Goal: Task Accomplishment & Management: Use online tool/utility

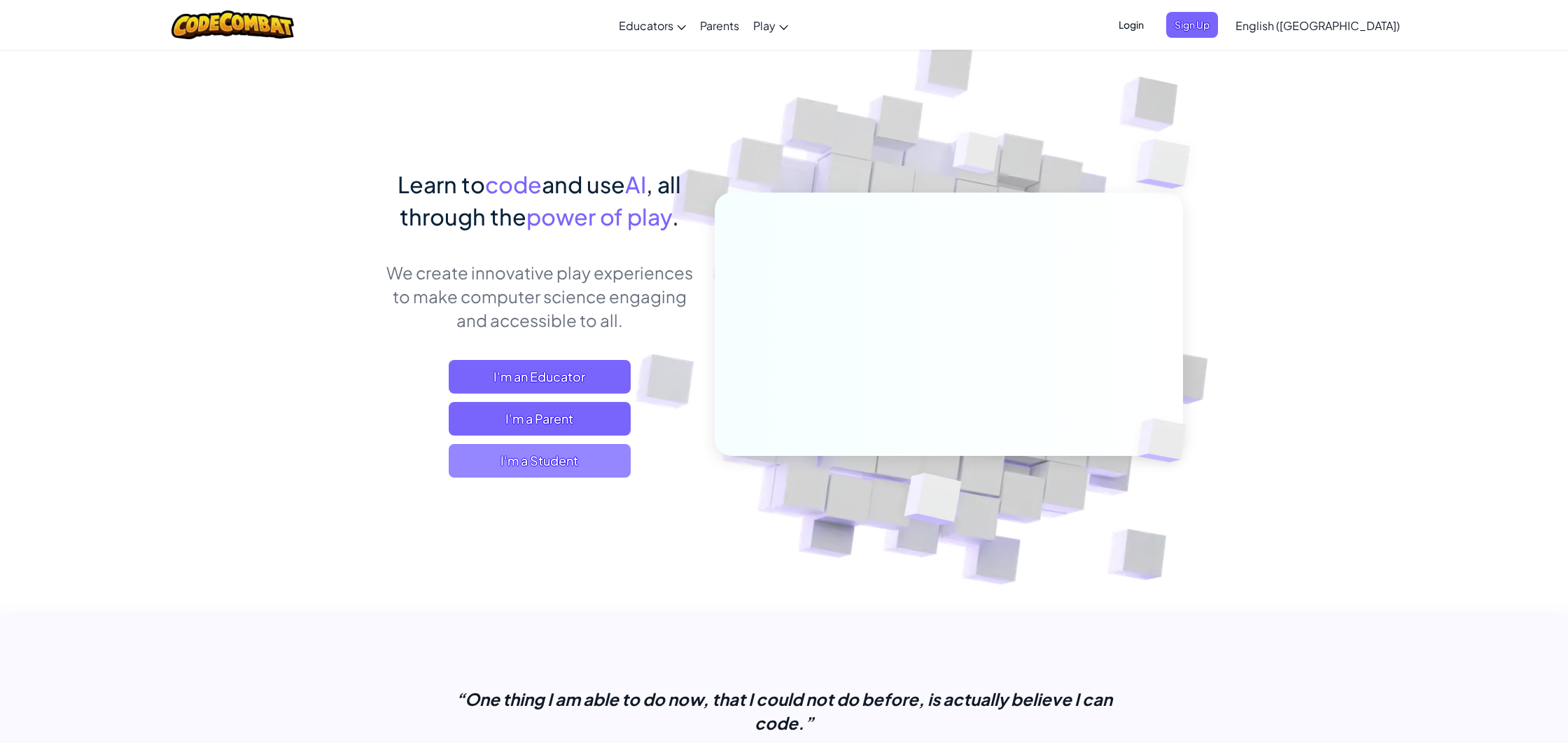
click at [514, 467] on span "I'm a Student" at bounding box center [540, 461] width 182 height 34
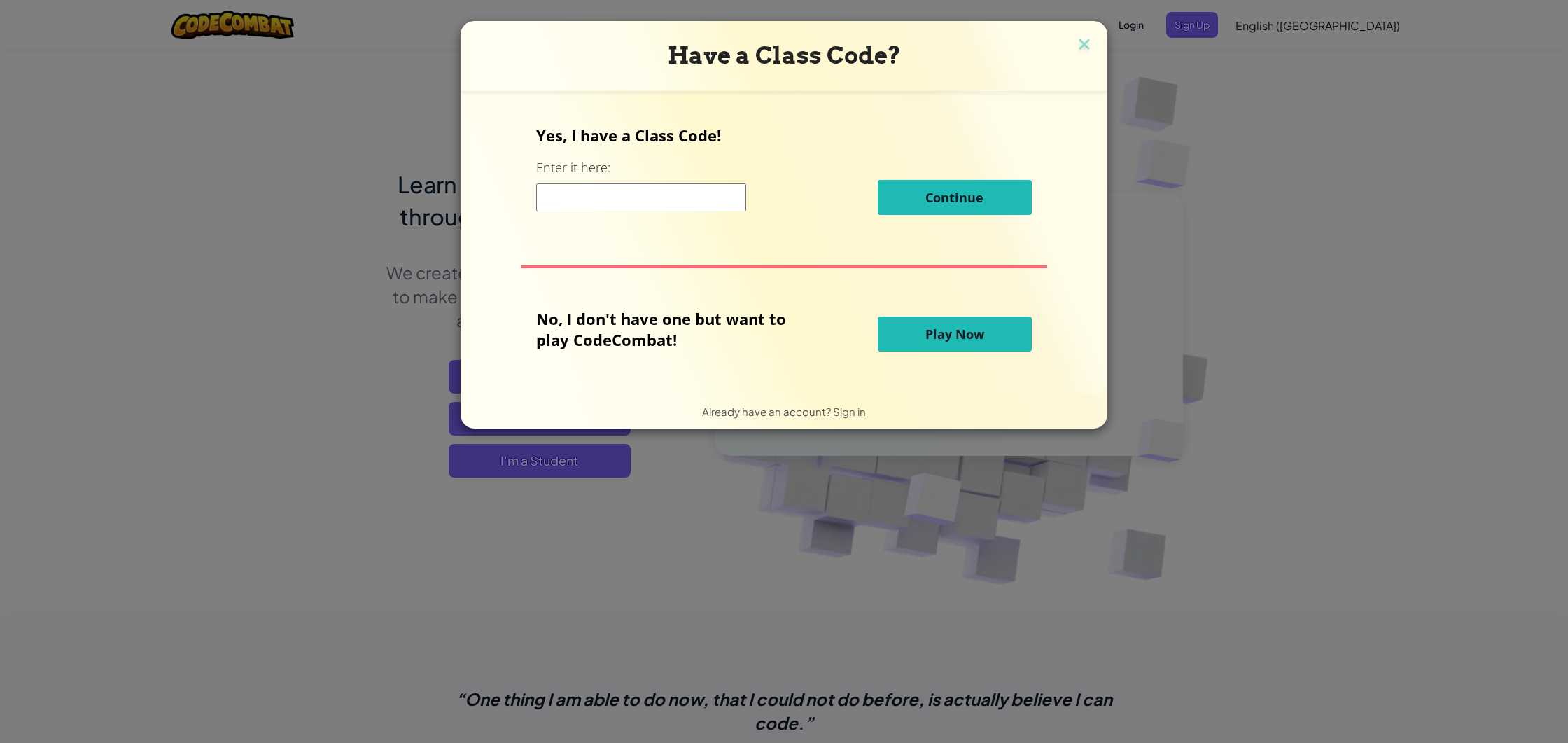
click at [932, 332] on span "Play Now" at bounding box center [955, 334] width 58 height 17
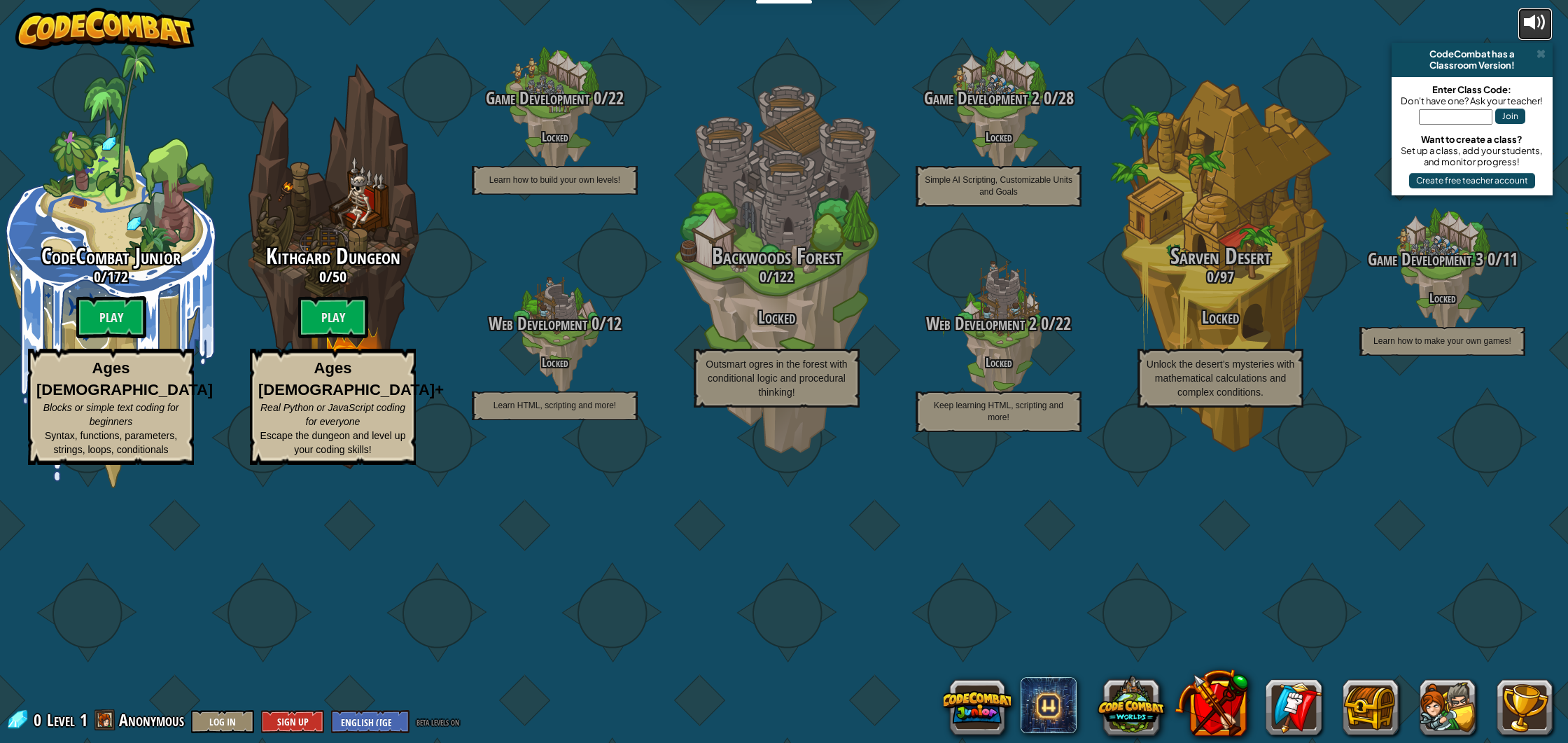
click at [1523, 27] on button at bounding box center [1535, 25] width 35 height 33
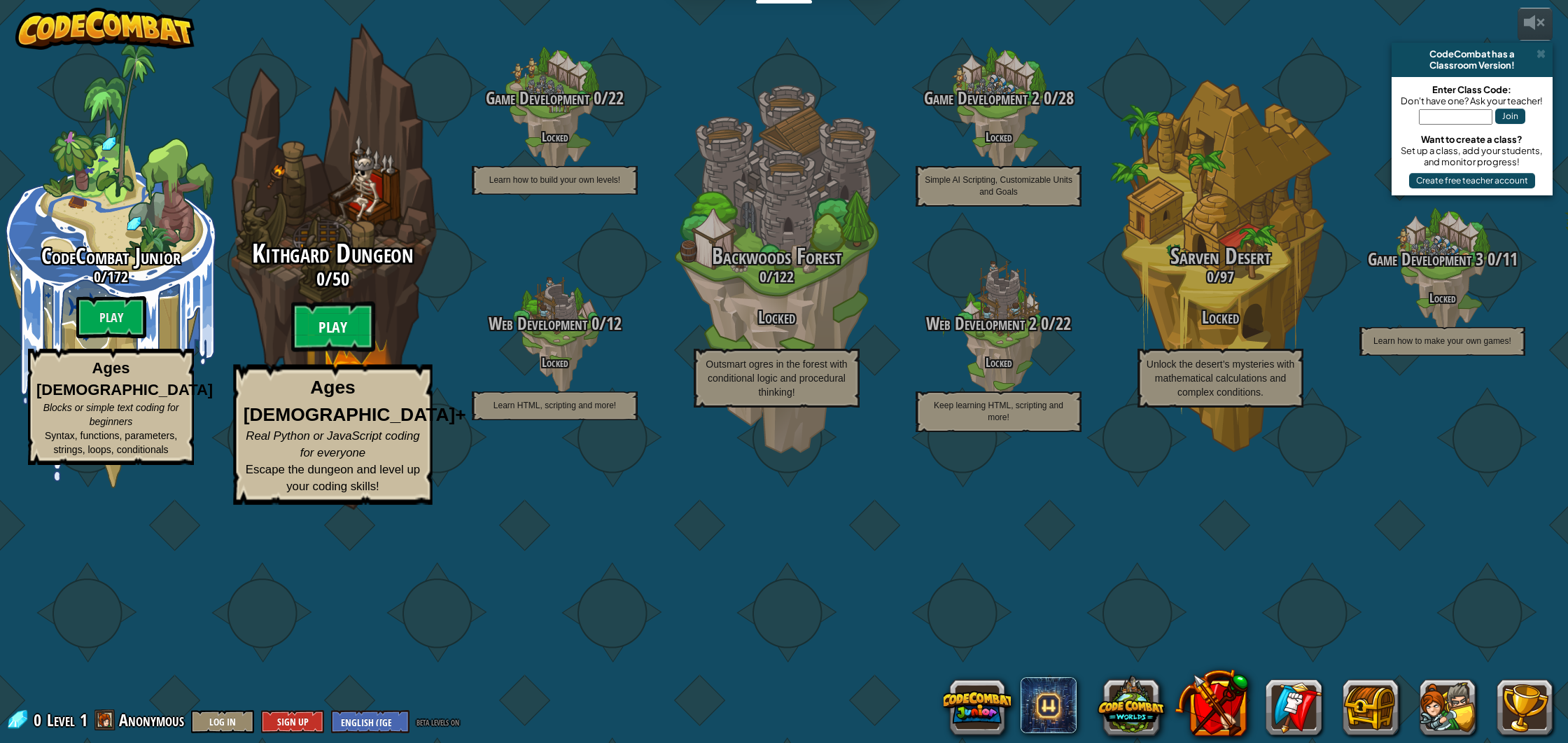
click at [323, 353] on btn "Play" at bounding box center [333, 327] width 84 height 51
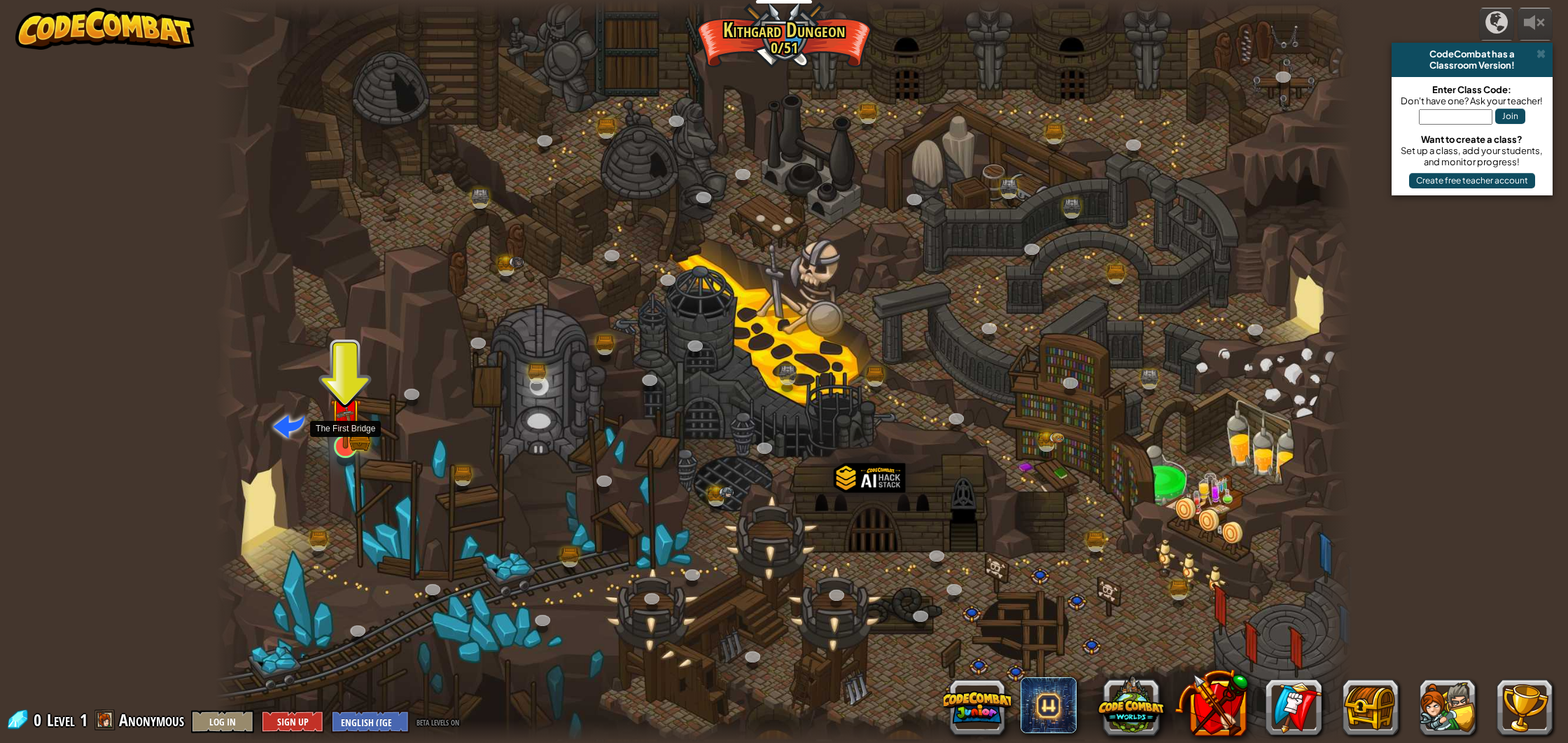
click at [348, 436] on img at bounding box center [345, 414] width 32 height 70
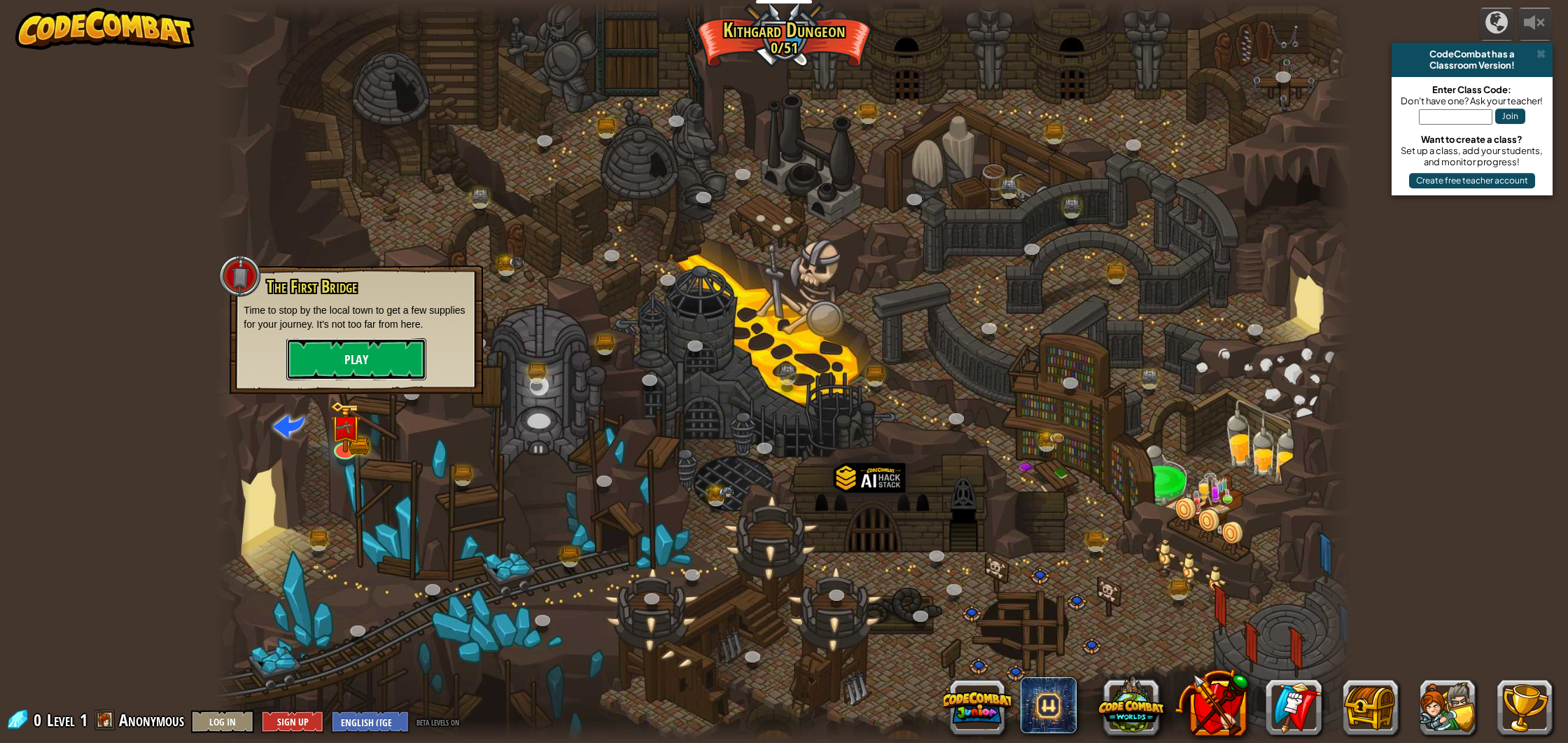
click at [345, 374] on button "Play" at bounding box center [355, 359] width 140 height 42
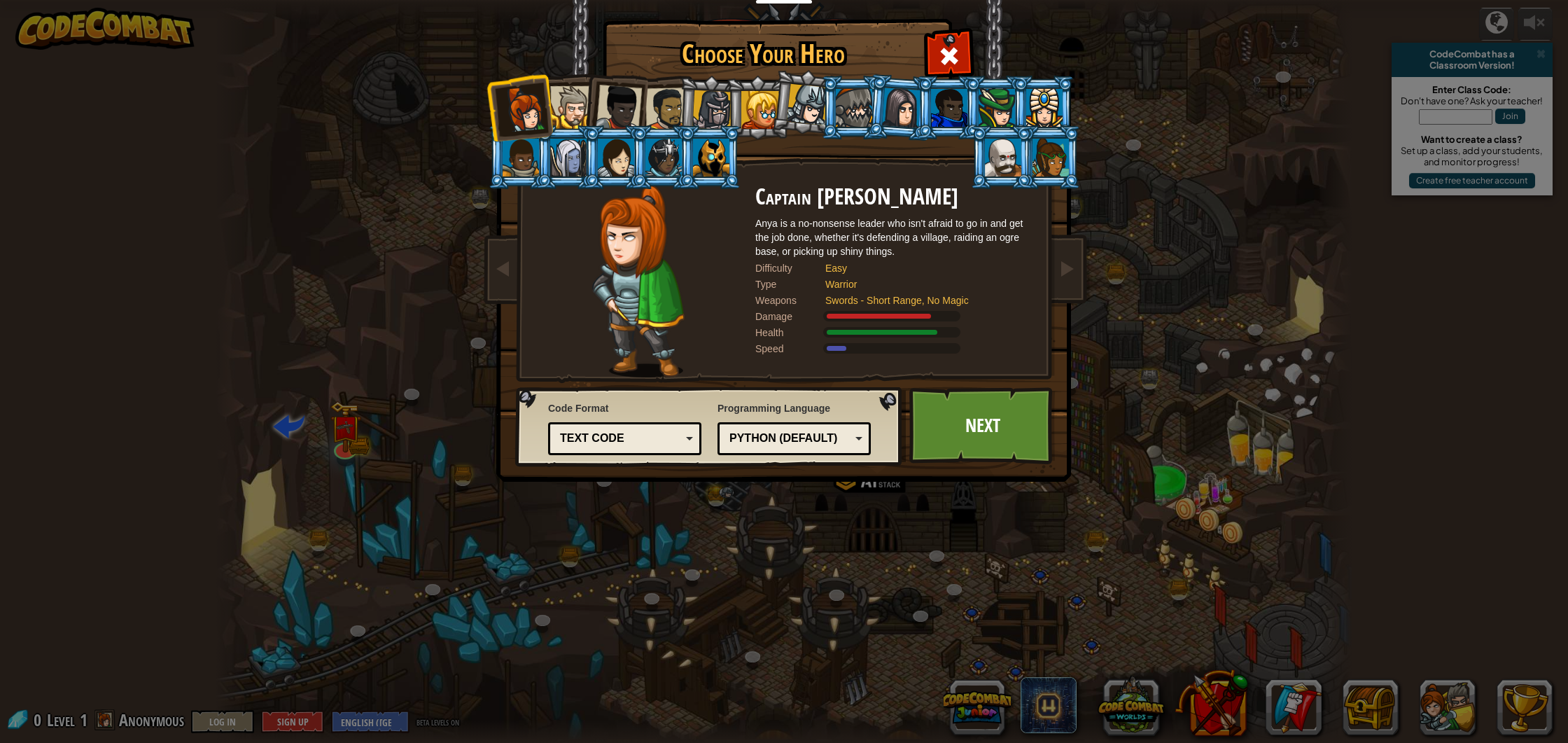
click at [696, 151] on div at bounding box center [711, 157] width 36 height 38
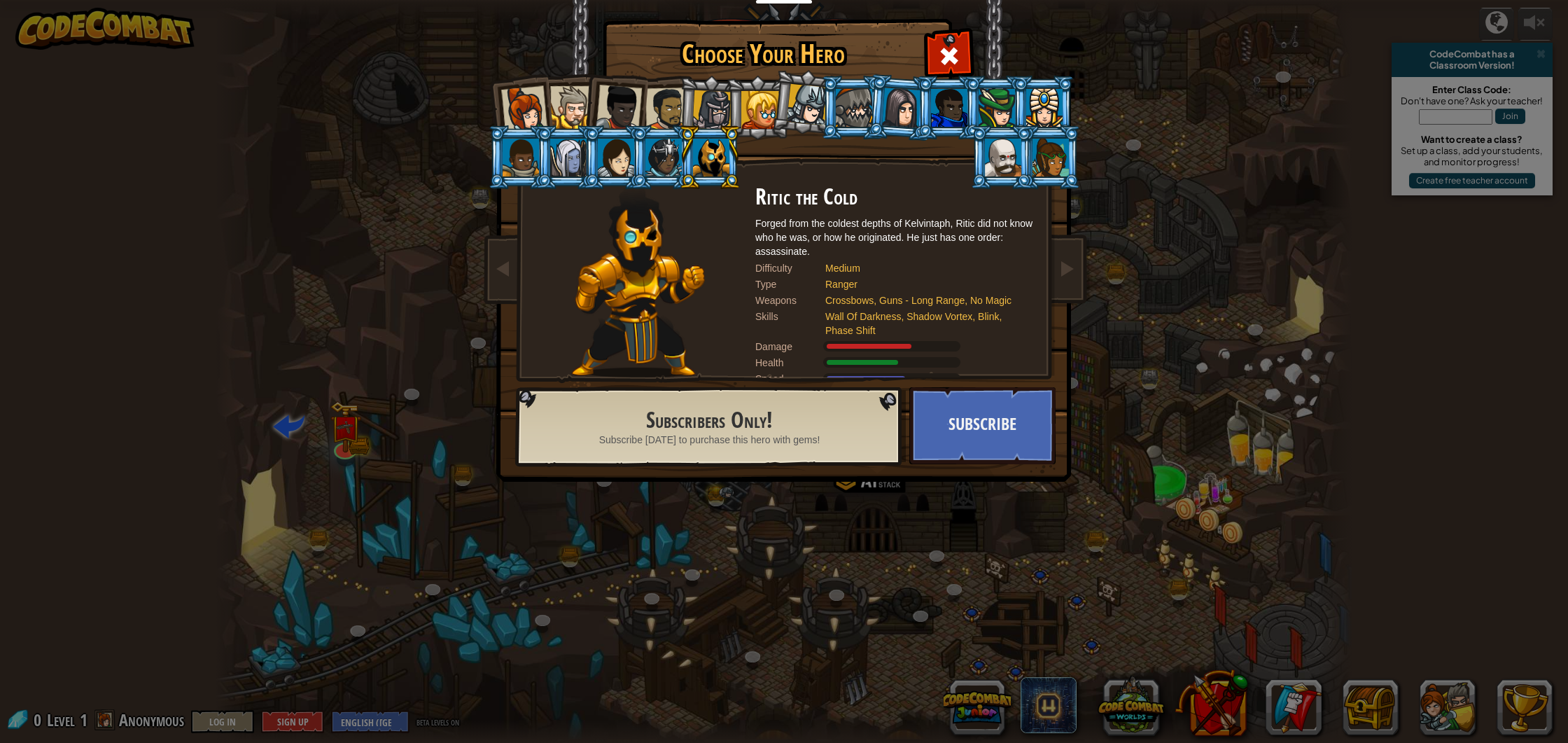
click at [640, 144] on li at bounding box center [663, 157] width 63 height 64
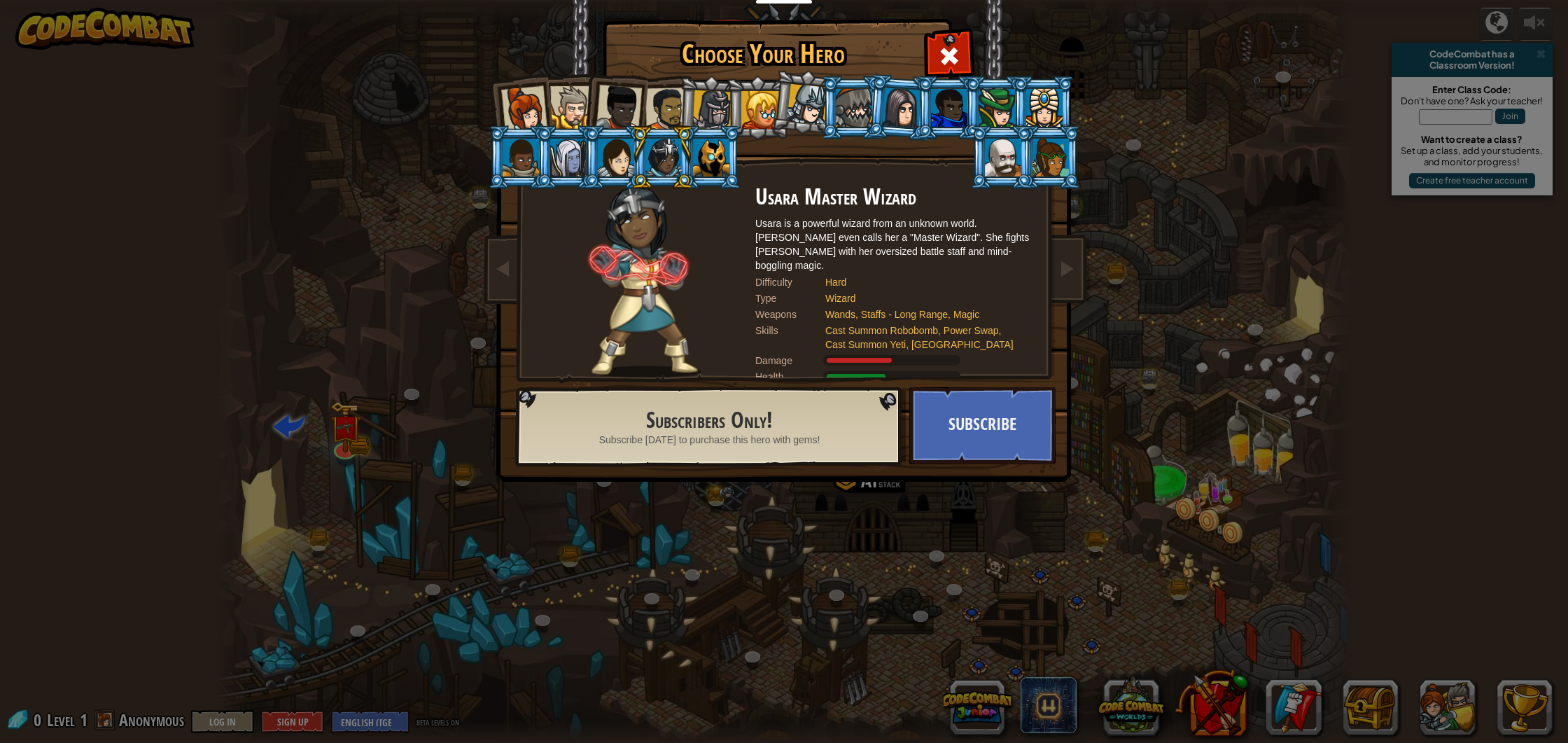
click at [606, 147] on div at bounding box center [616, 157] width 36 height 38
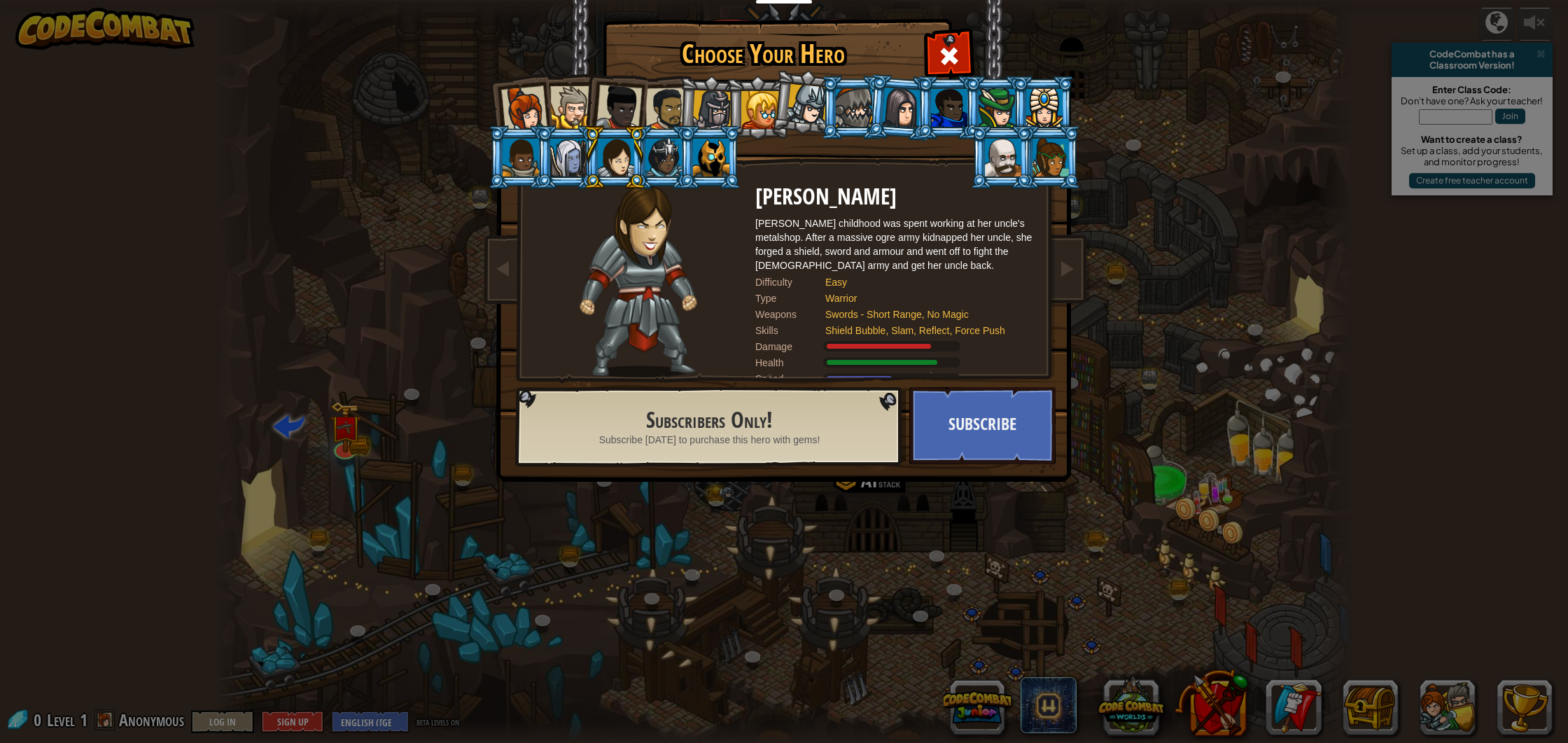
click at [1013, 153] on div at bounding box center [1003, 157] width 36 height 38
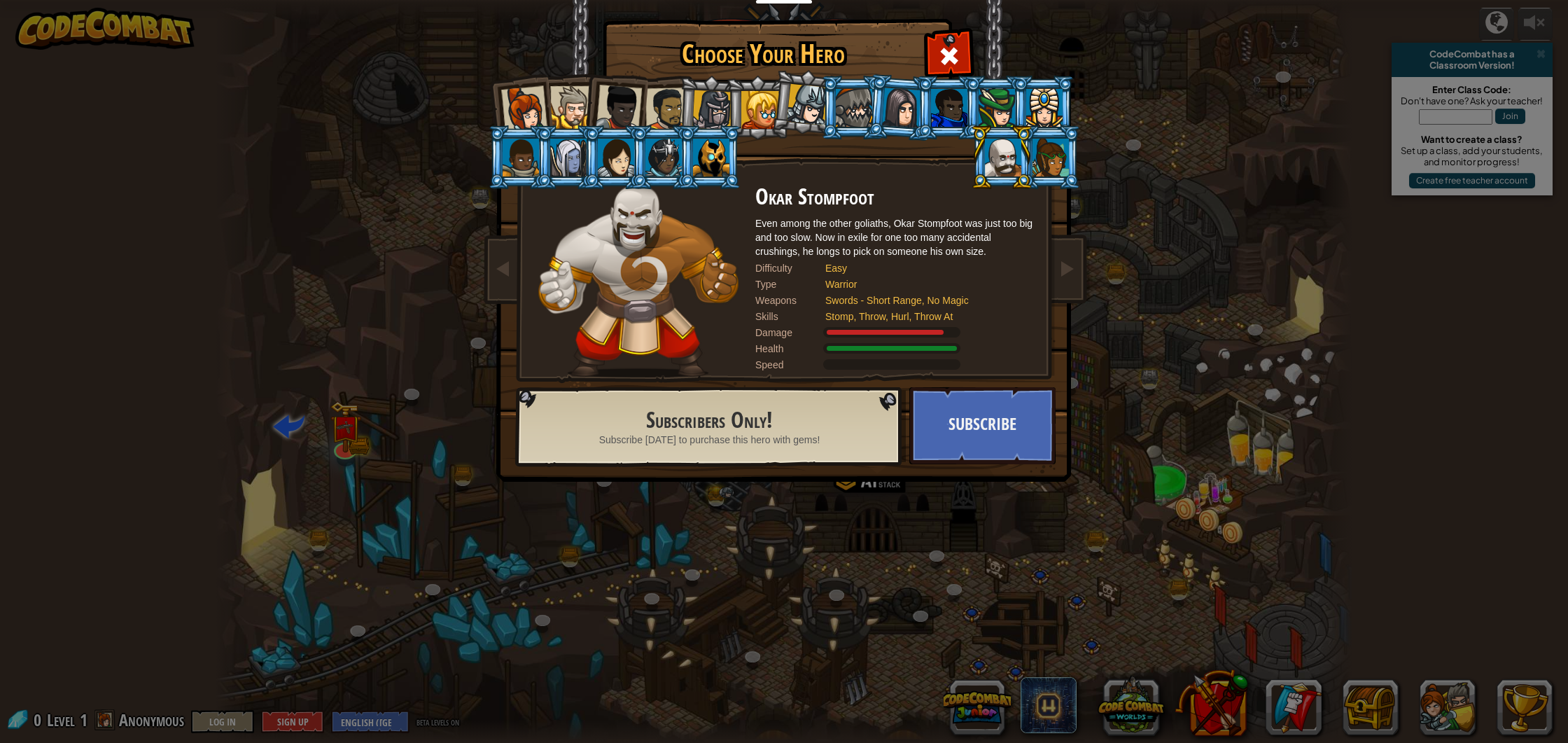
click at [782, 114] on li at bounding box center [805, 102] width 70 height 70
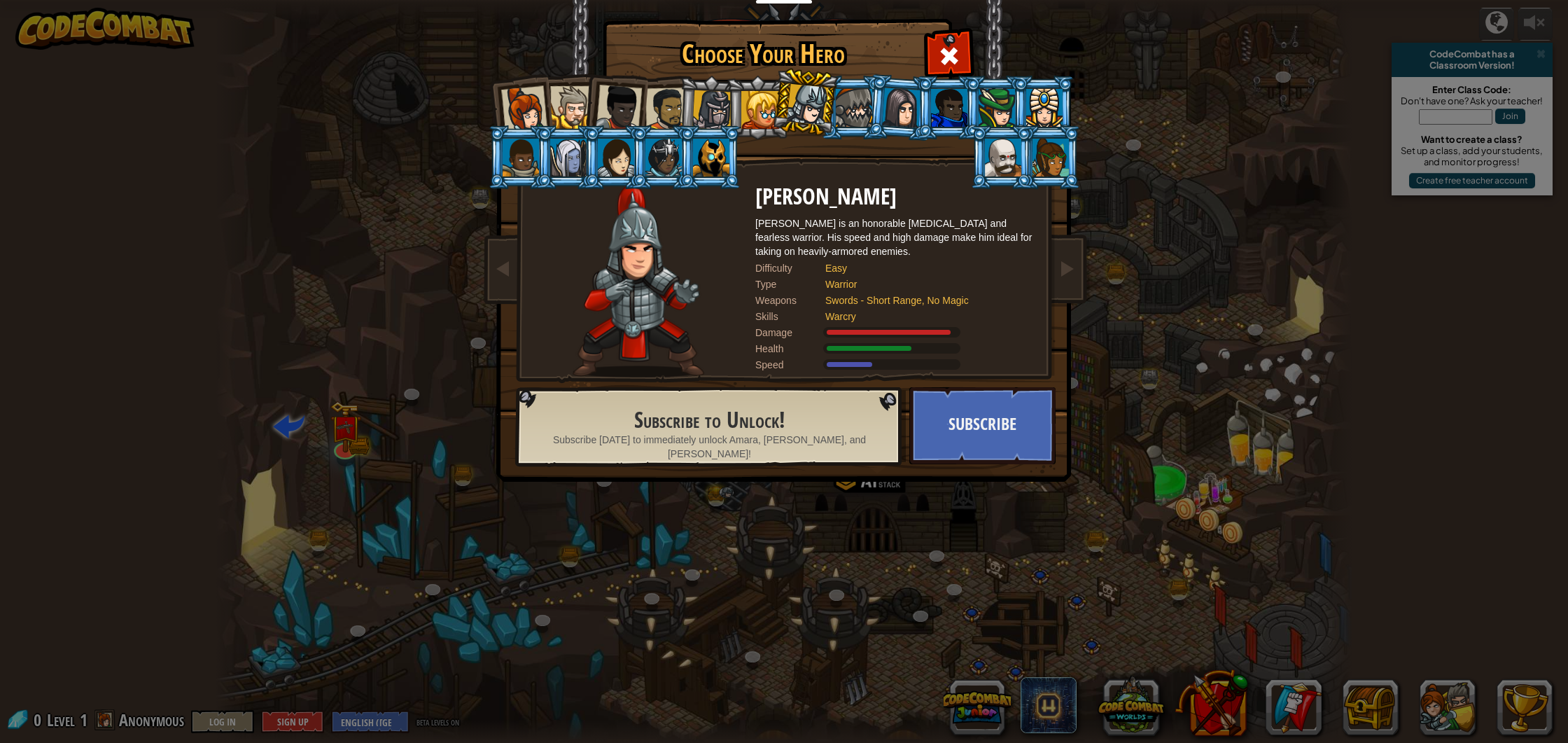
click at [637, 95] on div at bounding box center [619, 107] width 46 height 46
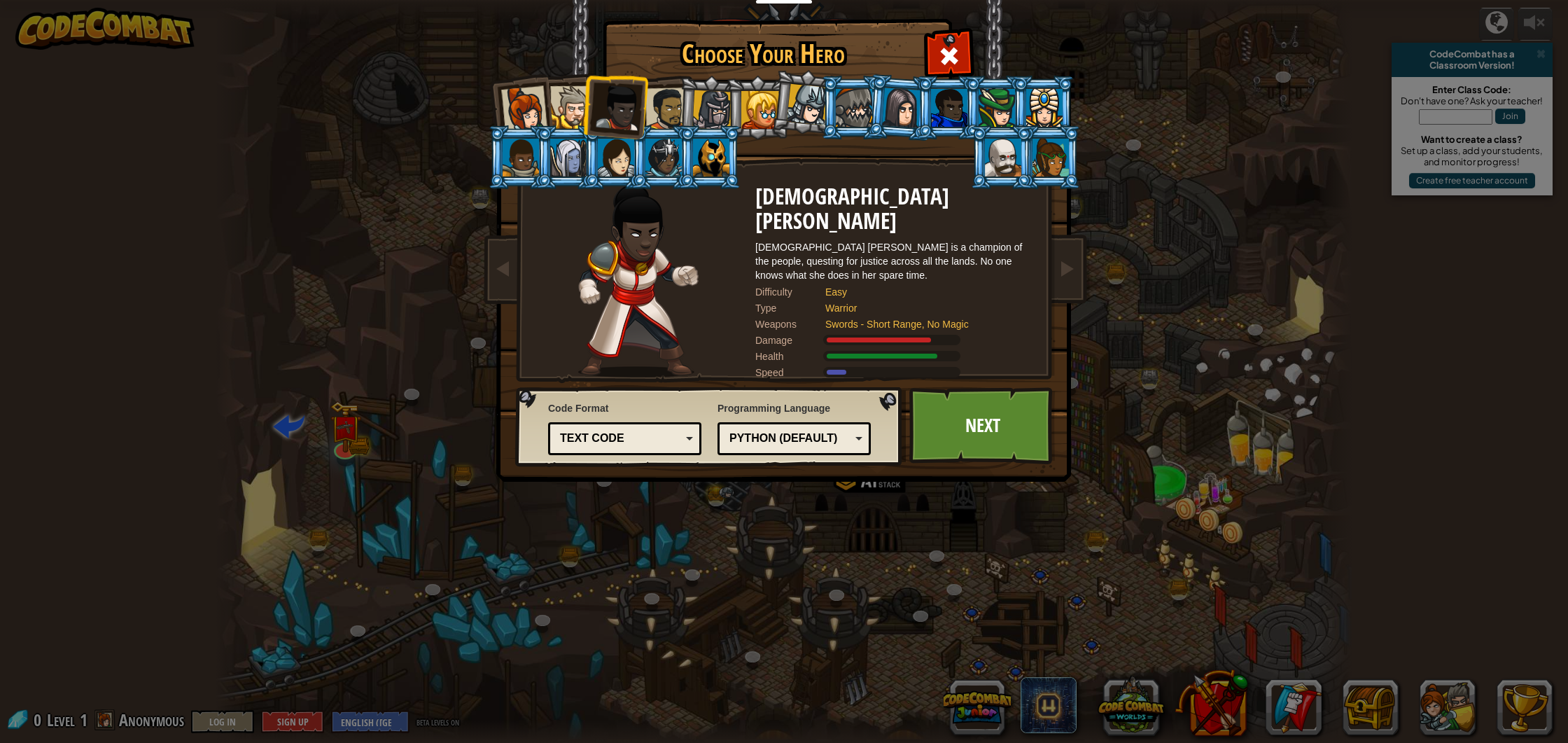
click at [675, 90] on div at bounding box center [667, 109] width 43 height 43
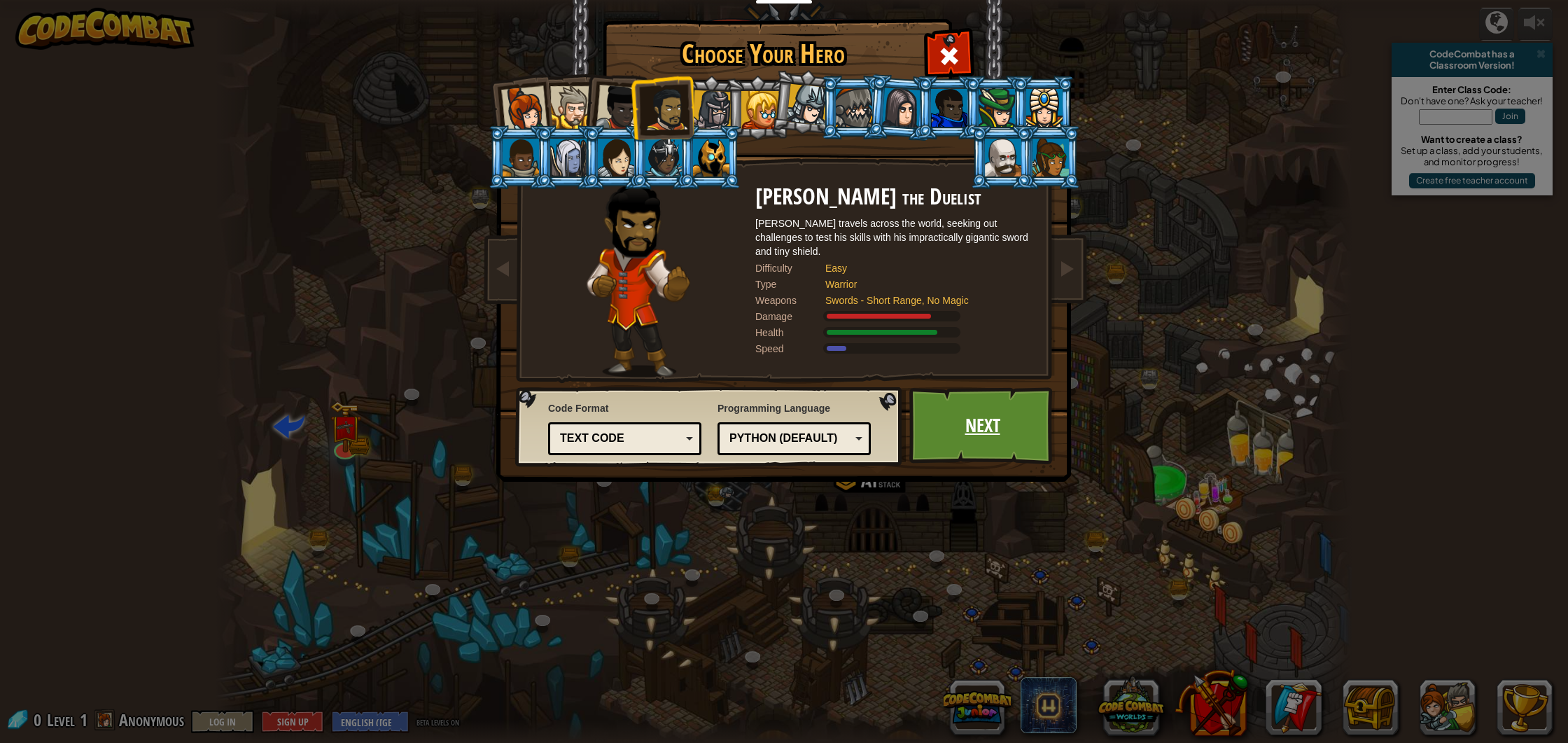
click at [957, 439] on link "Next" at bounding box center [982, 425] width 146 height 77
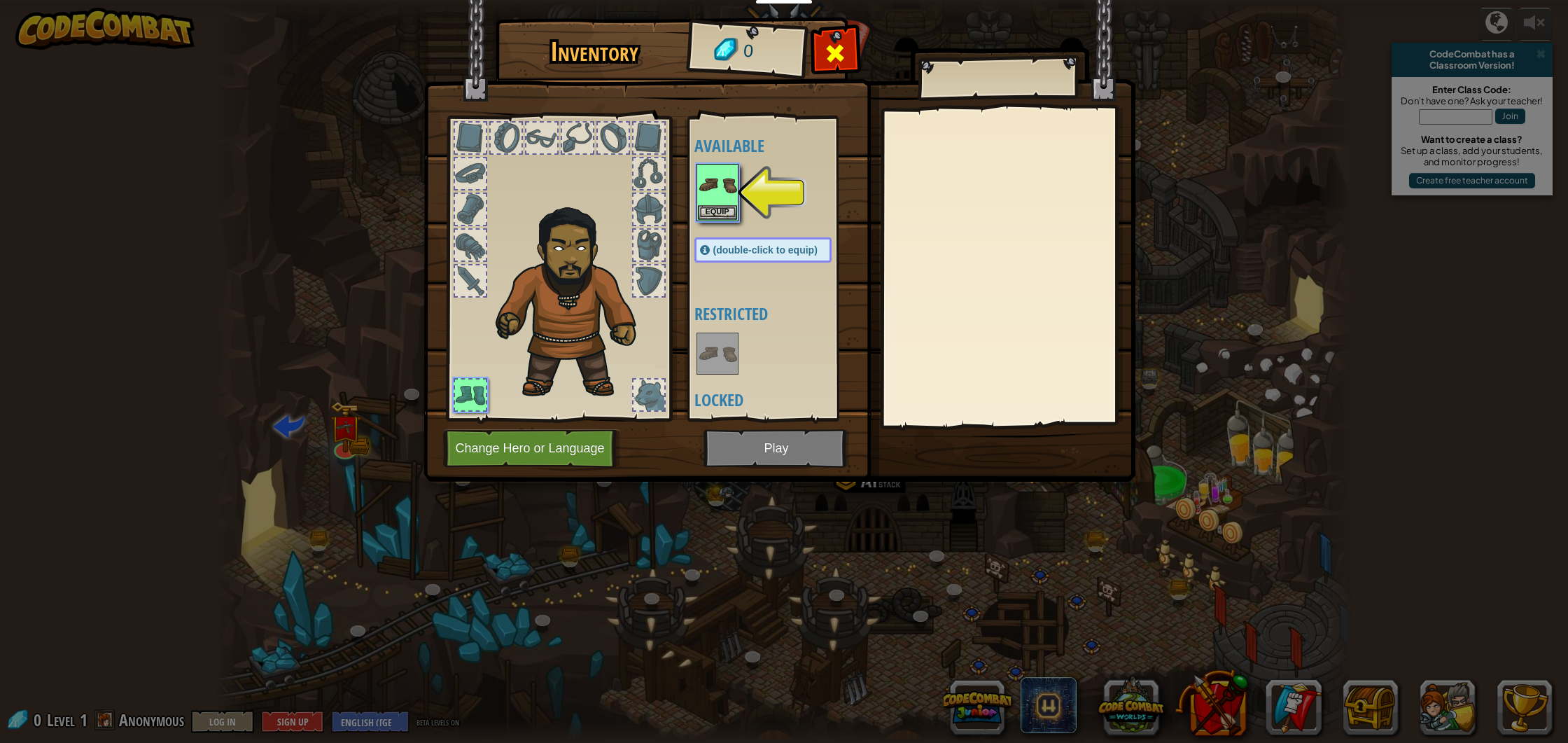
click at [835, 54] on span at bounding box center [835, 53] width 22 height 22
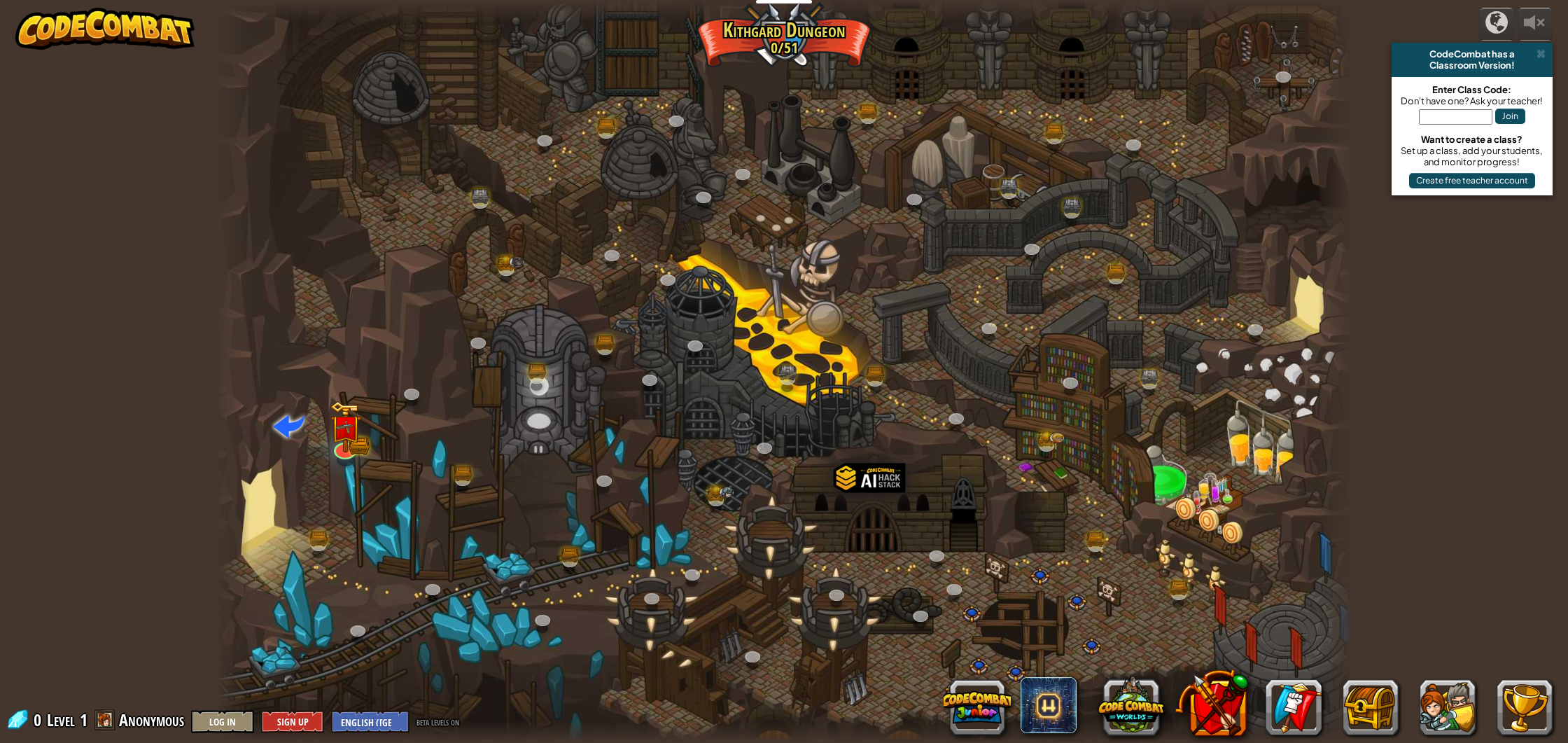
click at [317, 451] on div at bounding box center [784, 372] width 1136 height 743
click at [344, 436] on img at bounding box center [345, 414] width 32 height 70
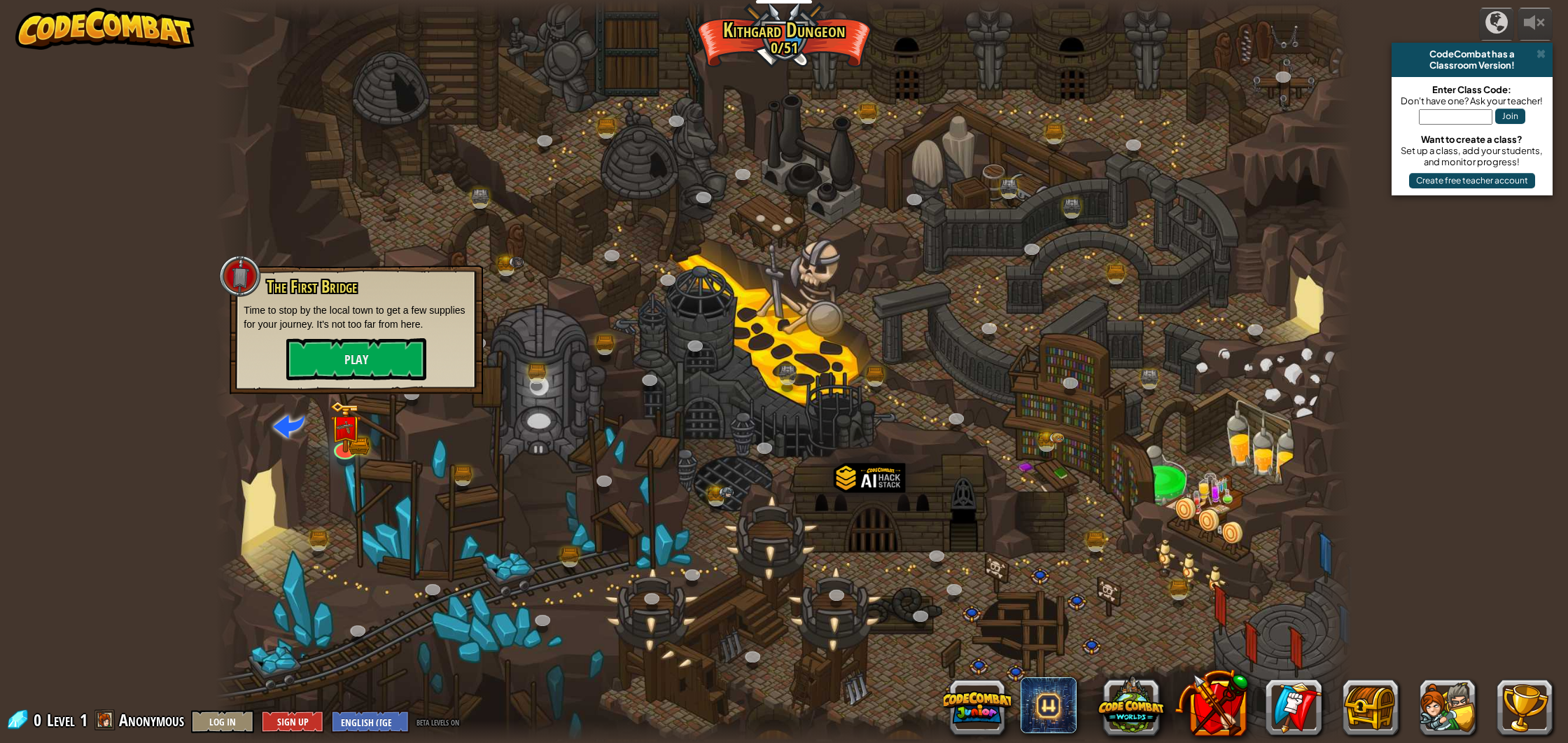
click at [1552, 60] on div "CodeCombat has a Classroom Version!" at bounding box center [1472, 59] width 161 height 34
click at [1545, 54] on span at bounding box center [1541, 54] width 9 height 11
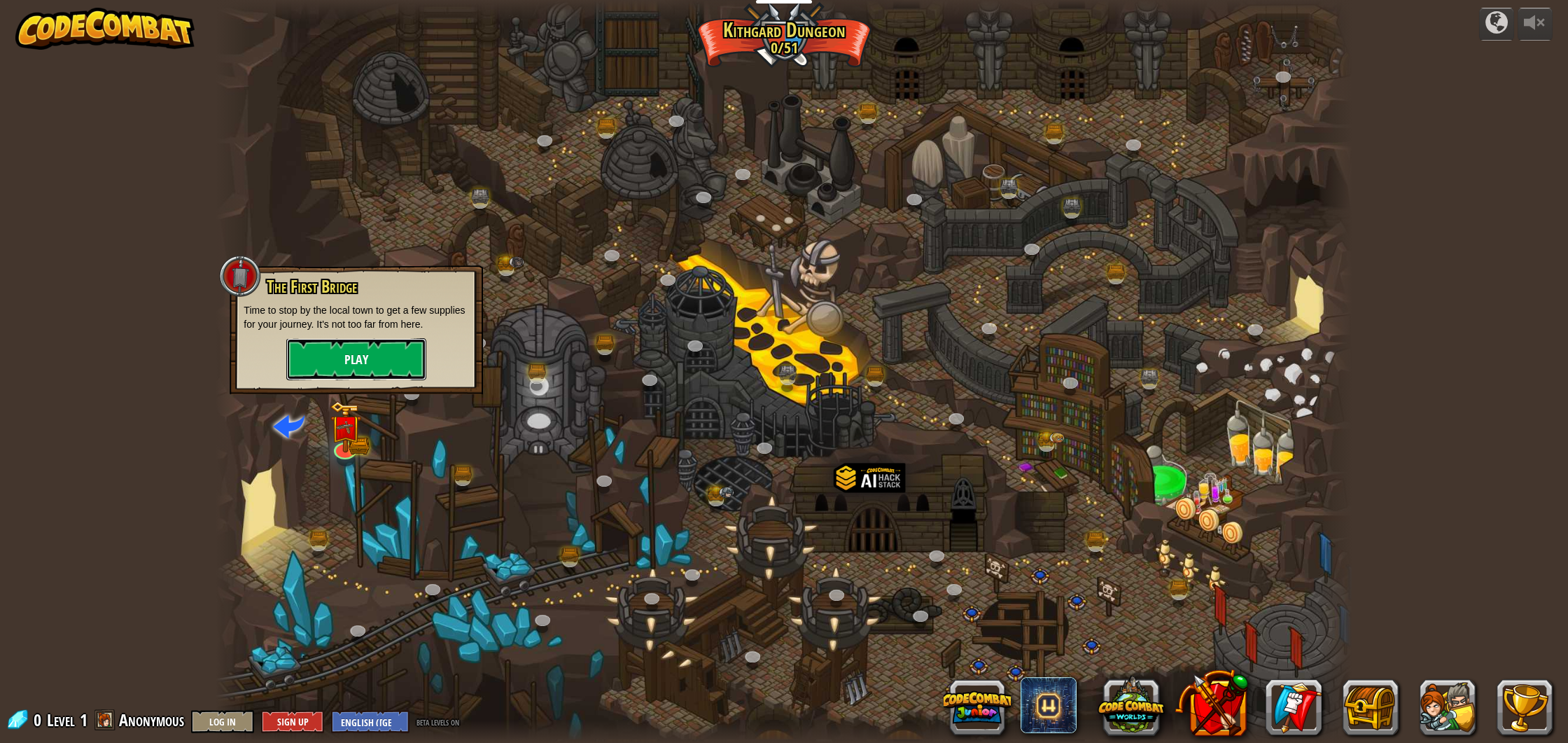
click at [361, 345] on button "Play" at bounding box center [355, 359] width 140 height 42
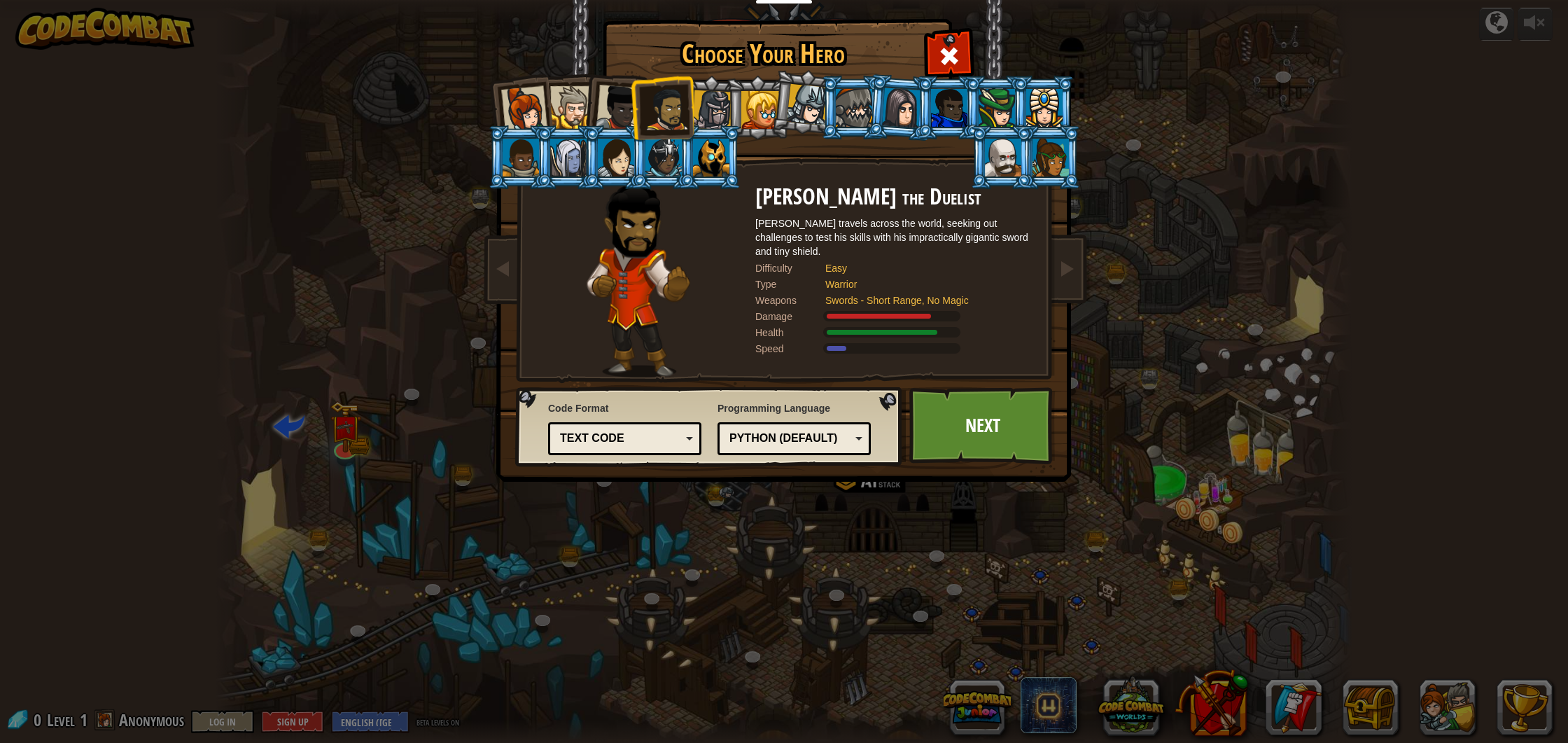
click at [525, 107] on div at bounding box center [525, 109] width 46 height 46
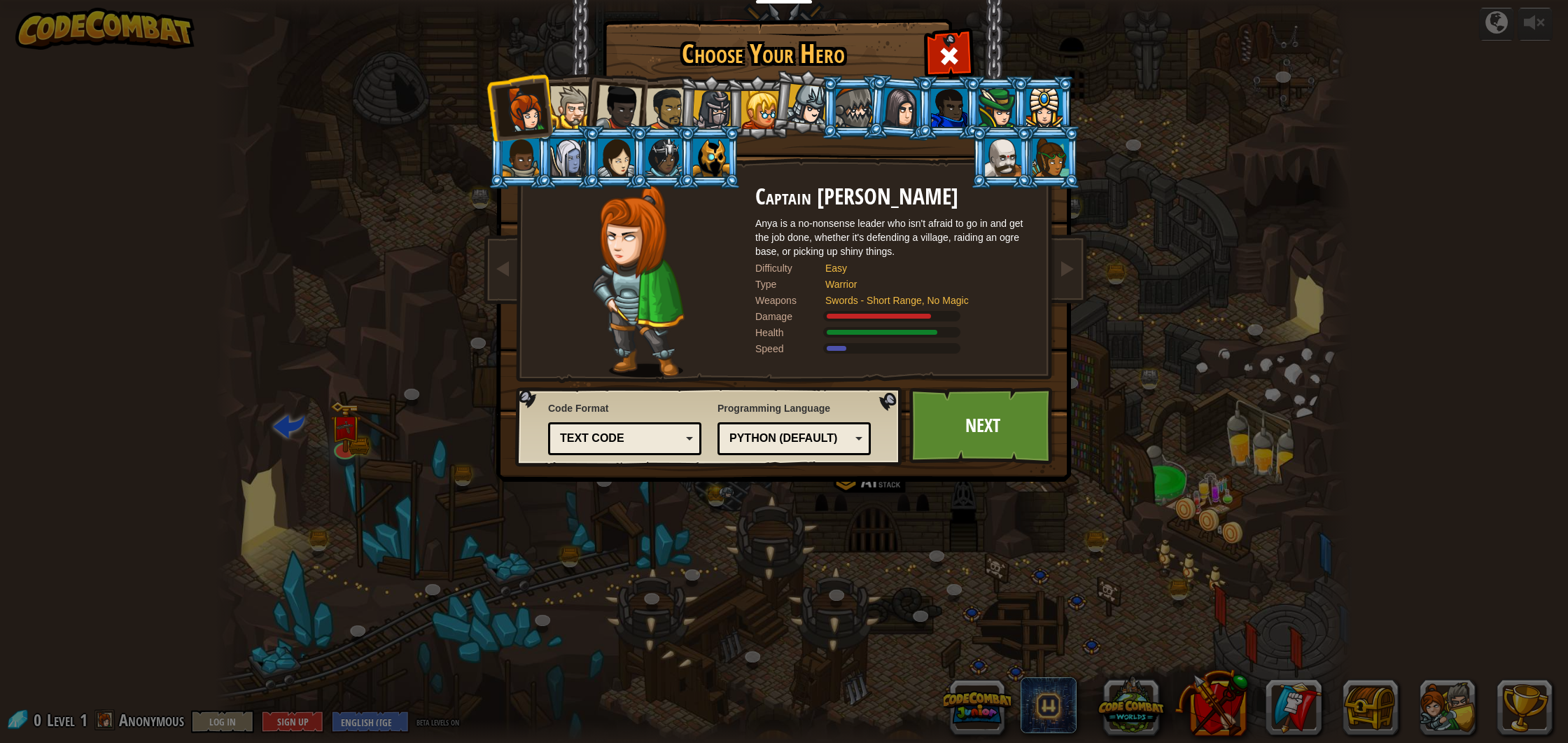
click at [570, 102] on div at bounding box center [572, 107] width 43 height 43
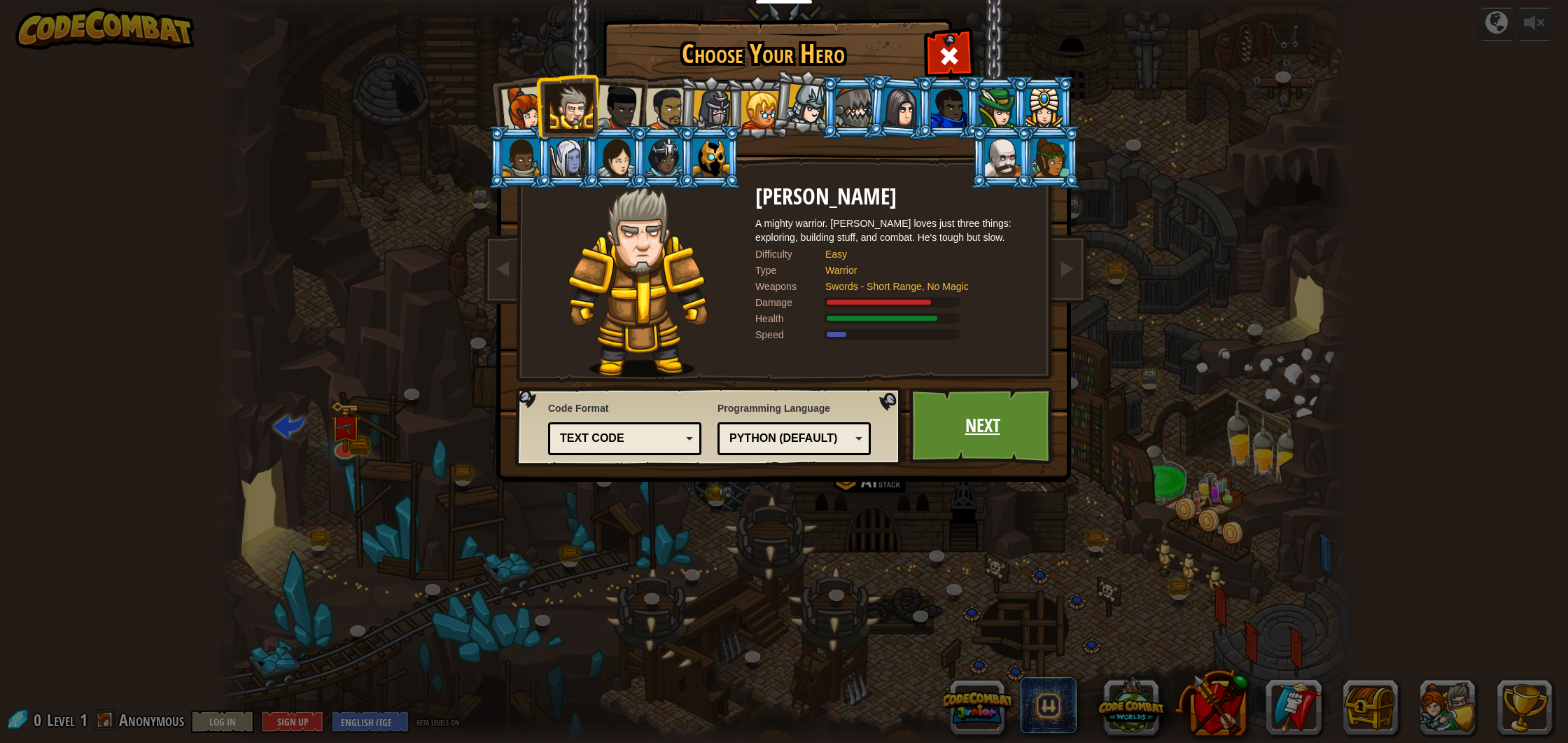
click at [967, 420] on link "Next" at bounding box center [982, 425] width 146 height 77
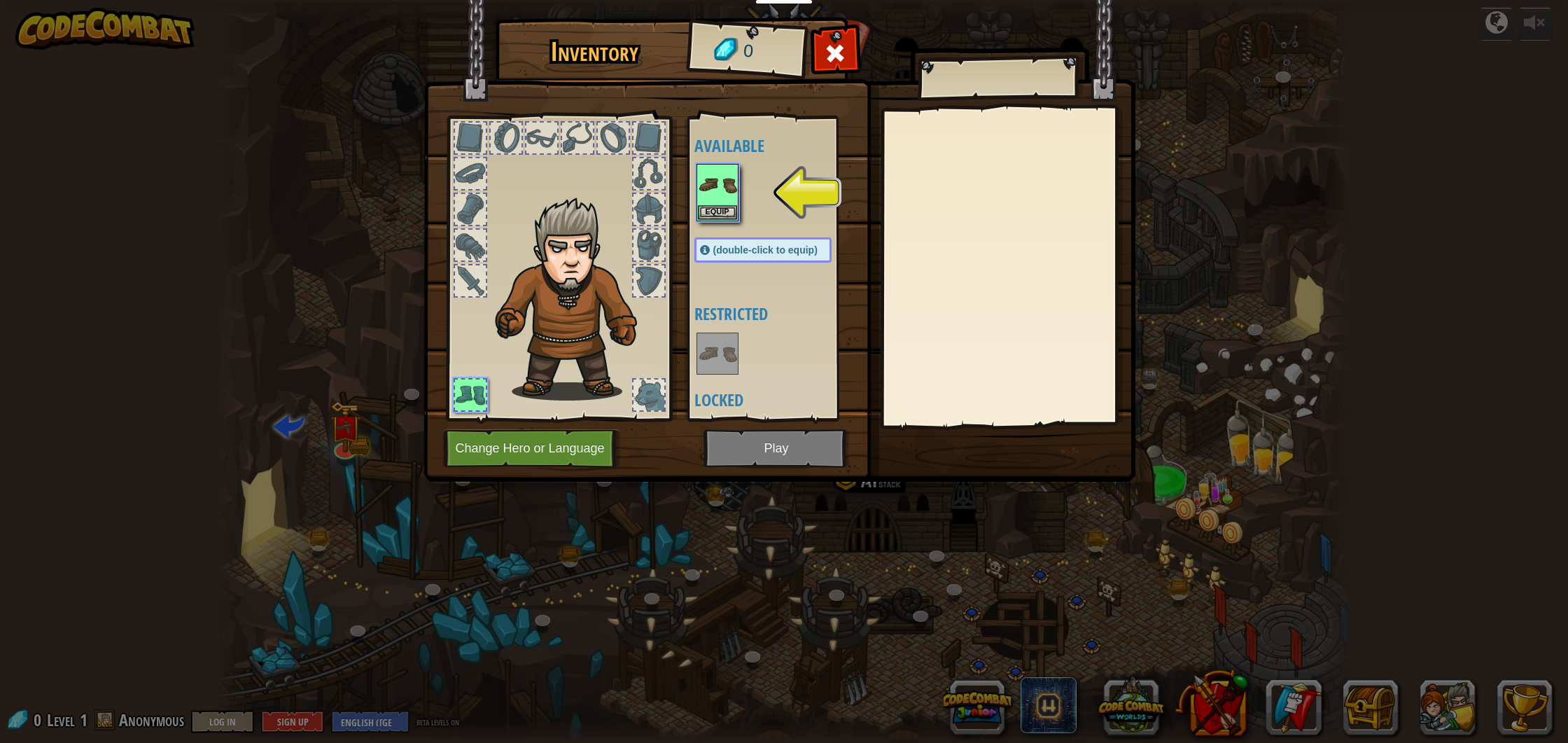
click at [763, 451] on img at bounding box center [779, 227] width 712 height 508
click at [724, 210] on button "Equip" at bounding box center [718, 212] width 39 height 15
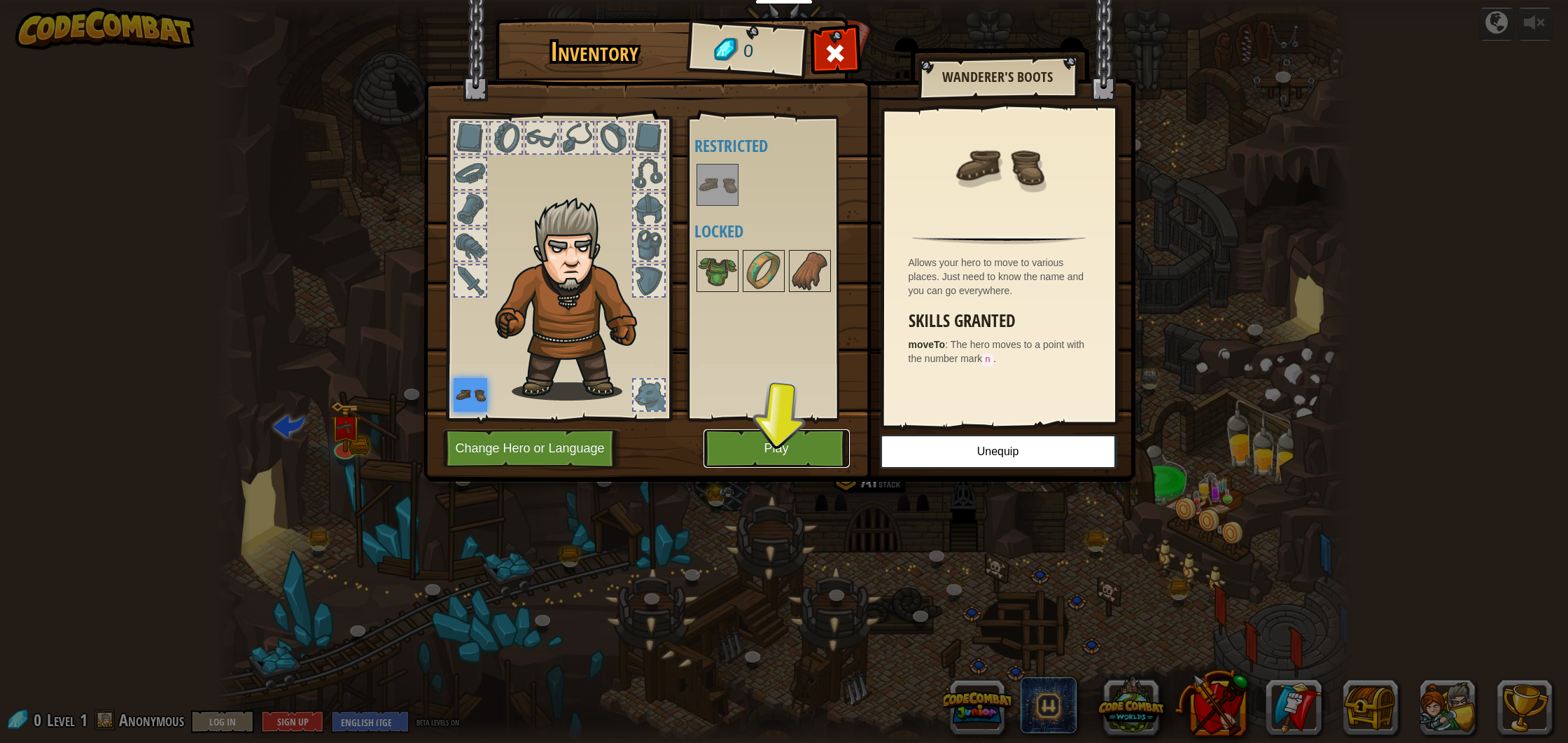
drag, startPoint x: 767, startPoint y: 463, endPoint x: 771, endPoint y: 454, distance: 9.8
click at [767, 463] on button "Play" at bounding box center [776, 448] width 146 height 39
click at [771, 2] on body "Educators Create Free Account School & District Solutions Teacher Toolkit Previ…" at bounding box center [784, 1] width 1568 height 2
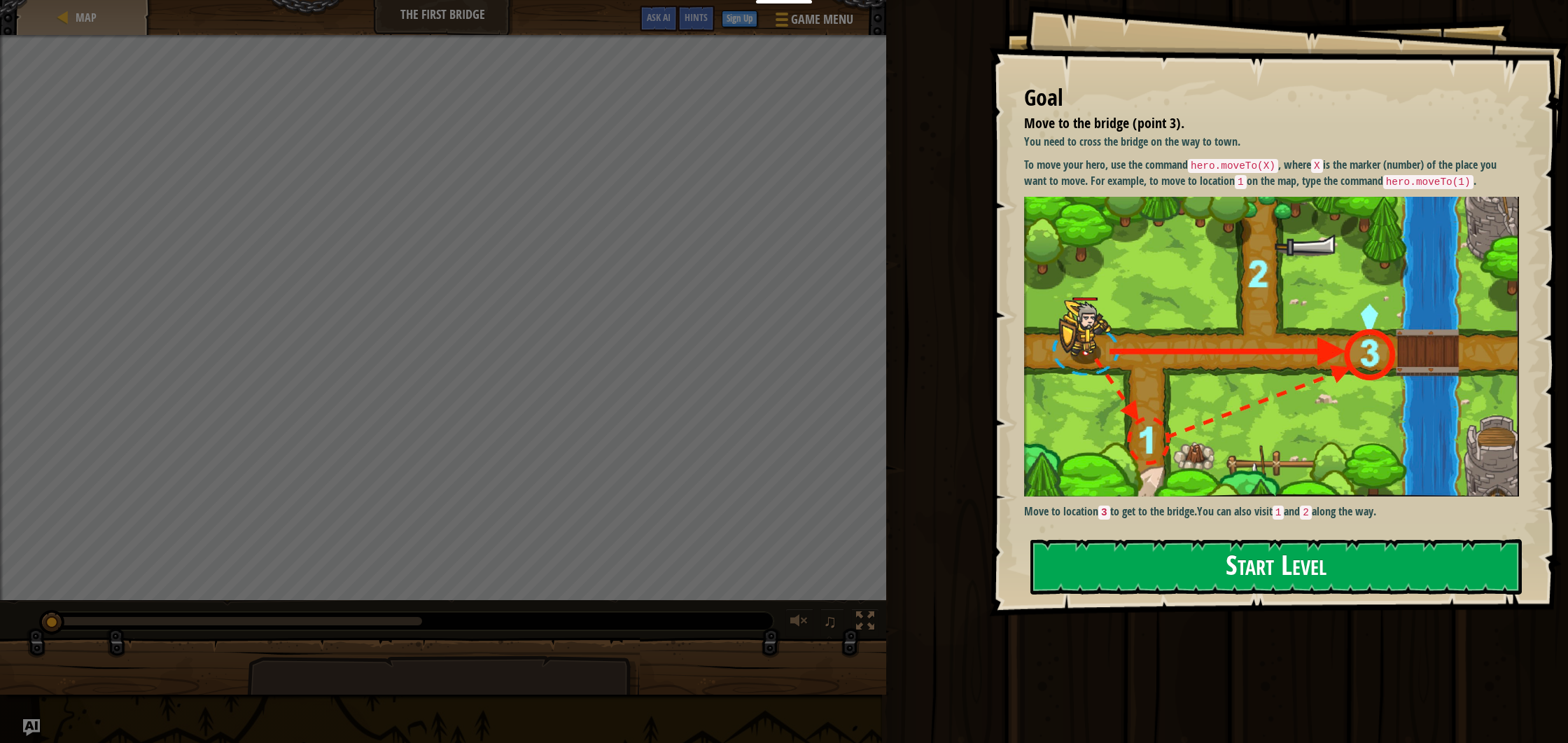
click at [1229, 550] on button "Start Level" at bounding box center [1277, 567] width 491 height 55
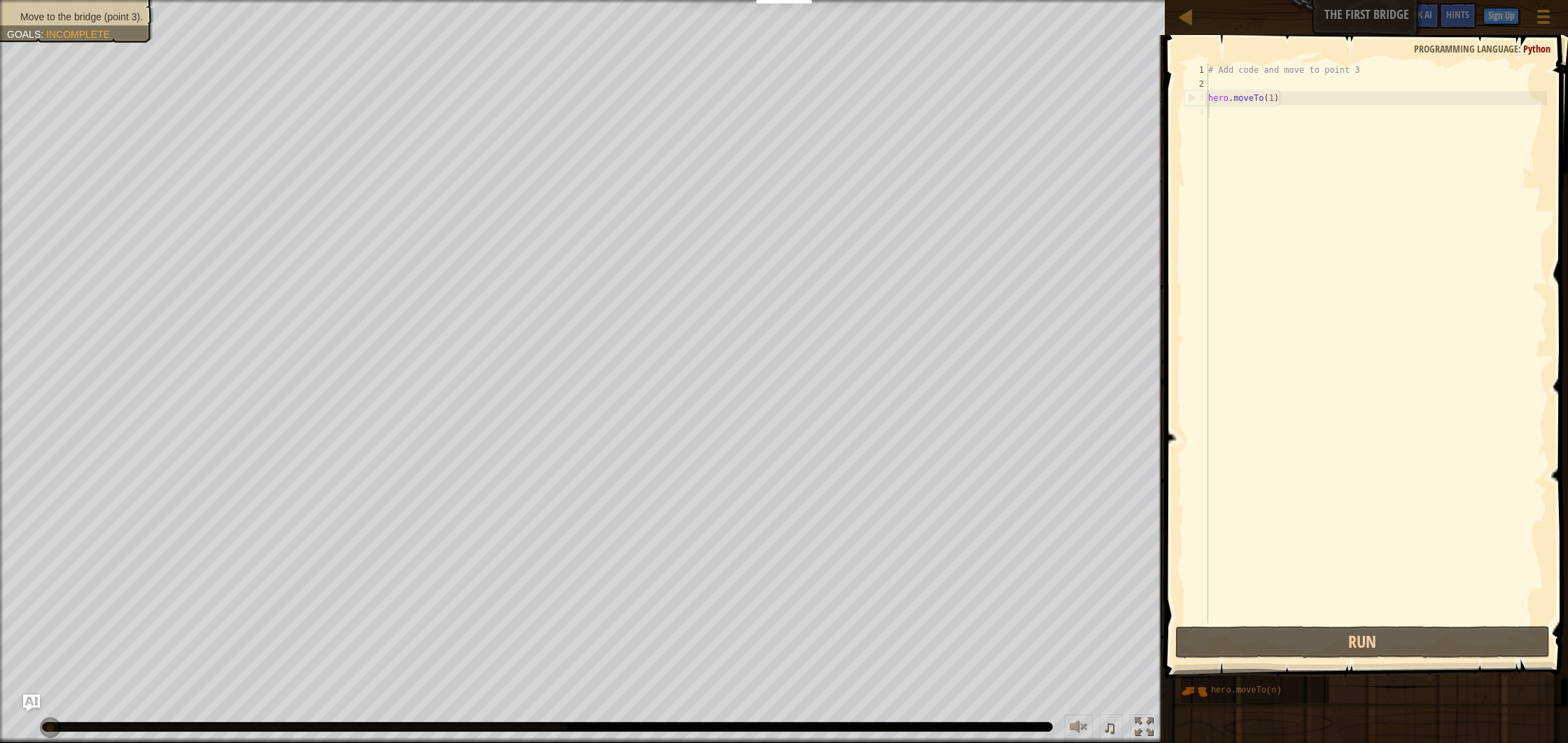
type textarea "hero.moveTo(1)"
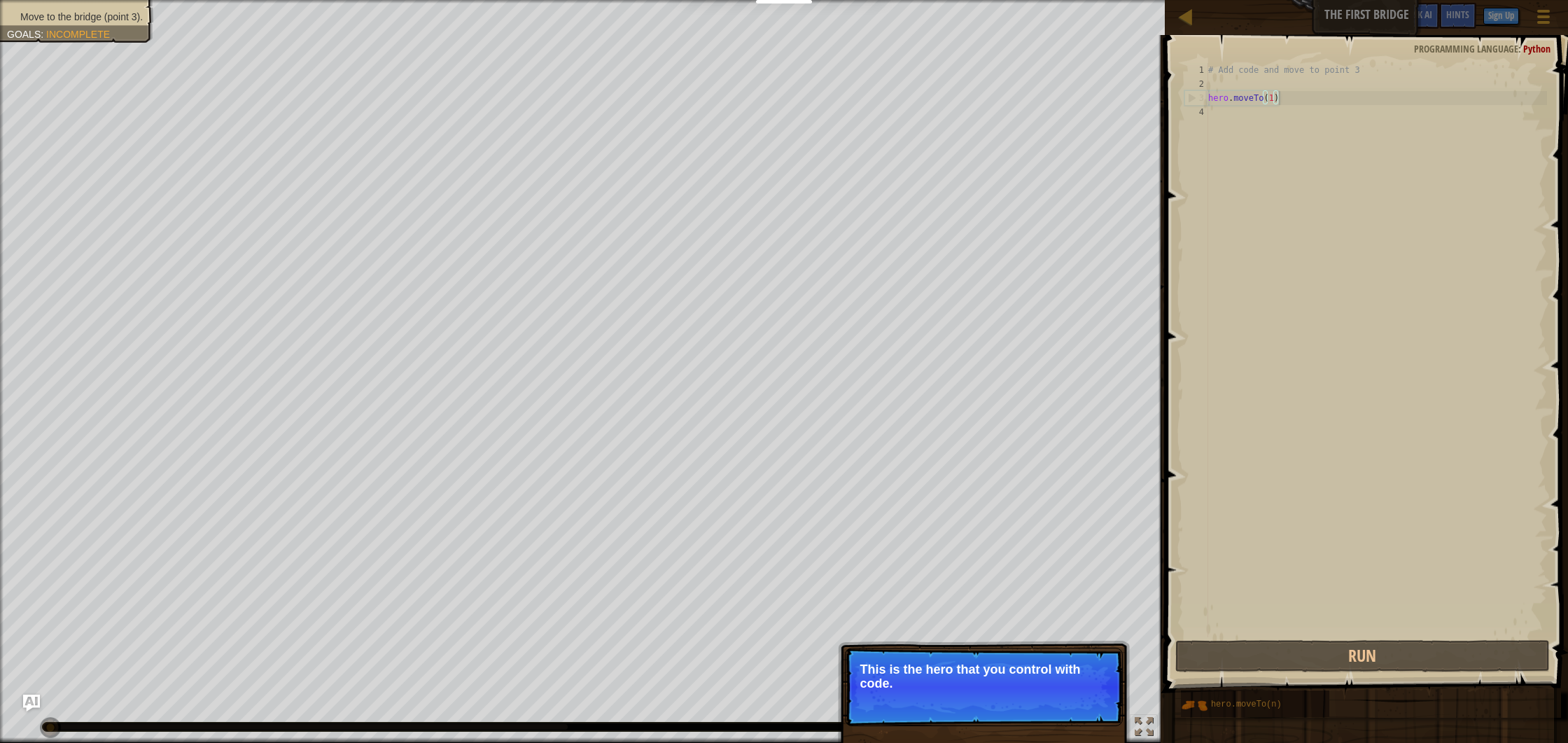
click at [957, 696] on p "Skip (esc) Continue This is the hero that you control with code." at bounding box center [984, 687] width 278 height 78
click at [1098, 703] on button "Continue" at bounding box center [1083, 702] width 58 height 18
click at [1098, 703] on p "Skip (esc) Continue Get to the bridge by goi" at bounding box center [984, 681] width 278 height 65
click at [1100, 693] on p "Skip (esc) Continue Get to the bridge by going to point 3 on the map." at bounding box center [984, 688] width 278 height 80
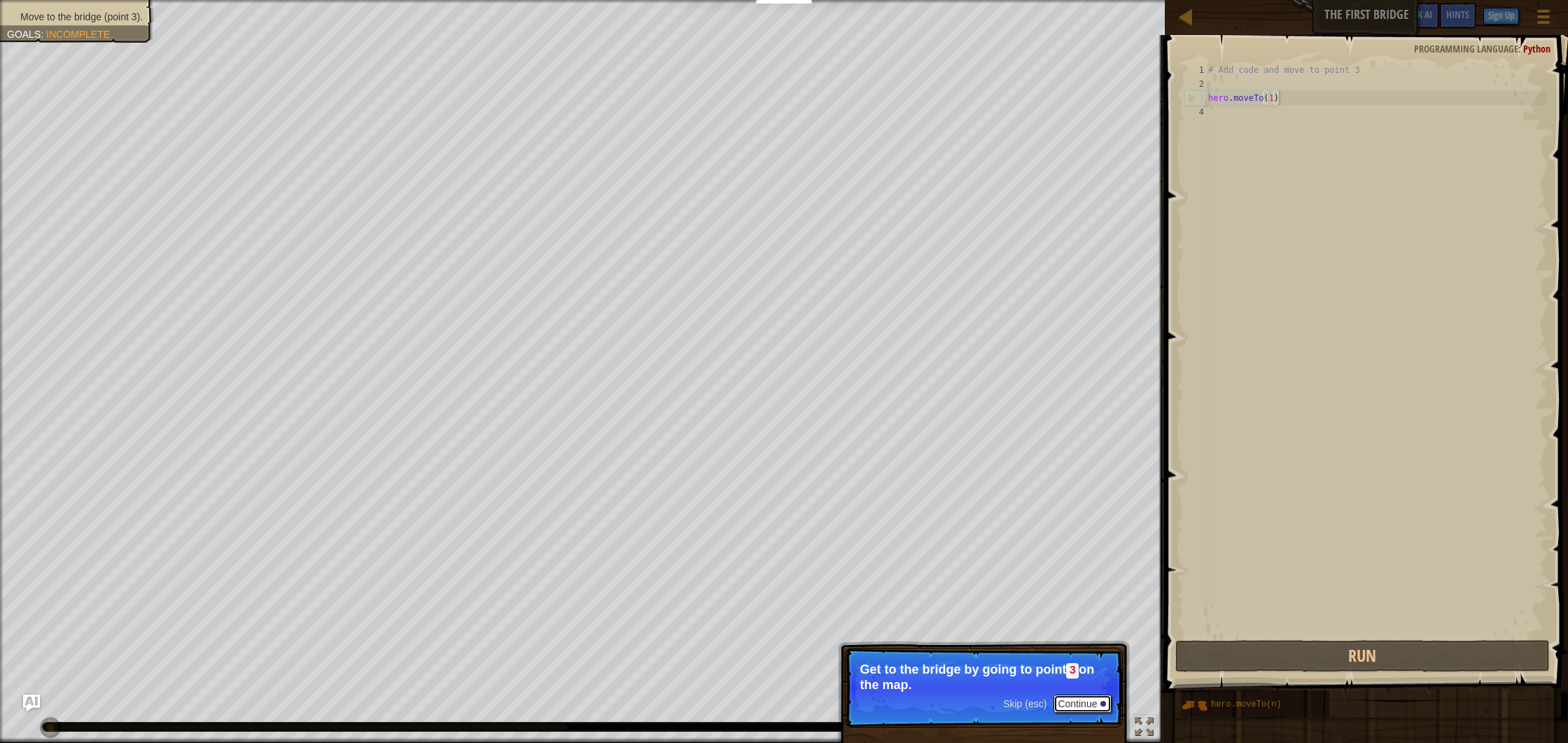
click at [1093, 702] on button "Continue" at bounding box center [1083, 703] width 58 height 18
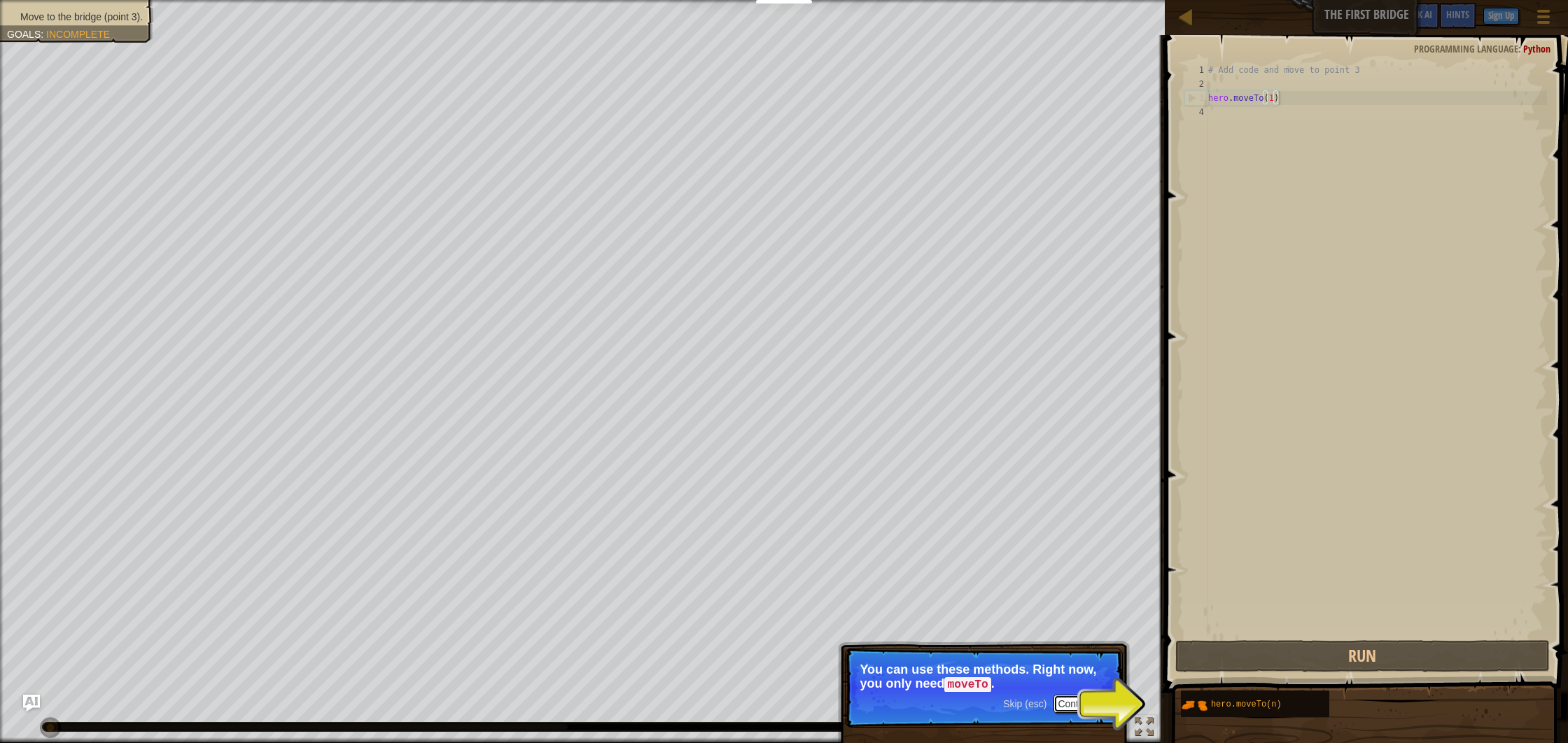
click at [1096, 707] on button "Continue" at bounding box center [1083, 703] width 58 height 18
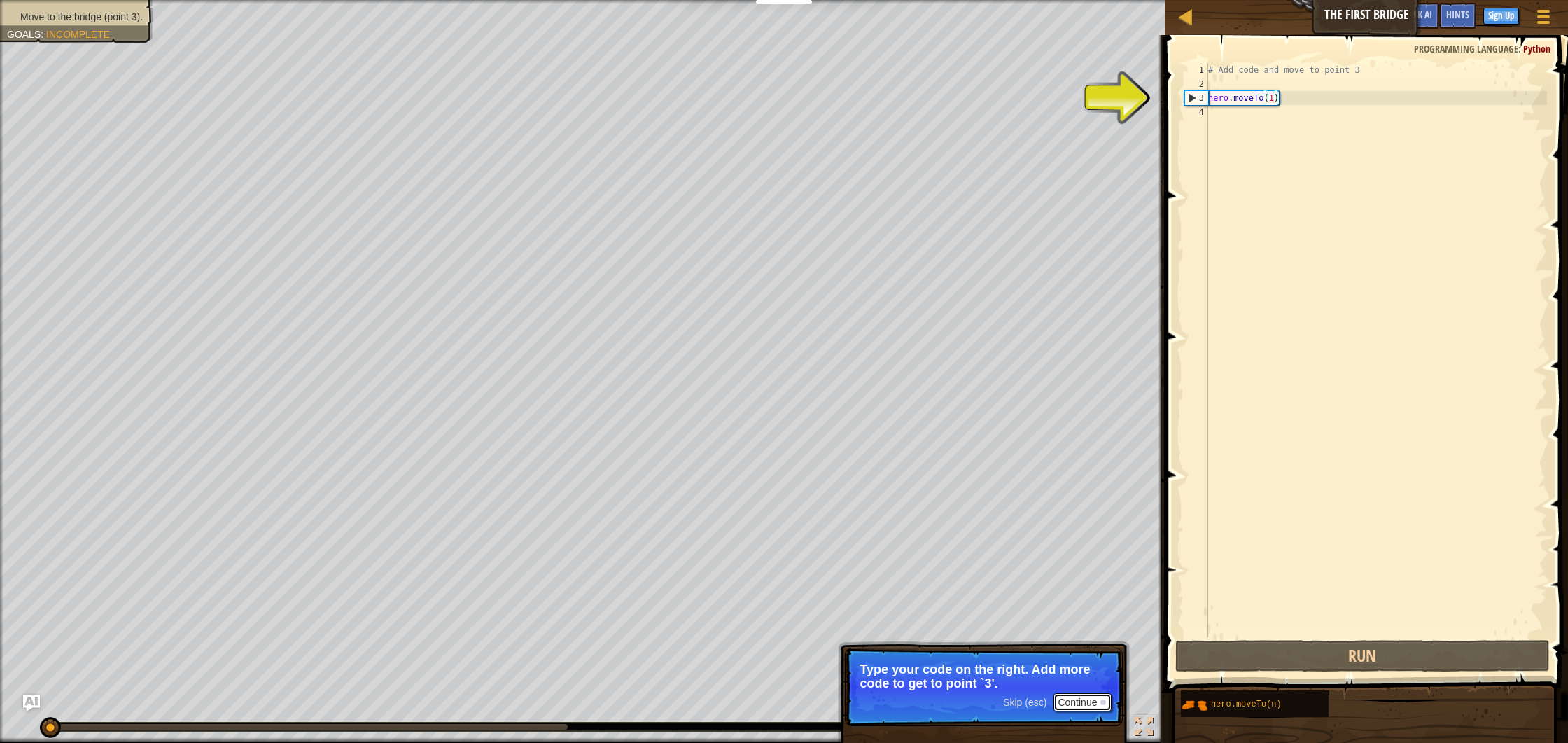
click at [1095, 703] on button "Continue" at bounding box center [1083, 702] width 58 height 18
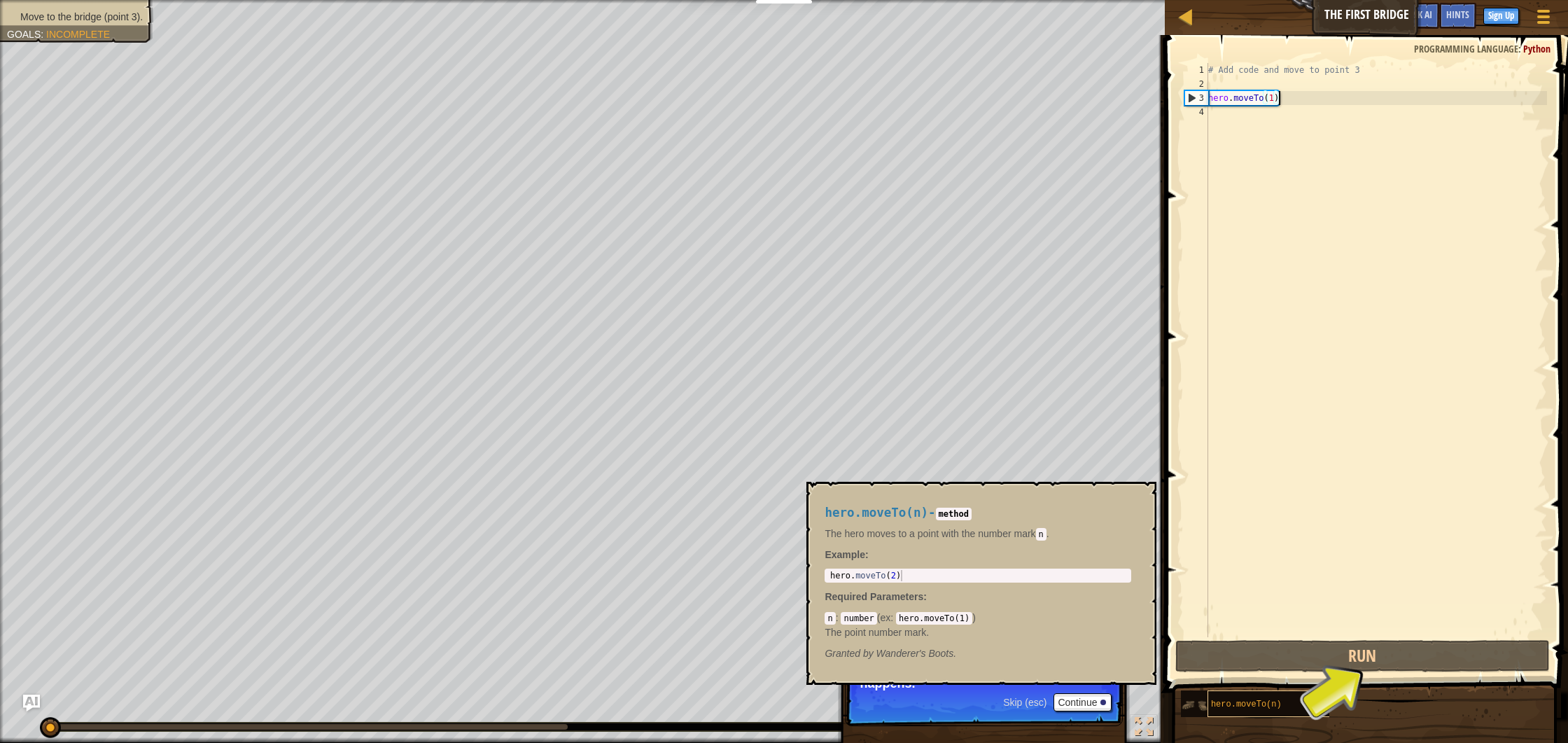
scroll to position [0, 0]
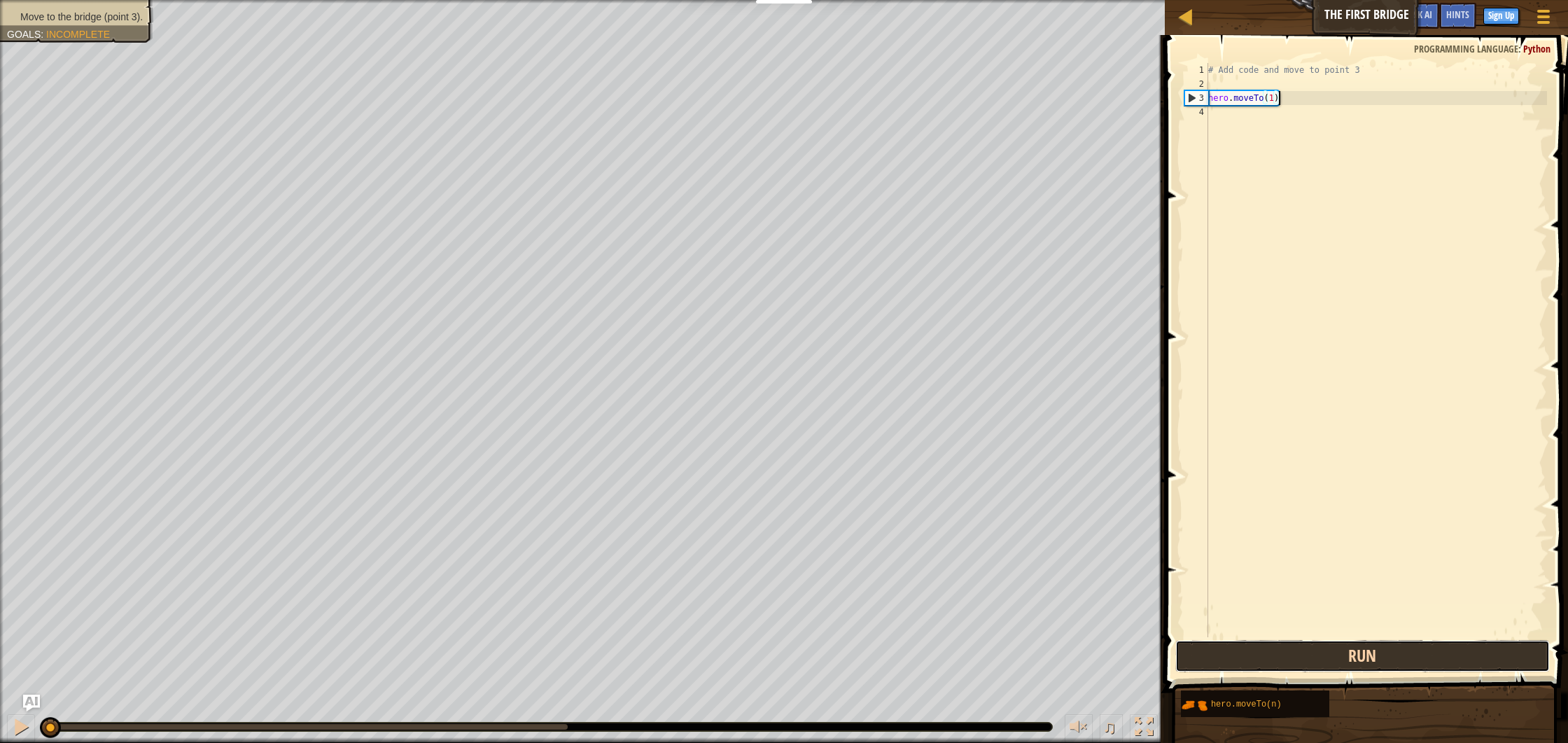
click at [1327, 659] on button "Run" at bounding box center [1363, 656] width 374 height 32
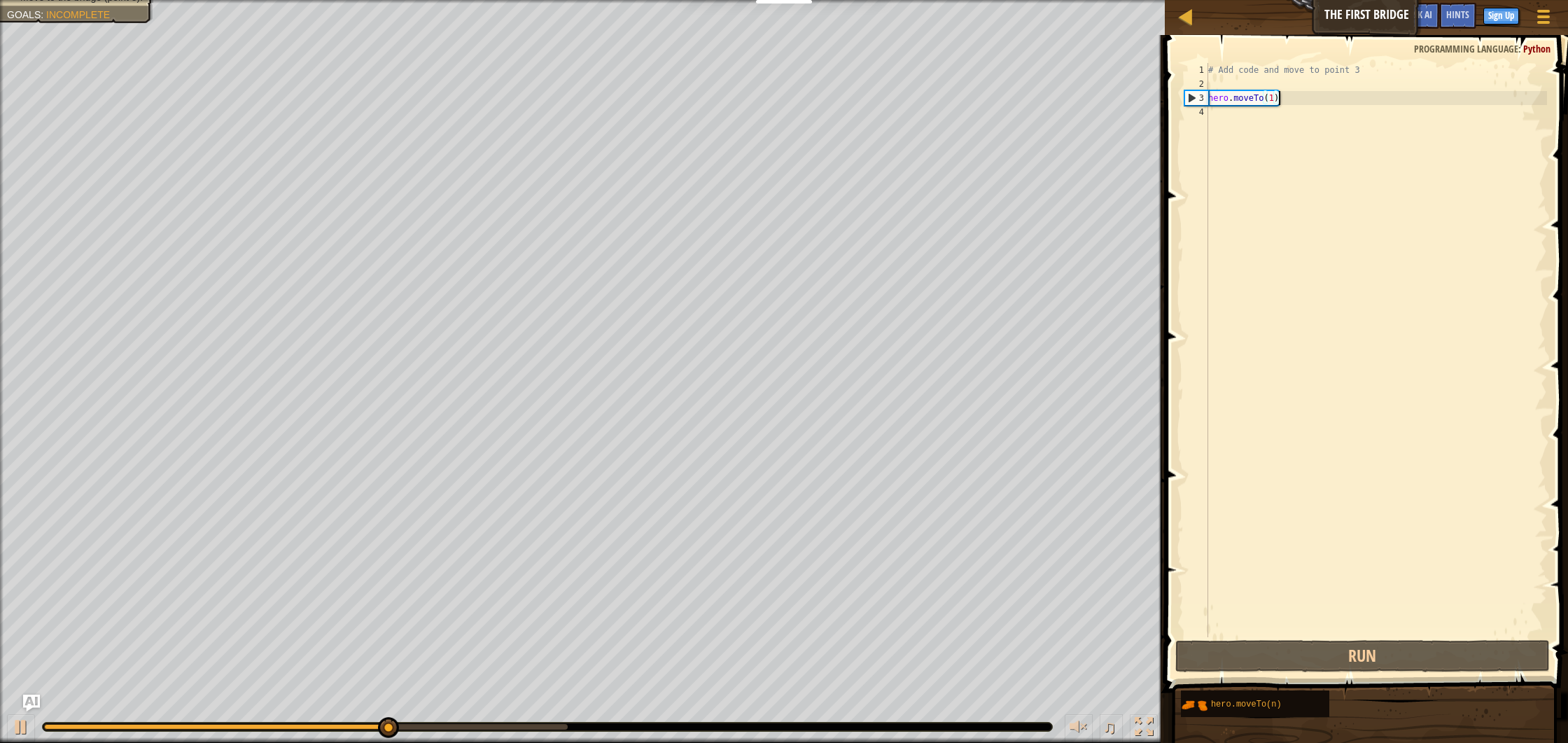
click at [1299, 102] on div "# Add code and move to point 3 hero . moveTo ( 1 )" at bounding box center [1376, 364] width 342 height 602
click at [1285, 114] on div "# Add code and move to point 3 hero . moveTo ( 1 )" at bounding box center [1376, 364] width 342 height 602
click at [1283, 119] on div "# Add code and move to point 3 hero . moveTo ( 1 )" at bounding box center [1376, 364] width 342 height 602
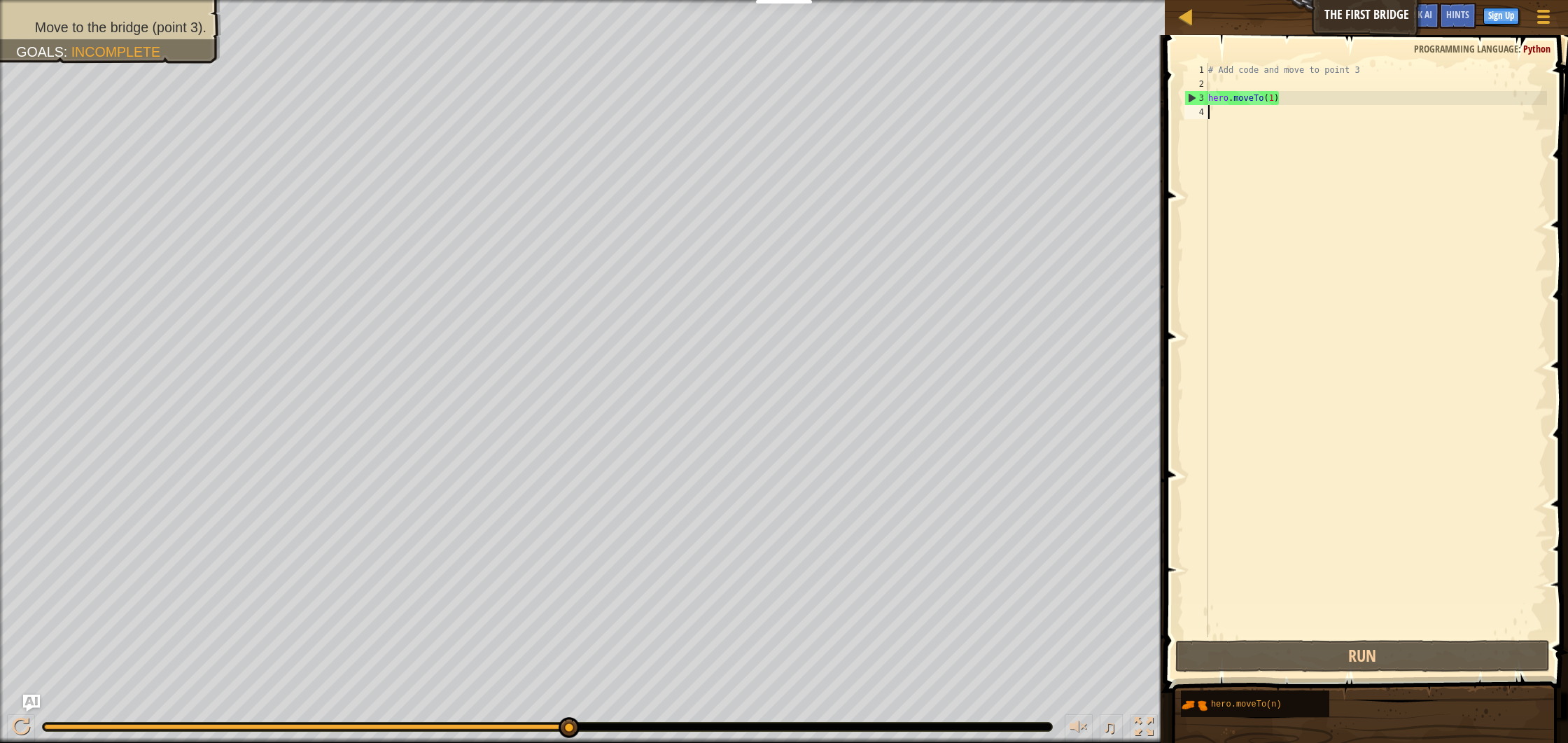
click at [1274, 99] on div "# Add code and move to point 3 hero . moveTo ( 1 )" at bounding box center [1376, 364] width 342 height 602
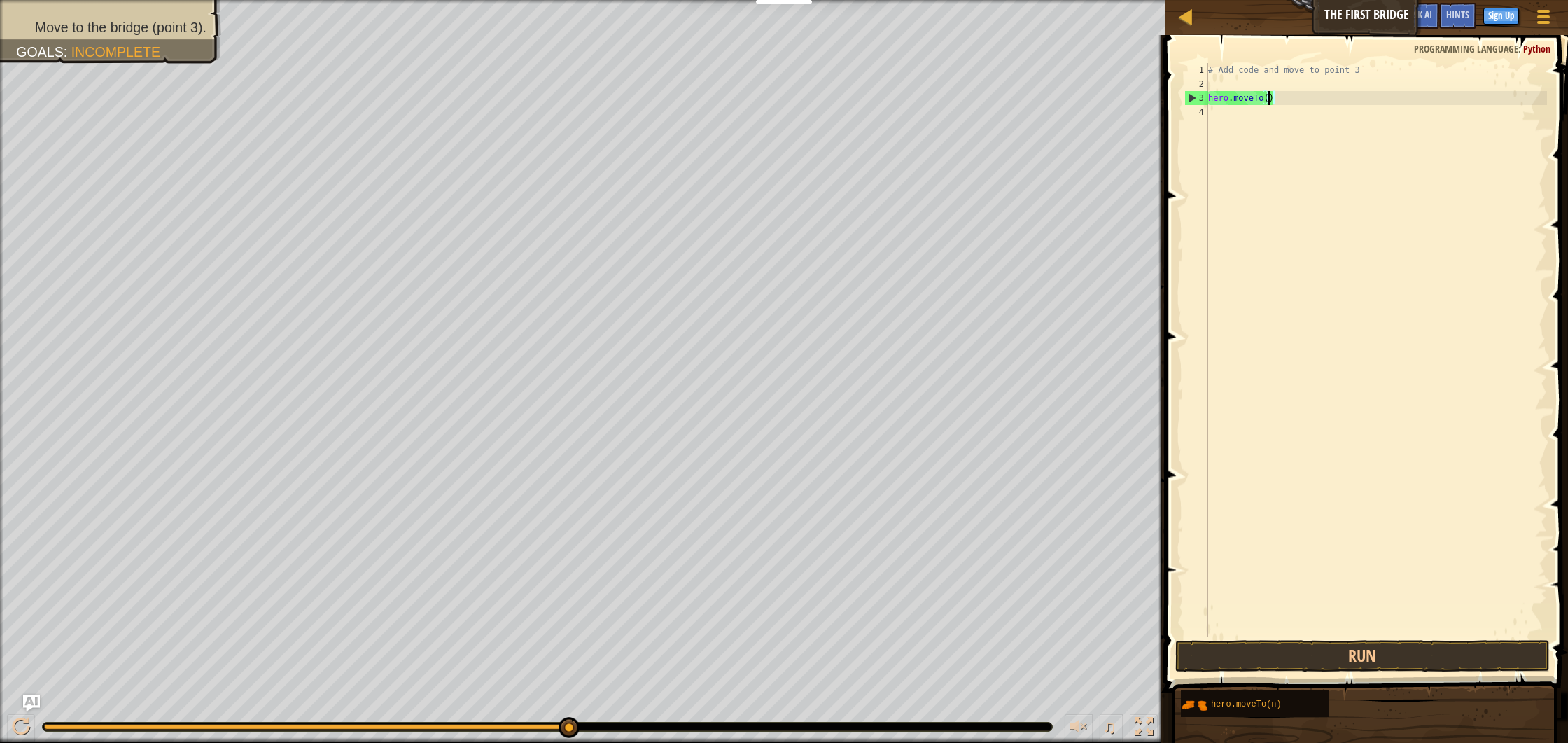
scroll to position [6, 5]
type textarea "hero.moveTo(3)"
click at [1434, 651] on button "Run" at bounding box center [1363, 656] width 374 height 32
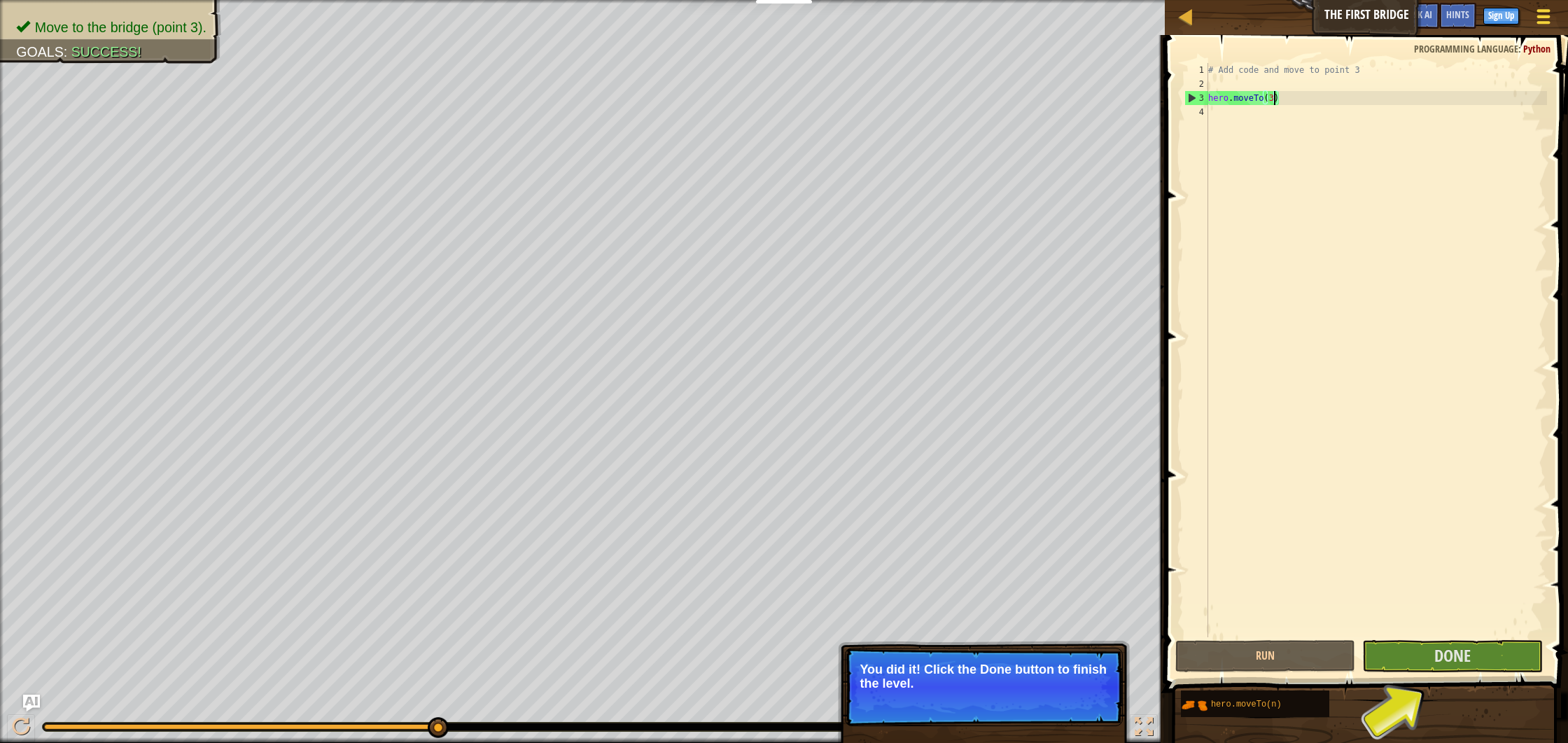
click at [1548, 21] on div at bounding box center [1544, 17] width 19 height 21
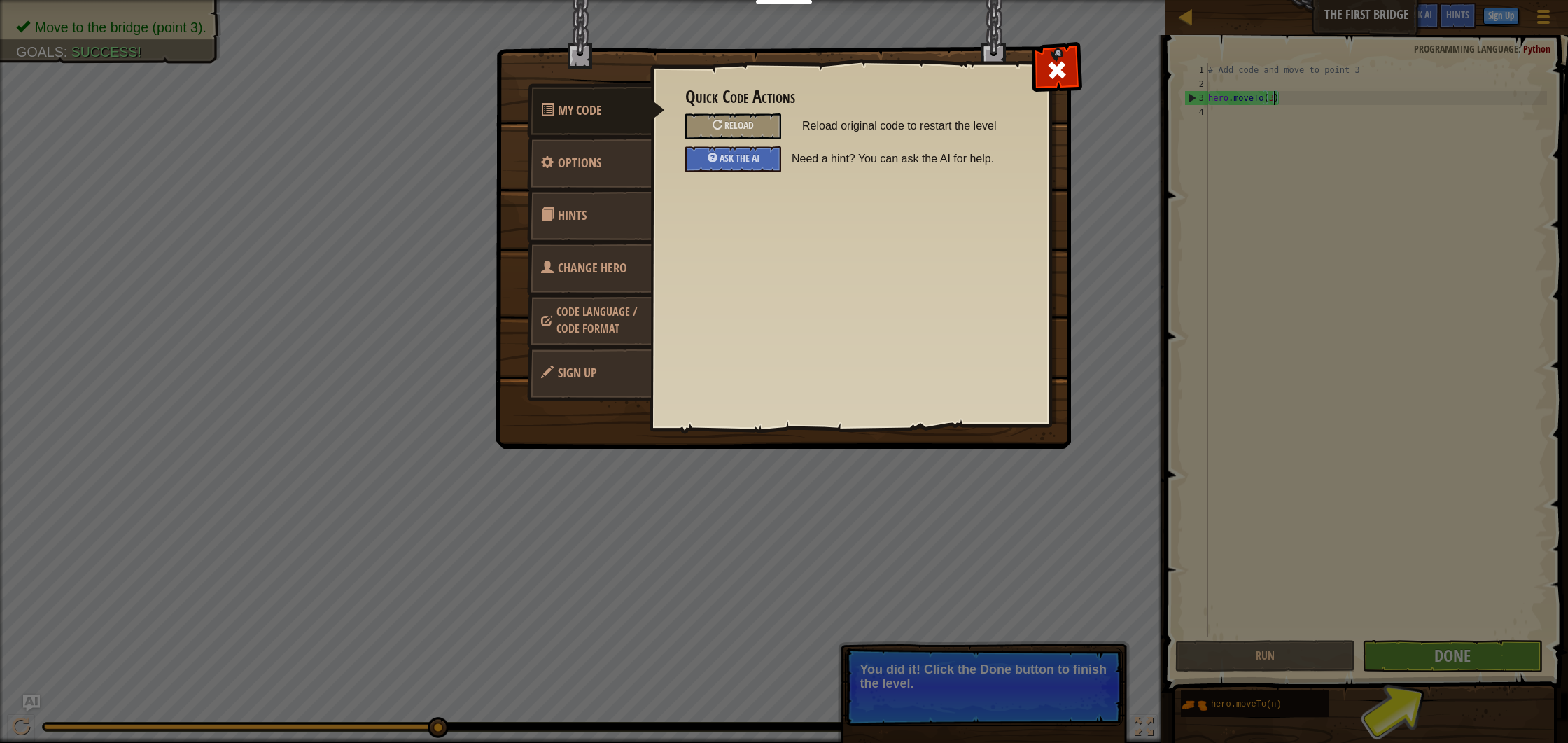
click at [1510, 30] on div "My Code Options Hints Change Hero Code Language / Code Format Sign Up Quick Cod…" at bounding box center [784, 372] width 1568 height 743
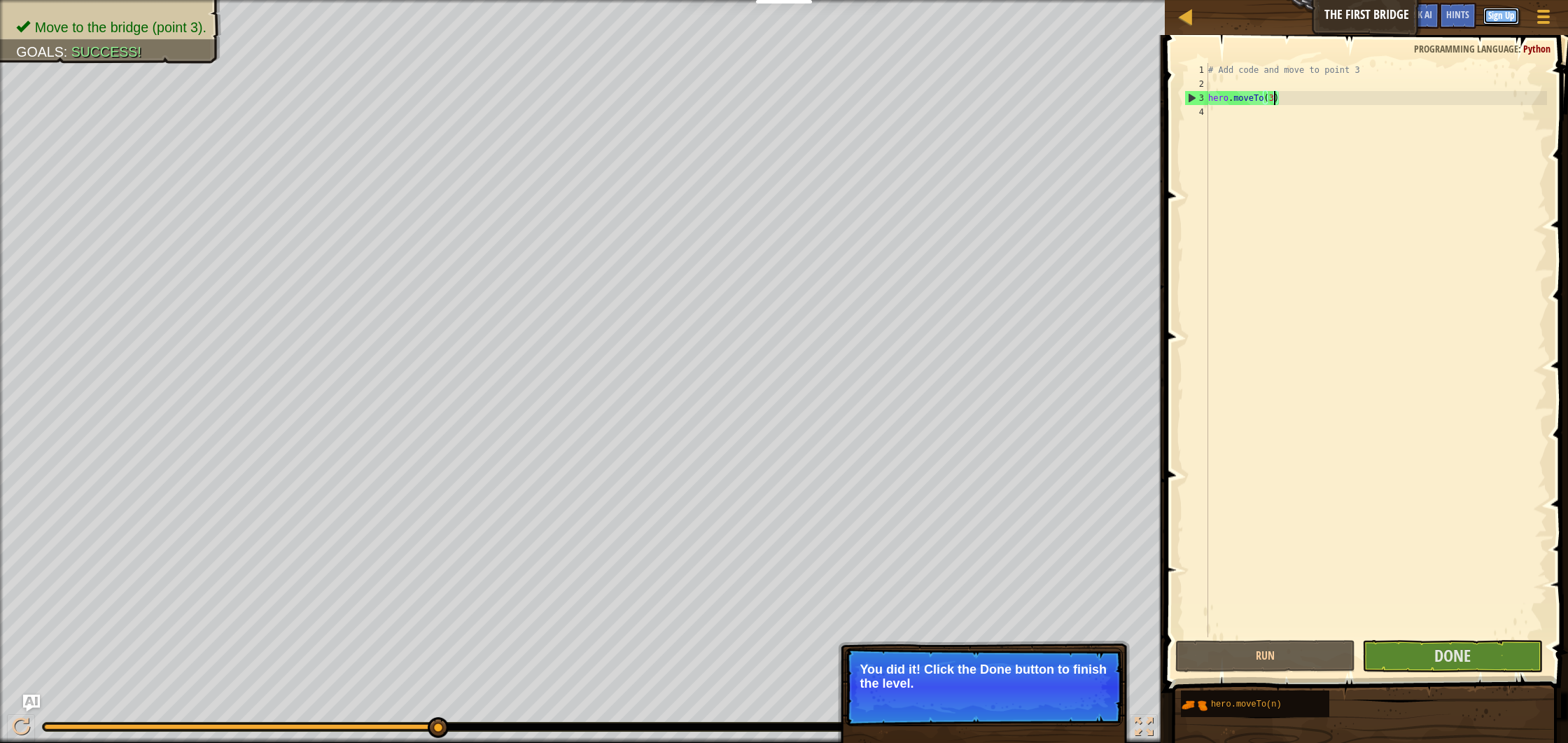
click at [1491, 15] on button "Sign Up" at bounding box center [1501, 16] width 36 height 17
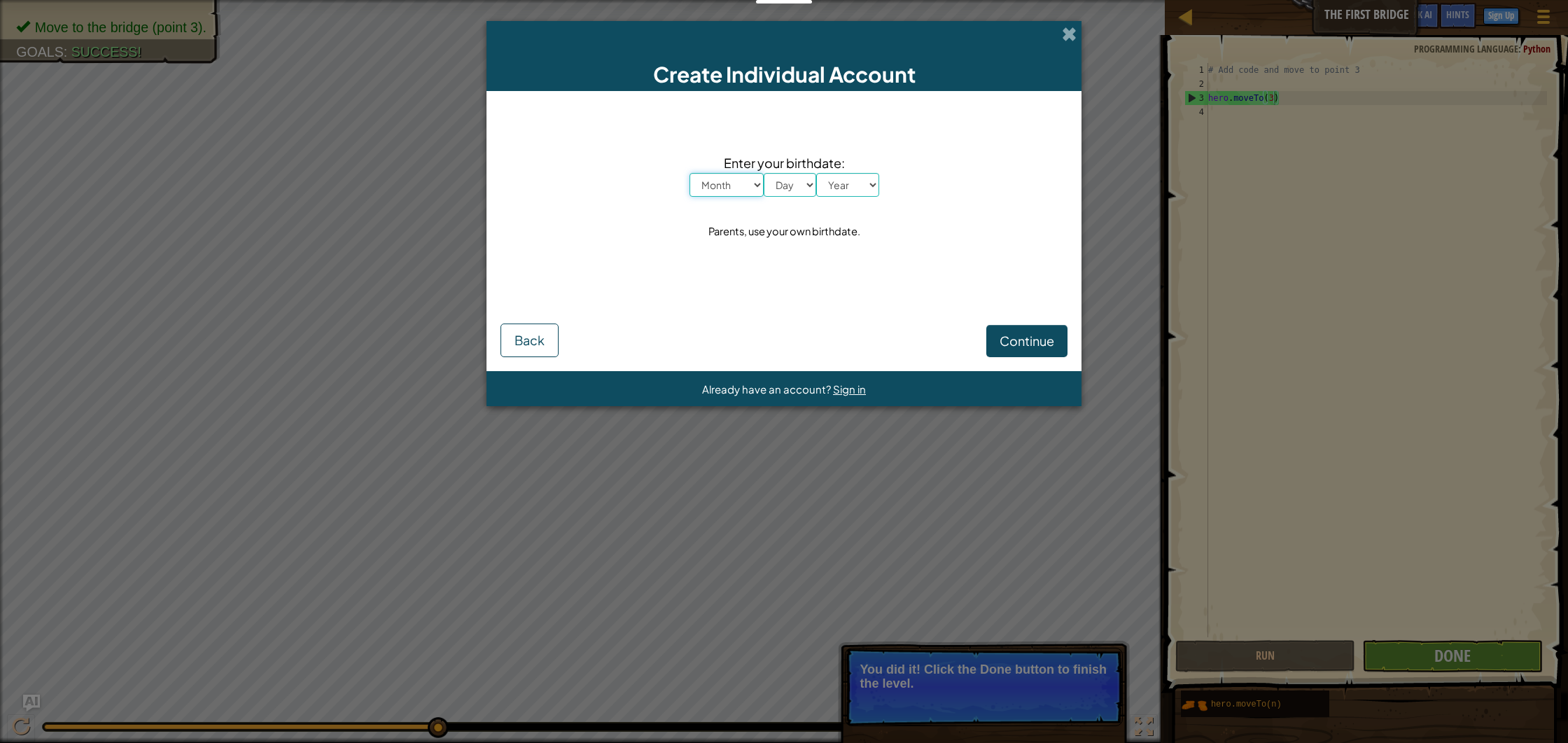
click at [739, 183] on select "Month January February March April May June July August September October Novem…" at bounding box center [727, 185] width 74 height 24
click at [690, 173] on select "Month January February March April May June July August September October Novem…" at bounding box center [727, 185] width 74 height 24
click at [761, 186] on select "Month January February March April May June July August September October Novem…" at bounding box center [727, 185] width 74 height 24
select select "6"
click at [690, 173] on select "Month January February March April May June July August September October Novem…" at bounding box center [727, 185] width 74 height 24
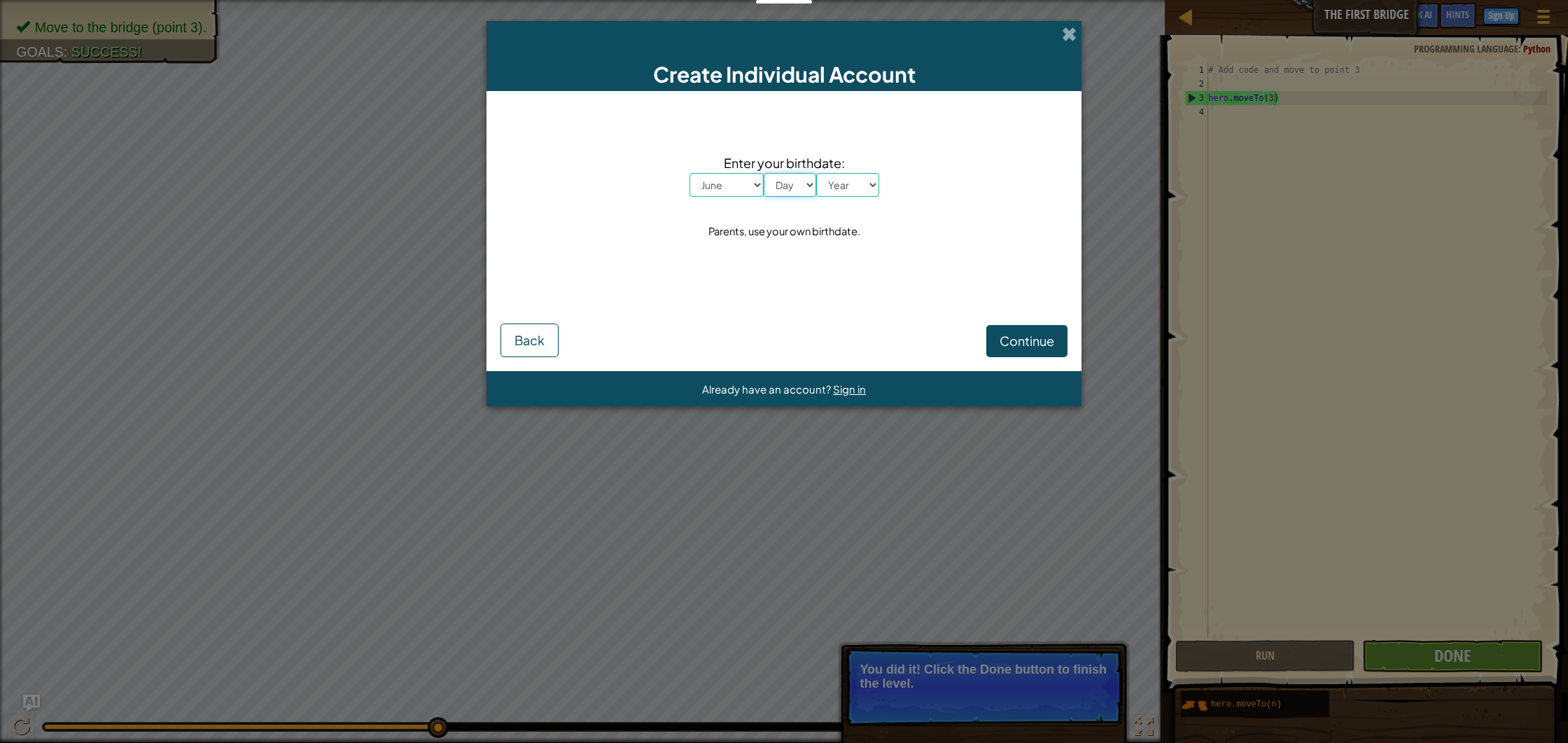
click at [792, 179] on select "Day 1 2 3 4 5 6 7 8 9 10 11 12 13 14 15 16 17 18 19 20 21 22 23 24 25 26 27 28 …" at bounding box center [790, 185] width 52 height 24
select select "26"
click at [764, 173] on select "Day 1 2 3 4 5 6 7 8 9 10 11 12 13 14 15 16 17 18 19 20 21 22 23 24 25 26 27 28 …" at bounding box center [790, 185] width 52 height 24
click at [863, 195] on select "Year 2025 2024 2023 2022 2021 2020 2019 2018 2017 2016 2015 2014 2013 2012 2011…" at bounding box center [848, 185] width 63 height 24
select select "2005"
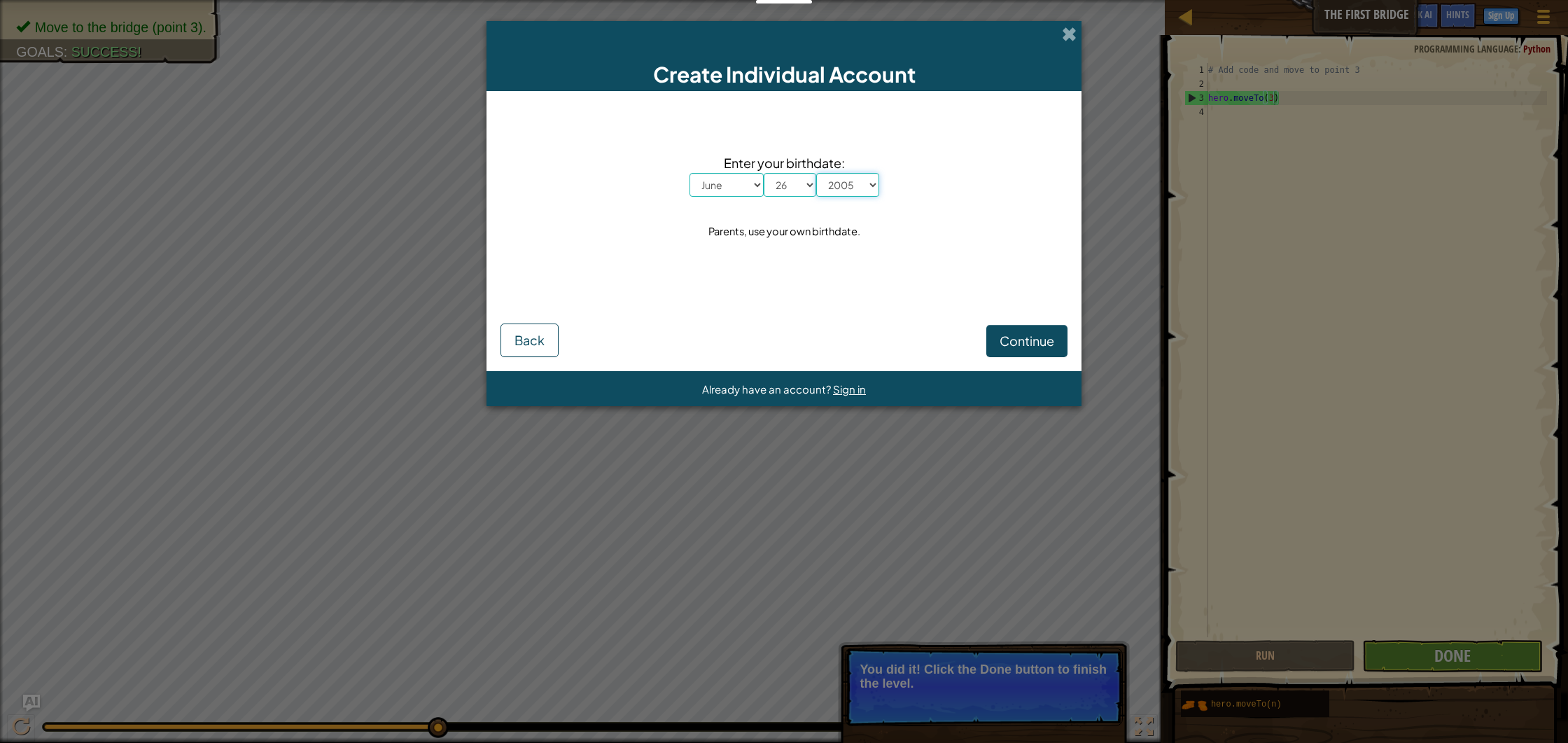
click at [816, 173] on select "Year 2025 2024 2023 2022 2021 2020 2019 2018 2017 2016 2015 2014 2013 2012 2011…" at bounding box center [848, 185] width 63 height 24
drag, startPoint x: 1047, startPoint y: 342, endPoint x: 1035, endPoint y: 338, distance: 12.6
click at [1035, 338] on button "Continue" at bounding box center [1027, 341] width 81 height 32
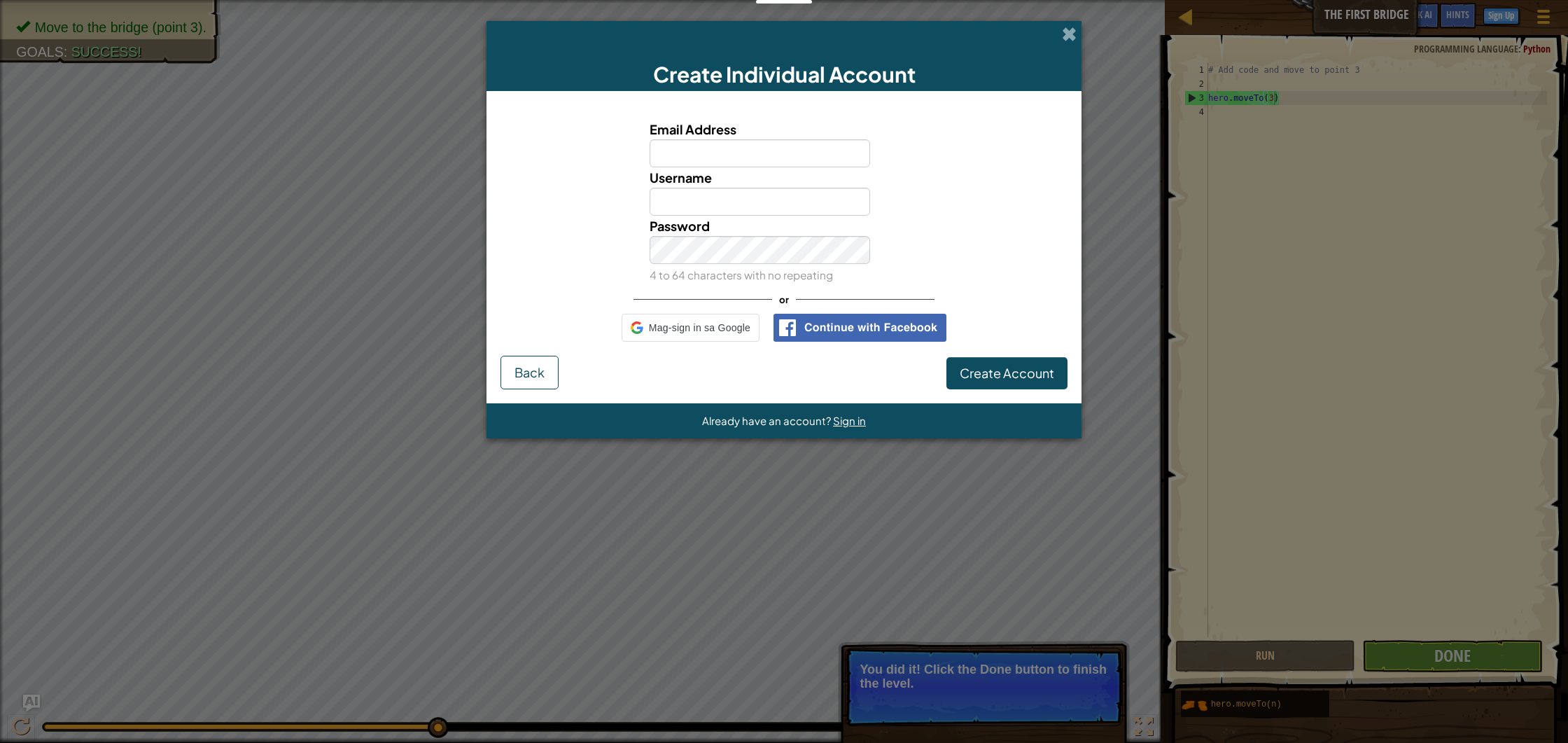
click at [764, 153] on input "Email Address" at bounding box center [760, 153] width 221 height 28
type input "ncl5252@students.uc-bcf.edu.ph"
click at [777, 201] on input "Username" at bounding box center [760, 202] width 221 height 28
type input "natnat261"
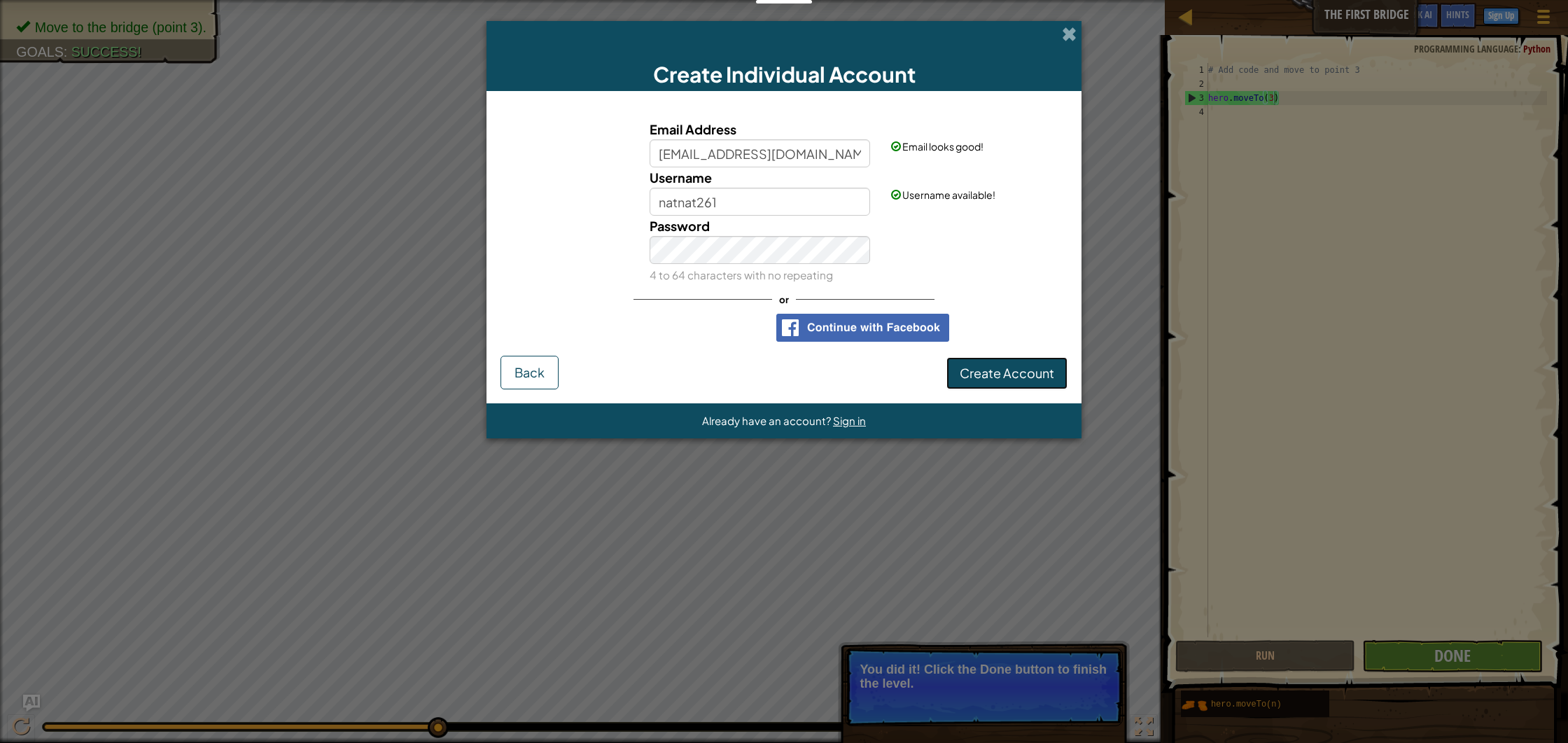
click at [976, 373] on span "Create Account" at bounding box center [1007, 373] width 95 height 16
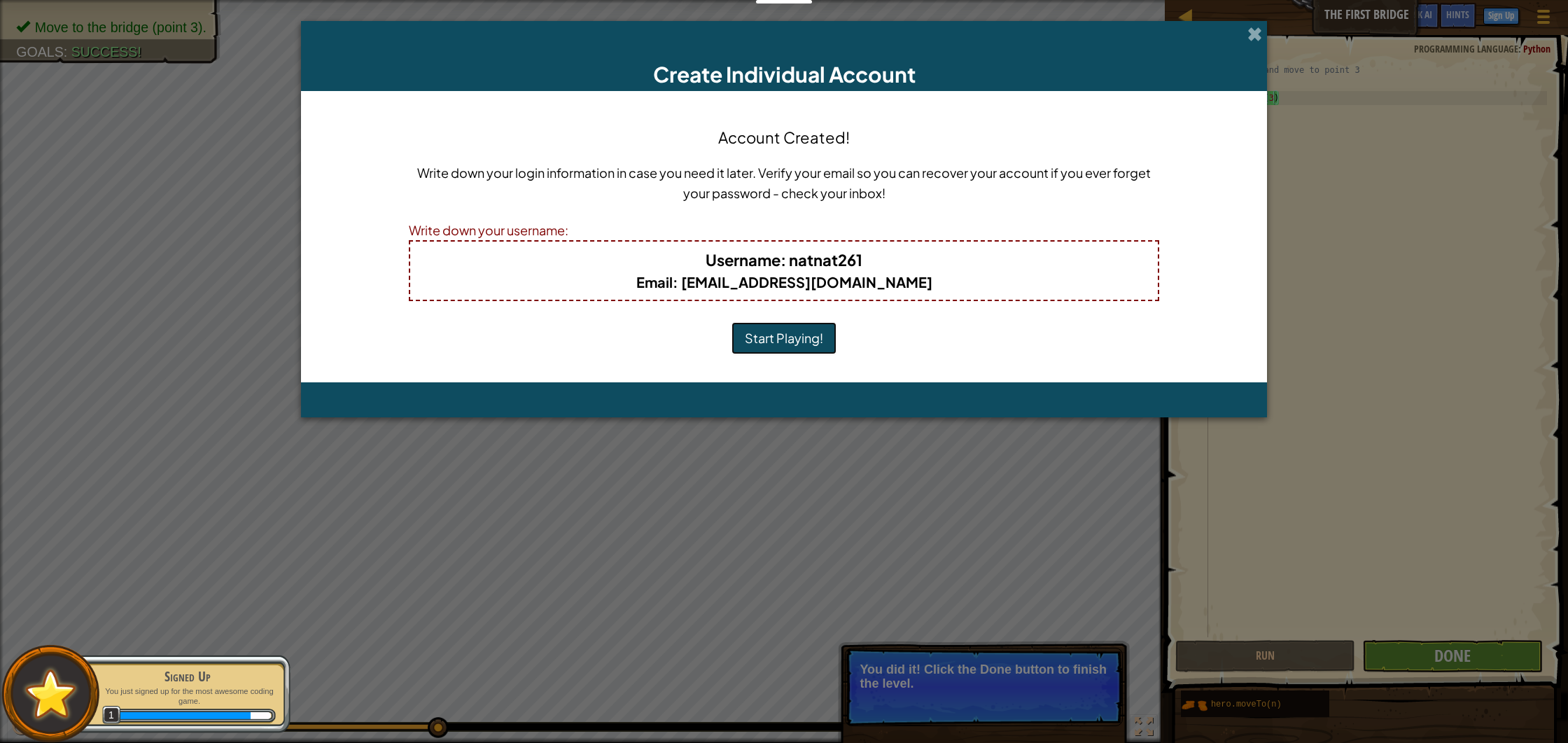
click at [804, 330] on button "Start Playing!" at bounding box center [784, 338] width 105 height 32
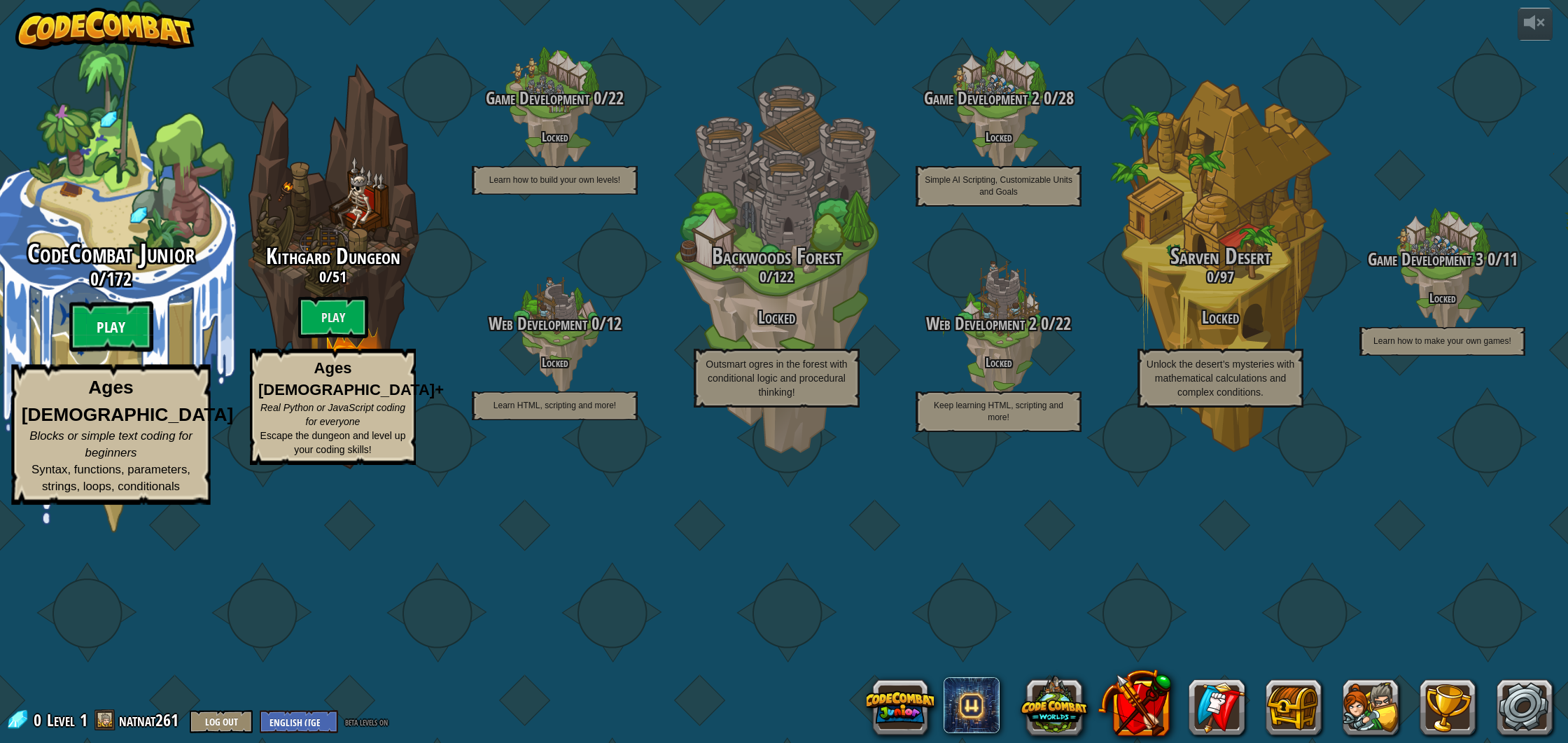
click at [129, 353] on btn "Play" at bounding box center [111, 327] width 84 height 51
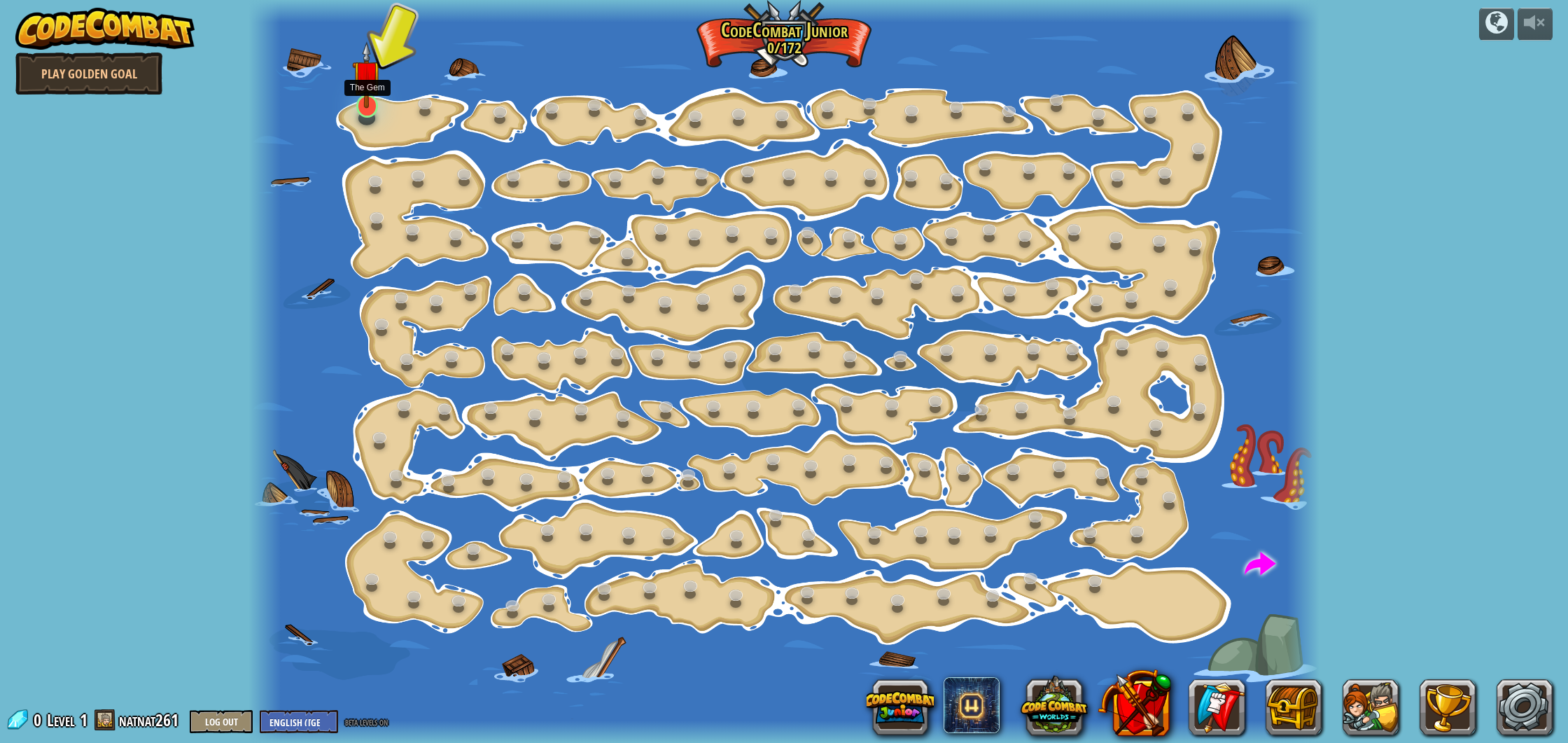
click at [362, 105] on img at bounding box center [367, 74] width 29 height 67
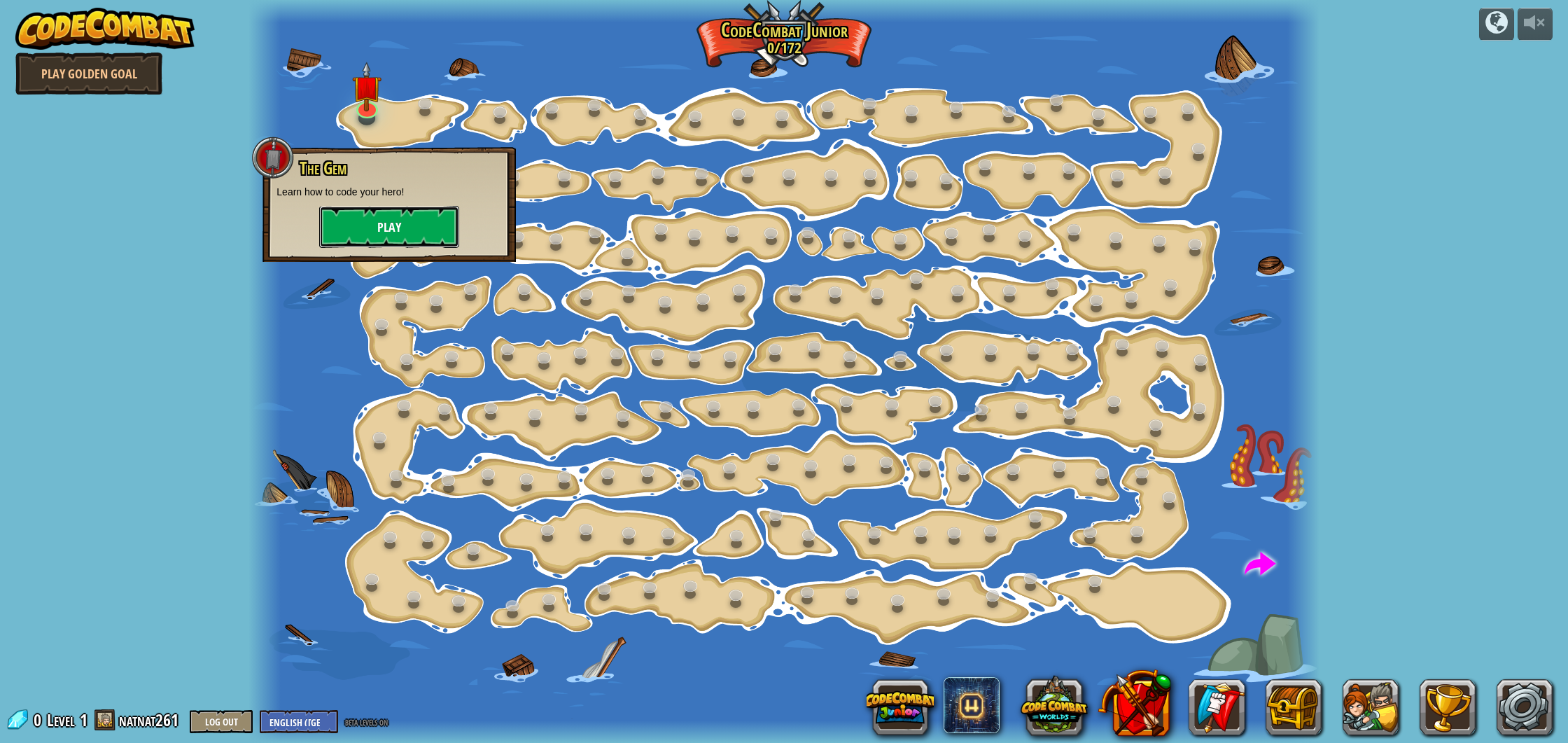
click at [382, 236] on button "Play" at bounding box center [389, 227] width 140 height 42
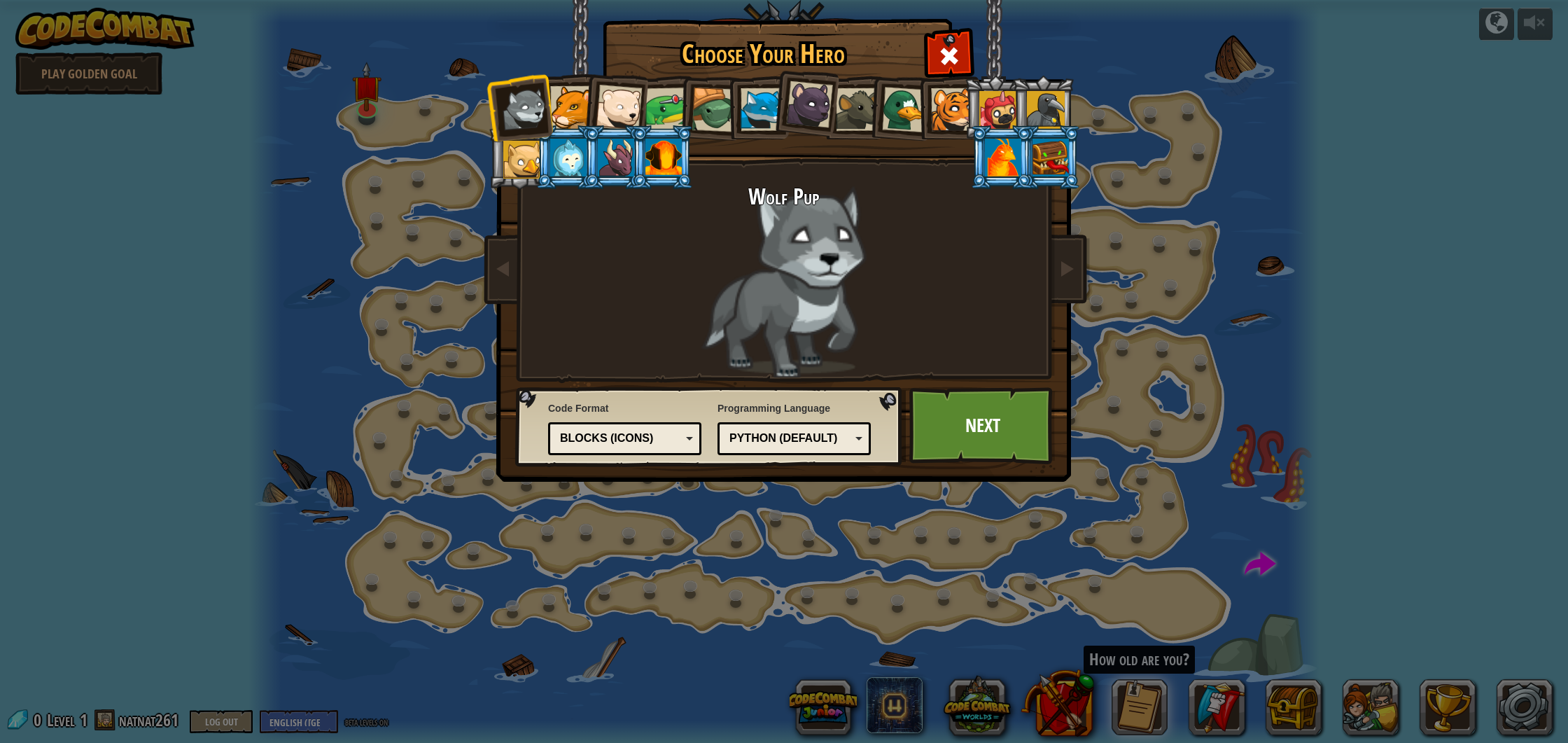
drag, startPoint x: 1400, startPoint y: 354, endPoint x: 1386, endPoint y: 351, distance: 14.3
click at [1400, 354] on div "Choose Your Hero 0 Wolf Pup Cougar Polar Bear Cub Frog Turtle Blue Fox Panther …" at bounding box center [784, 372] width 1568 height 743
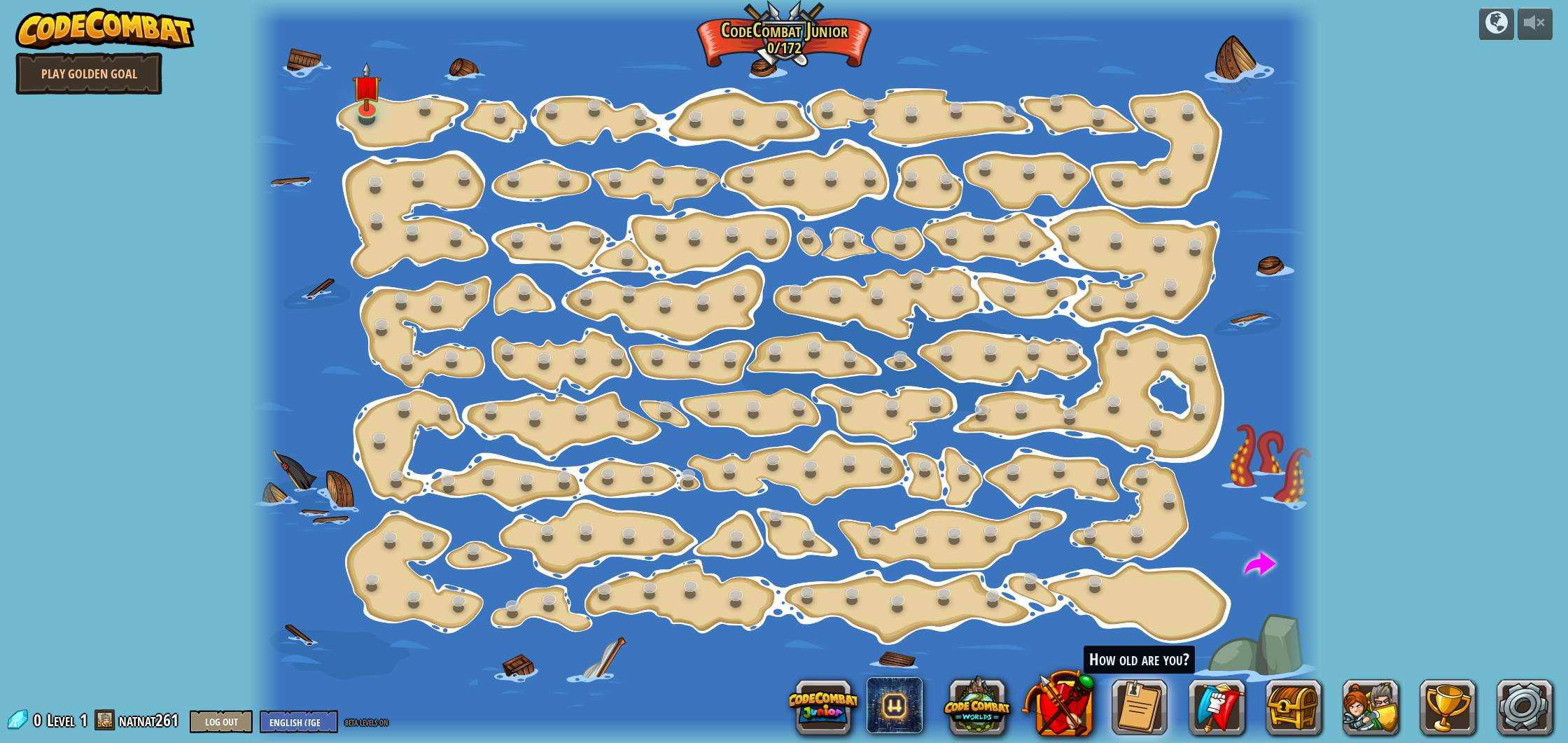
click at [1308, 327] on div at bounding box center [1303, 372] width 32 height 743
click at [142, 30] on img at bounding box center [104, 28] width 179 height 42
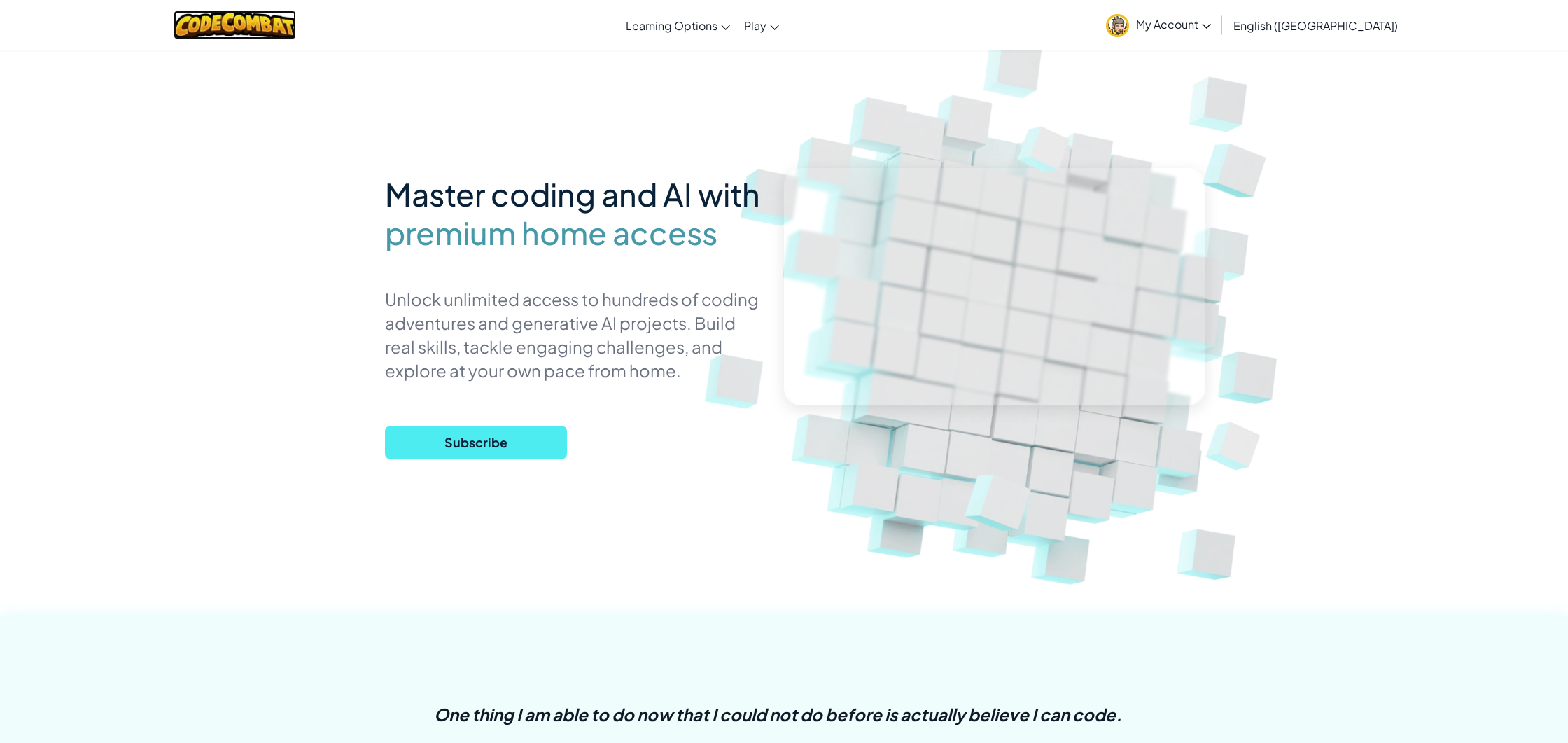
click at [281, 28] on img at bounding box center [235, 25] width 122 height 28
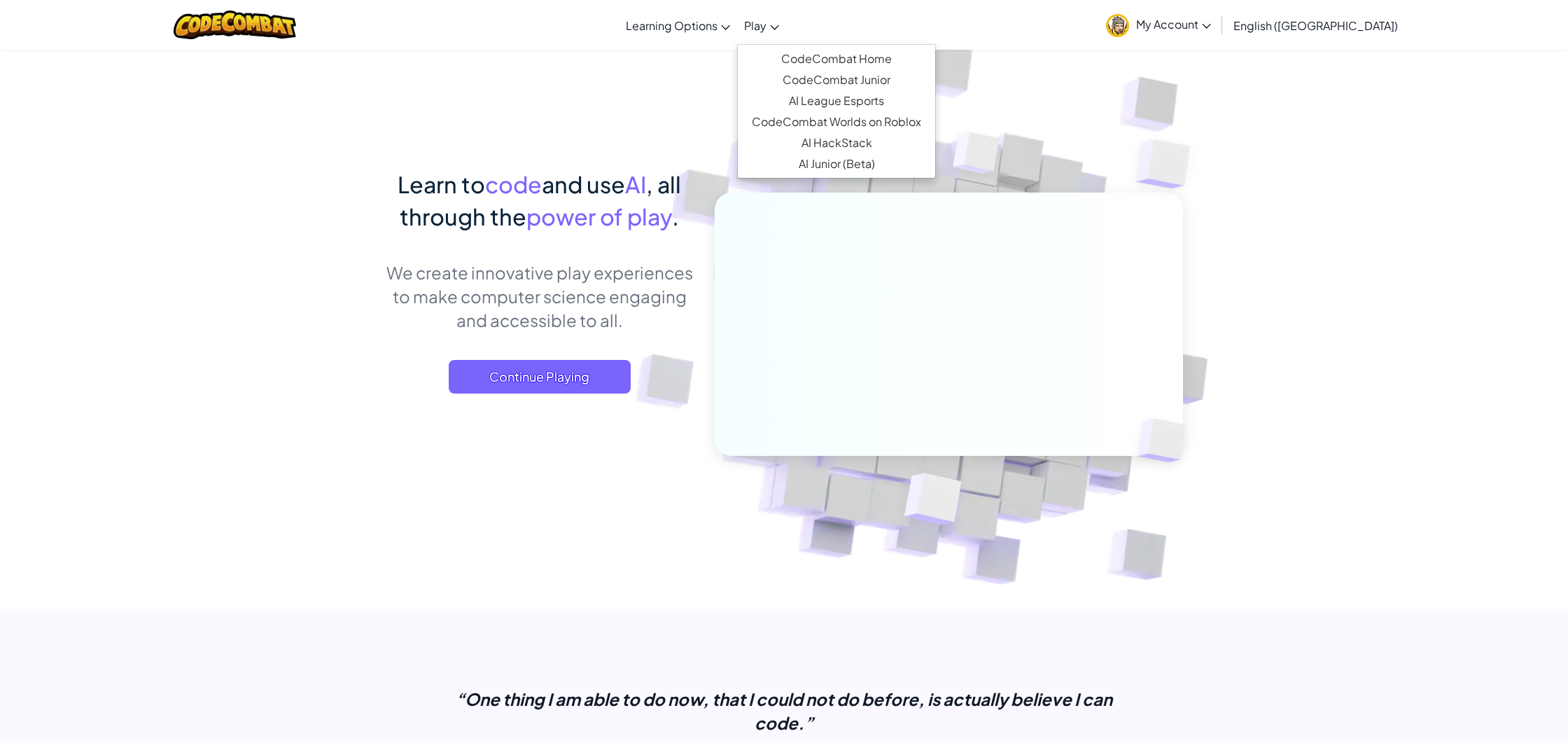
click at [766, 31] on span "Play" at bounding box center [755, 25] width 22 height 15
click at [766, 30] on span "Play" at bounding box center [755, 25] width 22 height 15
click at [877, 60] on link "CodeCombat Home" at bounding box center [837, 58] width 197 height 21
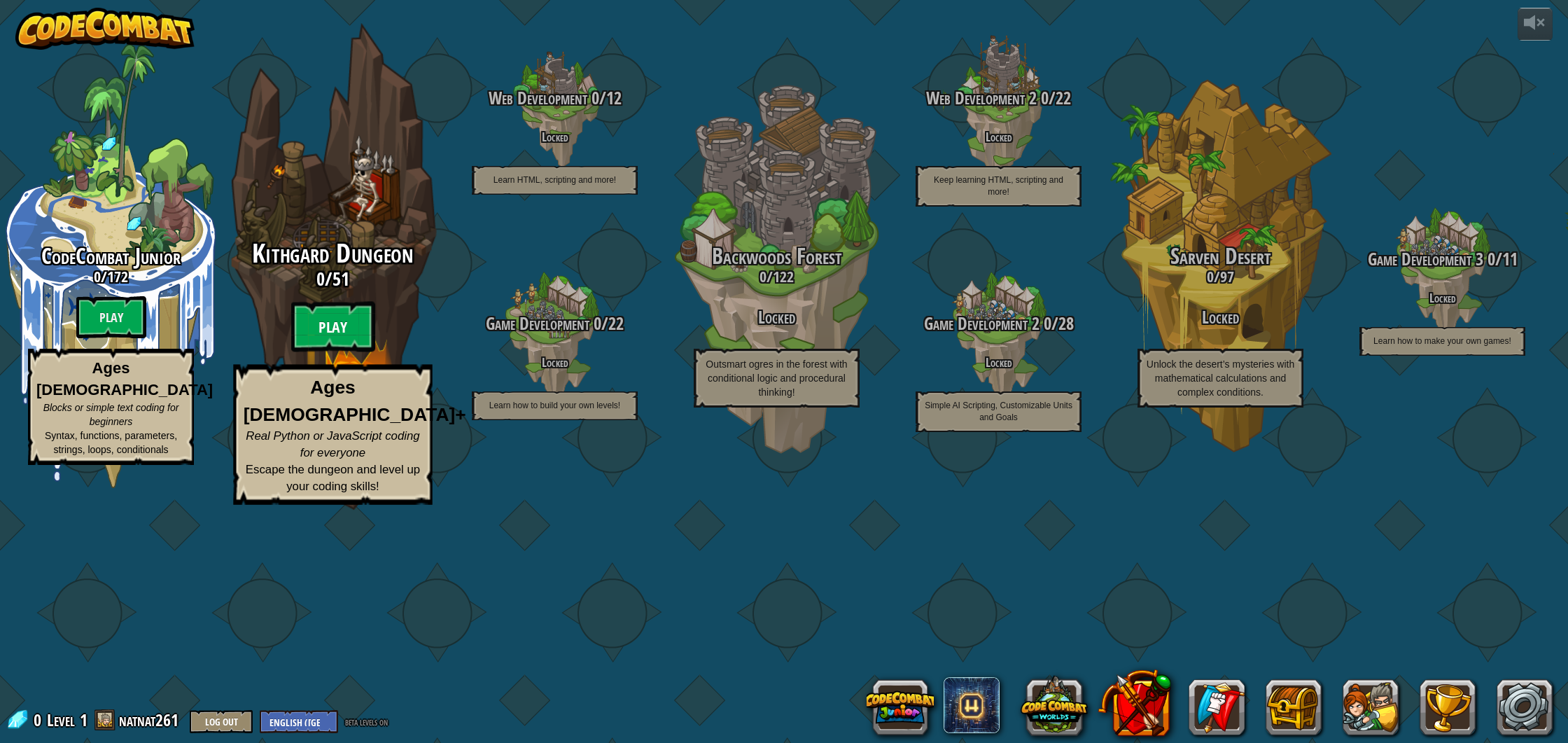
click at [318, 353] on btn "Play" at bounding box center [333, 327] width 84 height 51
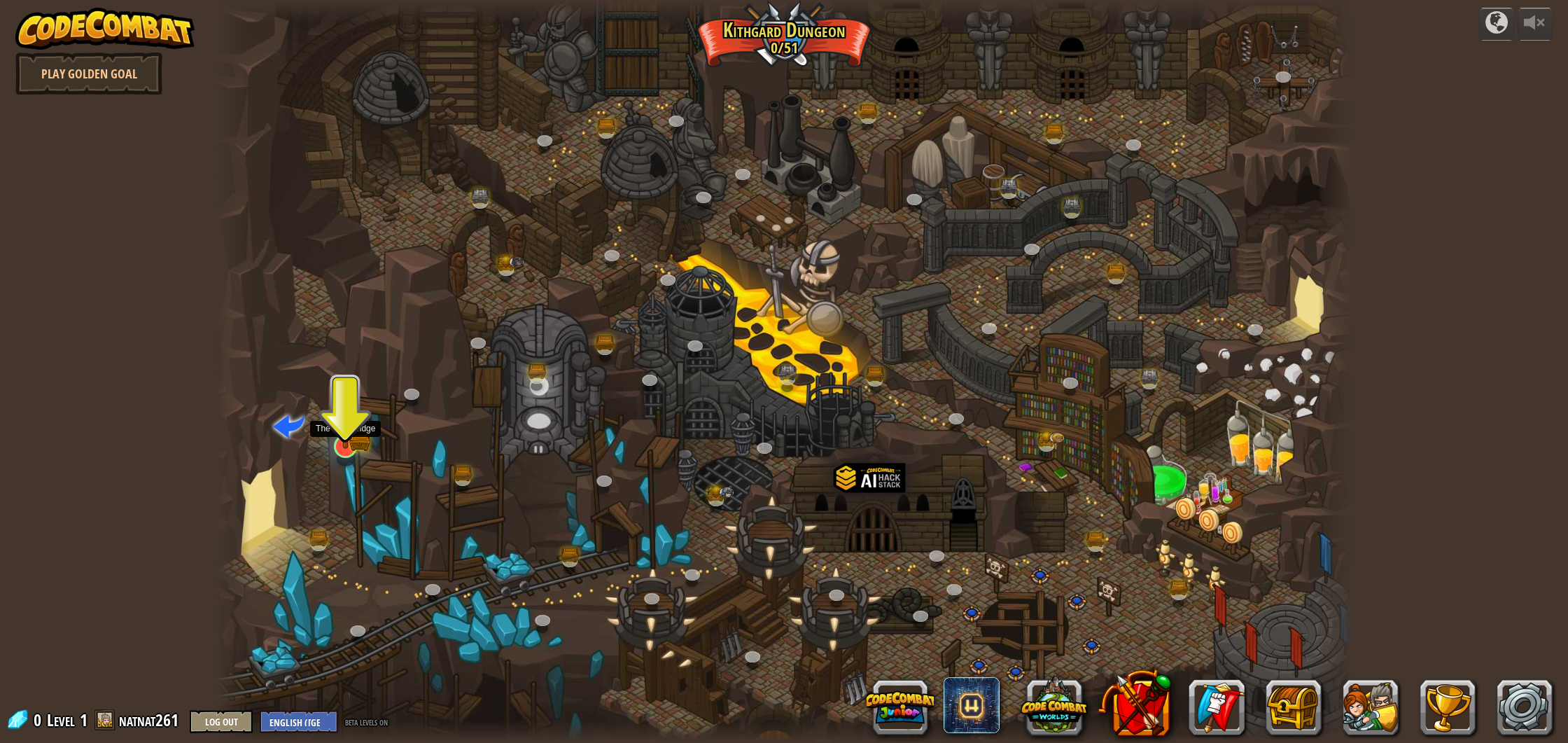
click at [361, 450] on img at bounding box center [359, 439] width 21 height 23
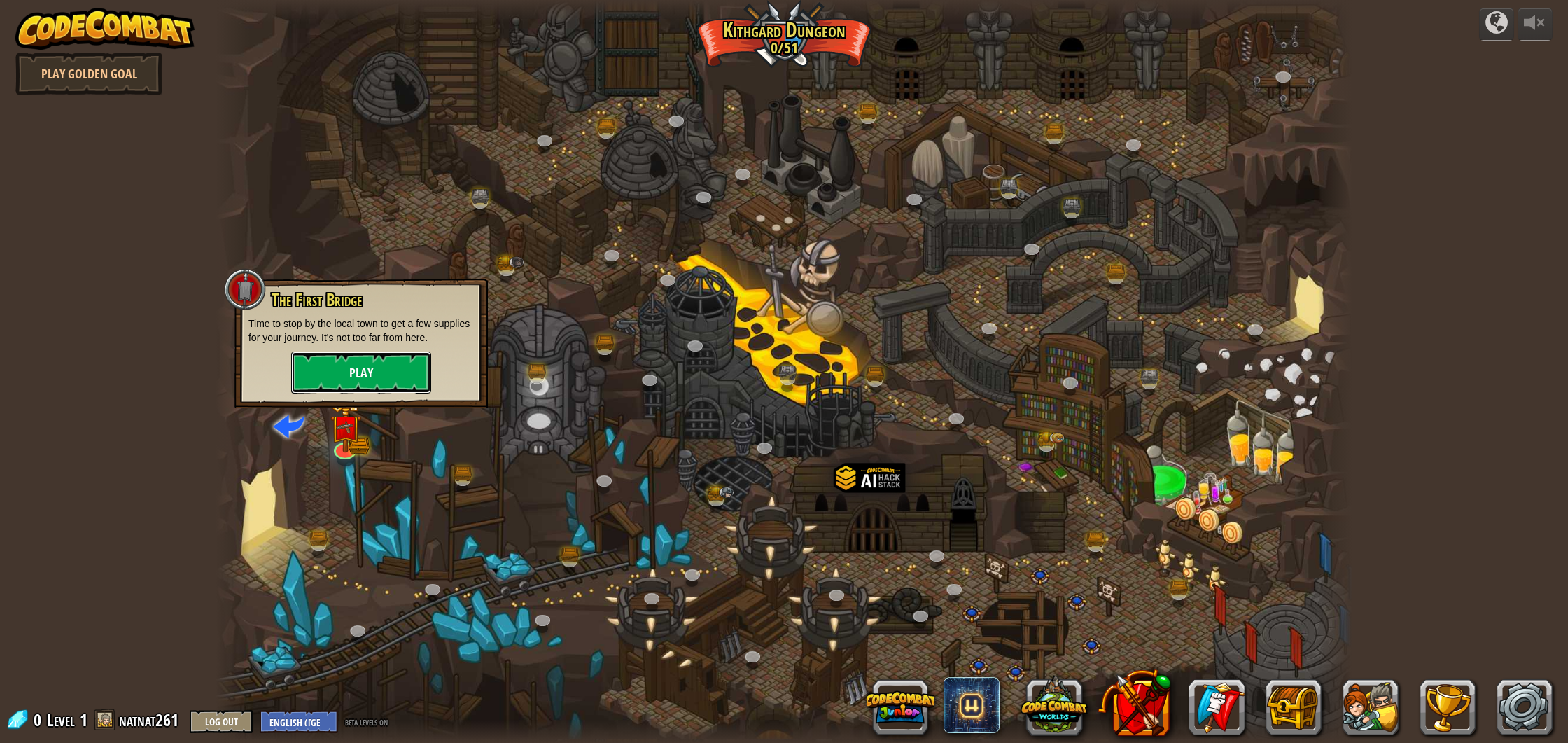
click at [374, 379] on button "Play" at bounding box center [361, 372] width 140 height 42
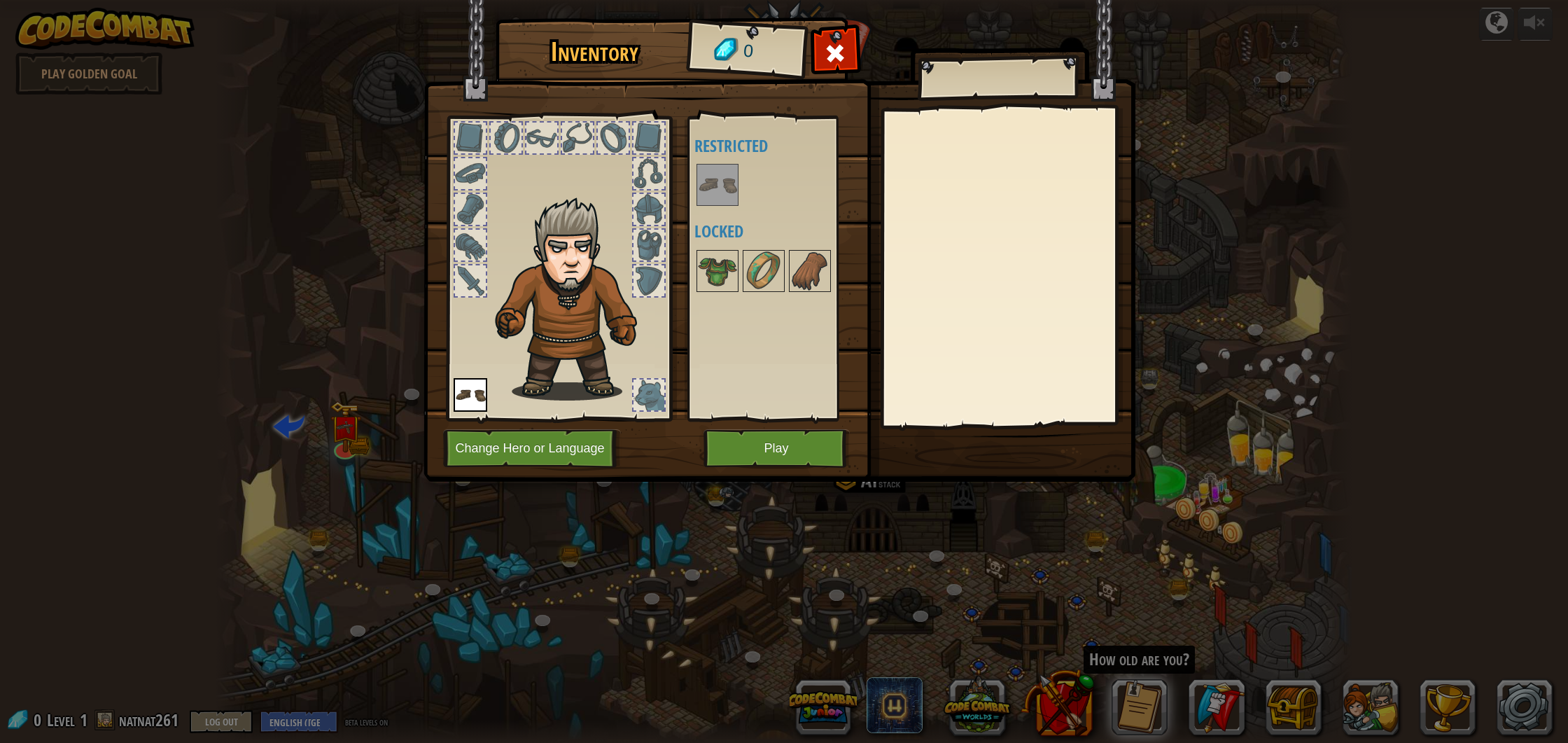
click at [495, 168] on div at bounding box center [558, 265] width 231 height 315
click at [463, 176] on div at bounding box center [470, 173] width 31 height 31
click at [775, 461] on button "Play" at bounding box center [776, 448] width 146 height 39
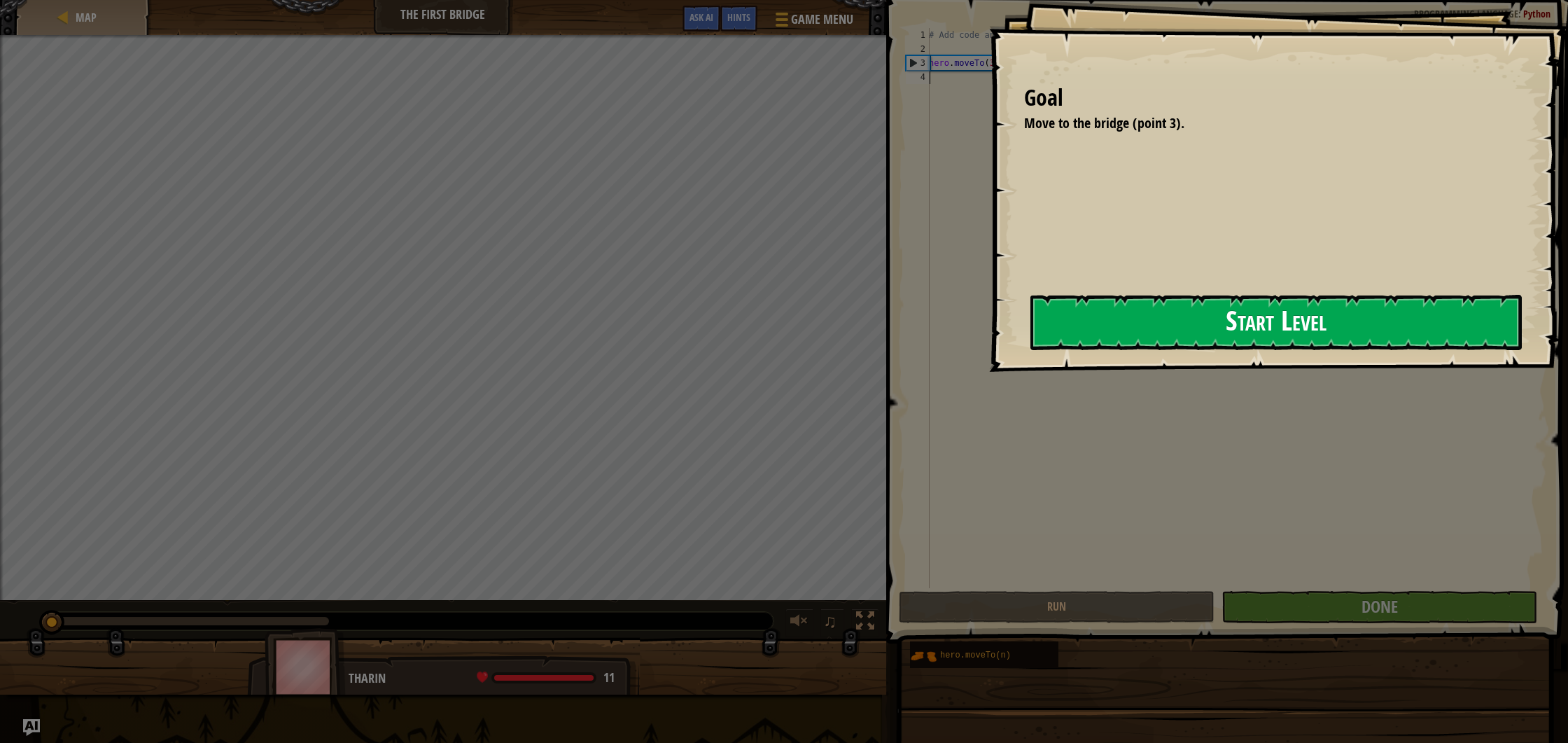
click at [1130, 321] on button "Start Level" at bounding box center [1277, 322] width 491 height 55
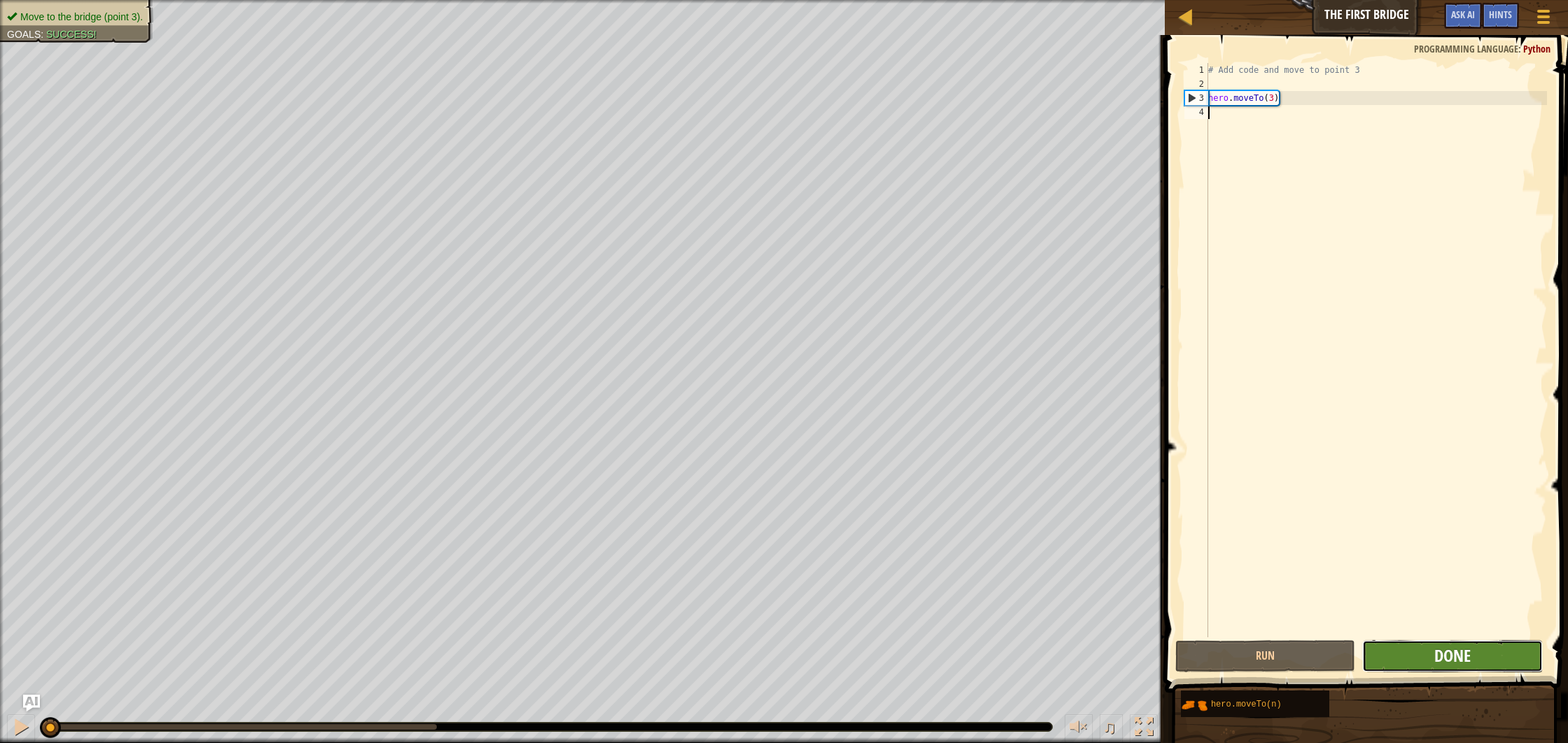
click at [1447, 650] on span "Done" at bounding box center [1453, 655] width 36 height 22
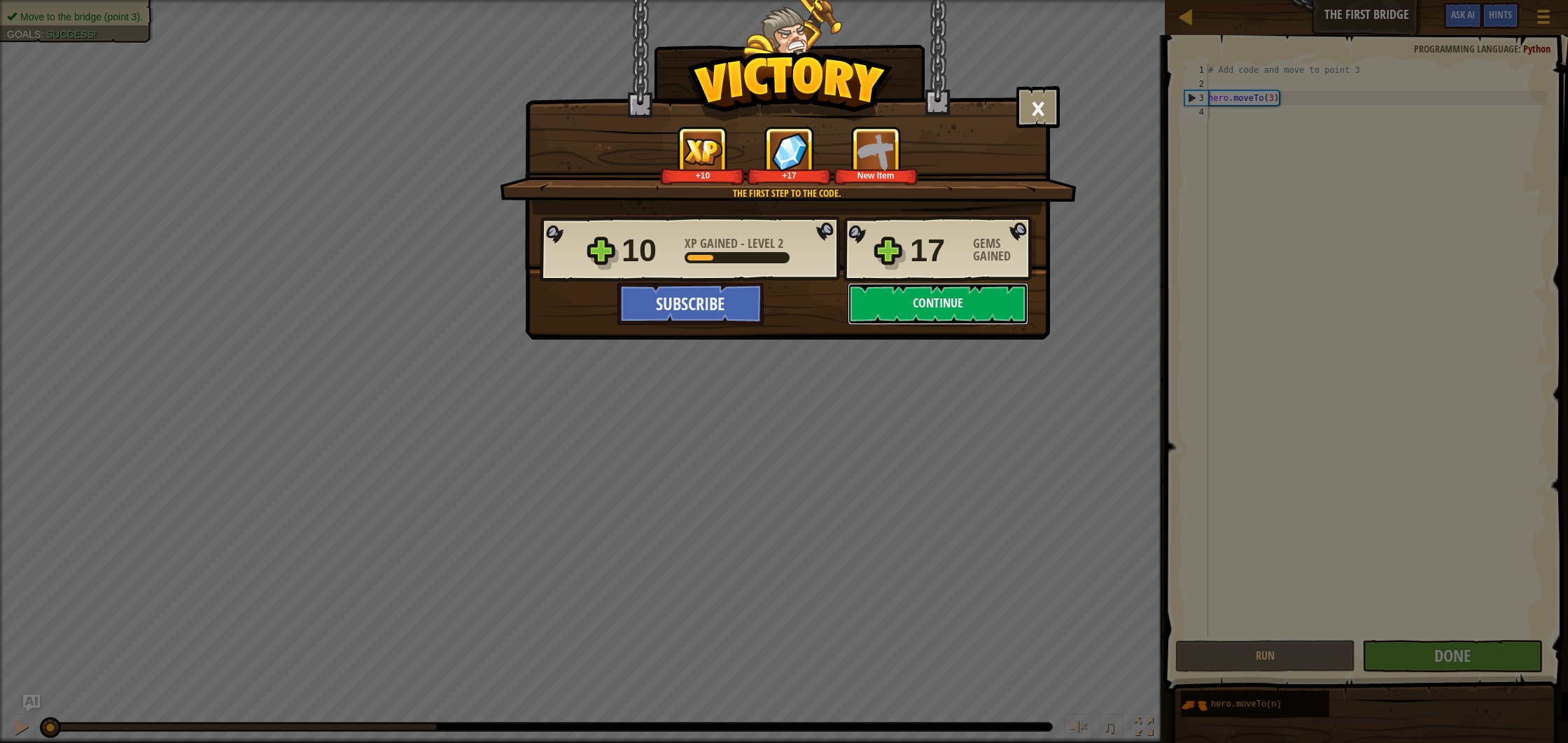
click at [951, 302] on button "Continue" at bounding box center [938, 304] width 181 height 42
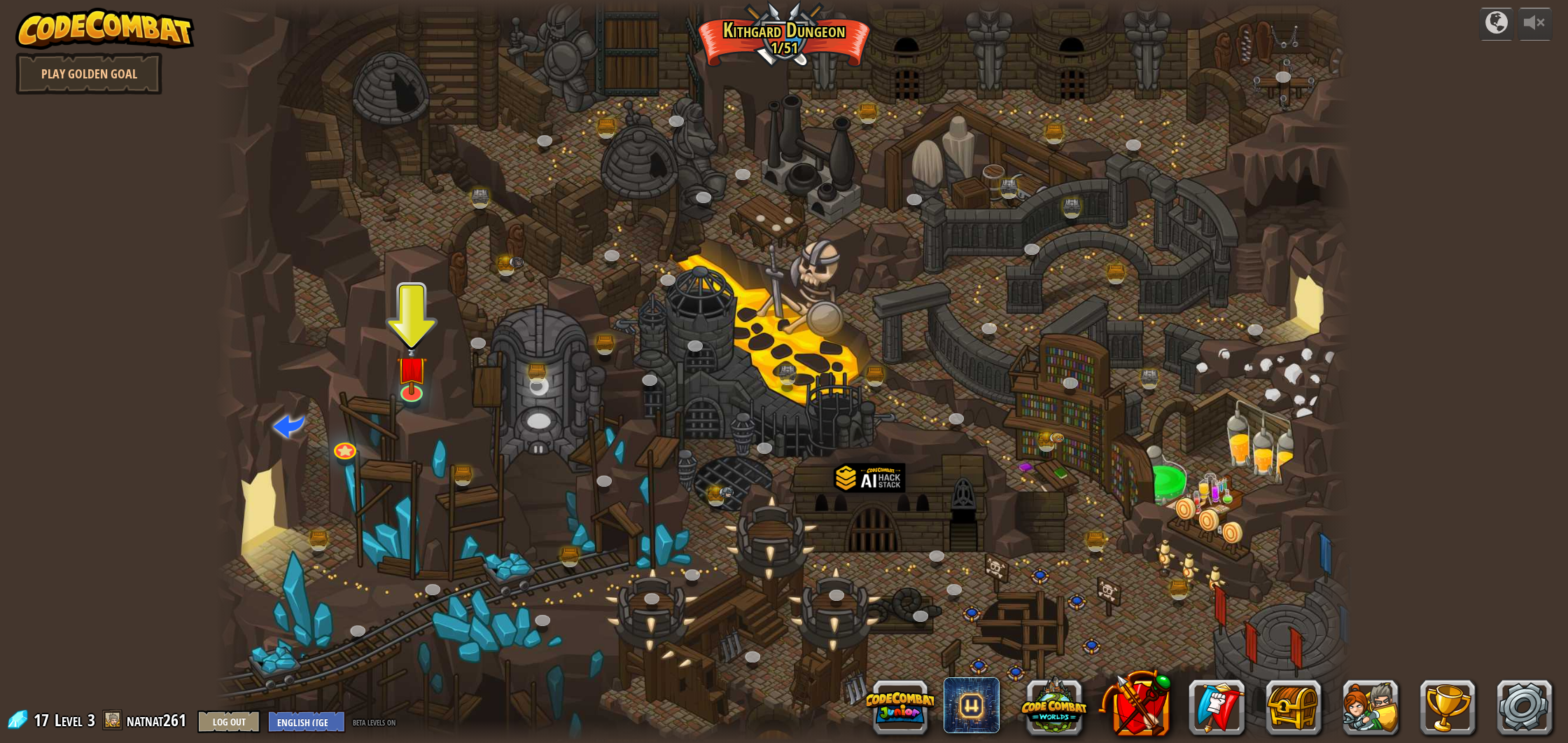
click at [434, 386] on div at bounding box center [784, 372] width 1136 height 743
drag, startPoint x: 377, startPoint y: 380, endPoint x: 412, endPoint y: 381, distance: 35.0
click at [395, 380] on div at bounding box center [784, 372] width 1136 height 743
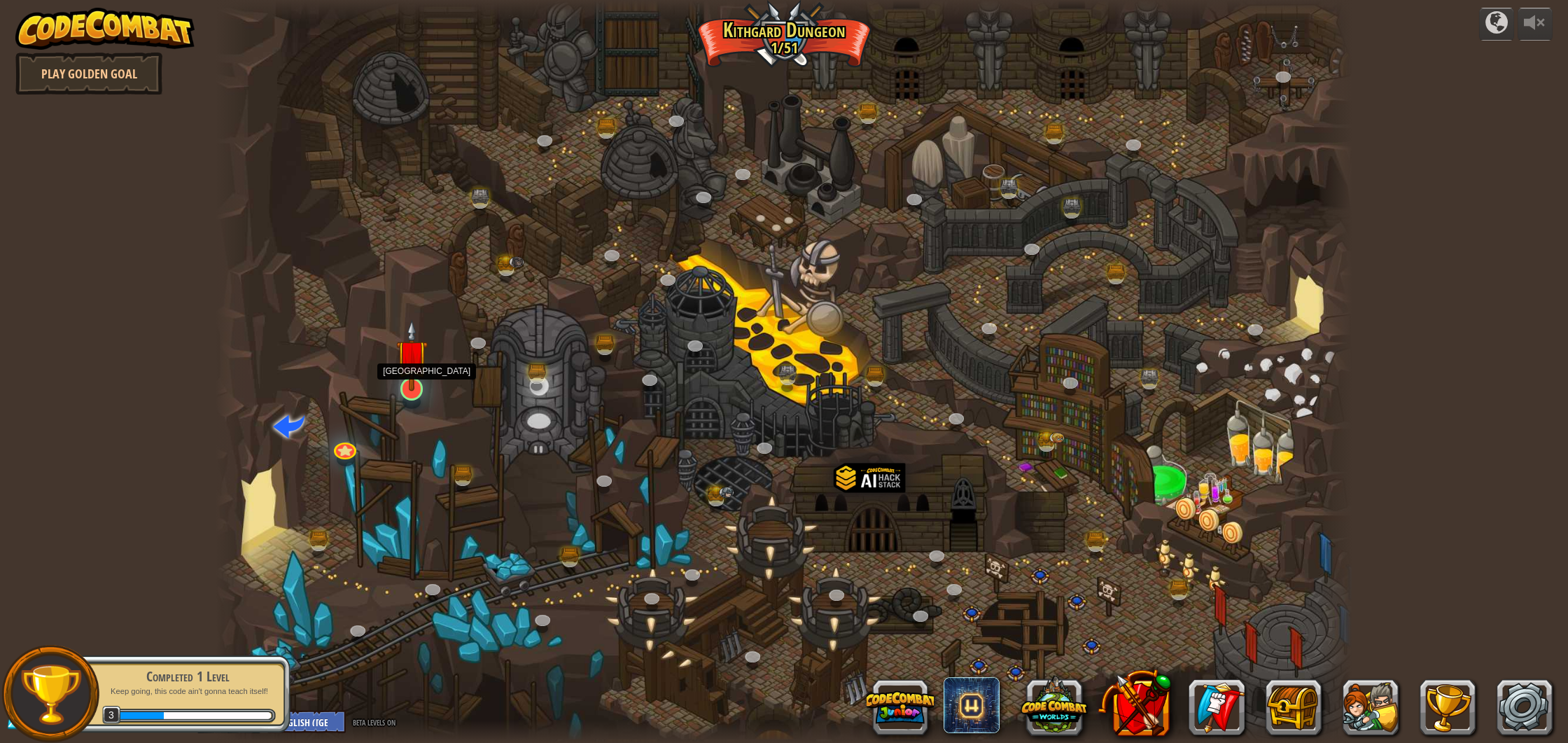
click at [412, 381] on img at bounding box center [412, 355] width 32 height 72
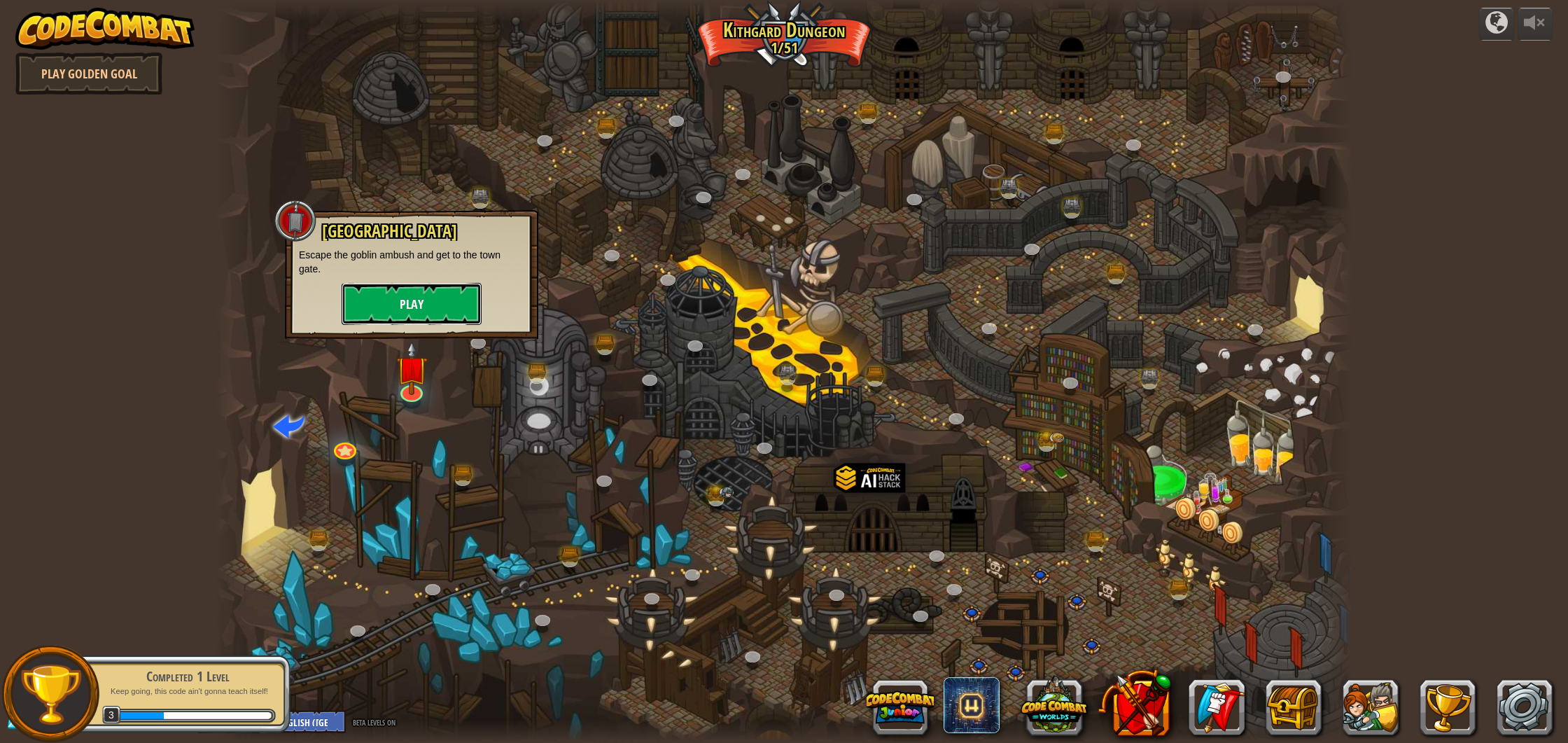
click at [372, 288] on button "Play" at bounding box center [412, 304] width 140 height 42
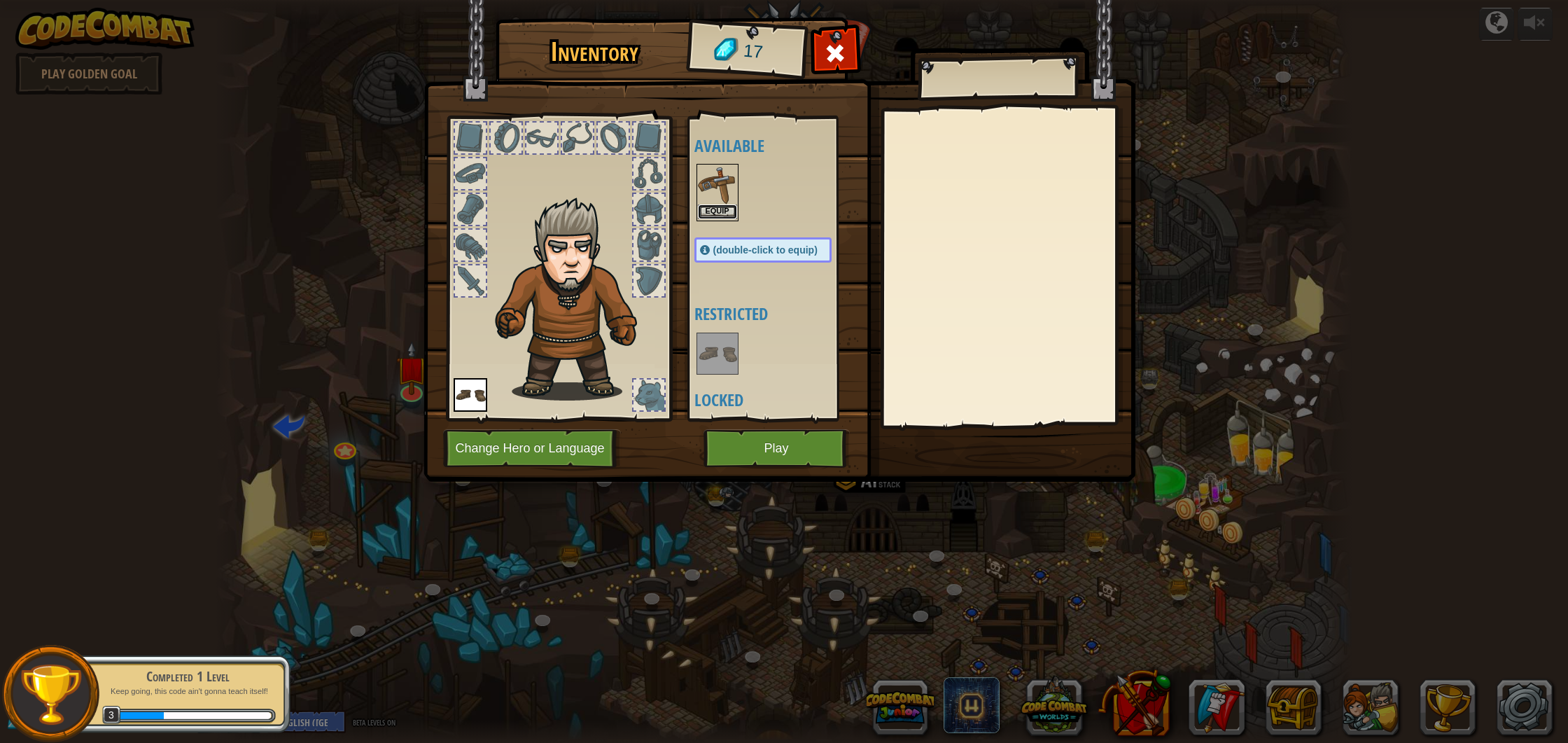
click at [708, 213] on button "Equip" at bounding box center [718, 212] width 39 height 15
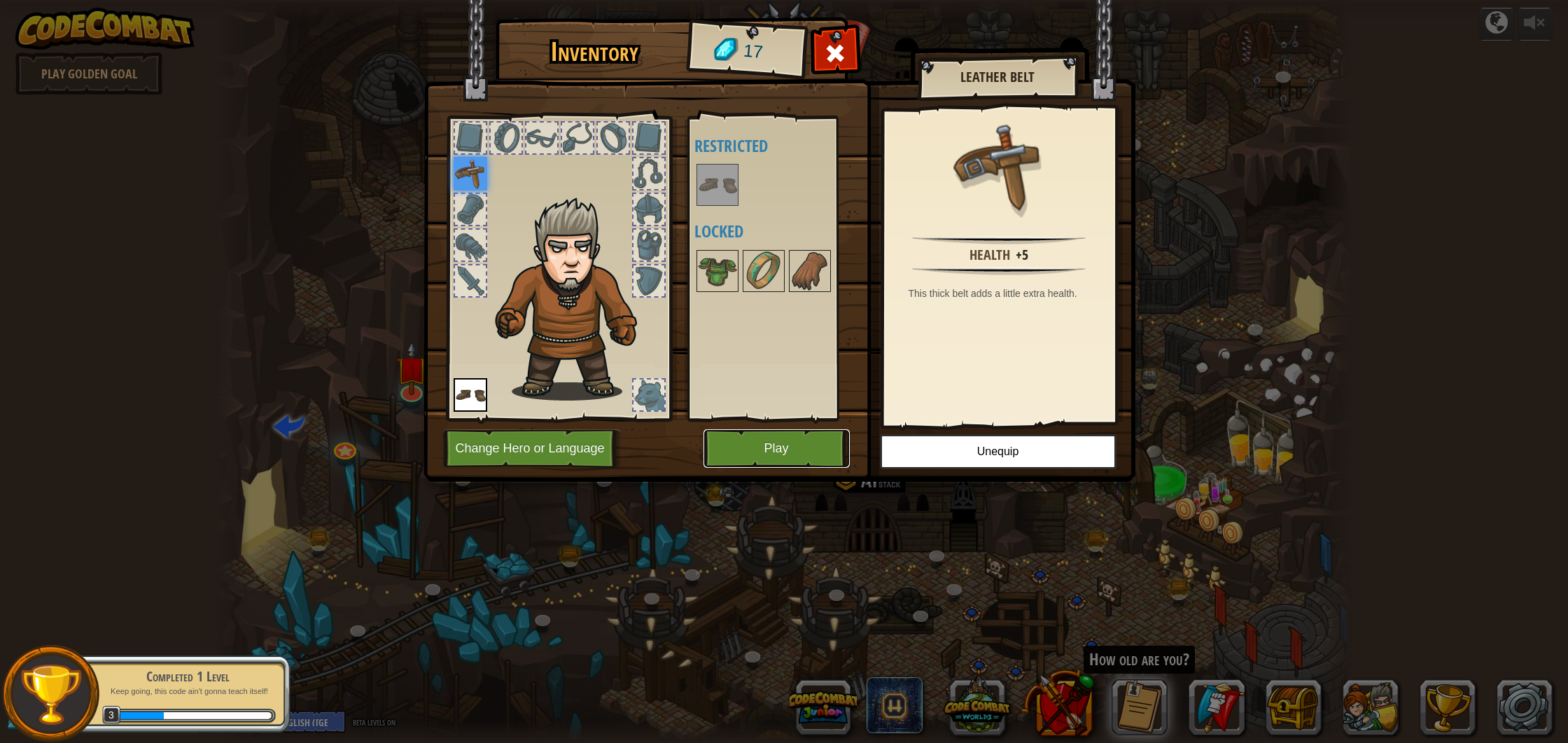
click at [786, 441] on button "Play" at bounding box center [776, 448] width 146 height 39
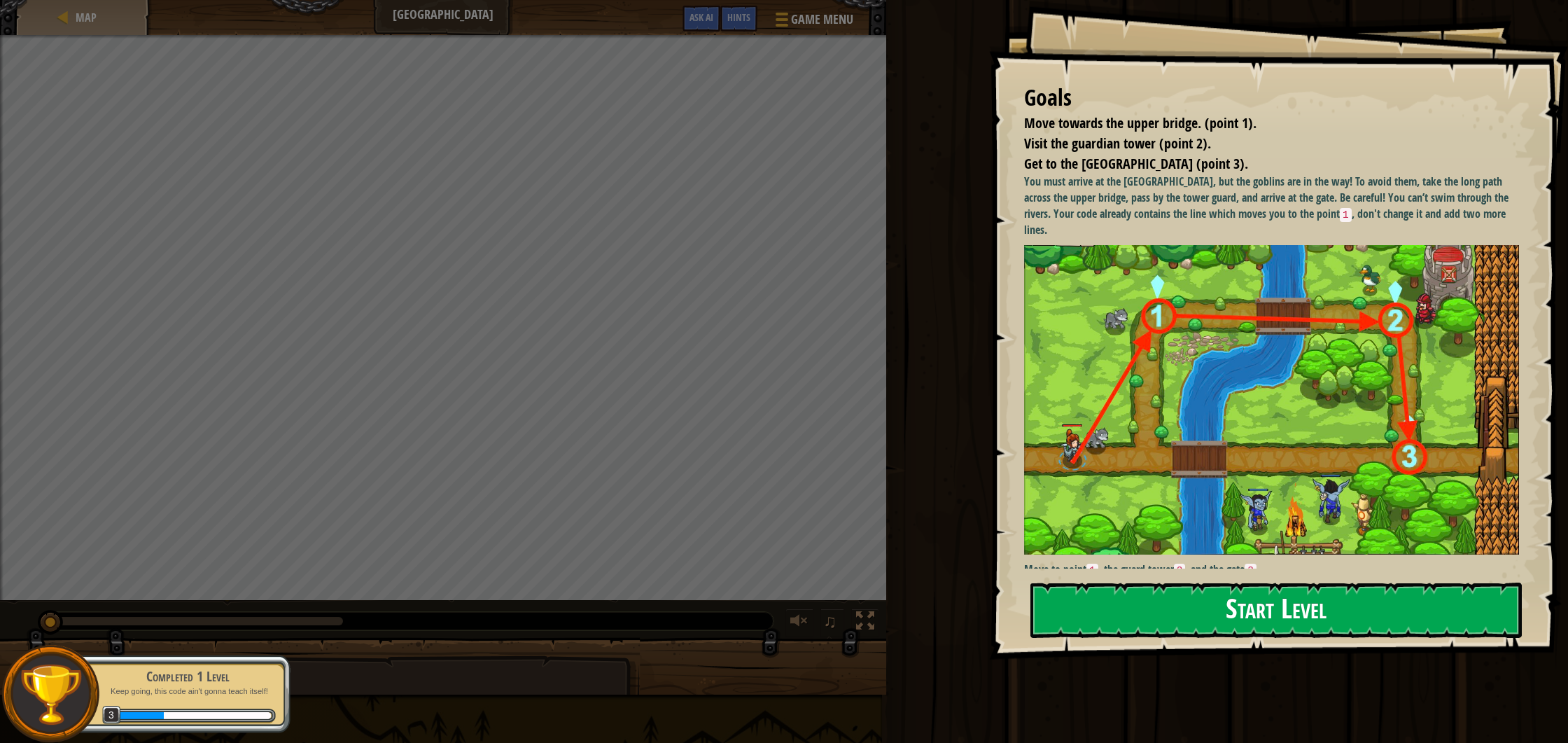
click at [1124, 624] on button "Start Level" at bounding box center [1277, 610] width 491 height 55
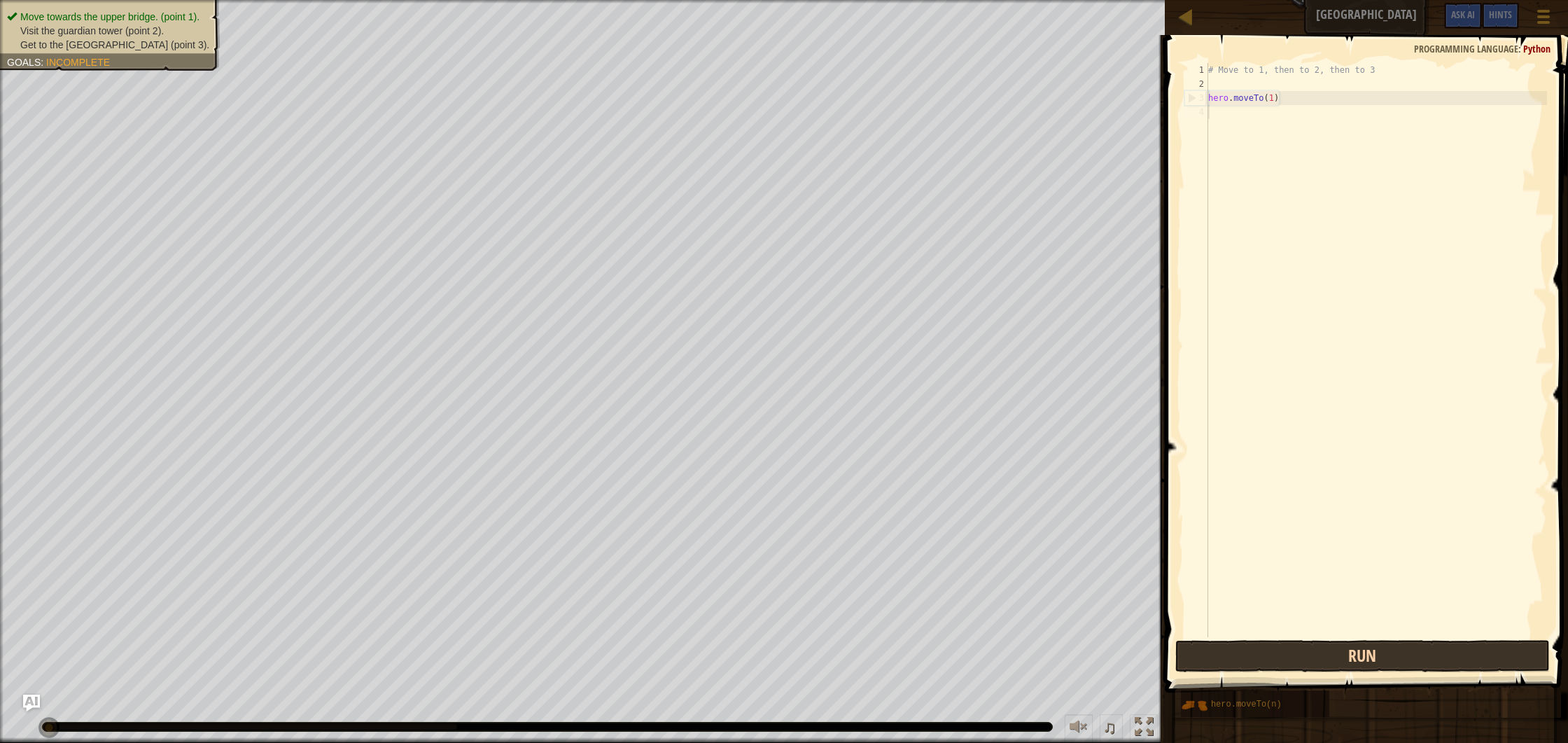
click at [1408, 662] on button "Run" at bounding box center [1363, 656] width 374 height 32
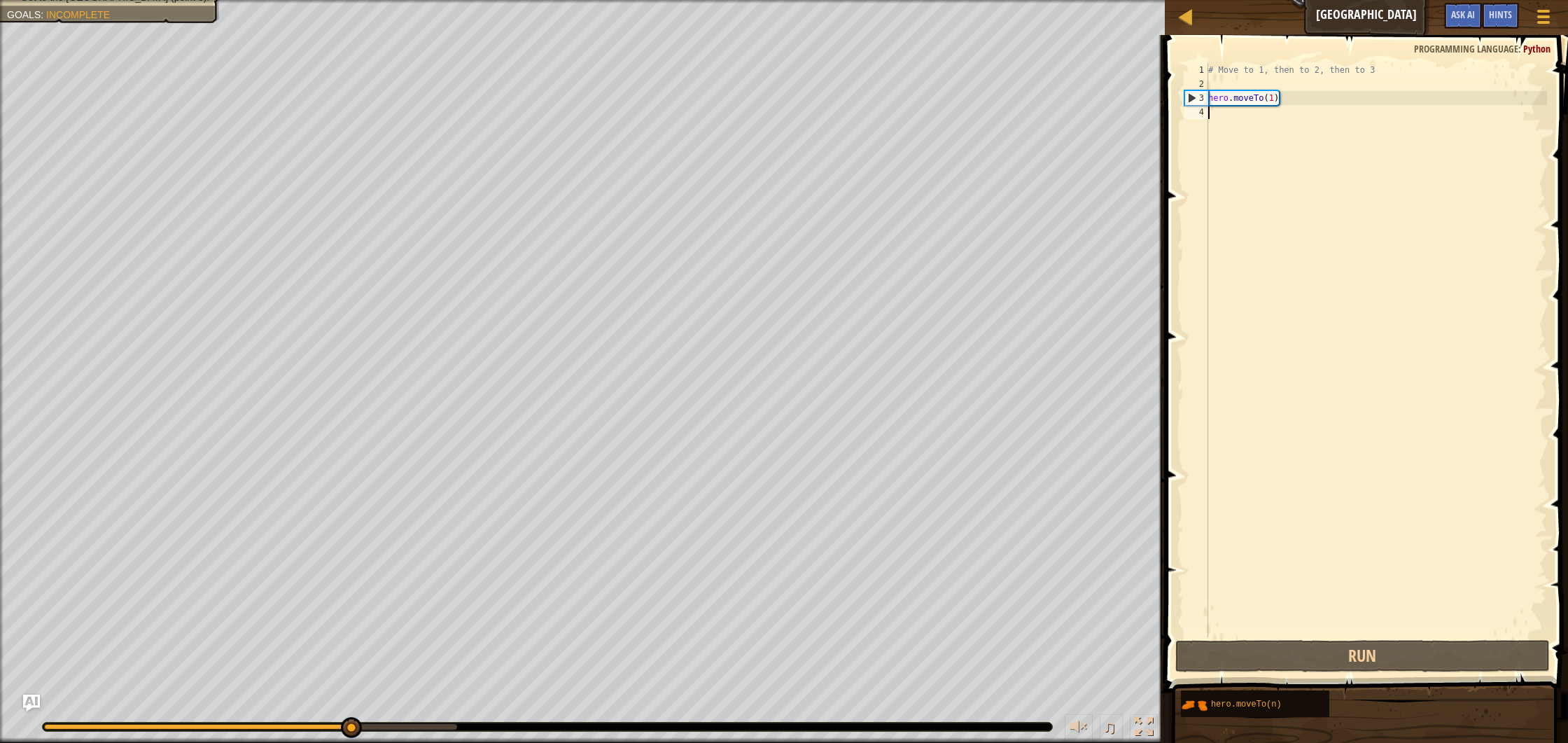
click at [1273, 102] on div "# Move to 1, then to 2, then to 3 hero . moveTo ( 1 )" at bounding box center [1376, 364] width 342 height 602
drag, startPoint x: 1382, startPoint y: 651, endPoint x: 1350, endPoint y: 637, distance: 34.9
click at [1382, 651] on button "Run" at bounding box center [1363, 656] width 374 height 32
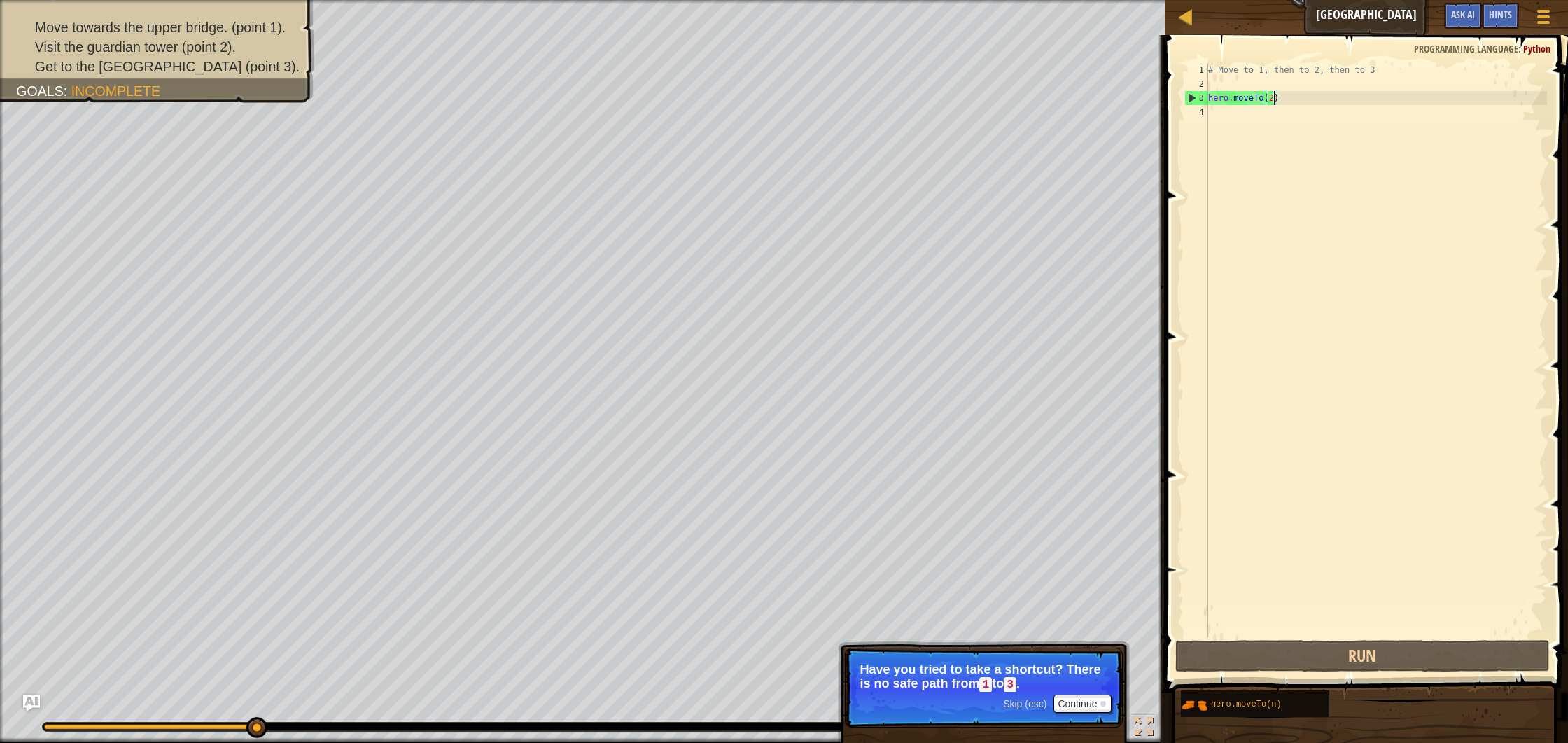
scroll to position [6, 6]
type textarea "hero.moveTo(3)"
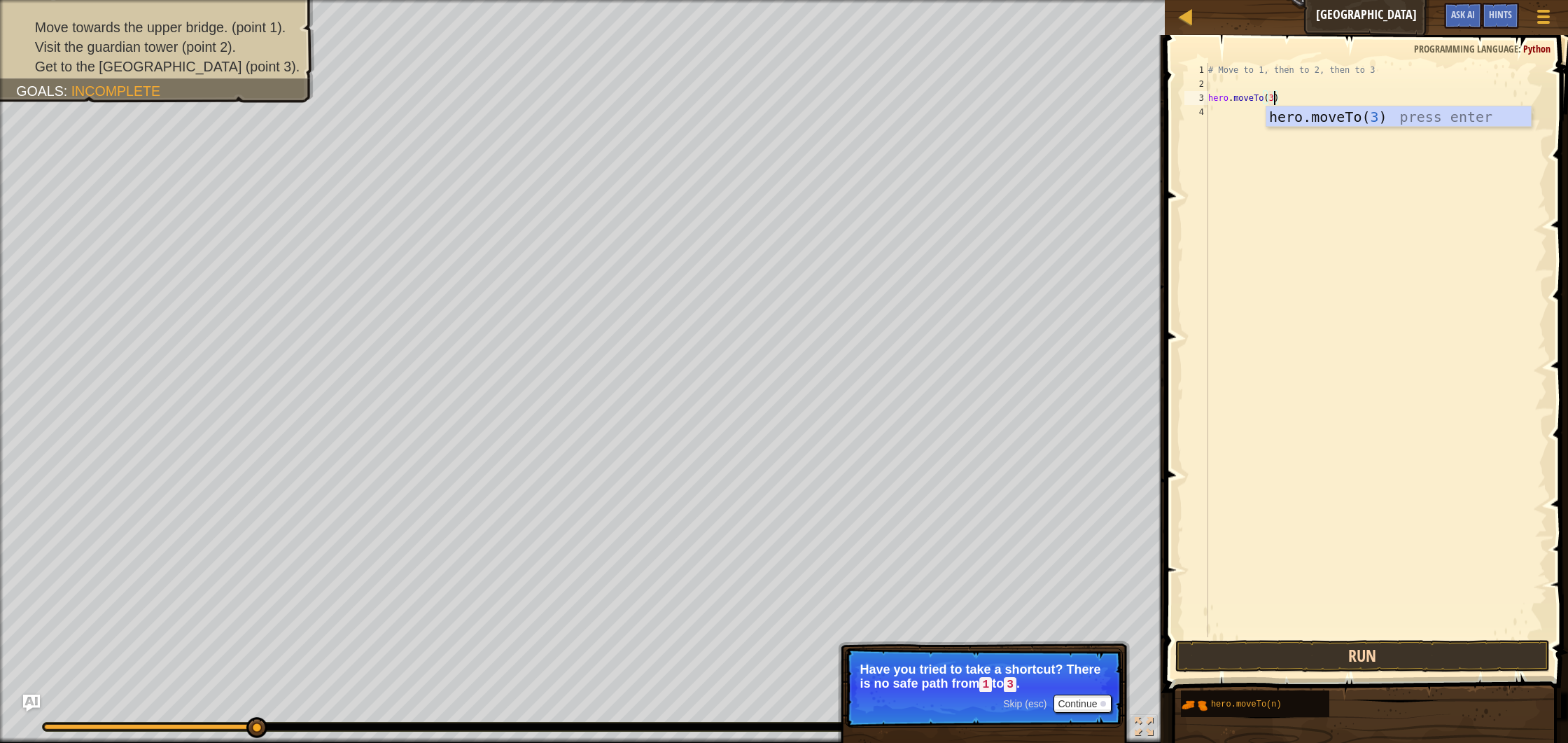
drag, startPoint x: 1376, startPoint y: 632, endPoint x: 1390, endPoint y: 656, distance: 27.8
click at [1383, 649] on div "hero.moveTo(3) 1 2 3 4 # Move to 1, then to 2, then to 3 hero . moveTo ( 3 ) הה…" at bounding box center [1364, 391] width 408 height 700
click at [1390, 656] on button "Run" at bounding box center [1363, 656] width 374 height 32
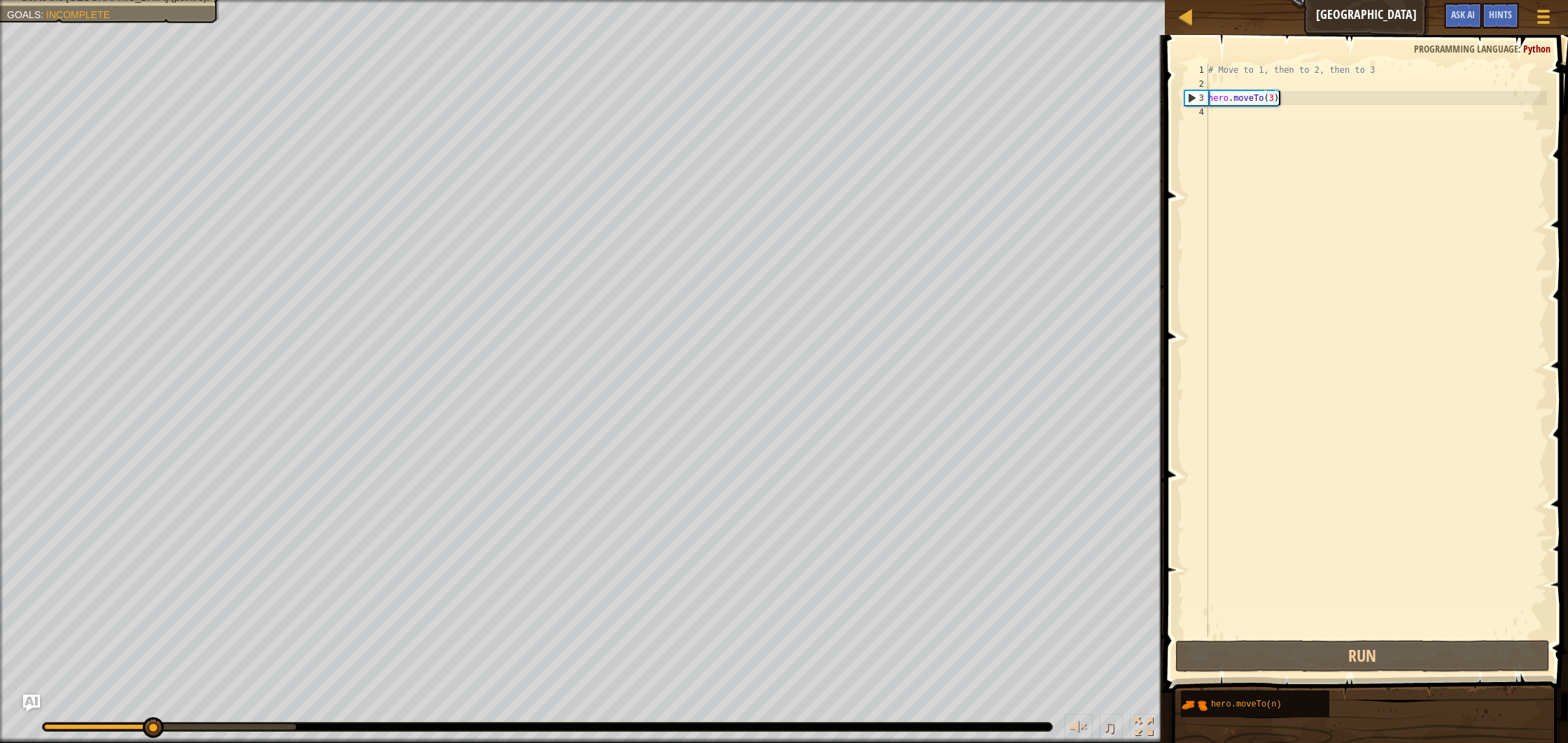
click at [1278, 99] on div "# Move to 1, then to 2, then to 3 hero . moveTo ( 3 )" at bounding box center [1376, 364] width 342 height 602
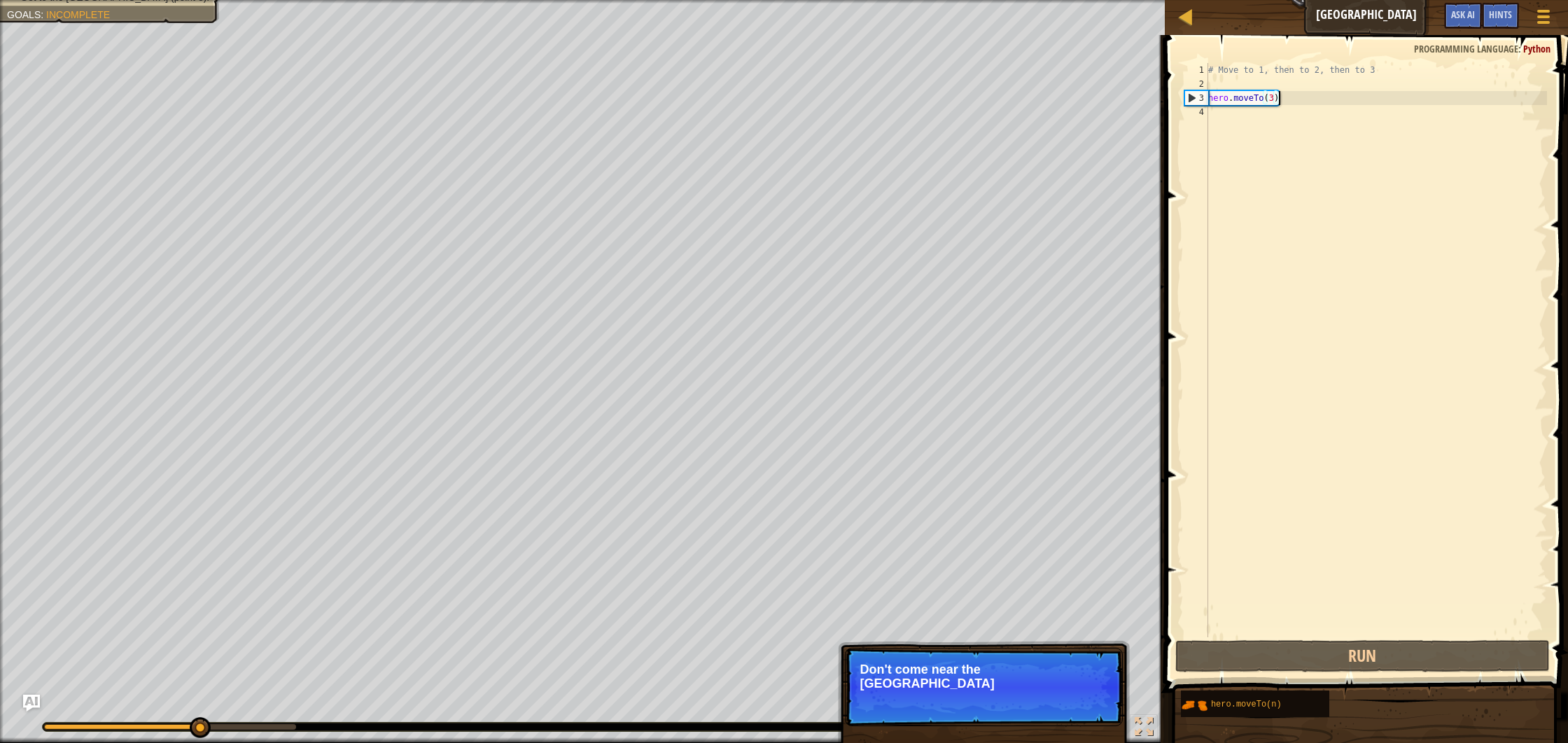
click at [1277, 96] on div "# Move to 1, then to 2, then to 3 hero . moveTo ( 3 )" at bounding box center [1376, 364] width 342 height 602
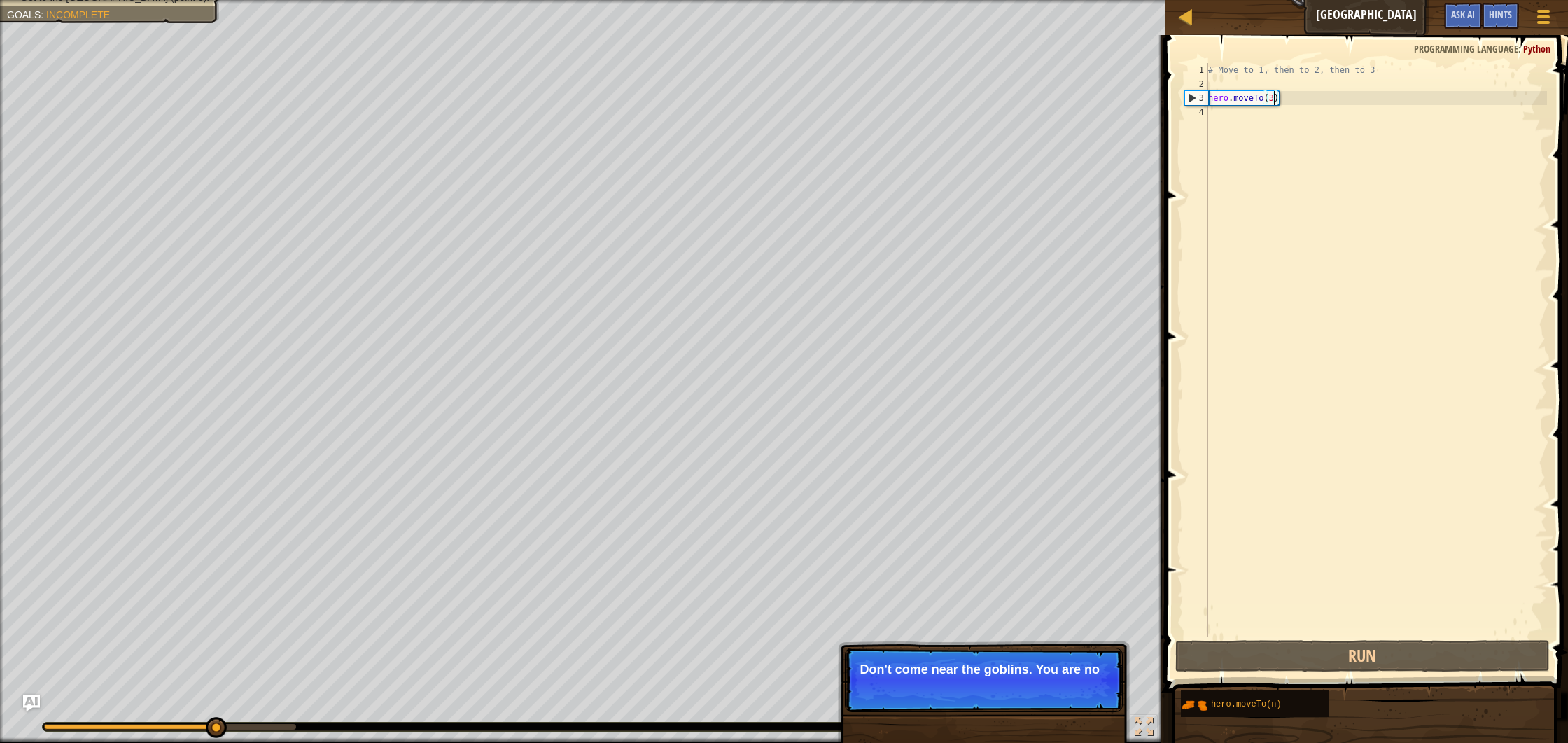
click at [1276, 97] on div "# Move to 1, then to 2, then to 3 hero . moveTo ( 3 )" at bounding box center [1376, 364] width 342 height 602
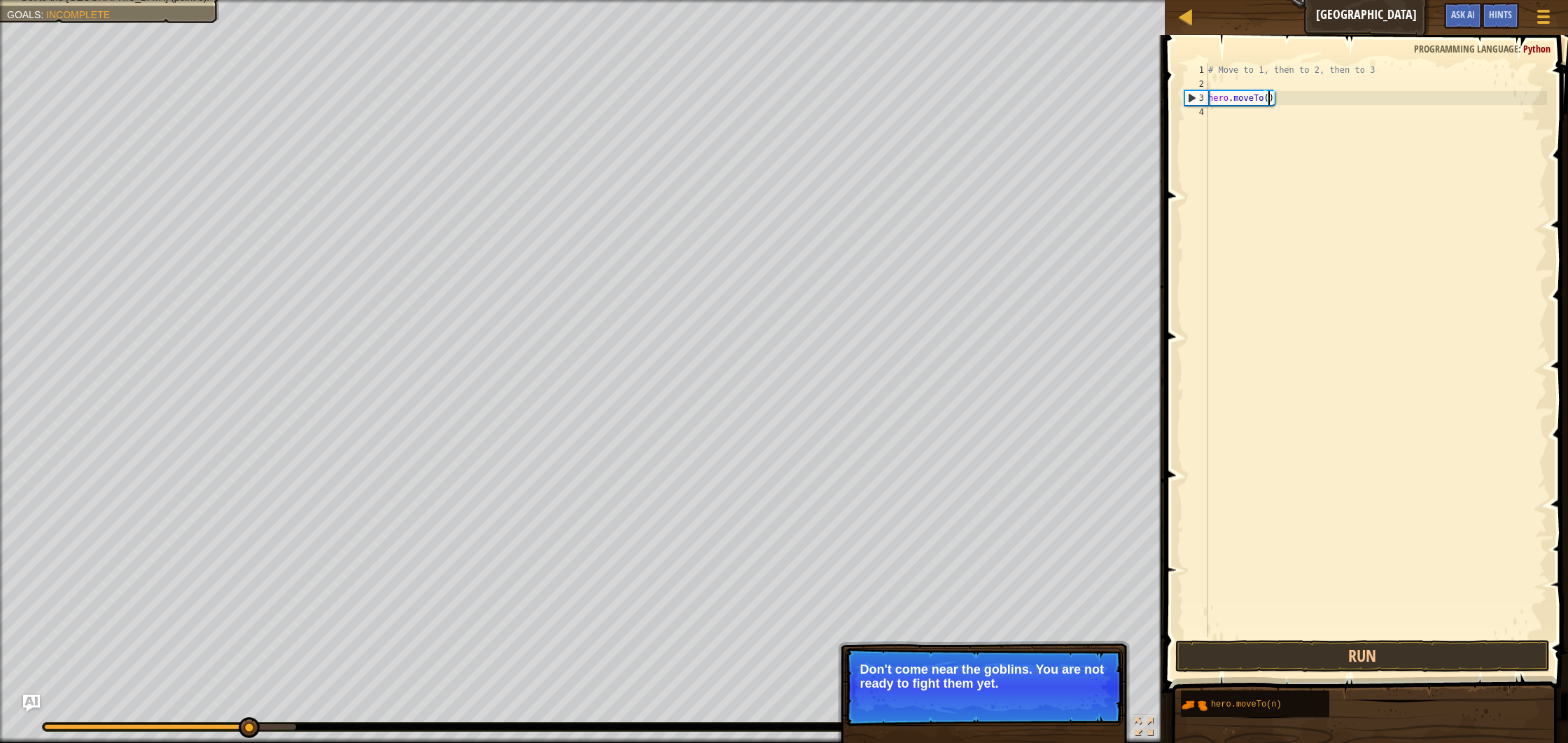
scroll to position [6, 5]
click at [1393, 661] on button "Run" at bounding box center [1363, 656] width 374 height 32
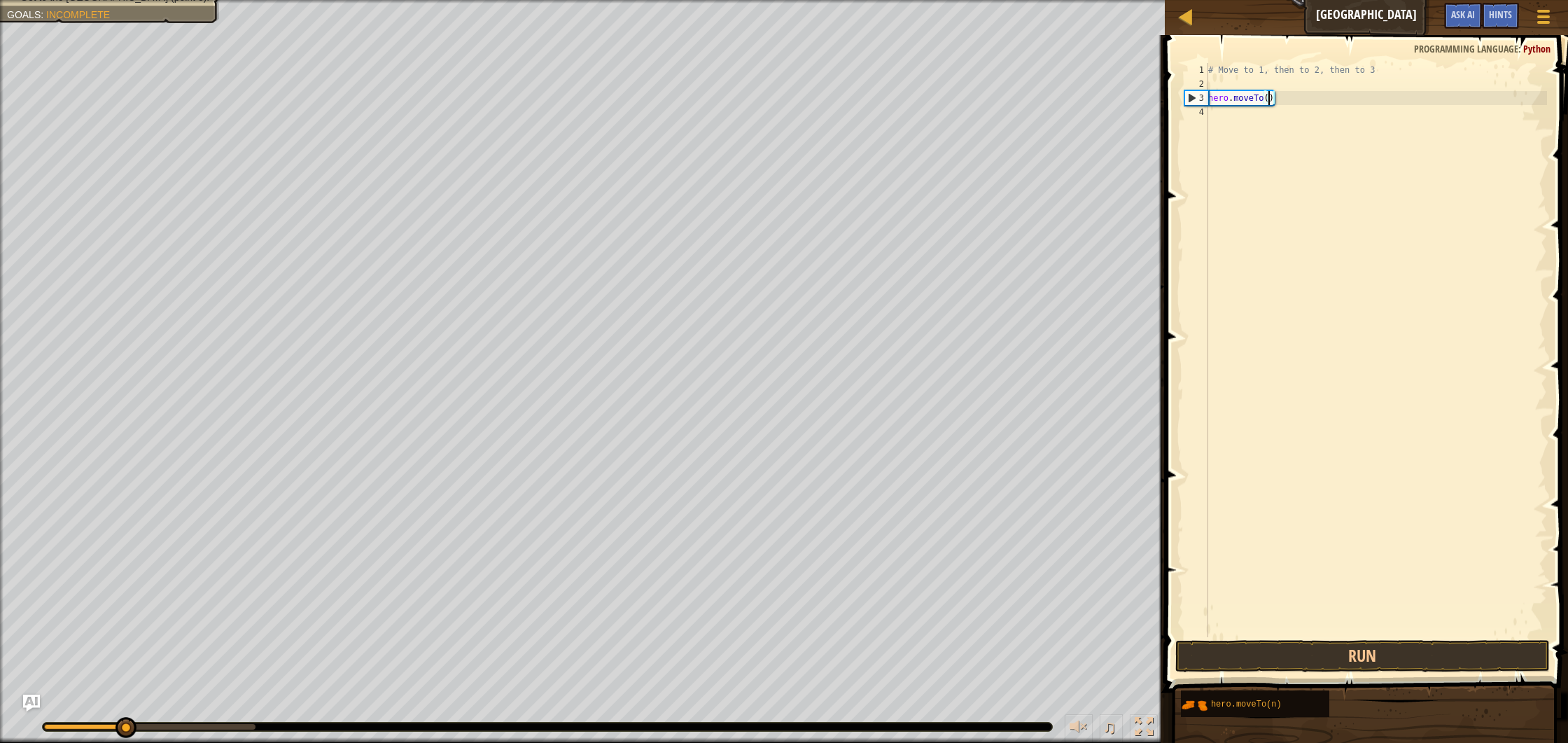
type textarea "hero.moveTo(1)"
click at [1314, 86] on div "# Move to 1, then to 2, then to 3 hero . moveTo ( 1 )" at bounding box center [1376, 364] width 342 height 602
click at [1312, 102] on div "# Move to 1, then to 2, then to 3 hero . moveTo ( 1 )" at bounding box center [1376, 364] width 342 height 602
type textarea "hero.moveTo(1)"
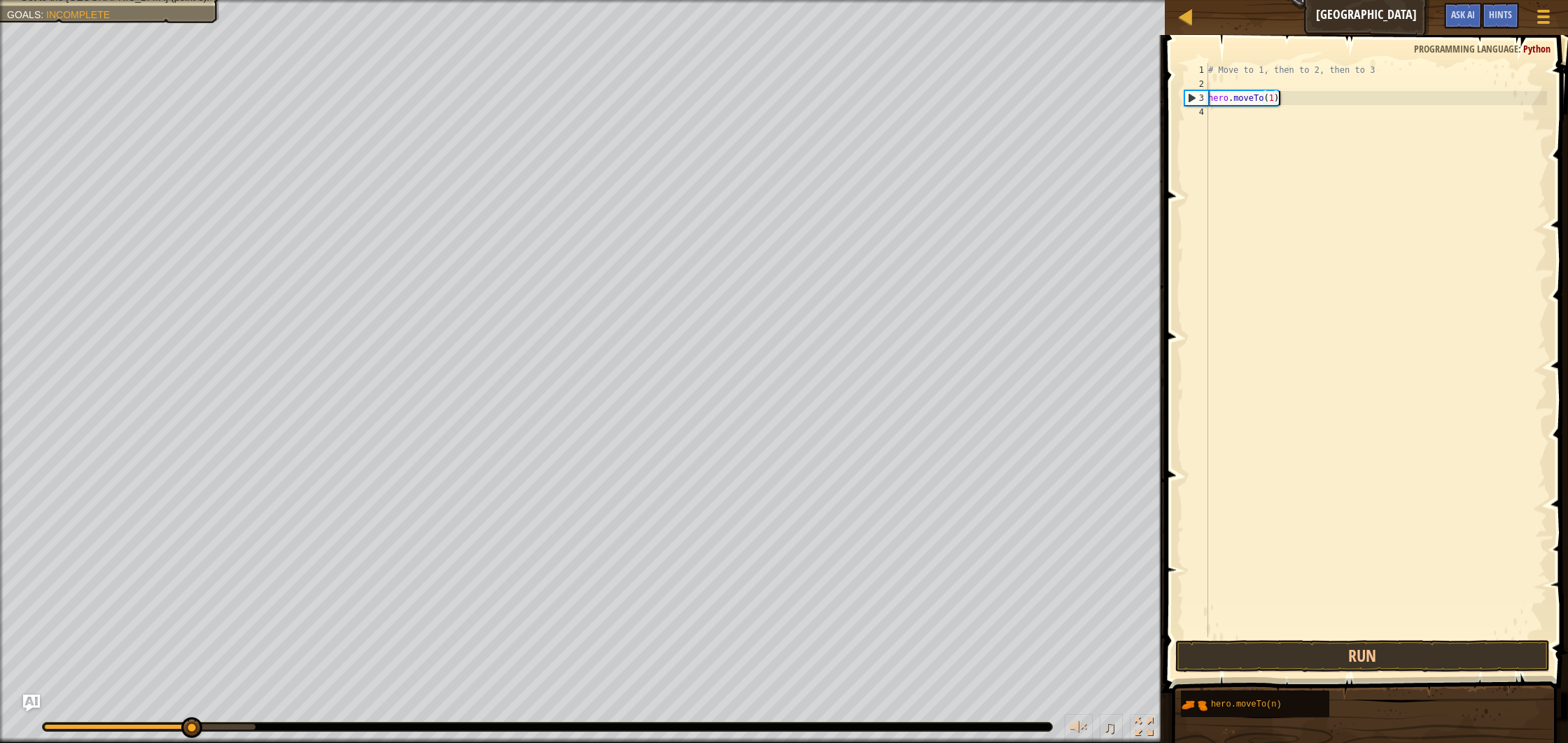
click at [1310, 103] on div "# Move to 1, then to 2, then to 3 hero . moveTo ( 1 )" at bounding box center [1376, 364] width 342 height 602
click at [1292, 108] on div "# Move to 1, then to 2, then to 3 hero . moveTo ( 1 )" at bounding box center [1376, 364] width 342 height 602
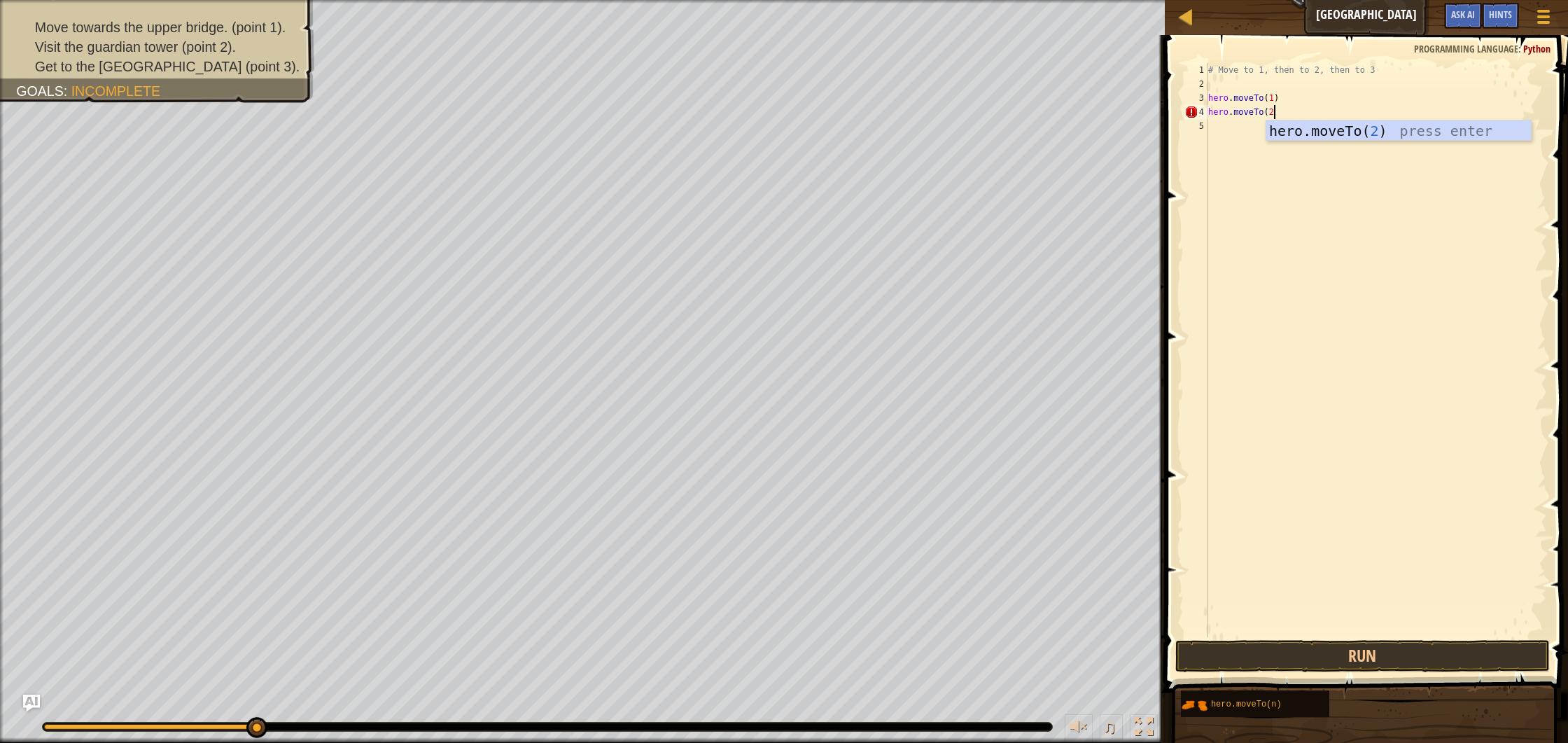
type textarea "hero.moveTo(2)"
click at [1352, 660] on button "Run" at bounding box center [1363, 656] width 374 height 32
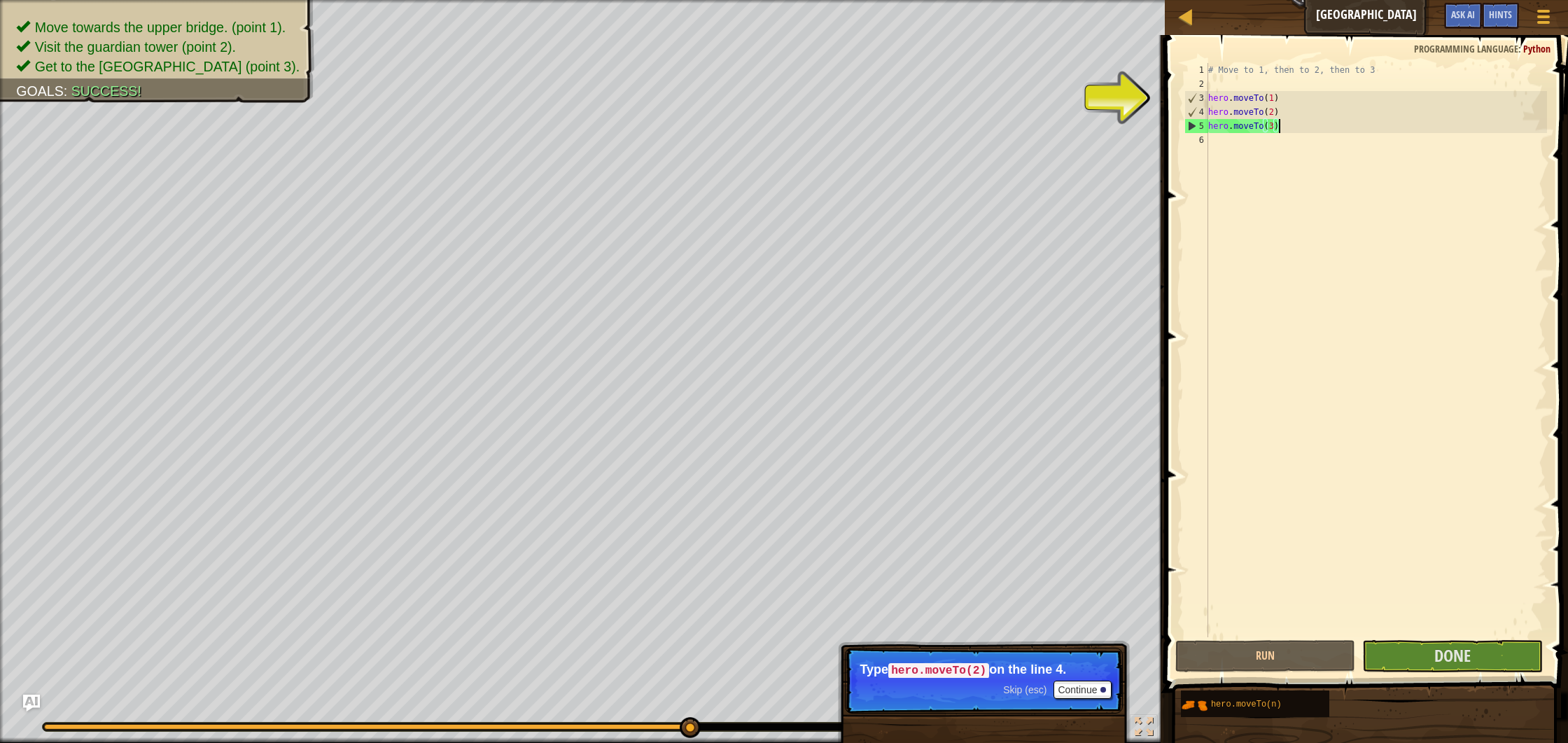
click at [1222, 109] on div "# Move to 1, then to 2, then to 3 hero . moveTo ( 1 ) hero . moveTo ( 2 ) hero …" at bounding box center [1376, 364] width 342 height 602
type textarea "hero.moveTo(2)"
click at [1236, 107] on div "# Move to 1, then to 2, then to 3 hero . moveTo ( 1 ) hero . moveTo ( 2 ) hero …" at bounding box center [1376, 364] width 342 height 602
click at [1090, 688] on button "Continue" at bounding box center [1083, 689] width 58 height 18
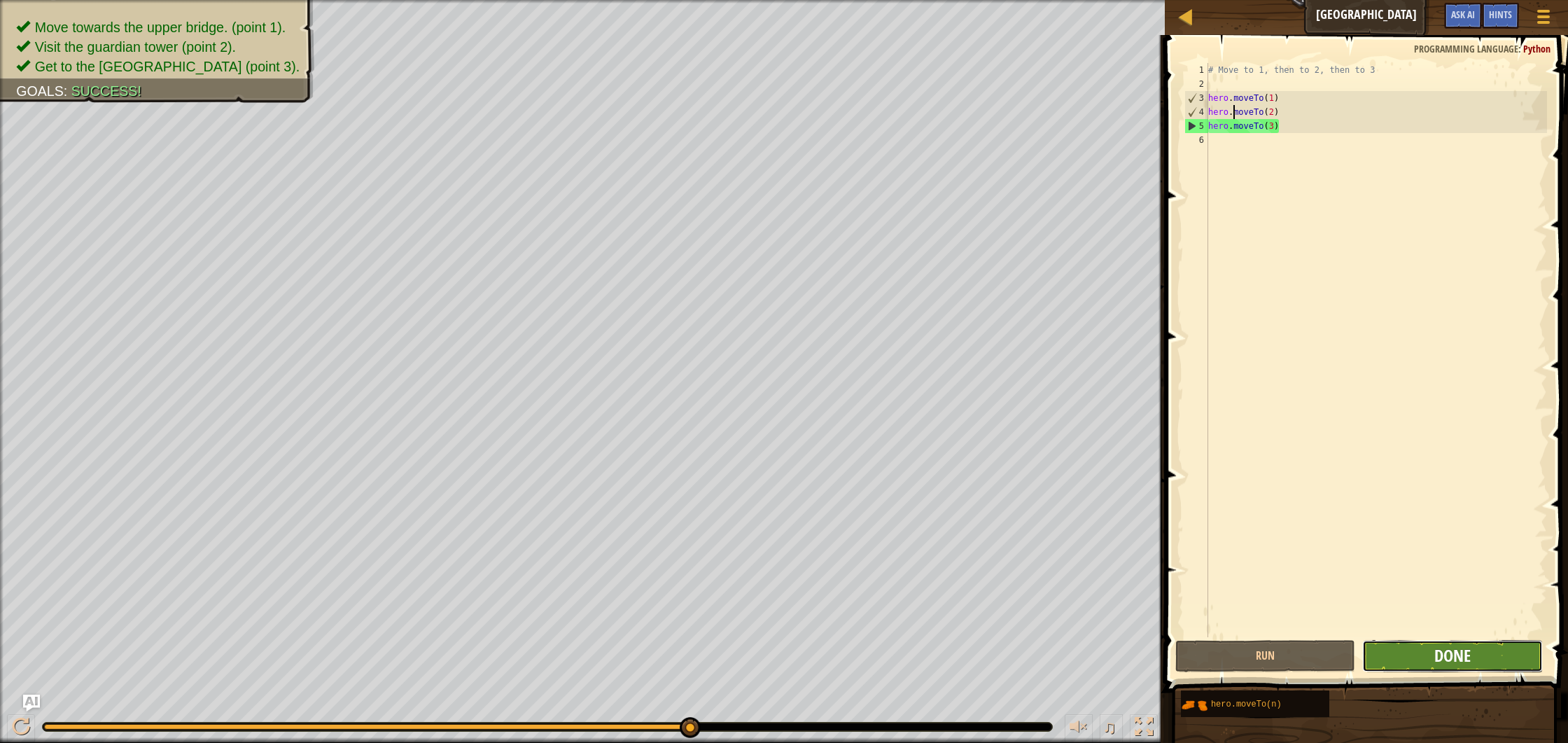
click at [1463, 660] on span "Done" at bounding box center [1453, 655] width 36 height 22
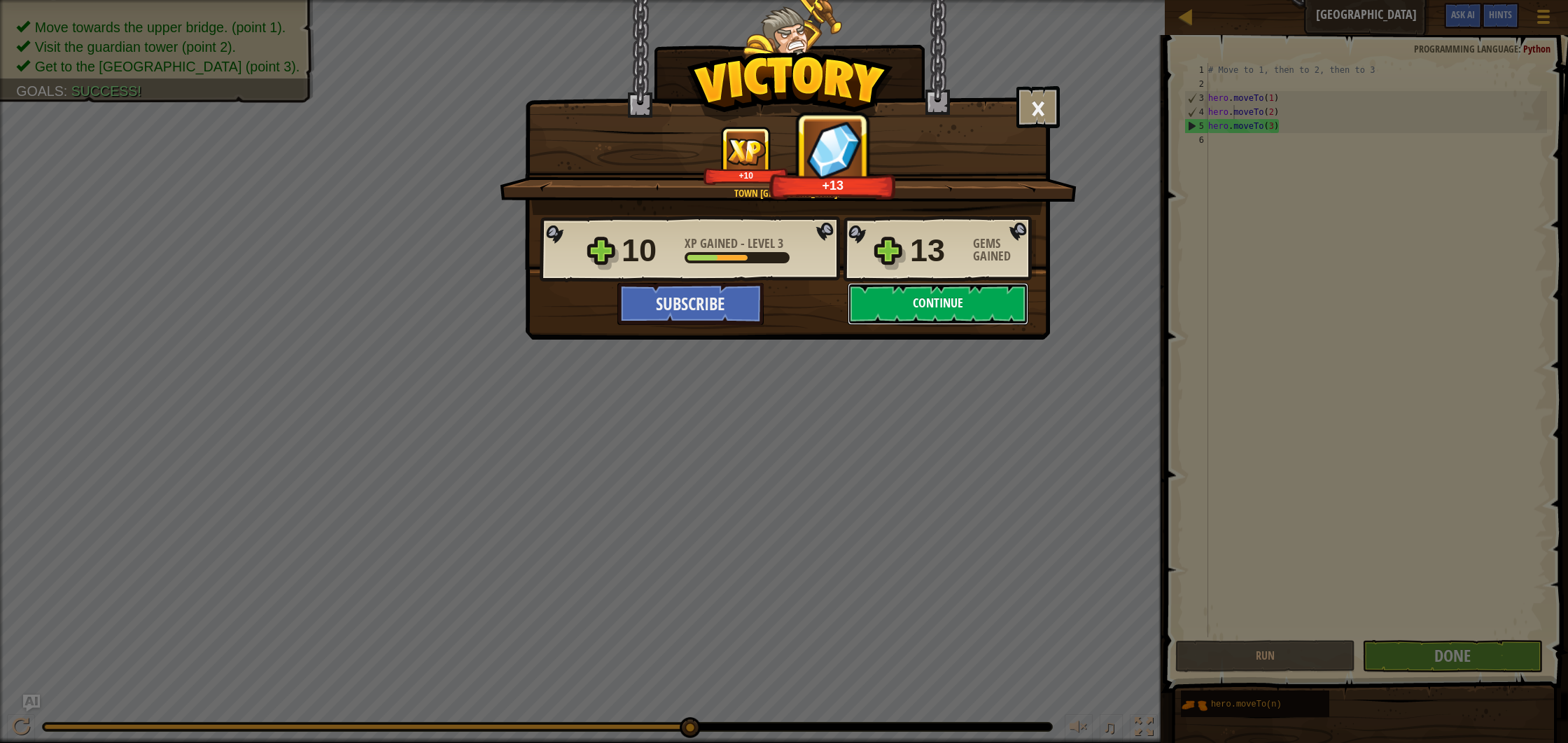
click at [942, 309] on button "Continue" at bounding box center [938, 304] width 181 height 42
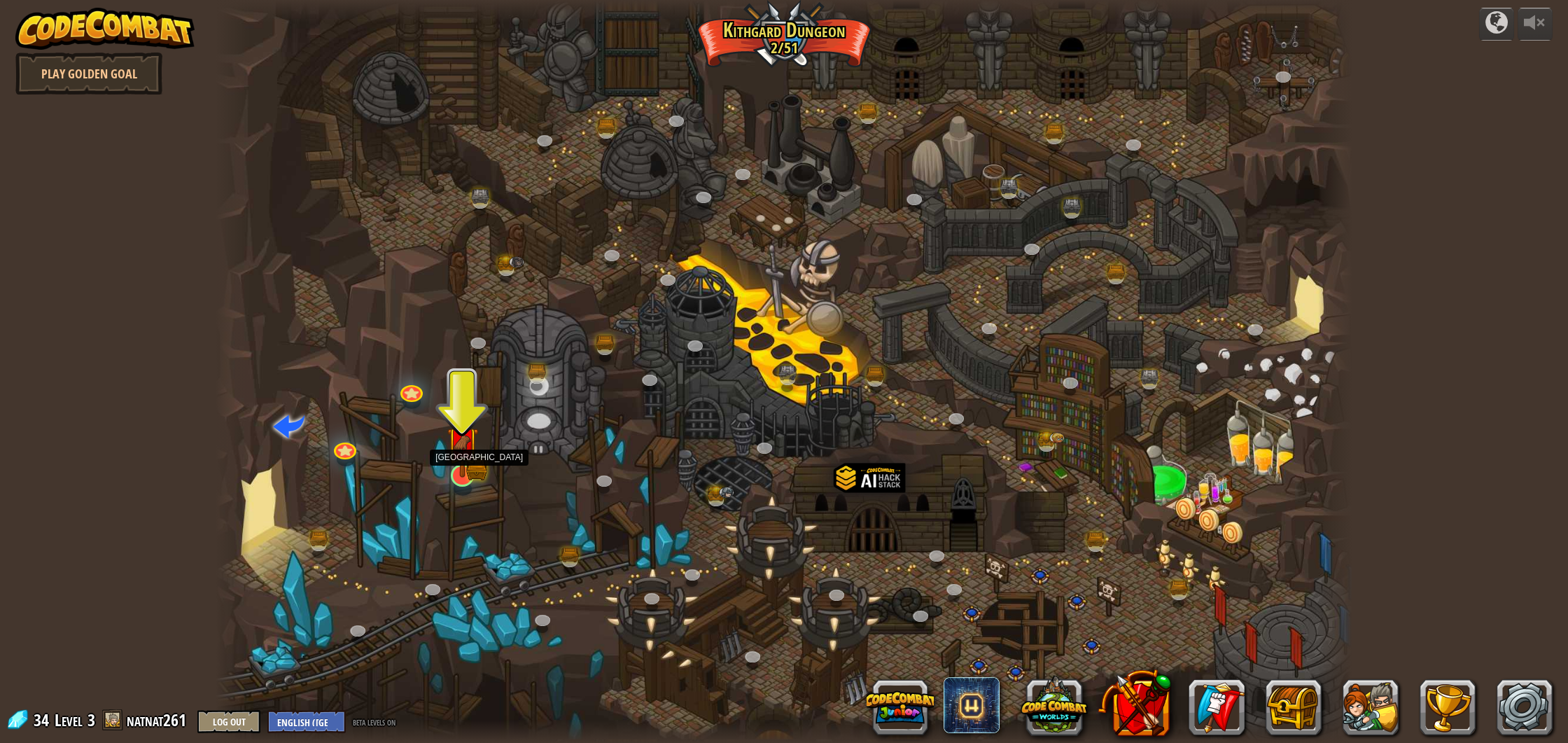
click at [456, 465] on img at bounding box center [462, 443] width 32 height 70
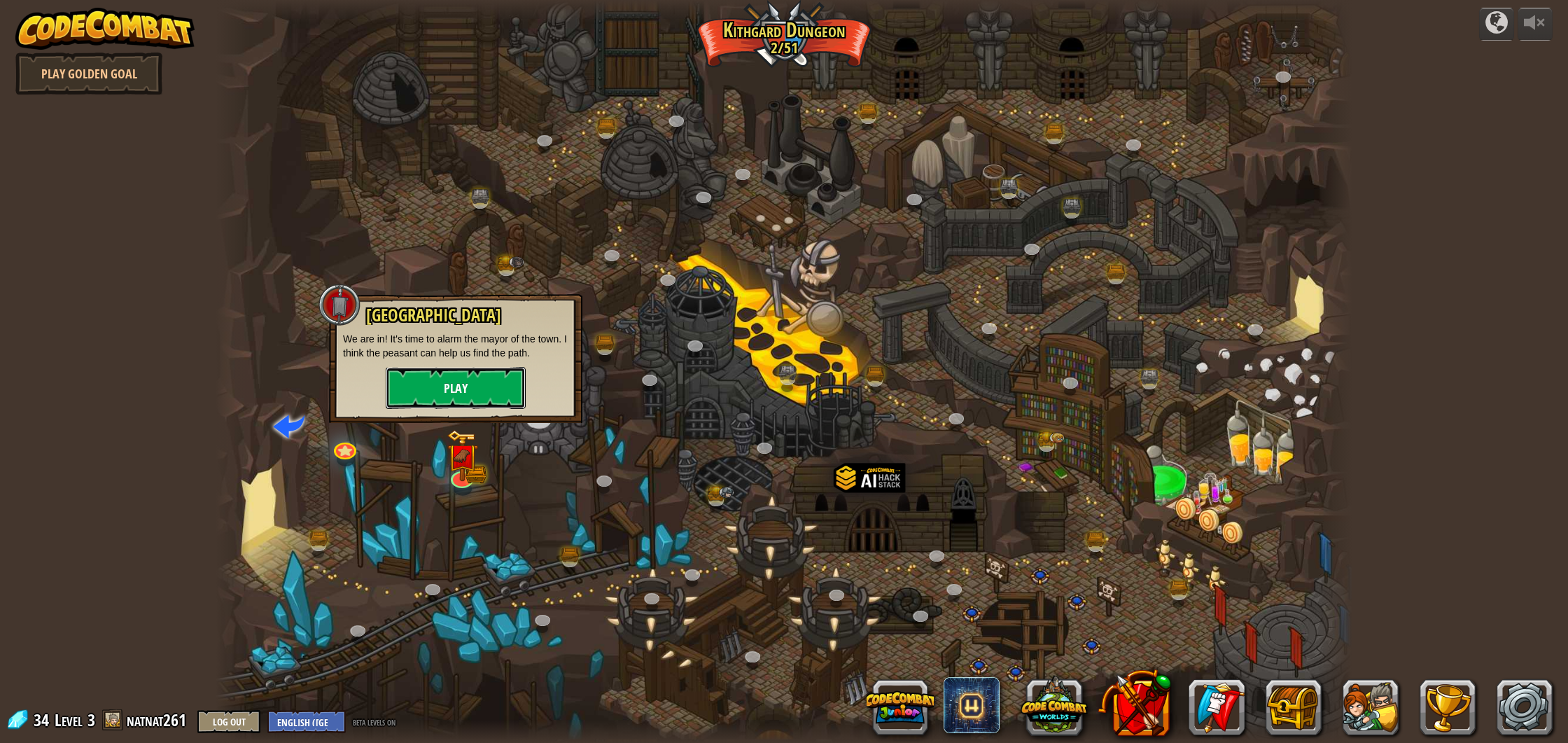
click at [491, 398] on button "Play" at bounding box center [455, 387] width 140 height 42
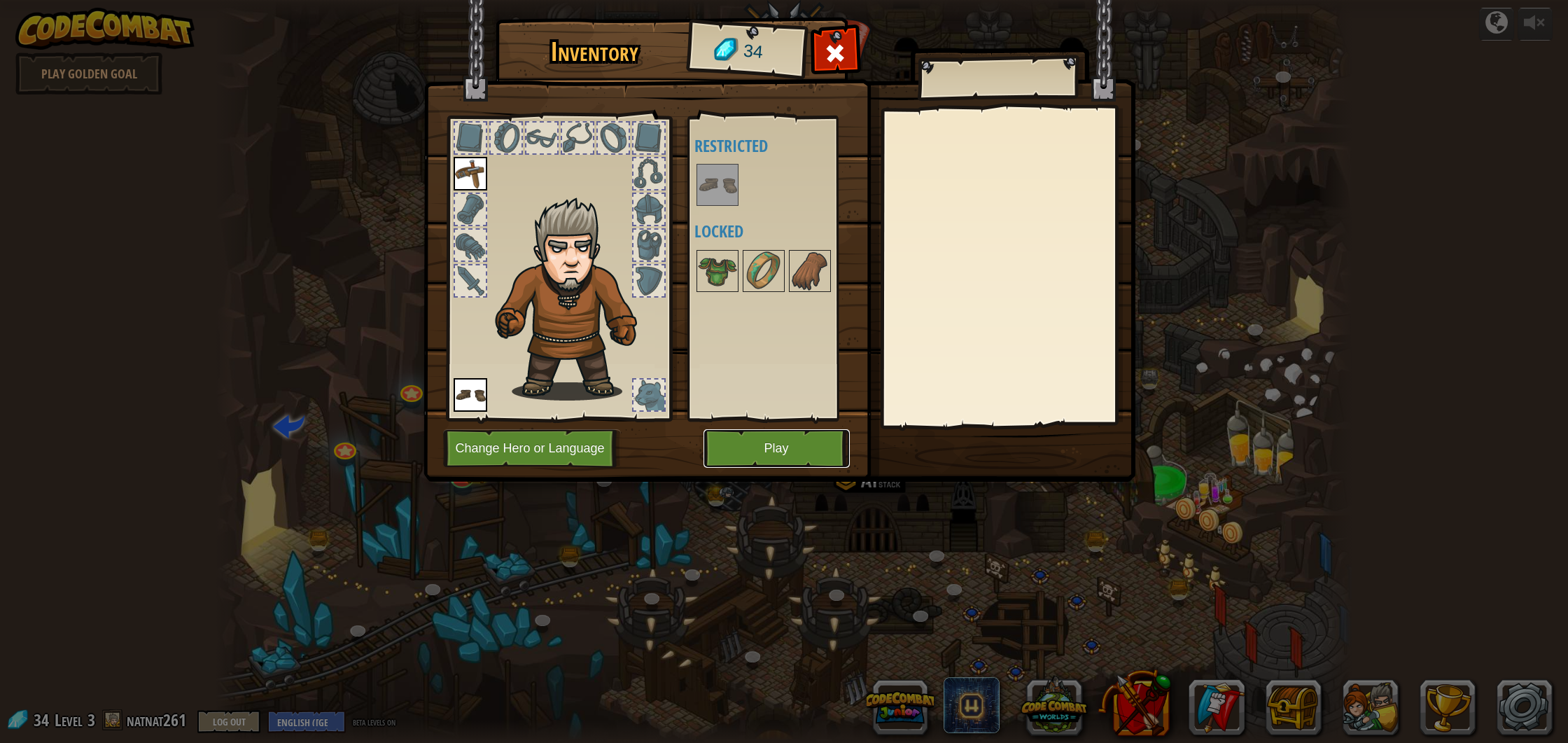
click at [790, 451] on button "Play" at bounding box center [776, 448] width 146 height 39
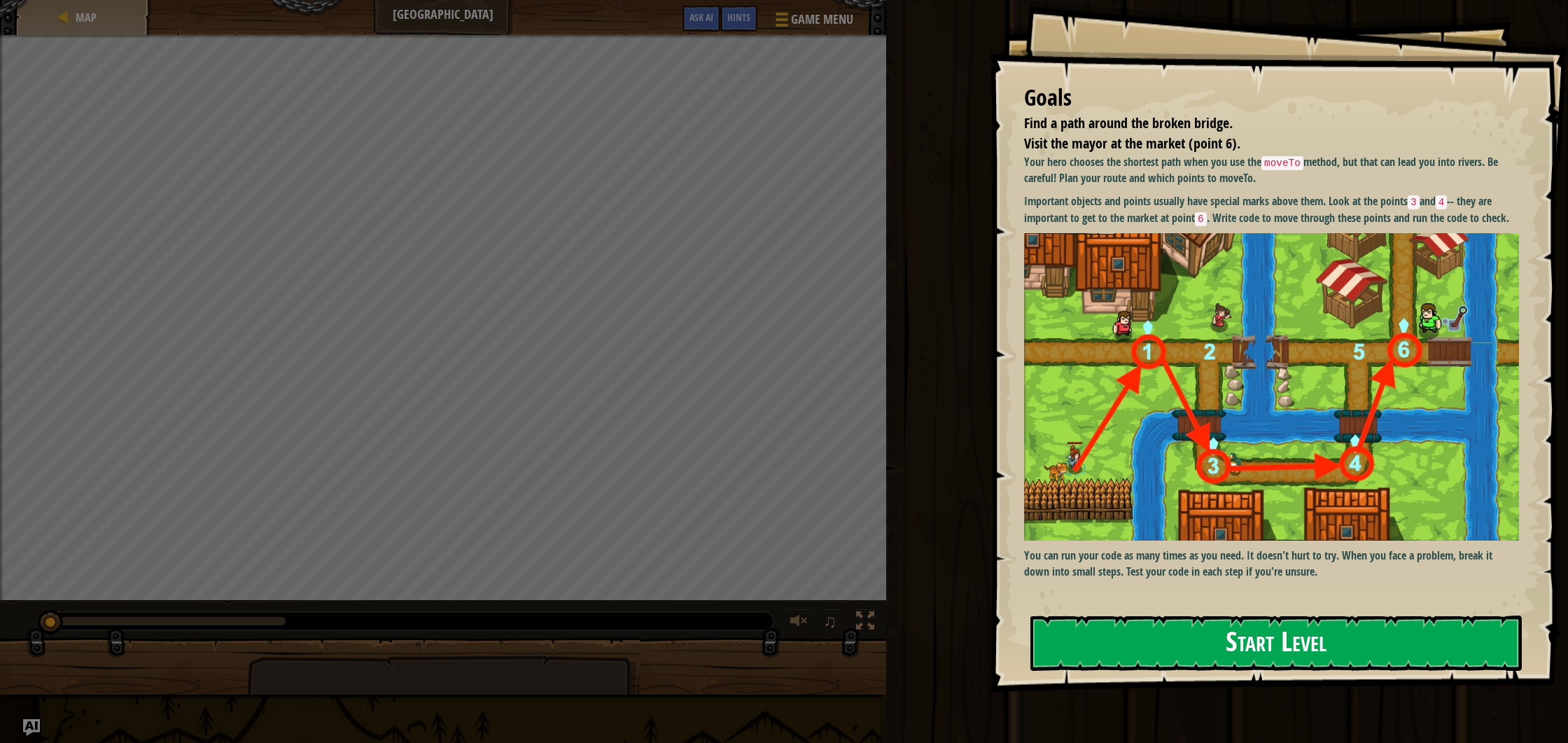
click at [1201, 632] on button "Start Level" at bounding box center [1277, 643] width 491 height 55
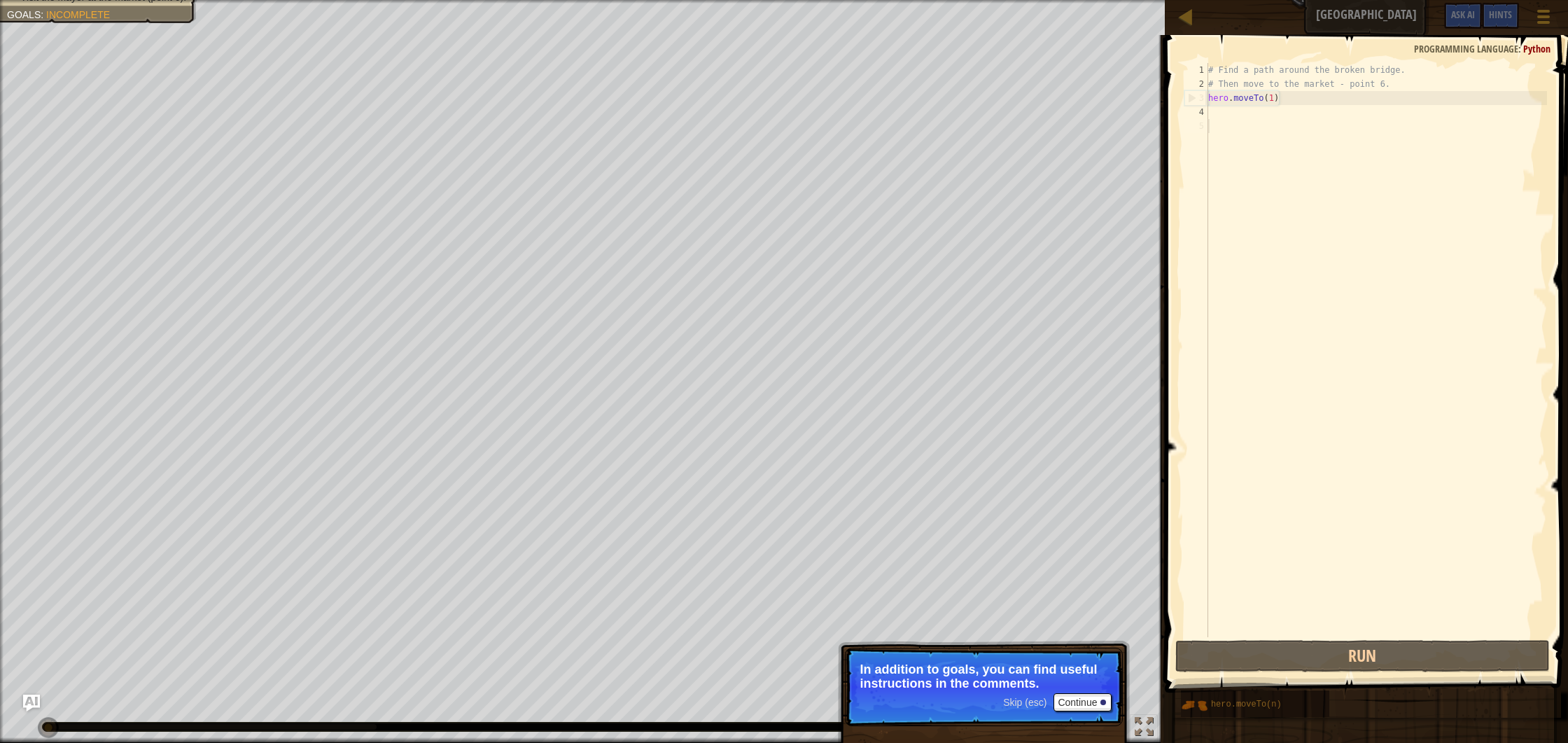
click at [1276, 99] on div "# Find a path around the broken bridge. # Then move to the market - point 6. he…" at bounding box center [1376, 364] width 342 height 602
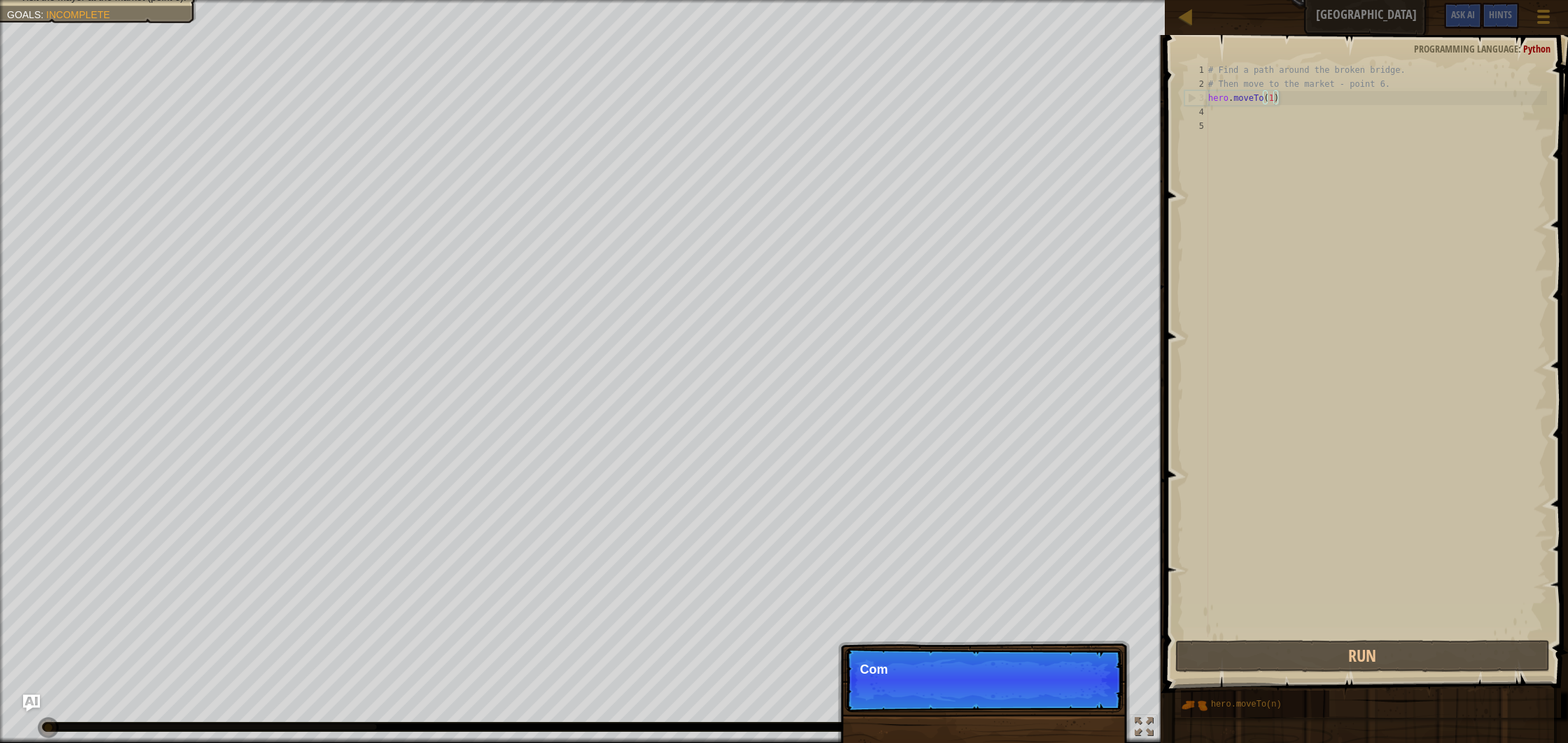
click at [1272, 99] on div "# Find a path around the broken bridge. # Then move to the market - point 6. he…" at bounding box center [1376, 364] width 342 height 602
click at [1272, 100] on div "# Find a path around the broken bridge. # Then move to the market - point 6. he…" at bounding box center [1376, 364] width 342 height 602
type textarea "hero.moveTo(1)"
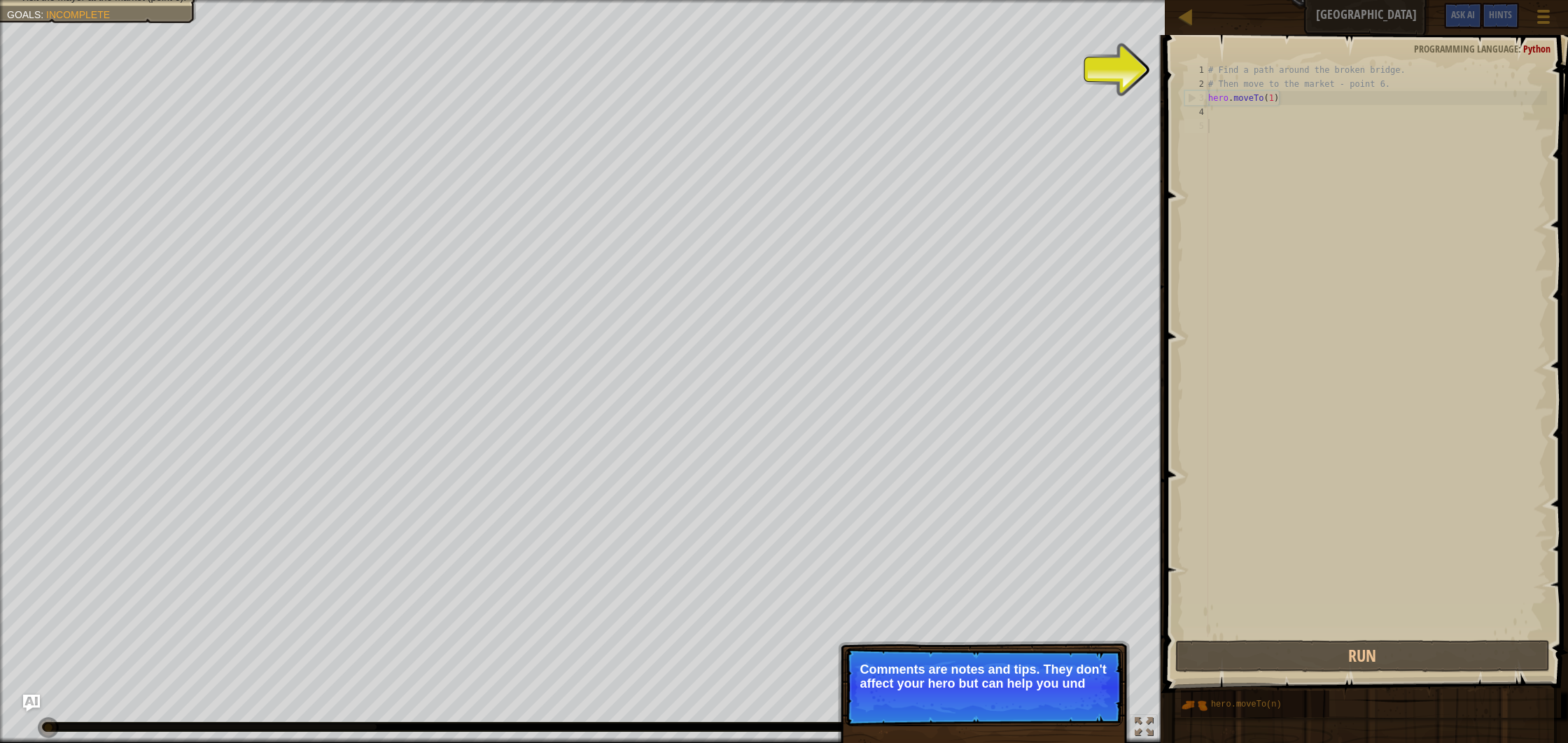
click at [1256, 124] on div "# Find a path around the broken bridge. # Then move to the market - point 6. he…" at bounding box center [1376, 364] width 342 height 602
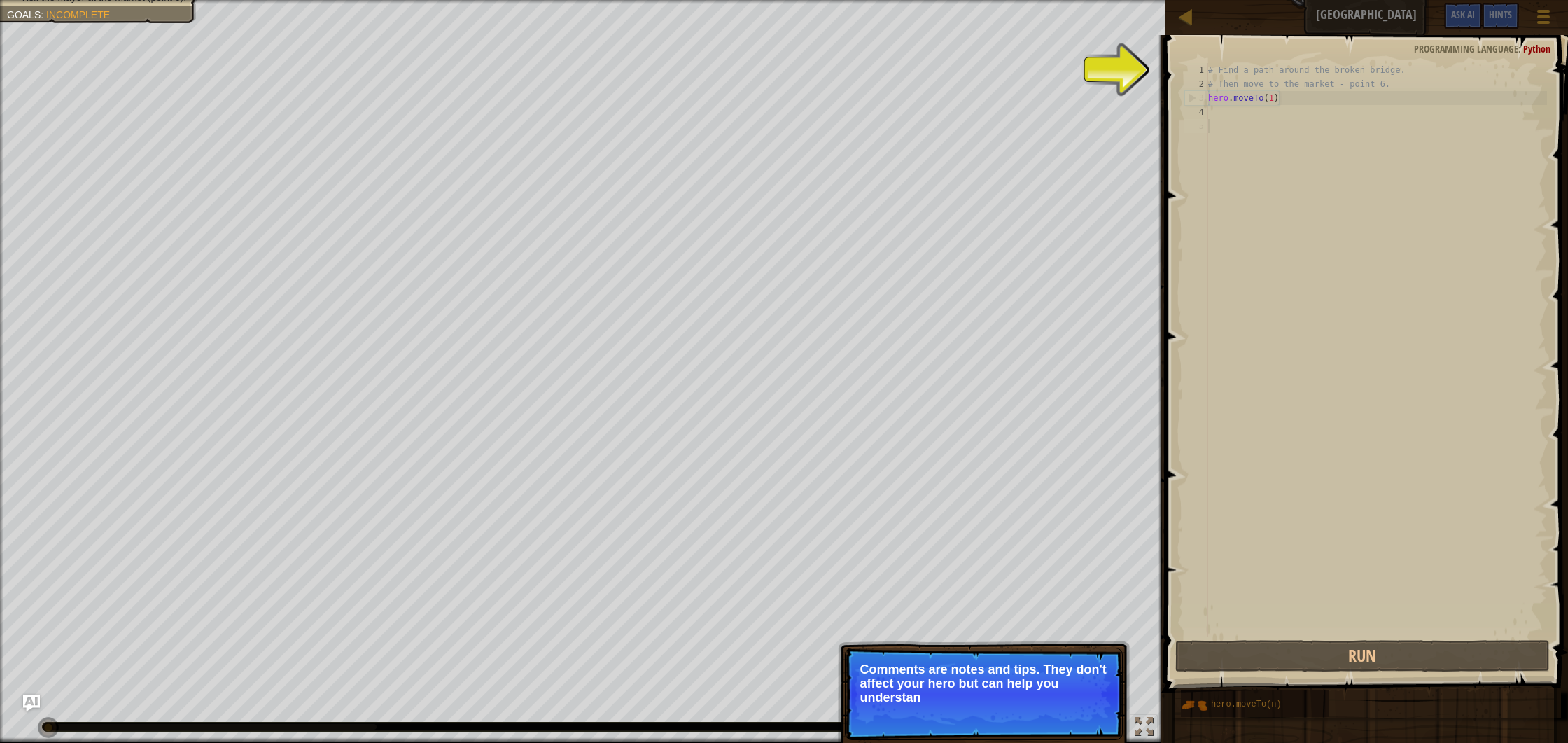
click at [1265, 104] on div "# Find a path around the broken bridge. # Then move to the market - point 6. he…" at bounding box center [1376, 364] width 342 height 602
type textarea "hero.moveTo(1)"
click at [1254, 111] on div "# Find a path around the broken bridge. # Then move to the market - point 6. he…" at bounding box center [1376, 364] width 342 height 602
drag, startPoint x: 1184, startPoint y: 64, endPoint x: 1177, endPoint y: 62, distance: 7.3
click at [1177, 62] on div "1 2 3 4 5 # Find a path around the broken bridge. # Then move to the market - p…" at bounding box center [1364, 391] width 408 height 700
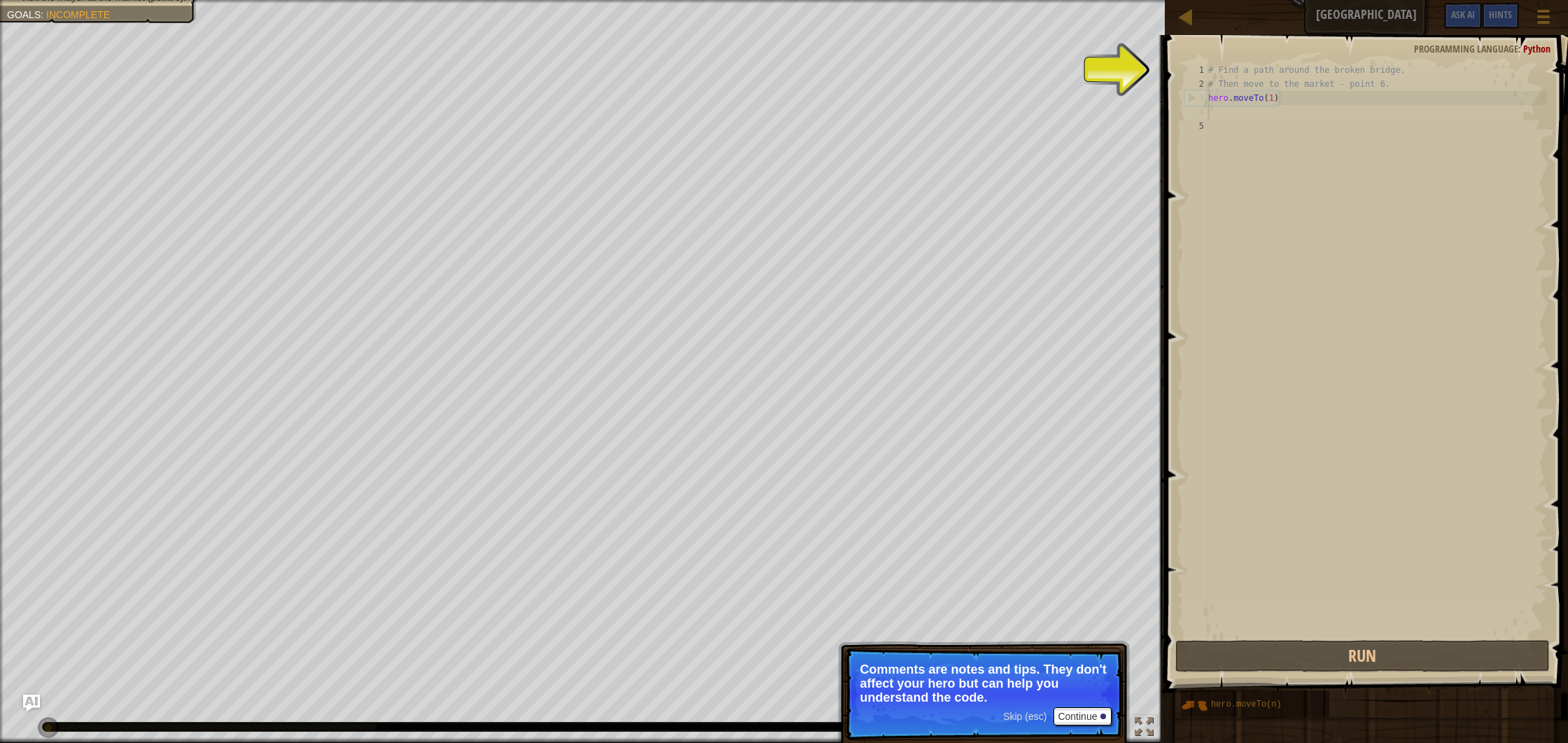
type textarea "# Find a path around the broken bridge."
click at [1225, 71] on div "# Find a path around the broken bridge. # Then move to the market - point 6. he…" at bounding box center [1376, 364] width 342 height 602
click at [1234, 107] on div "# Find a path around the broken bridge. # Then move to the market - point 6. he…" at bounding box center [1376, 364] width 342 height 602
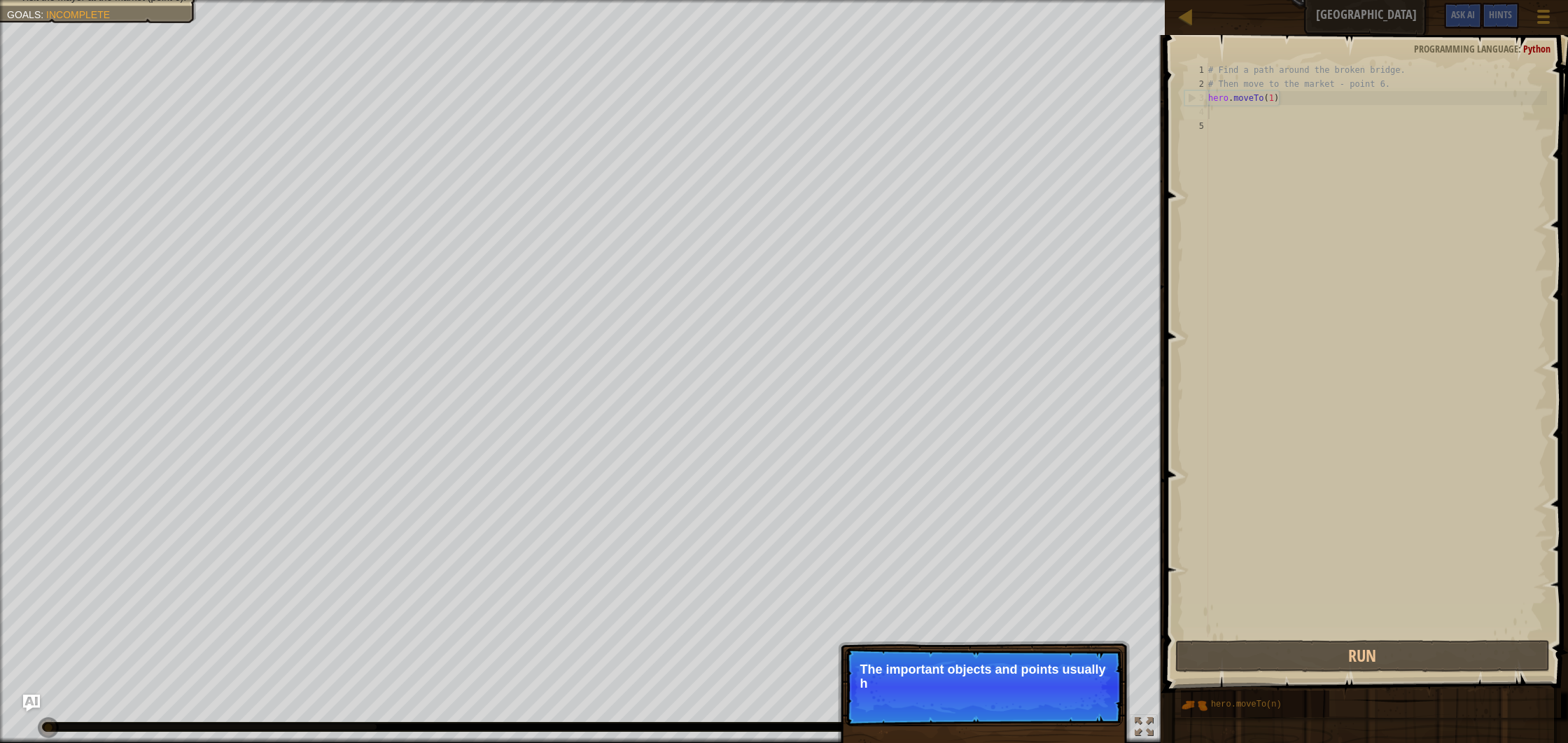
click at [1031, 642] on div "Find a path around the broken bridge. Visit the mayor at the market (point 6). …" at bounding box center [784, 372] width 1568 height 743
click at [1004, 685] on p "The important objects and points usually have spe" at bounding box center [983, 676] width 249 height 28
click at [1002, 687] on p "The important objects and points usually have special m" at bounding box center [983, 676] width 249 height 28
drag, startPoint x: 1002, startPoint y: 687, endPoint x: 1021, endPoint y: 688, distance: 19.0
click at [1006, 687] on p "The important objects and points usually have special marks abo" at bounding box center [983, 676] width 249 height 28
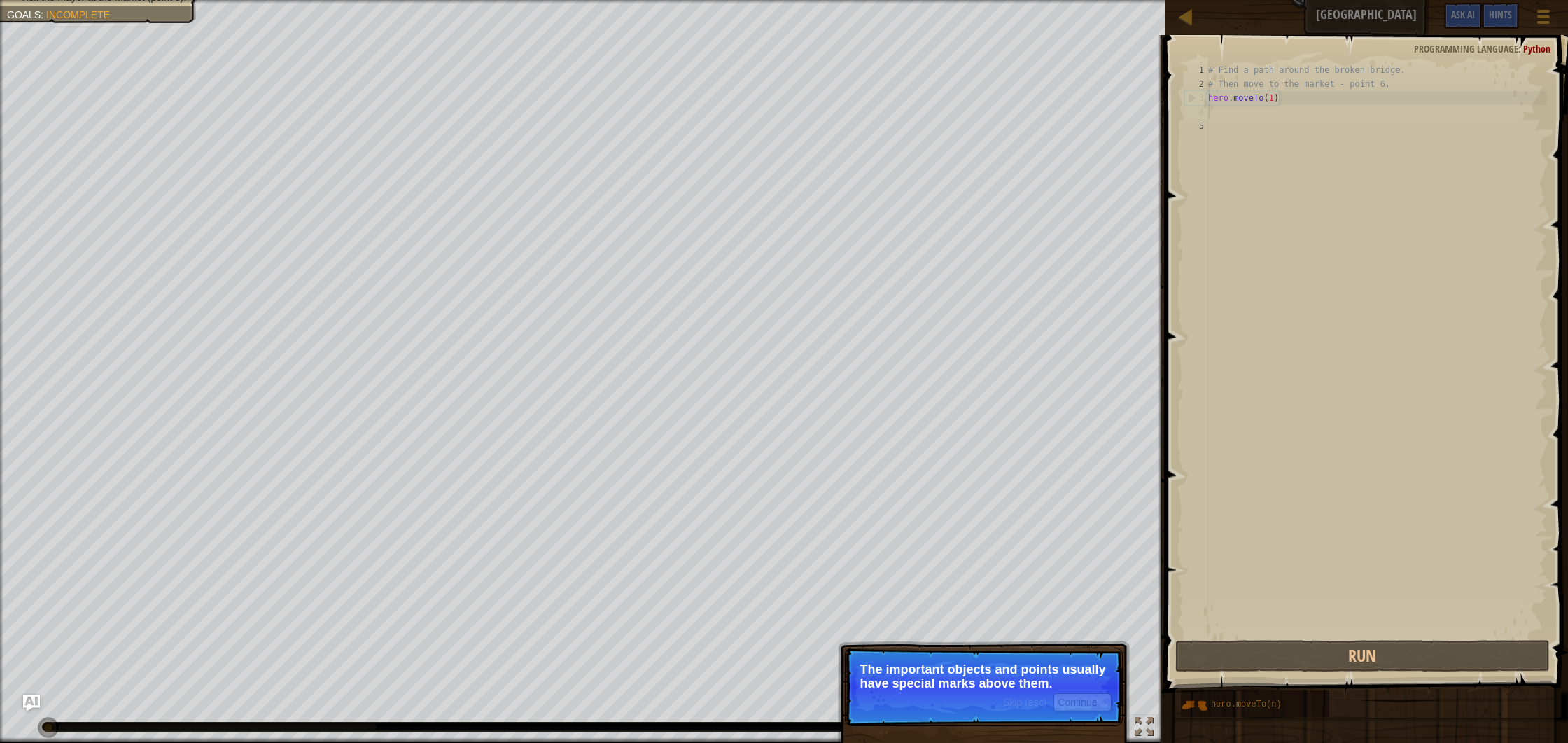
click at [1074, 684] on p "The important objects and points usually have special marks above them." at bounding box center [983, 676] width 249 height 28
click at [889, 642] on div "Skip (esc) Continue The important objects and points usually have special marks…" at bounding box center [984, 745] width 292 height 207
click at [1103, 710] on button "Continue" at bounding box center [1083, 702] width 58 height 18
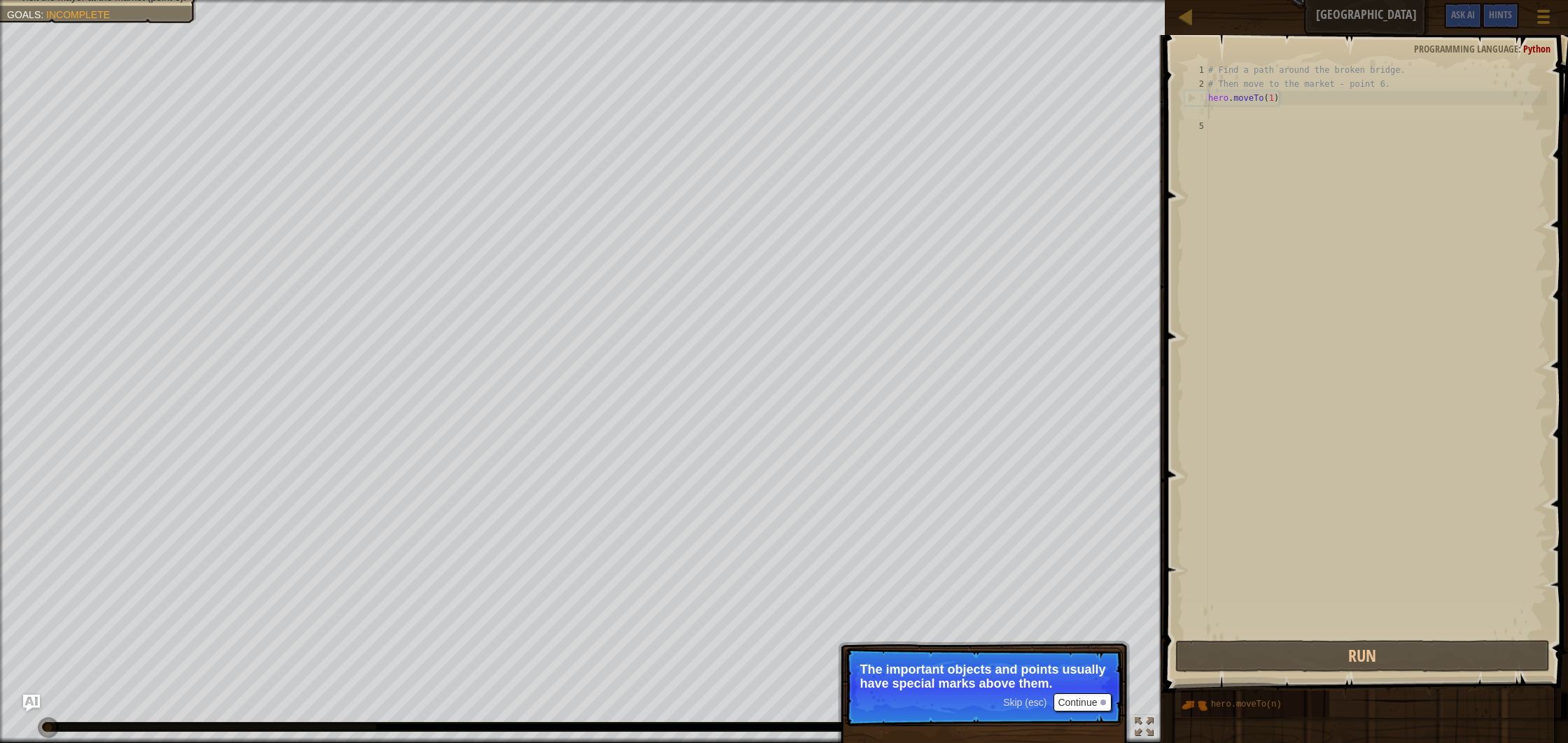
scroll to position [6, 0]
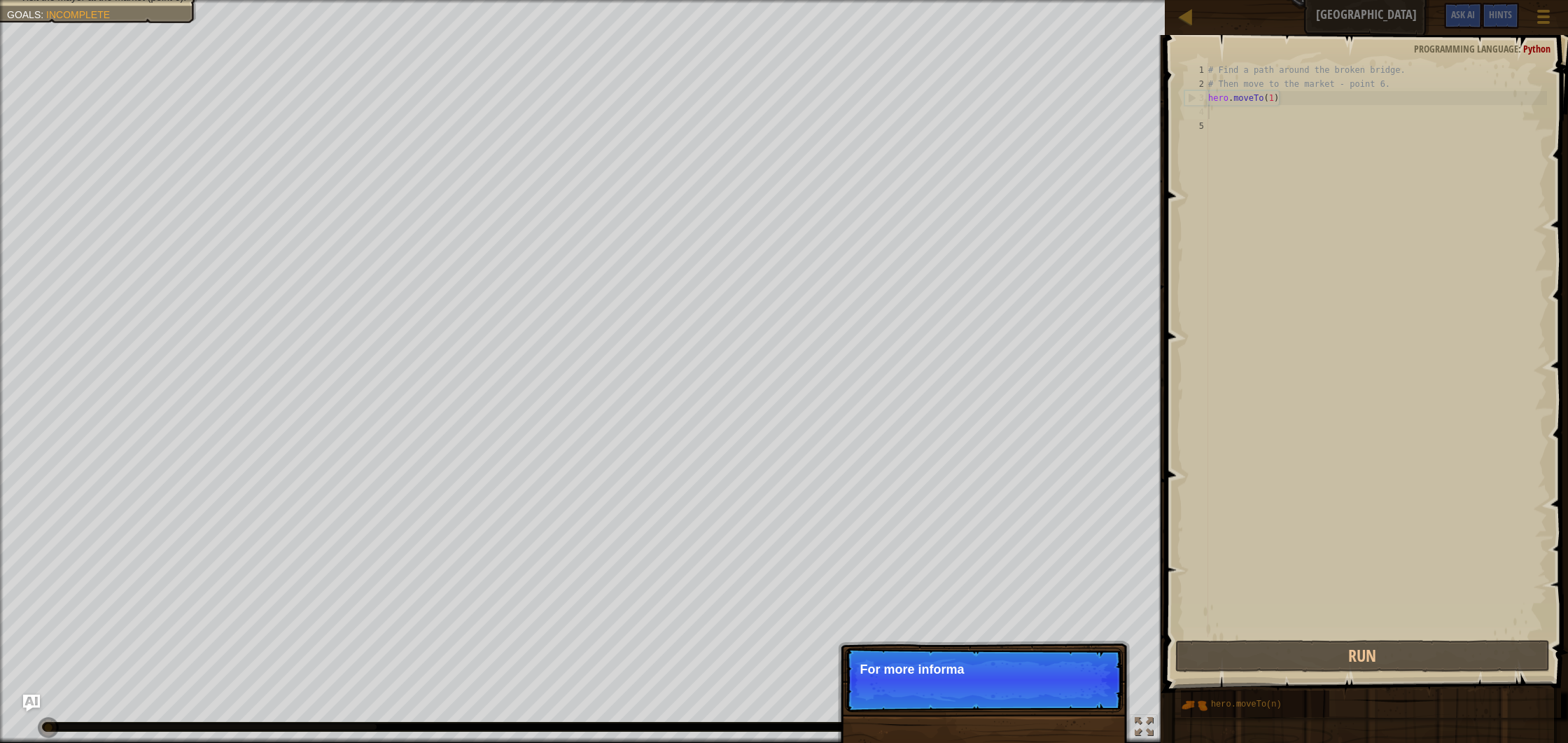
click at [1018, 700] on p "Skip (esc) Continue For more informa" at bounding box center [984, 681] width 278 height 65
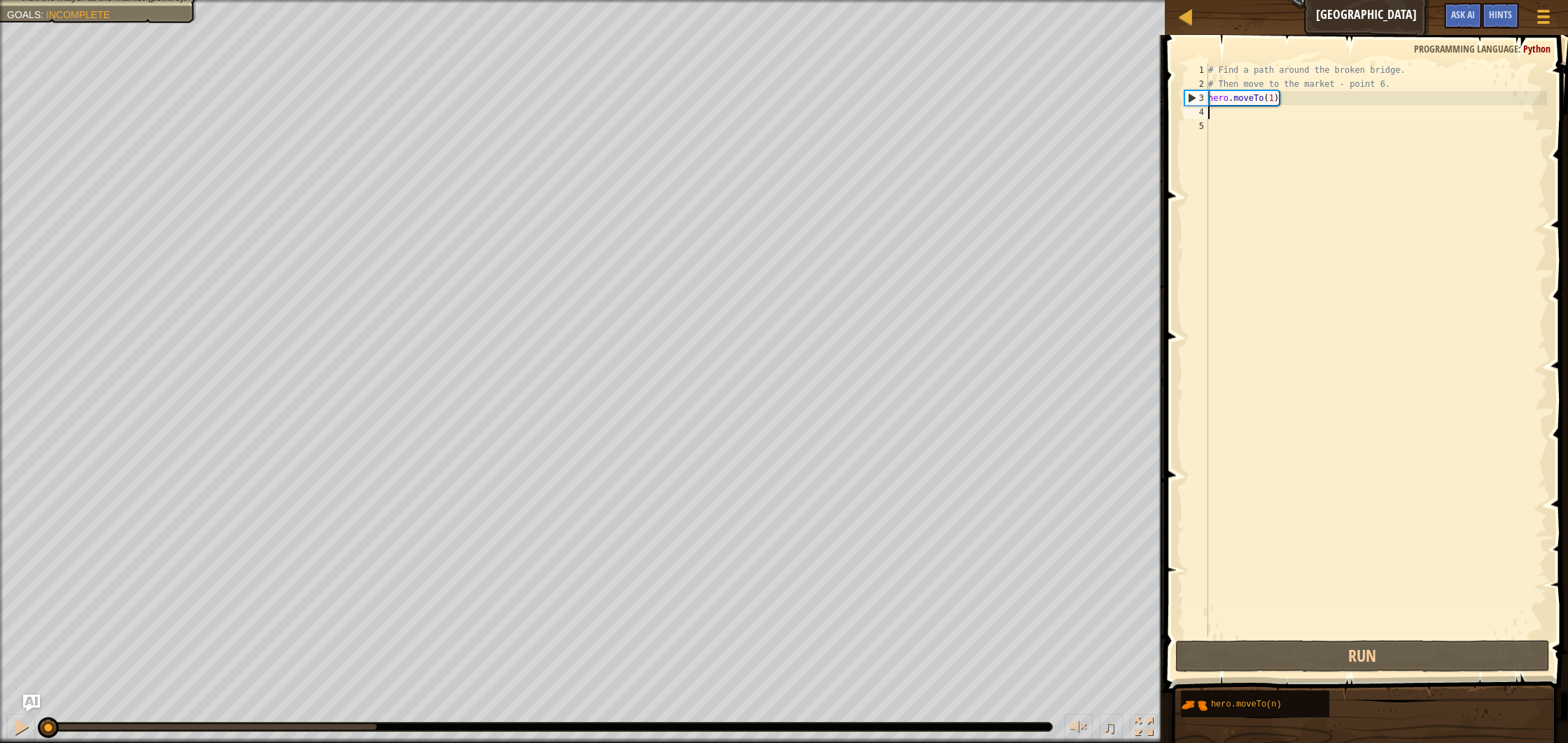
paste textarea "hero.moveTo(1)"
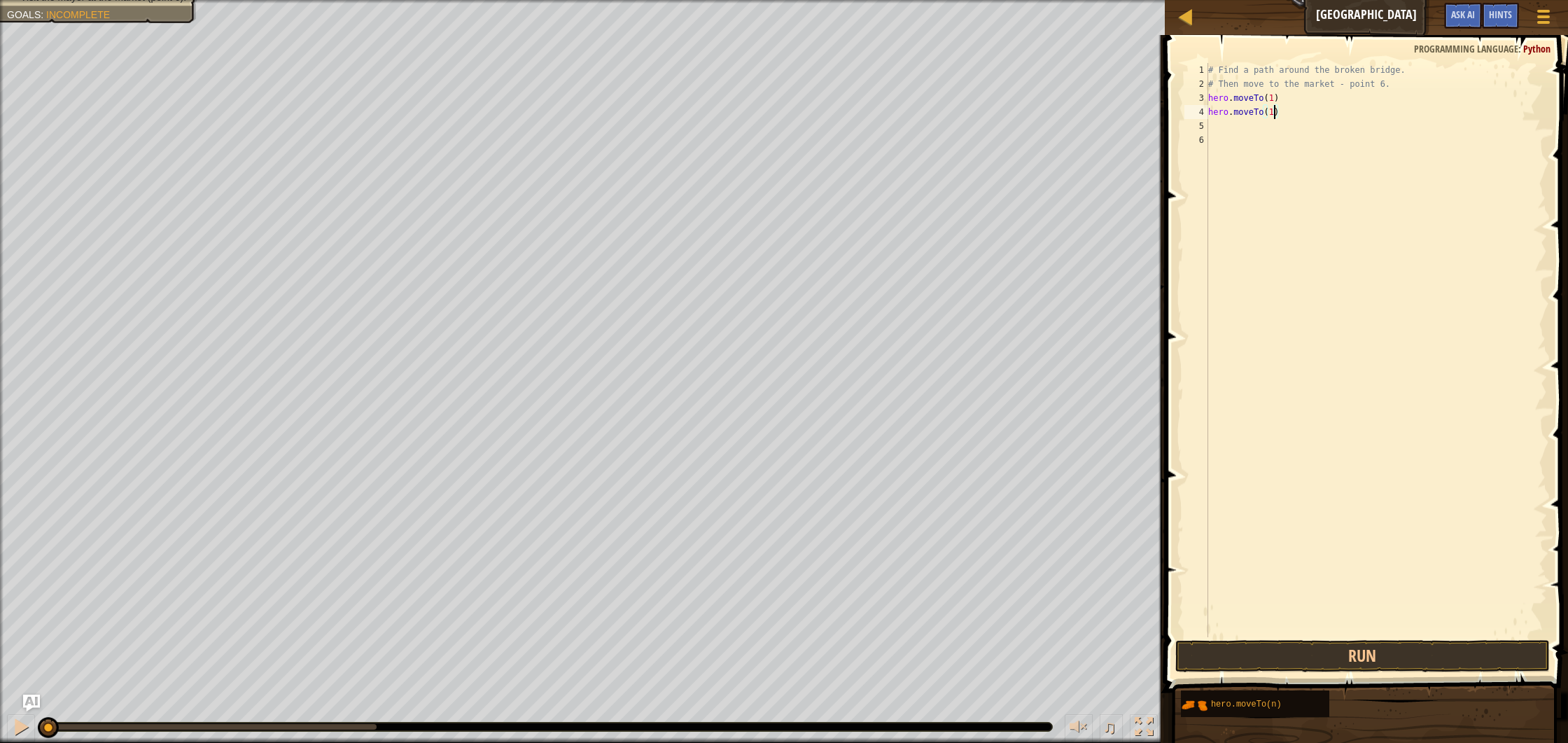
click at [1276, 115] on div "# Find a path around the broken bridge. # Then move to the market - point 6. he…" at bounding box center [1376, 364] width 342 height 602
type textarea "hero.moveTo(2)"
click at [1247, 122] on div "# Find a path around the broken bridge. # Then move to the market - point 6. he…" at bounding box center [1376, 364] width 342 height 602
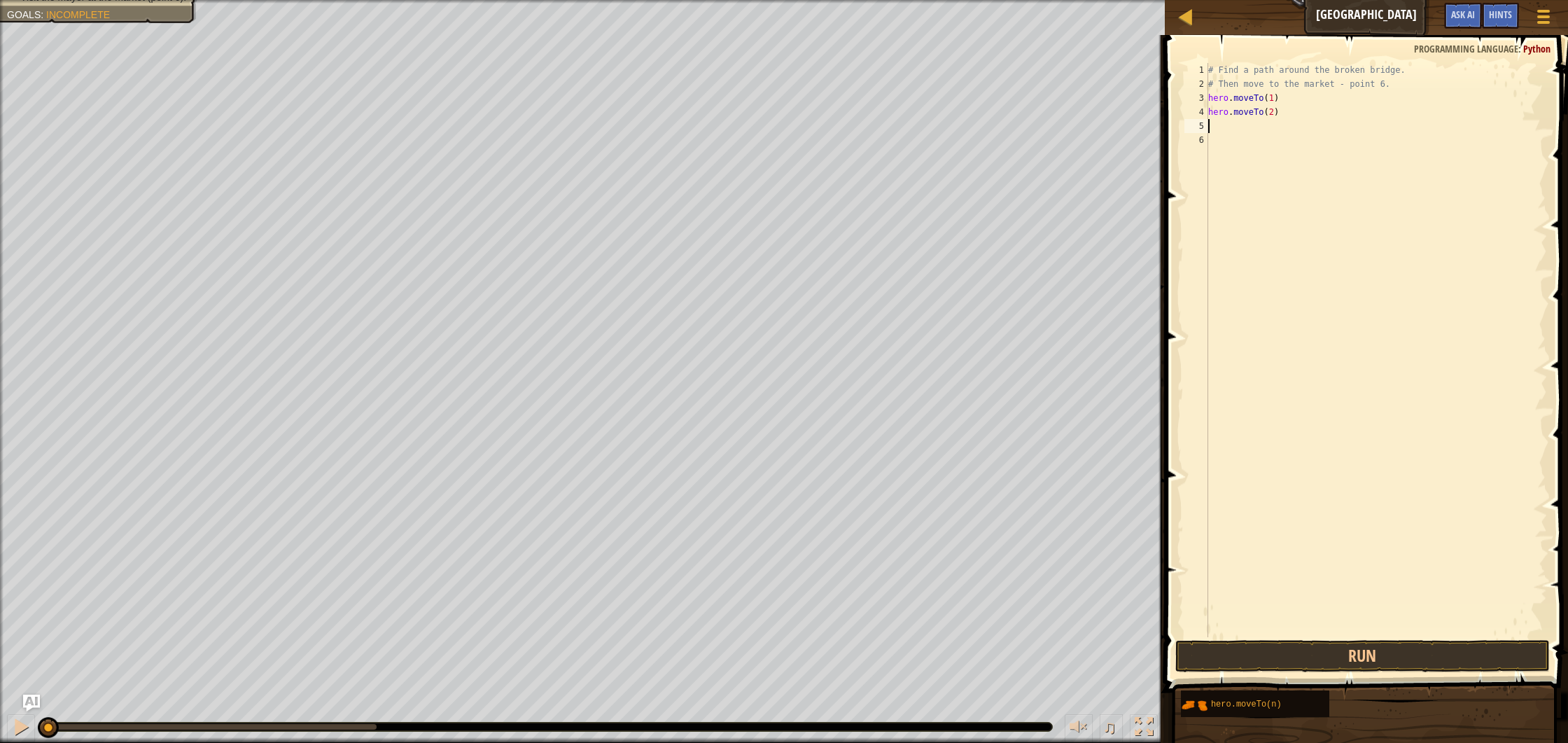
paste textarea "hero.moveTo(1)"
click at [1277, 126] on div "# Find a path around the broken bridge. # Then move to the market - point 6. he…" at bounding box center [1376, 364] width 342 height 602
type textarea "hero.moveTo(3)"
drag, startPoint x: 1370, startPoint y: 653, endPoint x: 1303, endPoint y: 540, distance: 131.4
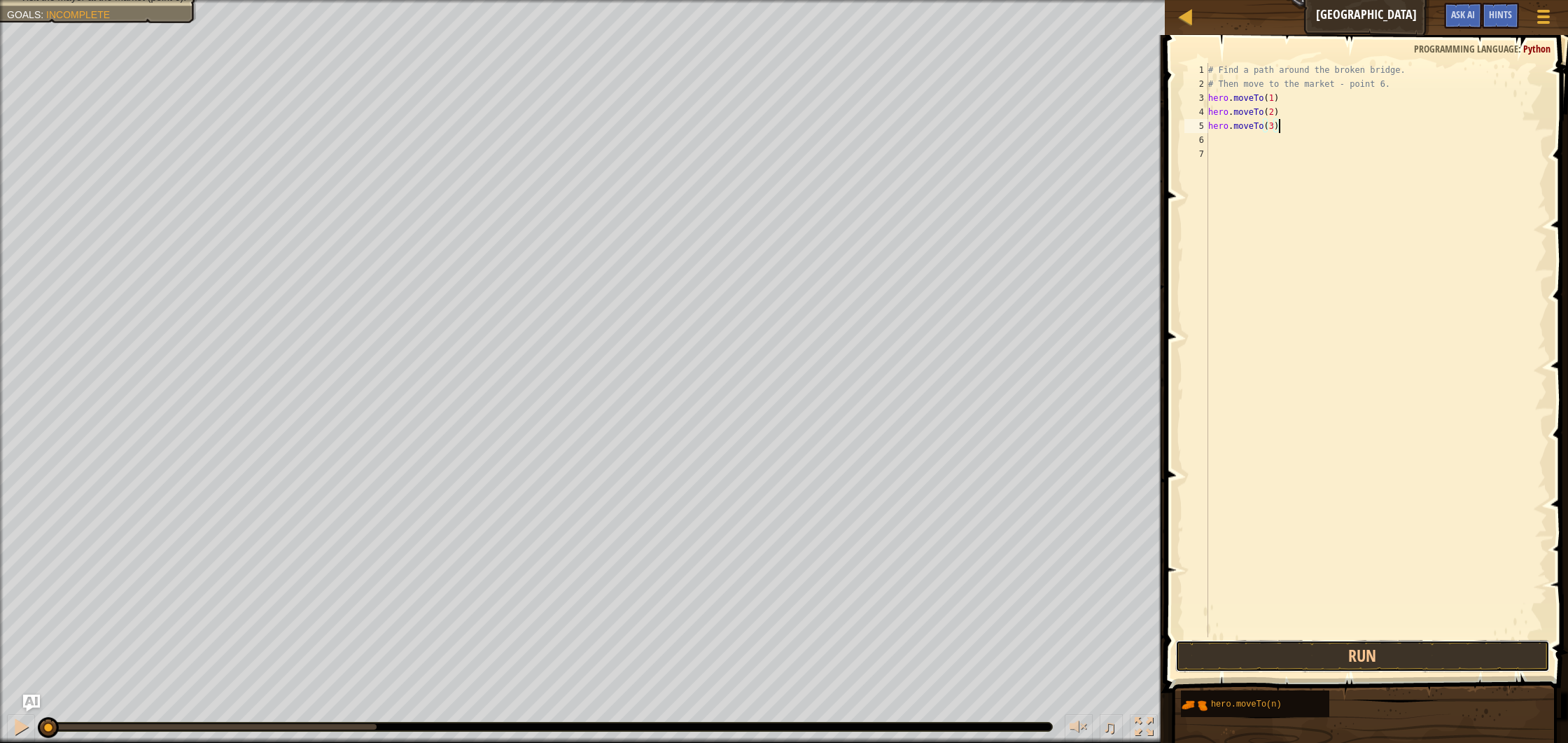
click at [1370, 653] on button "Run" at bounding box center [1363, 656] width 374 height 32
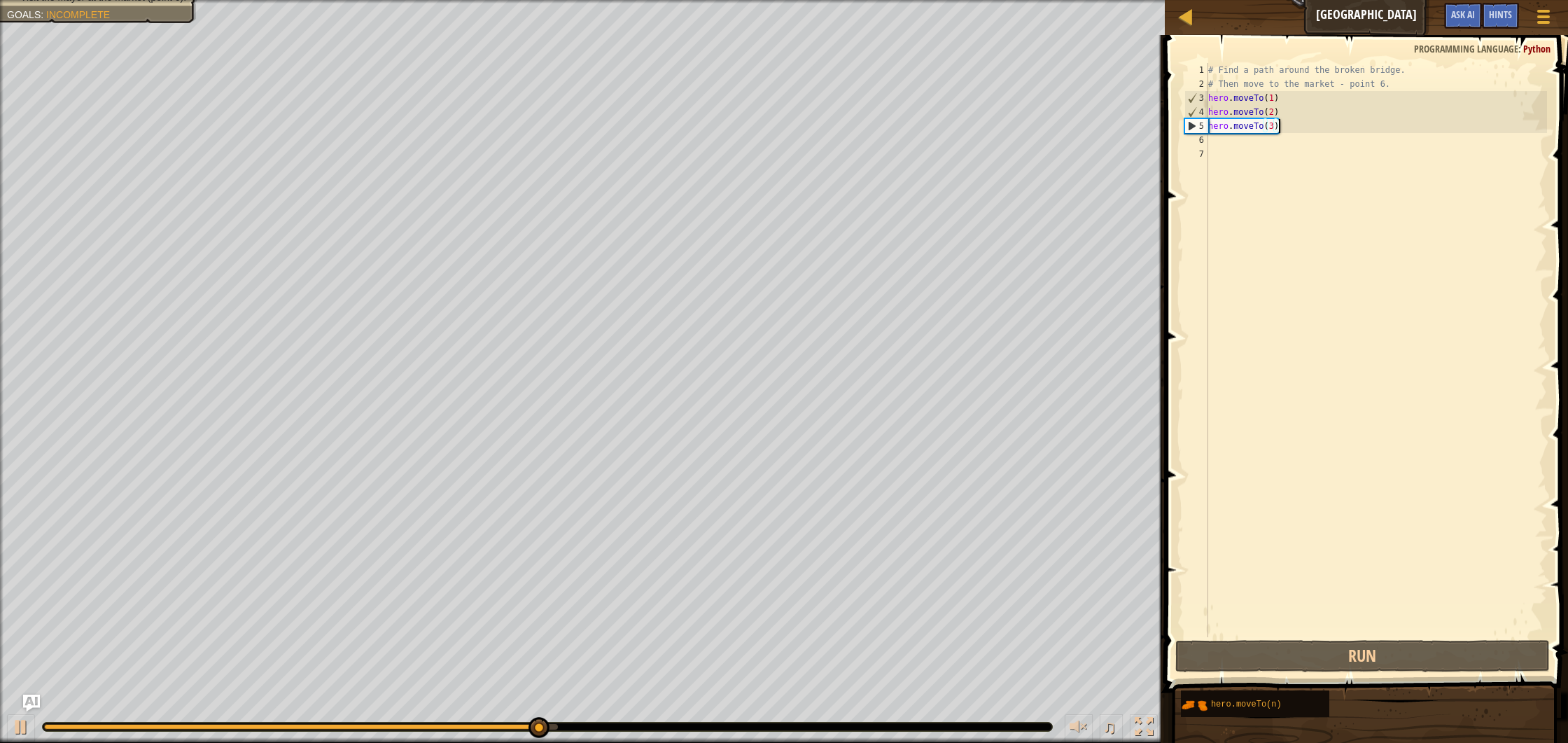
click at [1238, 141] on div "# Find a path around the broken bridge. # Then move to the market - point 6. he…" at bounding box center [1376, 364] width 342 height 602
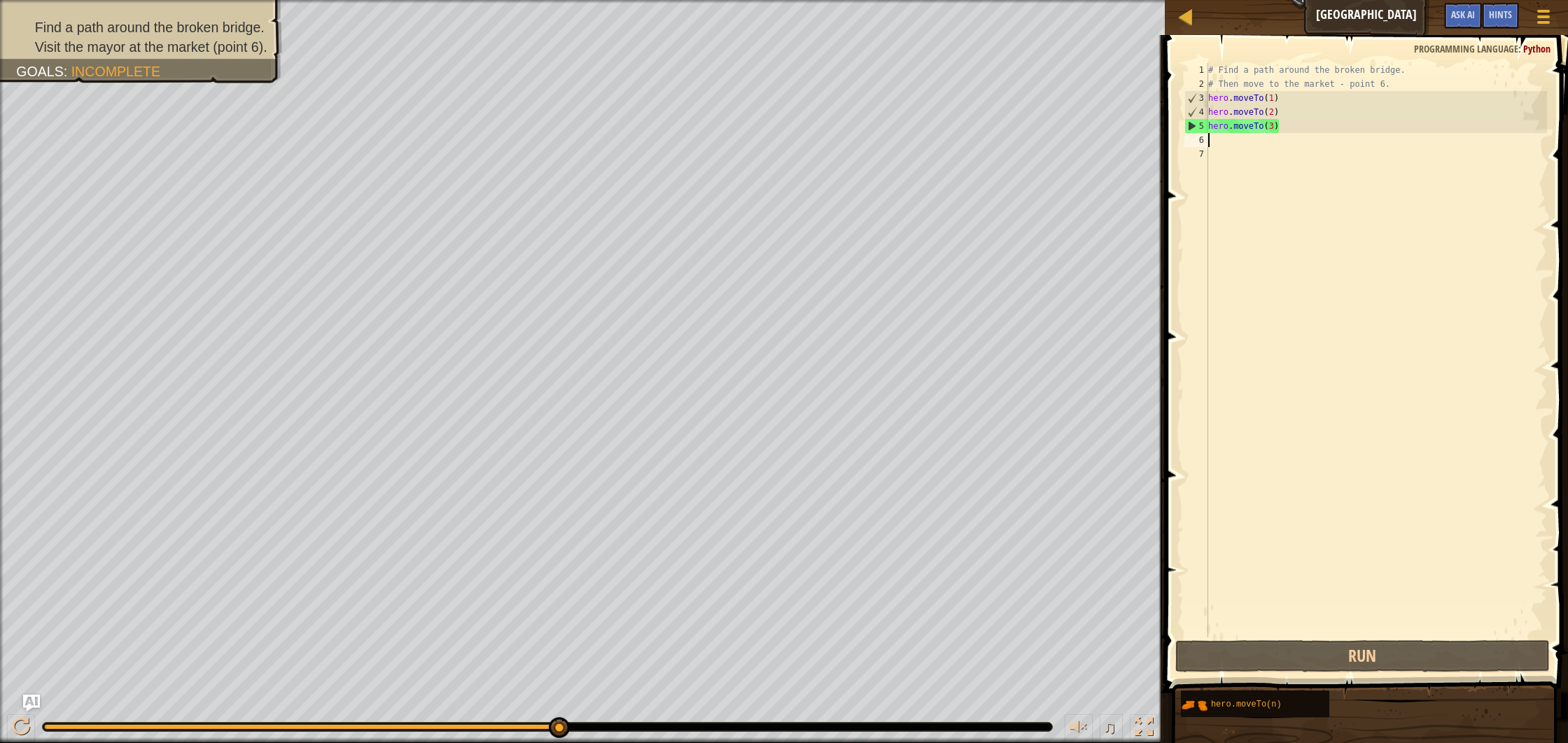
paste textarea "hero.moveTo(1)"
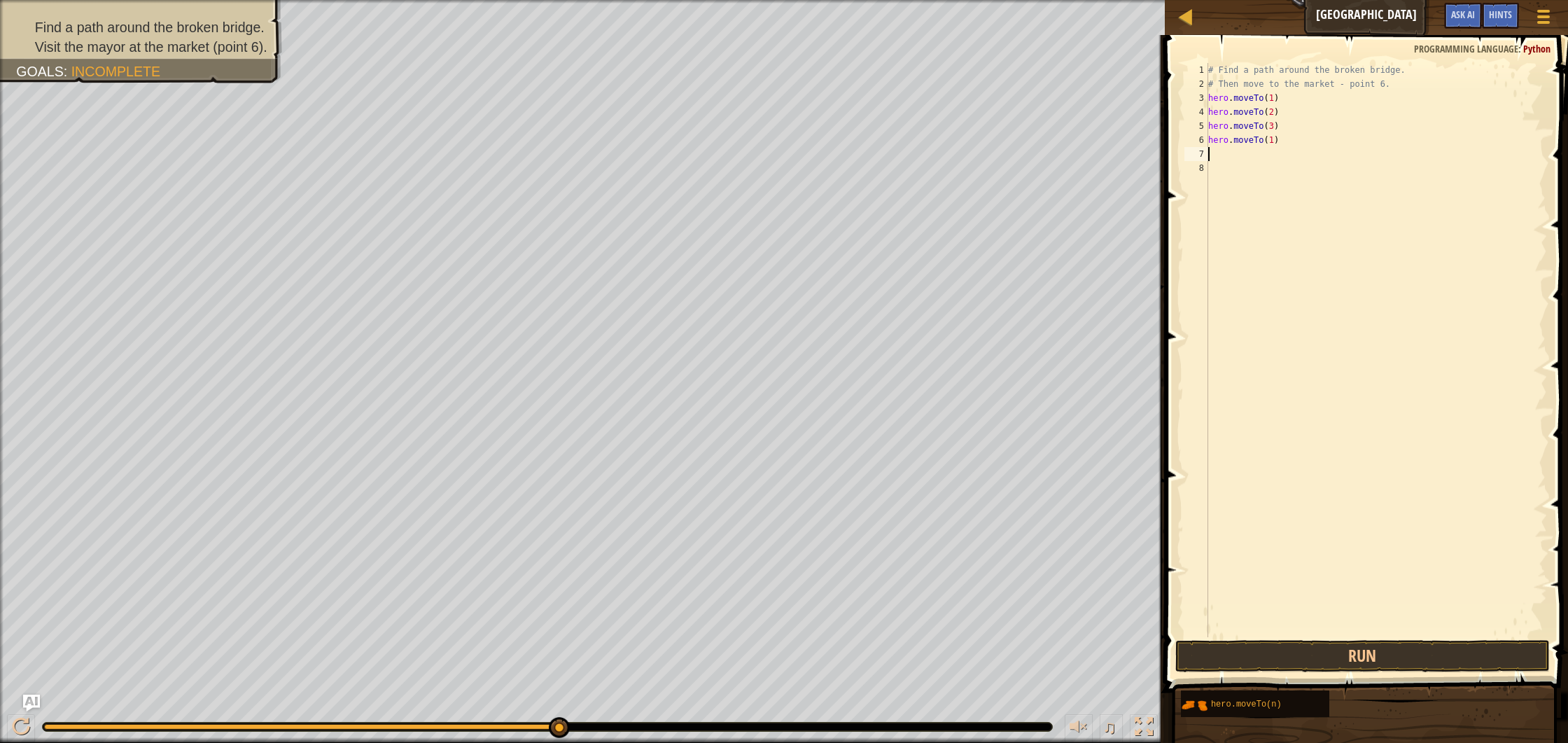
click at [1273, 138] on div "# Find a path around the broken bridge. # Then move to the market - point 6. he…" at bounding box center [1376, 364] width 342 height 602
type textarea "hero.moveTo(4)"
click at [1222, 151] on div "# Find a path around the broken bridge. # Then move to the market - point 6. he…" at bounding box center [1376, 364] width 342 height 602
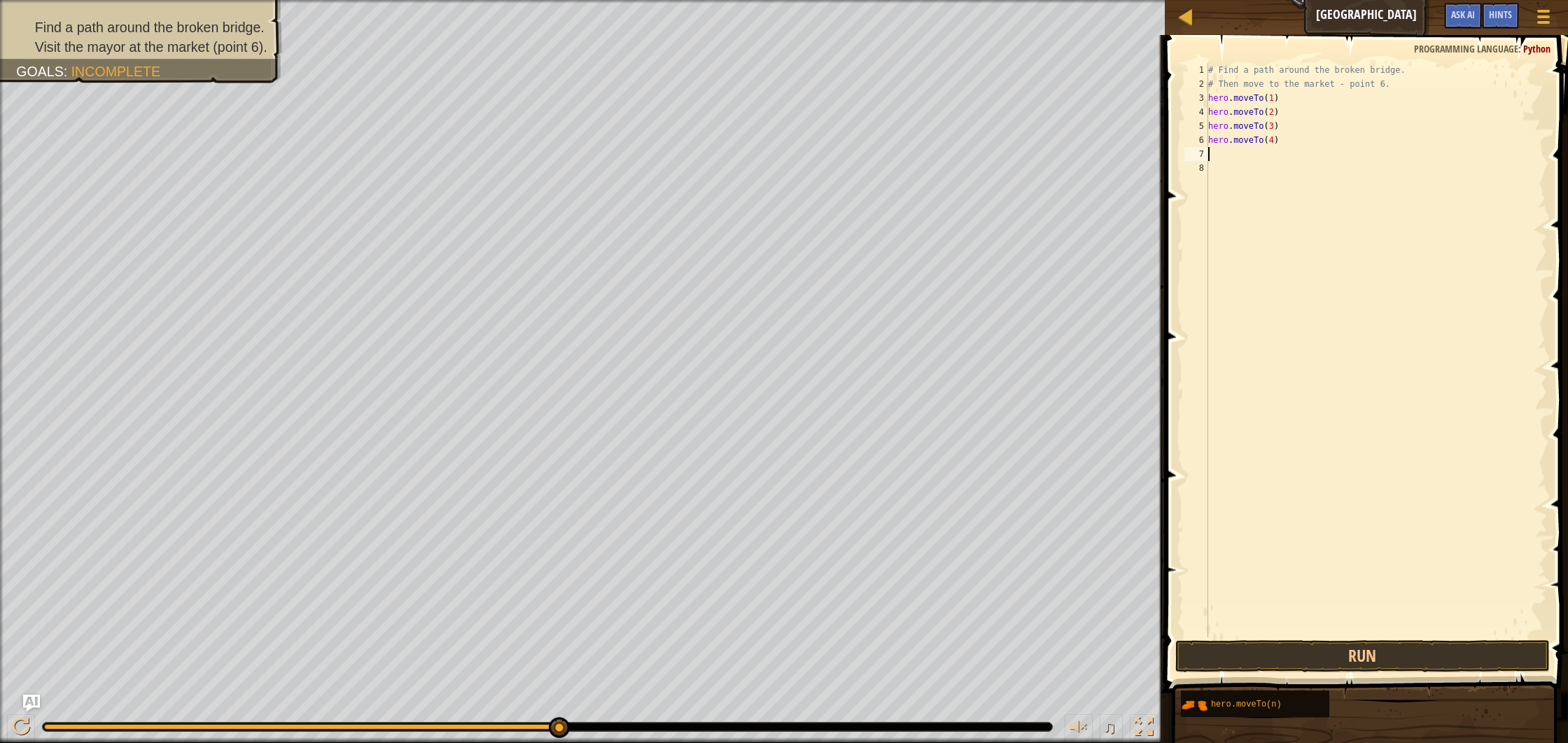
paste textarea "hero.moveTo(1)"
click at [1275, 156] on div "# Find a path around the broken bridge. # Then move to the market - point 6. he…" at bounding box center [1376, 364] width 342 height 602
type textarea "hero.moveTo(5)"
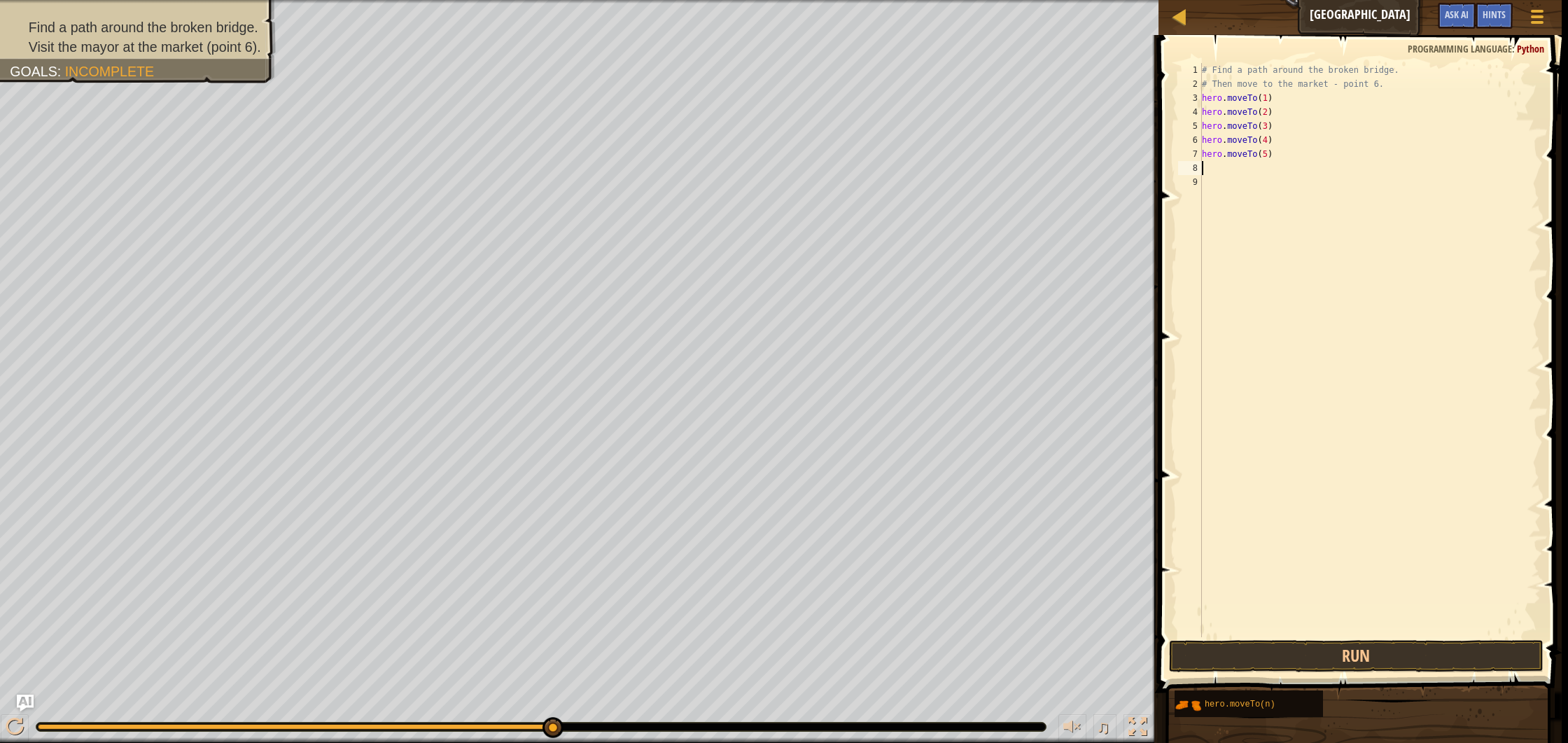
click at [1212, 169] on div "# Find a path around the broken bridge. # Then move to the market - point 6. he…" at bounding box center [1370, 364] width 342 height 602
paste textarea "hero.moveTo(1)"
click at [1272, 169] on div "# Find a path around the broken bridge. # Then move to the market - point 6. he…" at bounding box center [1372, 364] width 337 height 602
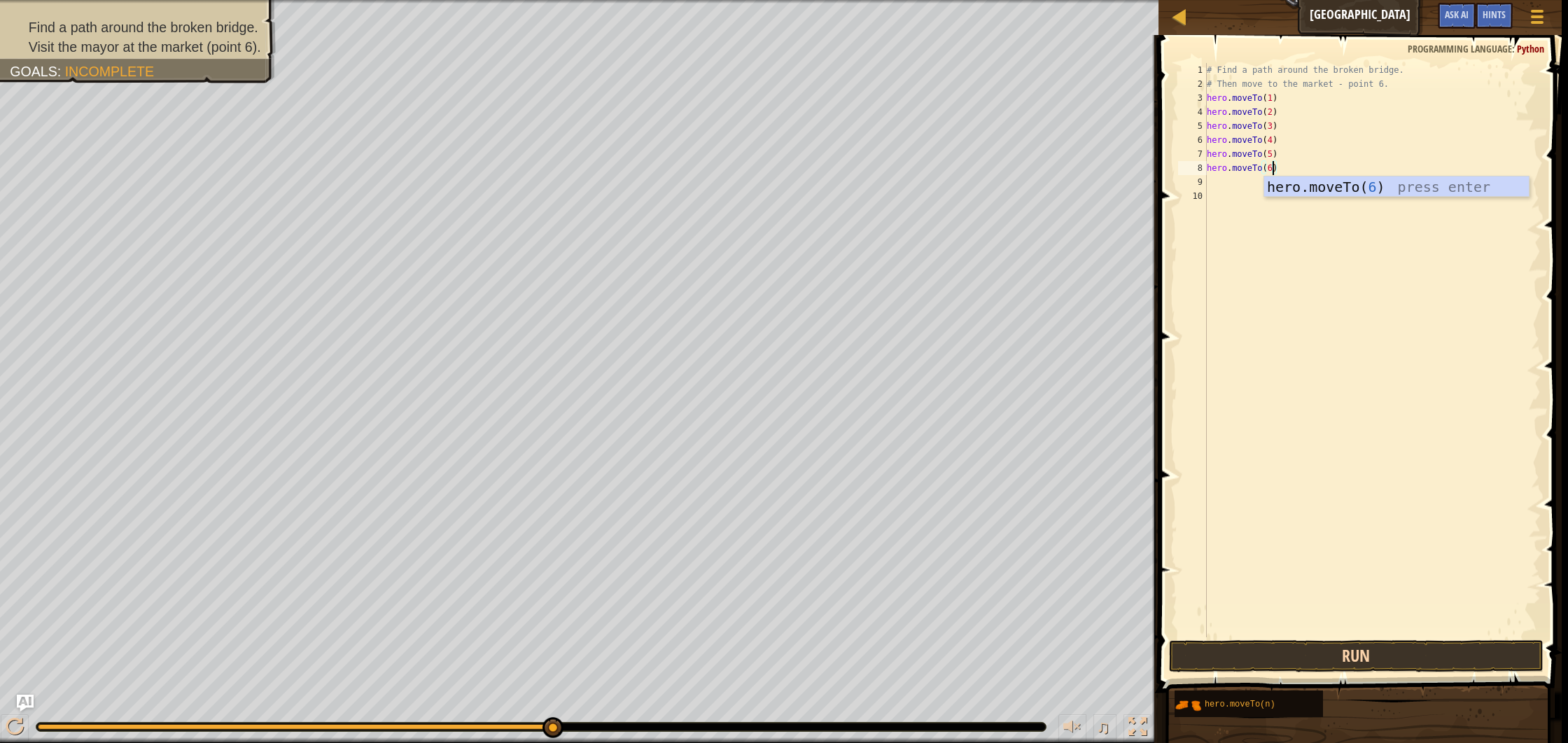
type textarea "hero.moveTo(6)"
click at [1344, 660] on button "Run" at bounding box center [1356, 656] width 374 height 32
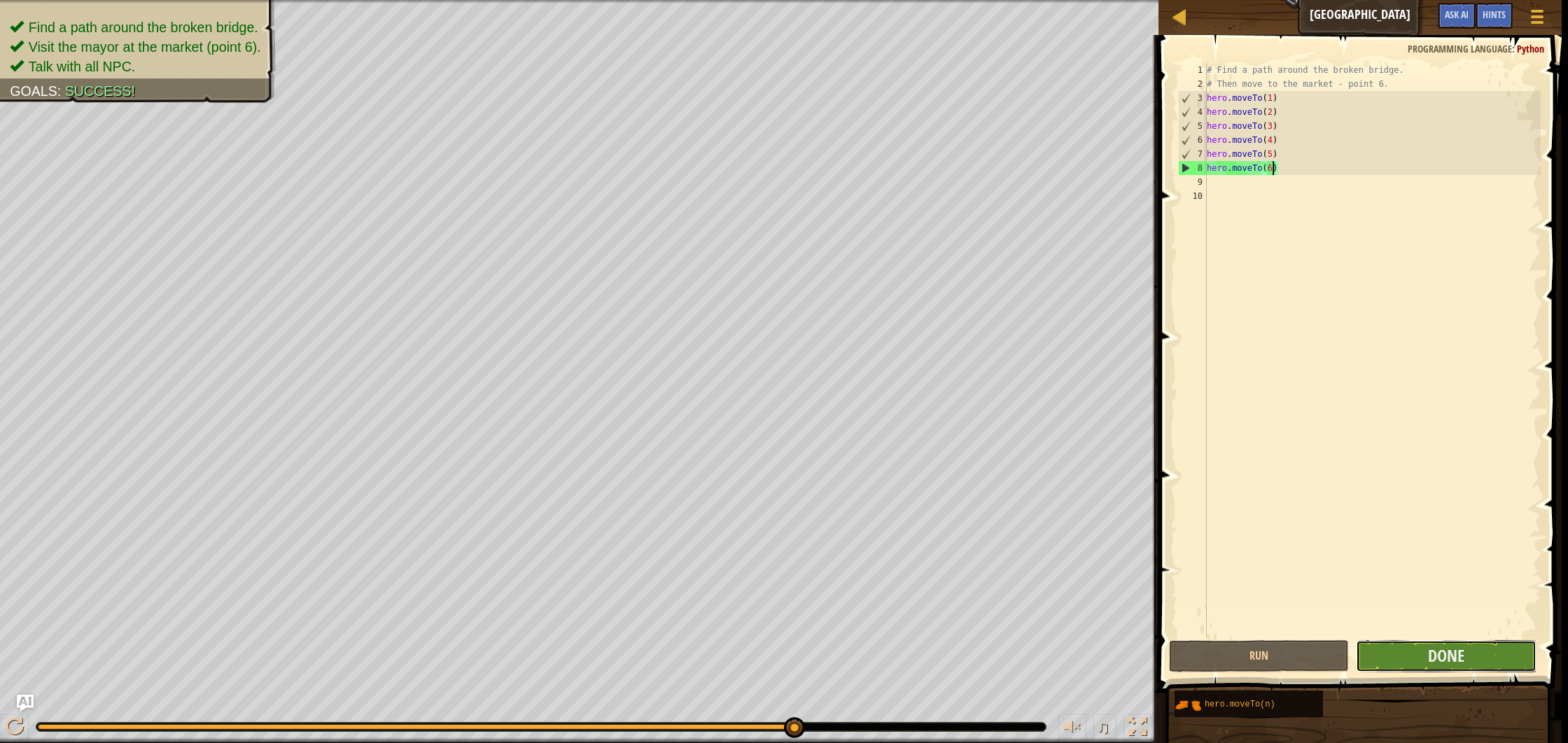
click at [1413, 660] on button "Done" at bounding box center [1446, 656] width 180 height 32
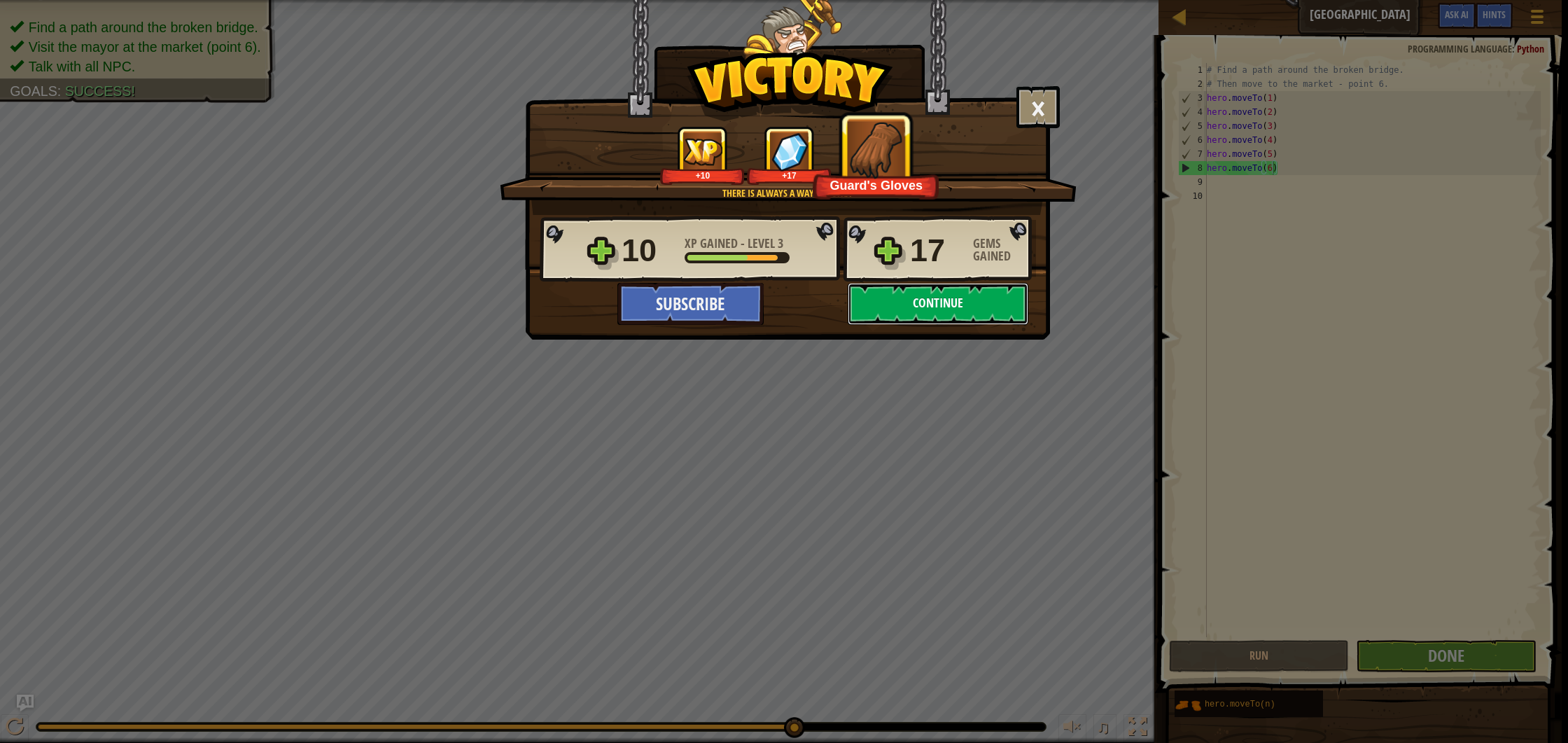
click at [922, 302] on button "Continue" at bounding box center [938, 304] width 181 height 42
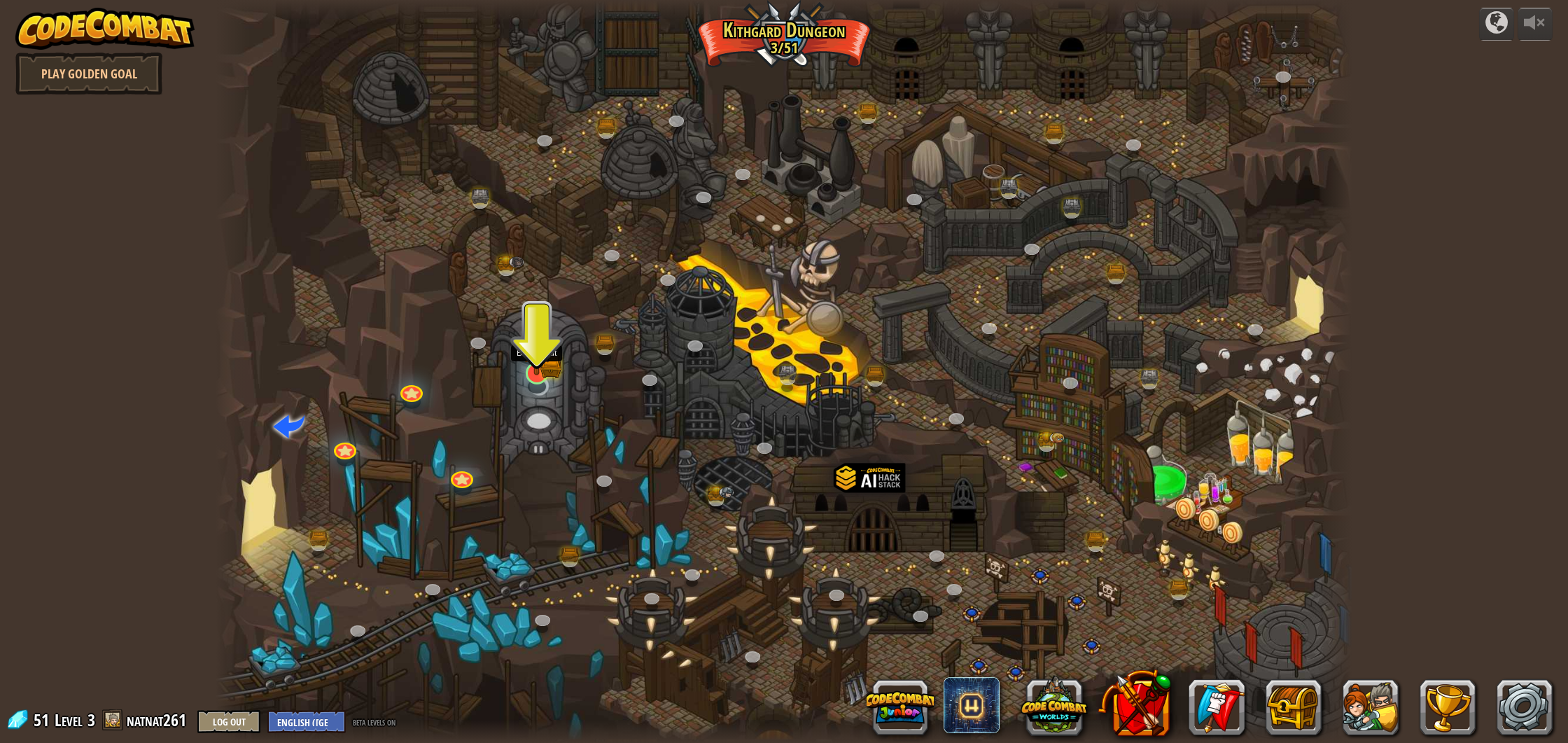
click at [545, 379] on div "Twisted Canyon (Locked) Challenge: collect the most gold using all the programm…" at bounding box center [784, 372] width 1136 height 743
click at [541, 368] on img at bounding box center [536, 341] width 32 height 70
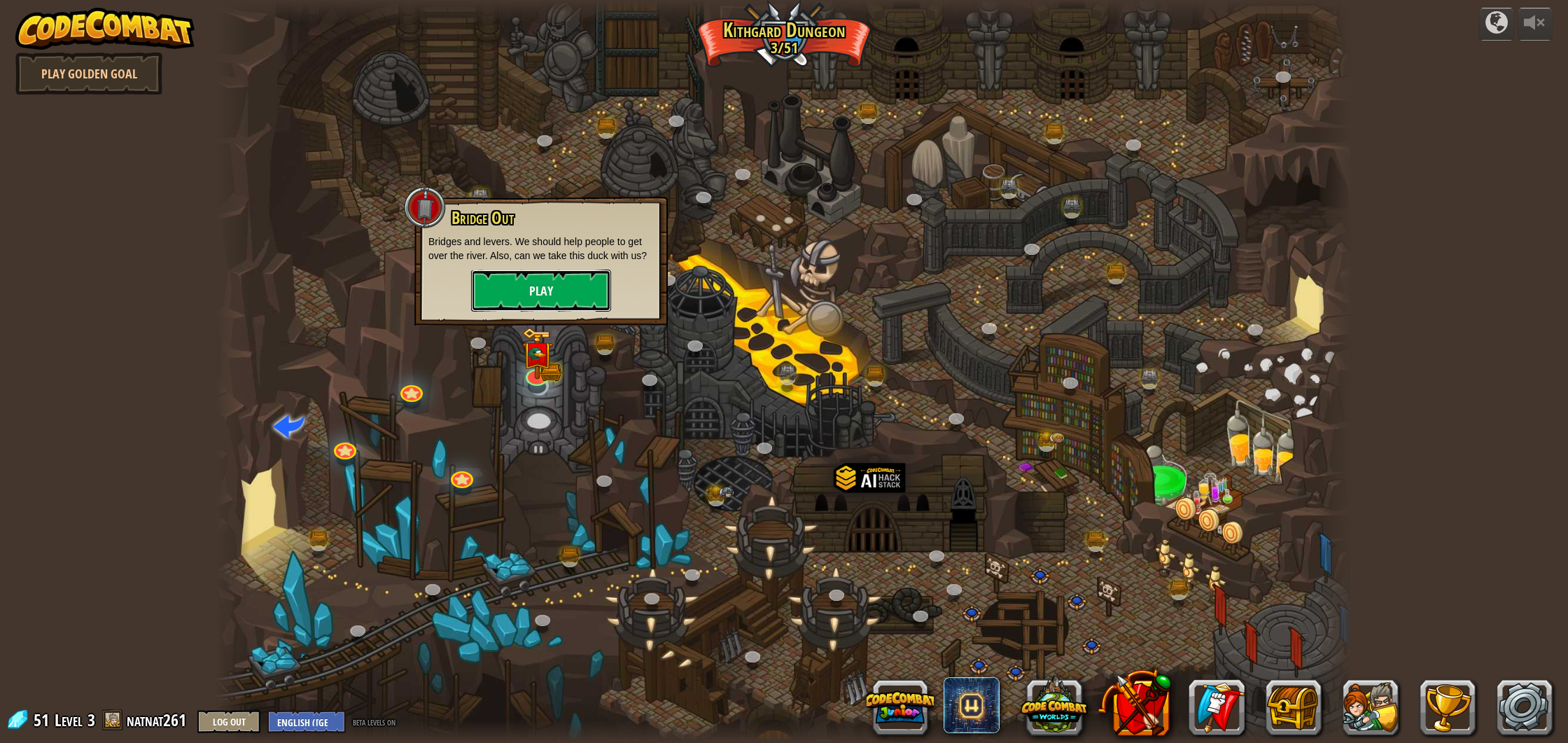
click at [562, 294] on button "Play" at bounding box center [540, 290] width 140 height 42
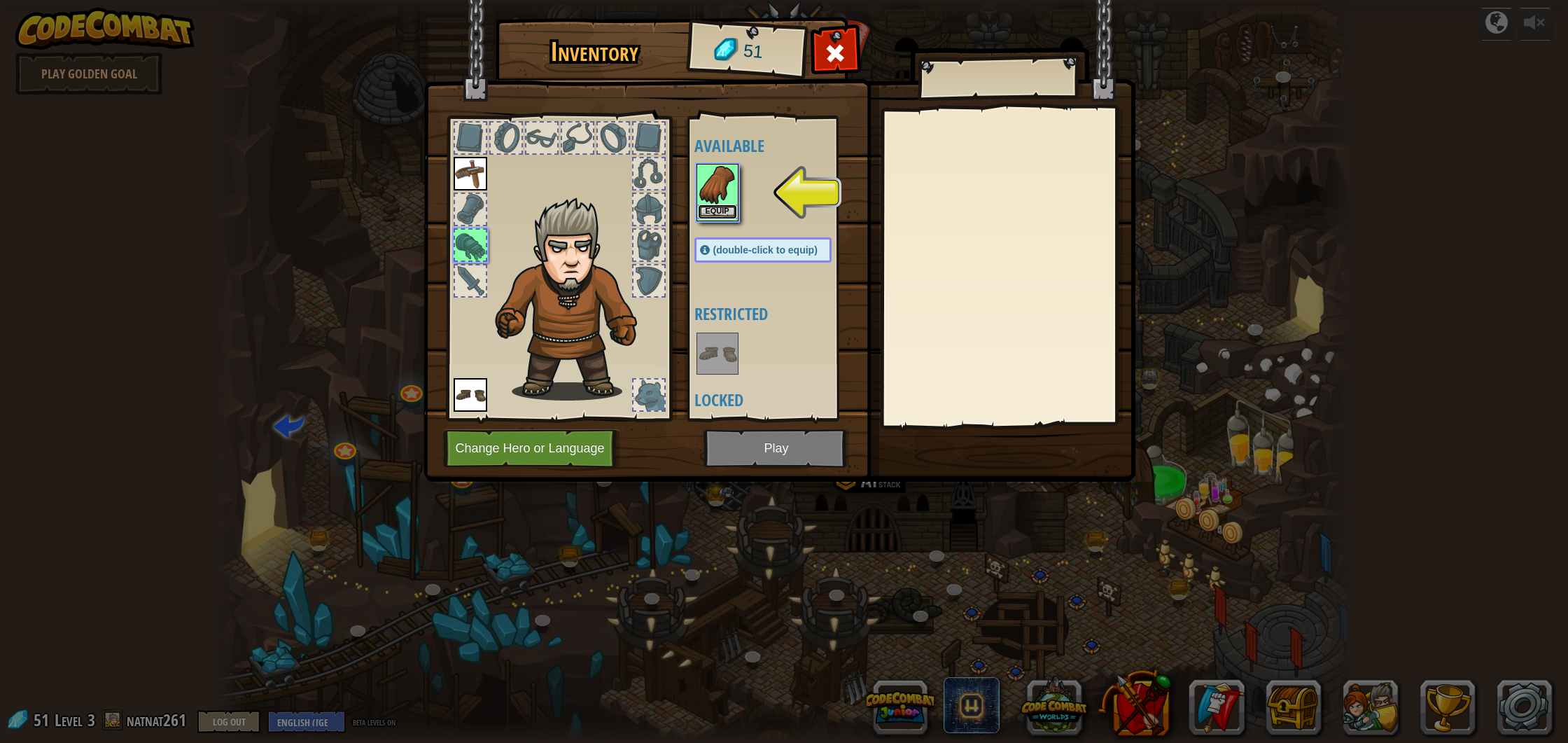
click at [726, 217] on button "Equip" at bounding box center [718, 212] width 39 height 15
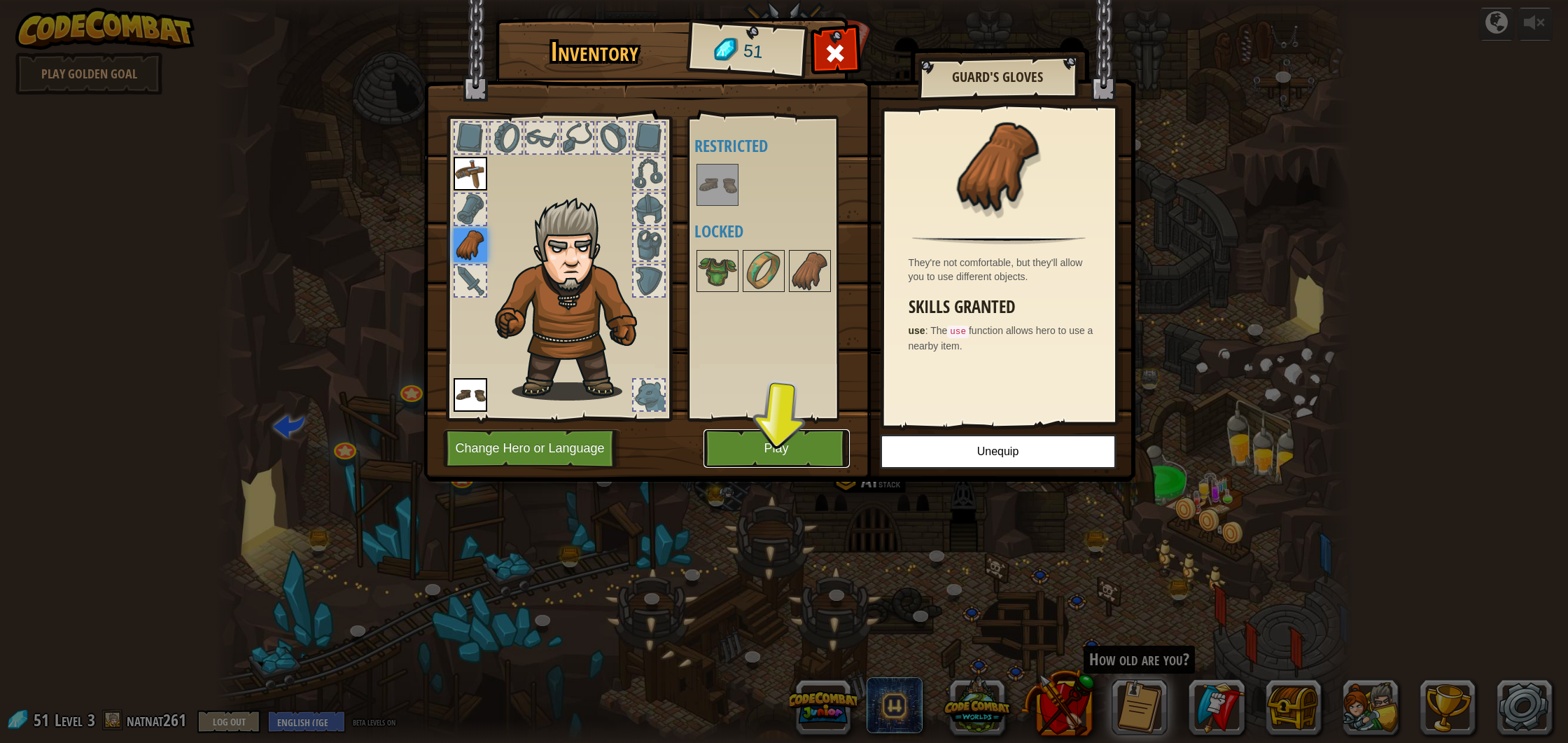
click at [818, 440] on button "Play" at bounding box center [776, 448] width 146 height 39
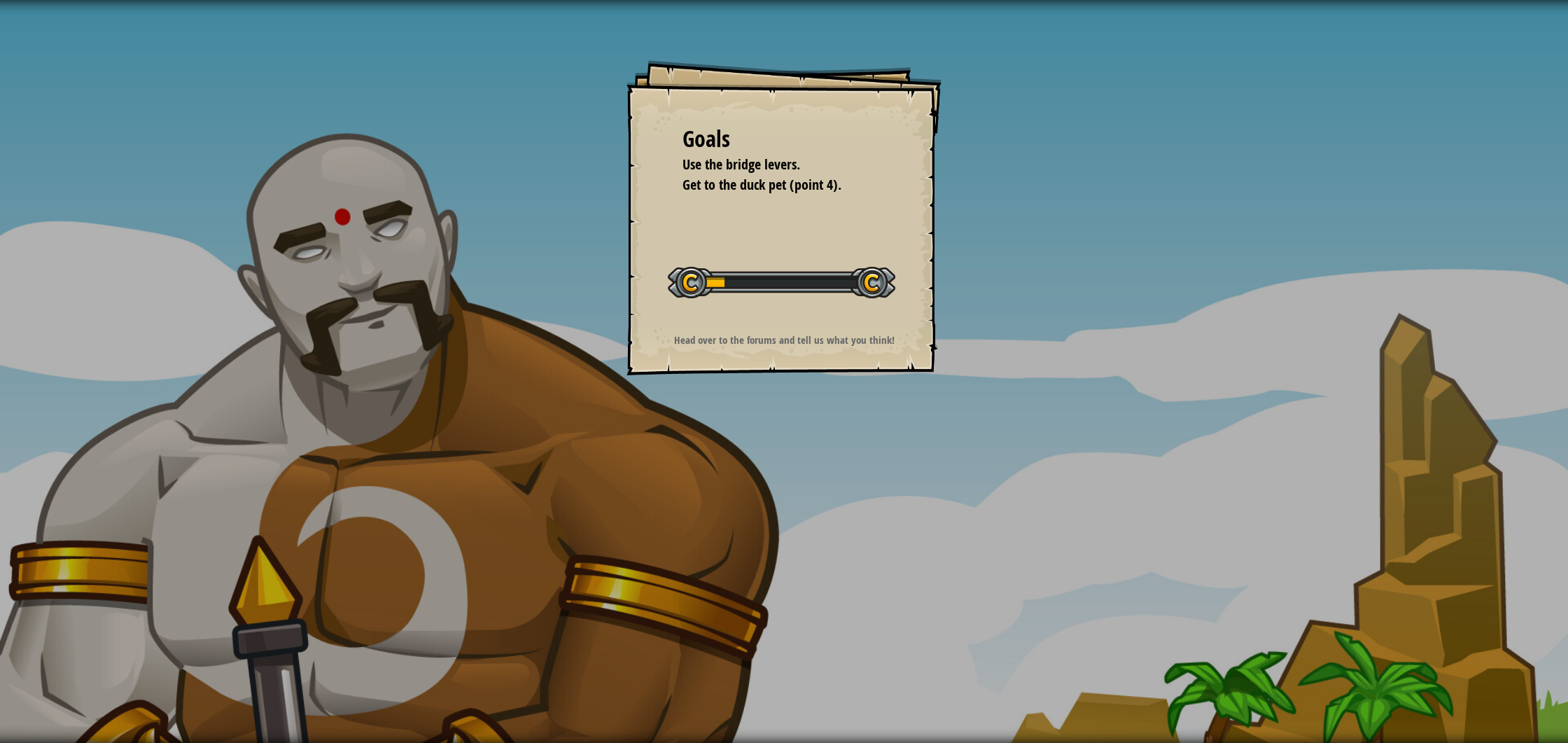
click at [800, 446] on div "Goals Use the bridge levers. Get to the duck pet (point 4). Start Level Error l…" at bounding box center [784, 372] width 1568 height 743
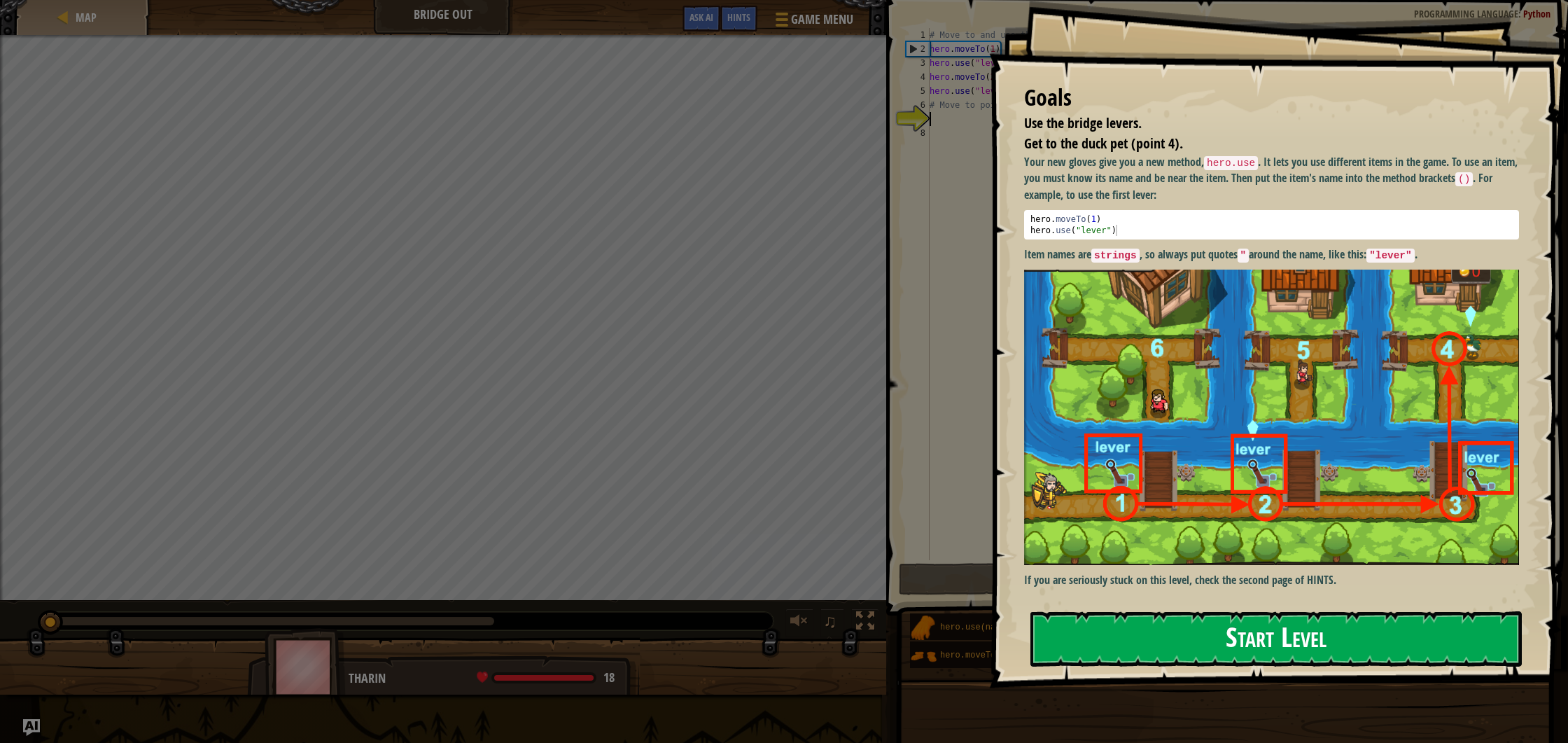
click at [1190, 644] on button "Start Level" at bounding box center [1277, 639] width 491 height 55
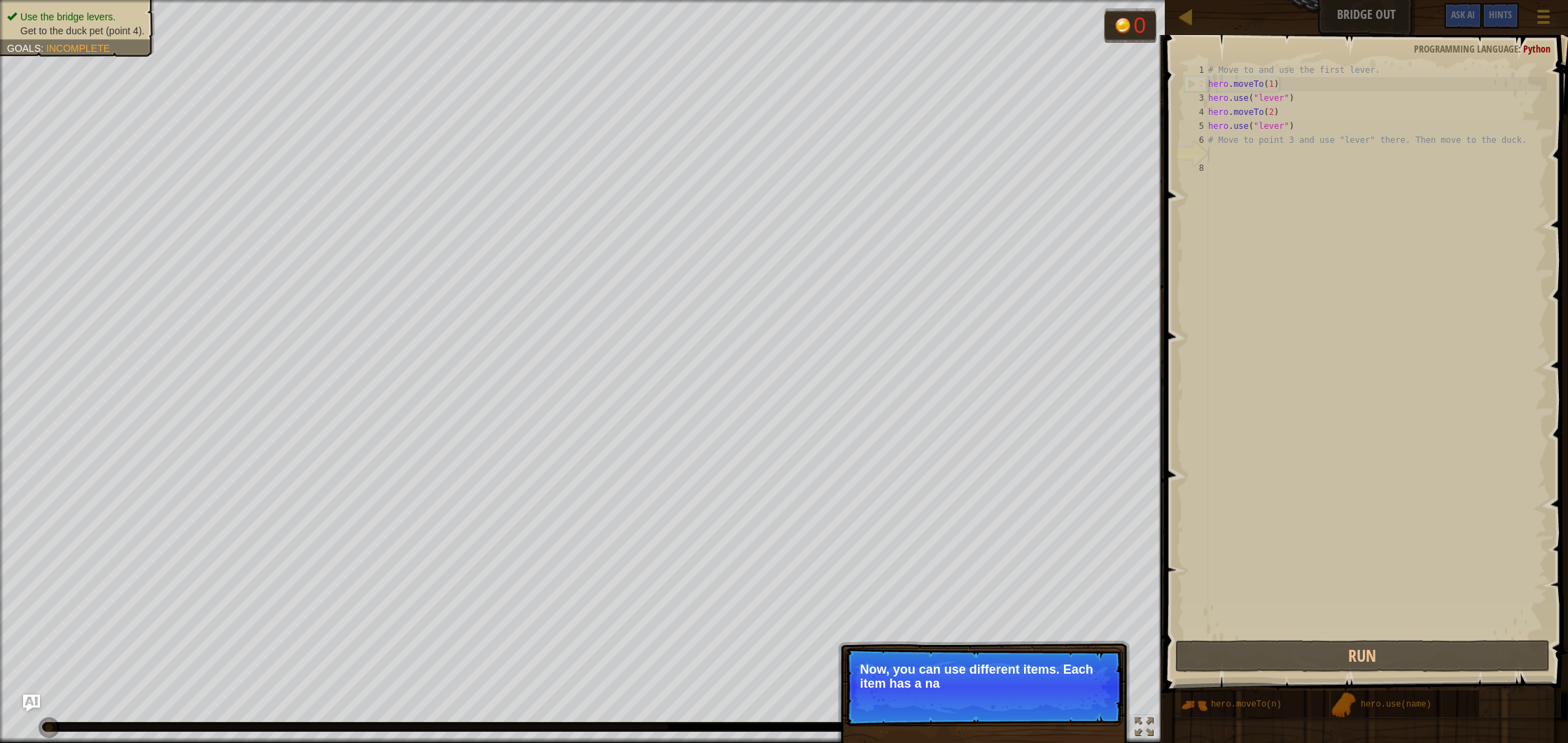
click at [983, 699] on p "Skip (esc) Continue Now, you can use different items. Each item has a na" at bounding box center [984, 687] width 278 height 78
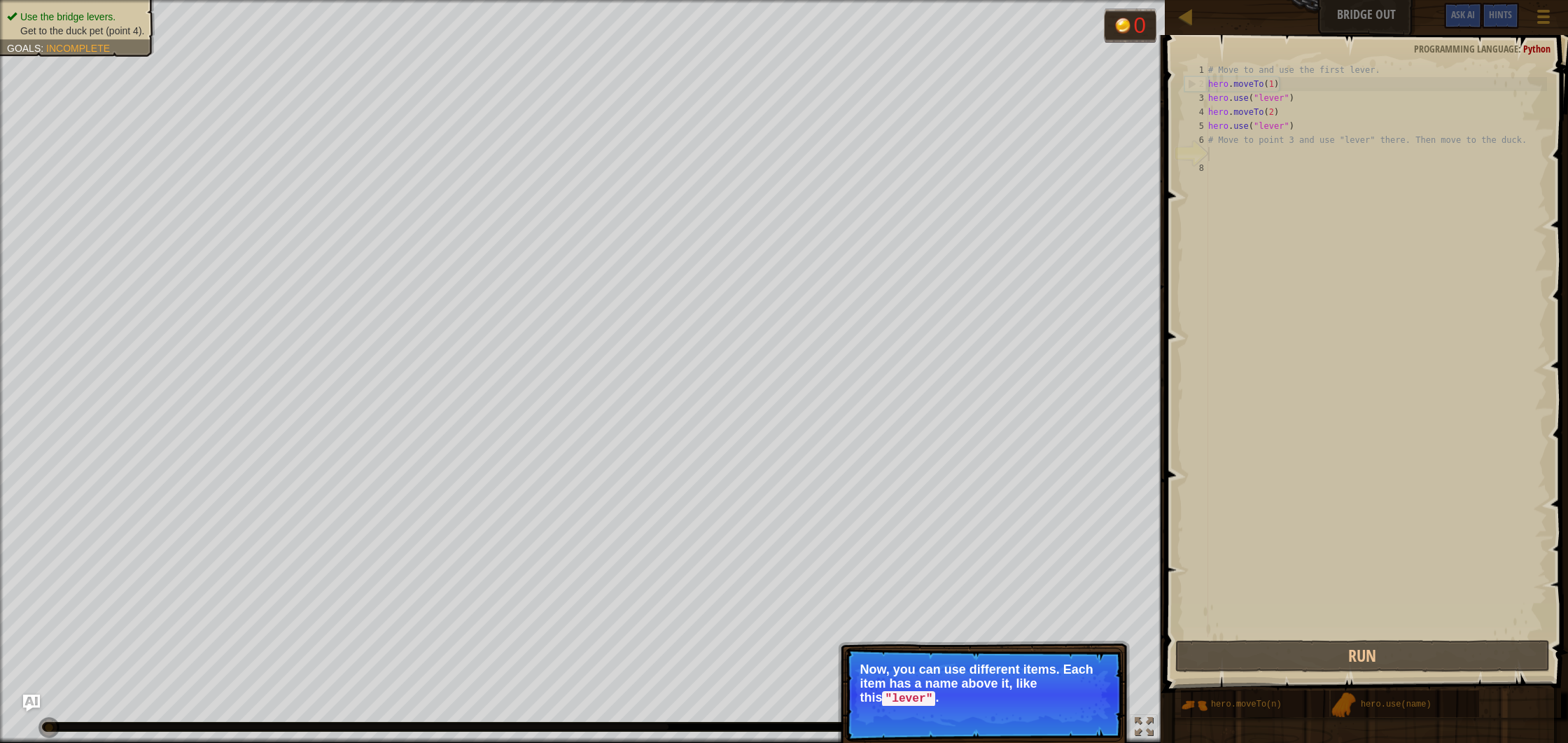
click at [908, 692] on code ""lever"" at bounding box center [908, 699] width 53 height 15
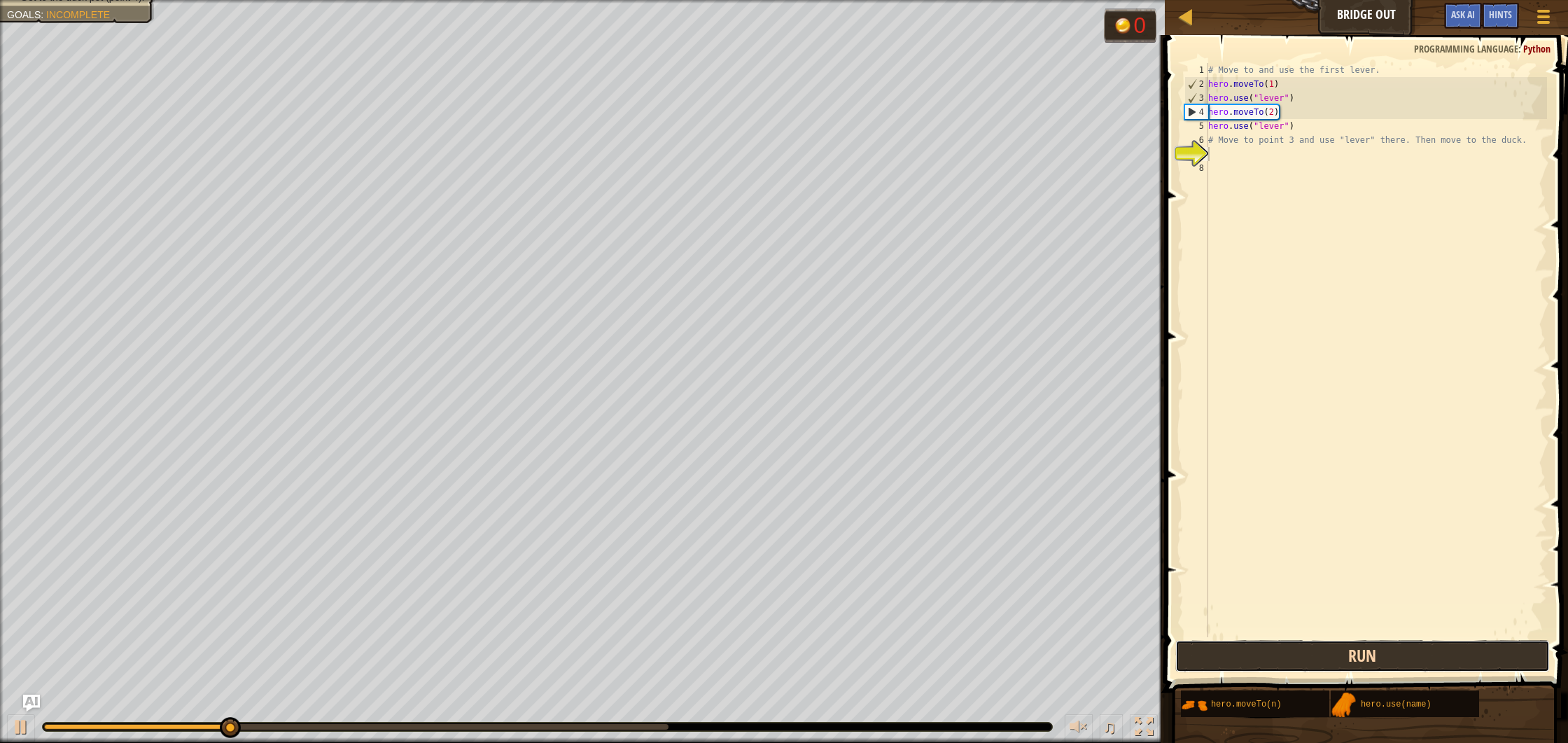
click at [1375, 665] on button "Run" at bounding box center [1363, 656] width 374 height 32
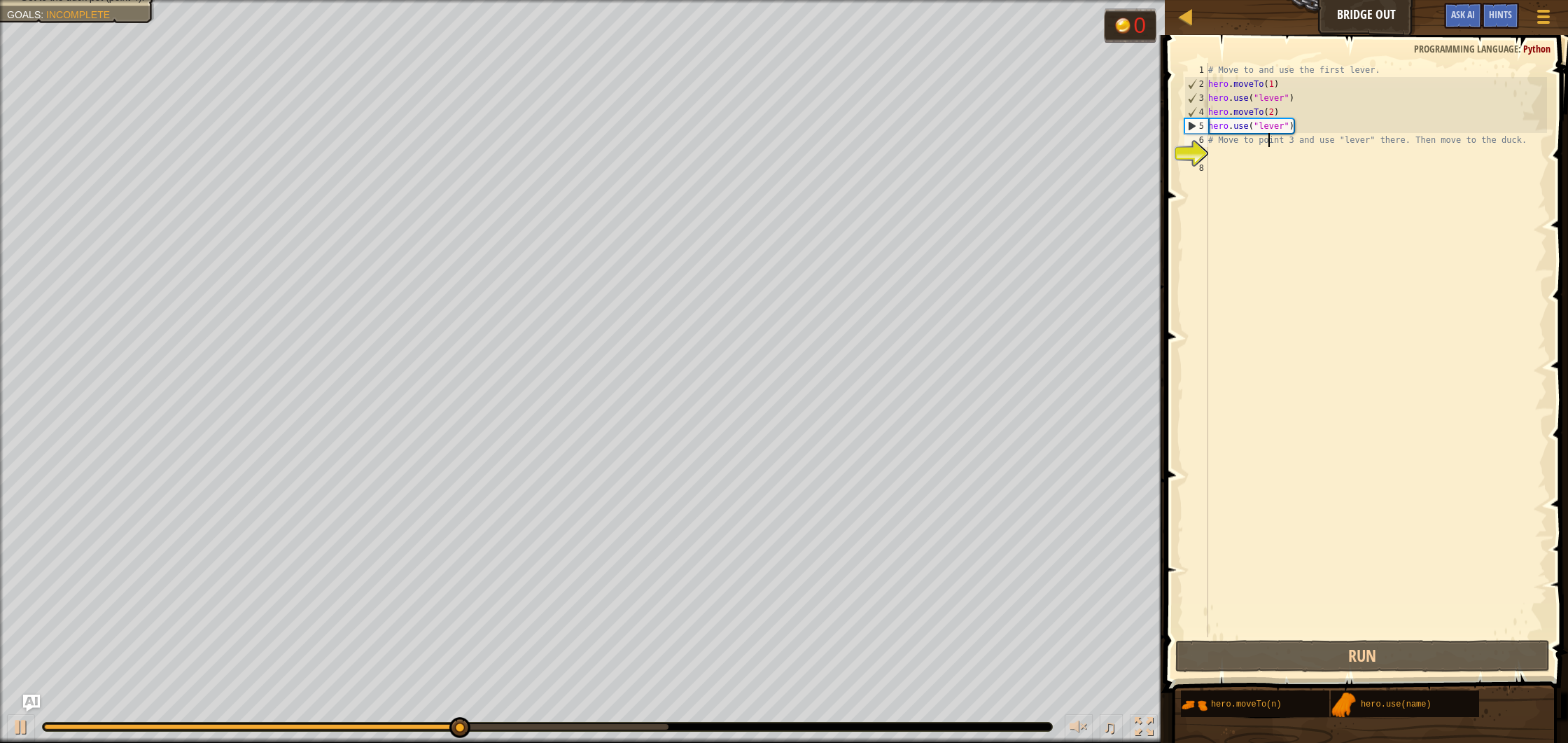
click at [1269, 142] on div "# Move to and use the first lever. hero . moveTo ( 1 ) hero . use ( "lever" ) h…" at bounding box center [1376, 364] width 342 height 602
click at [1261, 146] on div "# Move to and use the first lever. hero . moveTo ( 1 ) hero . use ( "lever" ) h…" at bounding box center [1376, 364] width 342 height 602
click at [1320, 128] on div "# Move to and use the first lever. hero . moveTo ( 1 ) hero . use ( "lever" ) h…" at bounding box center [1376, 364] width 342 height 602
drag, startPoint x: 1210, startPoint y: 88, endPoint x: 1297, endPoint y: 87, distance: 87.0
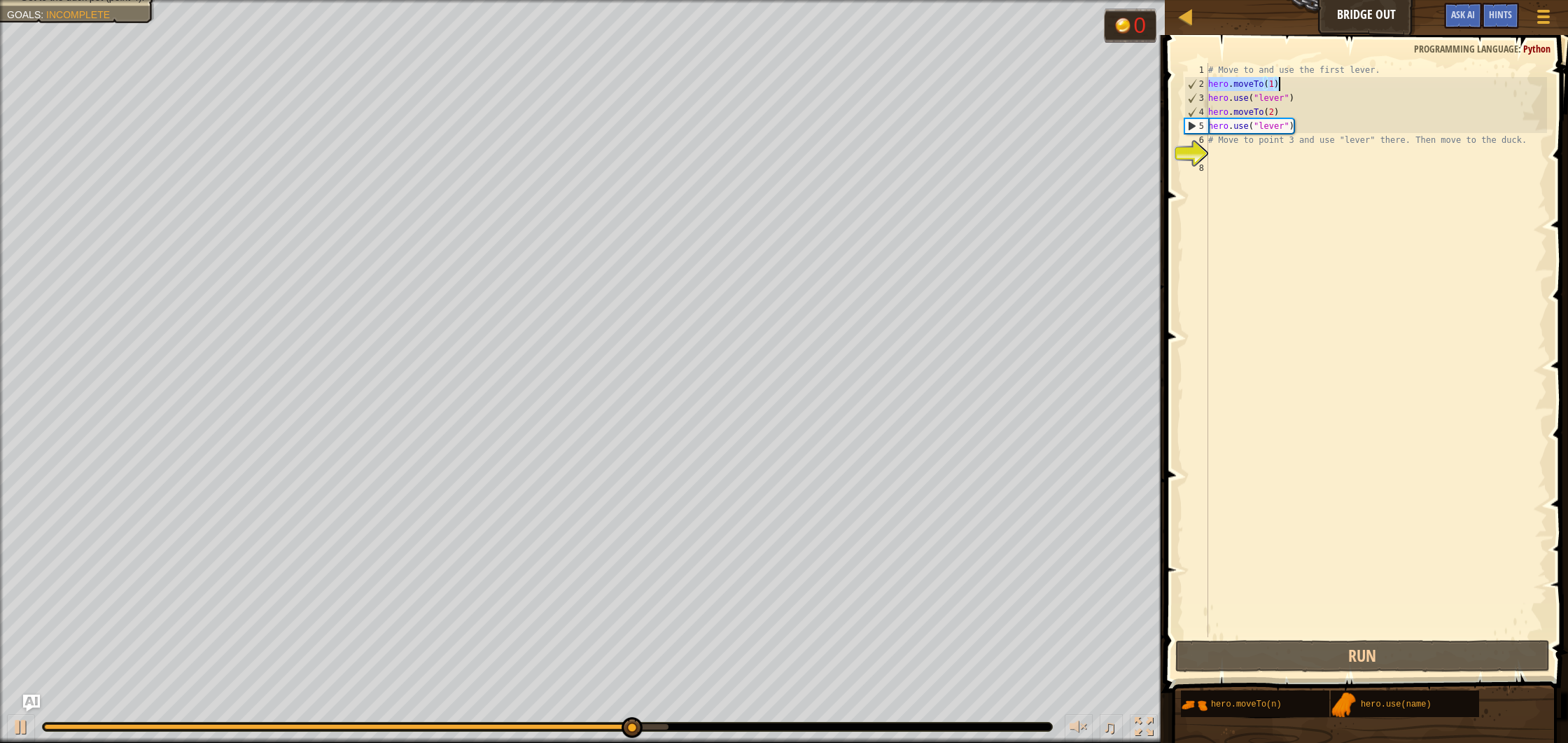
click at [1297, 87] on div "# Move to and use the first lever. hero . moveTo ( 1 ) hero . use ( "lever" ) h…" at bounding box center [1376, 364] width 342 height 602
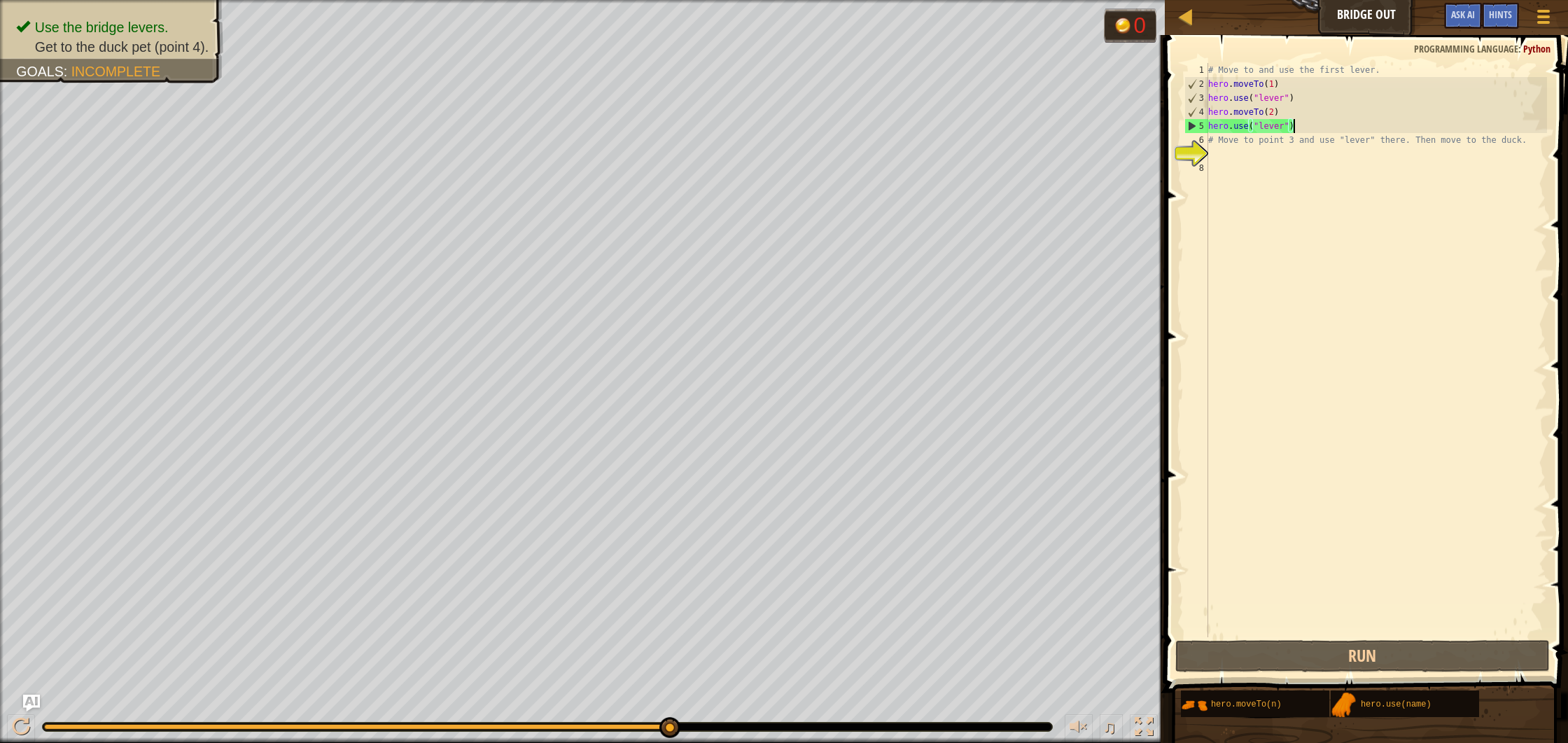
click at [1320, 126] on div "# Move to and use the first lever. hero . moveTo ( 1 ) hero . use ( "lever" ) h…" at bounding box center [1376, 364] width 342 height 602
type textarea "hero.use("lever")"
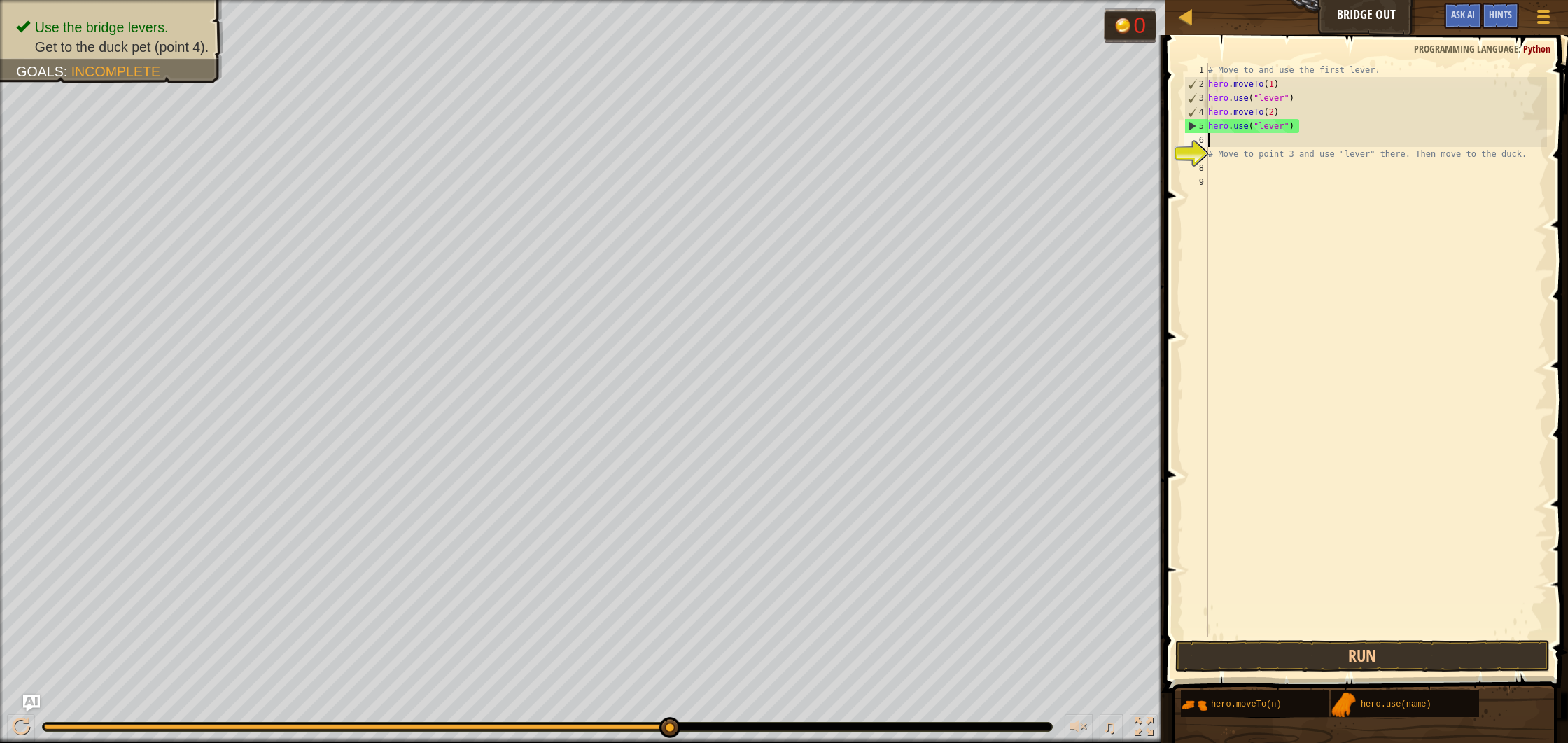
paste textarea "hero.moveTo(1)"
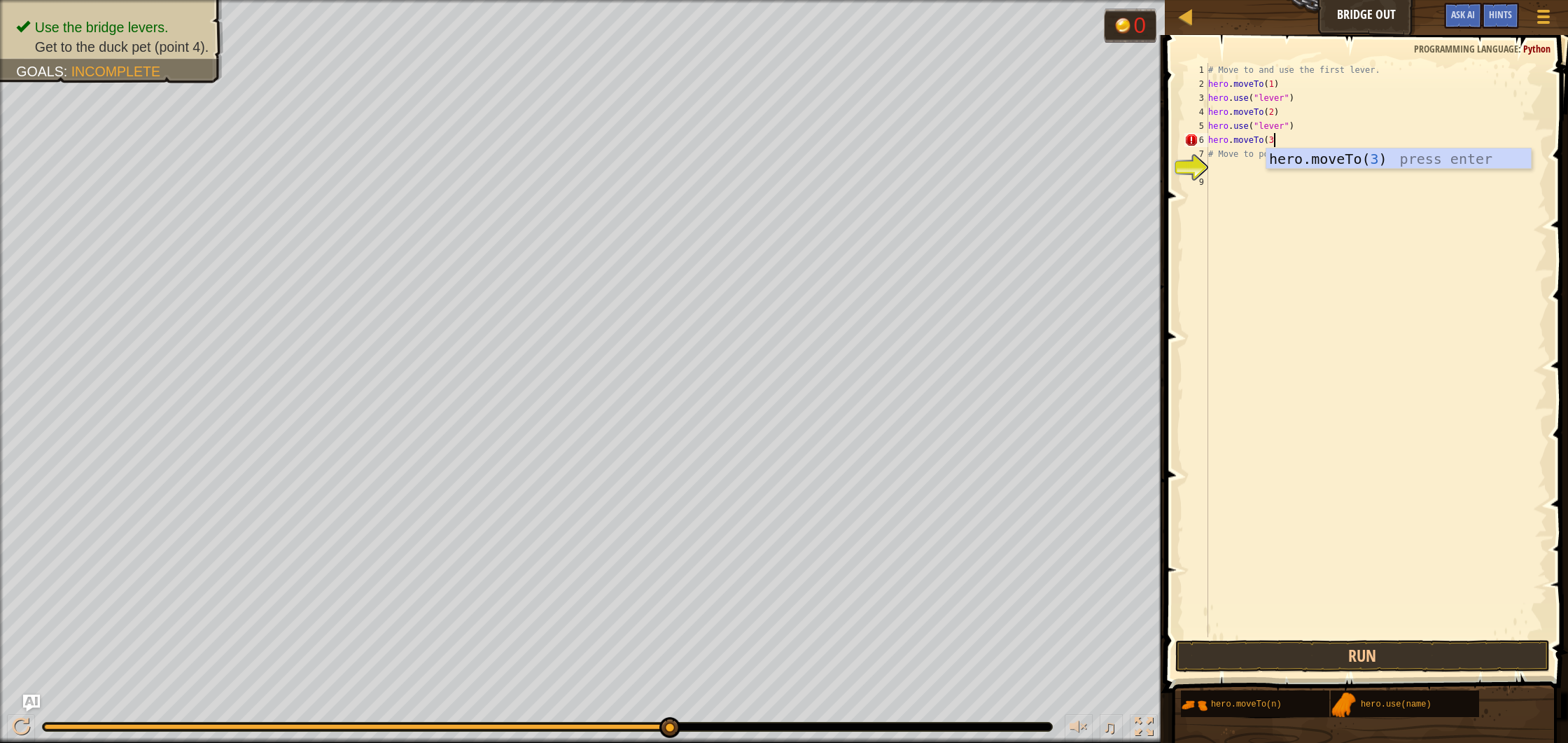
scroll to position [6, 5]
drag, startPoint x: 1213, startPoint y: 129, endPoint x: 1324, endPoint y: 126, distance: 111.0
click at [1324, 126] on div "# Move to and use the first lever. hero . moveTo ( 1 ) hero . use ( "lever" ) h…" at bounding box center [1376, 364] width 342 height 602
click at [1301, 145] on div "# Move to and use the first lever. hero . moveTo ( 1 ) hero . use ( "lever" ) h…" at bounding box center [1376, 364] width 342 height 602
type textarea "hero.moveTo(3)"
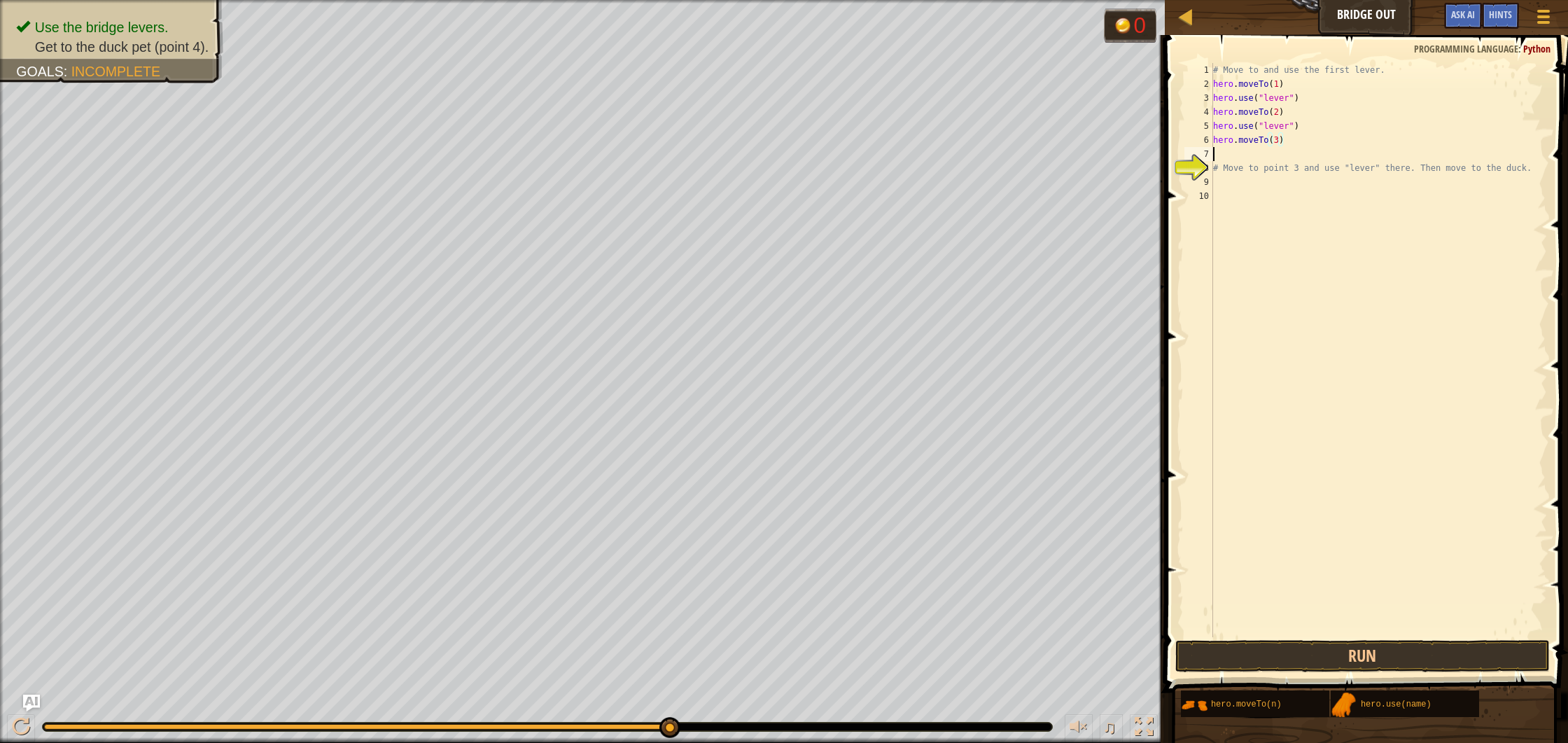
scroll to position [6, 0]
paste textarea "ero.use("lever")"
click at [1496, 669] on button "Run" at bounding box center [1363, 656] width 374 height 32
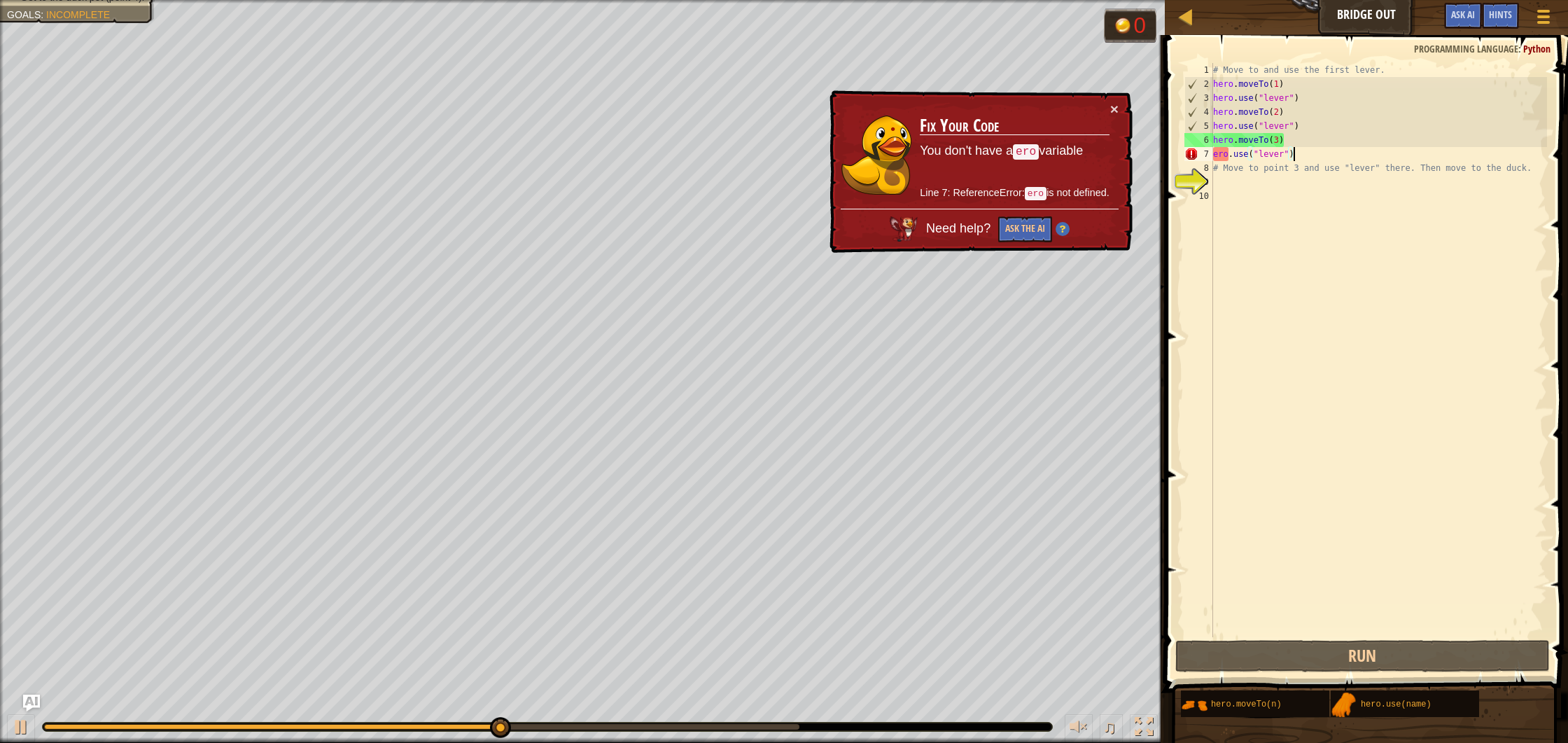
click at [1216, 158] on div "# Move to and use the first lever. hero . moveTo ( 1 ) hero . use ( "lever" ) h…" at bounding box center [1378, 364] width 337 height 602
click at [1216, 163] on div "# Move to and use the first lever. hero . moveTo ( 1 ) hero . use ( "lever" ) h…" at bounding box center [1378, 364] width 337 height 602
click at [1216, 158] on div "# Move to and use the first lever. hero . moveTo ( 1 ) hero . use ( "lever" ) h…" at bounding box center [1378, 364] width 337 height 602
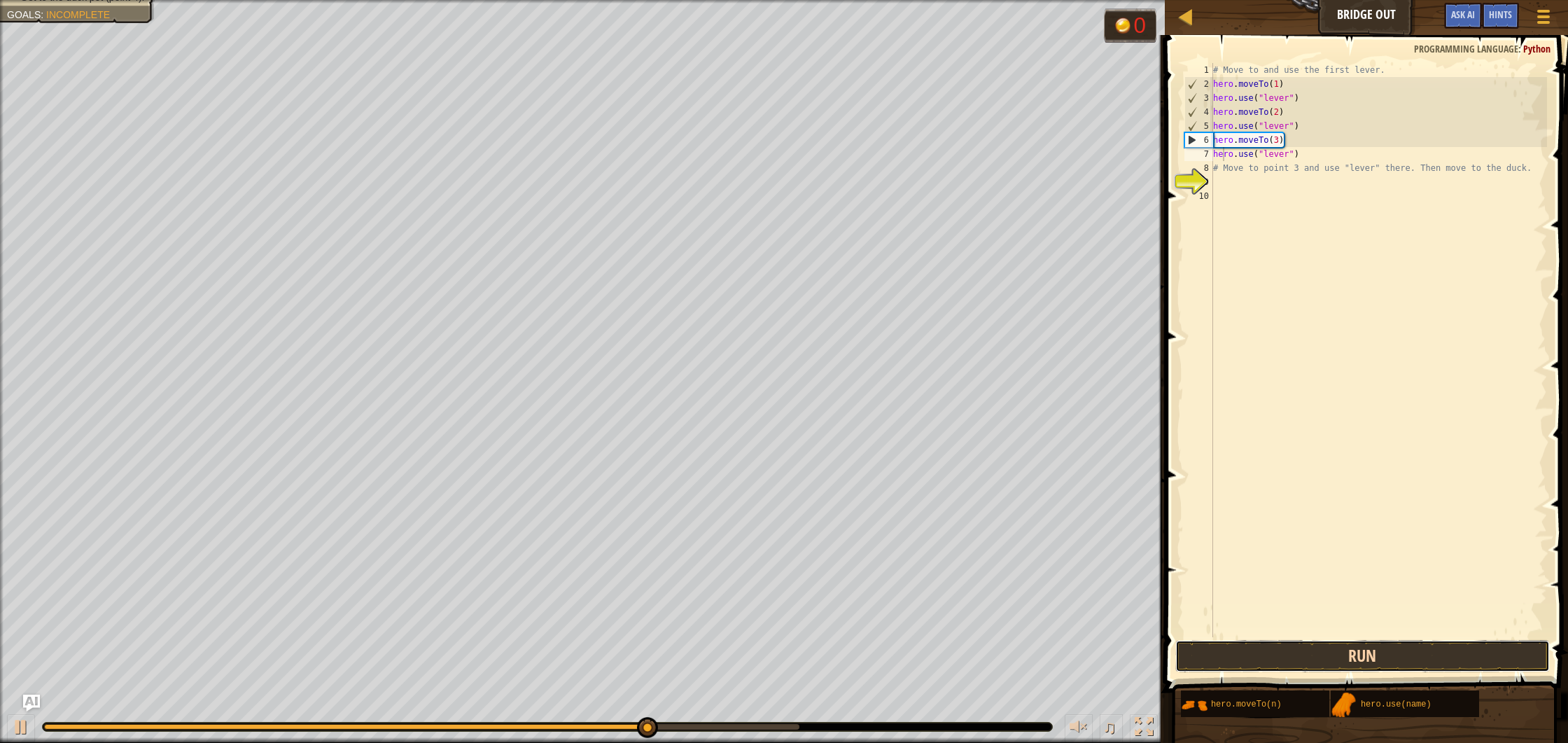
click at [1376, 662] on button "Run" at bounding box center [1363, 656] width 374 height 32
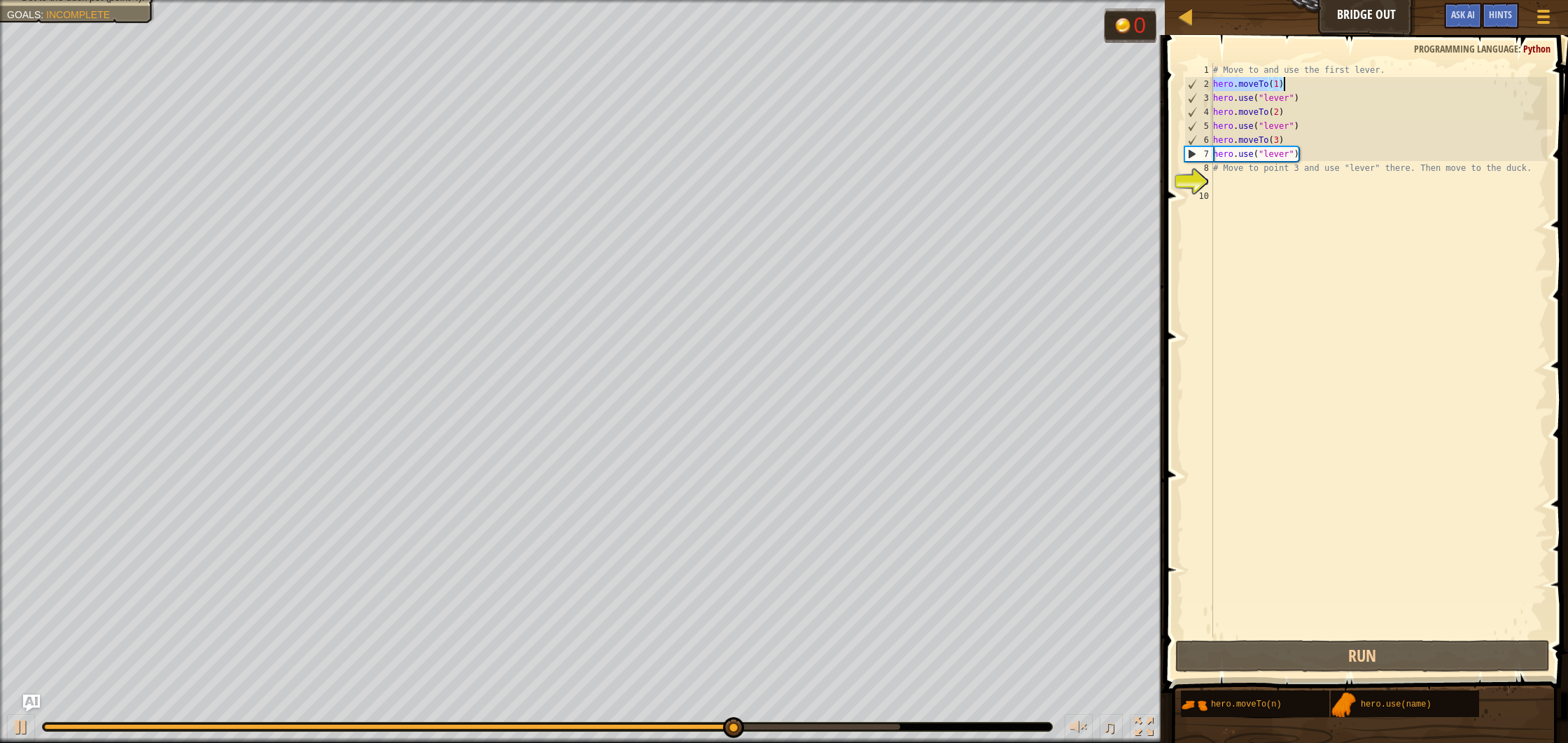
drag, startPoint x: 1214, startPoint y: 86, endPoint x: 1293, endPoint y: 78, distance: 79.4
click at [1293, 78] on div "# Move to and use the first lever. hero . moveTo ( 1 ) hero . use ( "lever" ) h…" at bounding box center [1378, 364] width 337 height 602
click at [1316, 162] on div "# Move to and use the first lever. hero . moveTo ( 1 ) hero . use ( "lever" ) h…" at bounding box center [1378, 364] width 337 height 602
click at [1325, 150] on div "# Move to and use the first lever. hero . moveTo ( 1 ) hero . use ( "lever" ) h…" at bounding box center [1378, 364] width 337 height 602
type textarea "hero.use("lever")"
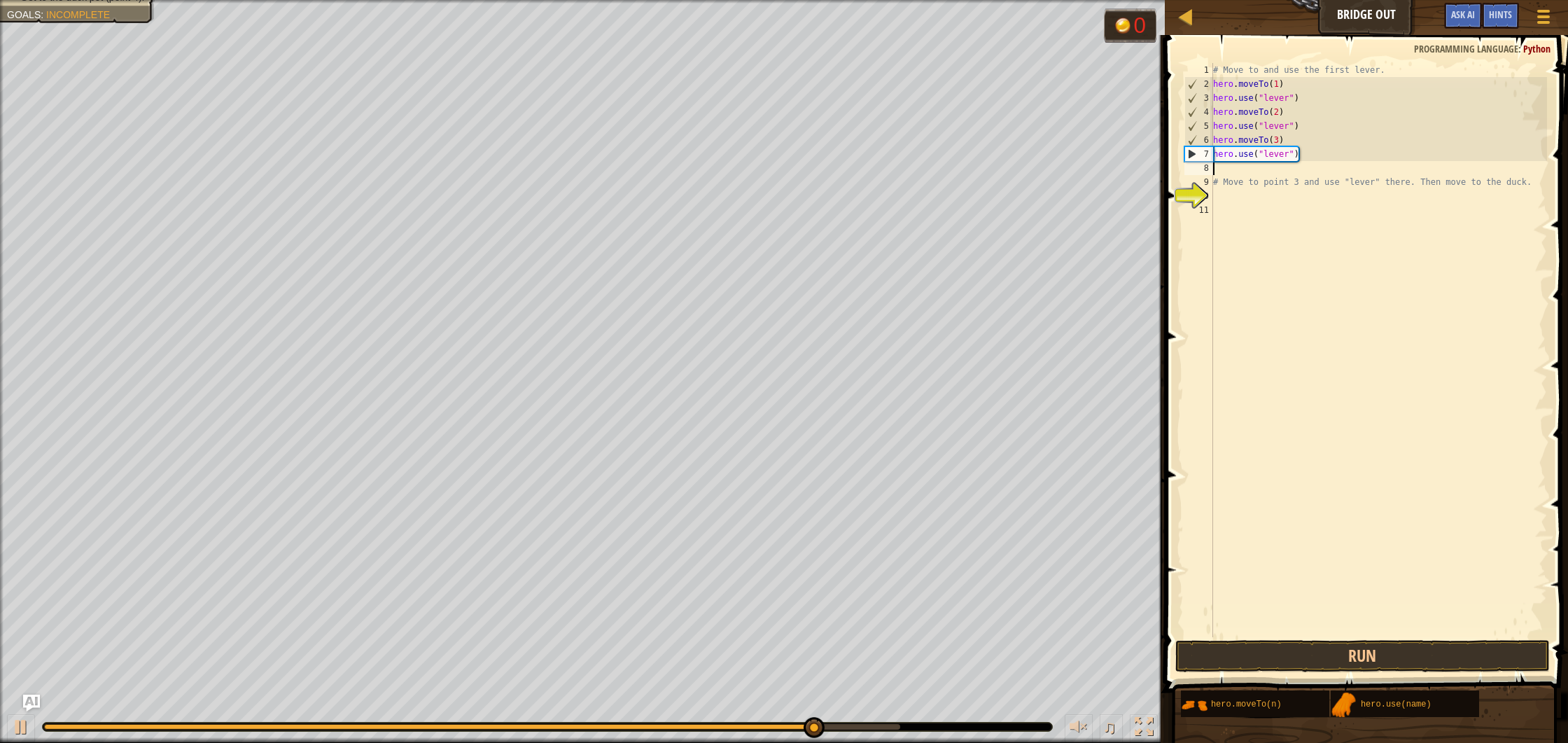
paste textarea "hero.moveTo(1)"
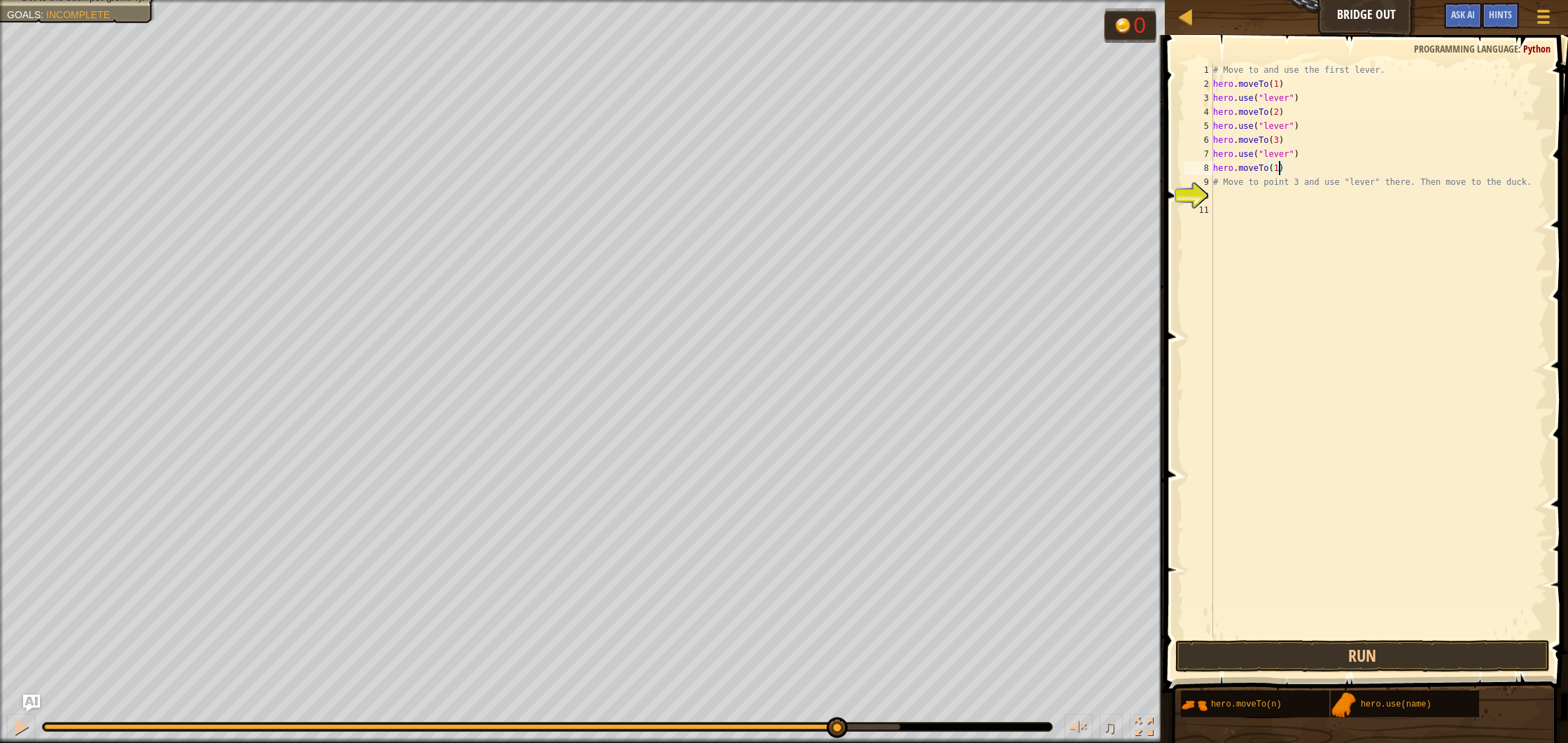
click at [1280, 170] on div "# Move to and use the first lever. hero . moveTo ( 1 ) hero . use ( "lever" ) h…" at bounding box center [1378, 364] width 337 height 602
type textarea "hero.moveTo(4)"
click at [1353, 661] on button "Run" at bounding box center [1363, 656] width 374 height 32
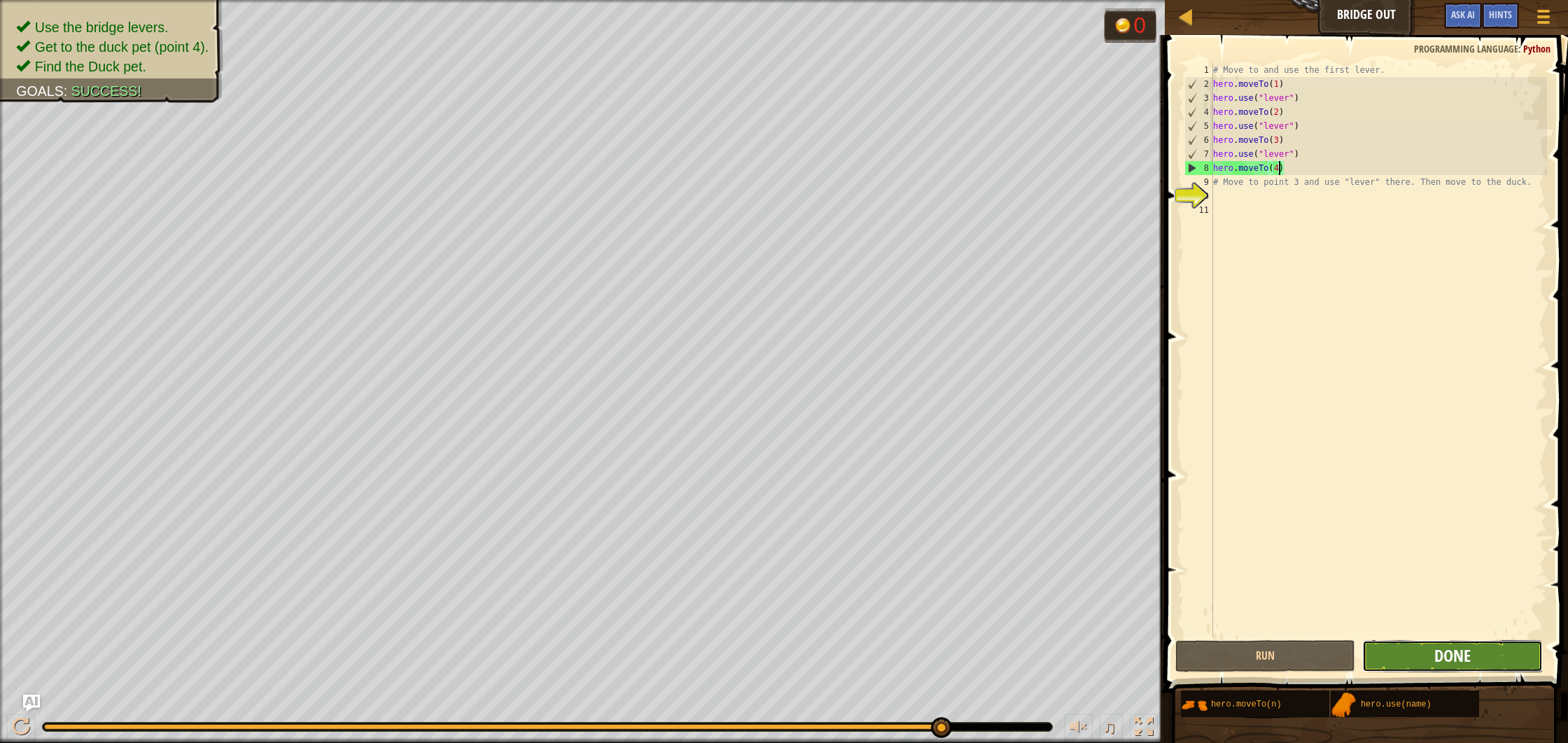
click at [1467, 656] on span "Done" at bounding box center [1453, 655] width 36 height 22
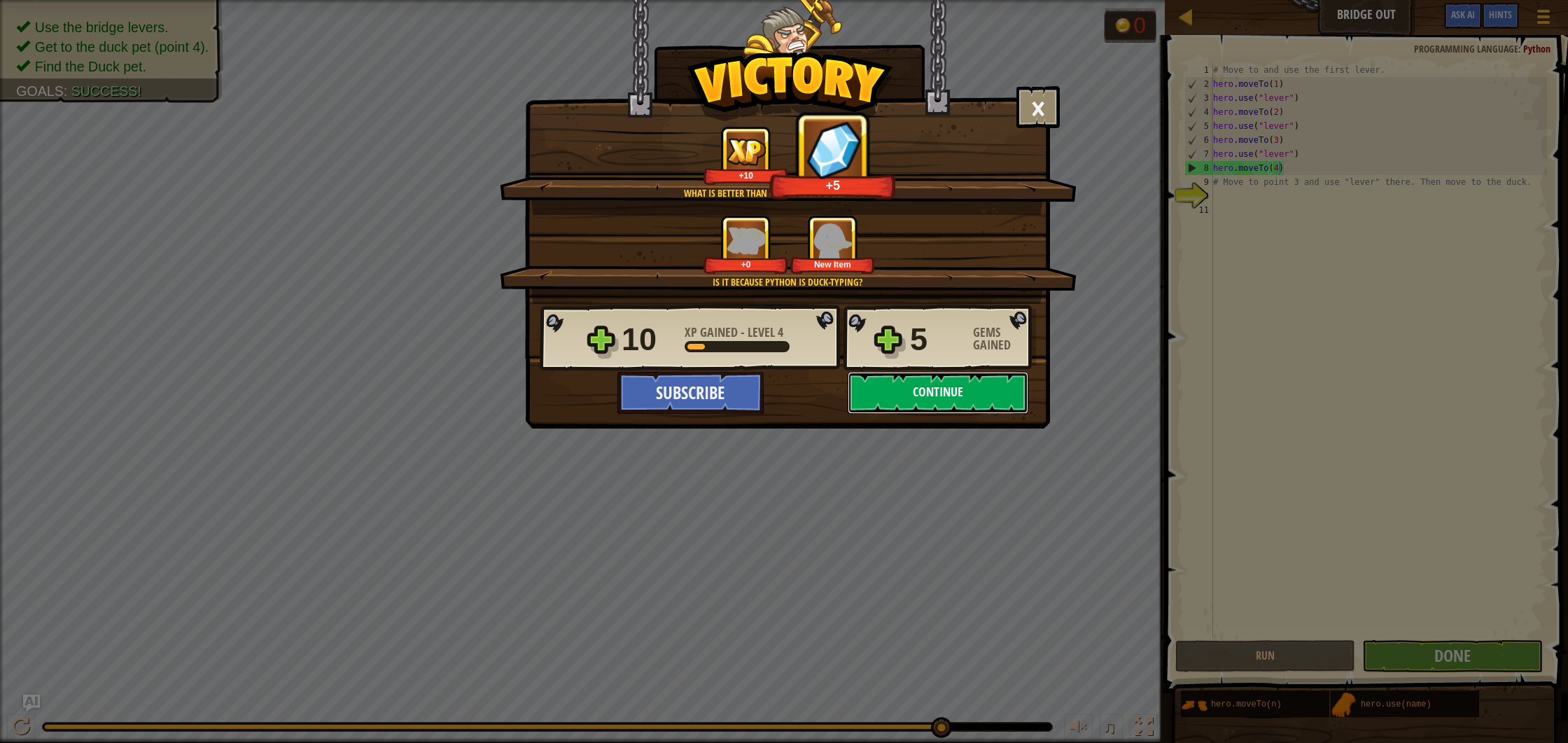
click at [916, 402] on button "Continue" at bounding box center [938, 393] width 181 height 42
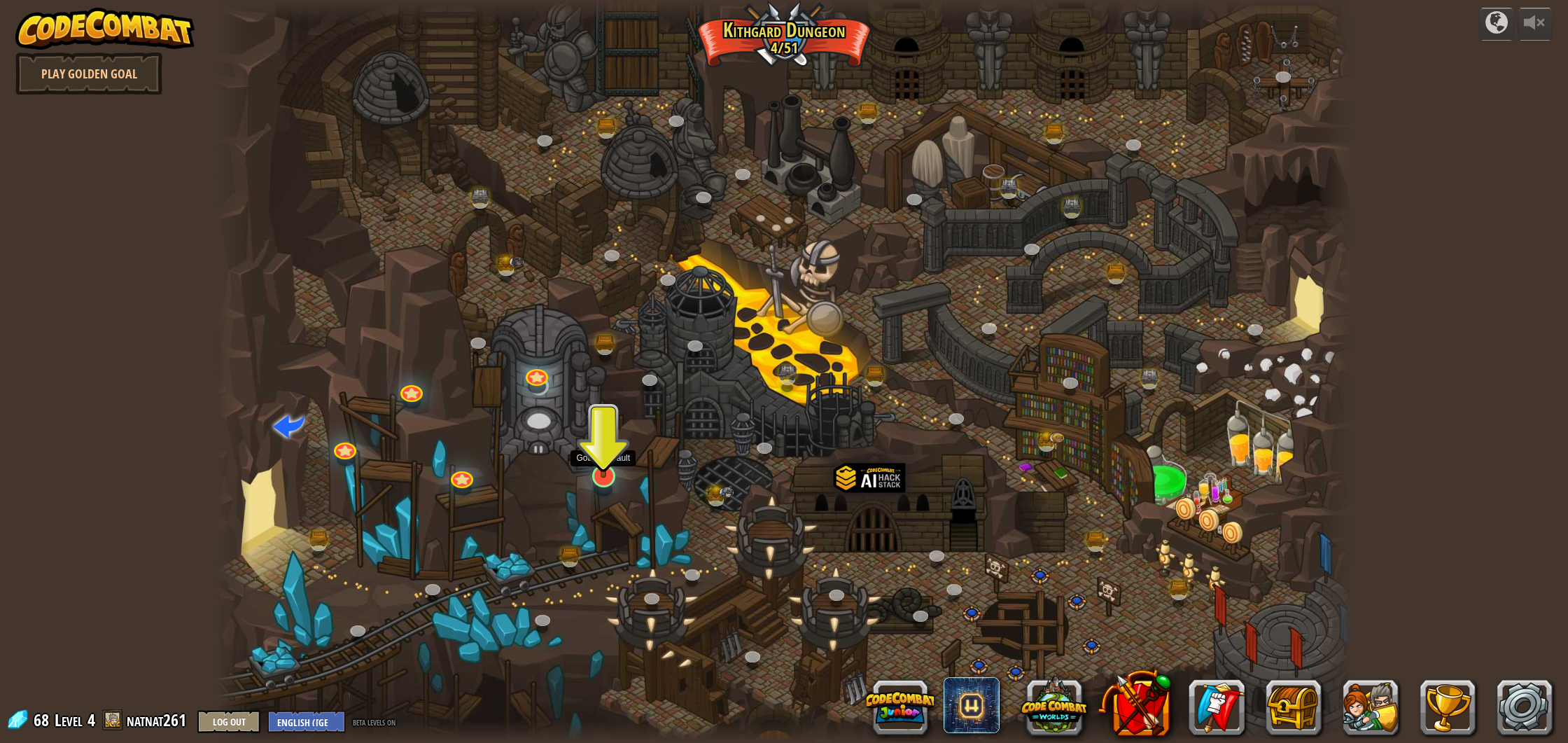
click at [604, 472] on img at bounding box center [604, 442] width 32 height 72
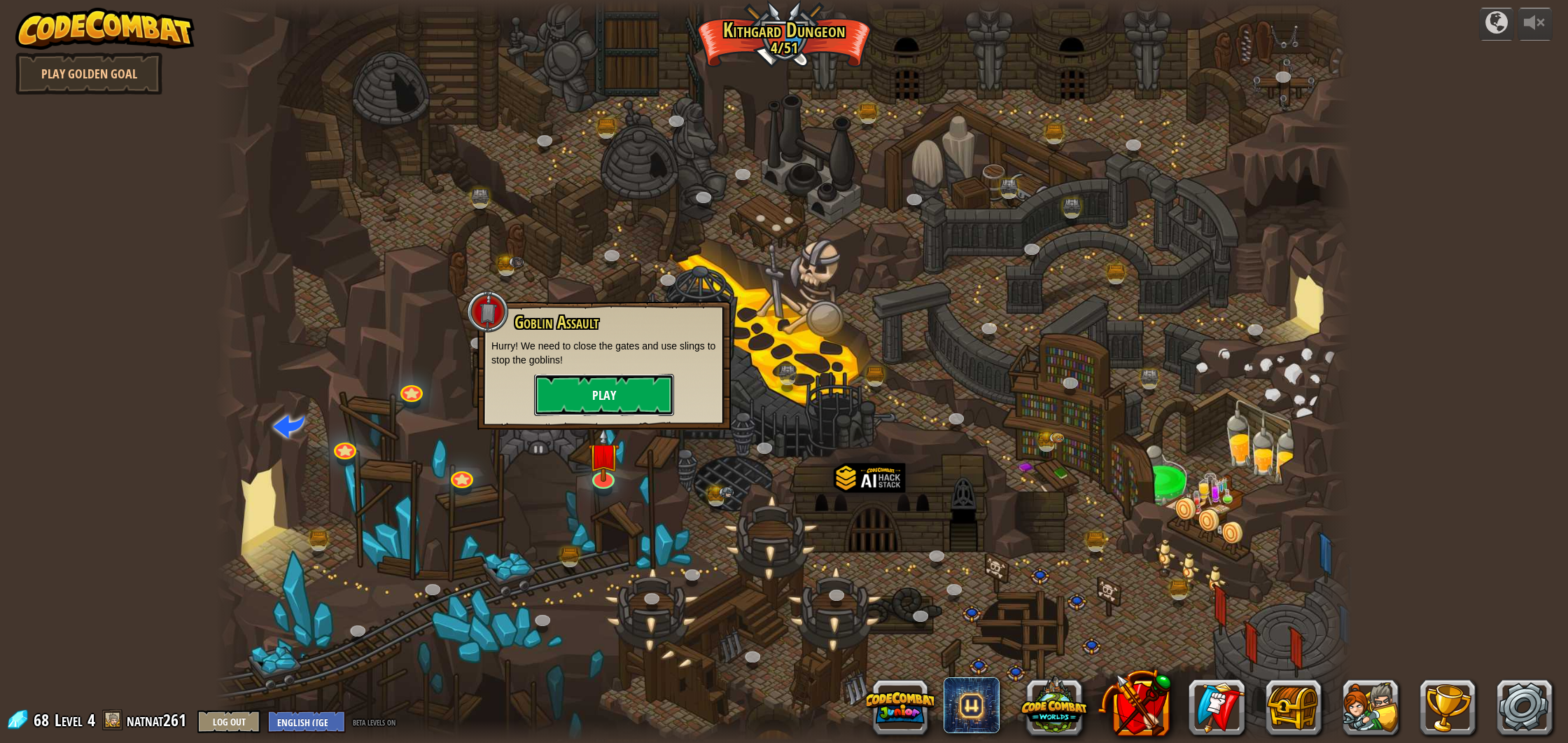
click at [613, 406] on button "Play" at bounding box center [604, 394] width 140 height 42
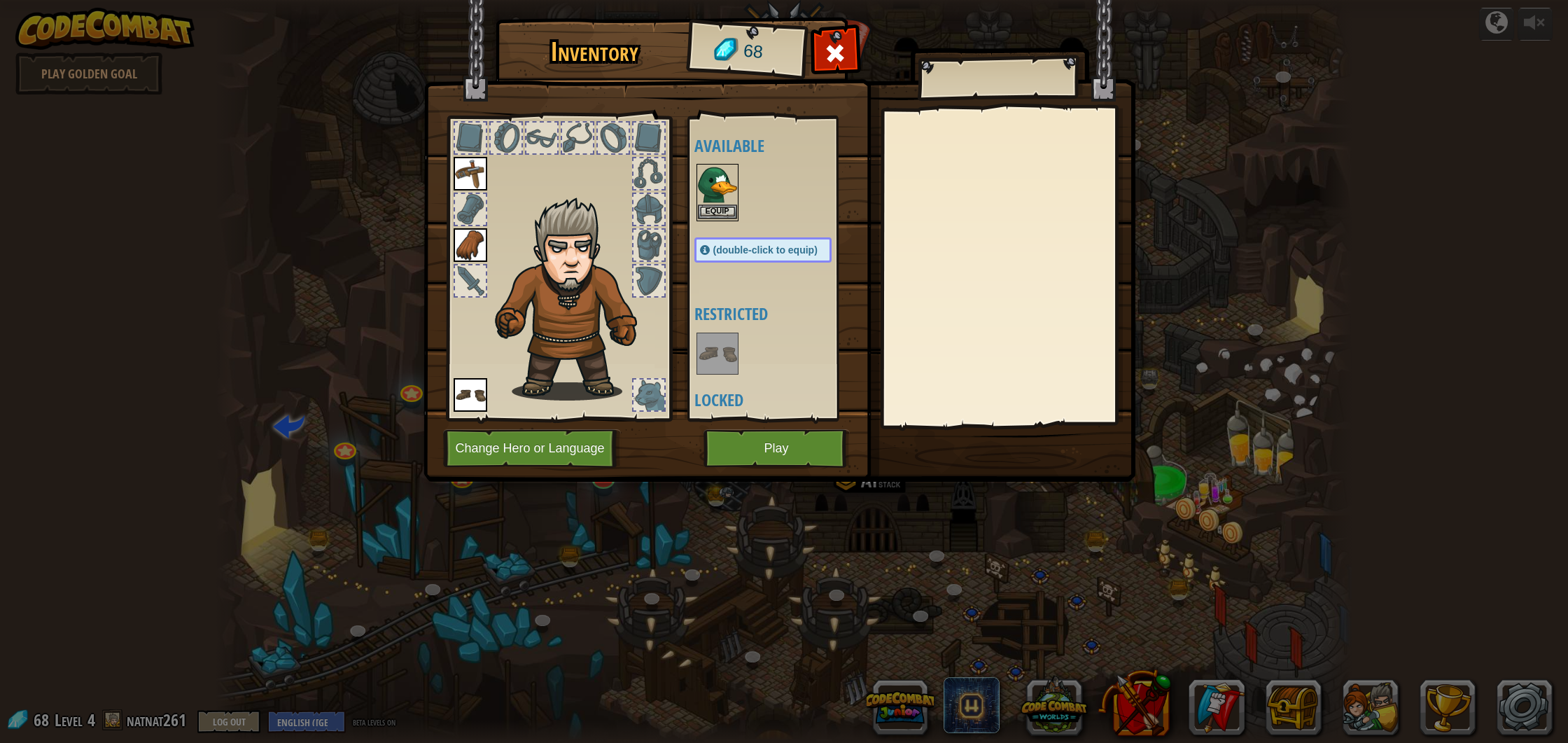
click at [719, 201] on img at bounding box center [718, 185] width 39 height 40
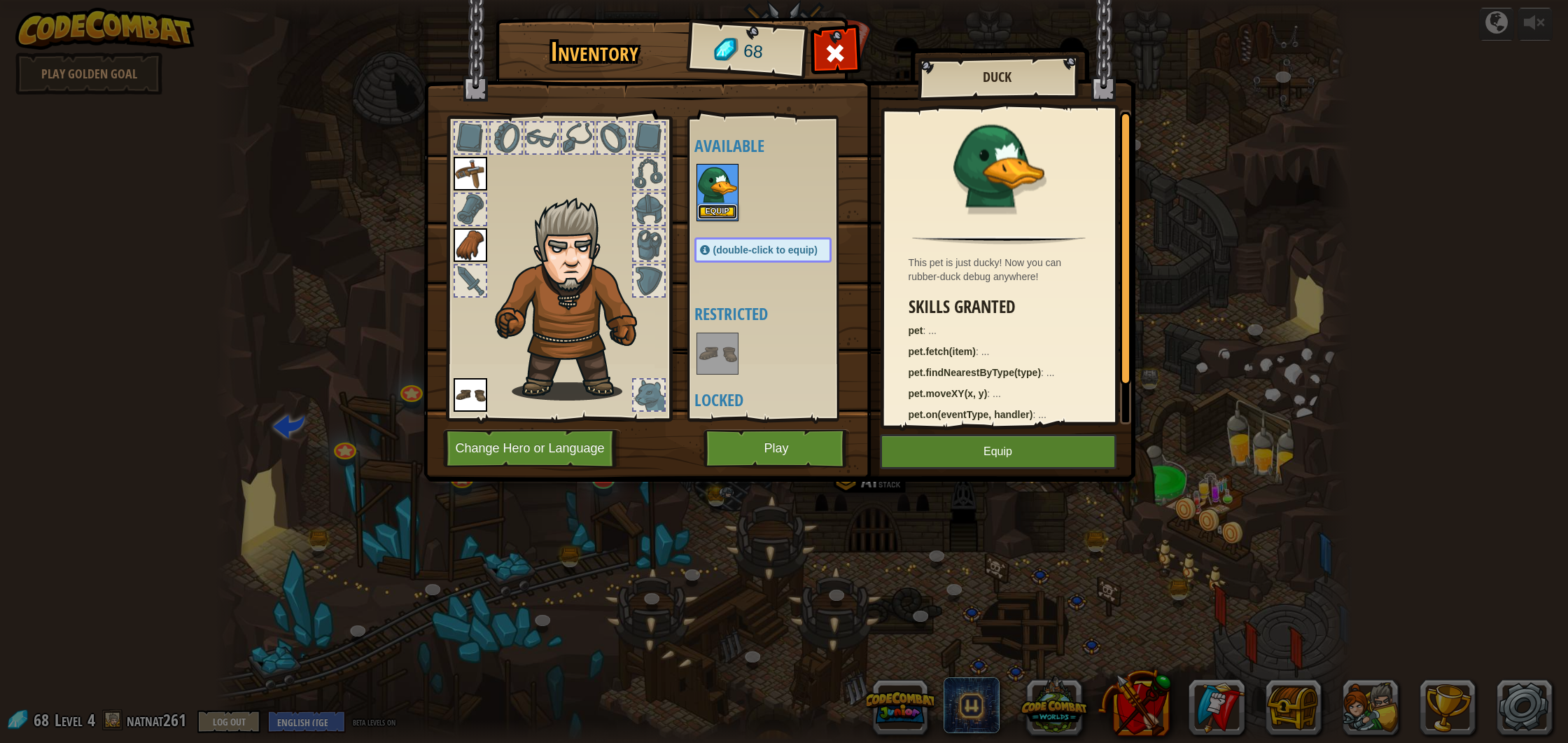
click at [717, 213] on button "Equip" at bounding box center [718, 212] width 39 height 15
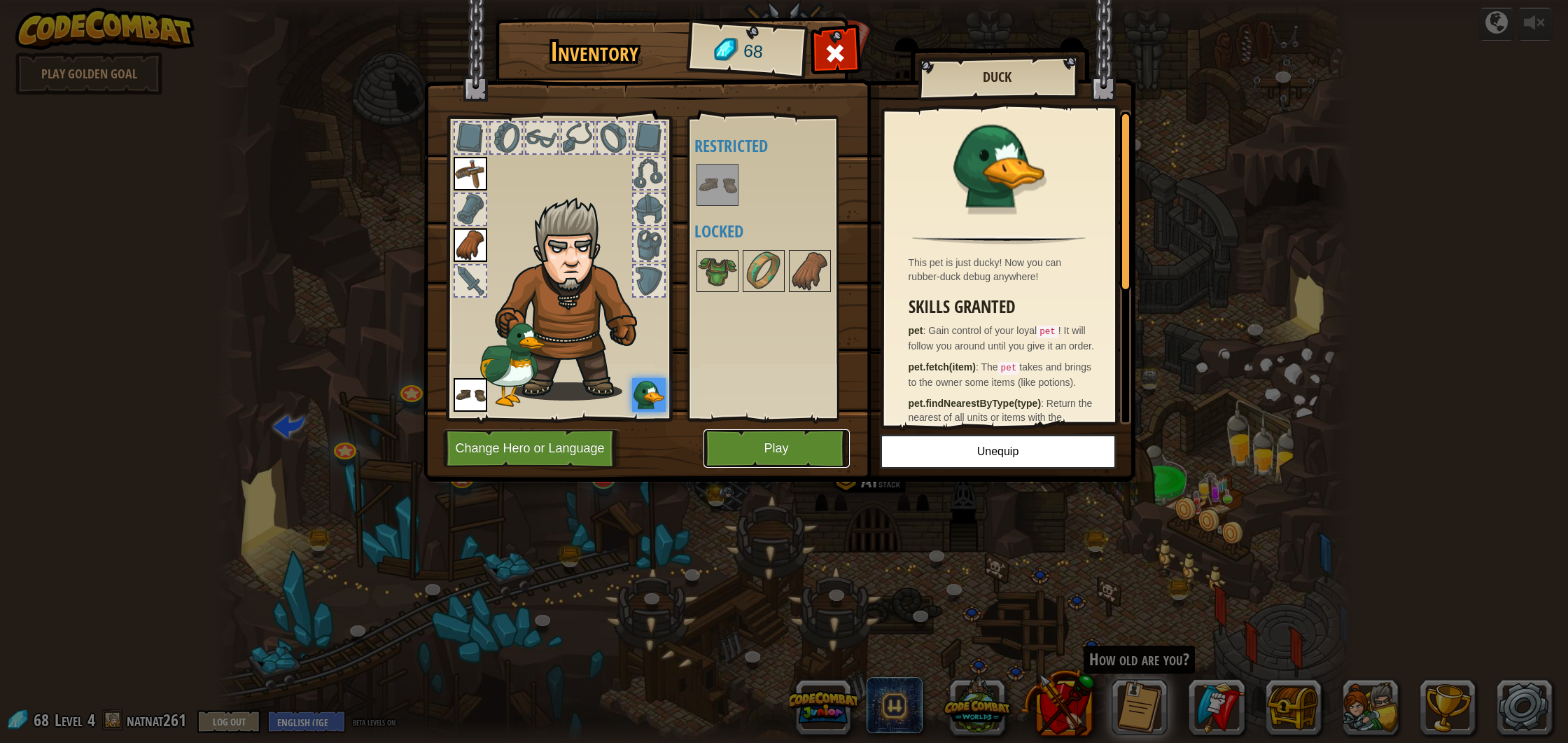
click at [790, 452] on button "Play" at bounding box center [776, 448] width 146 height 39
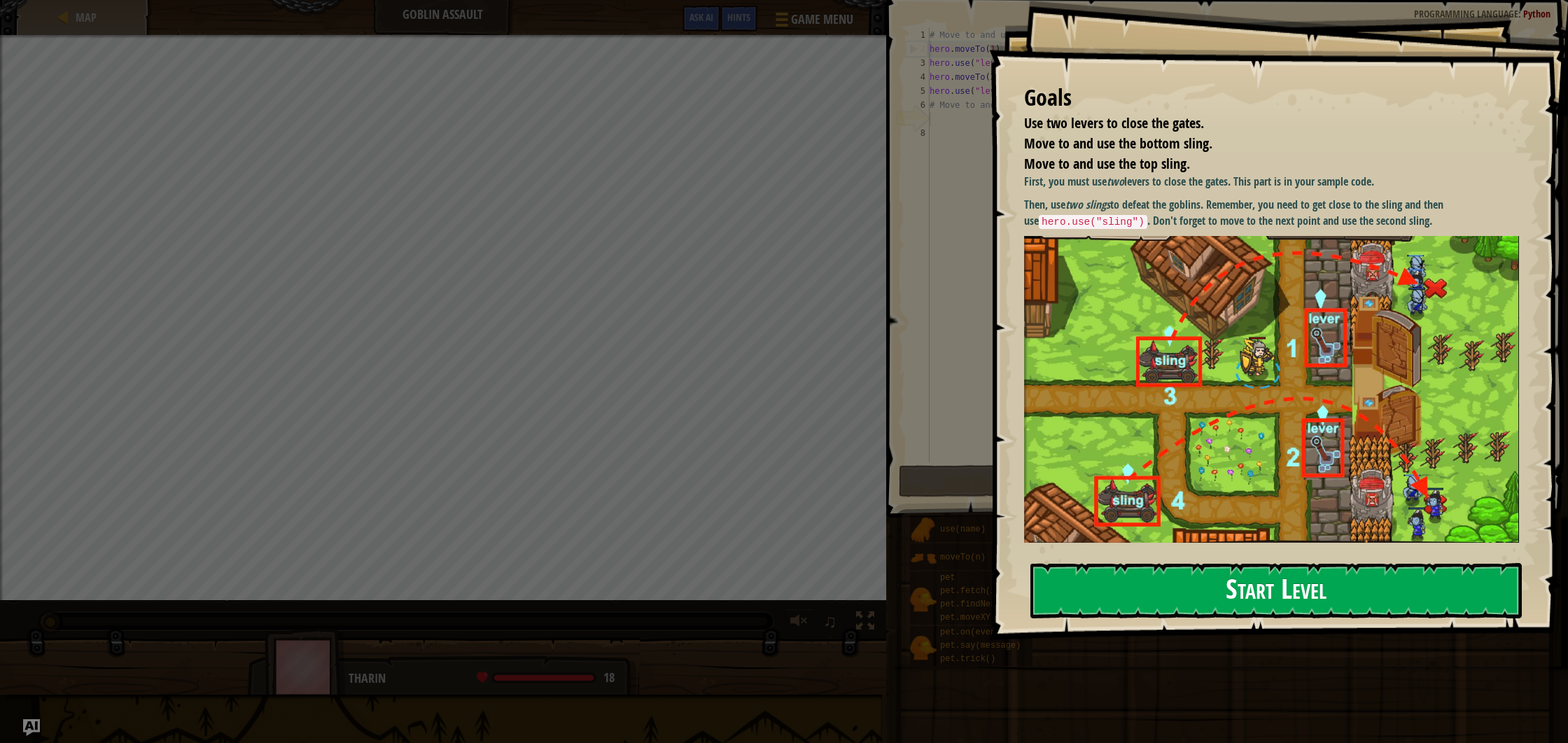
click at [1194, 596] on button "Start Level" at bounding box center [1277, 591] width 491 height 55
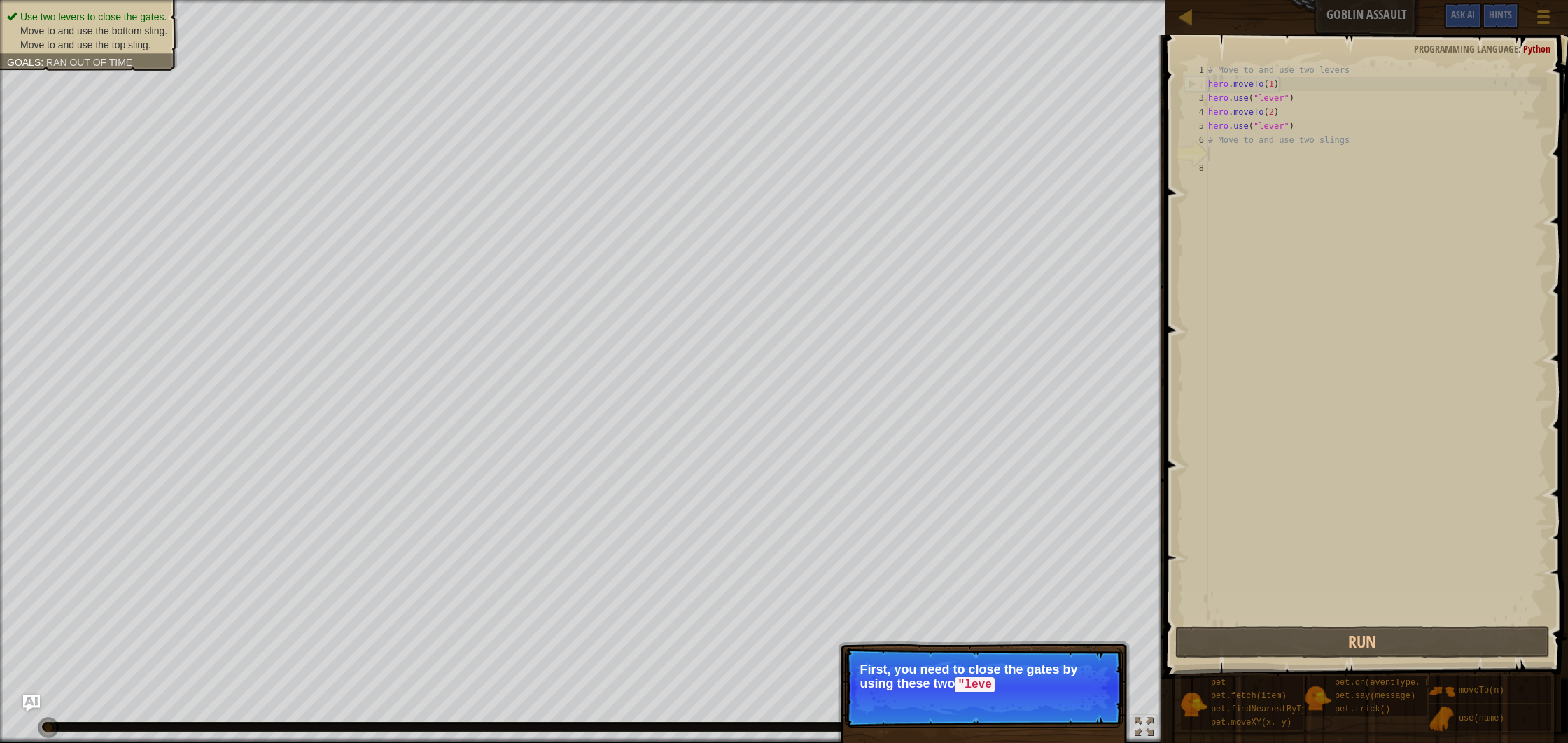
click at [1098, 668] on p "First, you need to close the gates by using these two "leve" at bounding box center [983, 677] width 249 height 29
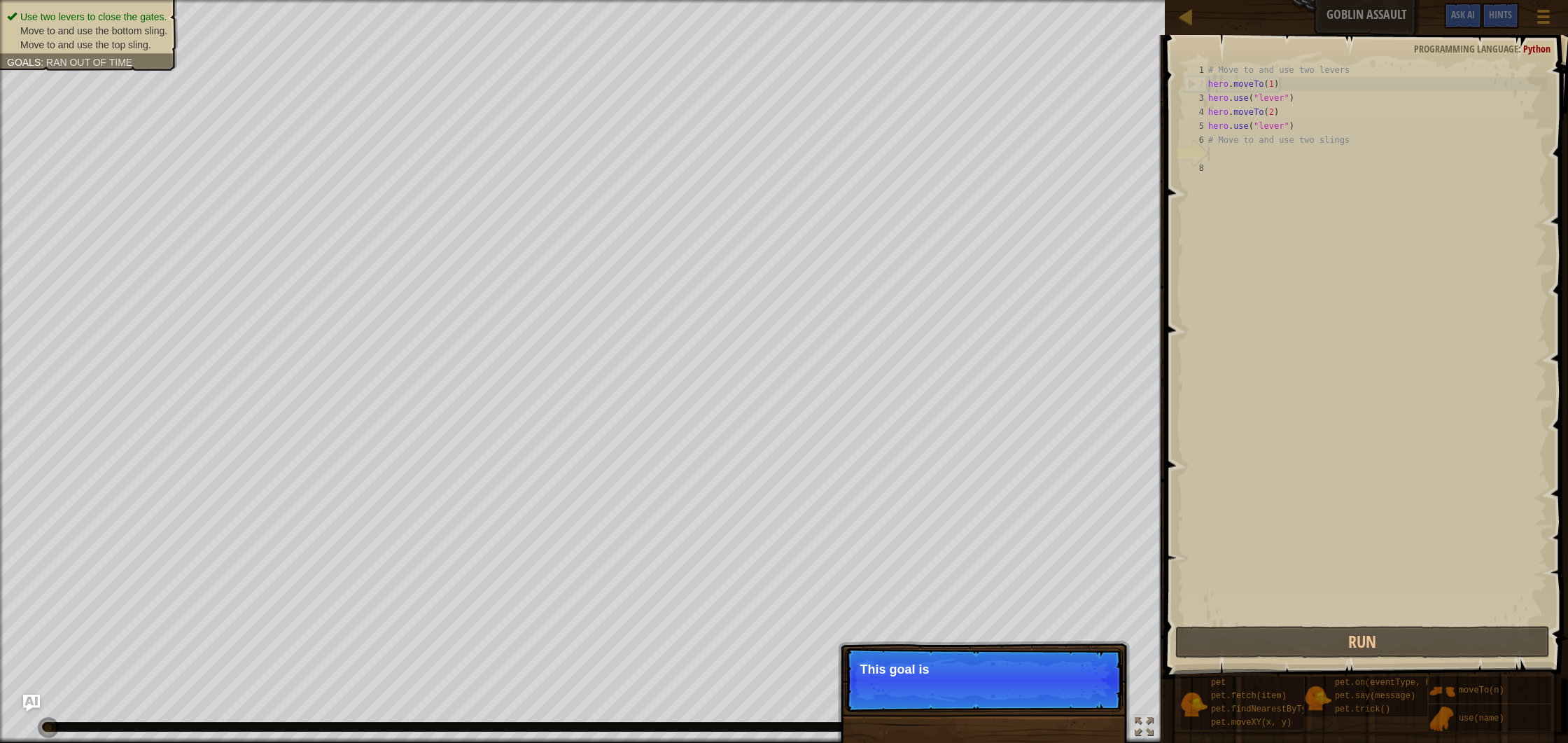
click at [1066, 689] on p "Skip (esc) Continue This goal is" at bounding box center [984, 681] width 278 height 65
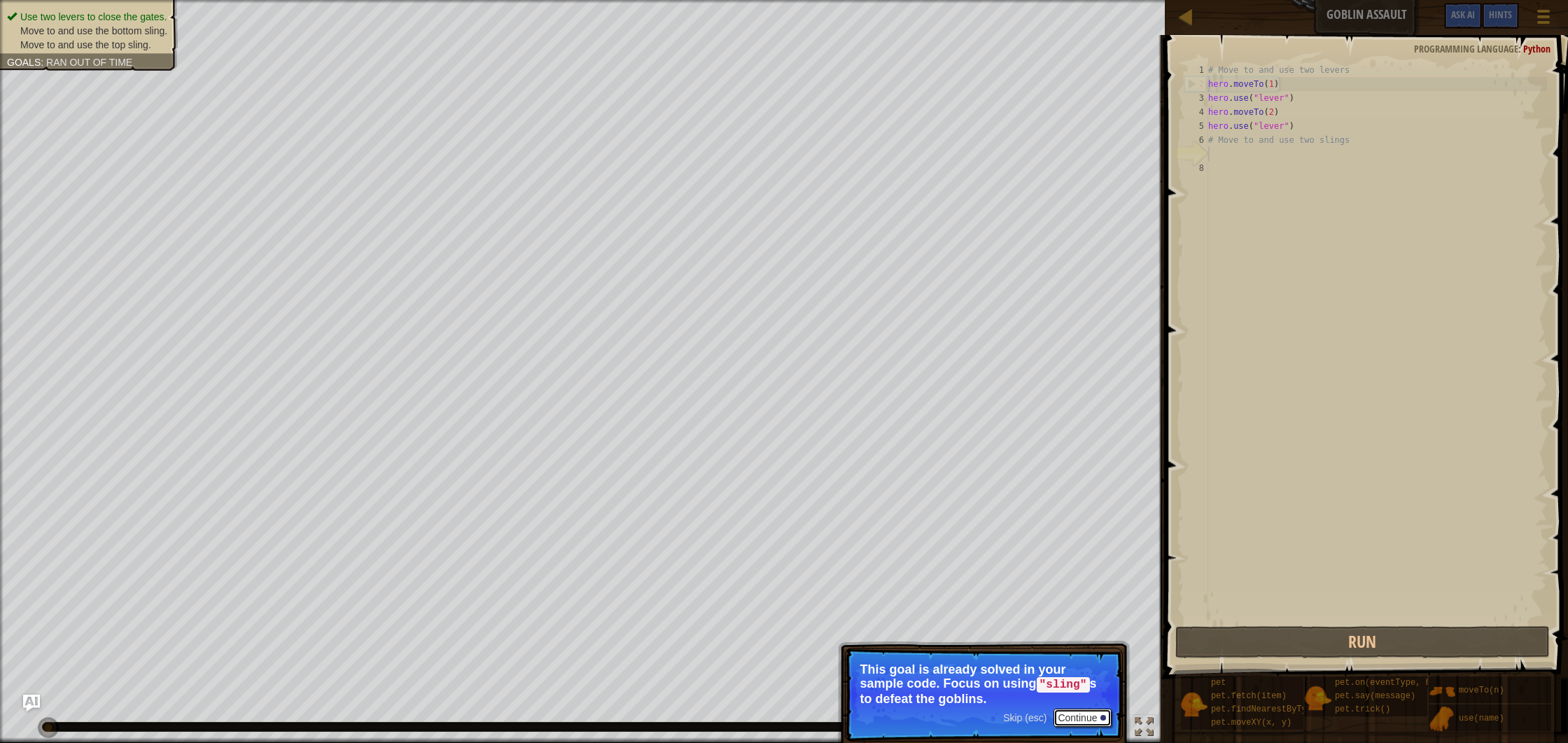
click at [1094, 718] on button "Continue" at bounding box center [1083, 718] width 58 height 18
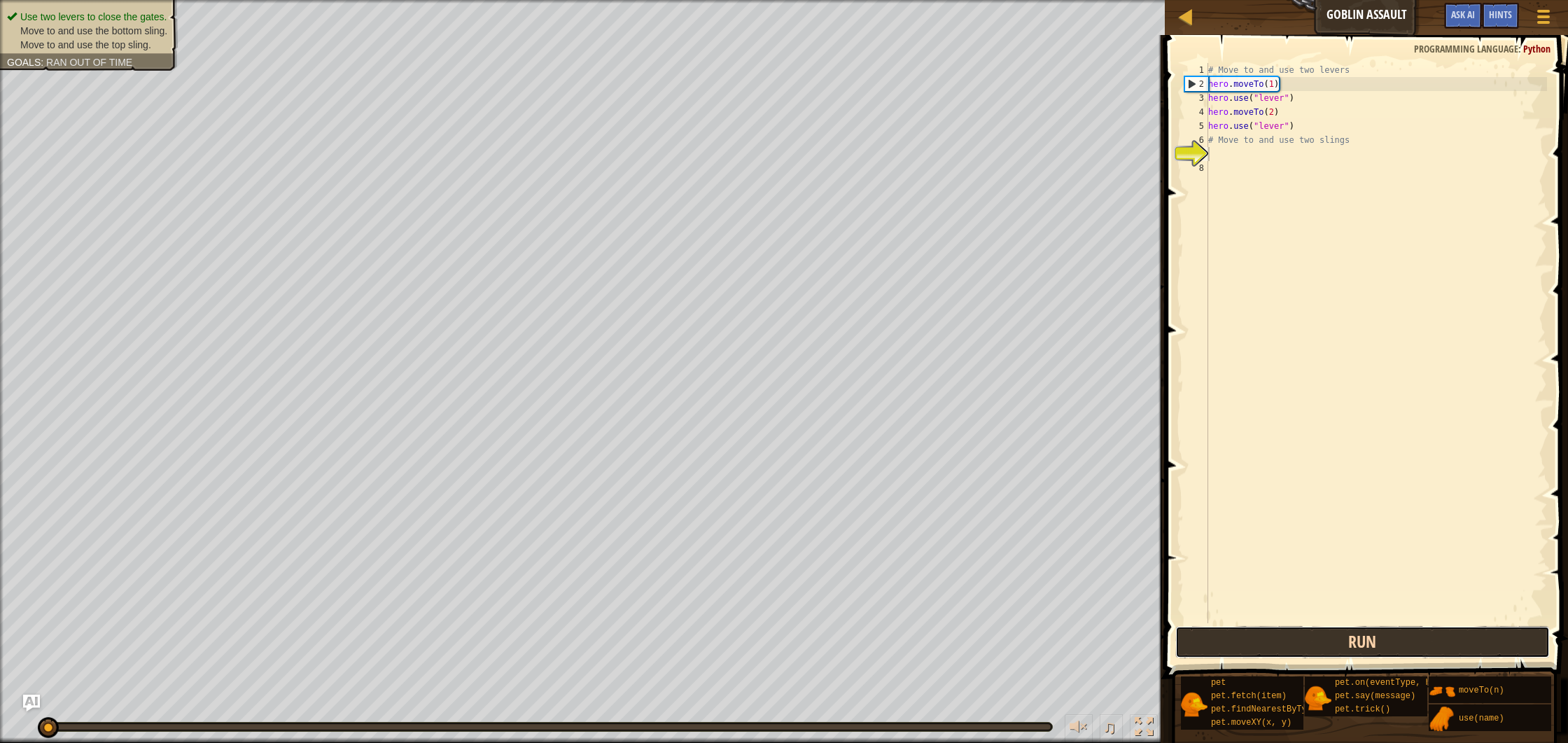
click at [1356, 639] on button "Run" at bounding box center [1363, 642] width 374 height 32
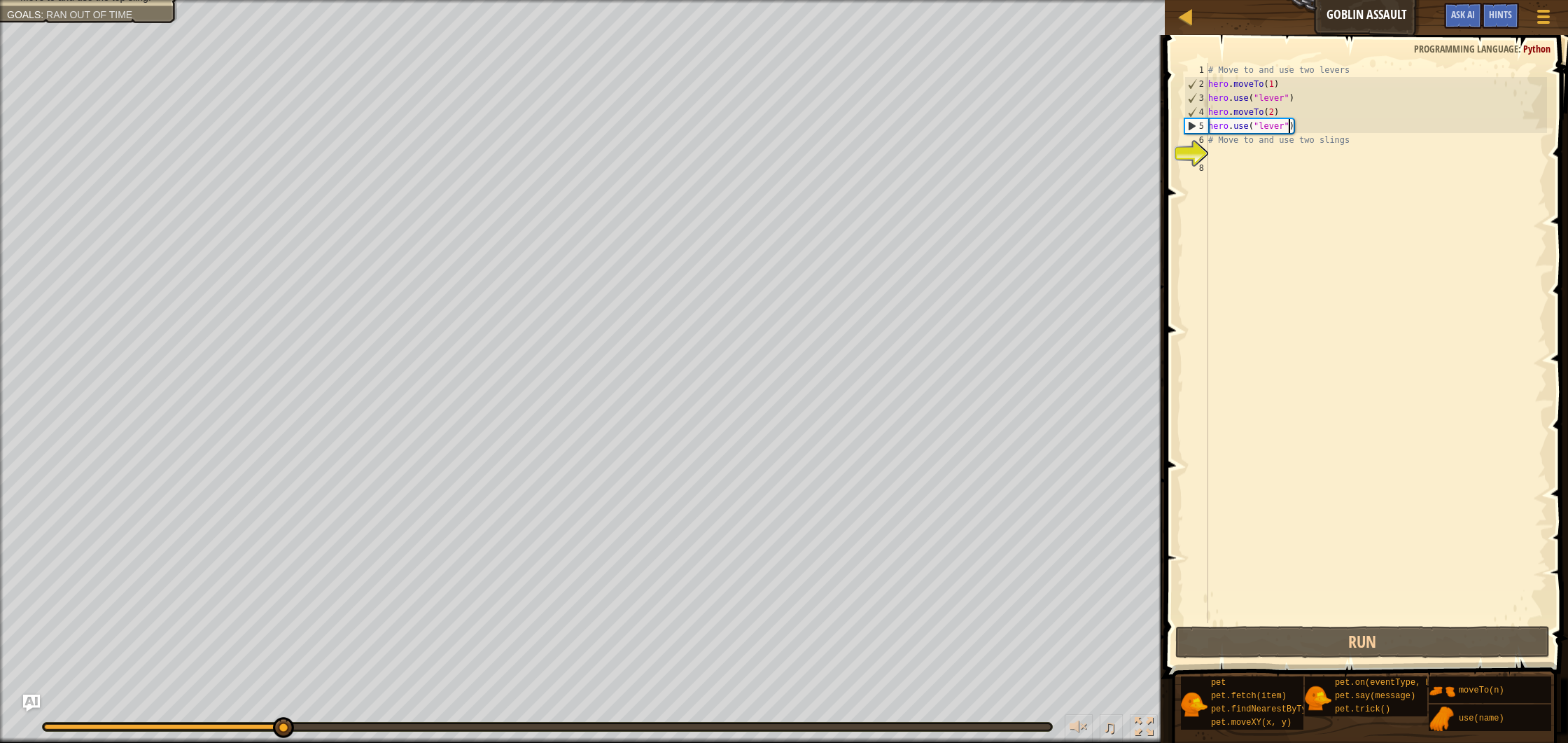
click at [1290, 124] on div "# Move to and use two levers hero . moveTo ( 1 ) hero . use ( "lever" ) hero . …" at bounding box center [1376, 357] width 342 height 588
type textarea "hero.use("lever")"
click at [1299, 124] on div "# Move to and use two levers hero . moveTo ( 1 ) hero . use ( "lever" ) hero . …" at bounding box center [1376, 357] width 342 height 588
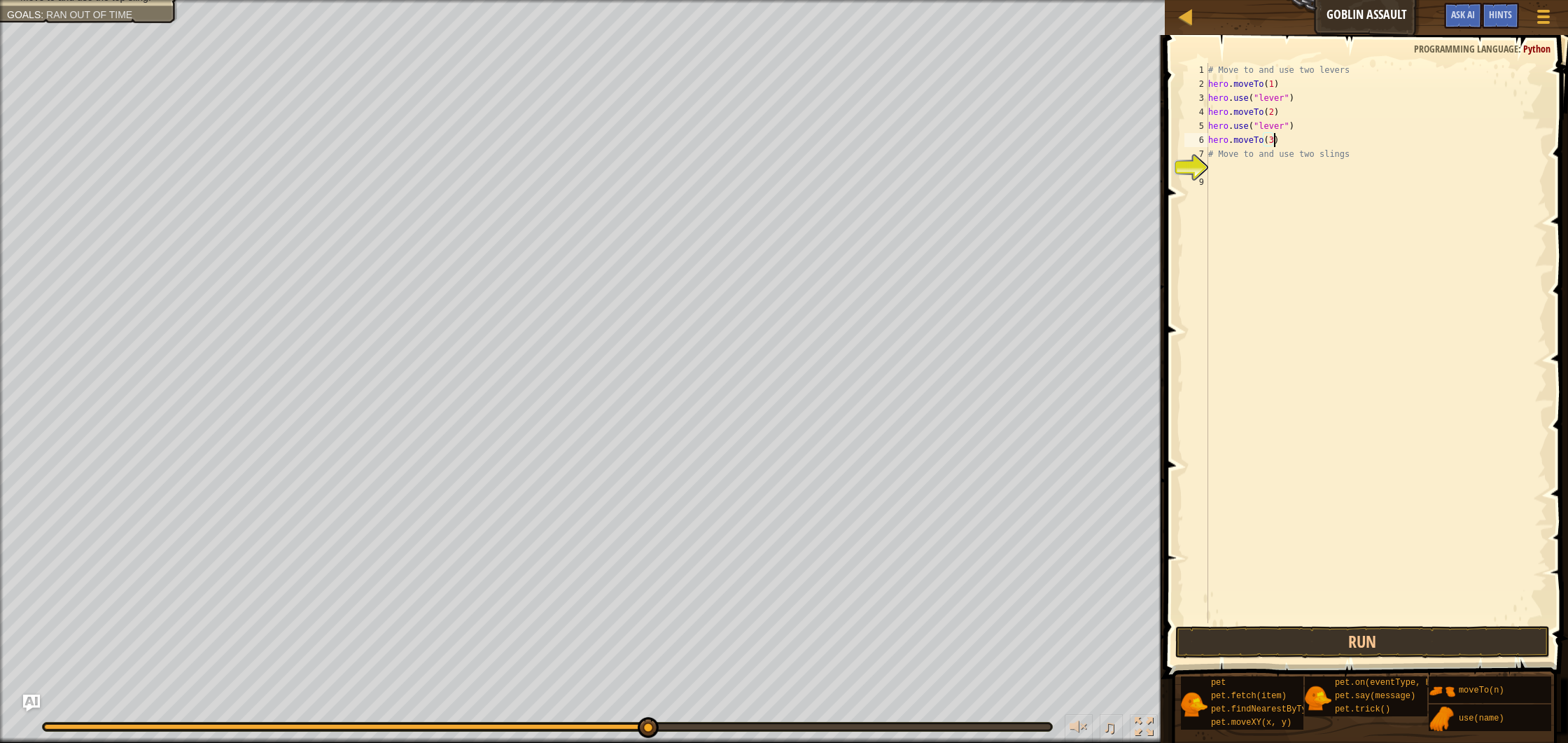
scroll to position [6, 5]
click at [1333, 130] on div "# Move to and use two levers hero . moveTo ( 1 ) hero . use ( "lever" ) hero . …" at bounding box center [1376, 357] width 342 height 588
click at [1322, 141] on div "# Move to and use two levers hero . moveTo ( 1 ) hero . use ( "lever" ) hero . …" at bounding box center [1376, 357] width 342 height 588
type textarea "hero.moveTo(3)"
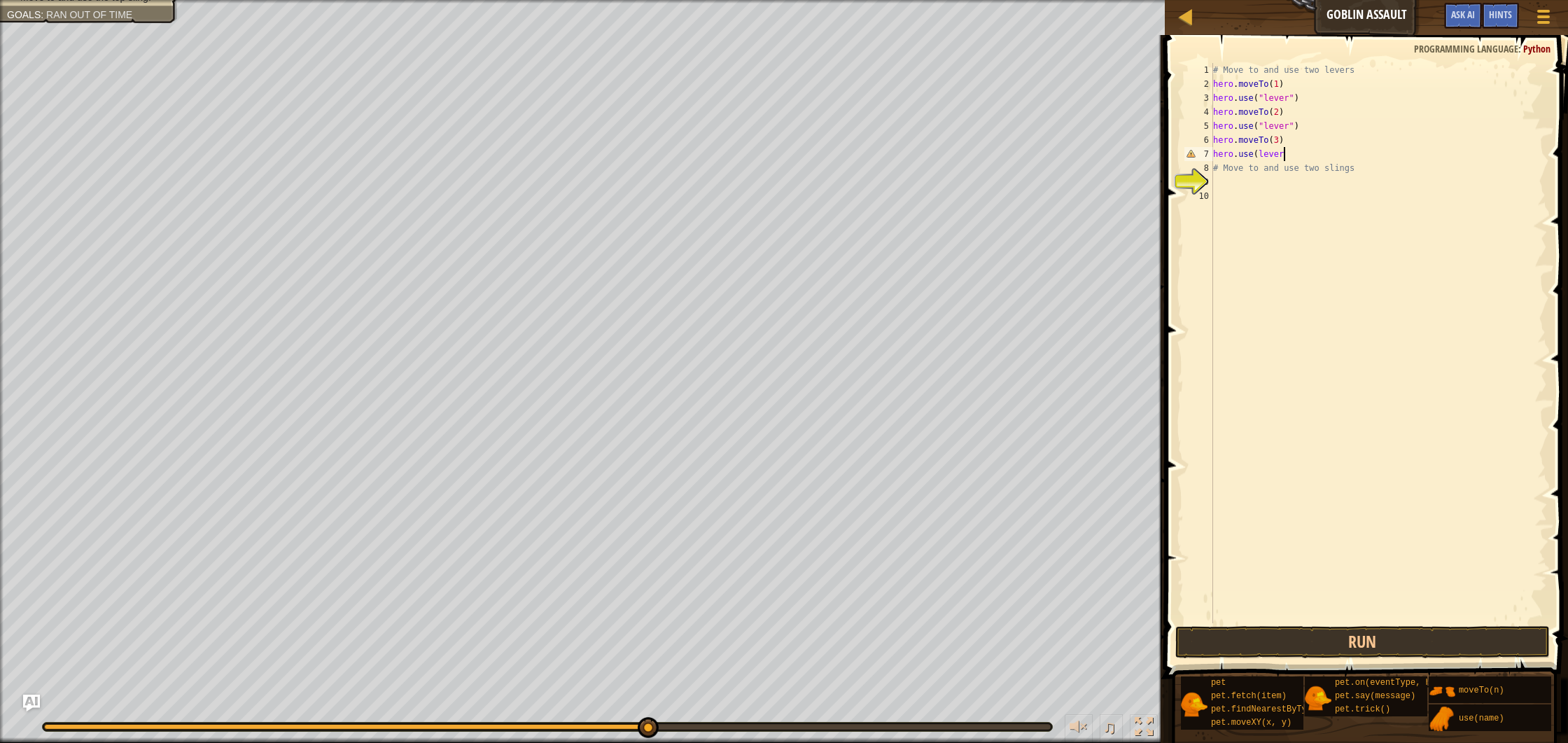
type textarea "hero.use(lever)"
type textarea "hero.moveTo(4)"
click at [1325, 170] on div "# Move to and use two levers hero . moveTo ( 1 ) hero . use ( "lever" ) hero . …" at bounding box center [1378, 357] width 337 height 588
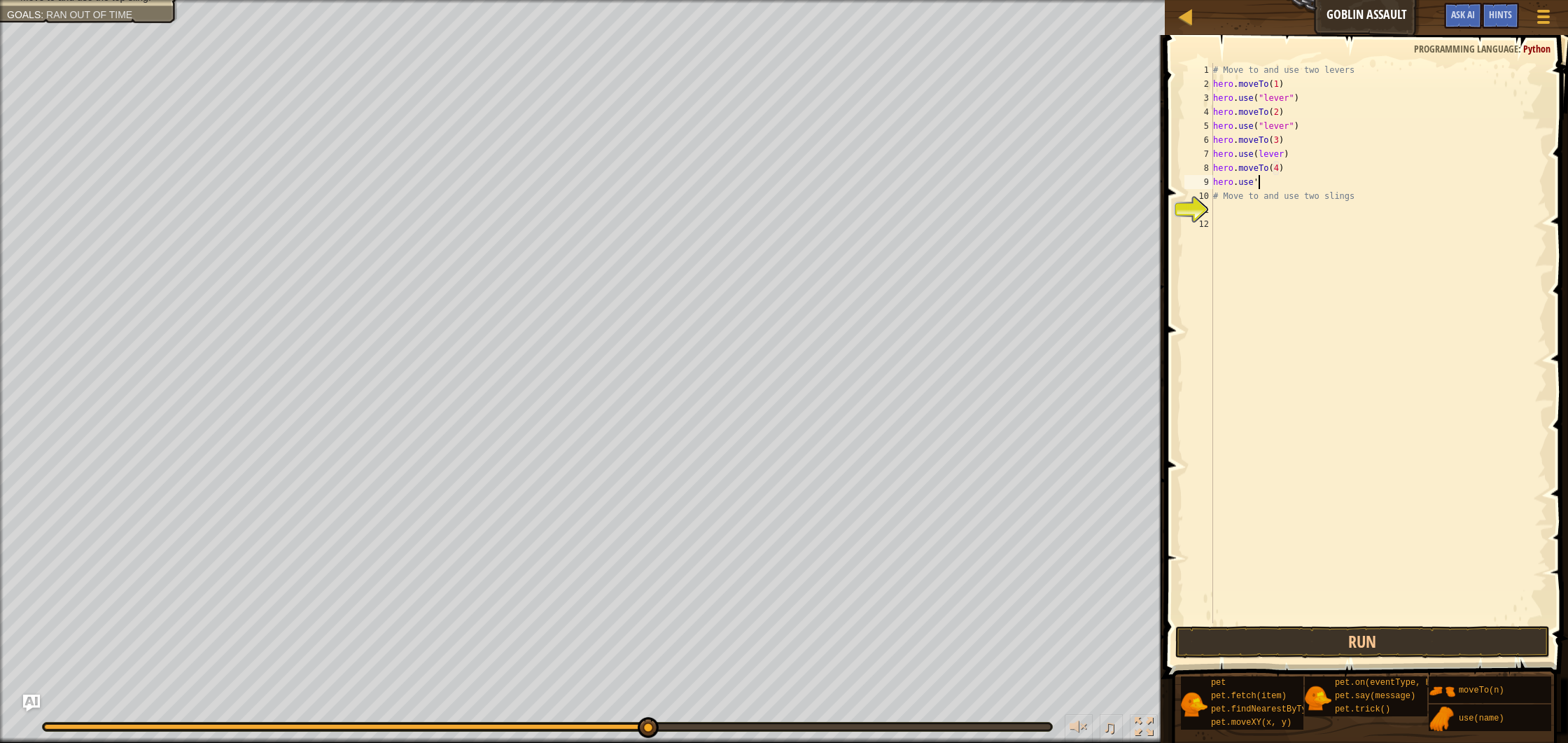
scroll to position [6, 3]
type textarea "hero.use"
click at [1285, 151] on div "# Move to and use two levers hero . moveTo ( 1 ) hero . use ( "lever" ) hero . …" at bounding box center [1378, 357] width 337 height 588
click at [1344, 640] on button "Run" at bounding box center [1363, 642] width 374 height 32
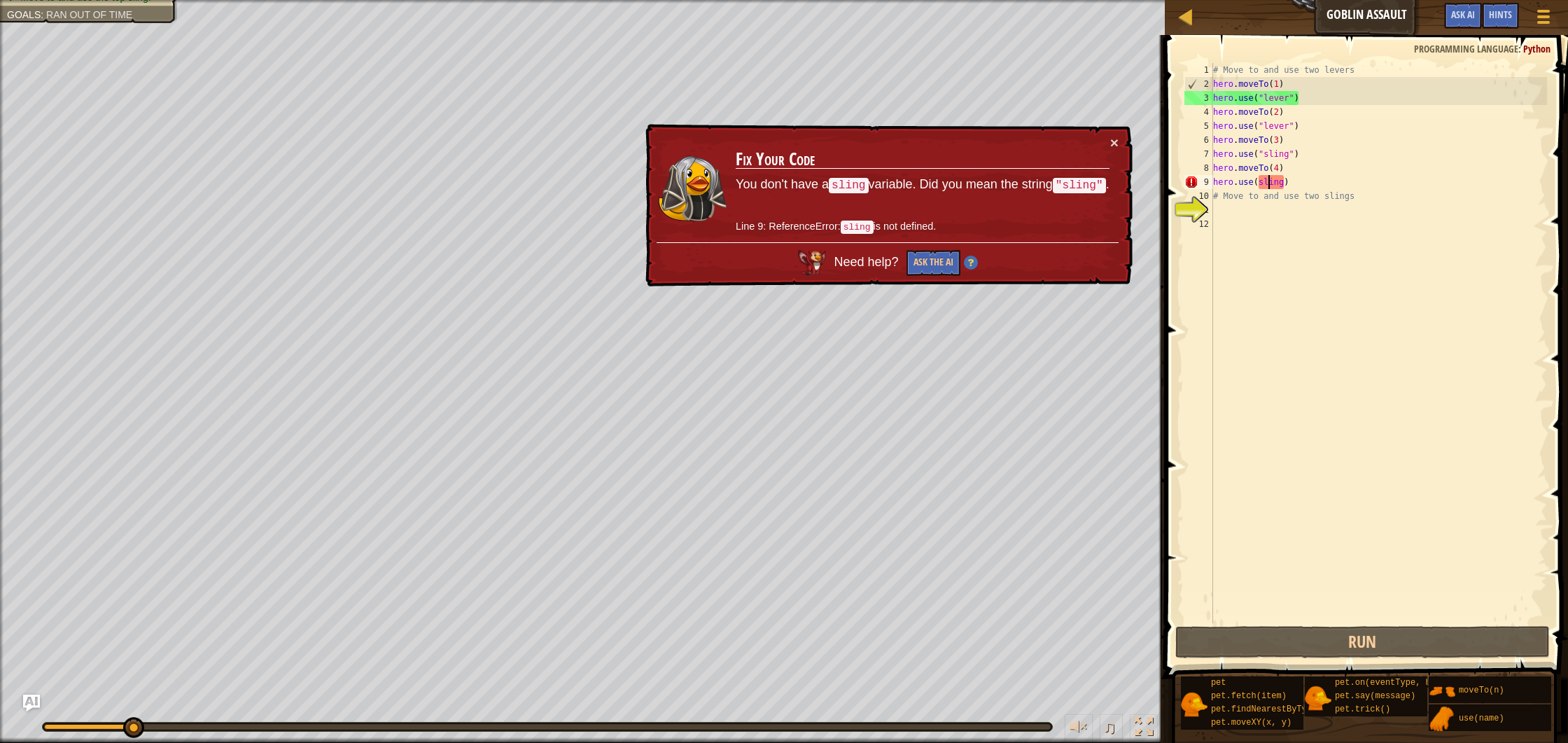
click at [1267, 186] on div "# Move to and use two levers hero . moveTo ( 1 ) hero . use ( "lever" ) hero . …" at bounding box center [1378, 357] width 337 height 588
click at [1287, 186] on div "# Move to and use two levers hero . moveTo ( 1 ) hero . use ( "lever" ) hero . …" at bounding box center [1378, 357] width 337 height 588
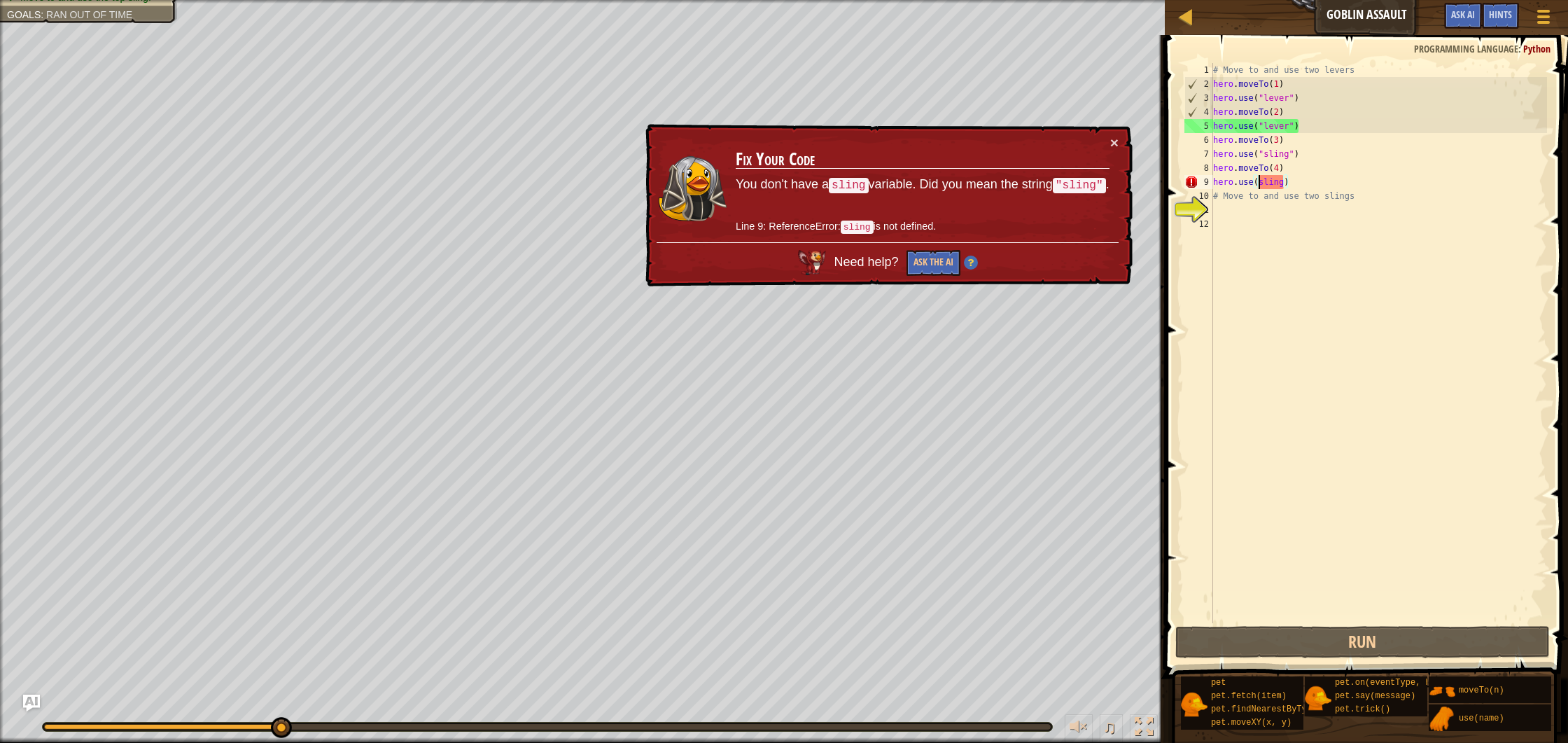
click at [1261, 187] on div "# Move to and use two levers hero . moveTo ( 1 ) hero . use ( "lever" ) hero . …" at bounding box center [1378, 357] width 337 height 588
click at [1296, 153] on div "# Move to and use two levers hero . moveTo ( 1 ) hero . use ( "lever" ) hero . …" at bounding box center [1378, 357] width 337 height 588
click at [1287, 183] on div "# Move to and use two levers hero . moveTo ( 1 ) hero . use ( "lever" ) hero . …" at bounding box center [1378, 357] width 337 height 588
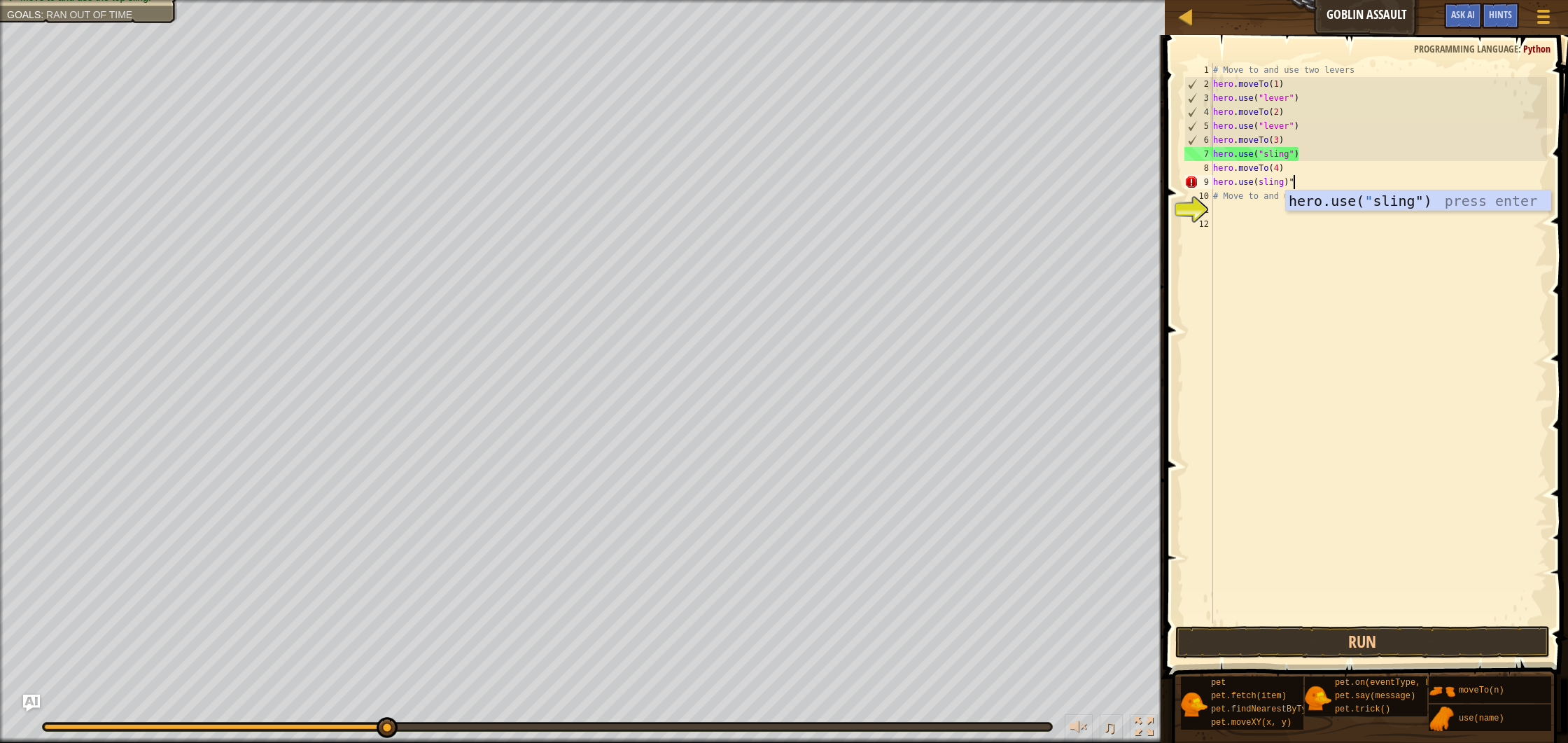
click at [1260, 187] on div "# Move to and use two levers hero . moveTo ( 1 ) hero . use ( "lever" ) hero . …" at bounding box center [1378, 357] width 337 height 588
click at [1290, 183] on div "# Move to and use two levers hero . moveTo ( 1 ) hero . use ( "lever" ) hero . …" at bounding box center [1378, 357] width 337 height 588
click at [1313, 179] on div "# Move to and use two levers hero . moveTo ( 1 ) hero . use ( "lever" ) hero . …" at bounding box center [1378, 357] width 337 height 588
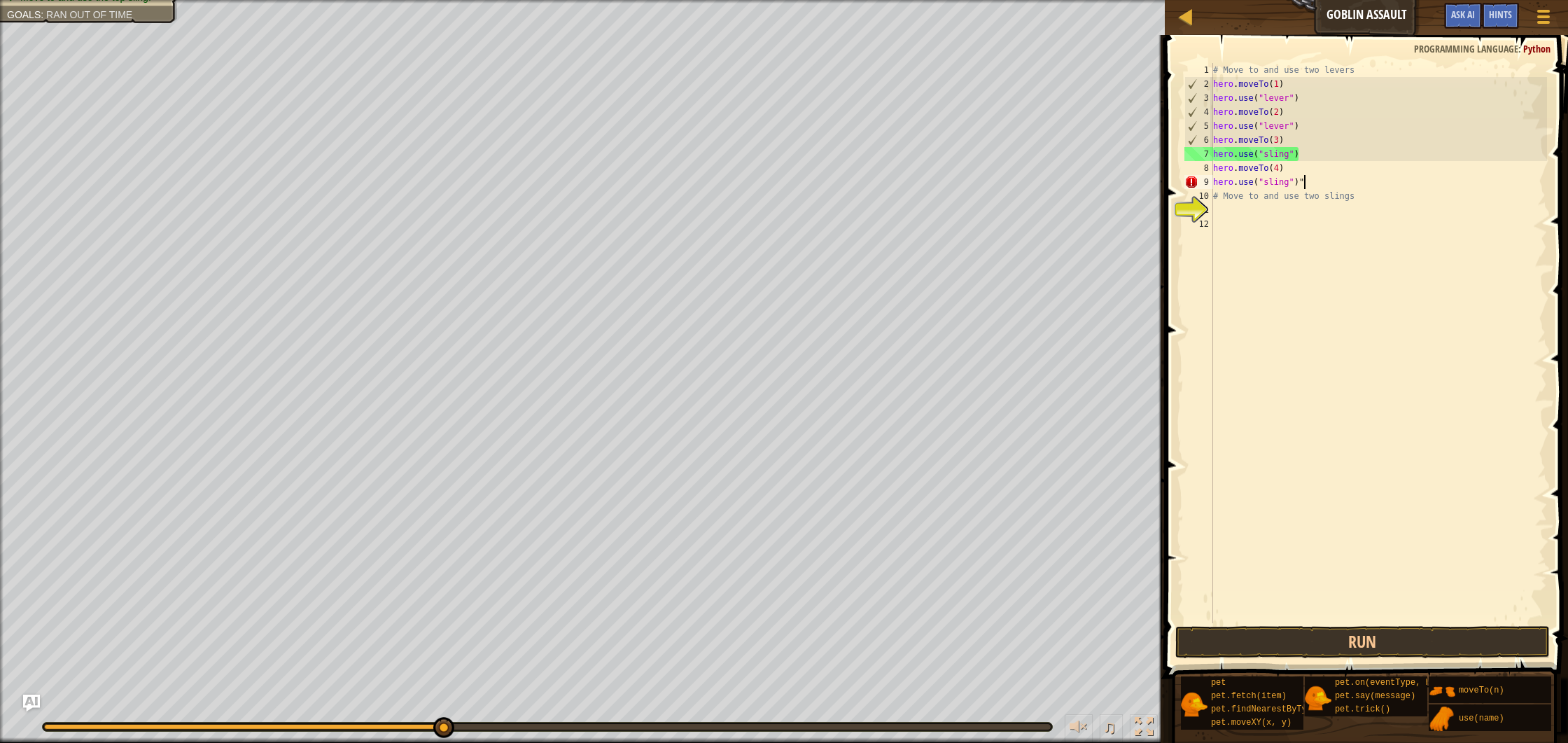
type textarea "hero.use("sling")"
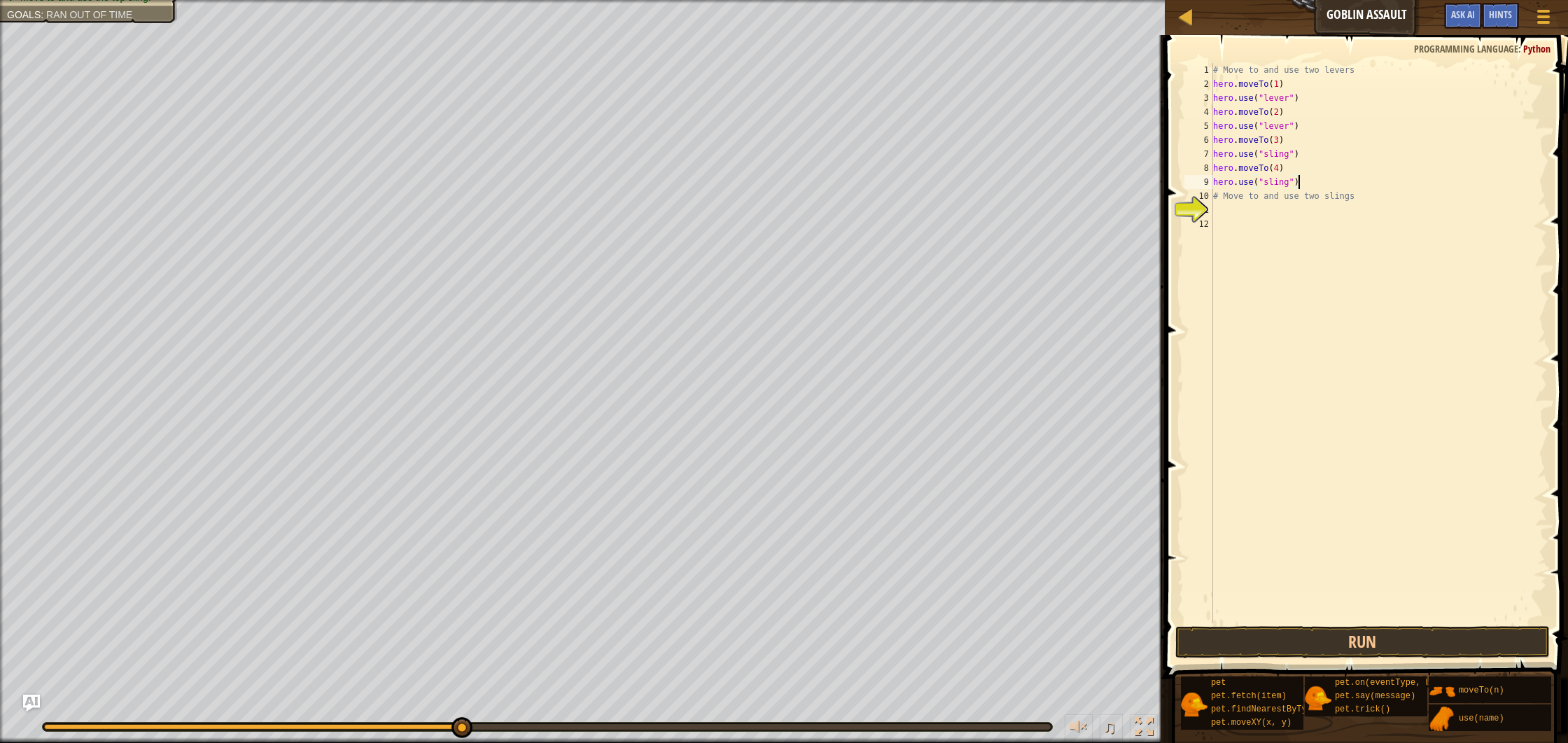
click at [1277, 217] on div "# Move to and use two levers hero . moveTo ( 1 ) hero . use ( "lever" ) hero . …" at bounding box center [1378, 357] width 337 height 588
click at [1386, 650] on button "Run" at bounding box center [1363, 642] width 374 height 32
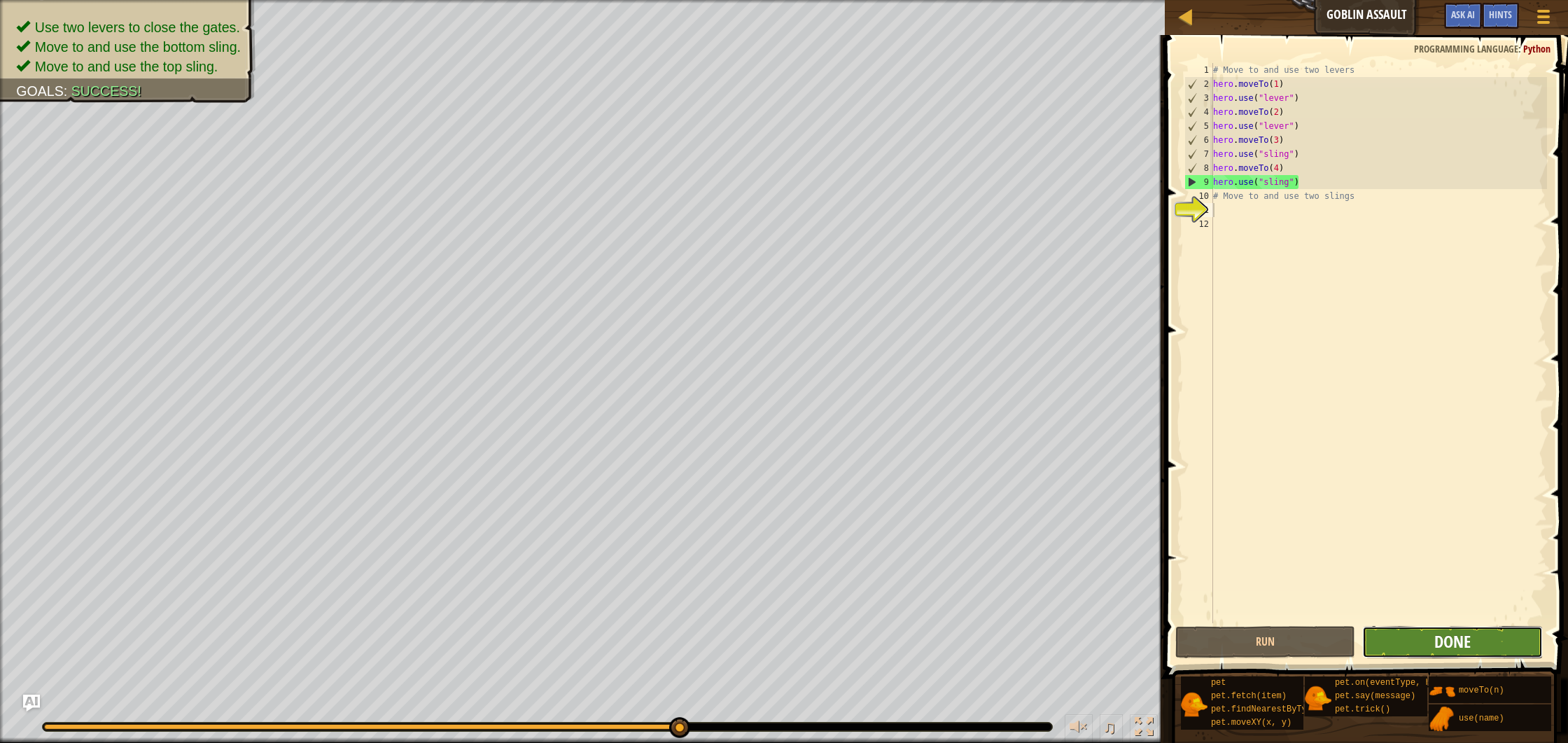
click at [1450, 649] on span "Done" at bounding box center [1453, 642] width 36 height 22
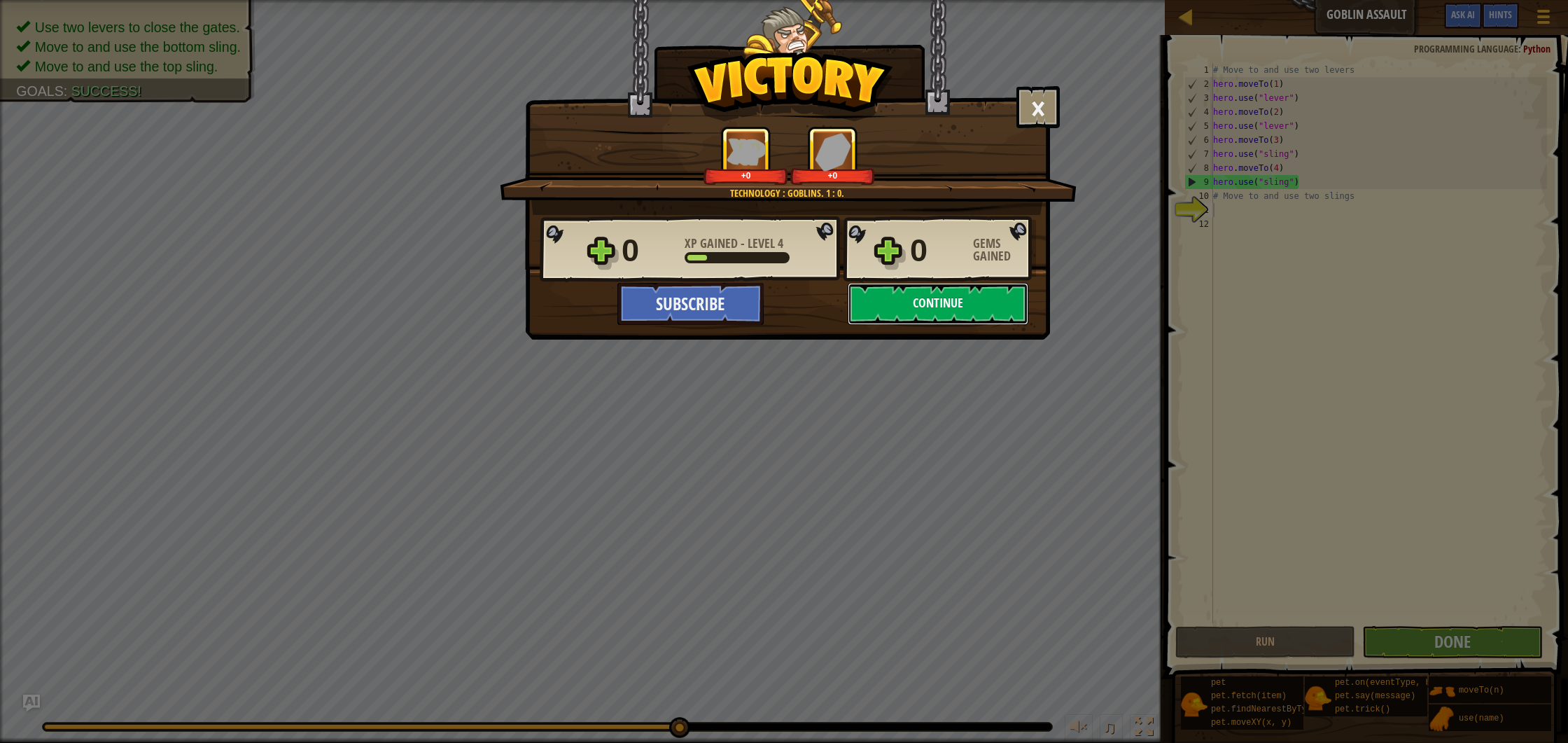
click at [980, 307] on button "Continue" at bounding box center [938, 304] width 181 height 42
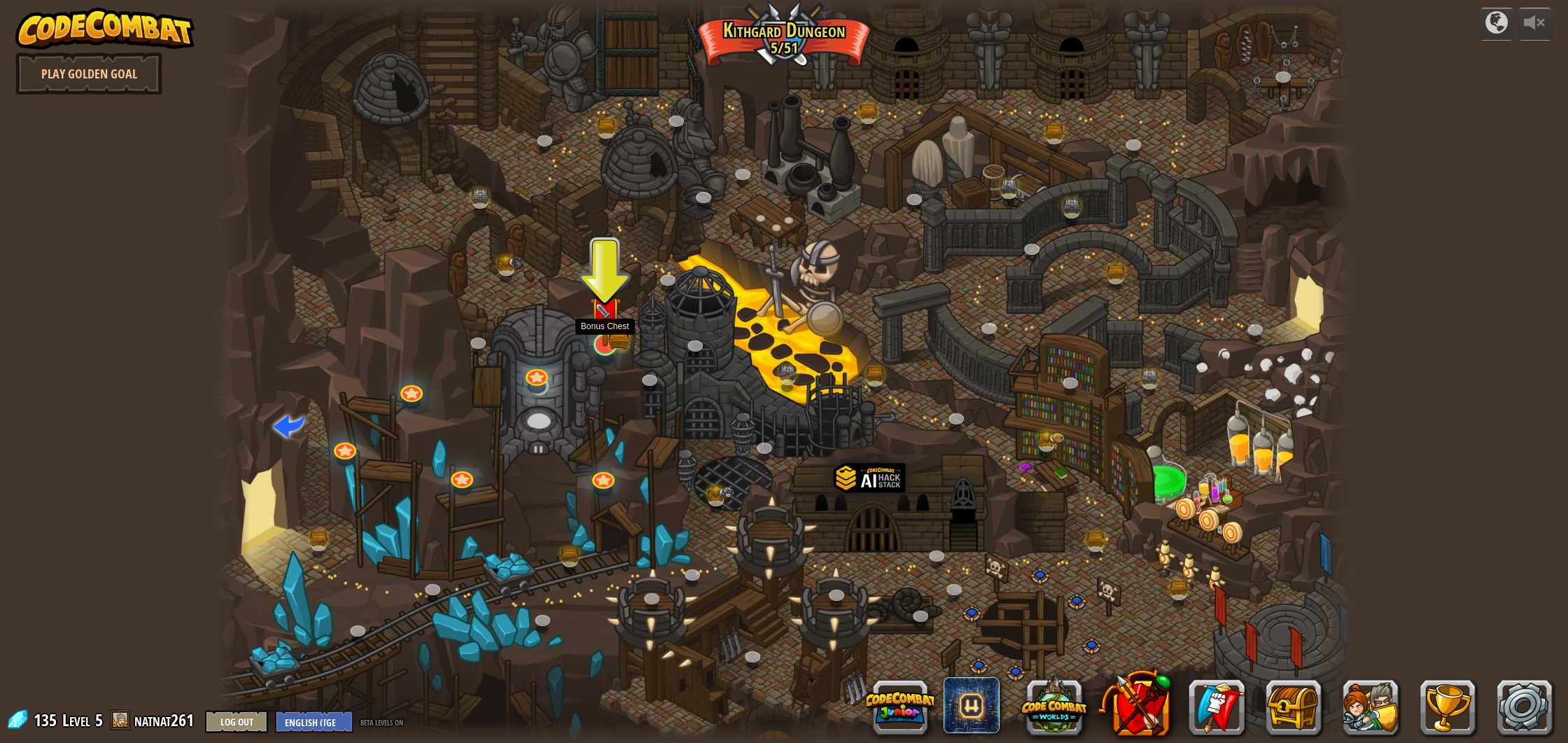
click at [609, 338] on img at bounding box center [605, 313] width 32 height 70
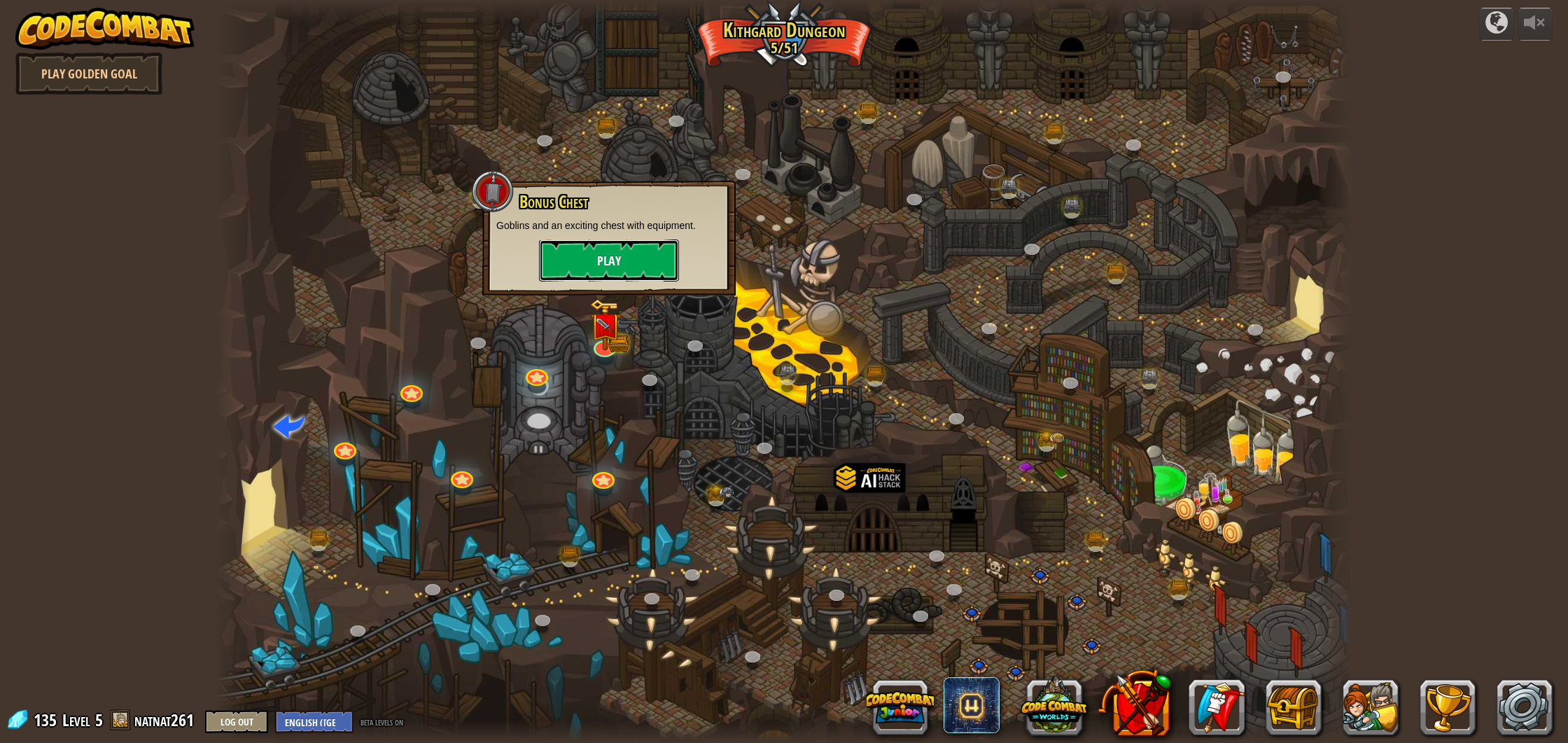
click at [652, 261] on button "Play" at bounding box center [608, 260] width 140 height 42
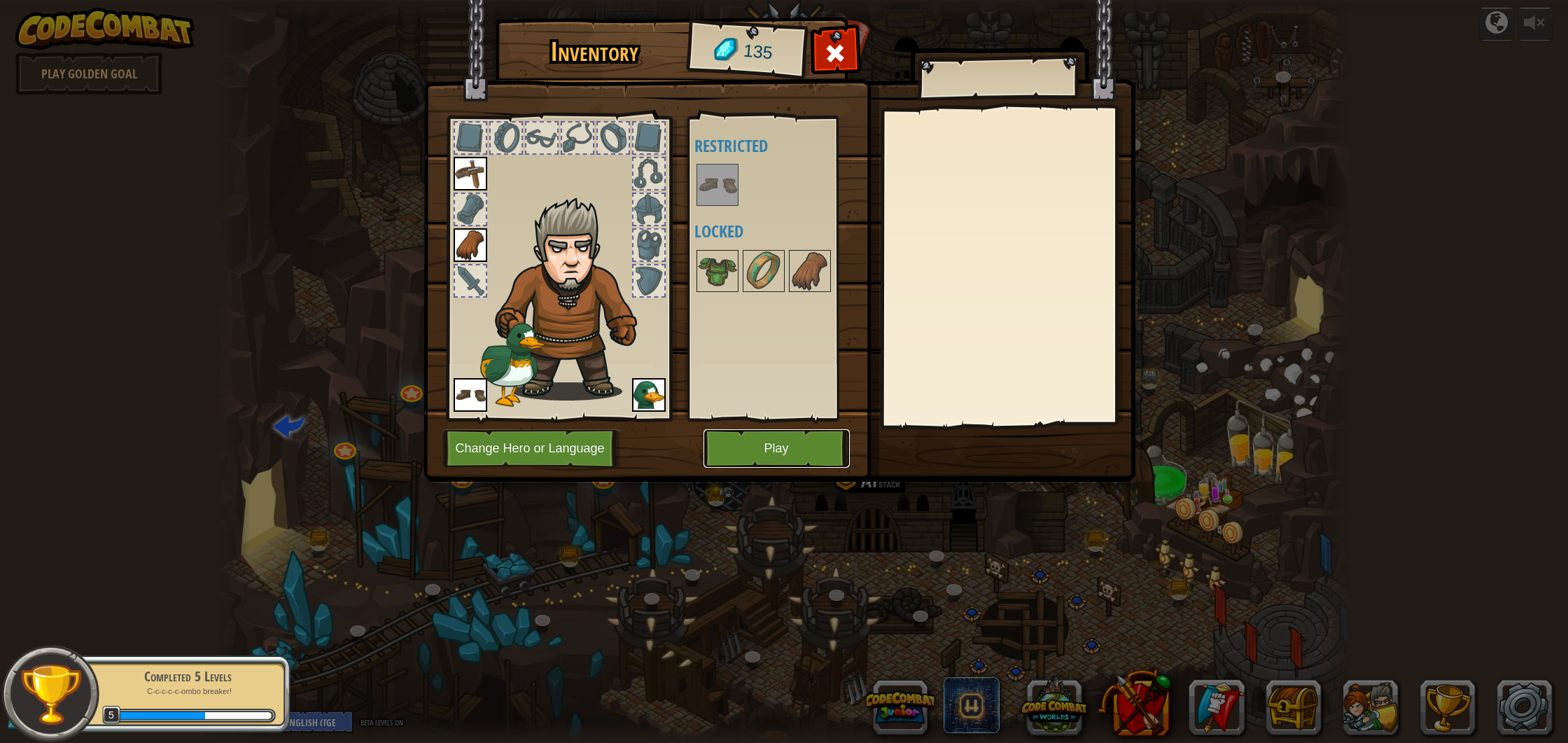
click at [755, 453] on button "Play" at bounding box center [776, 448] width 146 height 39
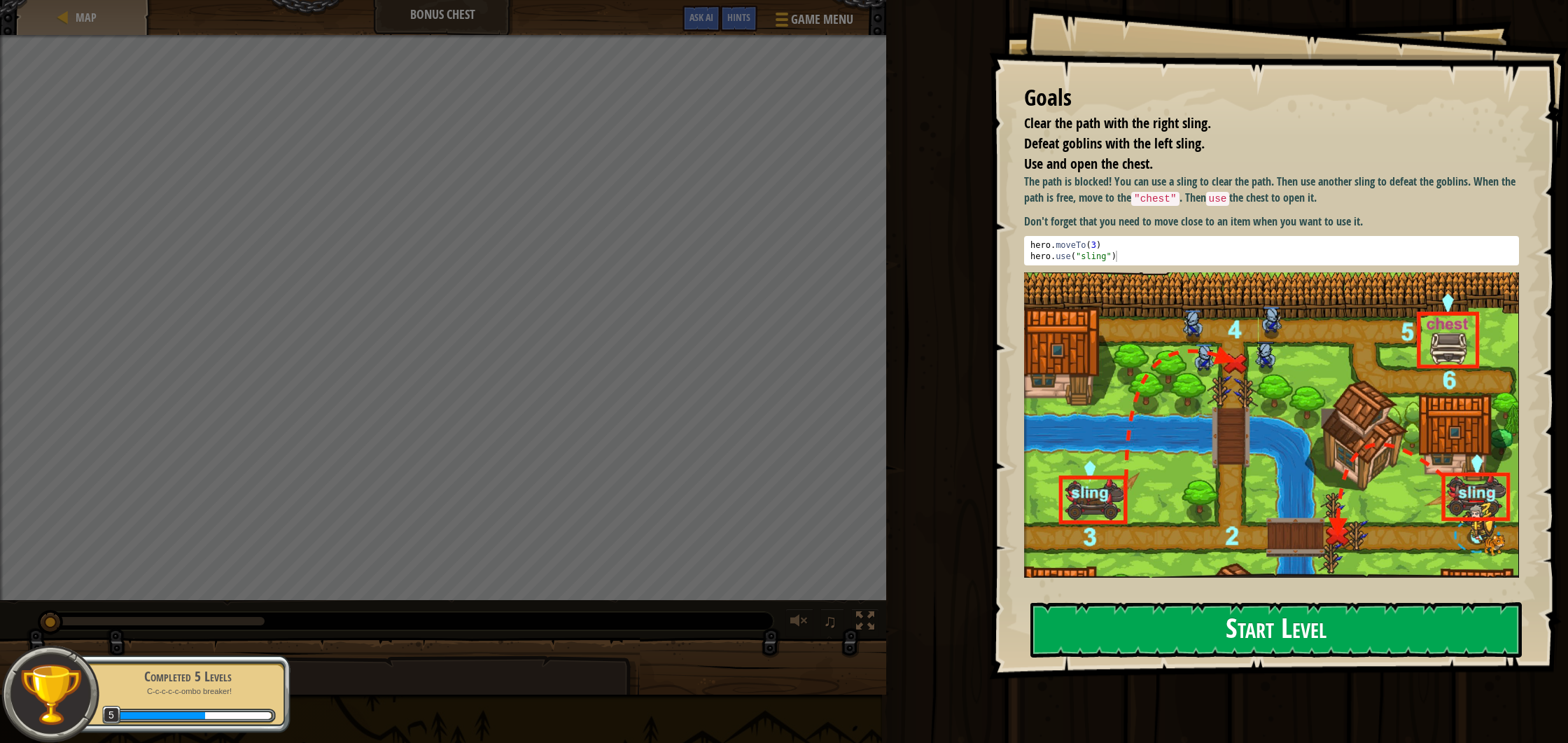
click at [1235, 625] on button "Start Level" at bounding box center [1277, 630] width 491 height 55
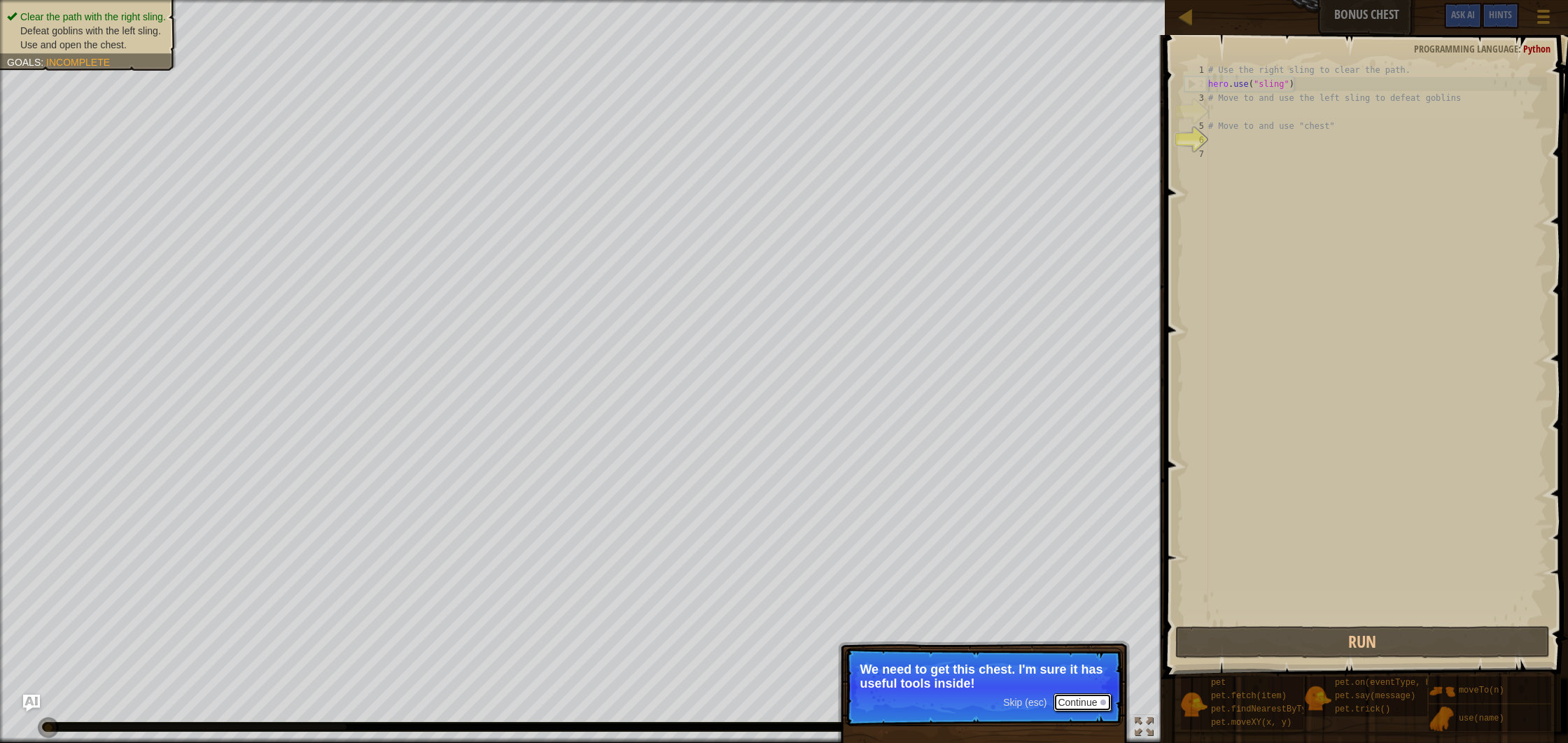
click at [1059, 699] on button "Continue" at bounding box center [1083, 702] width 58 height 18
click at [1059, 699] on p "Skip (esc) Continue But first, you need to use those slings to clear the path a…" at bounding box center [984, 687] width 278 height 78
click at [1059, 699] on button "Continue" at bounding box center [1083, 702] width 58 height 18
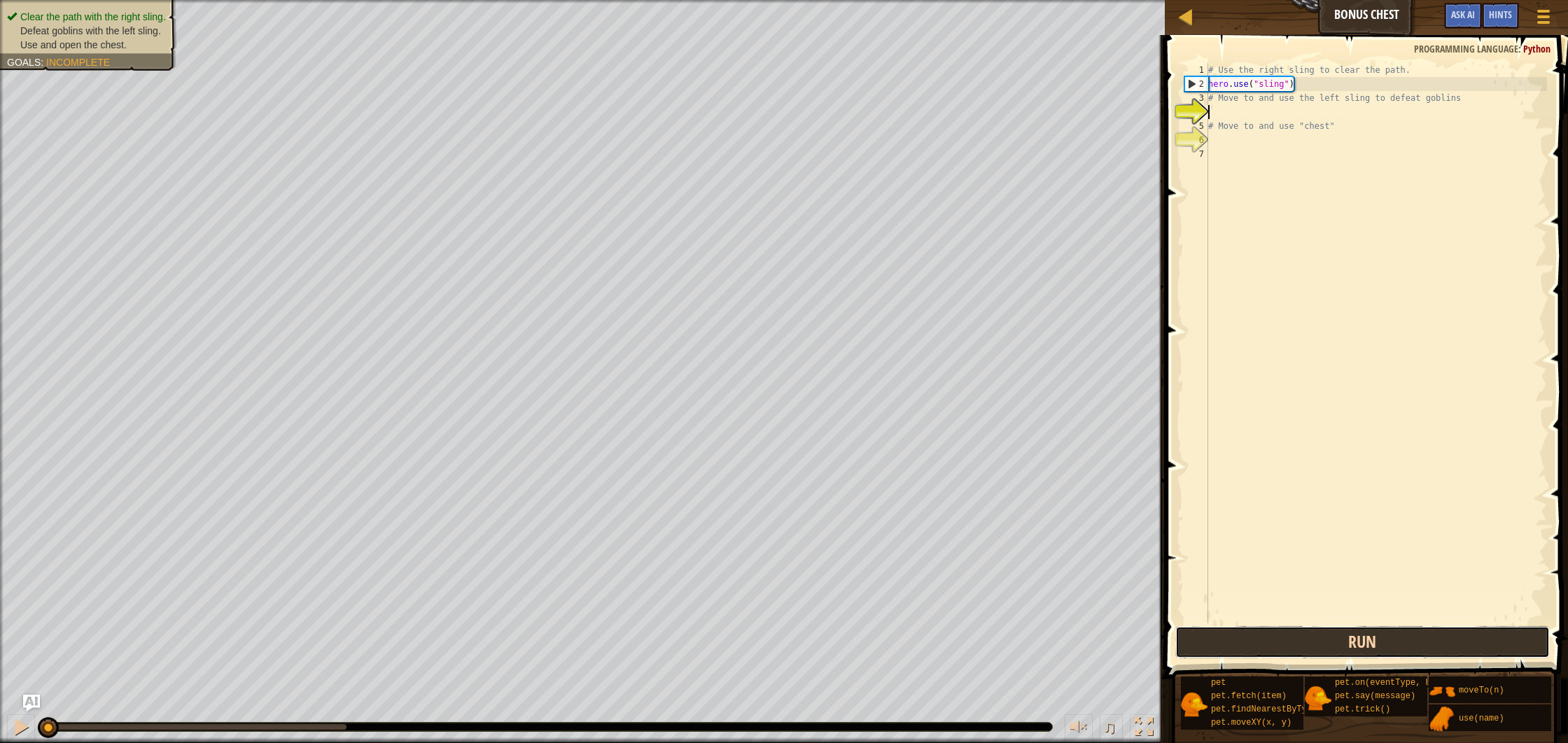
click at [1327, 643] on button "Run" at bounding box center [1363, 642] width 374 height 32
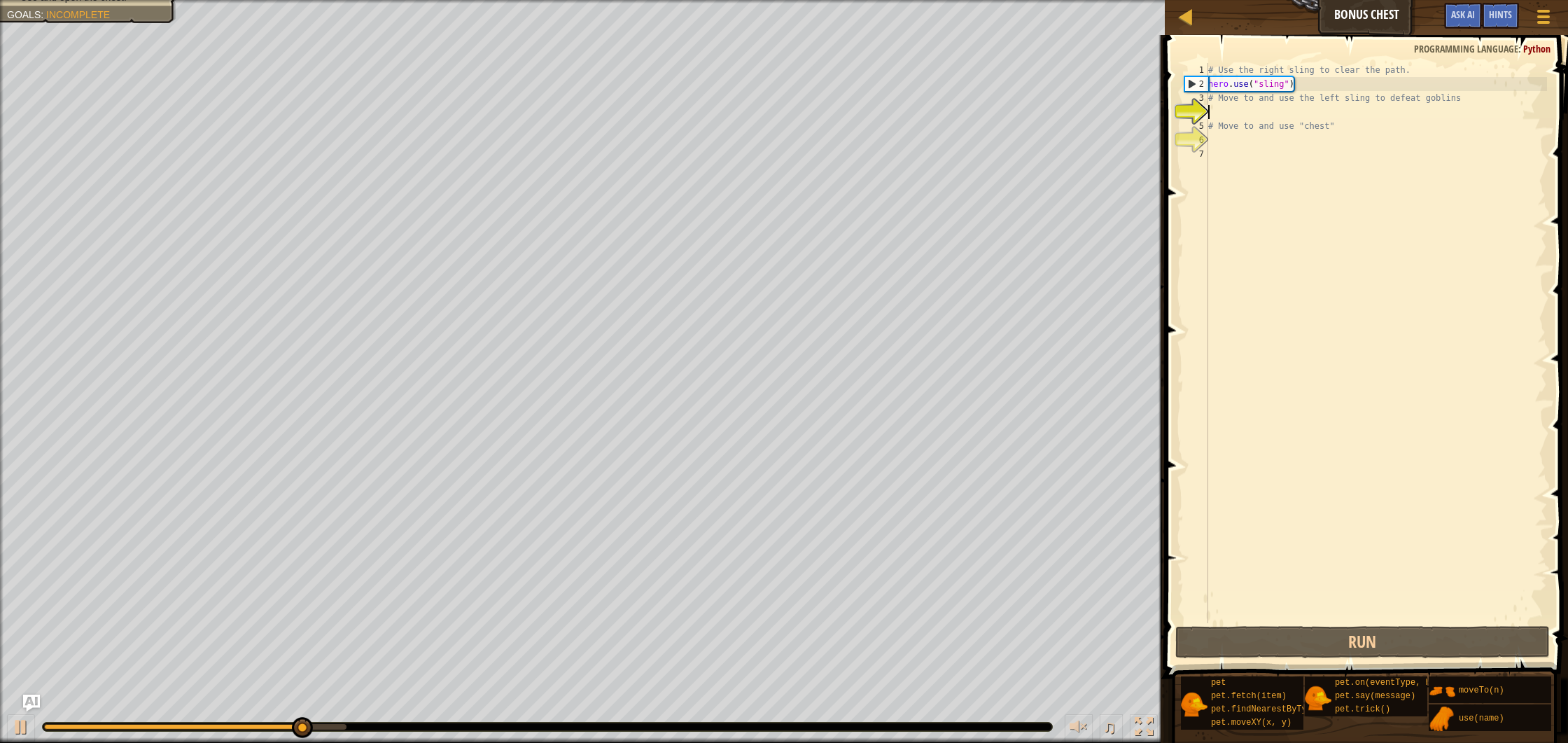
click at [1234, 113] on div "# Use the right sling to clear the path. hero . use ( "sling" ) # Move to and u…" at bounding box center [1376, 357] width 342 height 588
click at [1247, 102] on div "# Use the right sling to clear the path. hero . use ( "sling" ) # Move to and u…" at bounding box center [1376, 357] width 342 height 588
type textarea "# Move two and use the left sling to defeat goblins"
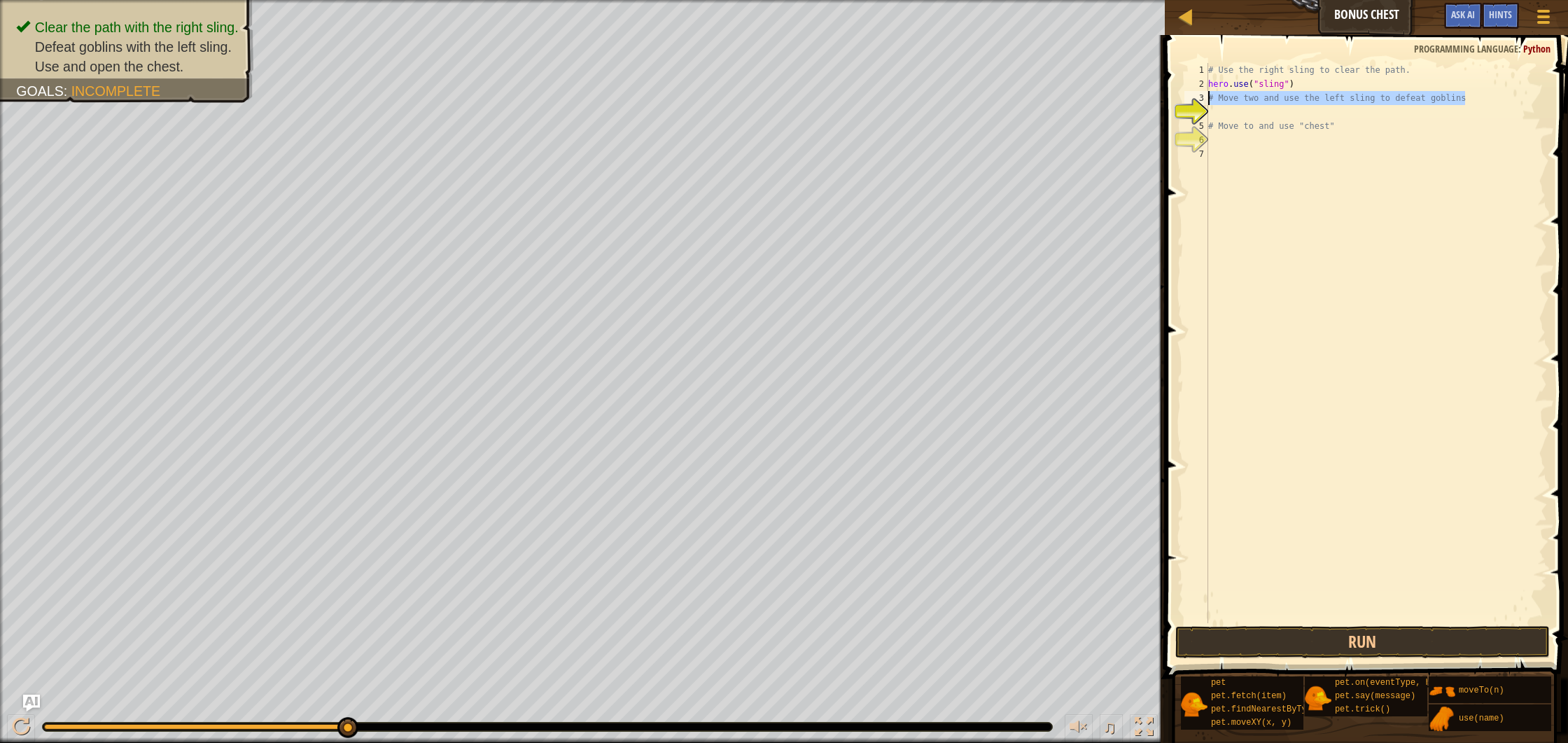
drag, startPoint x: 1498, startPoint y: 102, endPoint x: 1202, endPoint y: 101, distance: 296.0
click at [1202, 101] on div "# Move two and use the left sling to defeat goblins 1 2 3 4 5 6 7 # Use the rig…" at bounding box center [1364, 343] width 366 height 560
drag, startPoint x: 1341, startPoint y: 125, endPoint x: 1205, endPoint y: 120, distance: 136.1
click at [1205, 120] on div "1 2 3 4 5 6 7 # Use the right sling to clear the path. hero . use ( "sling" ) #…" at bounding box center [1364, 343] width 366 height 560
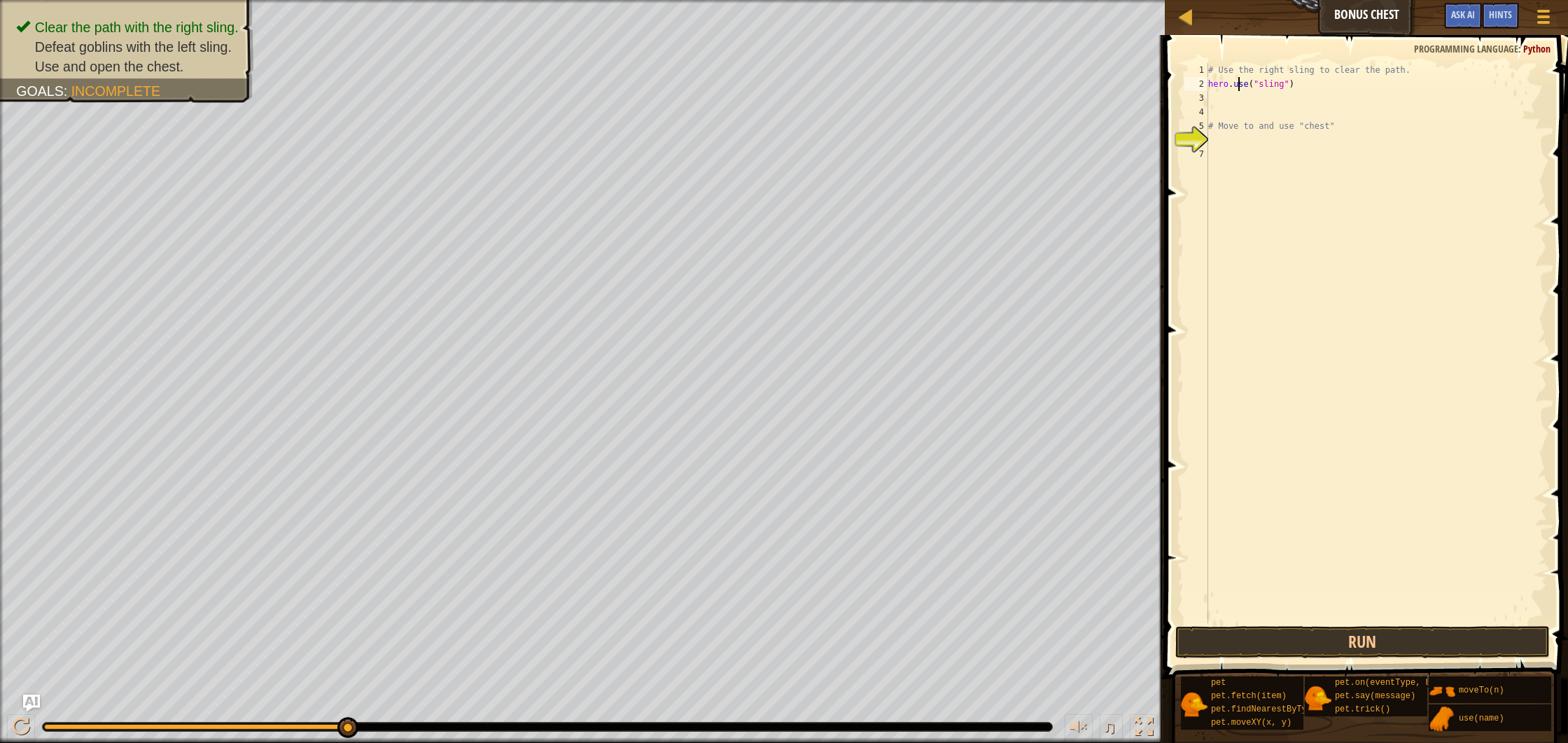
click at [1239, 89] on div "# Use the right sling to clear the path. hero . use ( "sling" ) # Move to and u…" at bounding box center [1376, 357] width 342 height 588
drag, startPoint x: 1214, startPoint y: 69, endPoint x: 1425, endPoint y: 74, distance: 211.1
click at [1425, 74] on div "# Use the right sling to clear the path. hero . use ( "sling" ) # Move to and u…" at bounding box center [1376, 357] width 342 height 588
type textarea "#"
drag, startPoint x: 1223, startPoint y: 89, endPoint x: 1220, endPoint y: 100, distance: 11.4
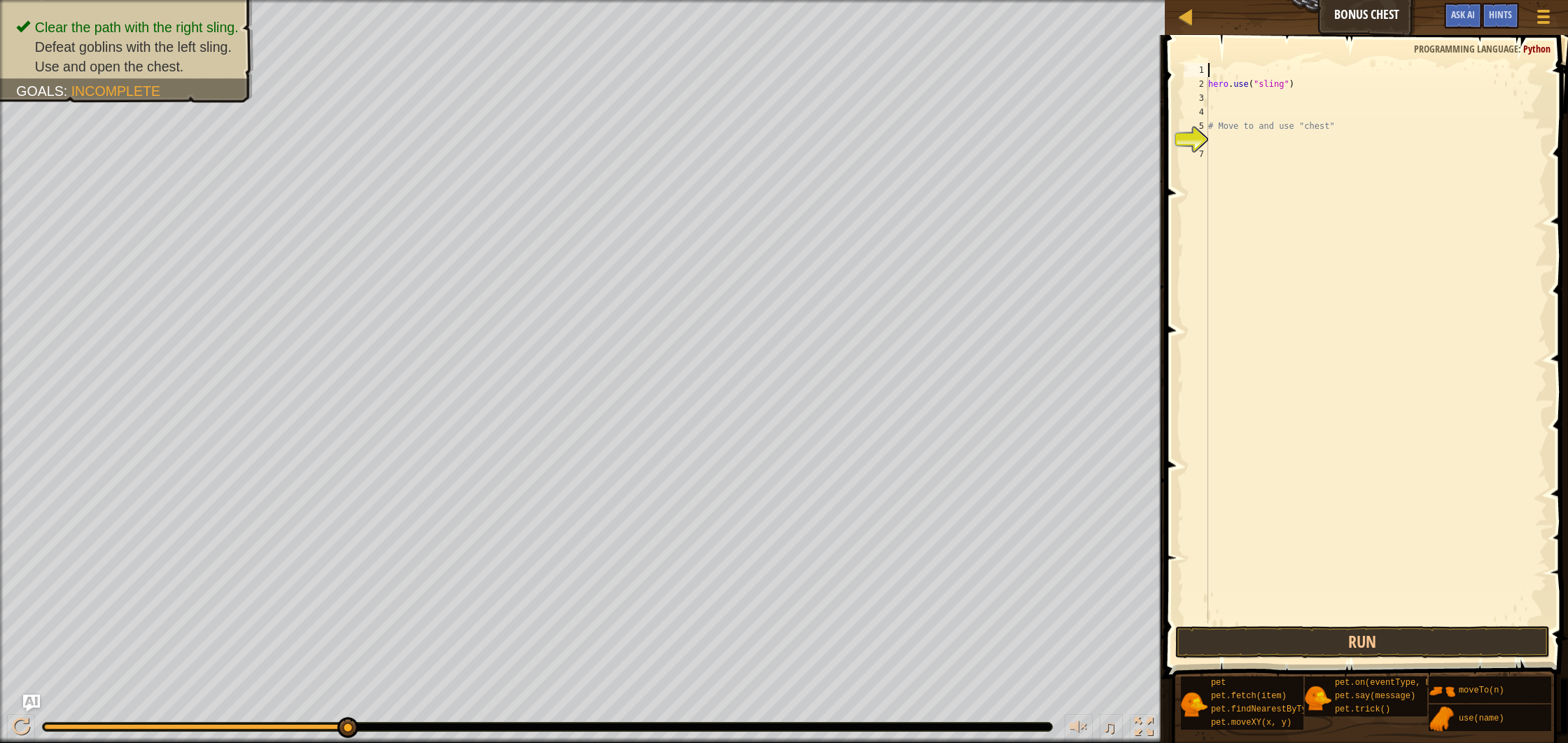
click at [1222, 91] on div "hero . use ( "sling" ) # Move to and use "chest"" at bounding box center [1376, 357] width 342 height 588
type textarea "hero.use("sling")"
click at [1220, 100] on div "hero . use ( "sling" ) # Move to and use "chest"" at bounding box center [1376, 357] width 342 height 588
type textarea "hero.moveTo(2)"
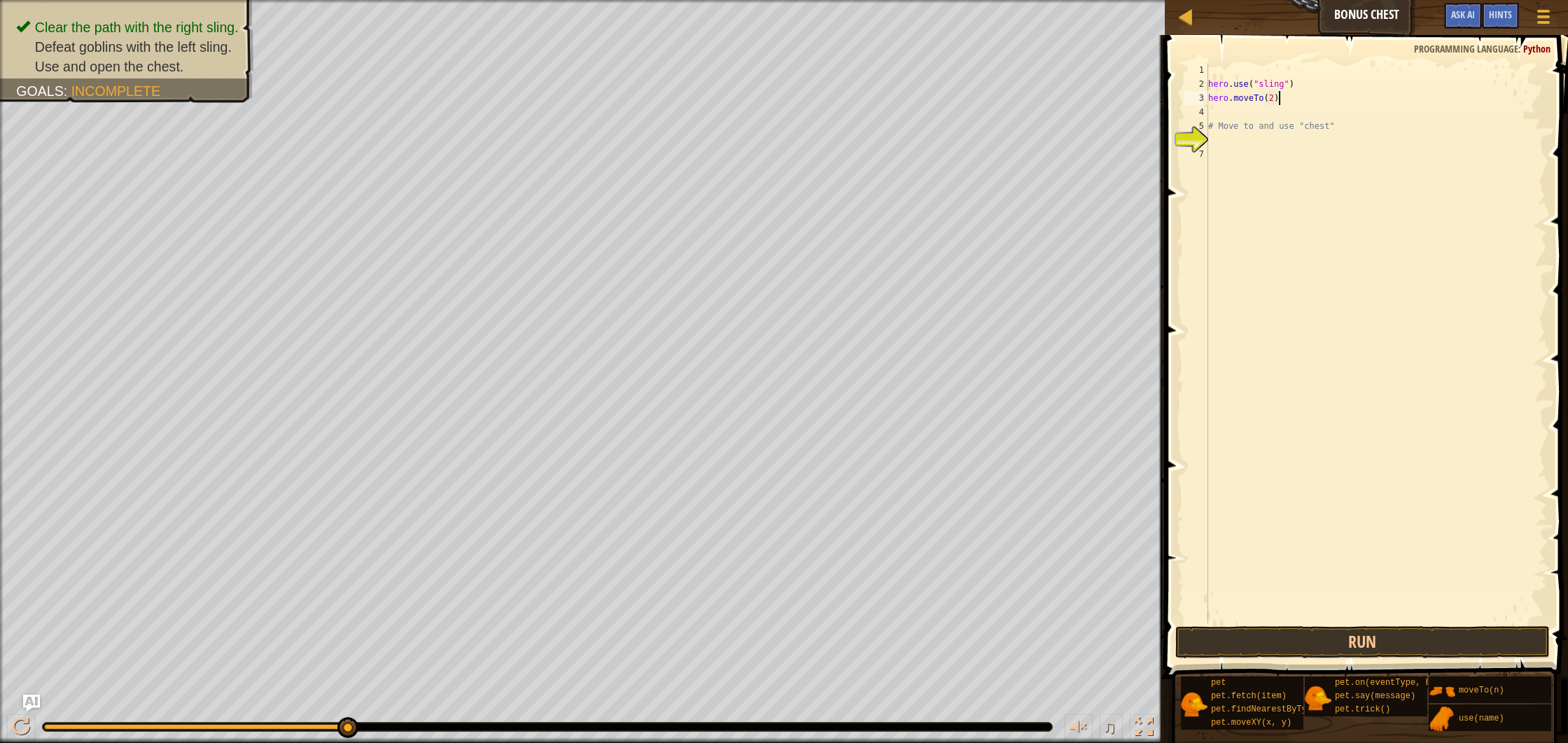
click at [1308, 104] on div "hero . use ( "sling" ) hero . moveTo ( 2 ) # Move to and use "chest"" at bounding box center [1376, 357] width 342 height 588
type textarea "hero.moveTo(3)"
click at [1243, 127] on div "hero . use ( "sling" ) hero . moveTo ( 2 ) hero . moveTo ( 3 ) # Move to and us…" at bounding box center [1376, 357] width 342 height 588
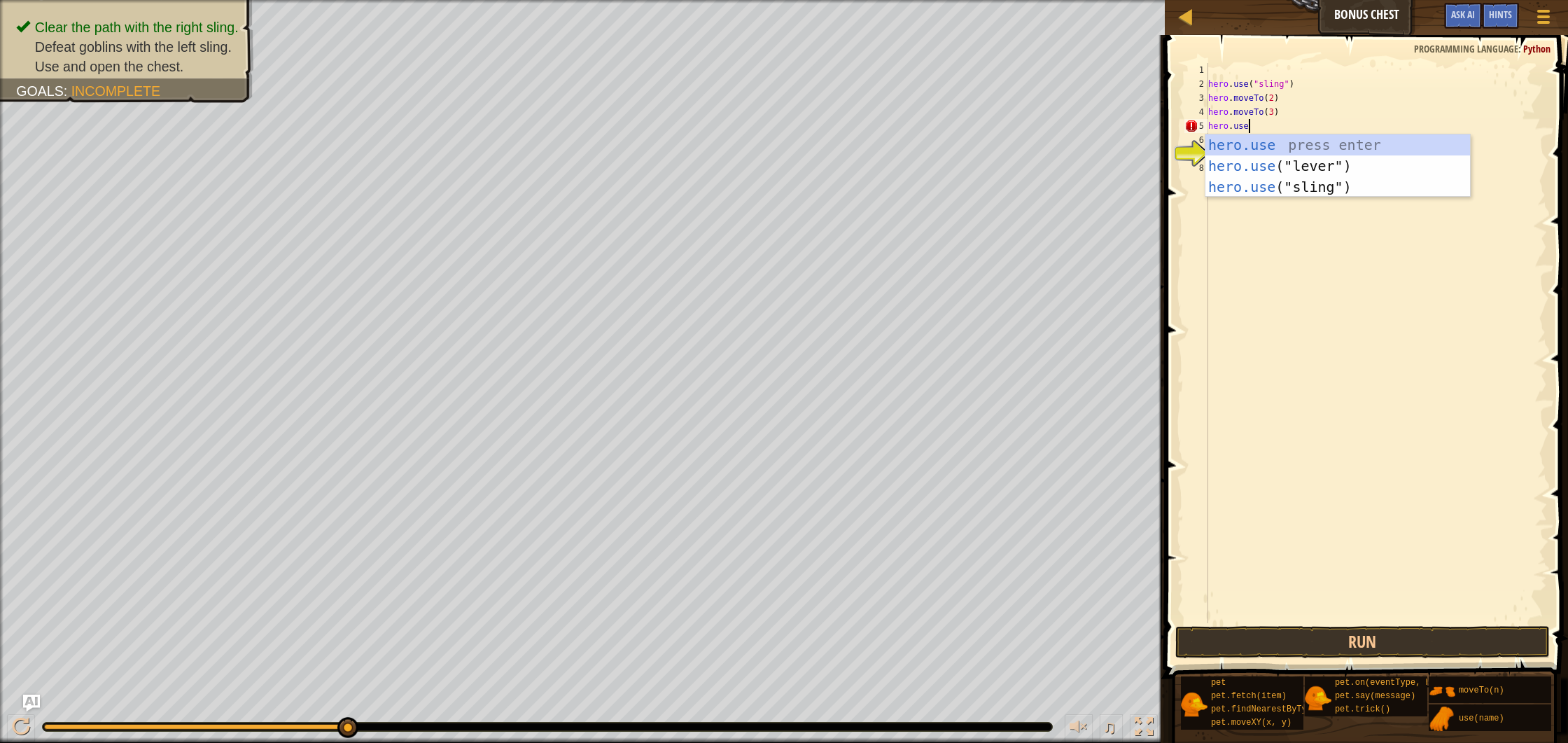
scroll to position [6, 2]
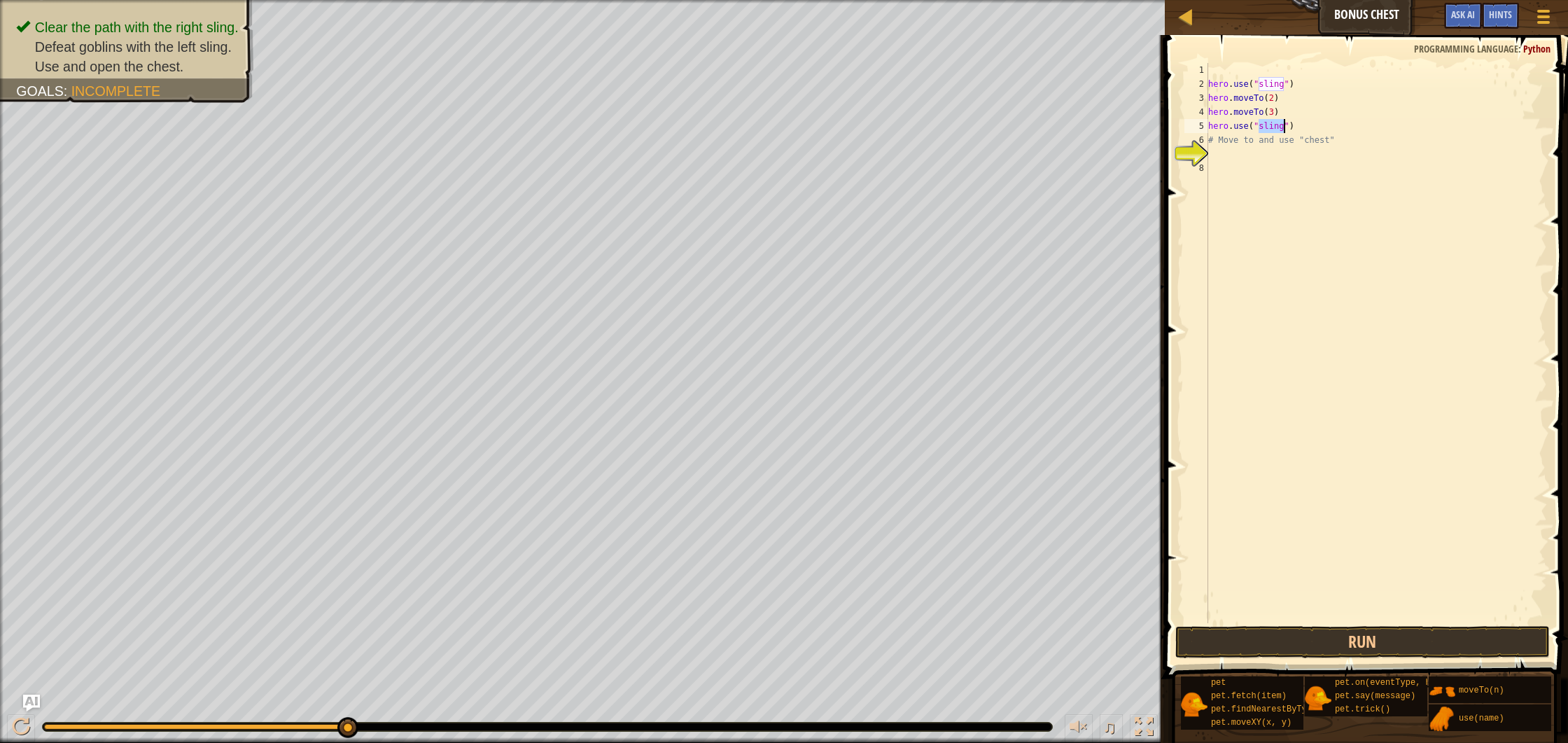
type textarea "hero.use("sling")"
click at [1400, 625] on span at bounding box center [1367, 337] width 415 height 685
click at [1400, 635] on button "Run" at bounding box center [1363, 642] width 374 height 32
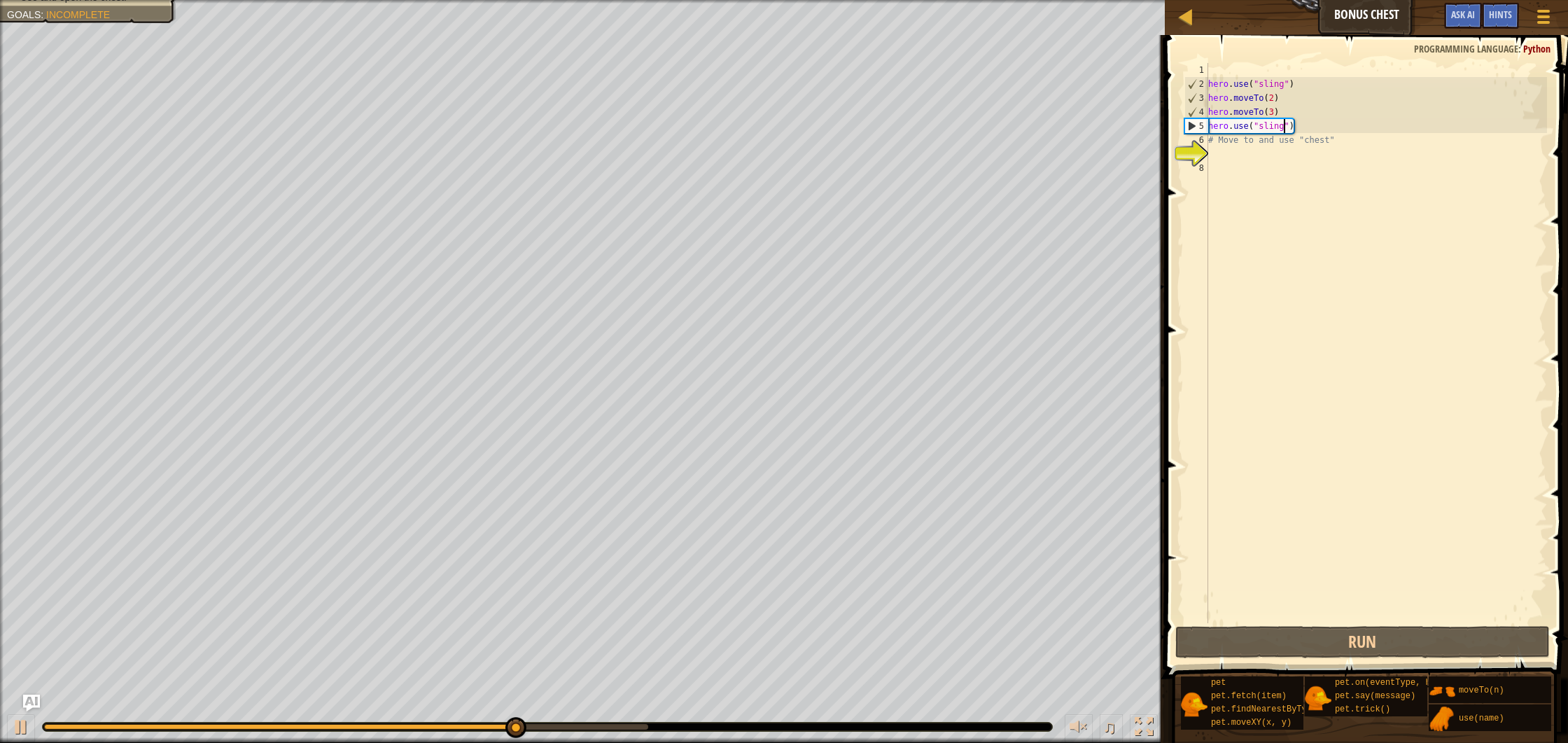
click at [1310, 126] on div "hero . use ( "sling" ) hero . moveTo ( 2 ) hero . moveTo ( 3 ) hero . use ( "sl…" at bounding box center [1376, 357] width 342 height 588
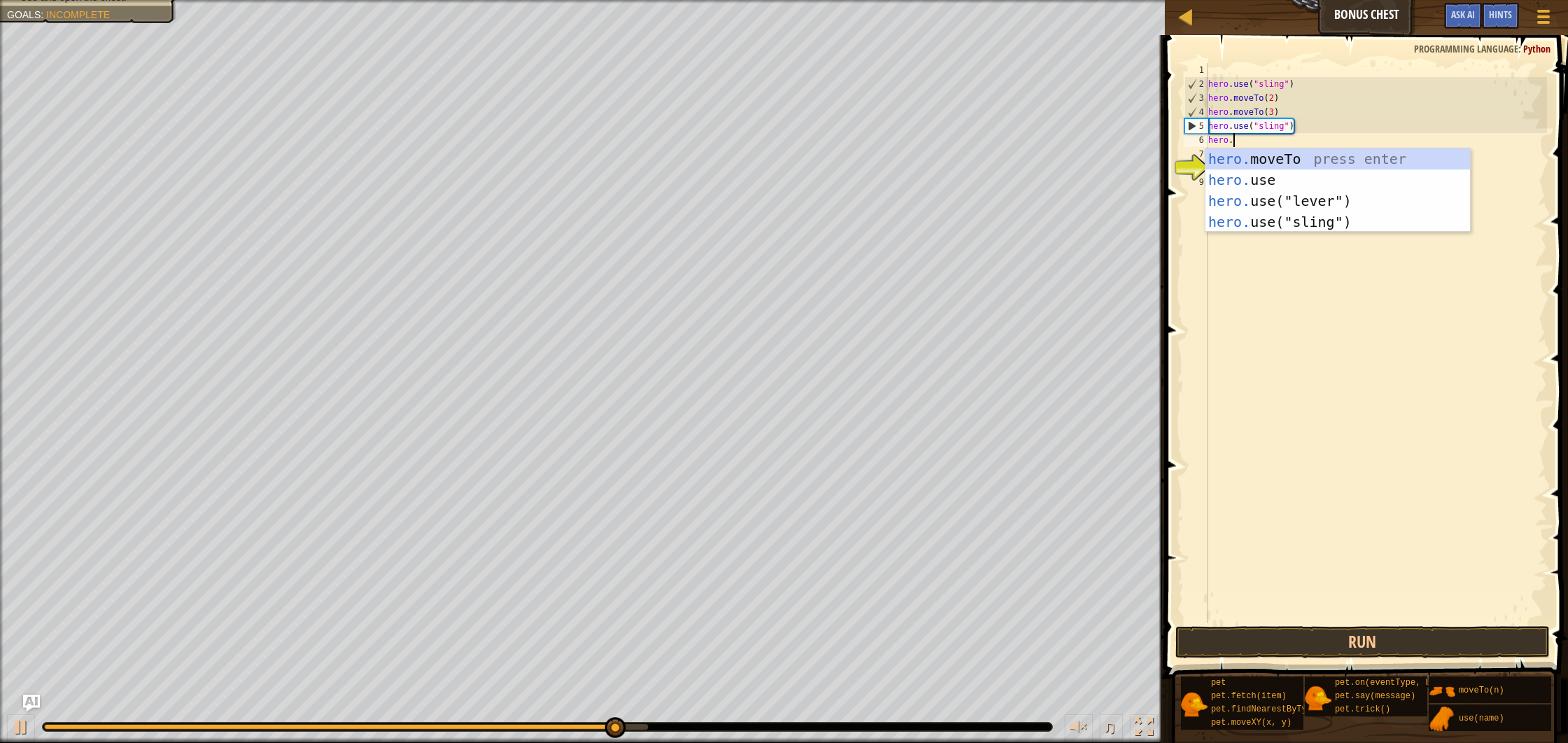
scroll to position [6, 2]
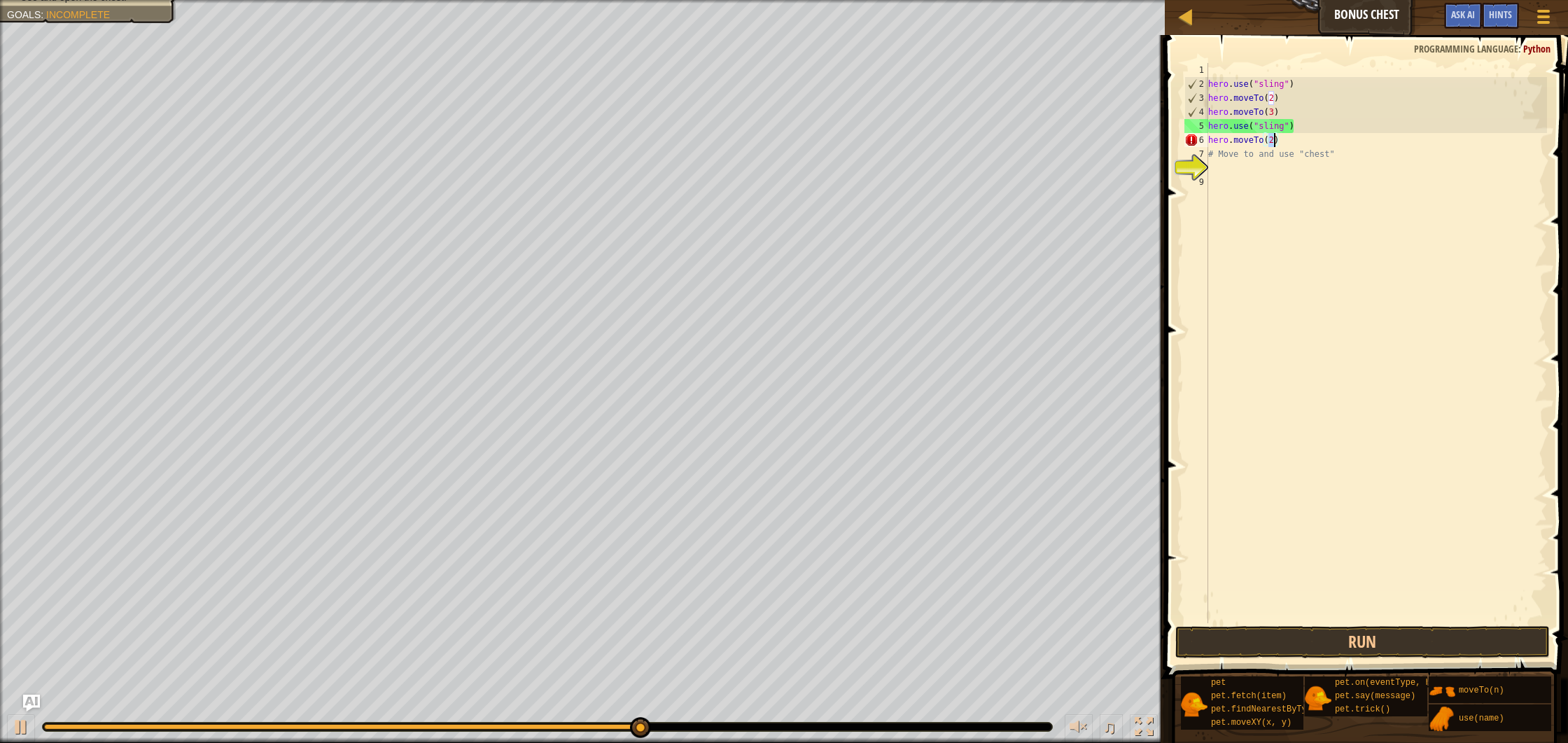
type textarea "hero.moveTo(4)"
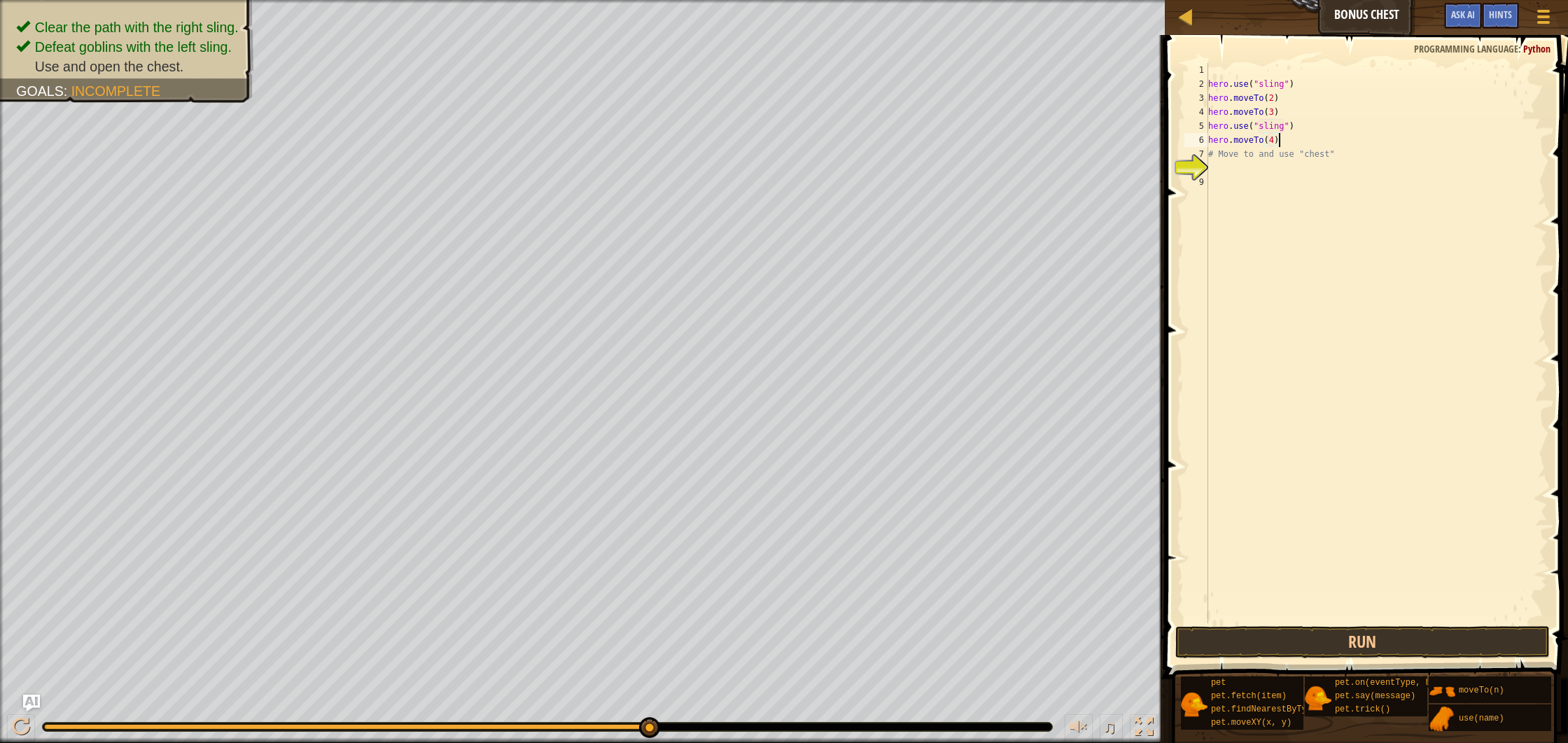
click at [1297, 145] on div "hero . use ( "sling" ) hero . moveTo ( 2 ) hero . moveTo ( 3 ) hero . use ( "sl…" at bounding box center [1376, 357] width 342 height 588
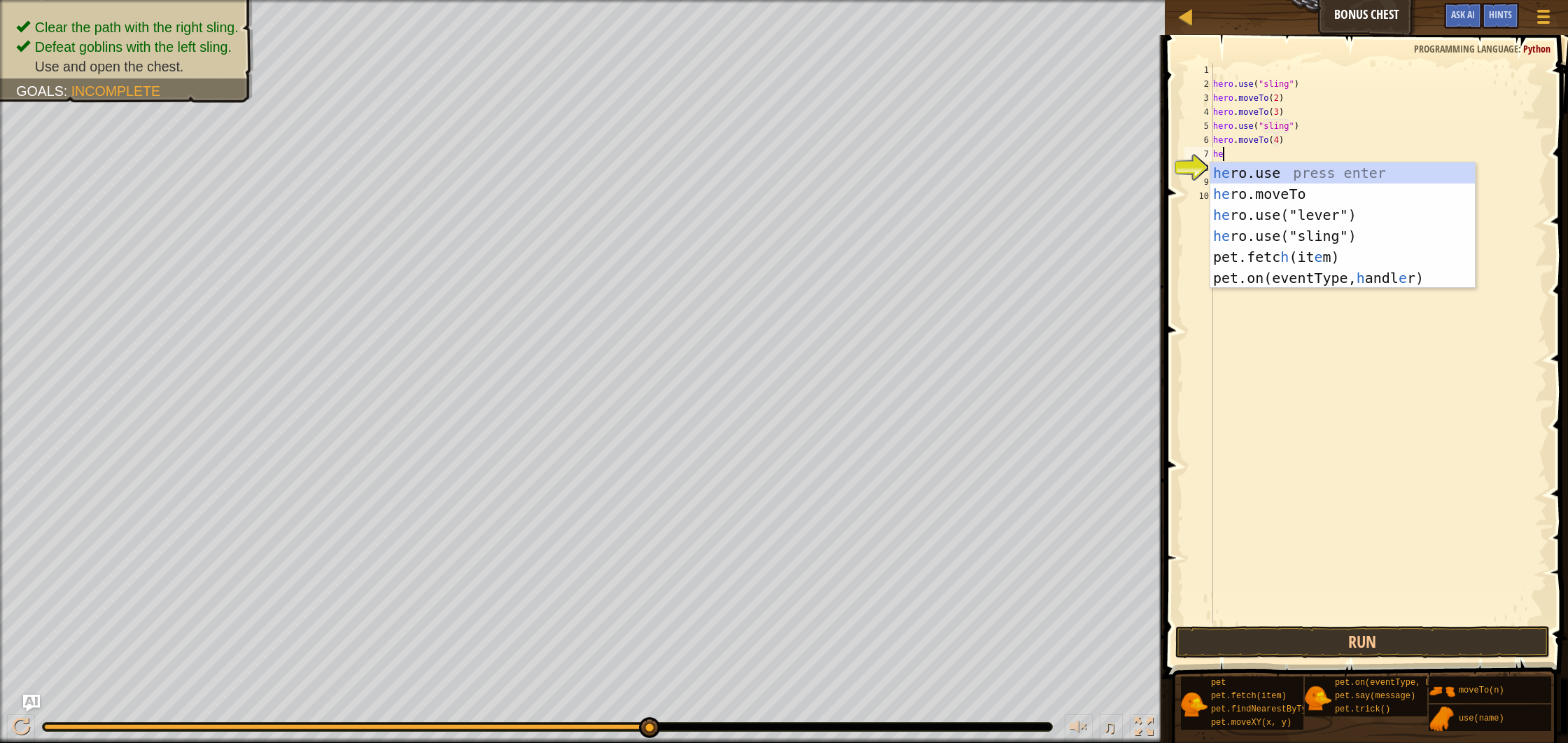
scroll to position [6, 1]
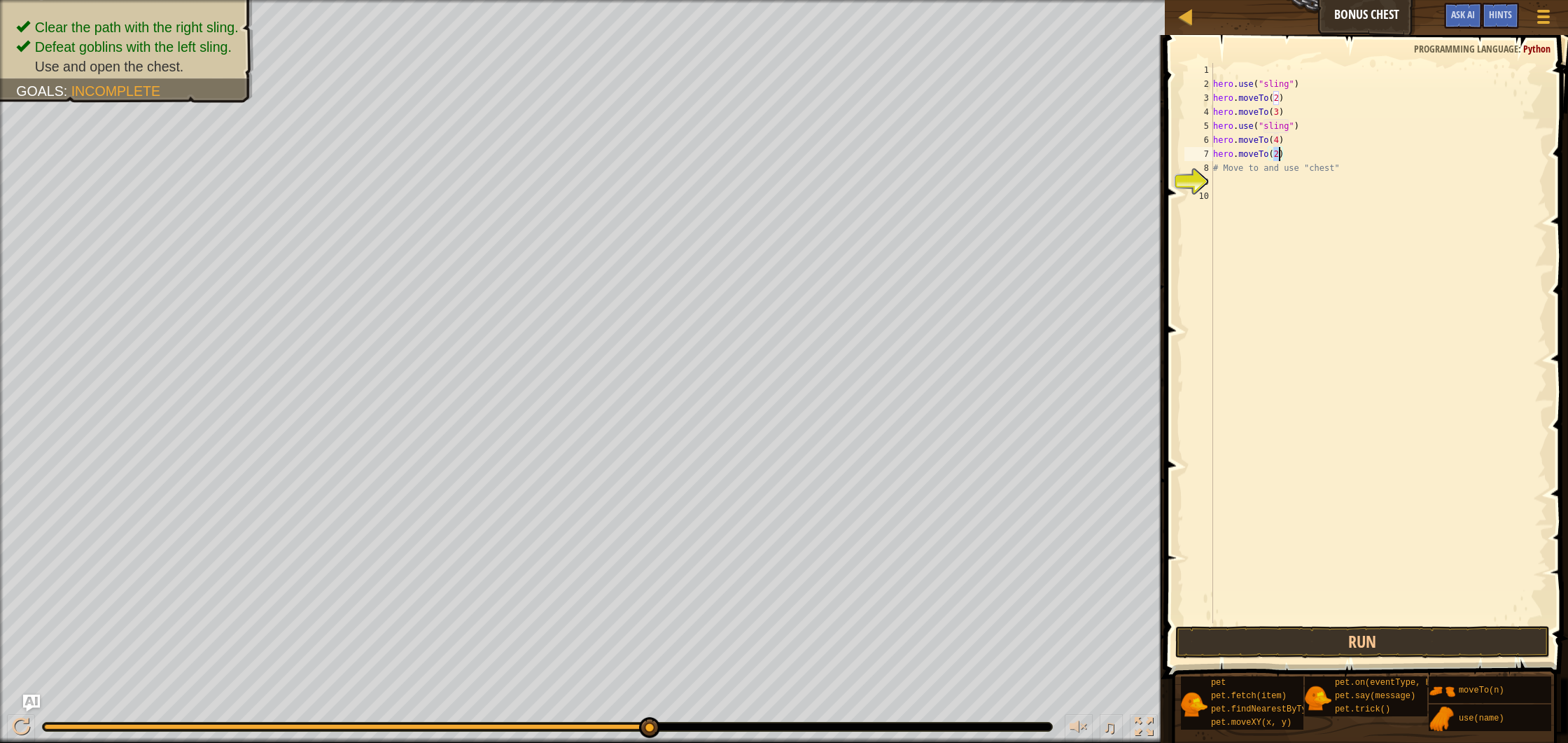
type textarea "hero.moveTo(5)"
click at [1322, 153] on div "hero . use ( "sling" ) hero . moveTo ( 2 ) hero . moveTo ( 3 ) hero . use ( "sl…" at bounding box center [1378, 357] width 337 height 588
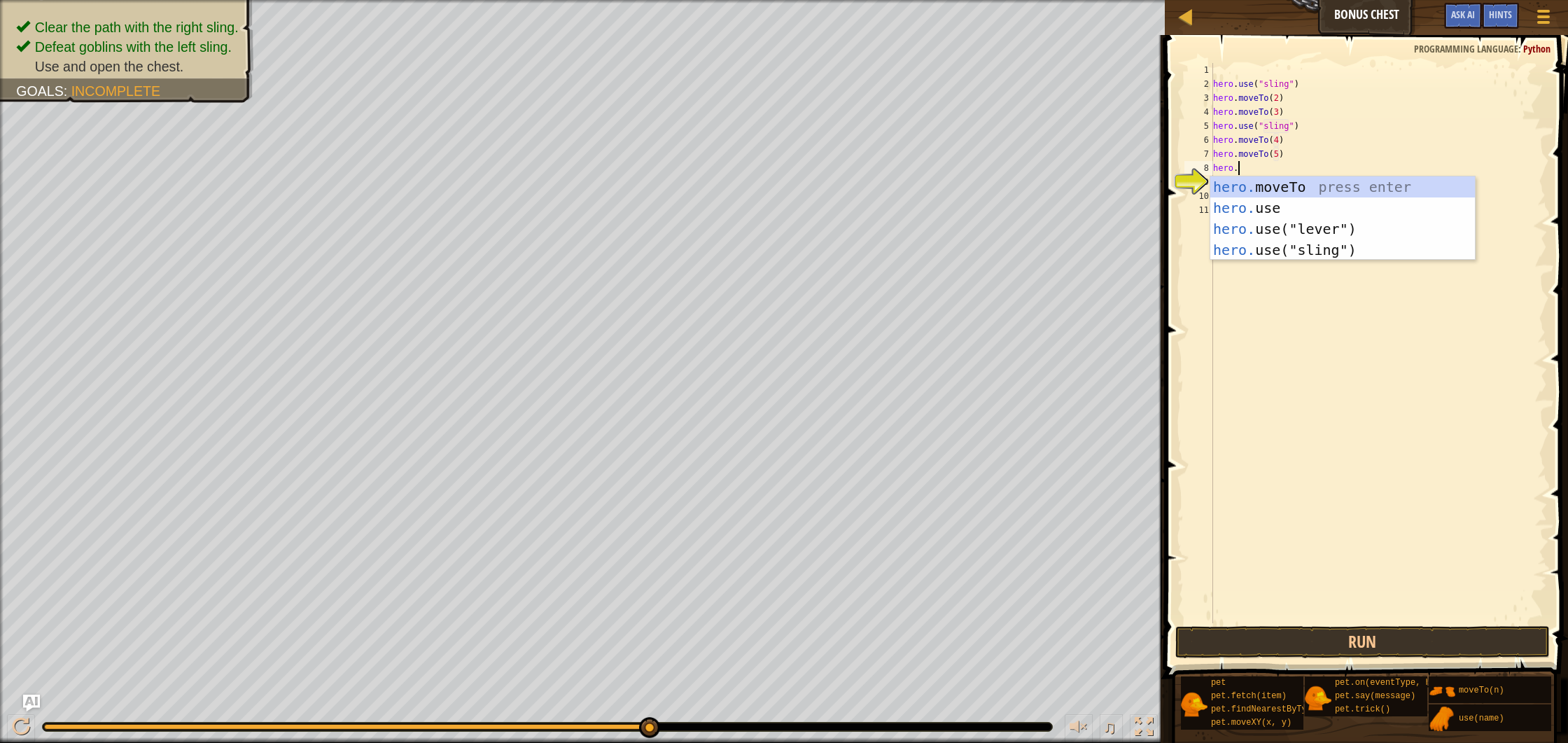
scroll to position [6, 2]
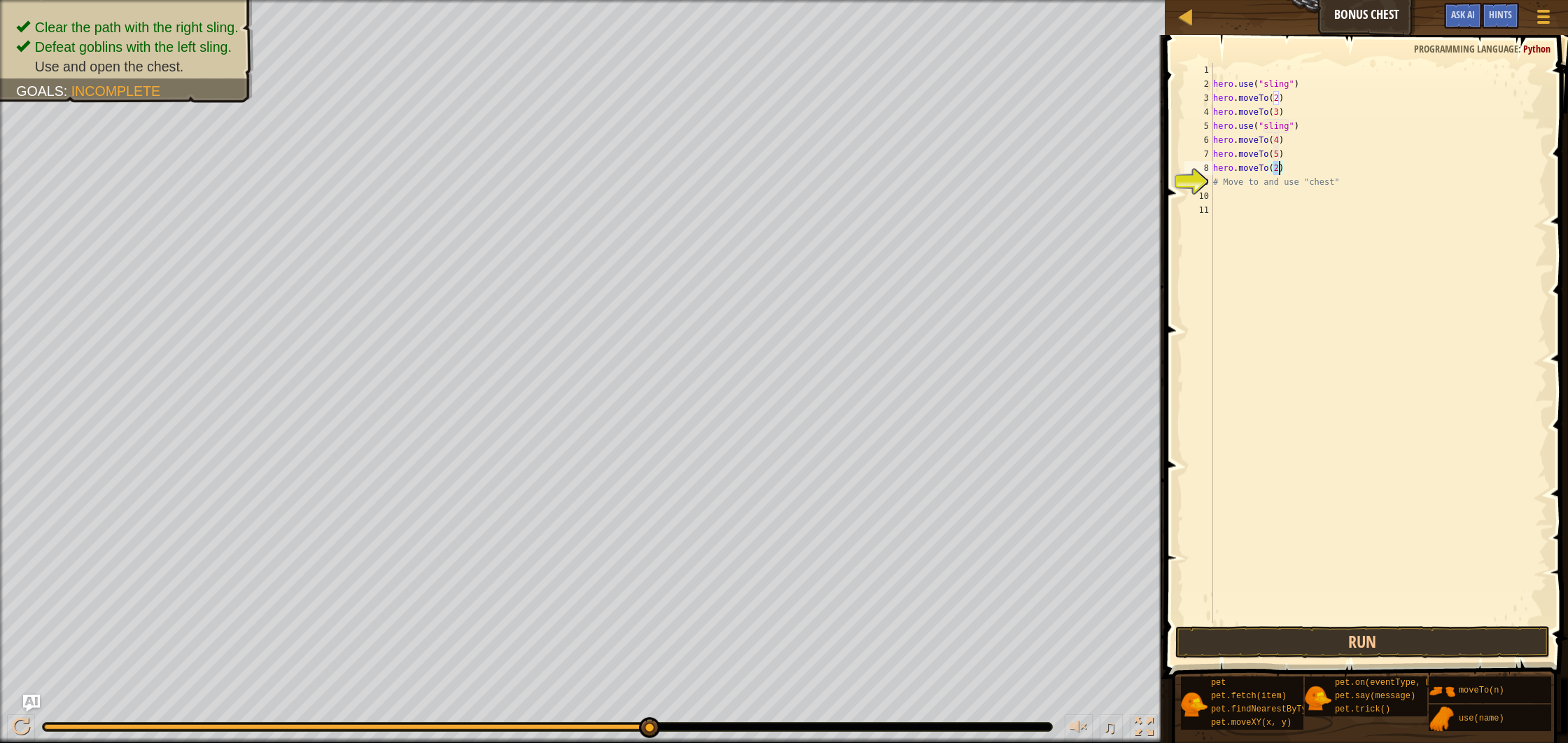
type textarea "hero.moveTo(6)"
click at [1307, 163] on div "hero . use ( "sling" ) hero . moveTo ( 2 ) hero . moveTo ( 3 ) hero . use ( "sl…" at bounding box center [1378, 357] width 337 height 588
click at [1366, 659] on div "Hints hero.use("chest") 1 2 3 4 5 6 7 8 9 10 11 12 hero . use ( "sling" ) hero …" at bounding box center [1364, 385] width 408 height 701
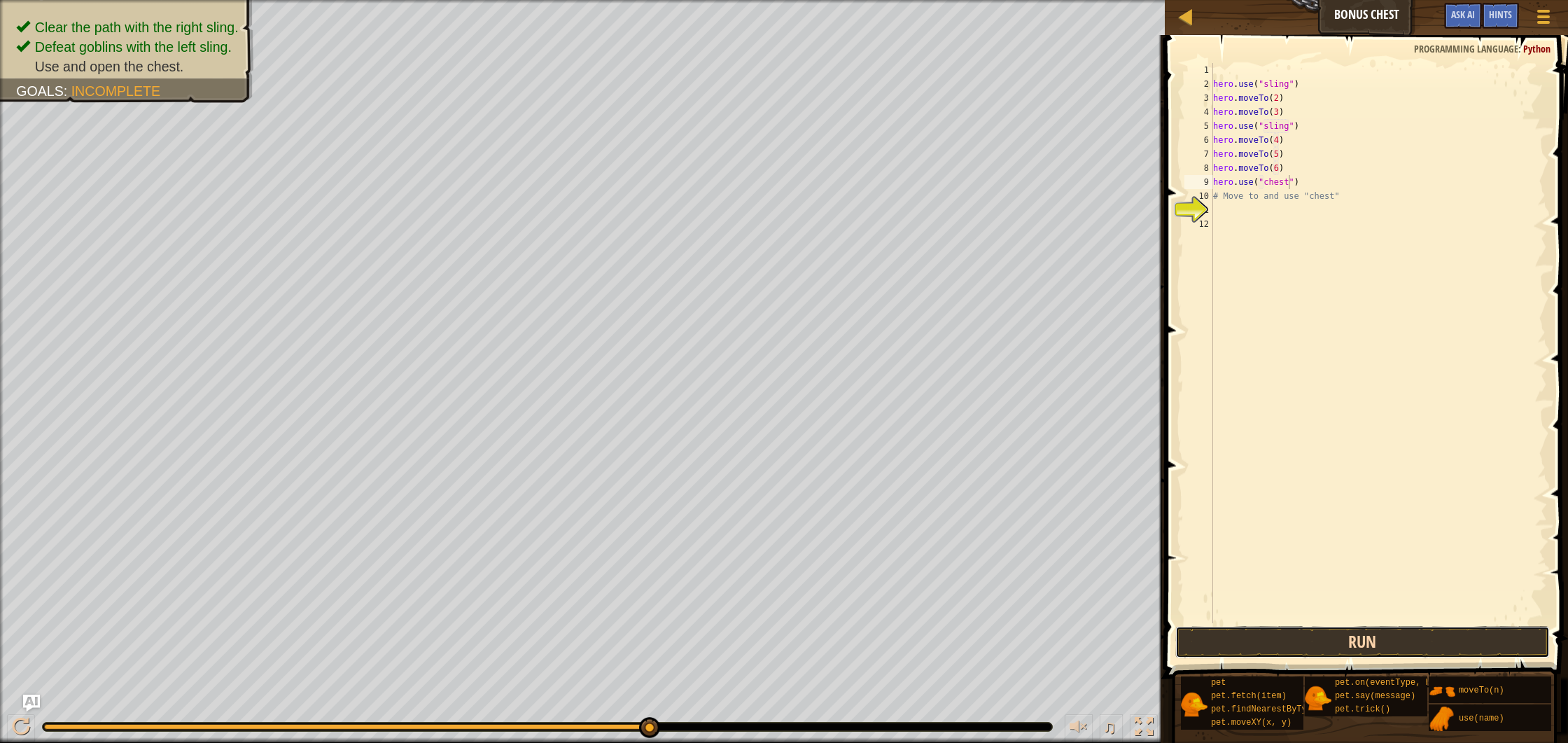
click at [1366, 656] on button "Run" at bounding box center [1363, 642] width 374 height 32
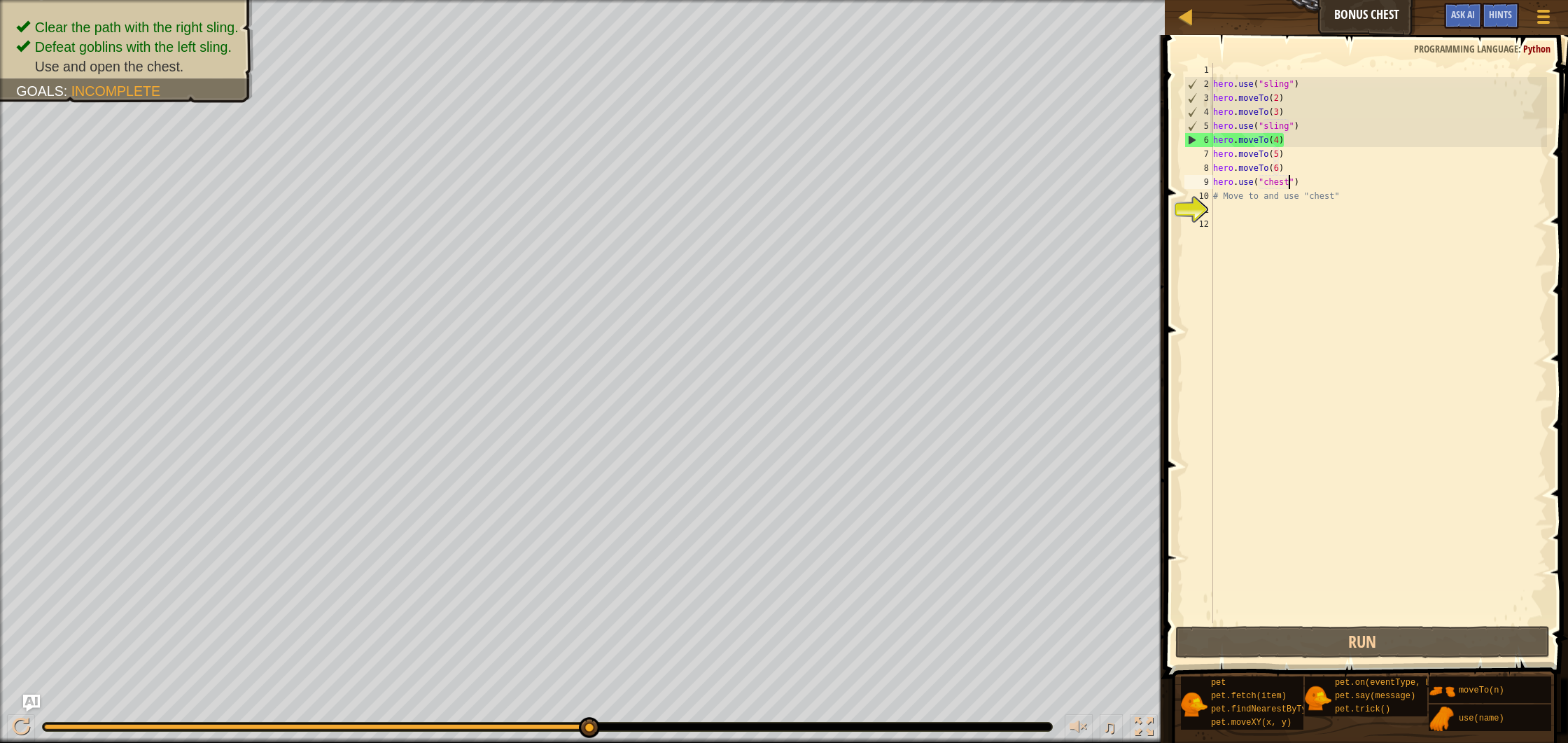
click at [1311, 130] on div "hero . use ( "sling" ) hero . moveTo ( 2 ) hero . moveTo ( 3 ) hero . use ( "sl…" at bounding box center [1378, 357] width 337 height 588
type textarea "hero.use("sling")"
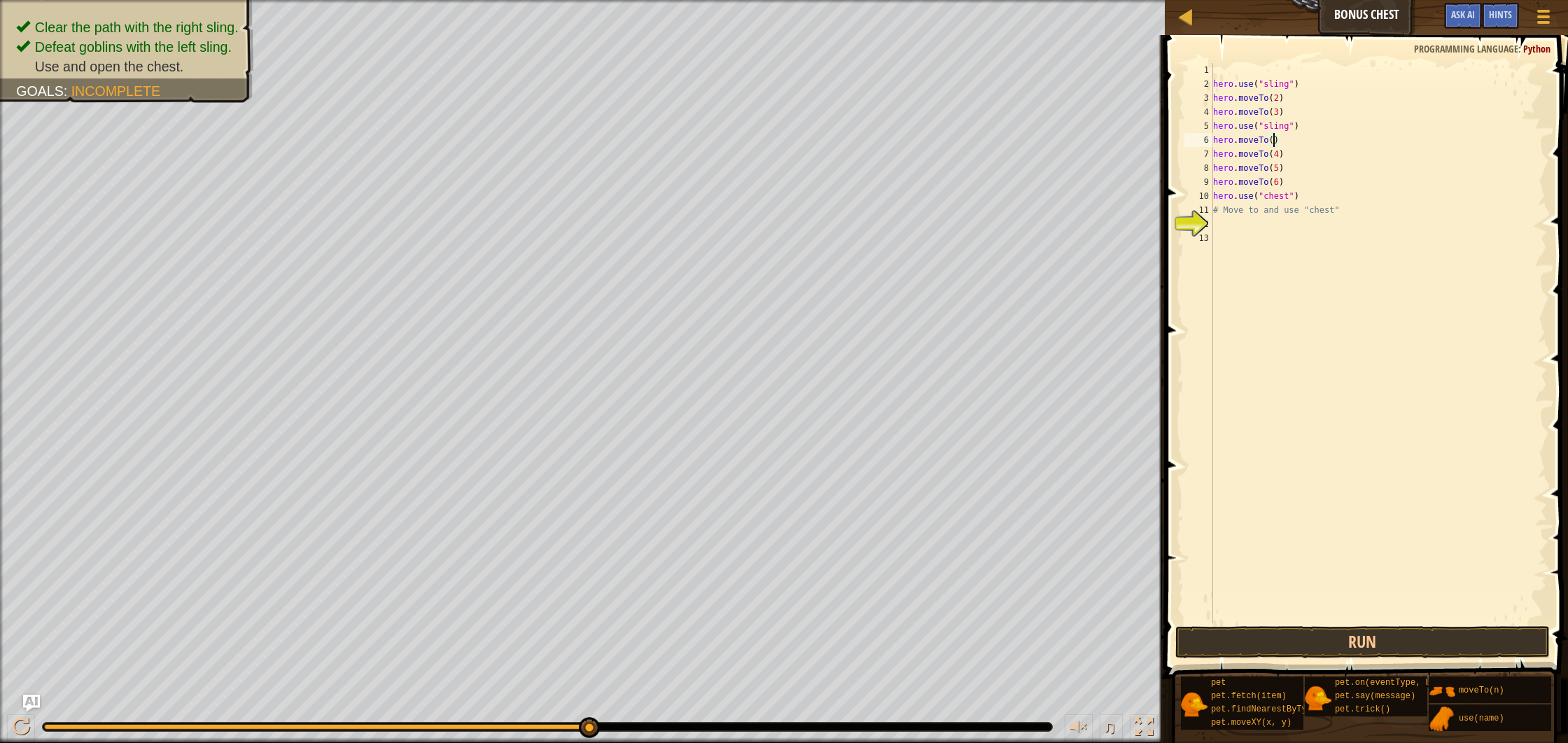
scroll to position [6, 5]
type textarea "hero.moveTo(2)"
click at [1303, 643] on button "Run" at bounding box center [1363, 642] width 374 height 32
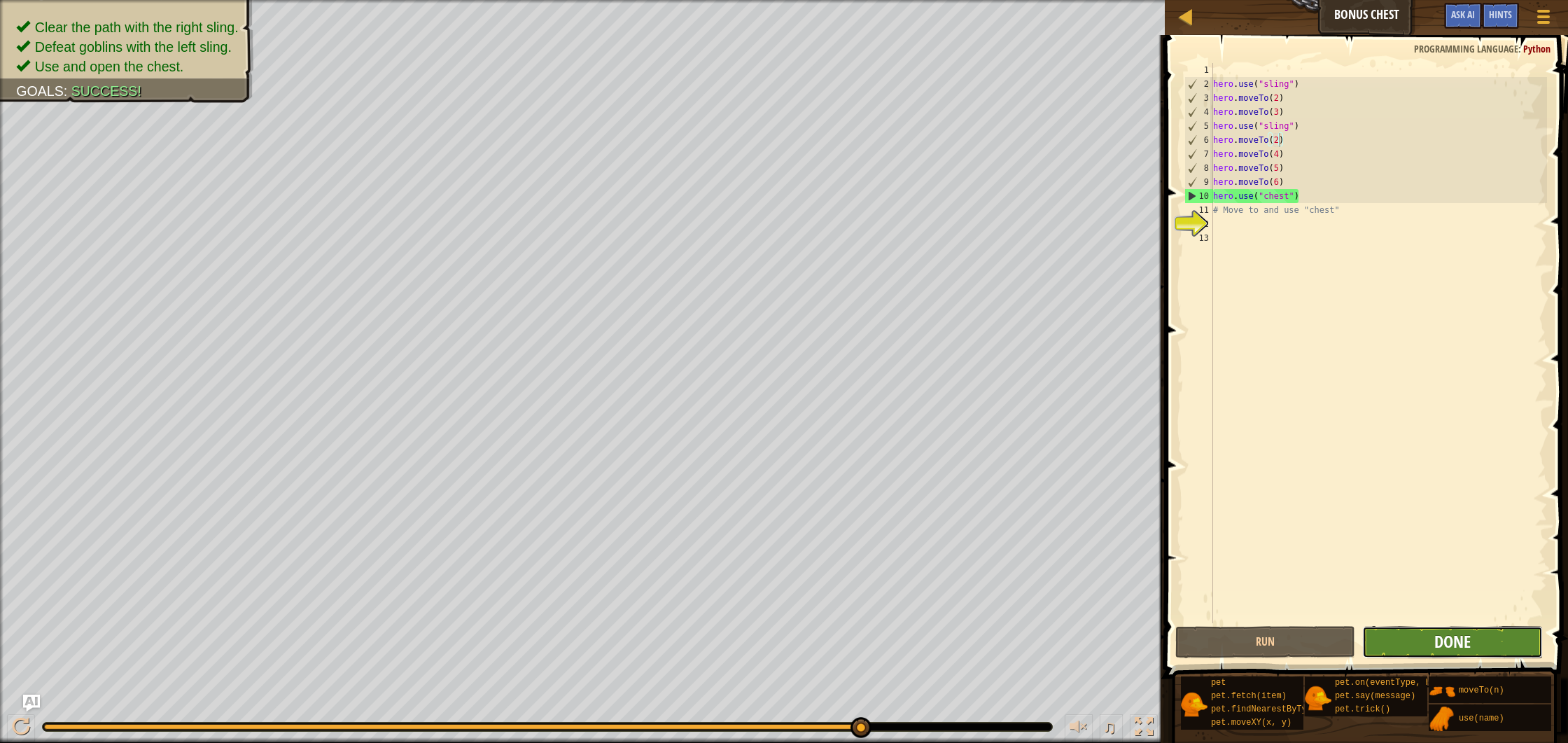
click at [1465, 636] on span "Done" at bounding box center [1453, 642] width 36 height 22
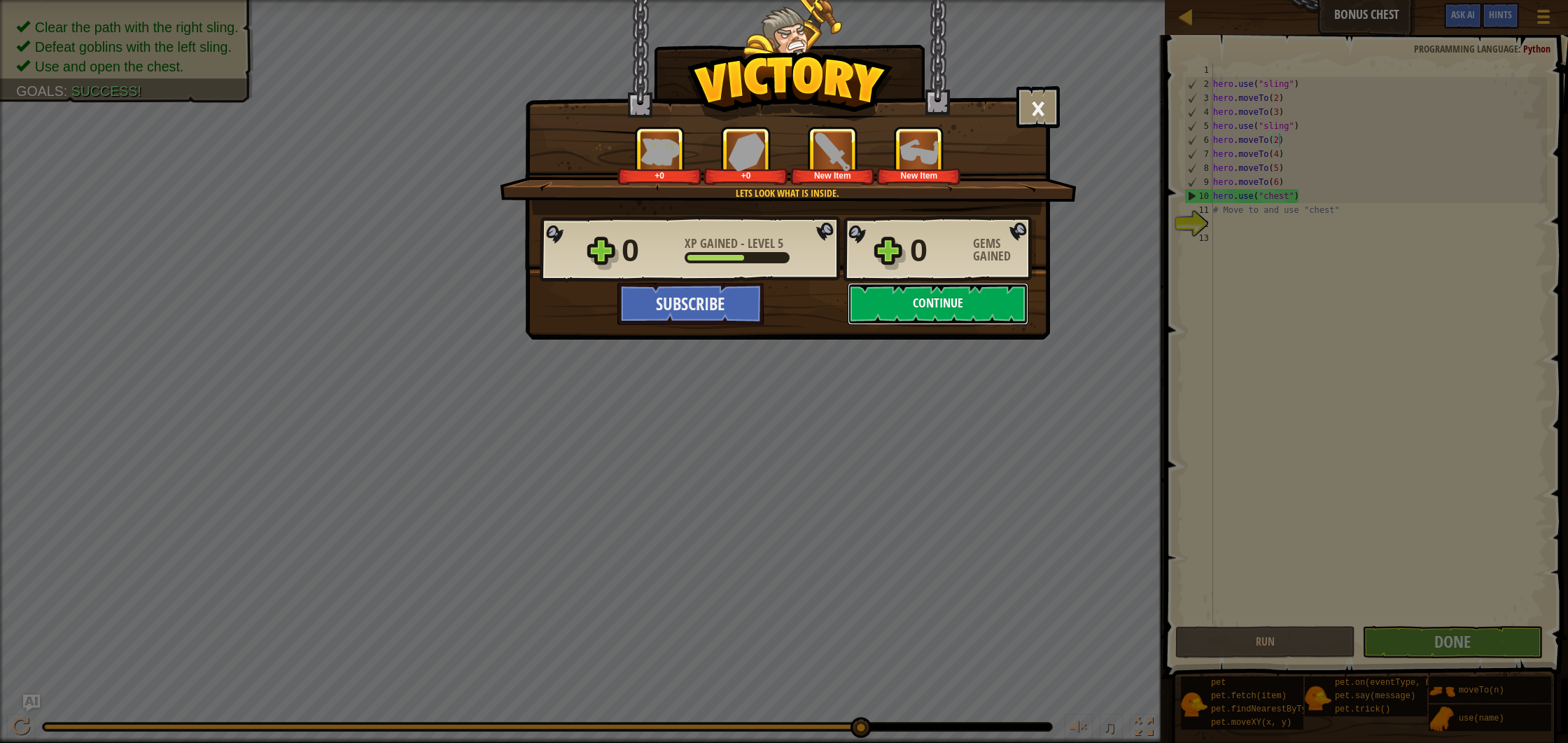
click at [974, 315] on button "Continue" at bounding box center [938, 304] width 181 height 42
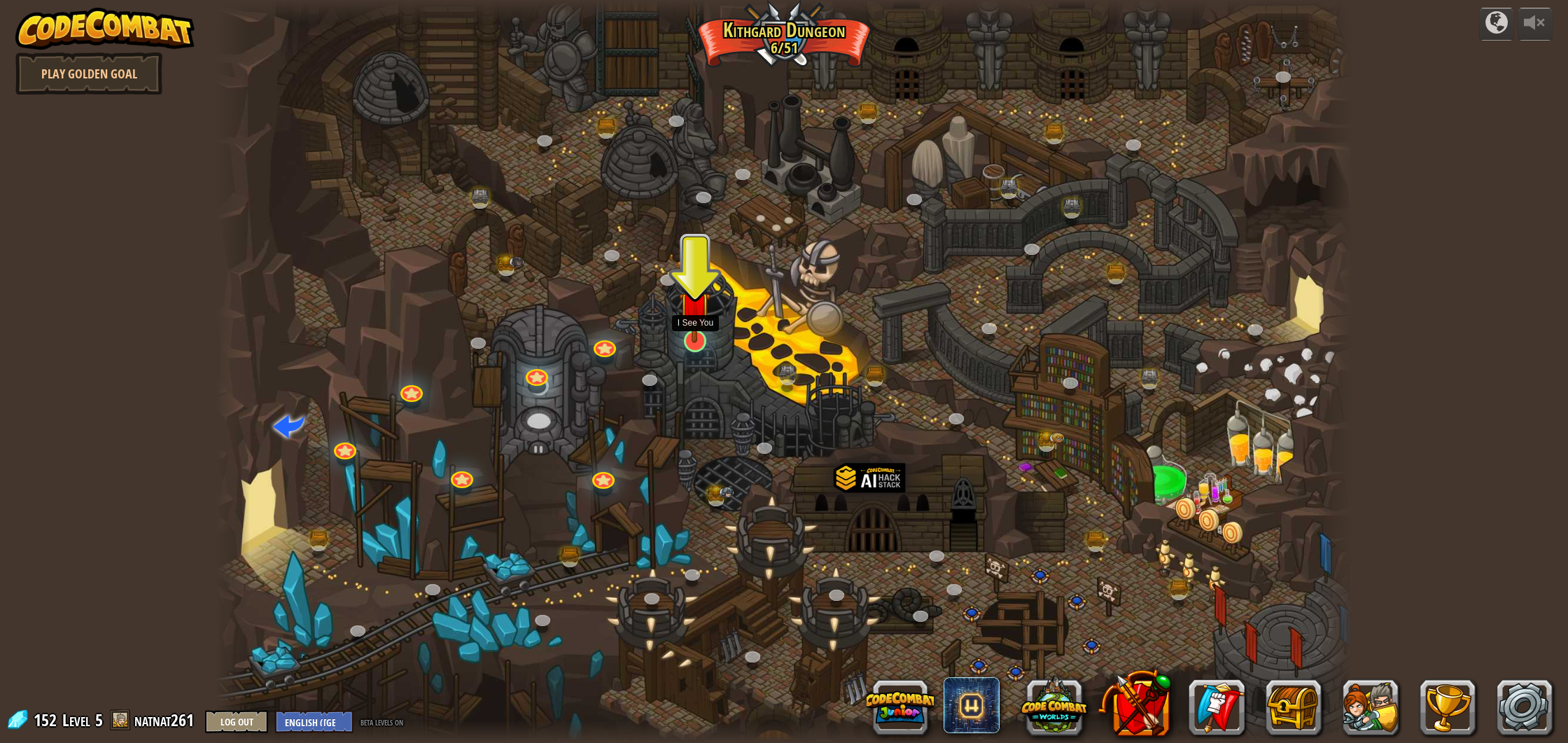
click at [682, 324] on img at bounding box center [695, 307] width 32 height 72
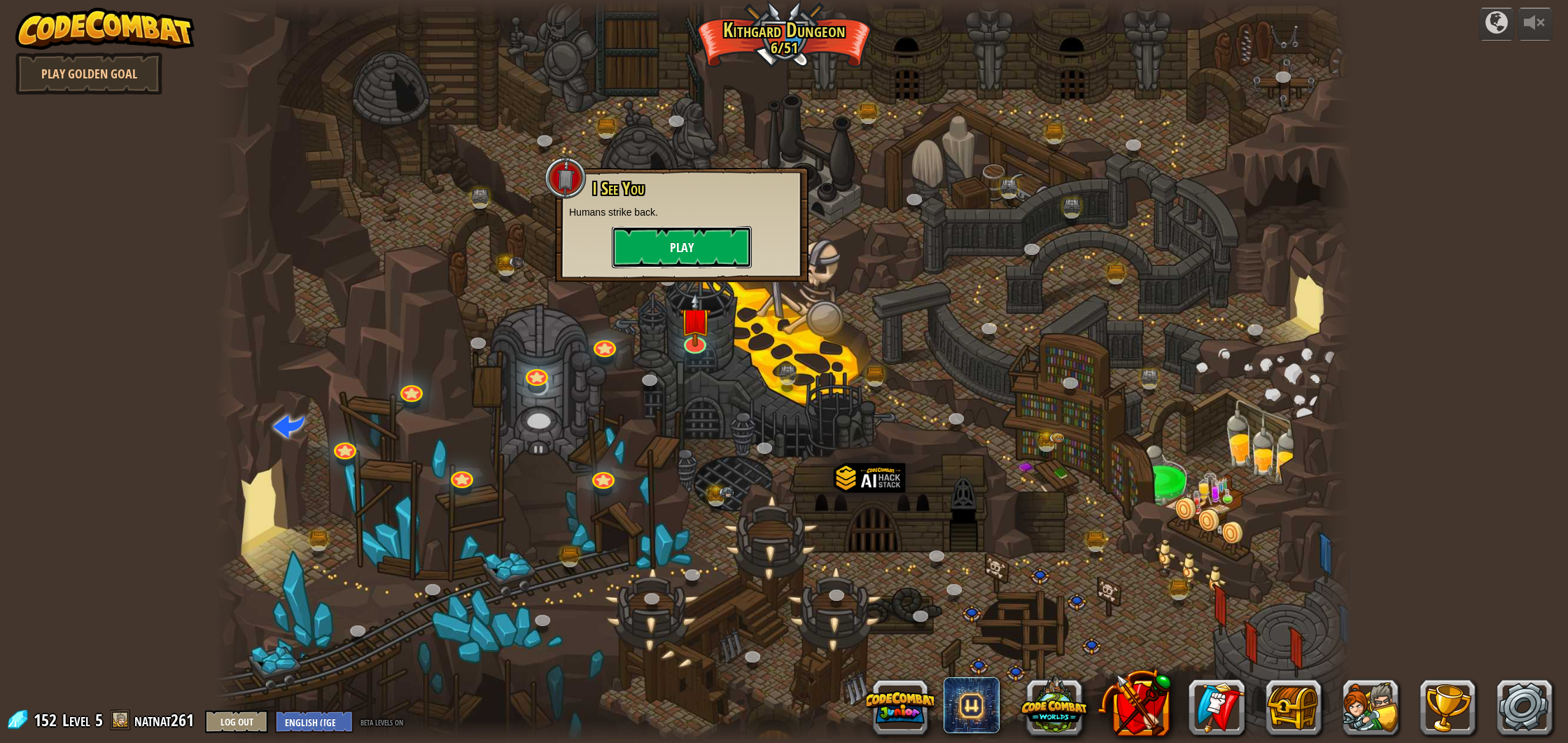
click at [695, 240] on button "Play" at bounding box center [682, 247] width 140 height 42
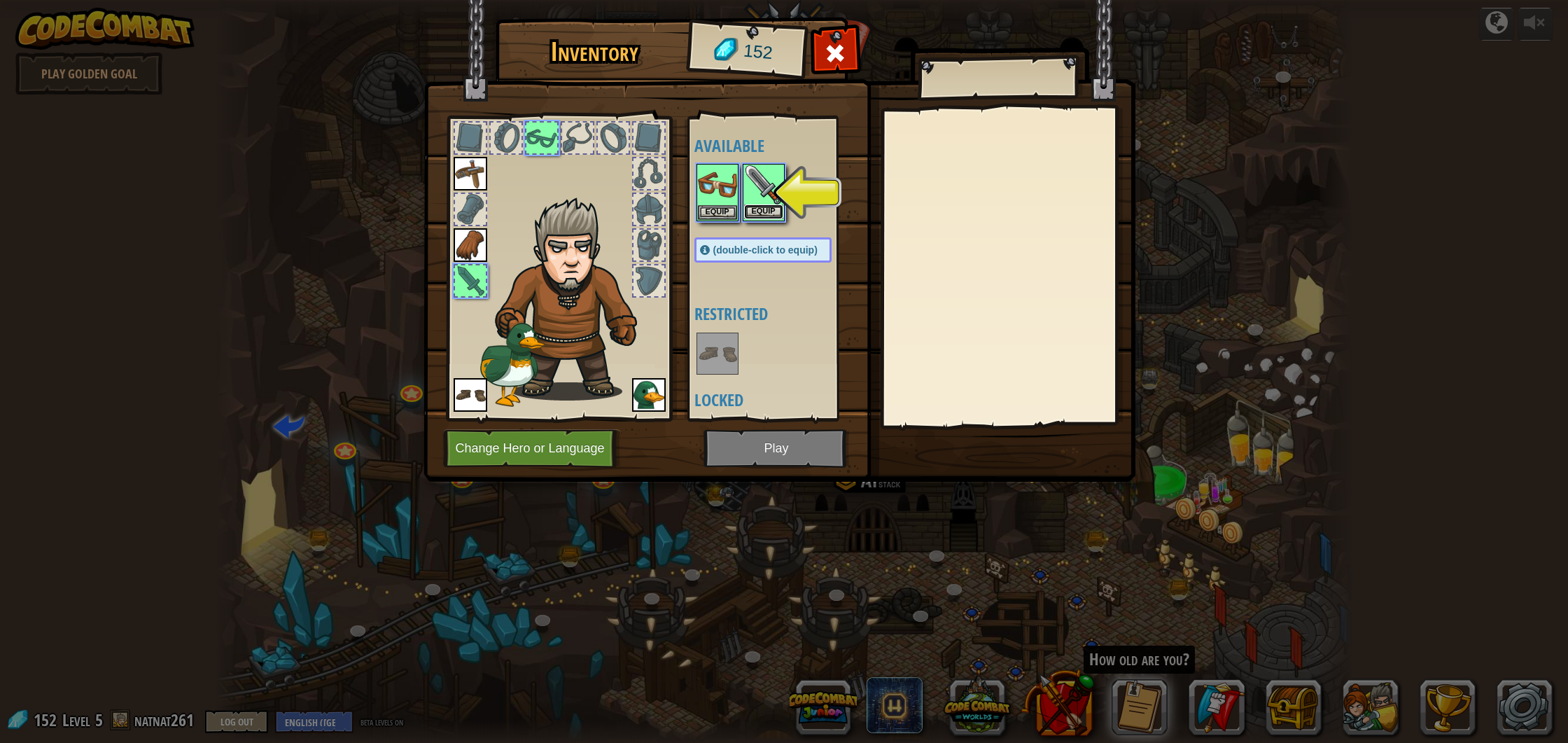
click at [779, 205] on button "Equip" at bounding box center [764, 212] width 39 height 15
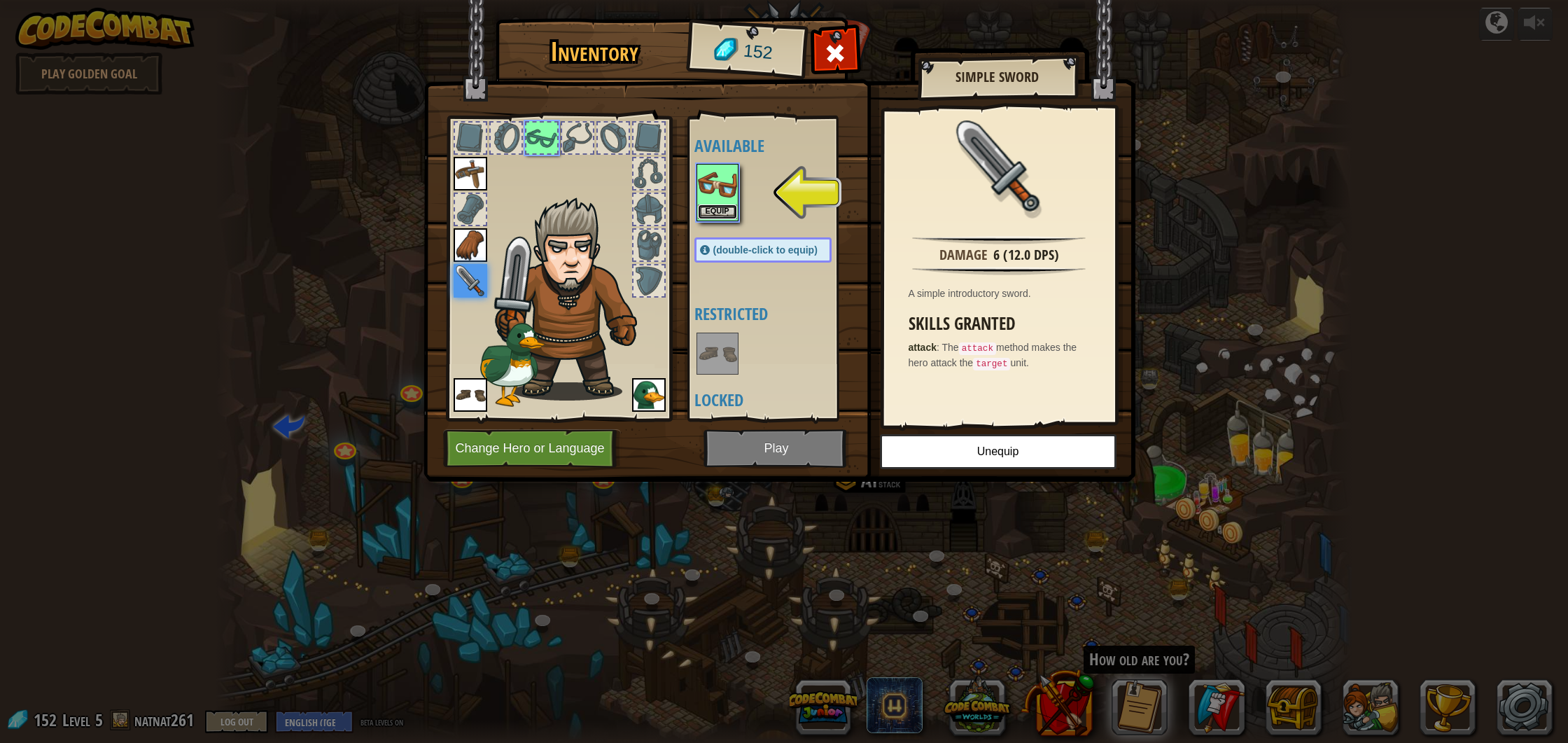
click at [731, 209] on button "Equip" at bounding box center [718, 212] width 39 height 15
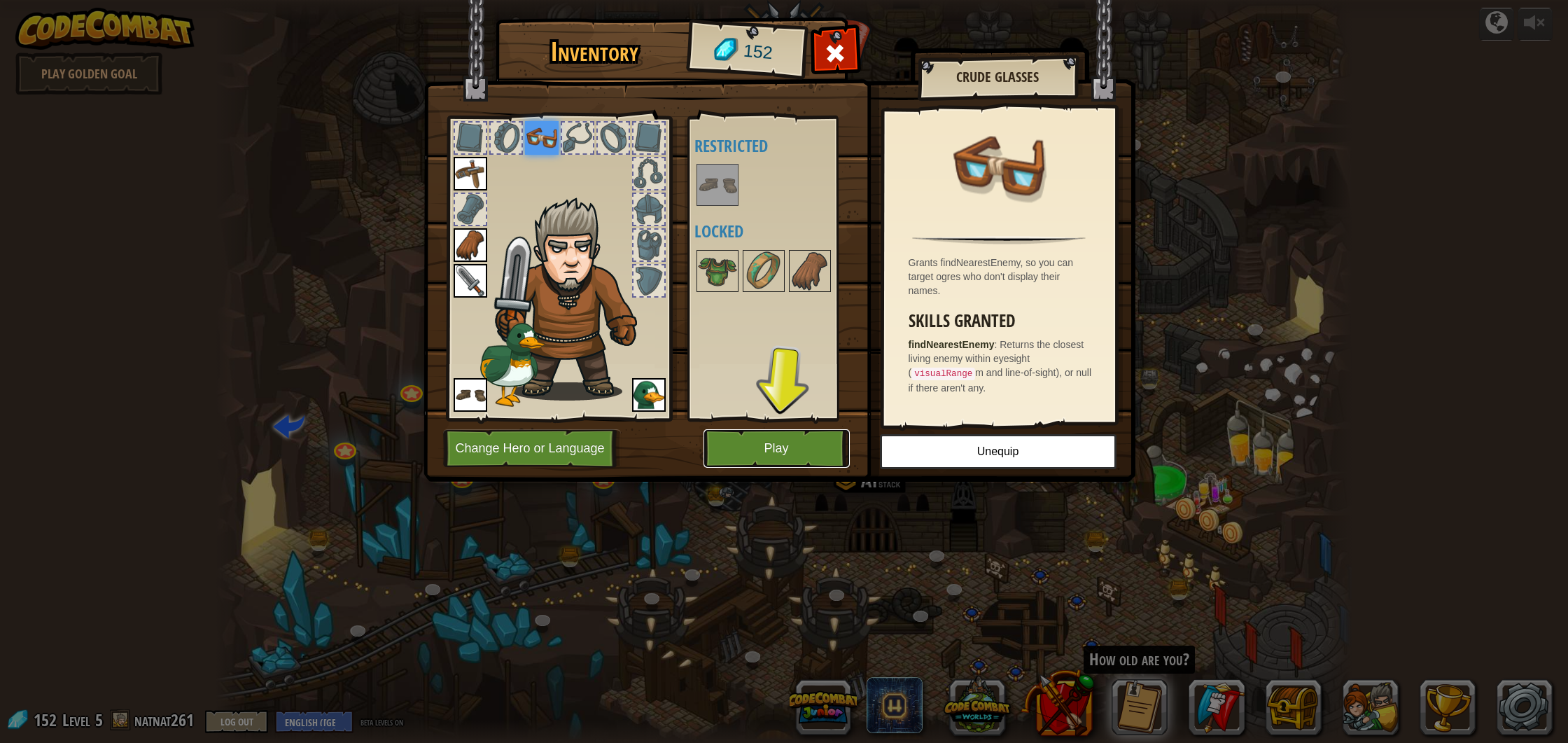
click at [793, 443] on button "Play" at bounding box center [776, 448] width 146 height 39
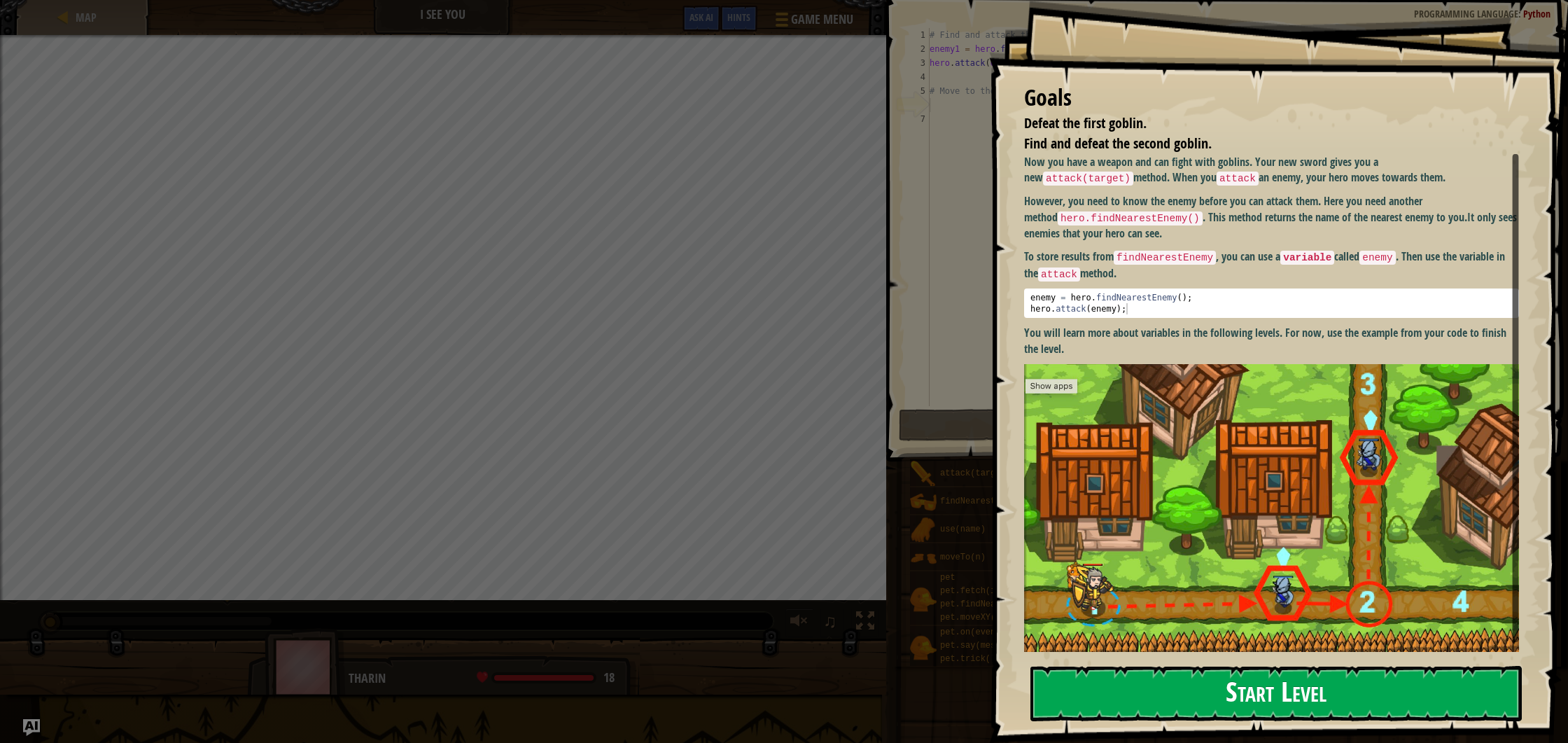
click at [1158, 703] on button "Start Level" at bounding box center [1277, 694] width 491 height 55
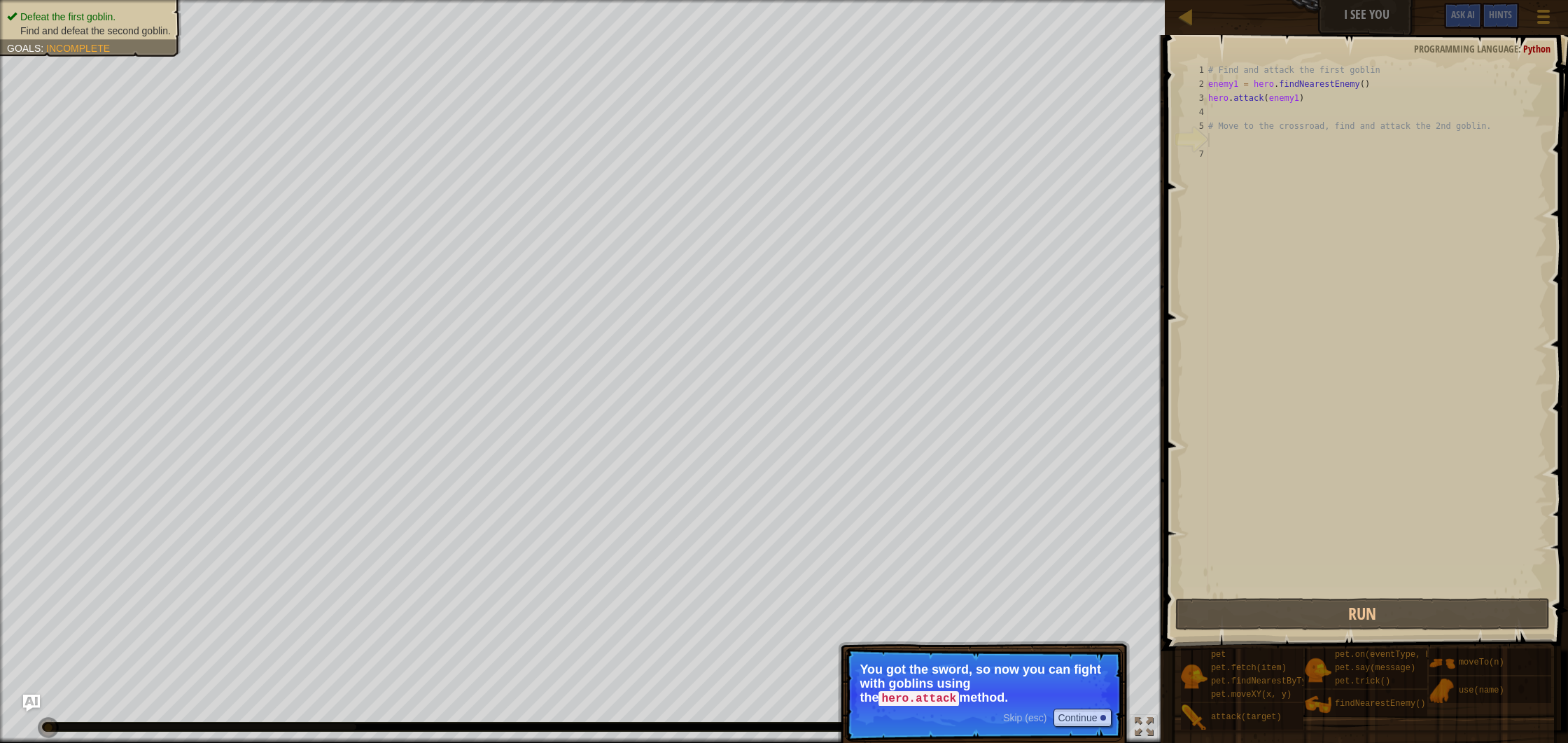
click at [959, 692] on code "hero.attack" at bounding box center [919, 699] width 81 height 15
click at [1089, 726] on button "Continue" at bounding box center [1083, 718] width 58 height 18
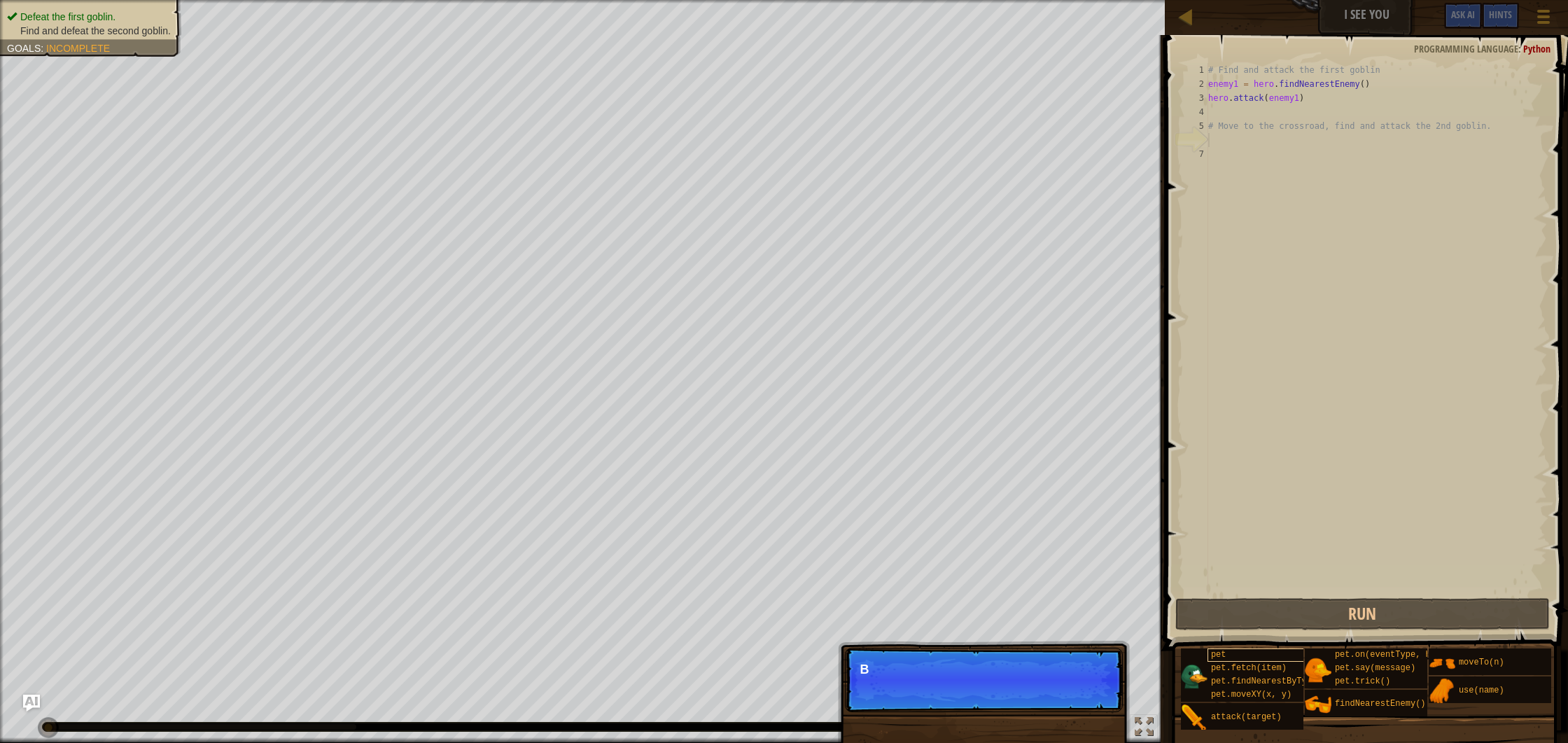
scroll to position [6, 0]
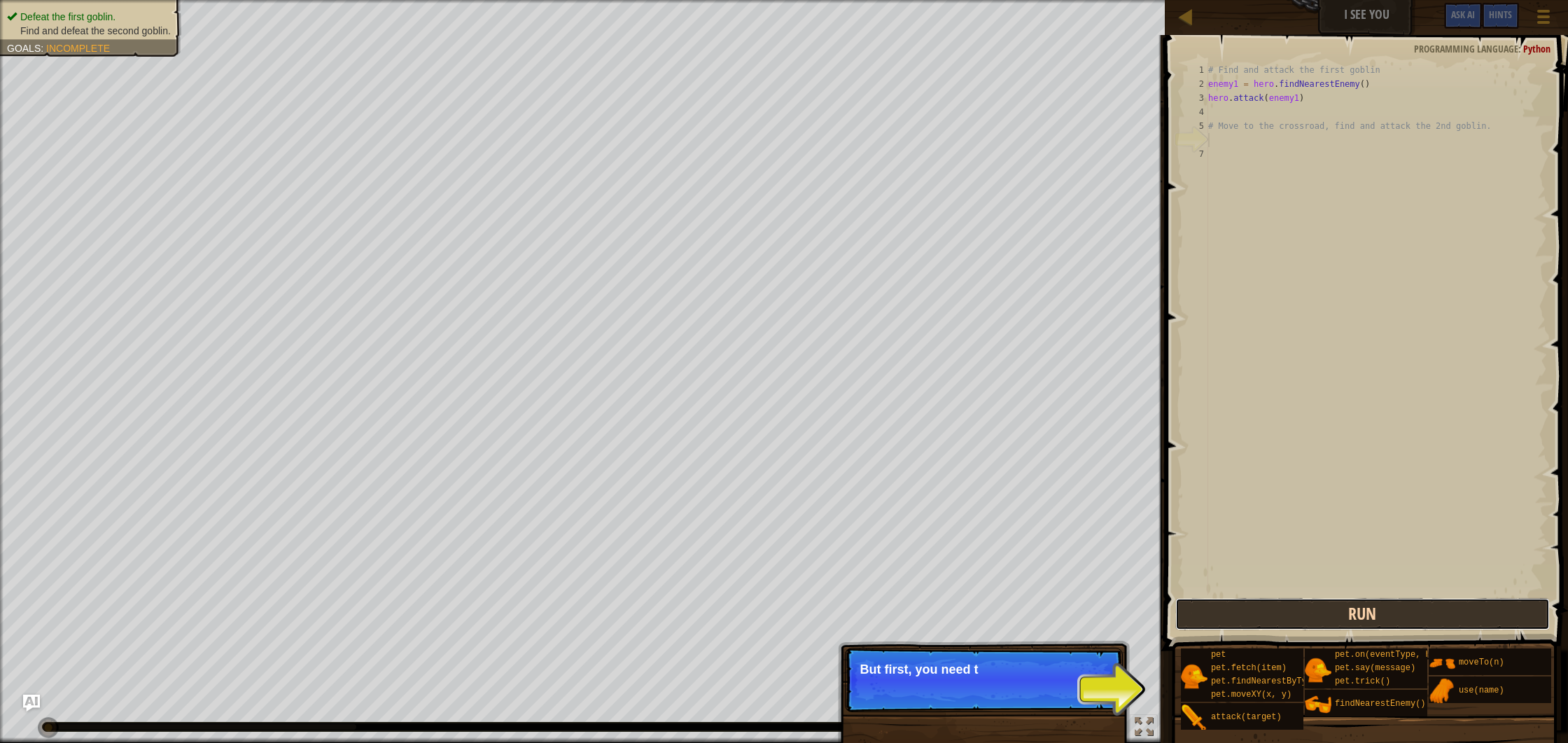
click at [1290, 620] on button "Run" at bounding box center [1363, 614] width 374 height 32
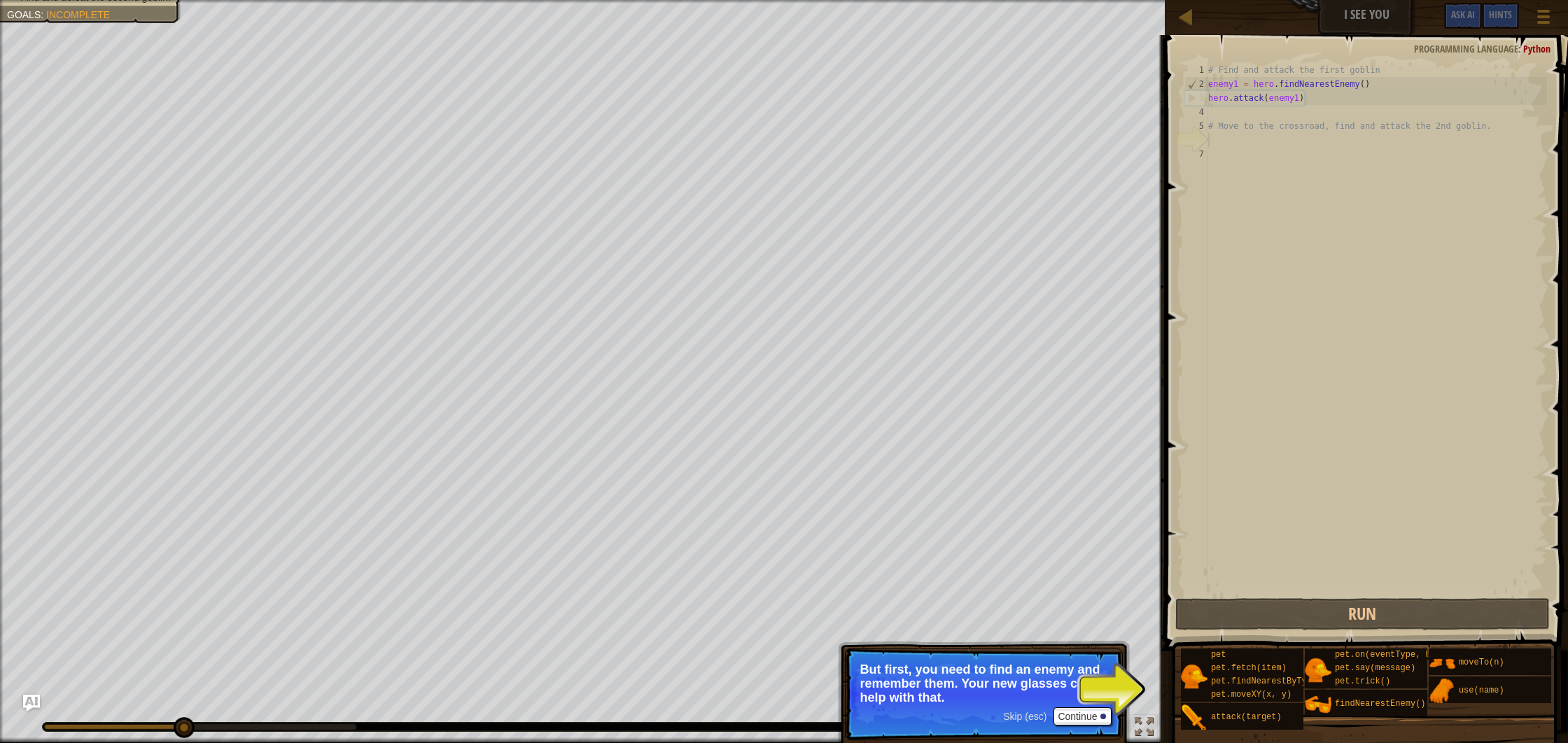
click at [1093, 726] on p "Skip (esc) Continue But first, you need to find an enemy and remember them. You…" at bounding box center [984, 694] width 278 height 92
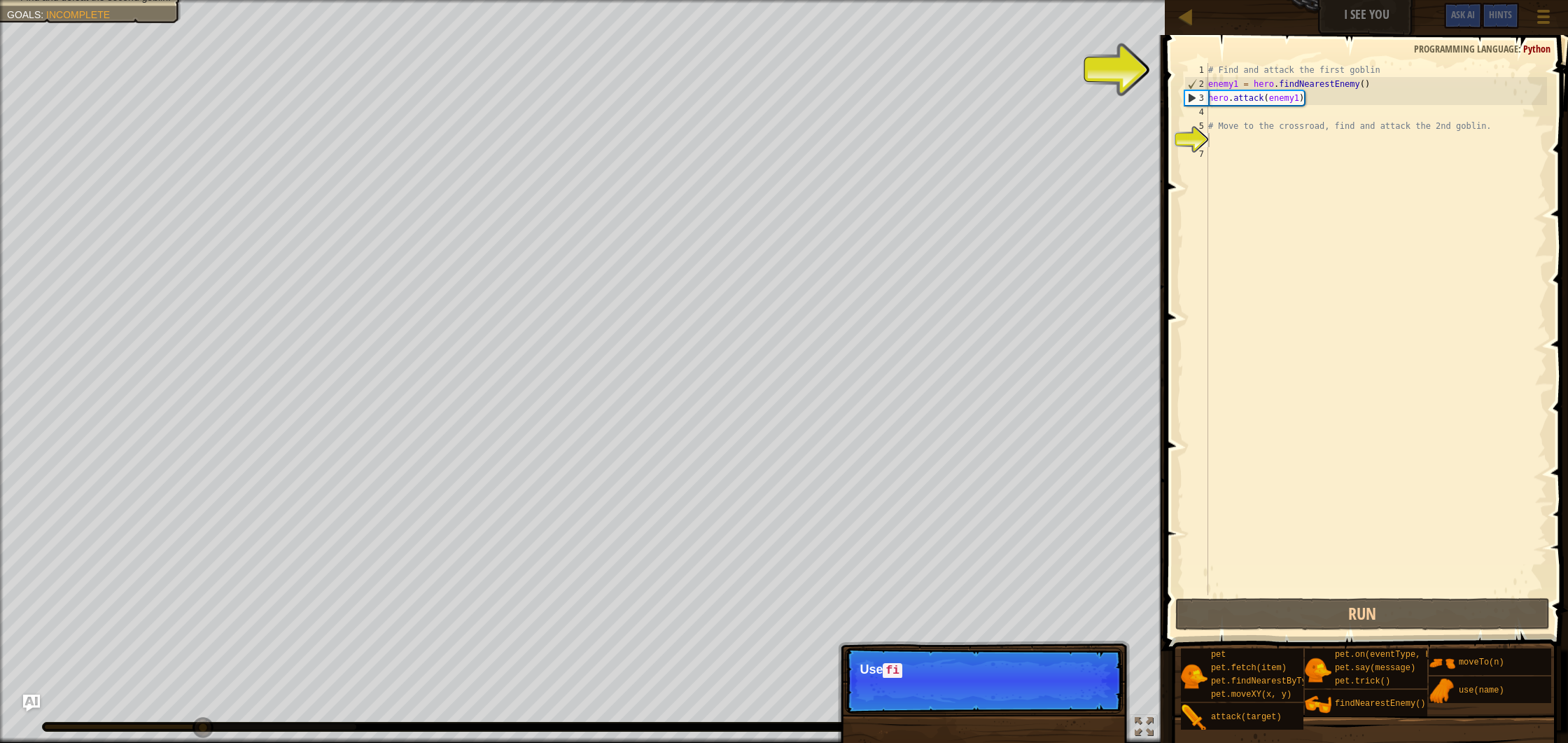
click at [1085, 717] on div "Skip (esc) Continue Use fi" at bounding box center [984, 752] width 292 height 207
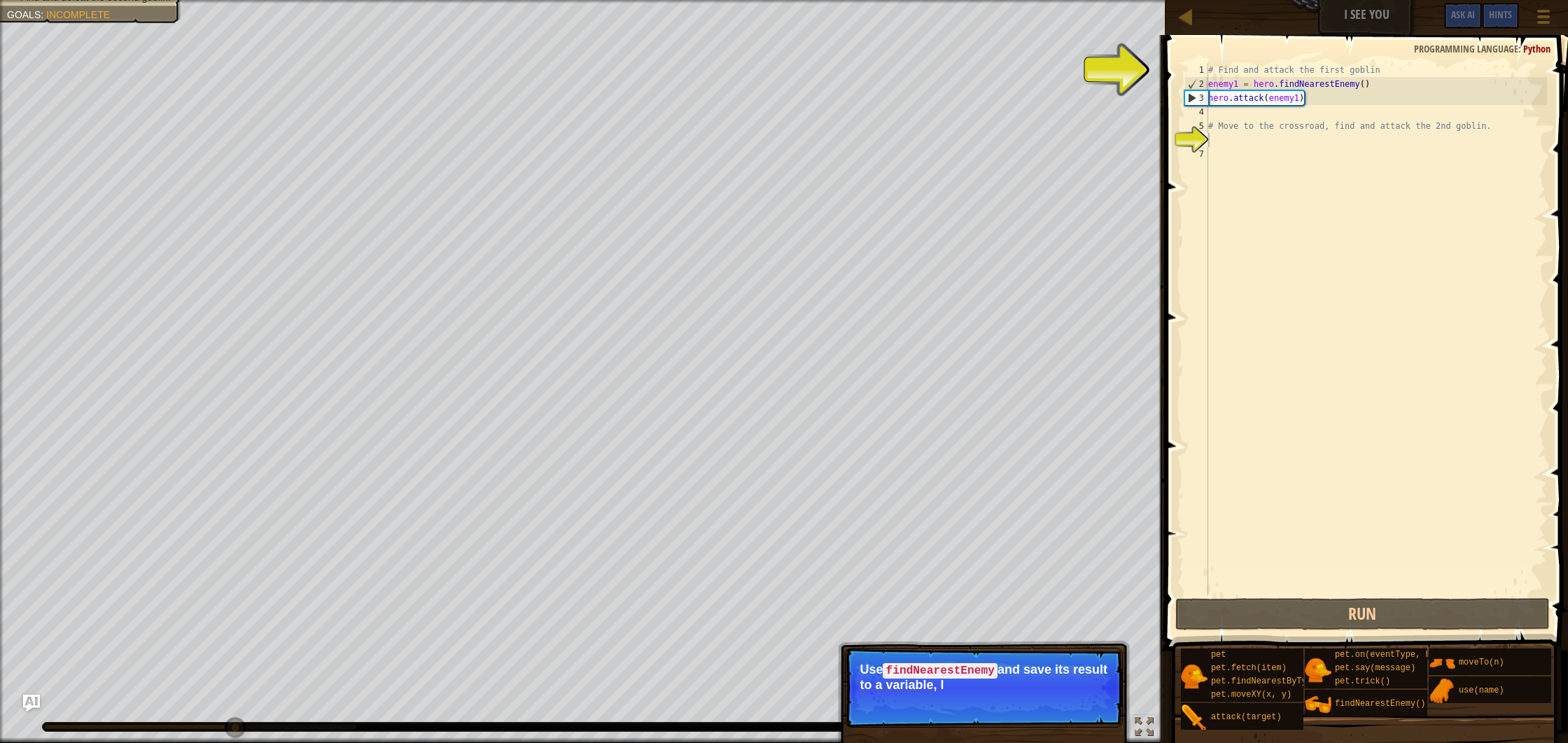
click at [1074, 702] on p "Skip (esc) Continue Use findNearestEnemy and save its result to a variable, l" at bounding box center [984, 688] width 278 height 80
click at [1070, 711] on p "Skip (esc) Continue Use findNearestEnemy and save its result to a variable, lik…" at bounding box center [984, 688] width 278 height 80
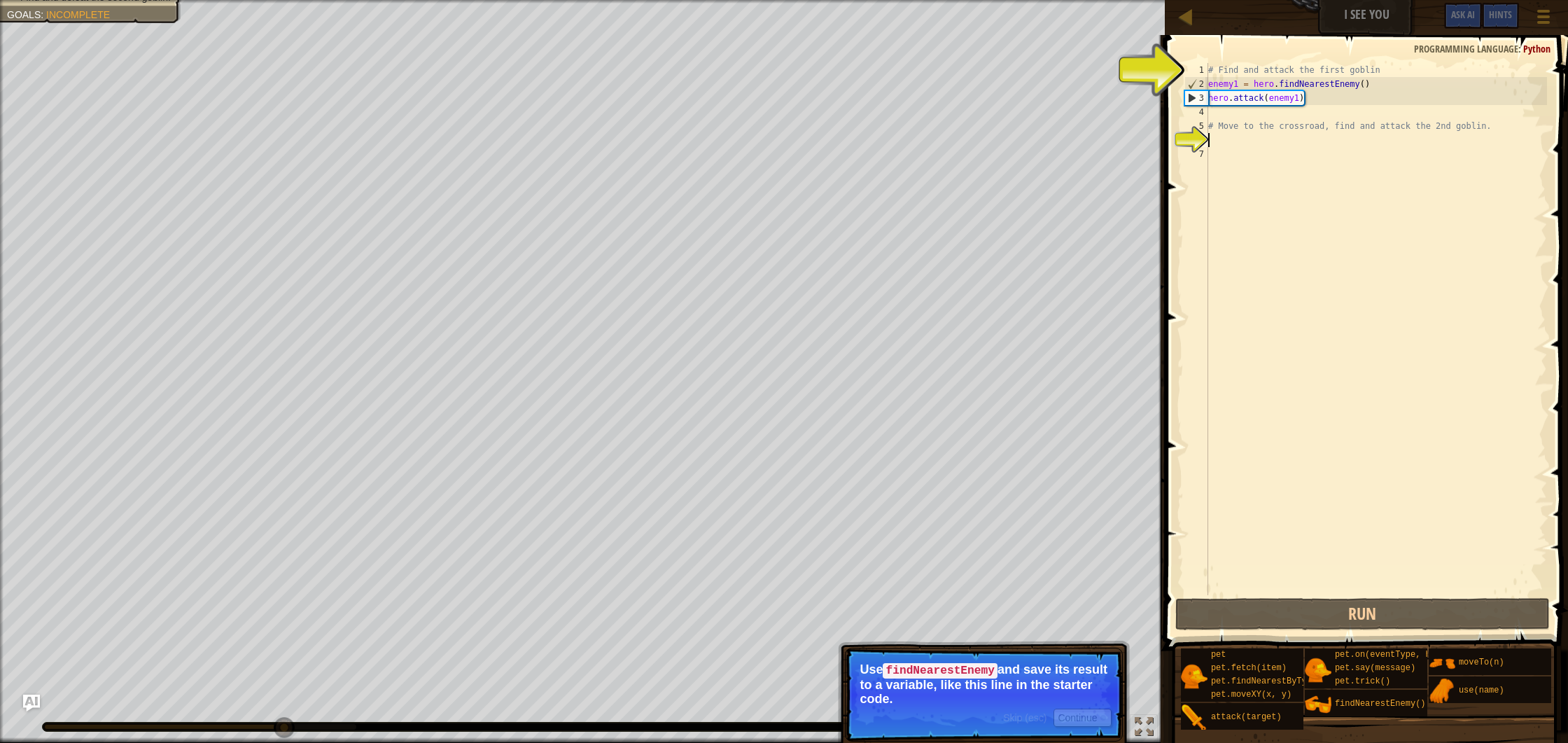
click at [1070, 706] on p "Skip (esc) Continue Use findNearestEnemy and save its result to a variable, lik…" at bounding box center [984, 695] width 278 height 94
click at [1072, 716] on button "Continue" at bounding box center [1083, 718] width 58 height 18
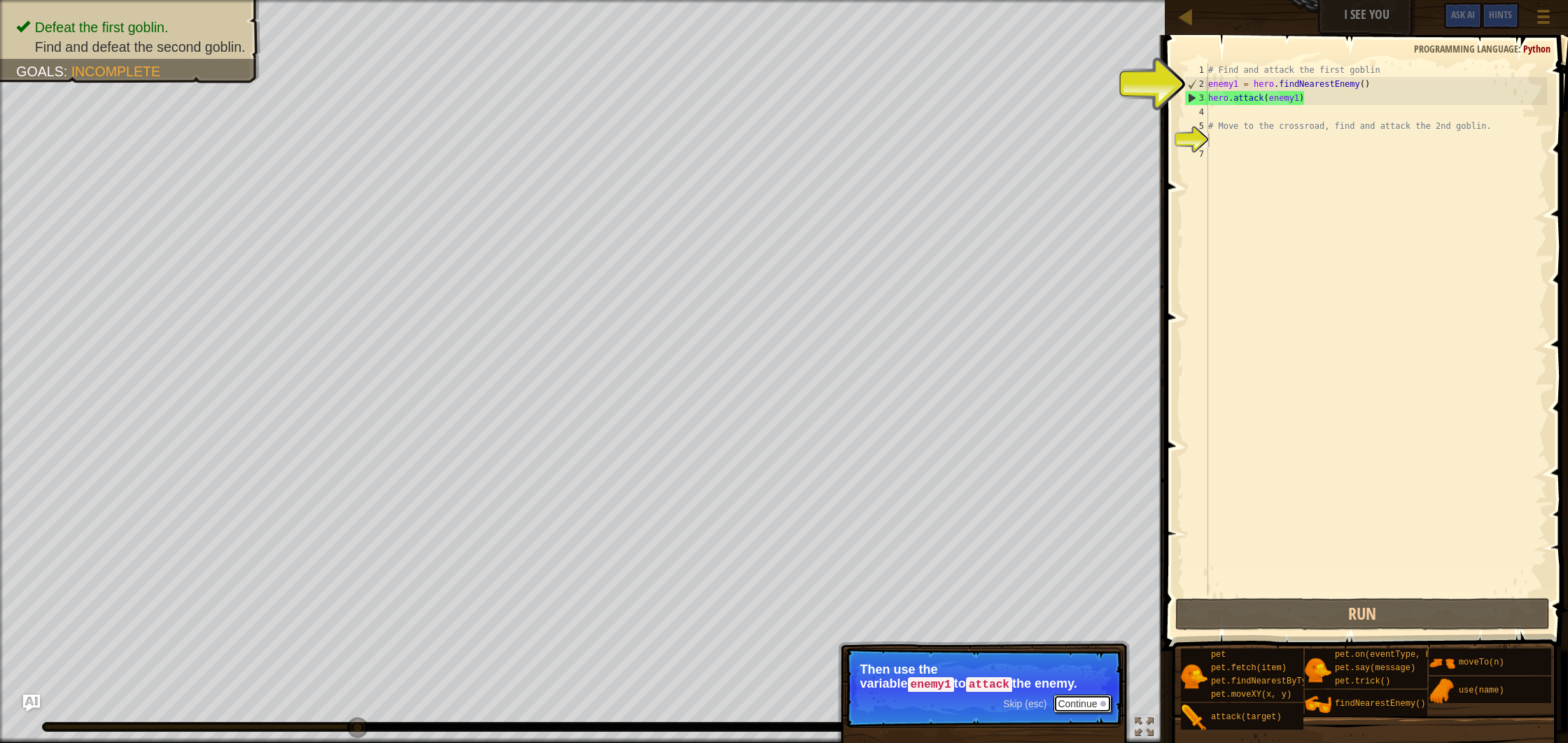
click at [1077, 704] on button "Continue" at bounding box center [1083, 703] width 58 height 18
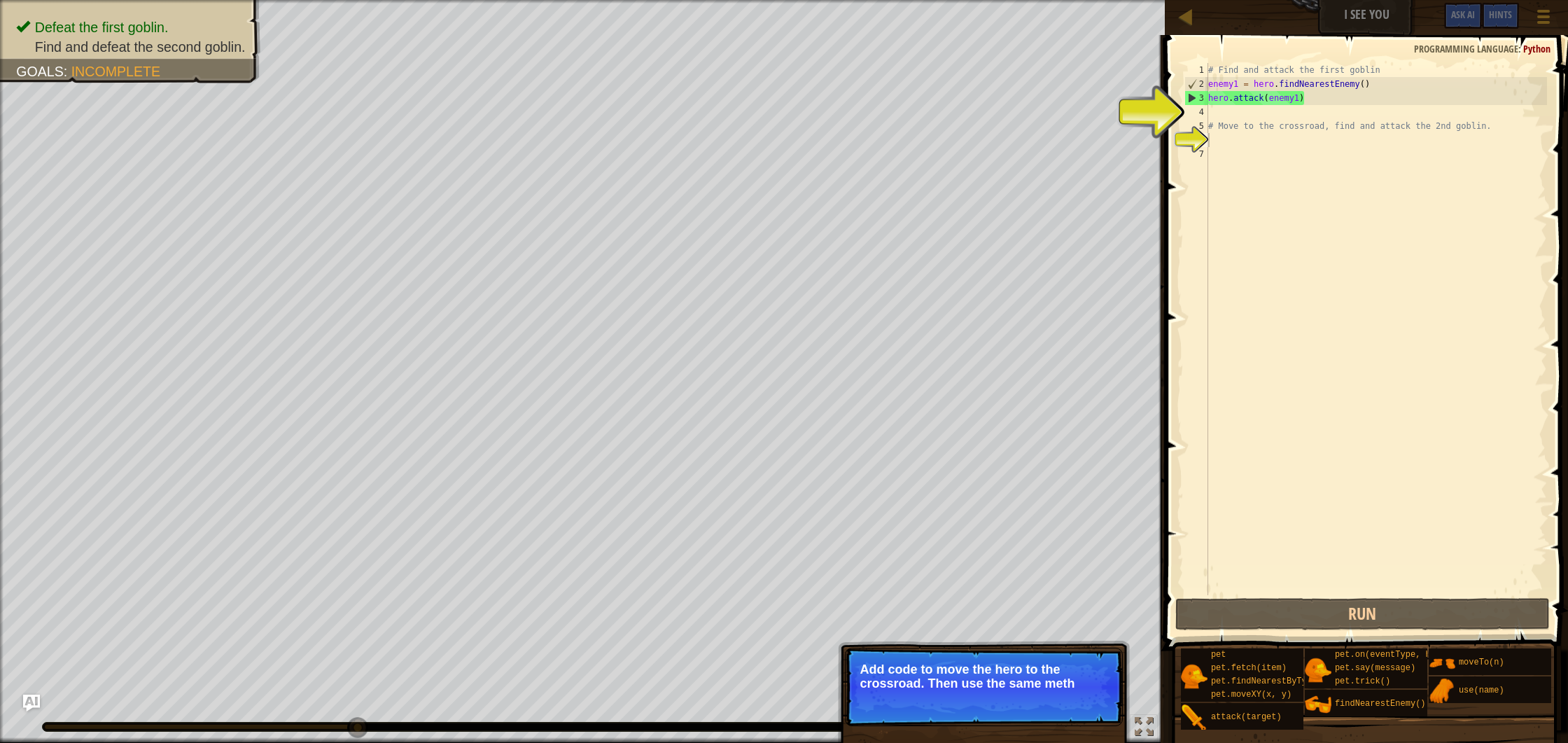
click at [990, 693] on p "Skip (esc) Continue Add code to move the hero to the crossroad. Then use the sa…" at bounding box center [984, 687] width 278 height 78
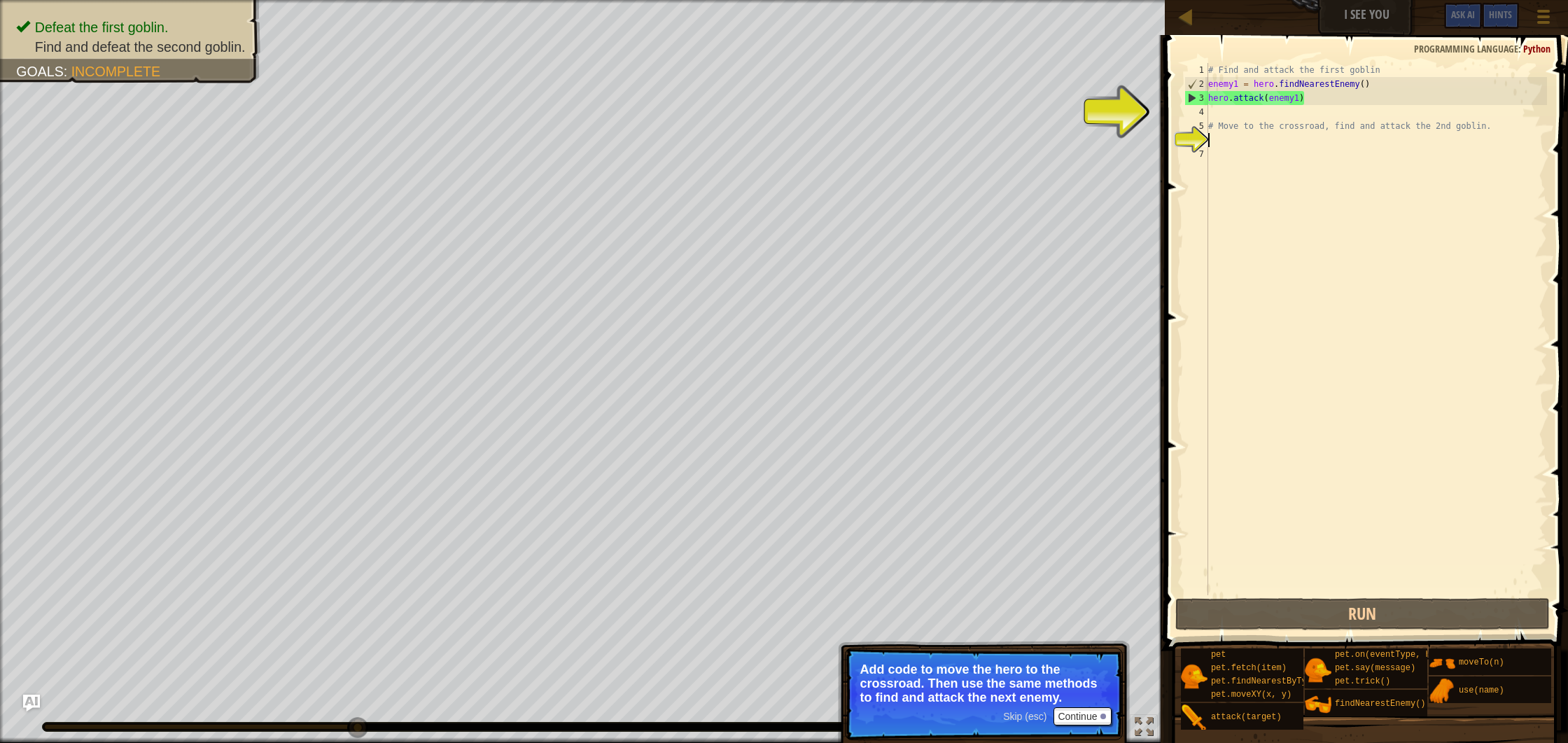
click at [1039, 722] on span "Skip (esc)" at bounding box center [1025, 717] width 43 height 11
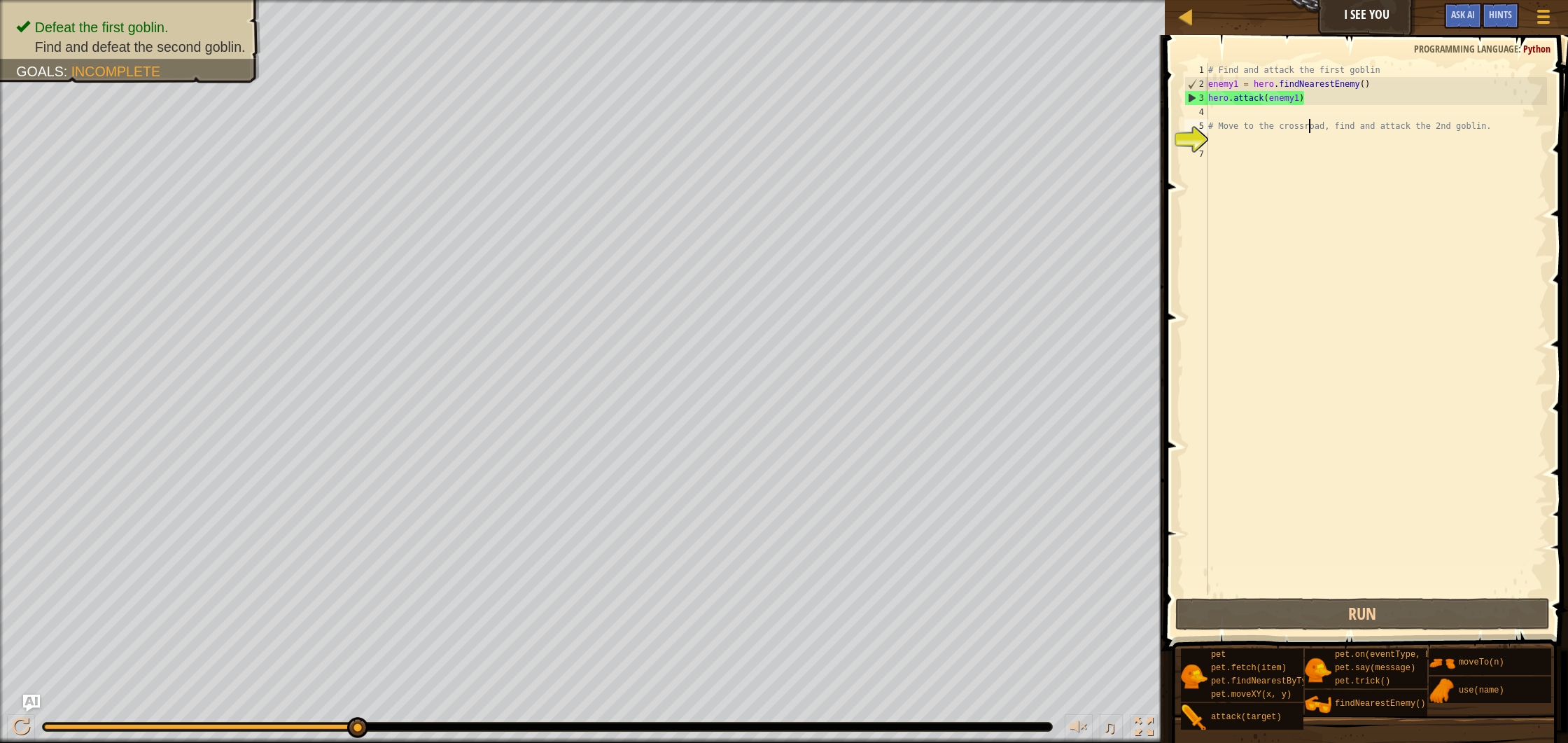
click at [1309, 121] on div "# Find and attack the first goblin enemy1 = hero . findNearestEnemy ( ) hero . …" at bounding box center [1376, 343] width 342 height 560
type textarea "# Move to the crossroad, find and attack the 2nd goblin."
click at [1315, 110] on div "# Find and attack the first goblin enemy1 = hero . findNearestEnemy ( ) hero . …" at bounding box center [1376, 343] width 342 height 560
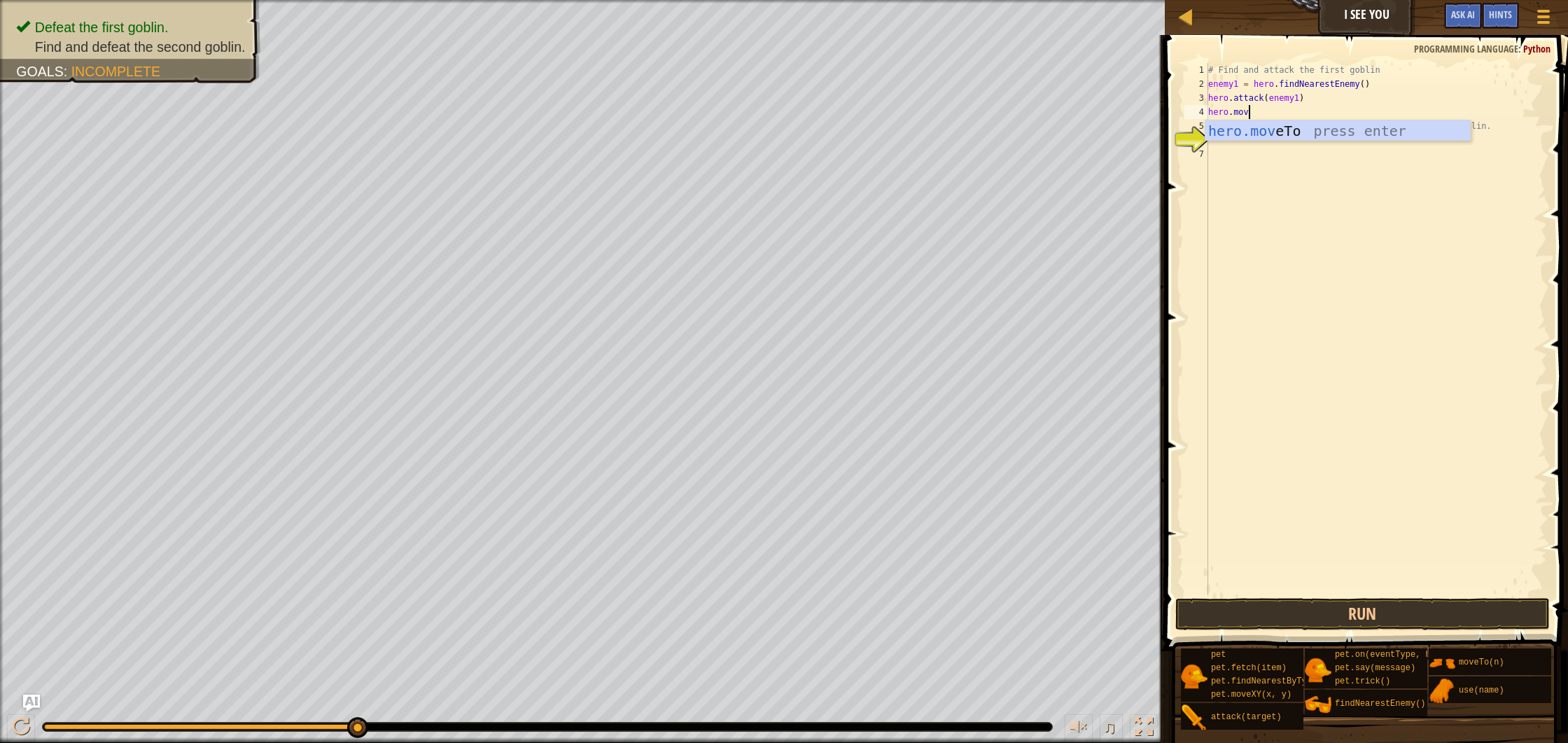
scroll to position [6, 3]
type textarea "hero.moveTo(2)"
click at [1307, 111] on div "# Find and attack the first goblin enemy1 = hero . findNearestEnemy ( ) hero . …" at bounding box center [1376, 343] width 342 height 560
type textarea "h"
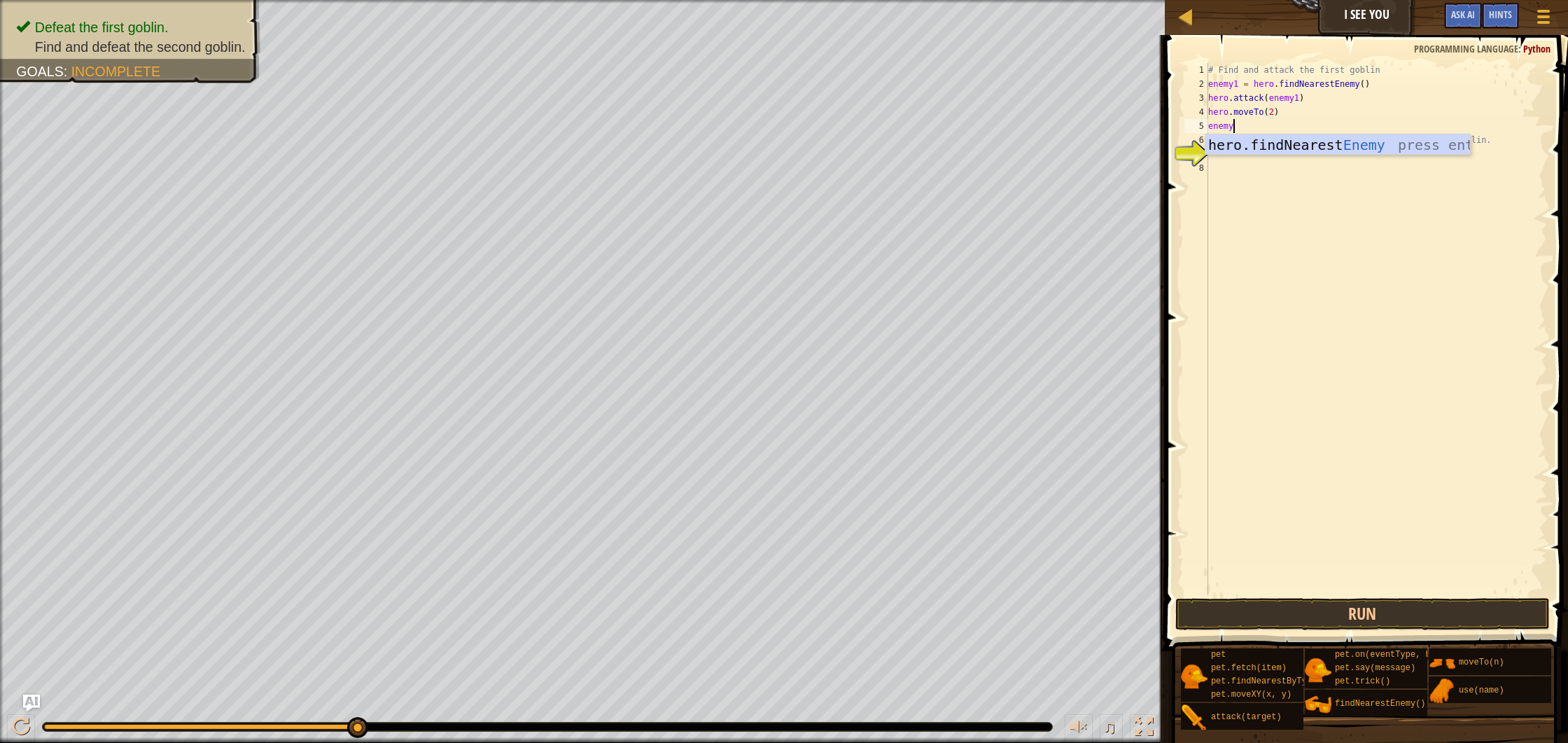
scroll to position [6, 2]
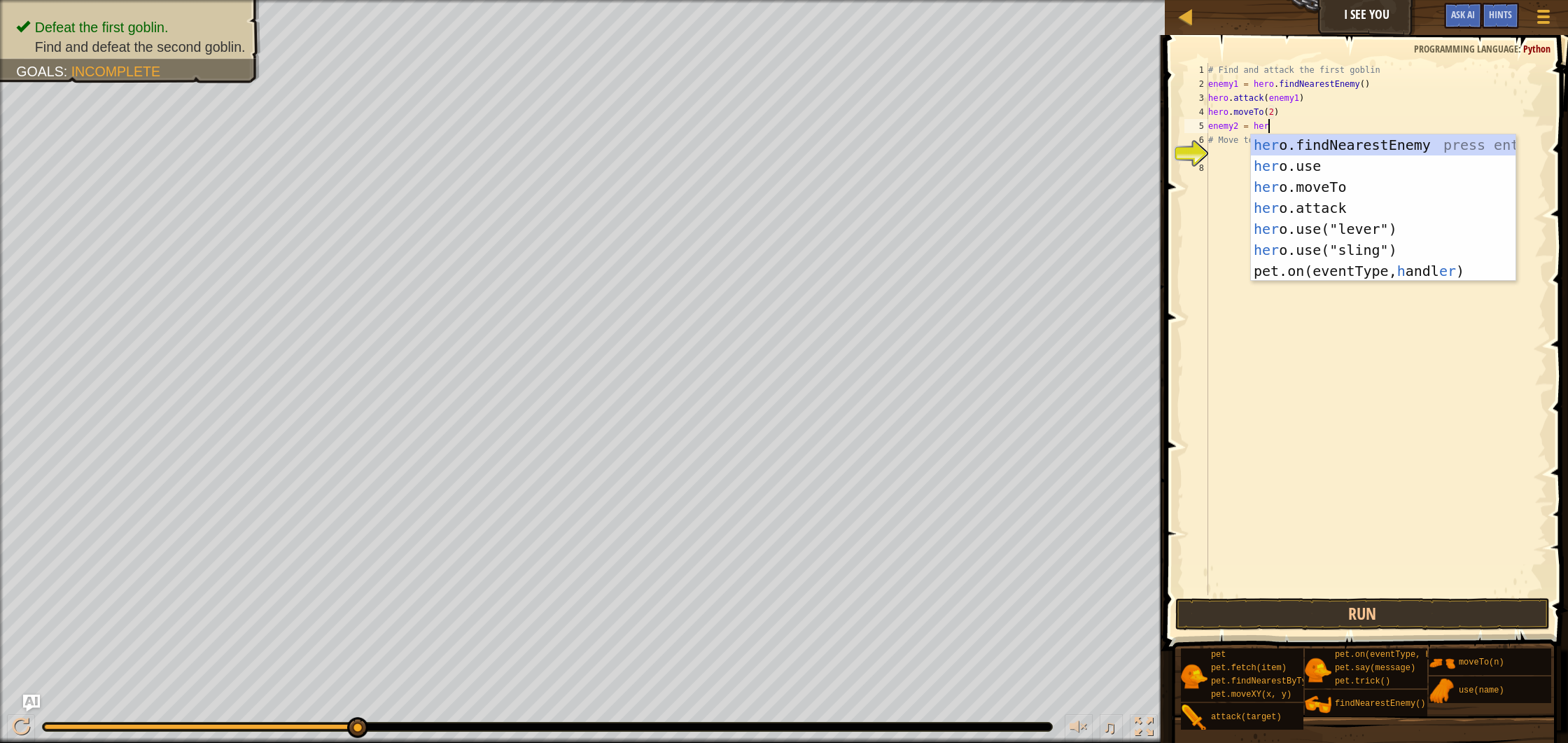
type textarea "enemy2 = hero"
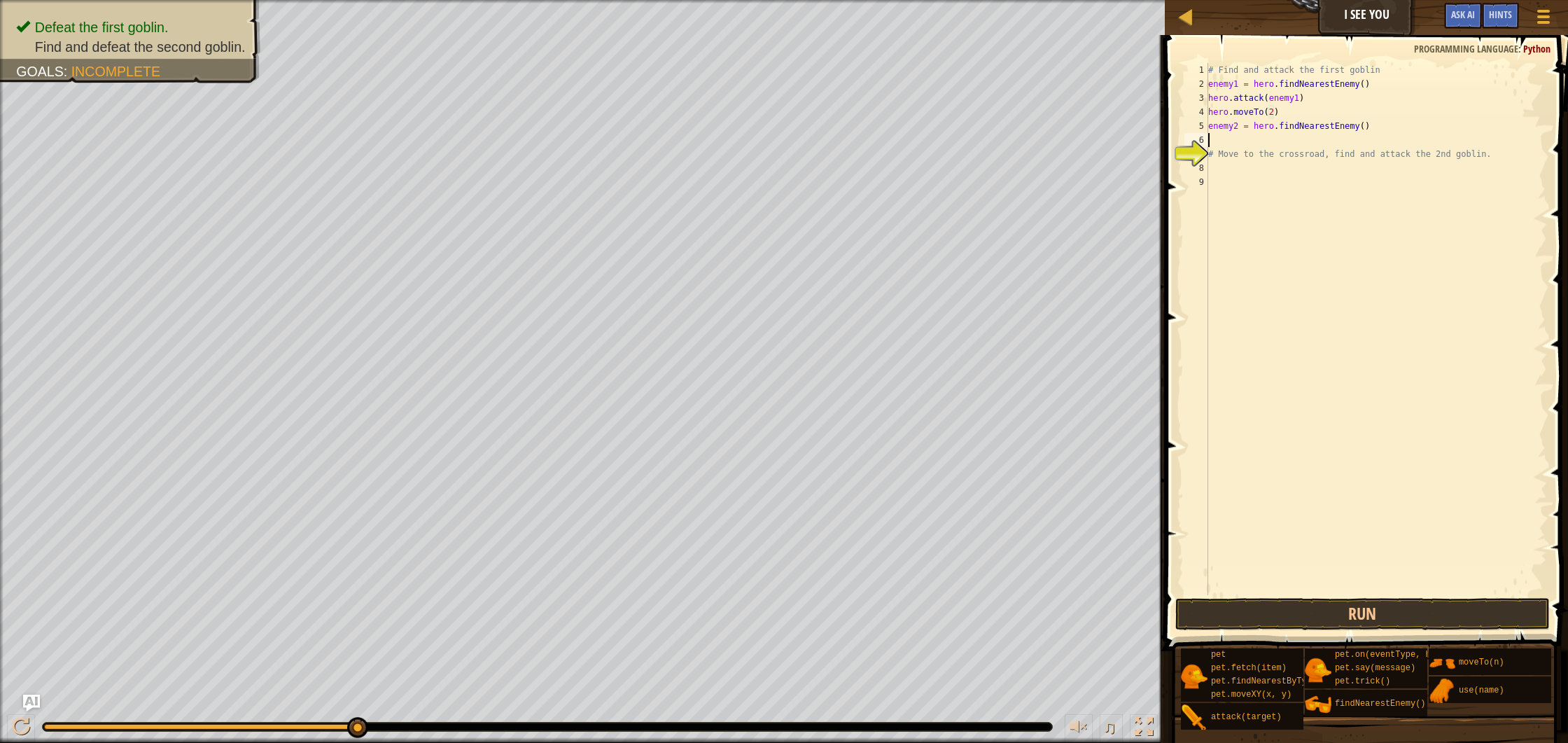
scroll to position [6, 0]
click at [1310, 113] on div "# Find and attack the first goblin enemy1 = hero . findNearestEnemy ( ) hero . …" at bounding box center [1376, 343] width 342 height 560
type textarea "hero.moveTo(2)"
click at [1387, 141] on div "# Find and attack the first goblin enemy1 = hero . findNearestEnemy ( ) hero . …" at bounding box center [1378, 343] width 337 height 560
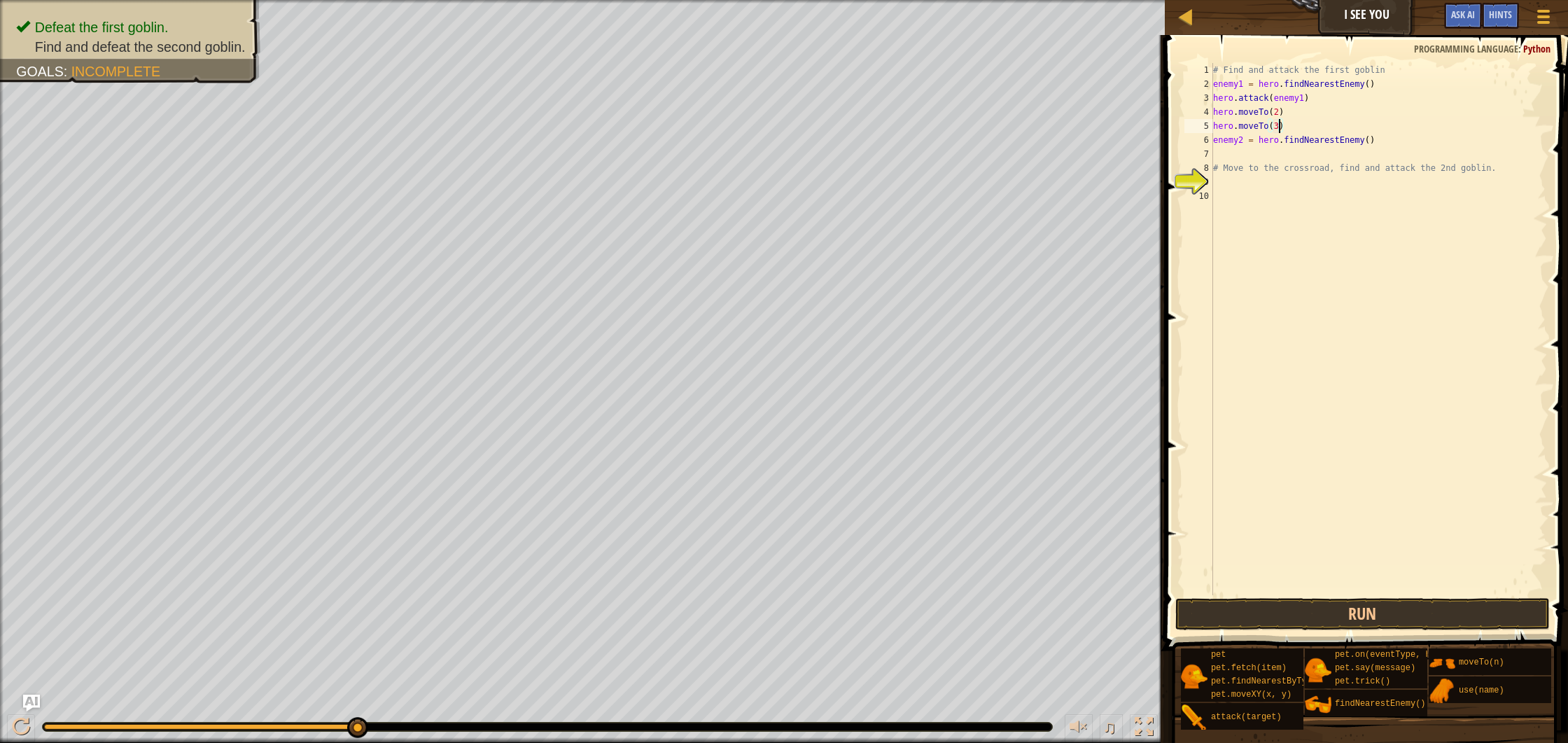
type textarea "enemy2 = hero.findNearestEnemy()"
type textarea "hero.attack(enemy2)"
drag, startPoint x: 1356, startPoint y: 612, endPoint x: 1349, endPoint y: 608, distance: 8.1
click at [1356, 612] on button "Run" at bounding box center [1363, 614] width 374 height 32
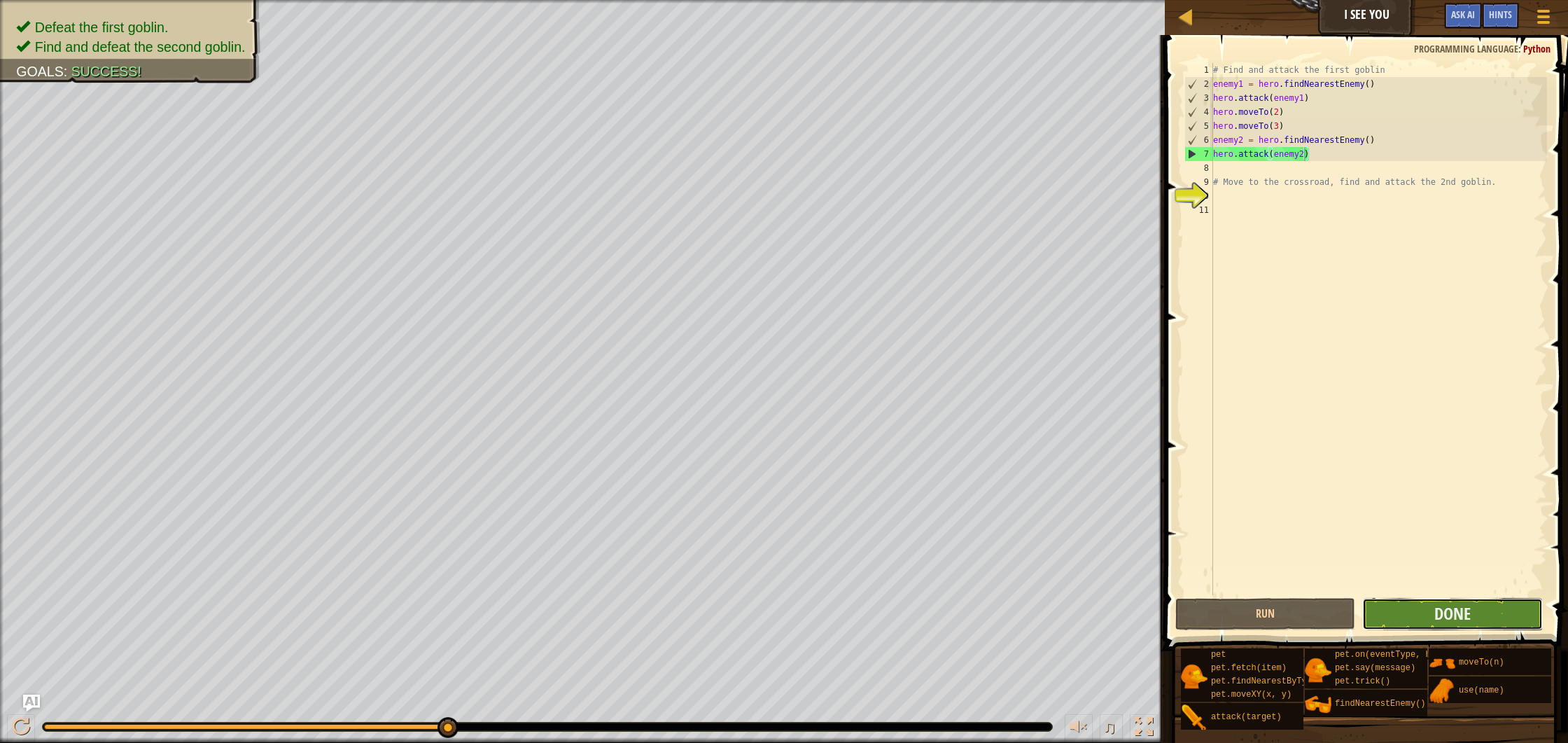
click at [1489, 619] on button "Done" at bounding box center [1453, 614] width 180 height 32
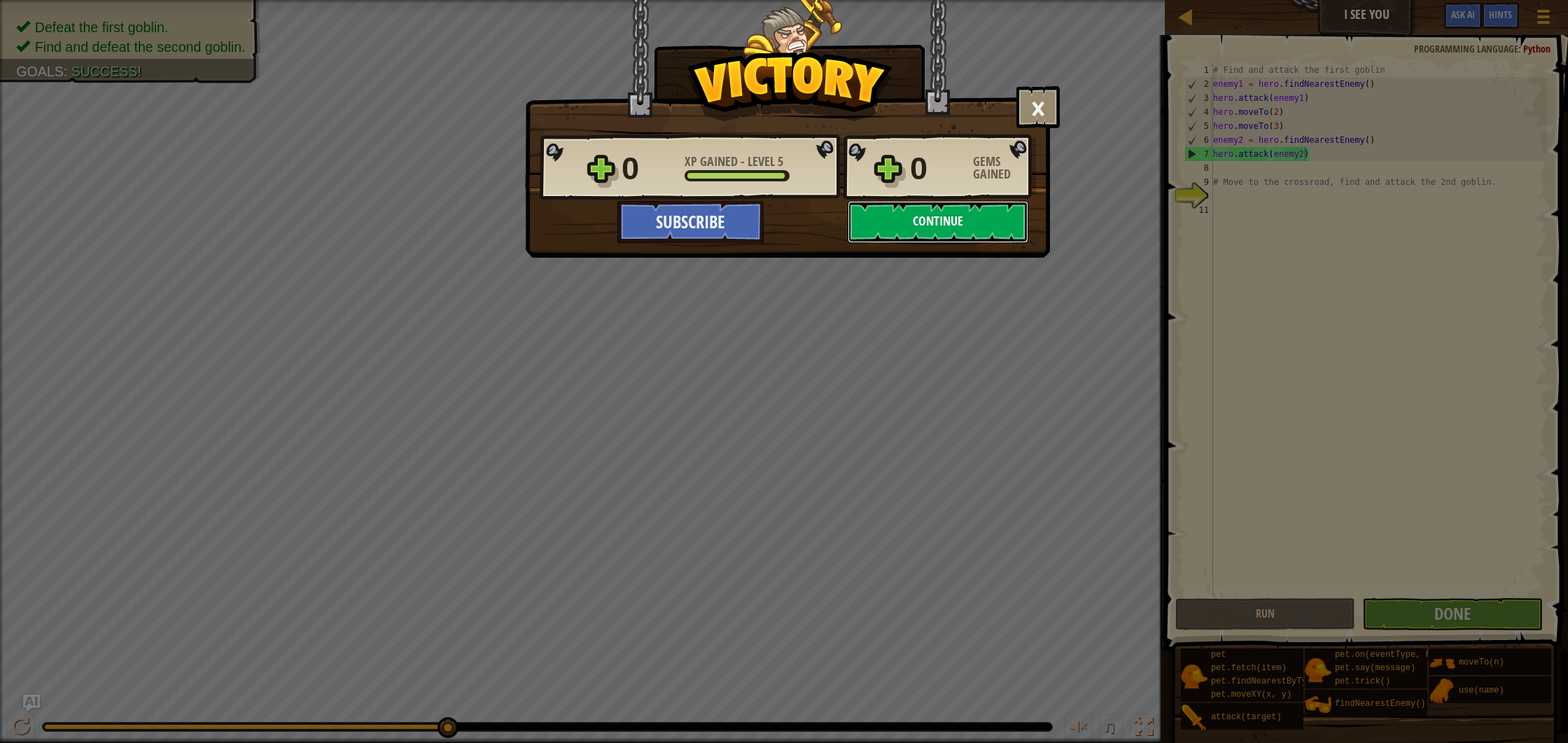
click at [939, 225] on button "Continue" at bounding box center [938, 221] width 181 height 42
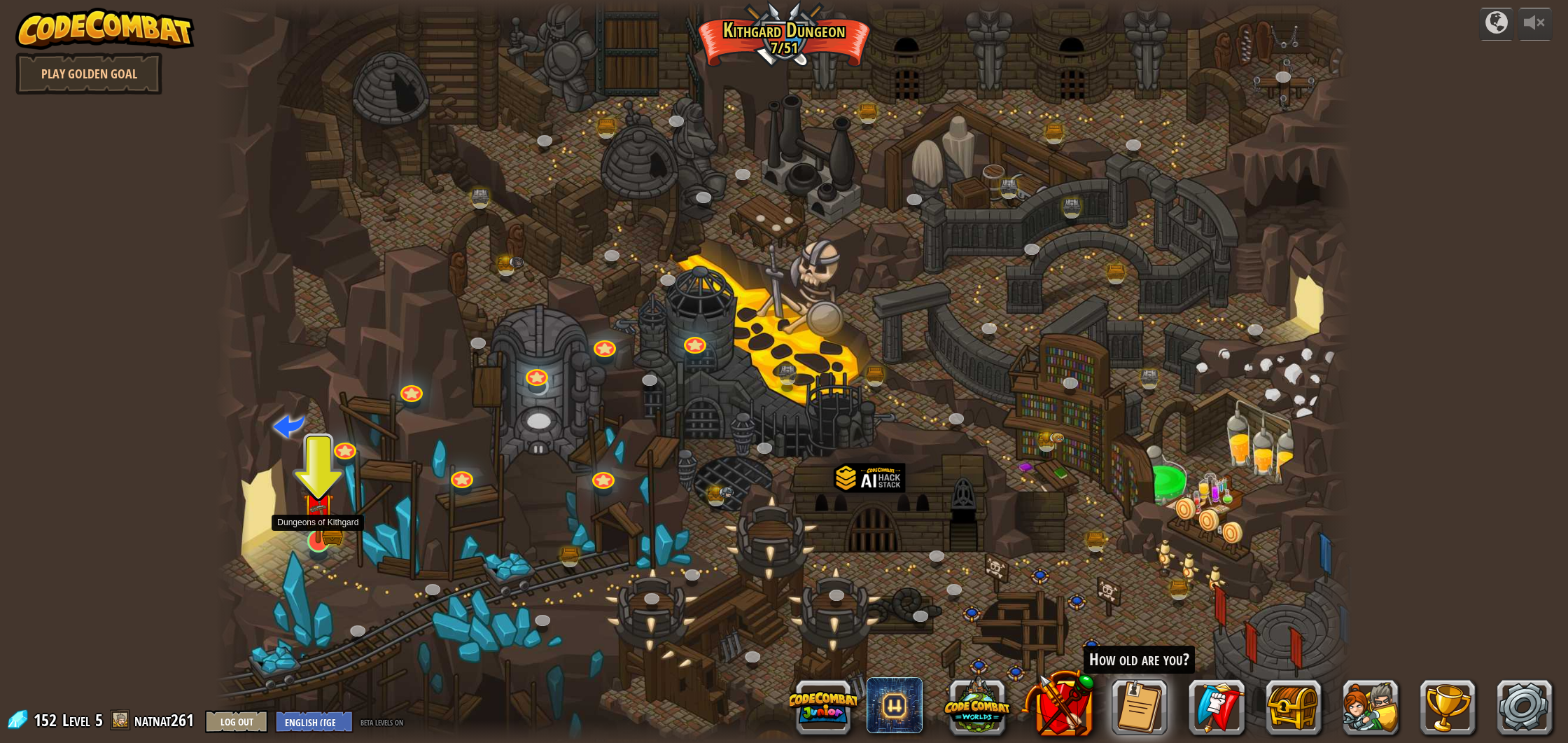
click at [314, 541] on img at bounding box center [318, 509] width 32 height 70
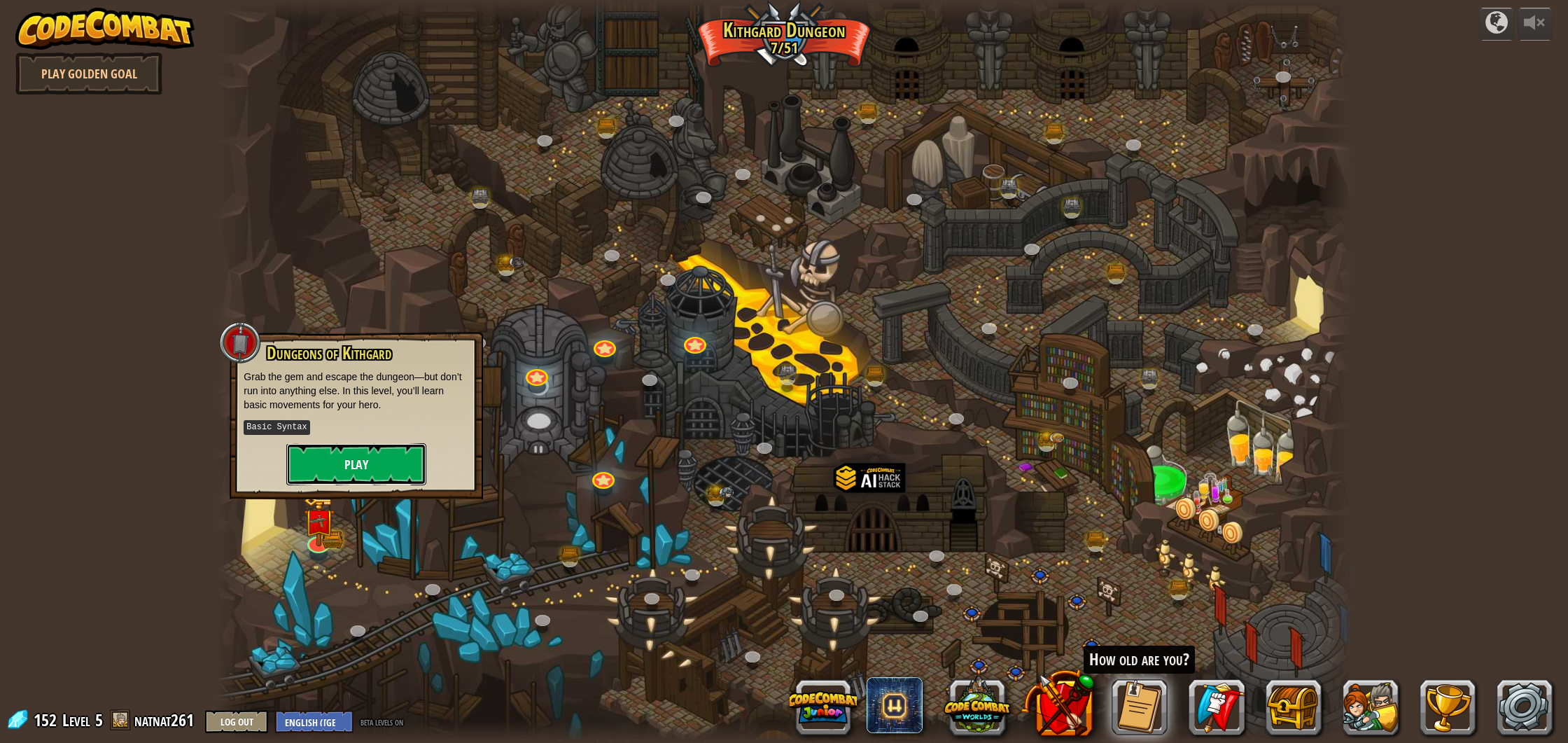
click at [385, 465] on button "Play" at bounding box center [355, 464] width 140 height 42
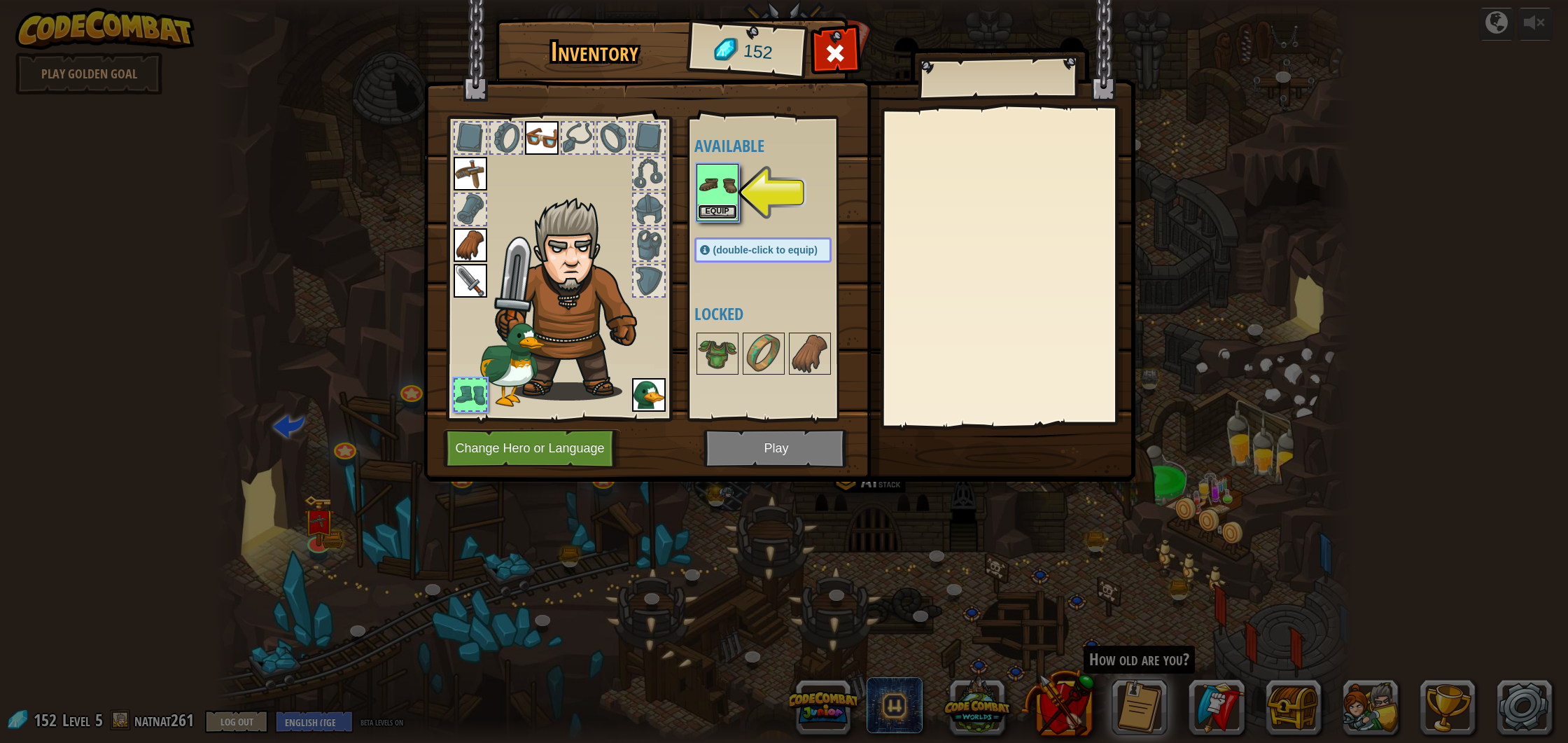
click at [730, 209] on button "Equip" at bounding box center [718, 212] width 39 height 15
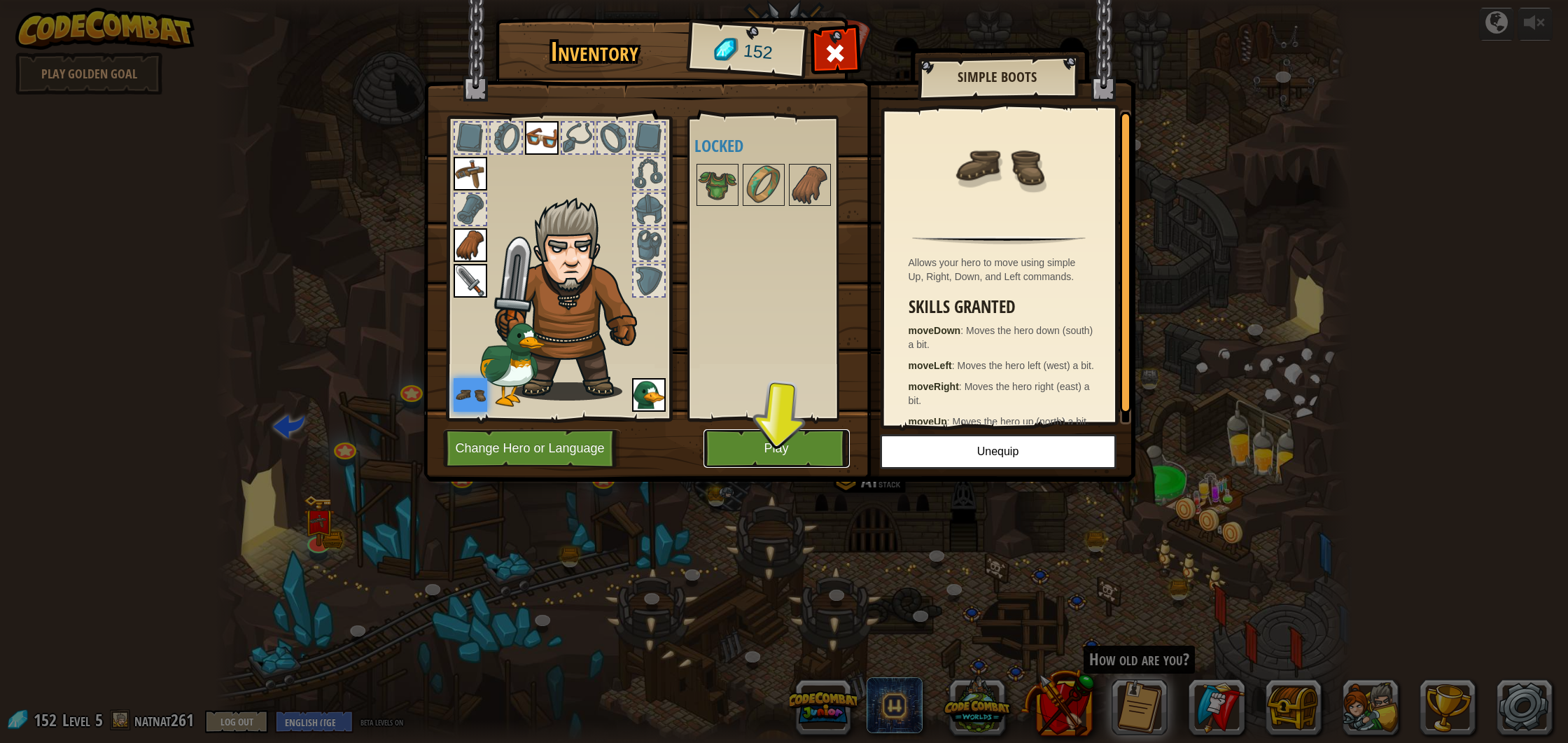
click at [751, 454] on button "Play" at bounding box center [776, 448] width 146 height 39
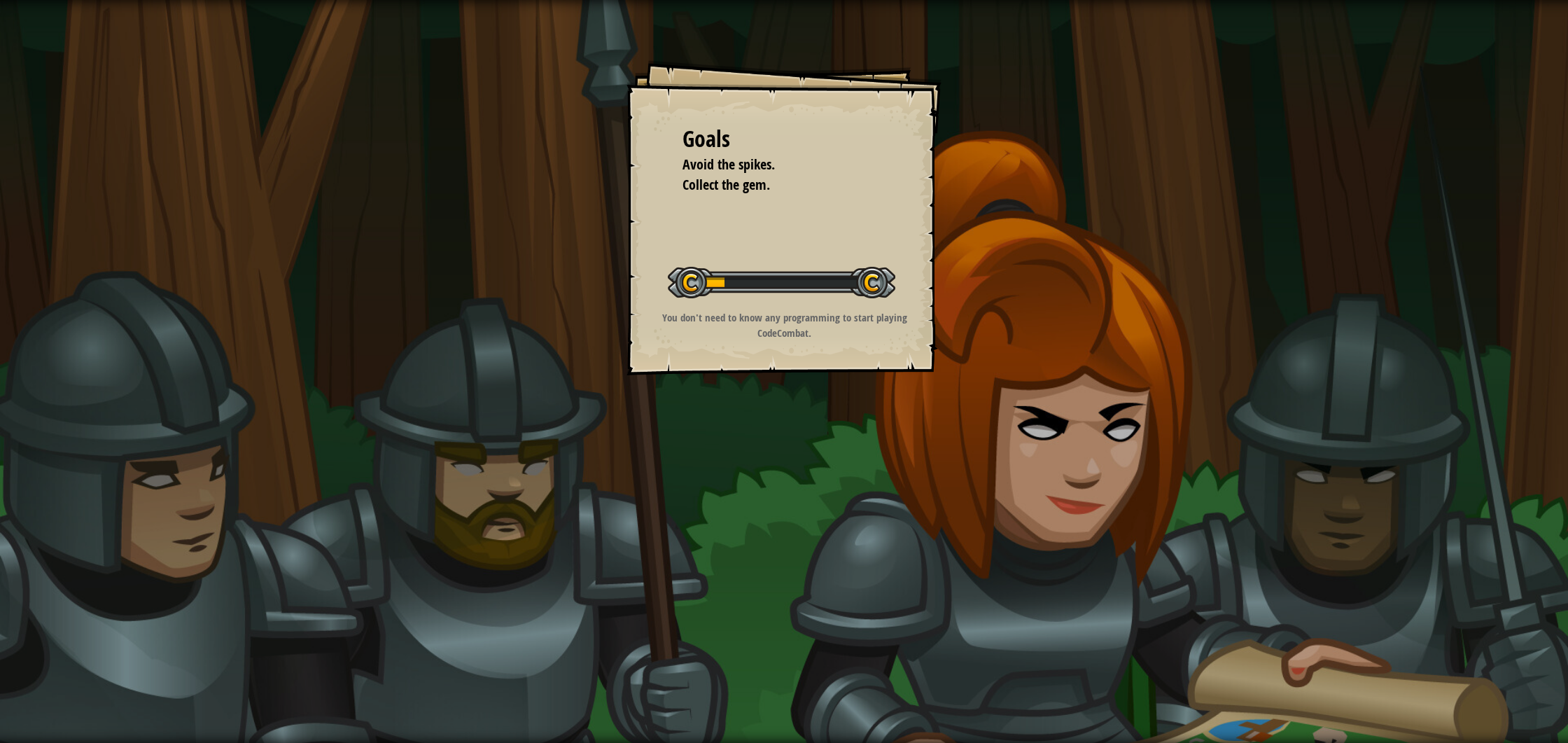
click at [751, 454] on div "Goals Avoid the spikes. Collect the gem. Start Level Error loading from server.…" at bounding box center [784, 372] width 1568 height 743
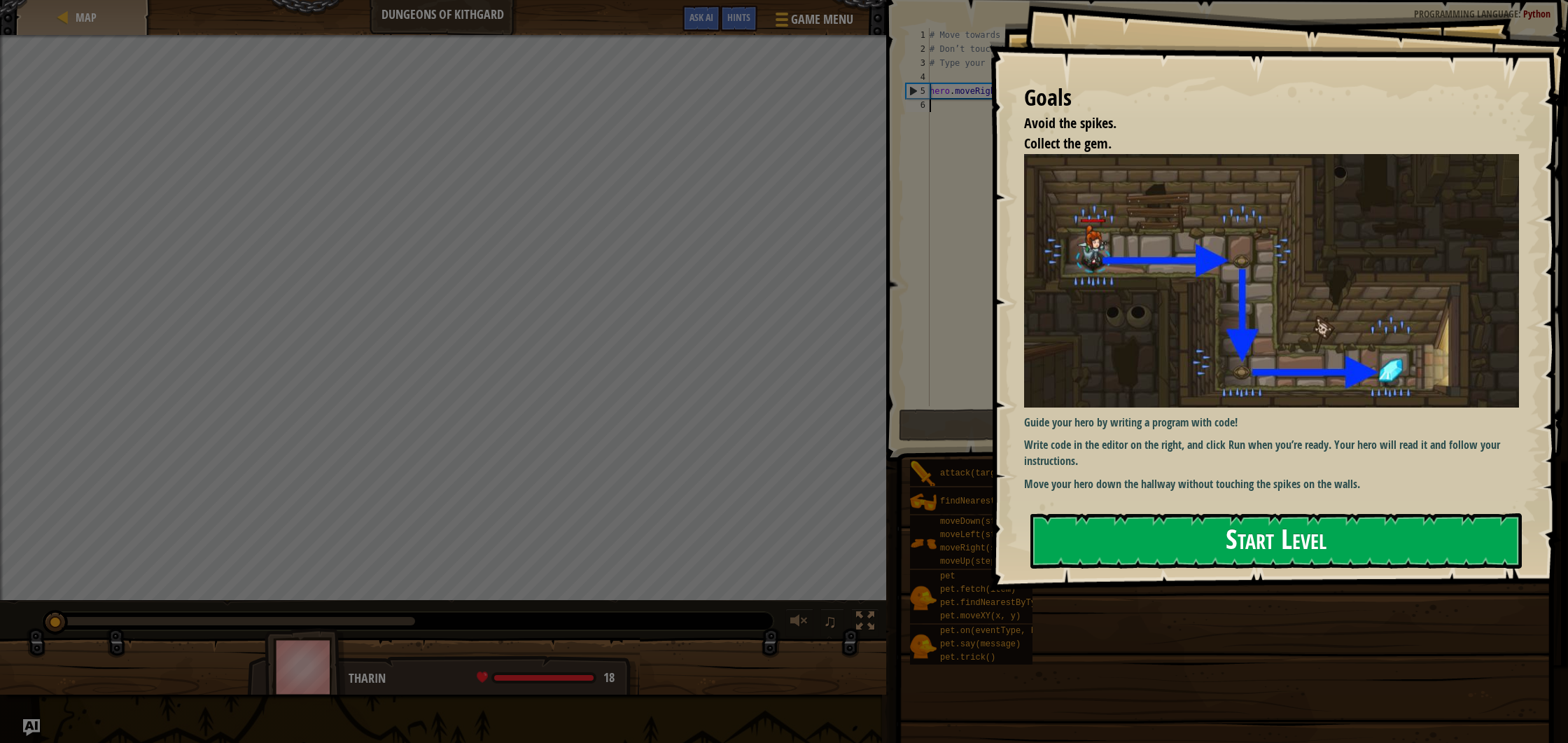
click at [1187, 514] on button "Start Level" at bounding box center [1277, 541] width 491 height 55
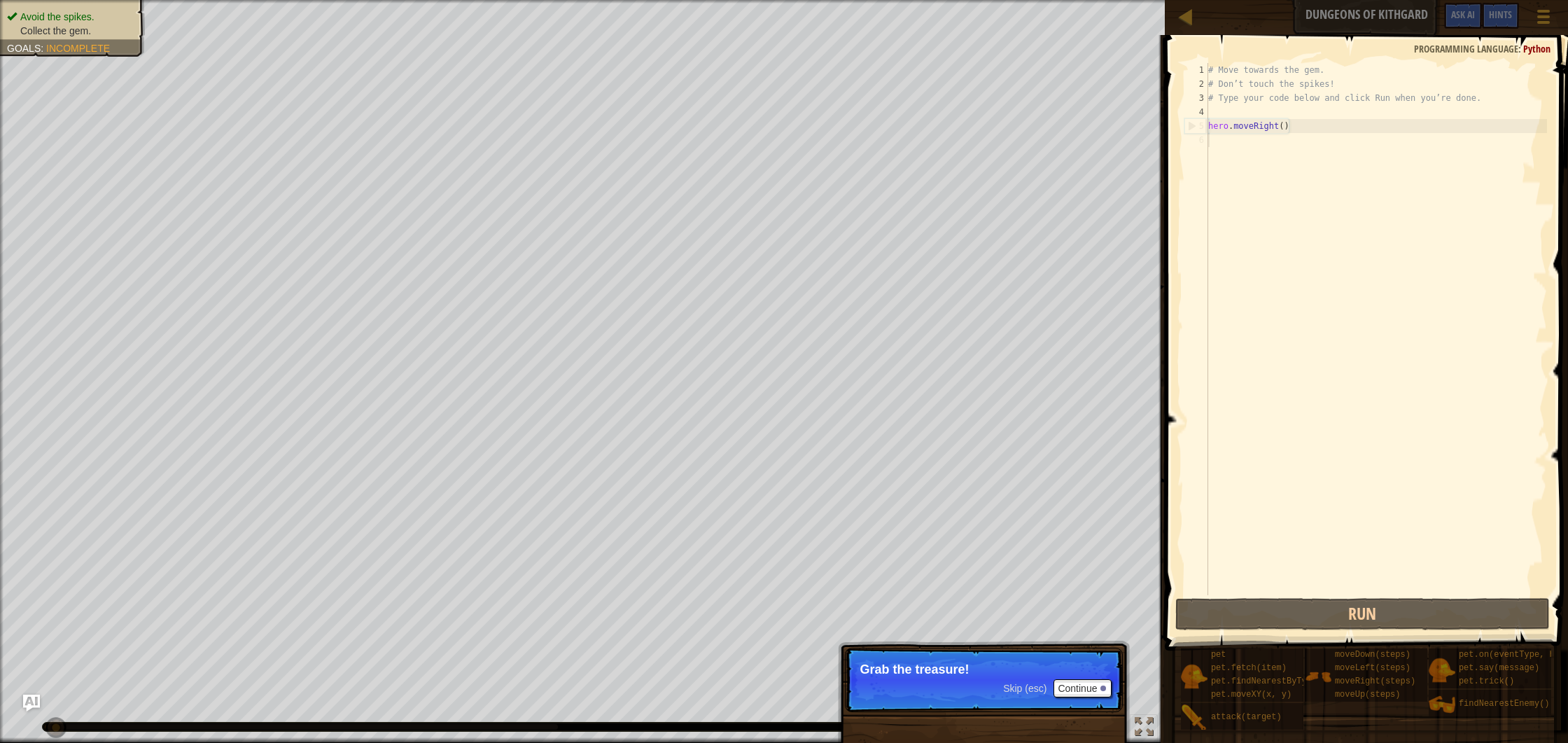
click at [1021, 696] on div "Skip (esc) Continue" at bounding box center [1057, 688] width 108 height 18
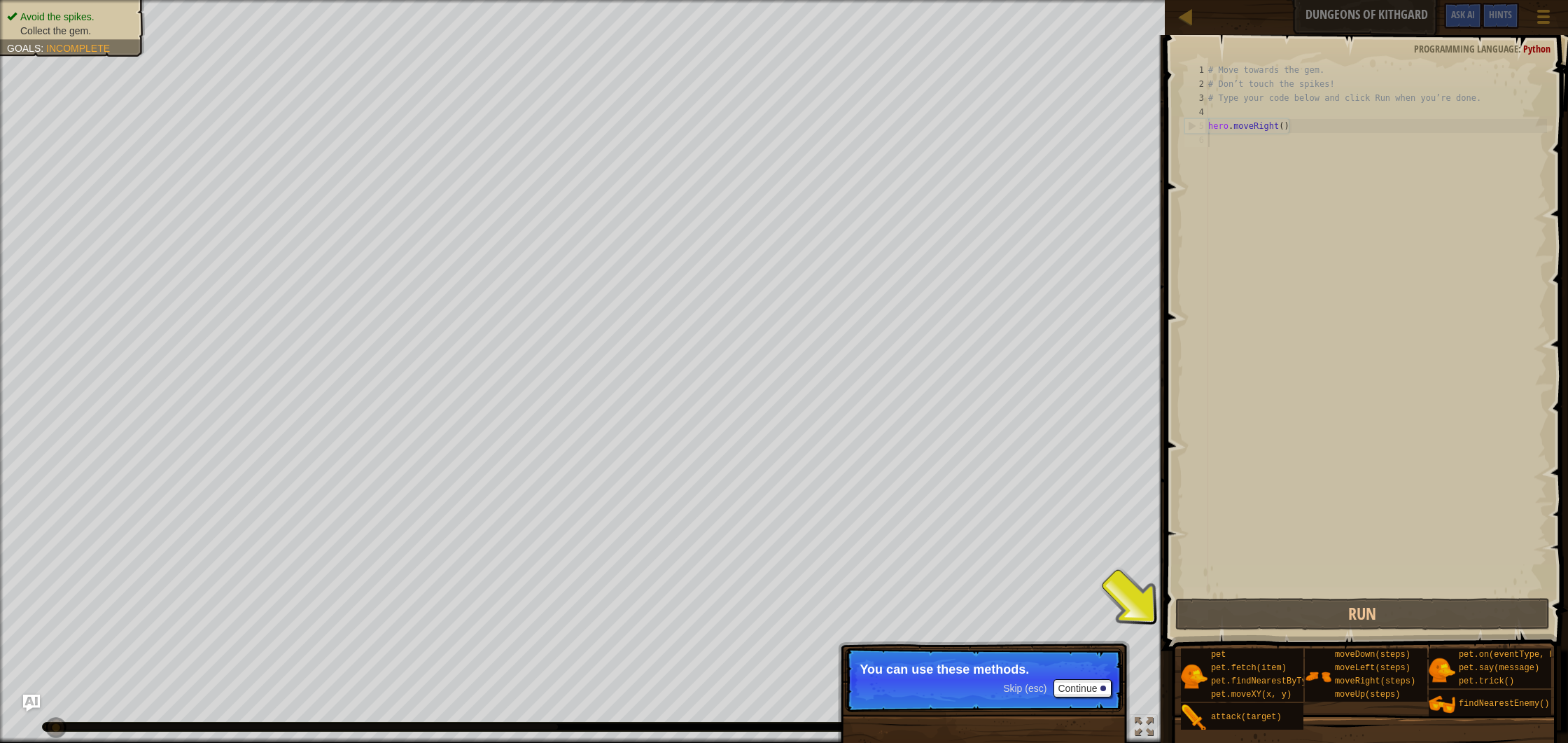
click at [1037, 688] on span "Skip (esc)" at bounding box center [1025, 688] width 43 height 11
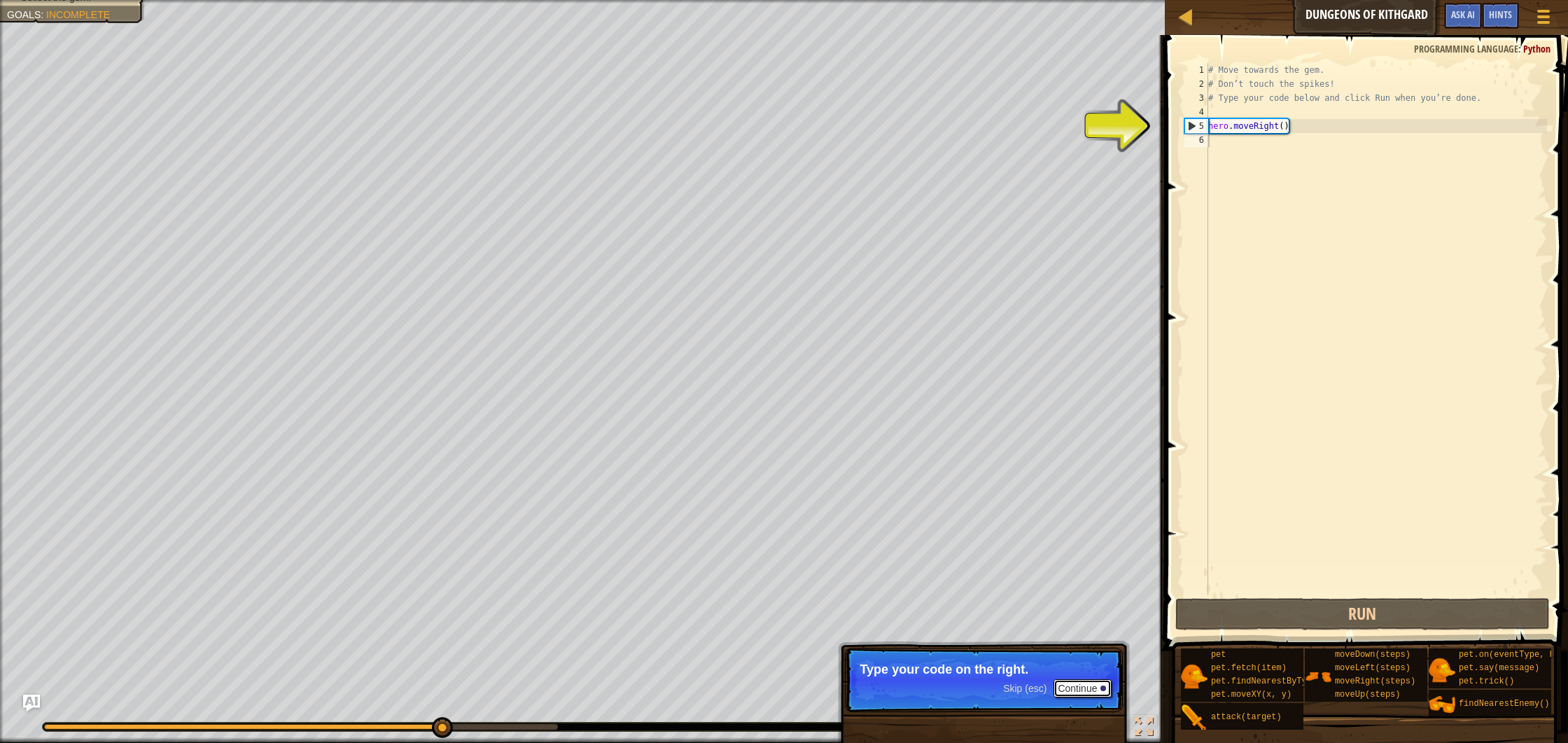
click at [1089, 690] on button "Continue" at bounding box center [1083, 688] width 58 height 18
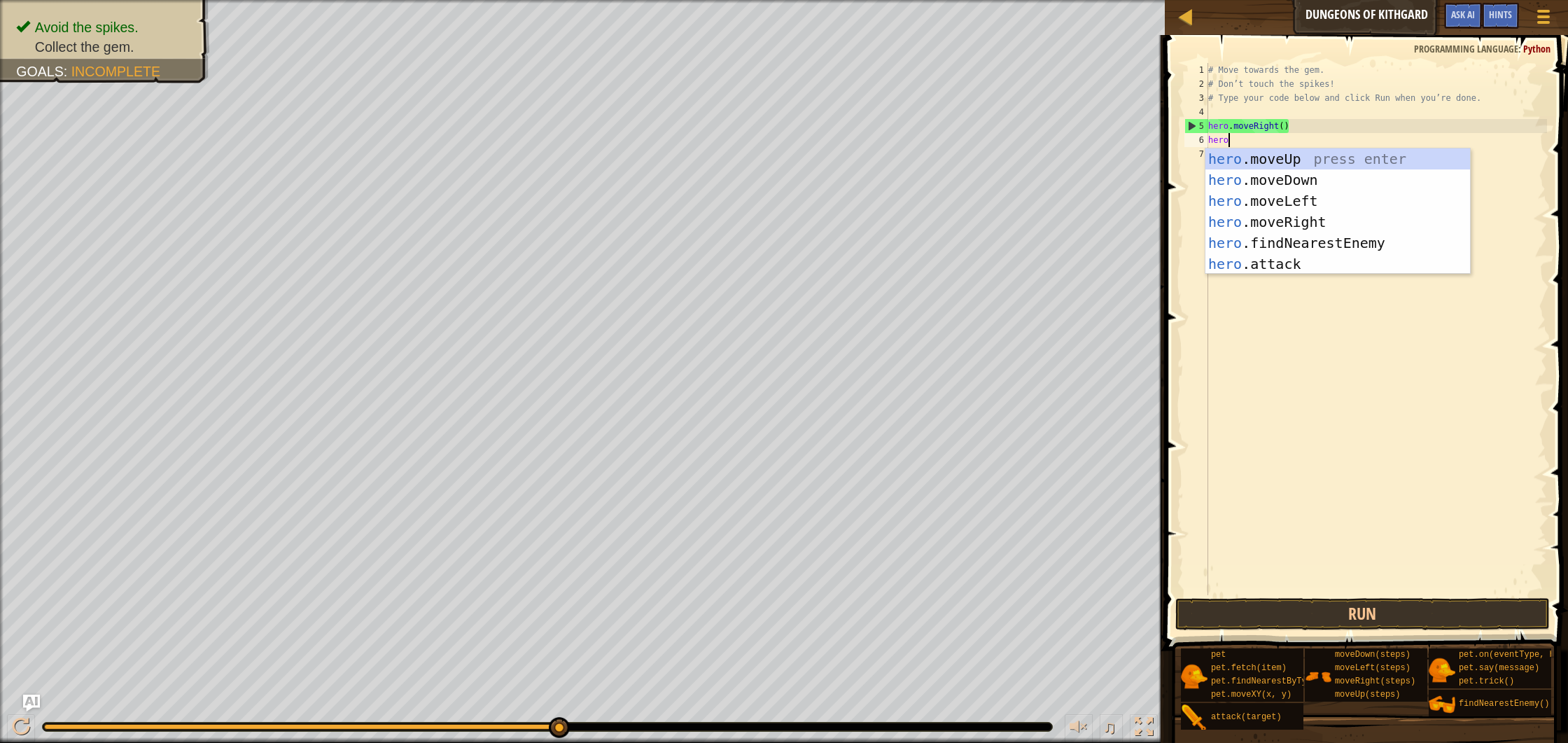
type textarea "hero."
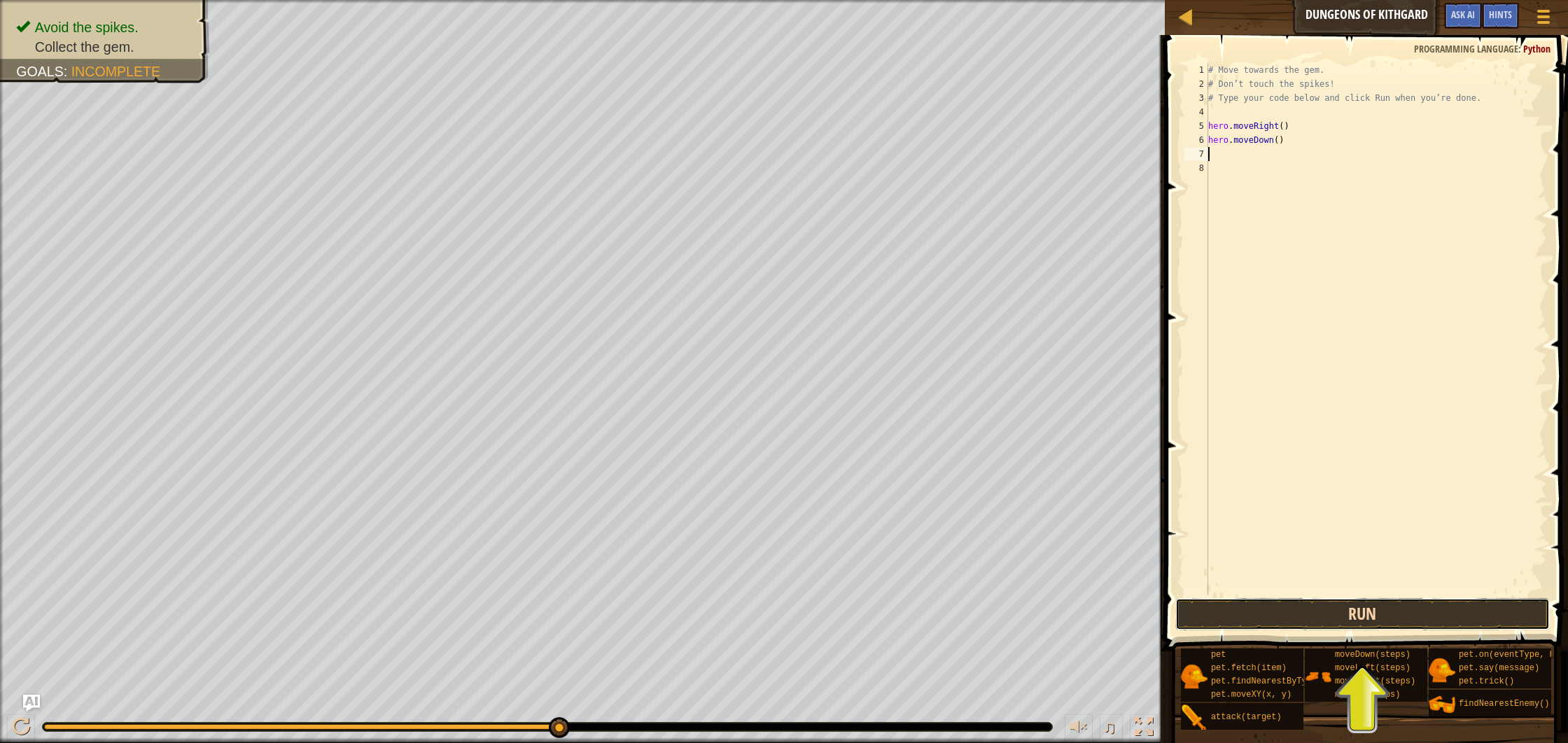
click at [1349, 606] on button "Run" at bounding box center [1363, 614] width 374 height 32
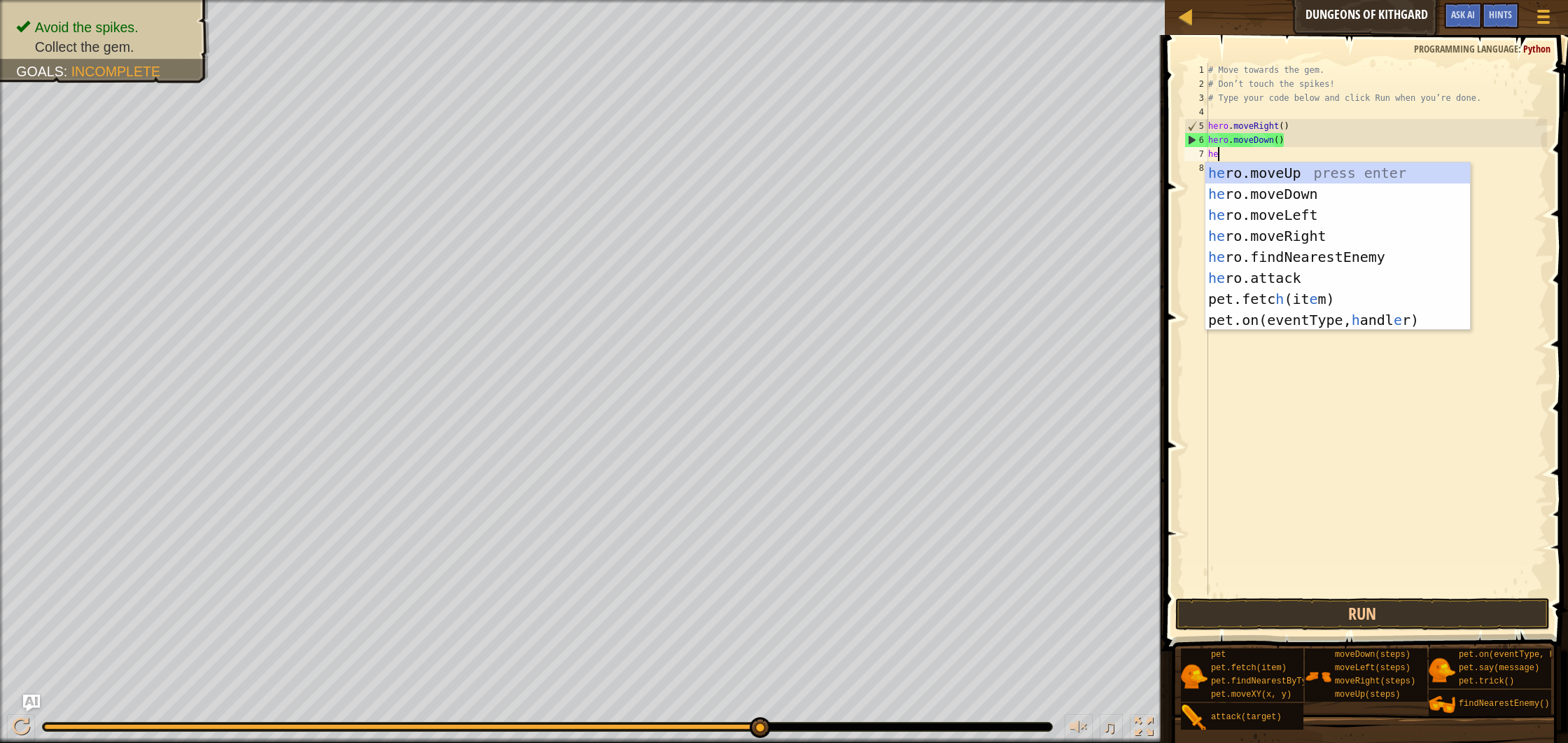
type textarea "hero"
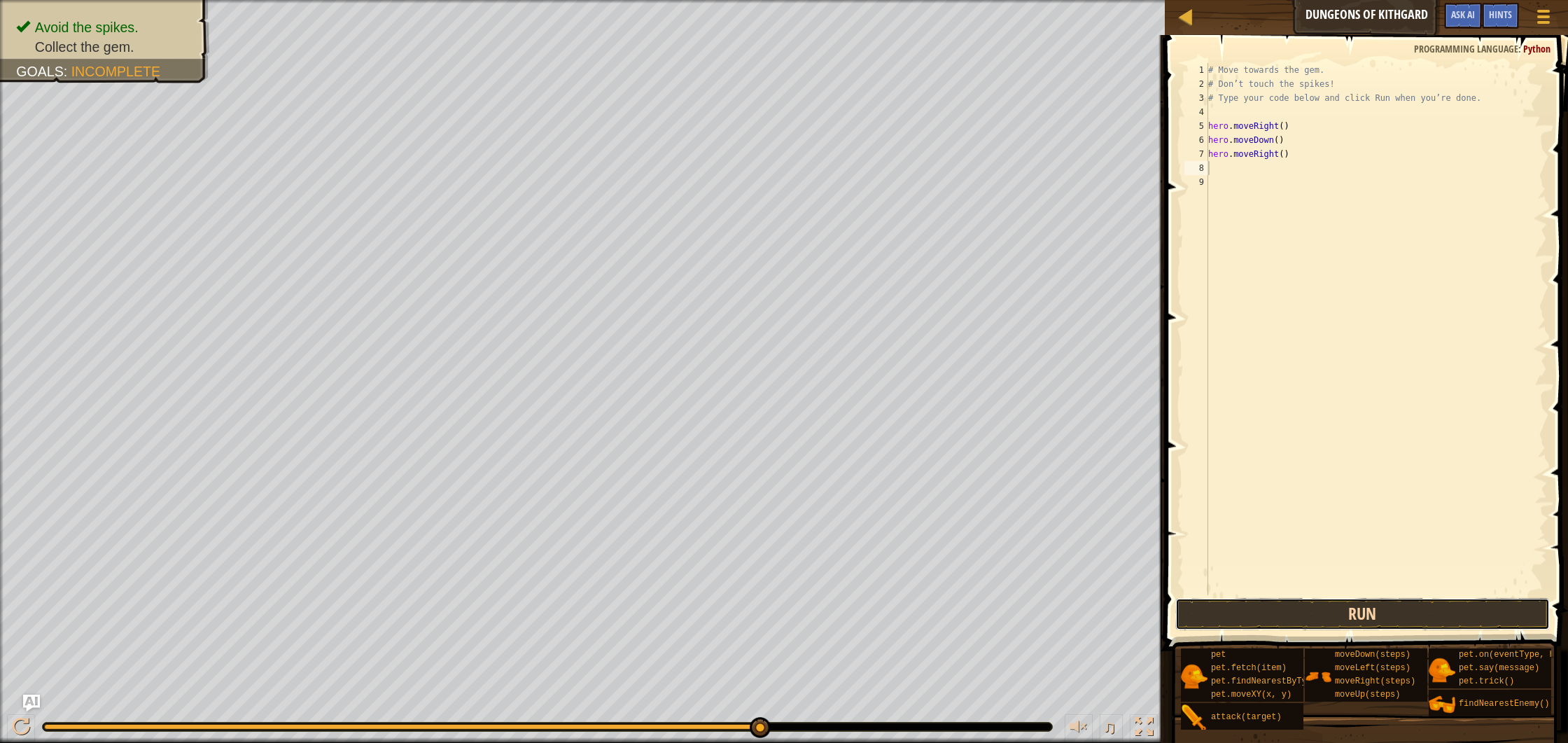
click at [1299, 618] on button "Run" at bounding box center [1363, 614] width 374 height 32
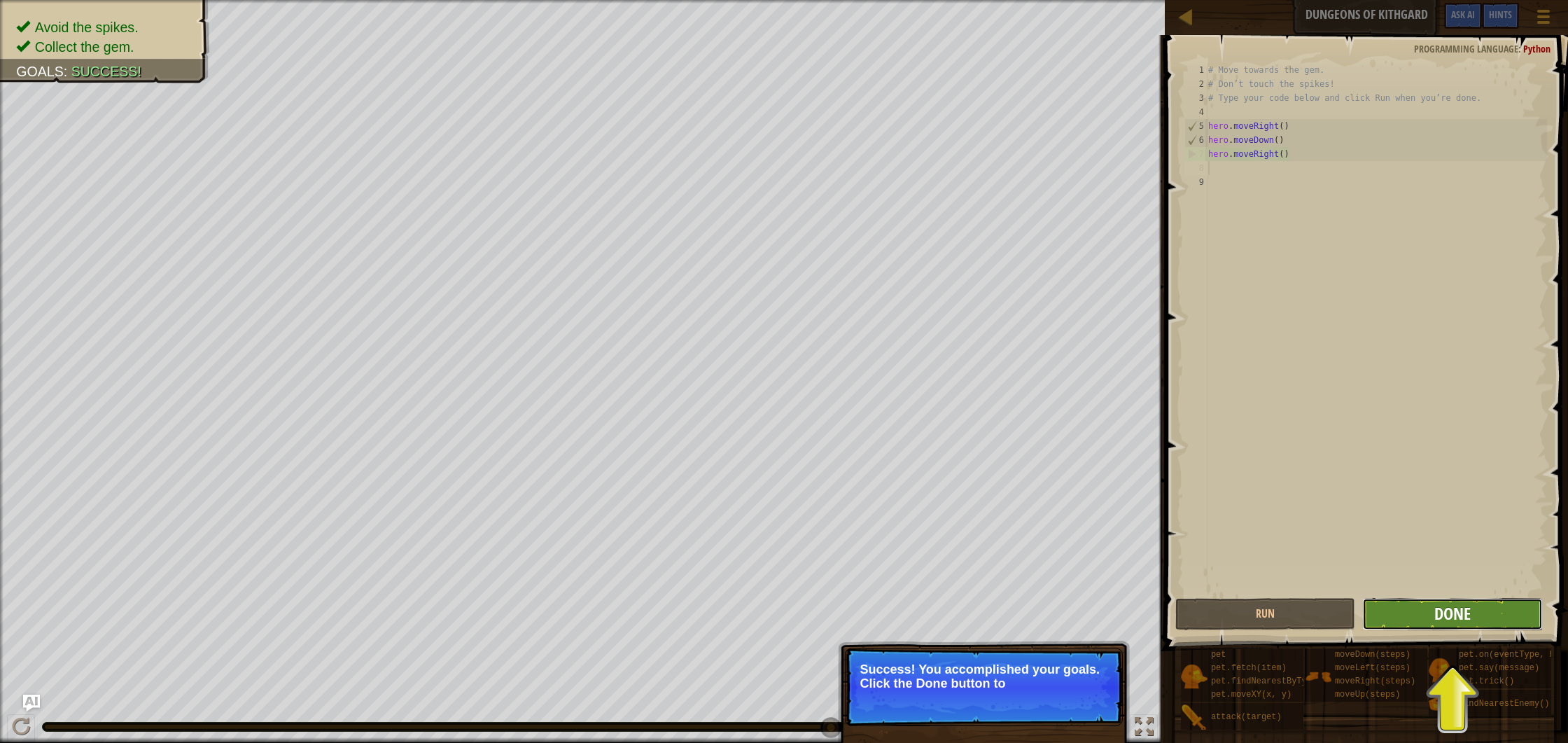
click at [1446, 604] on span "Done" at bounding box center [1453, 613] width 36 height 22
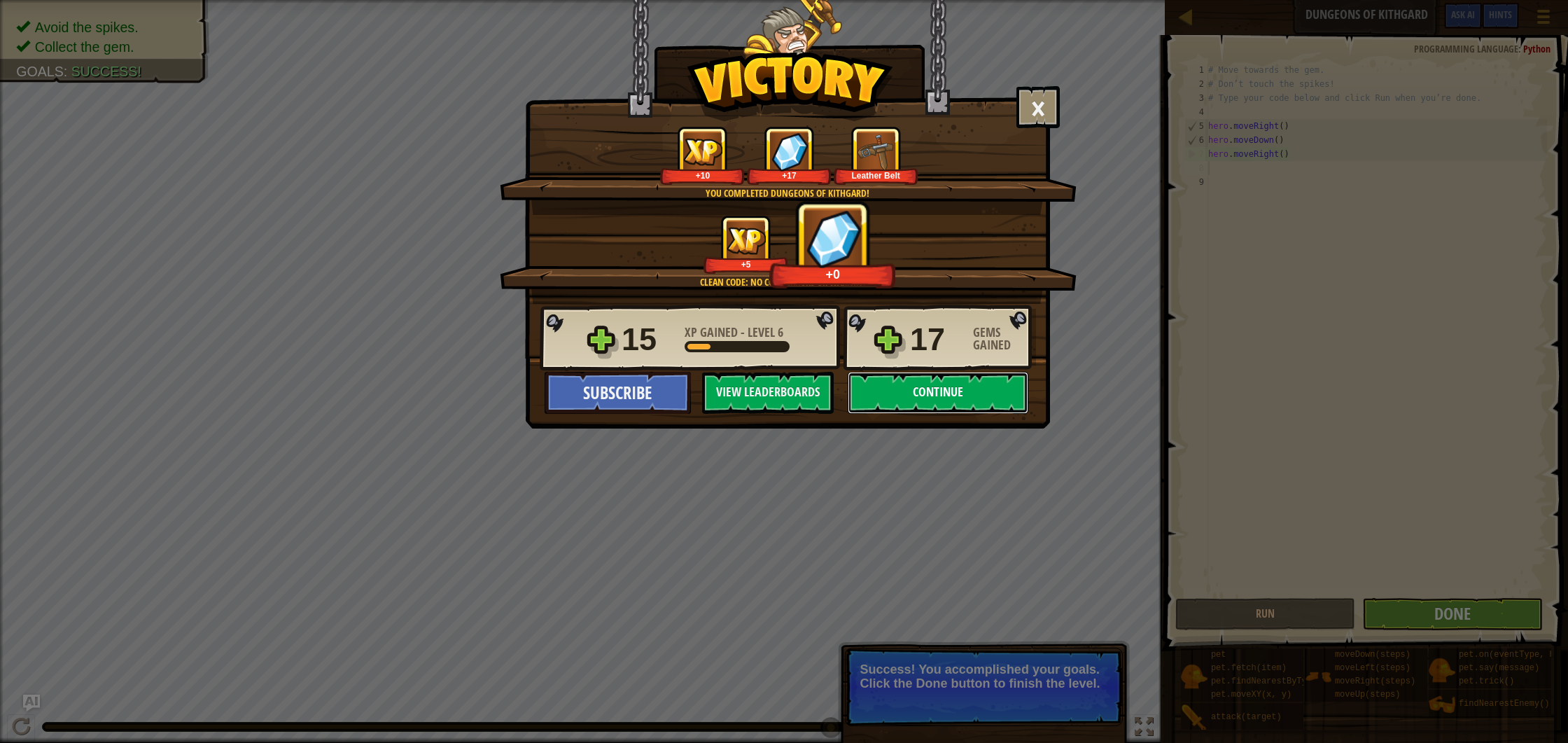
click at [941, 398] on button "Continue" at bounding box center [938, 393] width 181 height 42
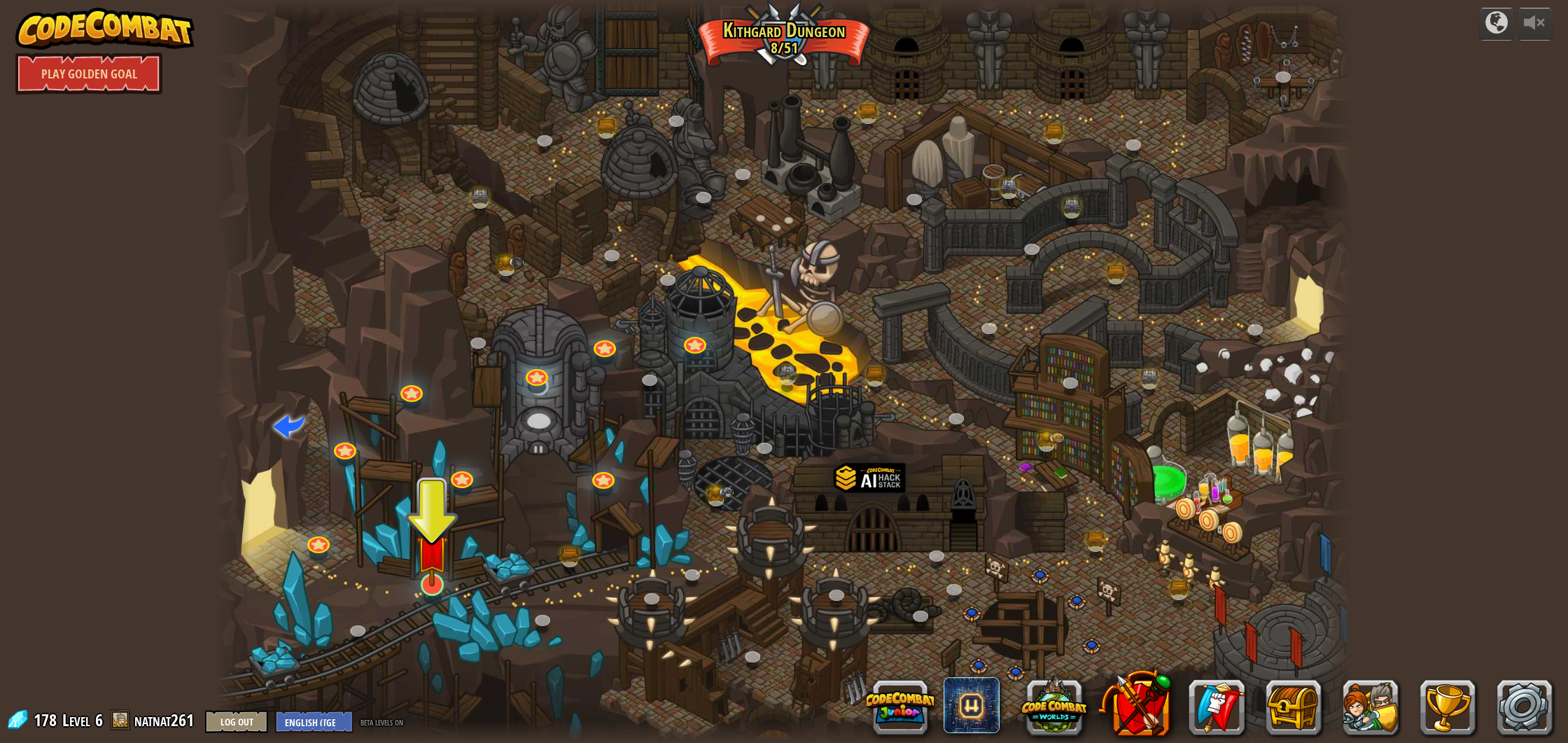
click at [428, 596] on div "Twisted Canyon (Locked) Challenge: collect the most gold using all the programm…" at bounding box center [784, 372] width 1136 height 743
click at [429, 596] on link at bounding box center [429, 583] width 28 height 28
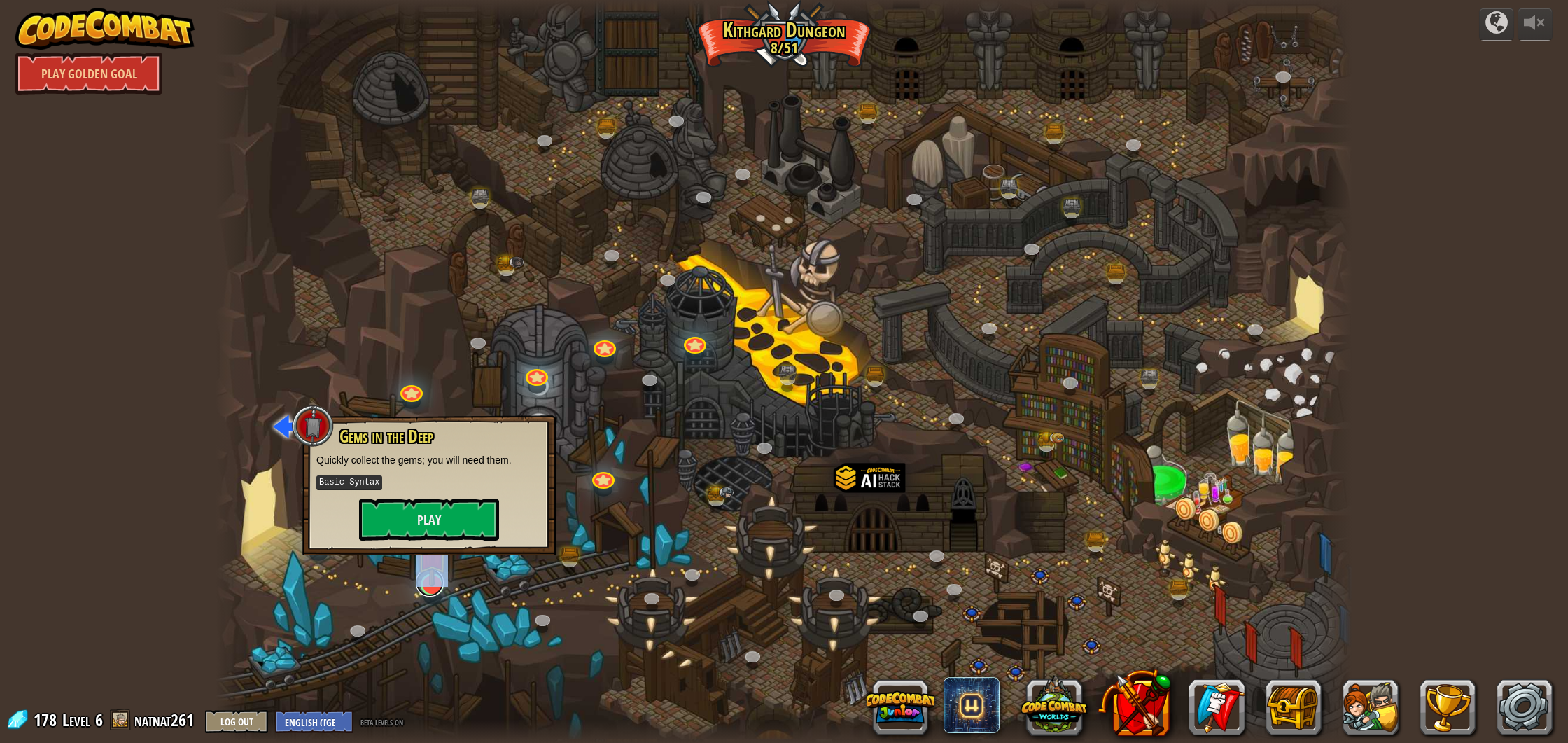
click at [432, 588] on link at bounding box center [429, 583] width 28 height 28
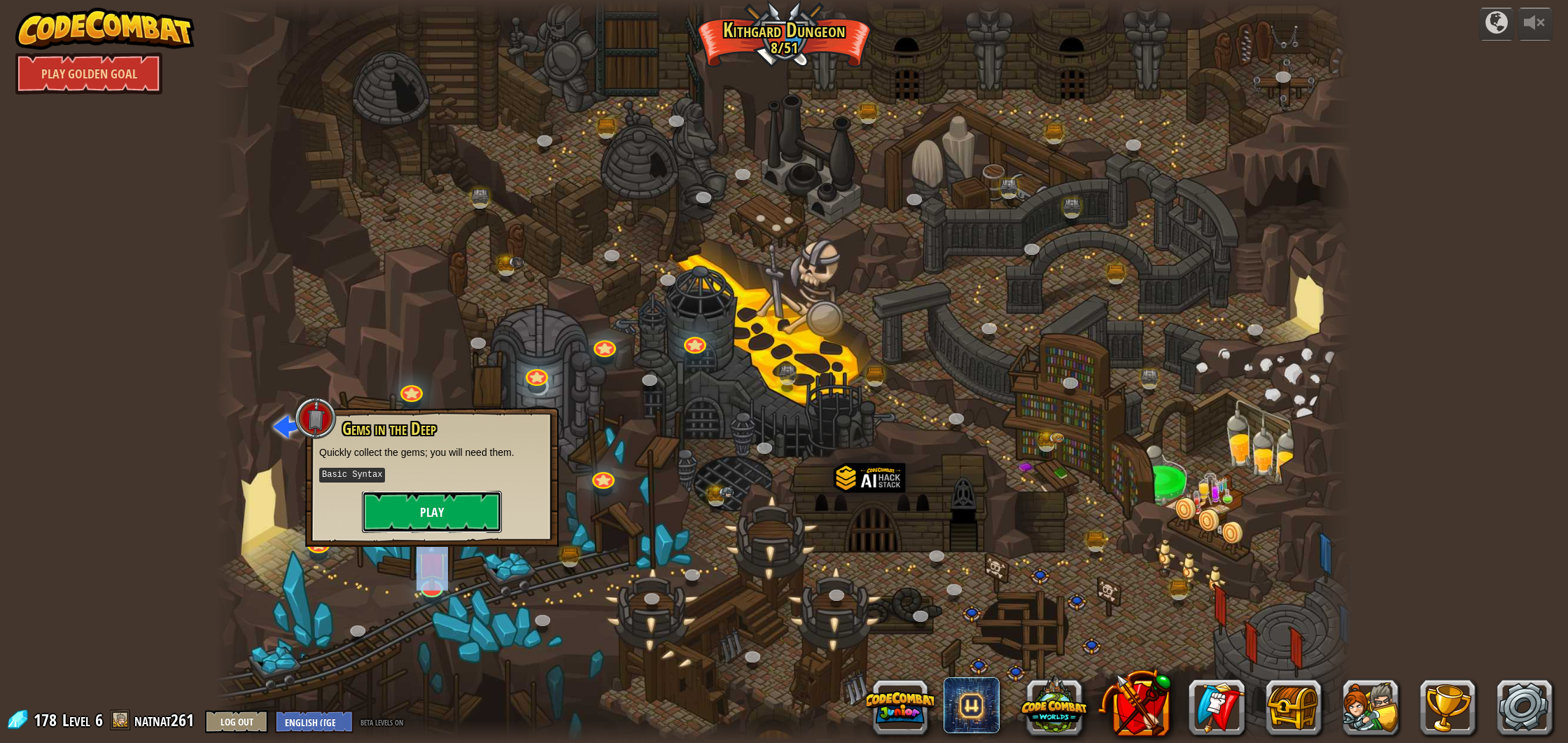
click at [433, 511] on button "Play" at bounding box center [431, 511] width 140 height 42
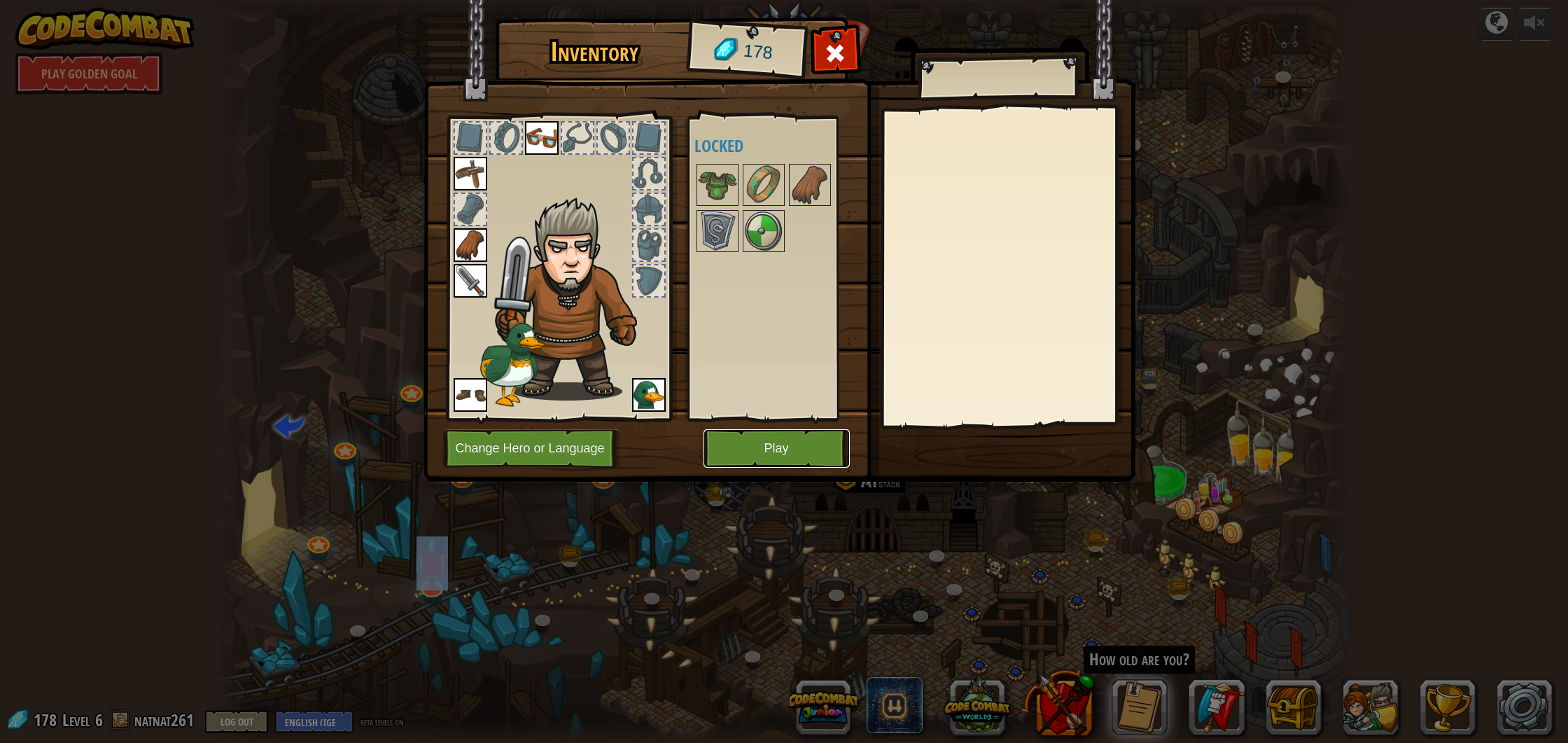
click at [754, 444] on button "Play" at bounding box center [776, 448] width 146 height 39
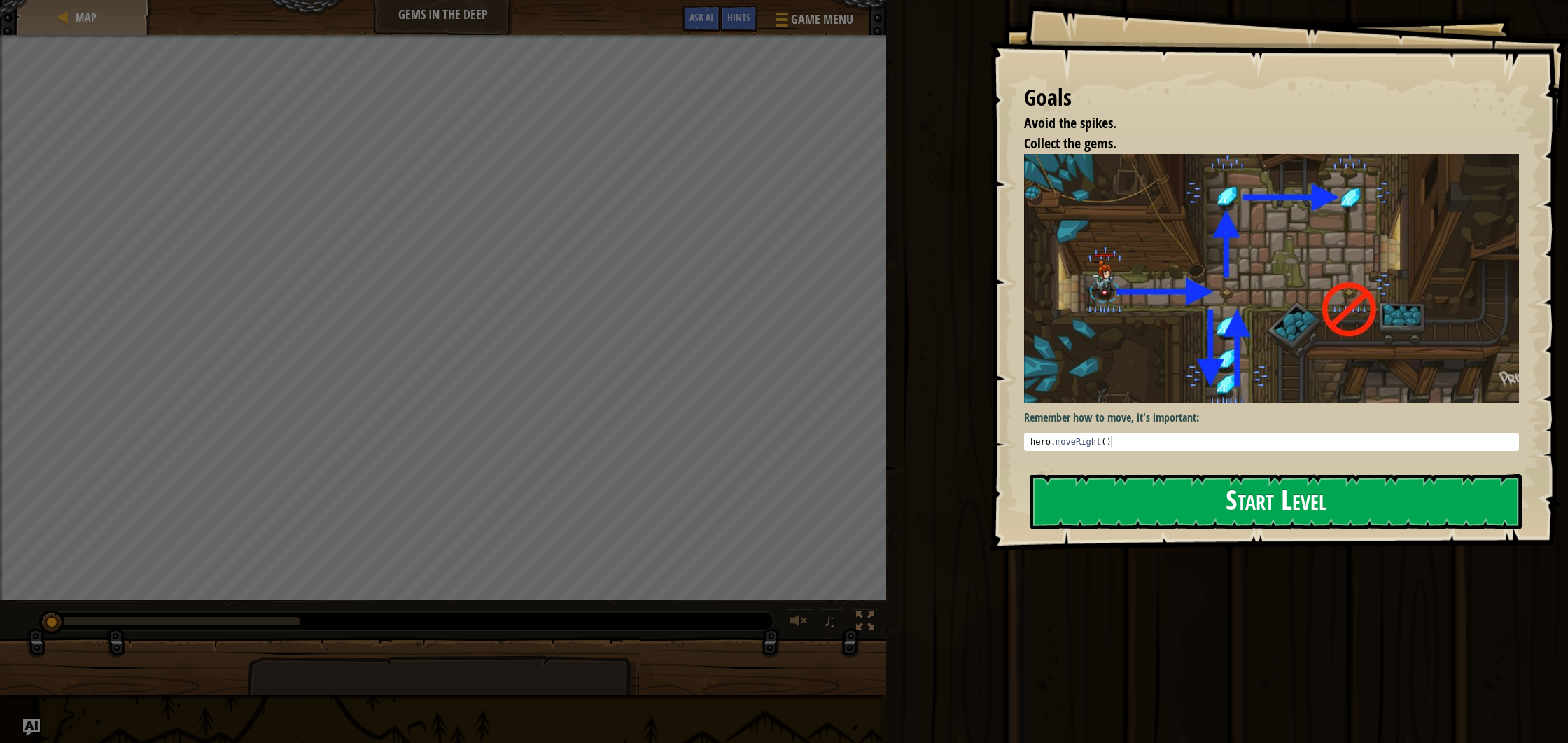
click at [1166, 474] on button "Start Level" at bounding box center [1277, 502] width 491 height 55
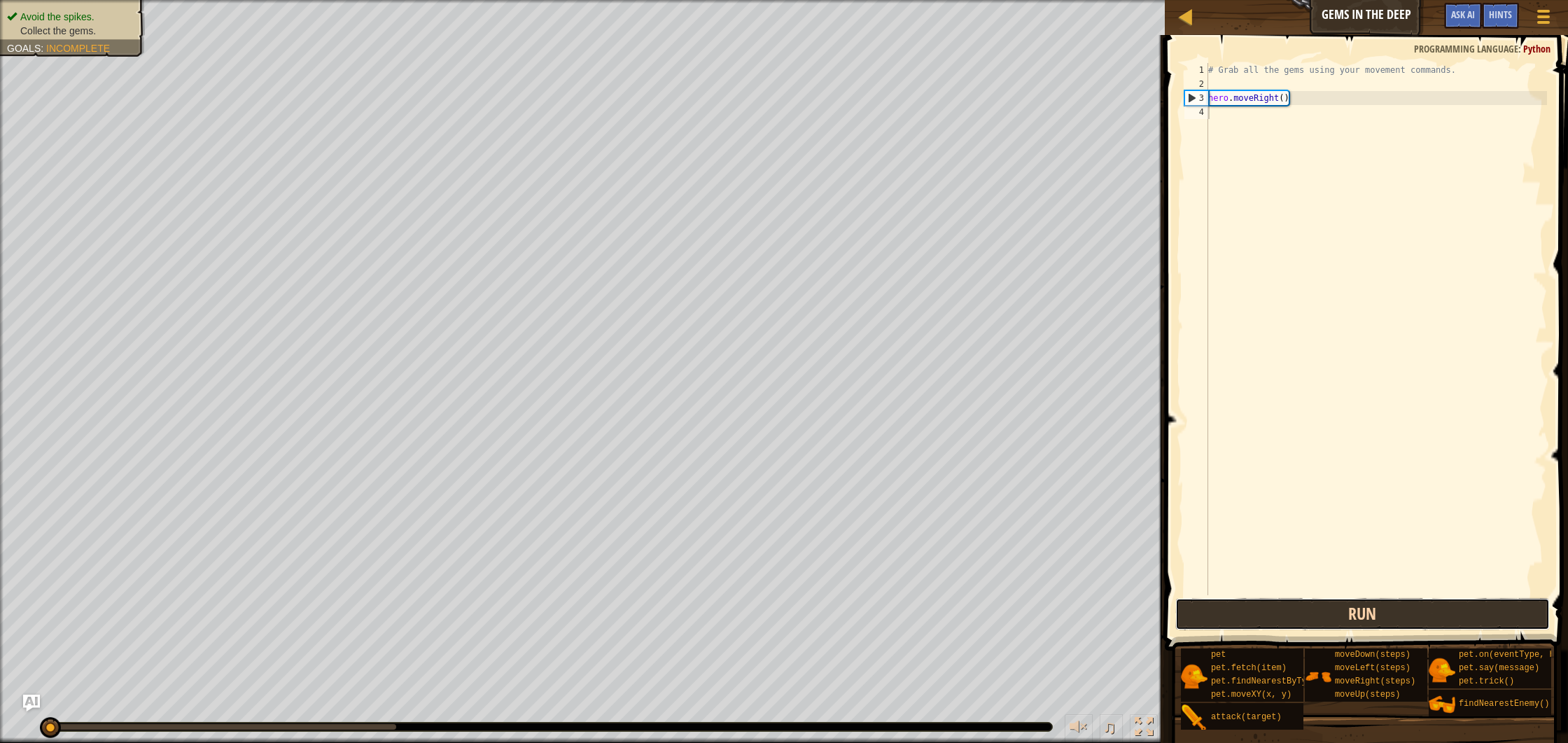
click at [1271, 624] on button "Run" at bounding box center [1363, 614] width 374 height 32
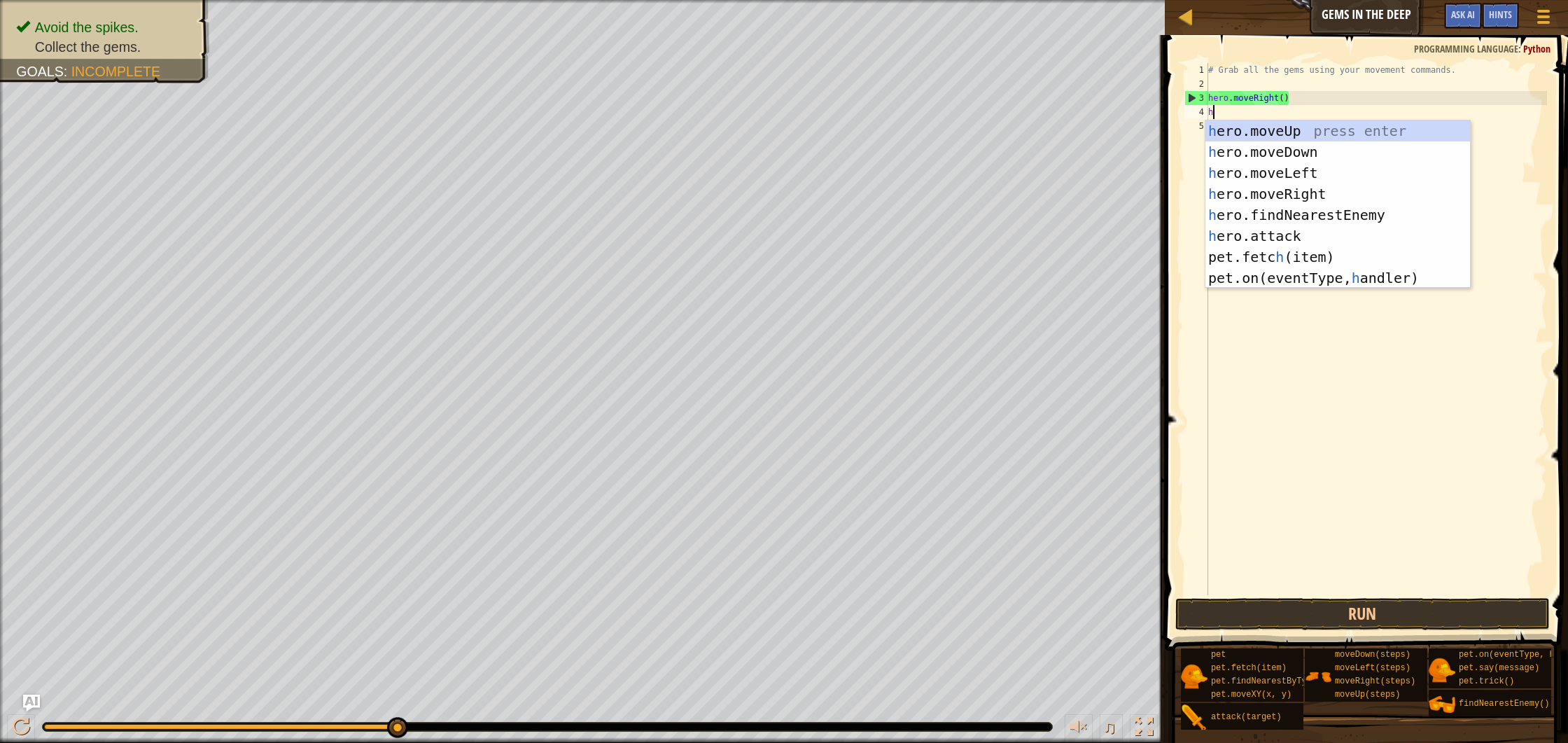
scroll to position [6, 0]
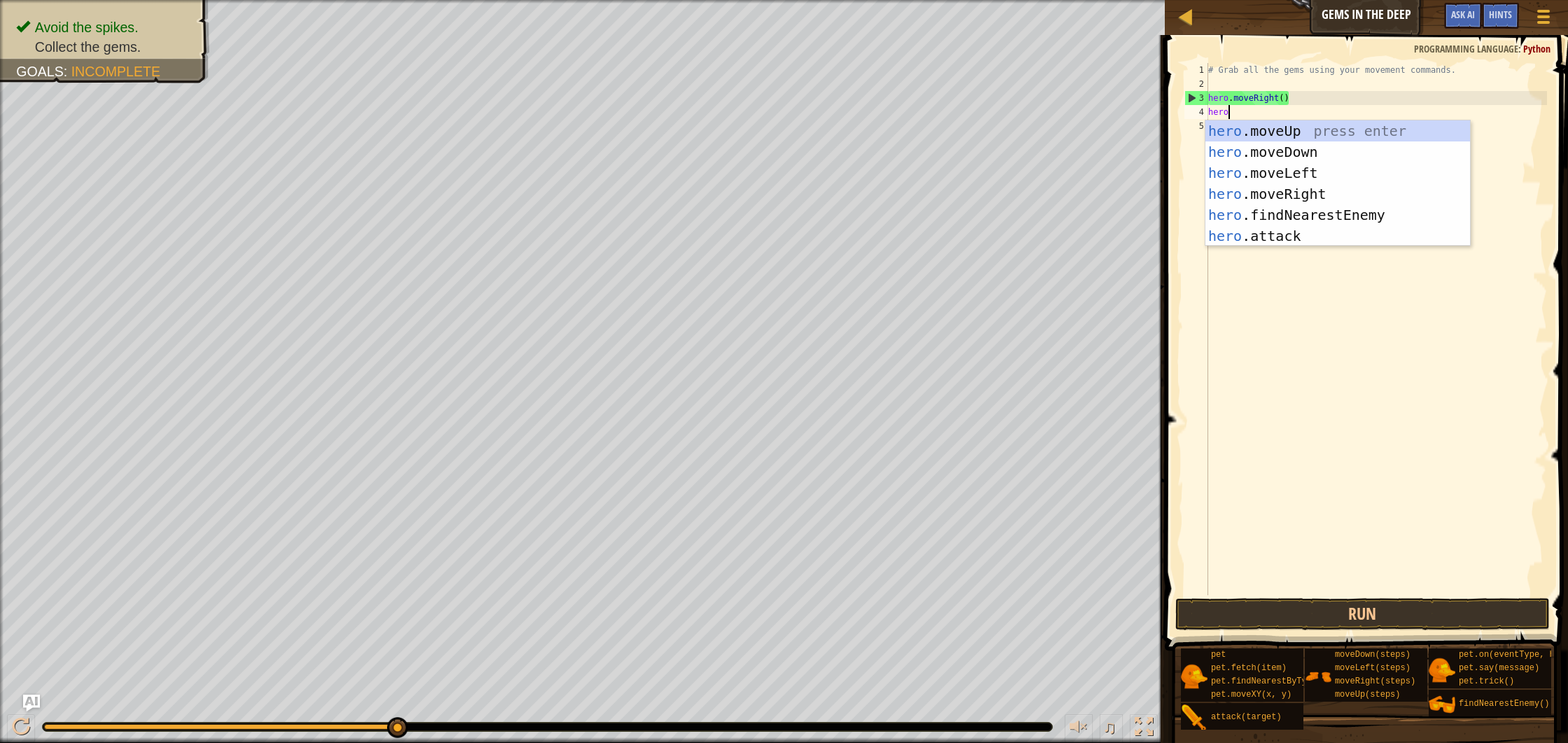
type textarea "hero."
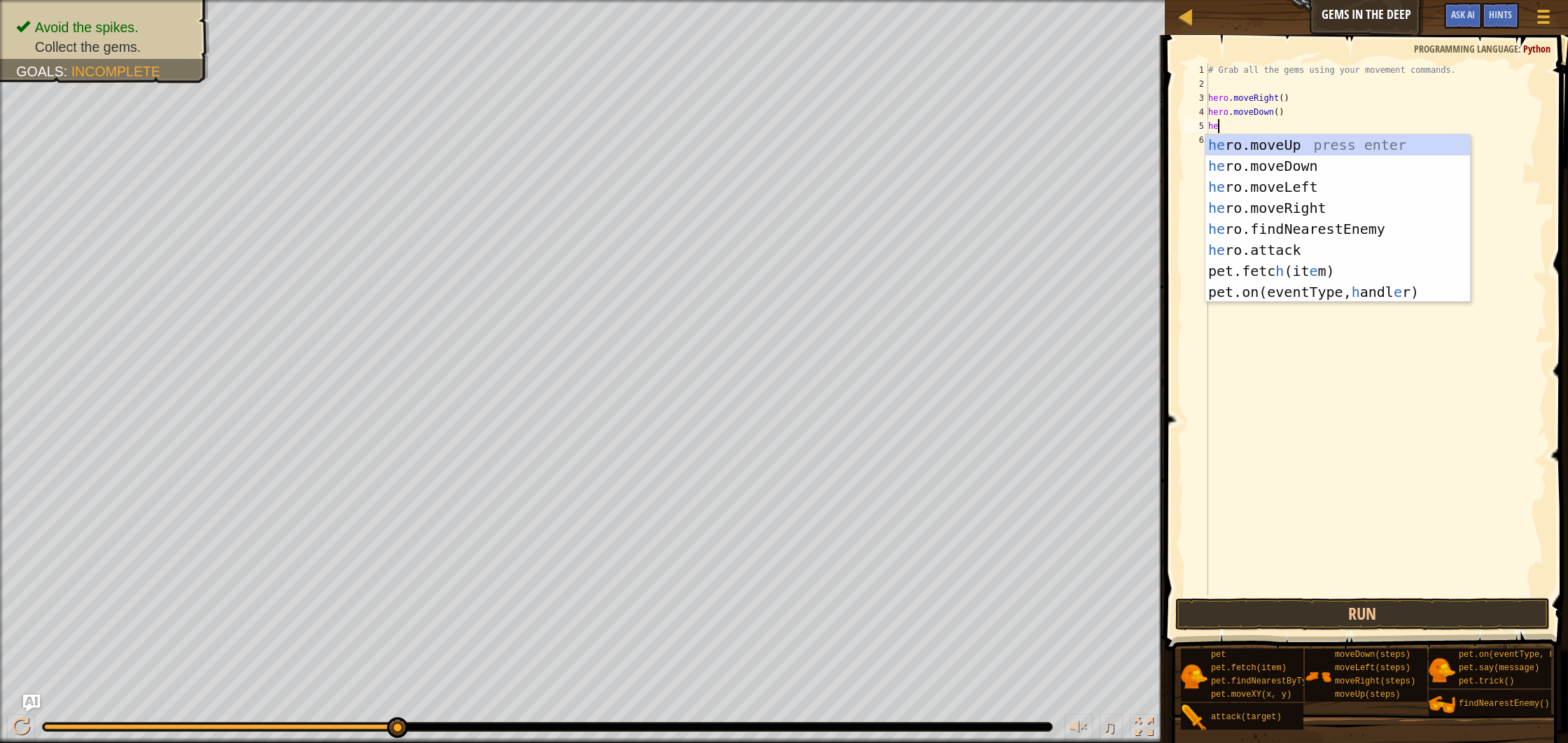
type textarea "hero"
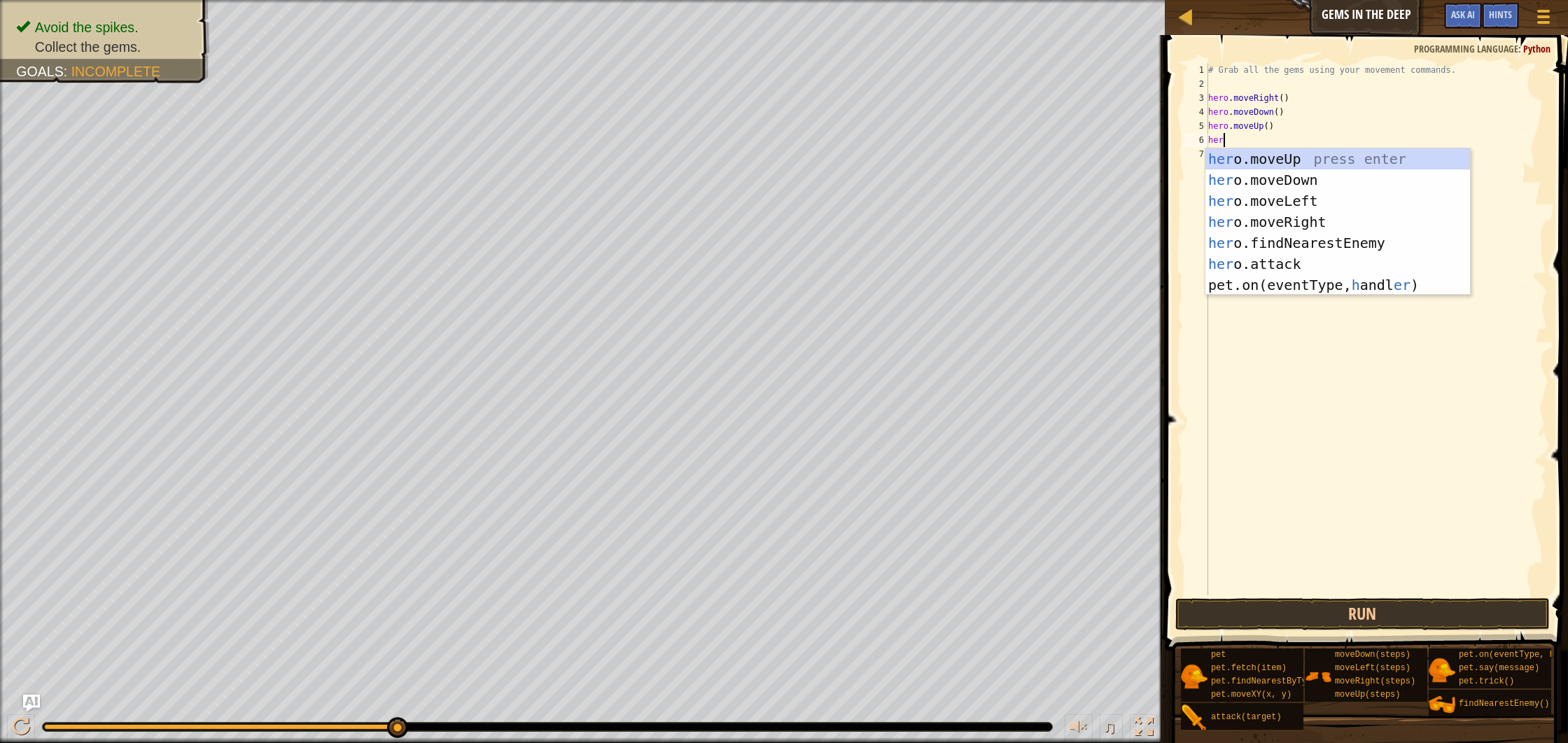
type textarea "hero"
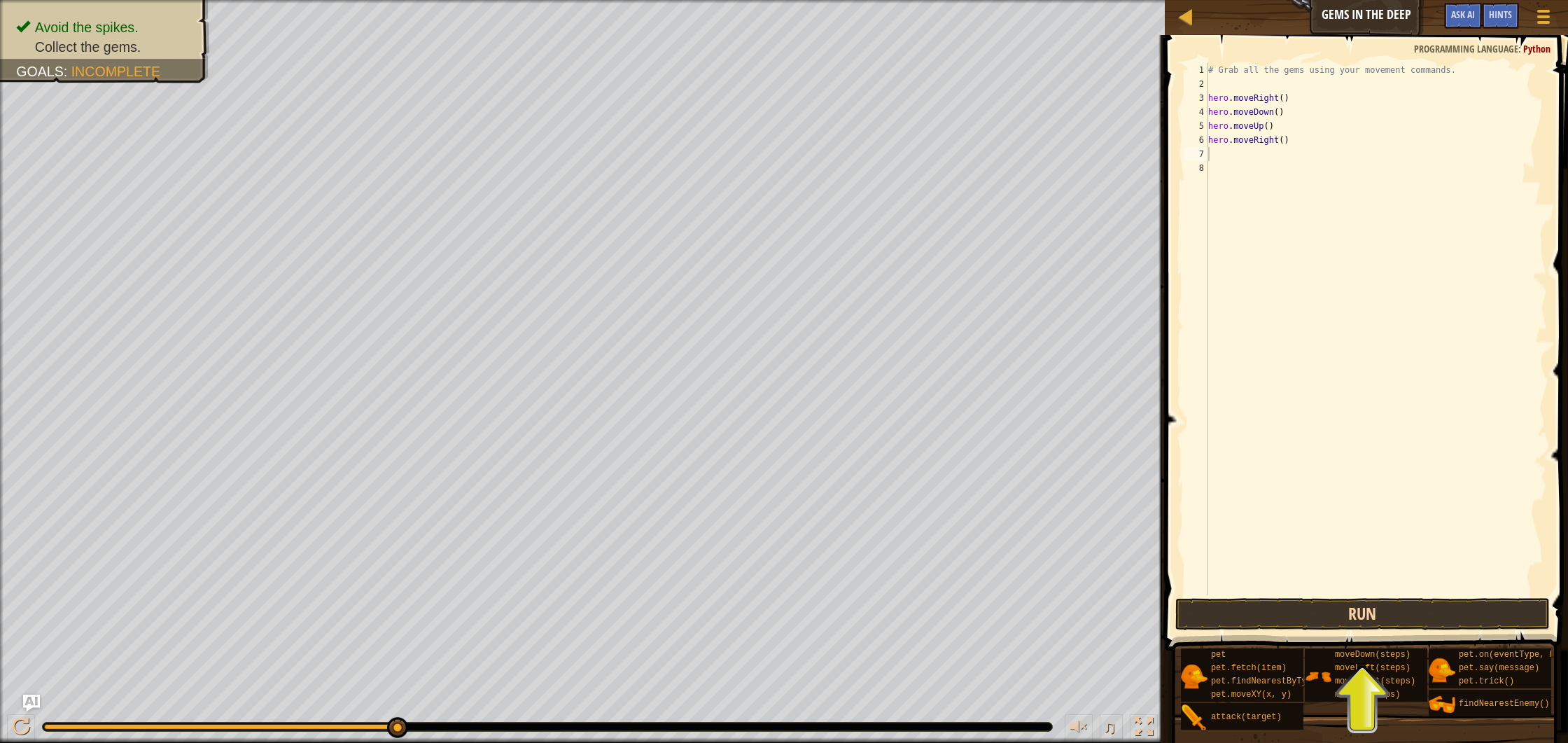
click at [1339, 628] on div "1 2 3 4 5 6 7 8 # Grab all the gems using your movement commands. hero . moveRi…" at bounding box center [1364, 370] width 408 height 657
click at [1345, 619] on button "Run" at bounding box center [1363, 614] width 374 height 32
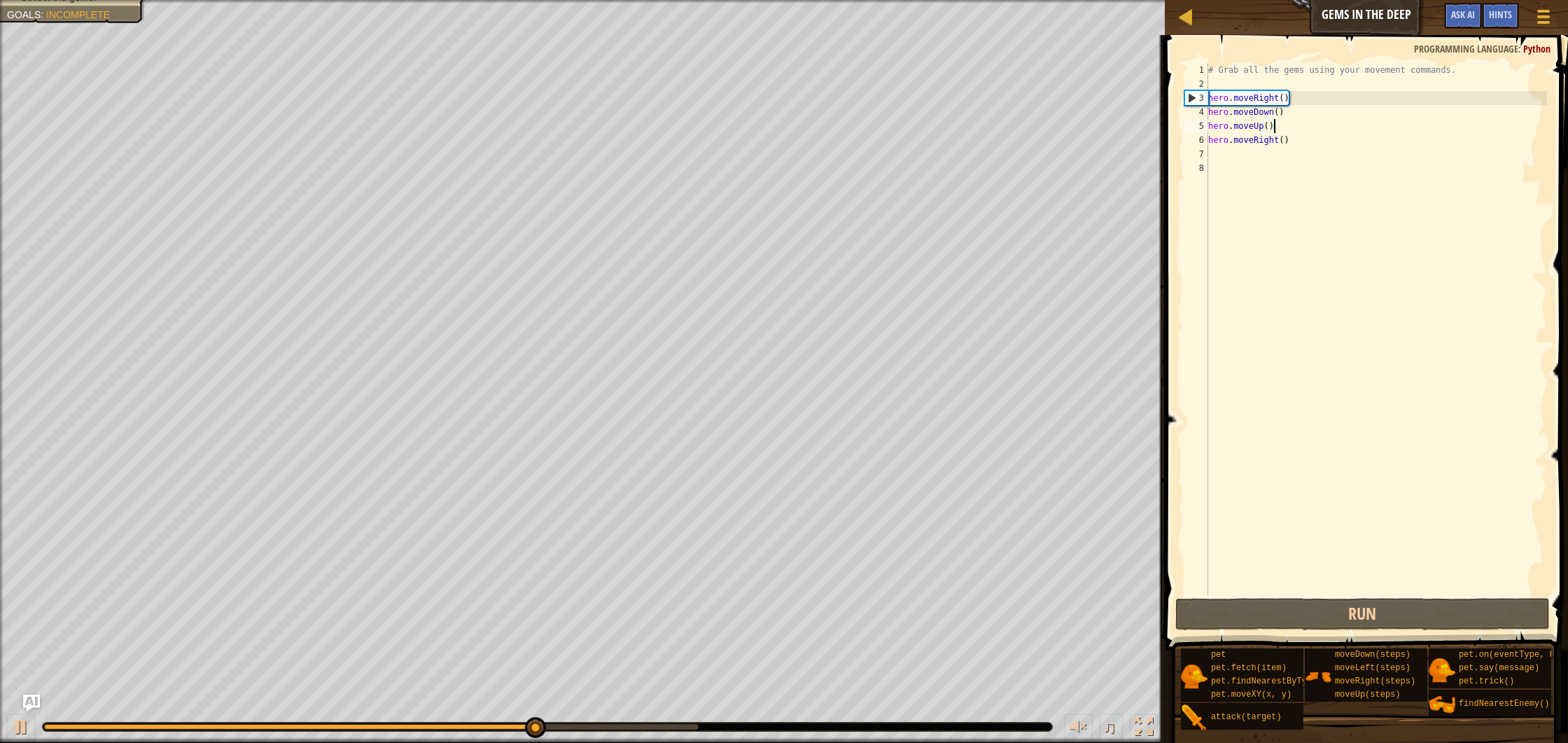
click at [1286, 127] on div "# Grab all the gems using your movement commands. hero . moveRight ( ) hero . m…" at bounding box center [1376, 343] width 342 height 560
click at [1294, 117] on div "# Grab all the gems using your movement commands. hero . moveRight ( ) hero . m…" at bounding box center [1376, 343] width 342 height 560
type textarea "hero.moveDown()"
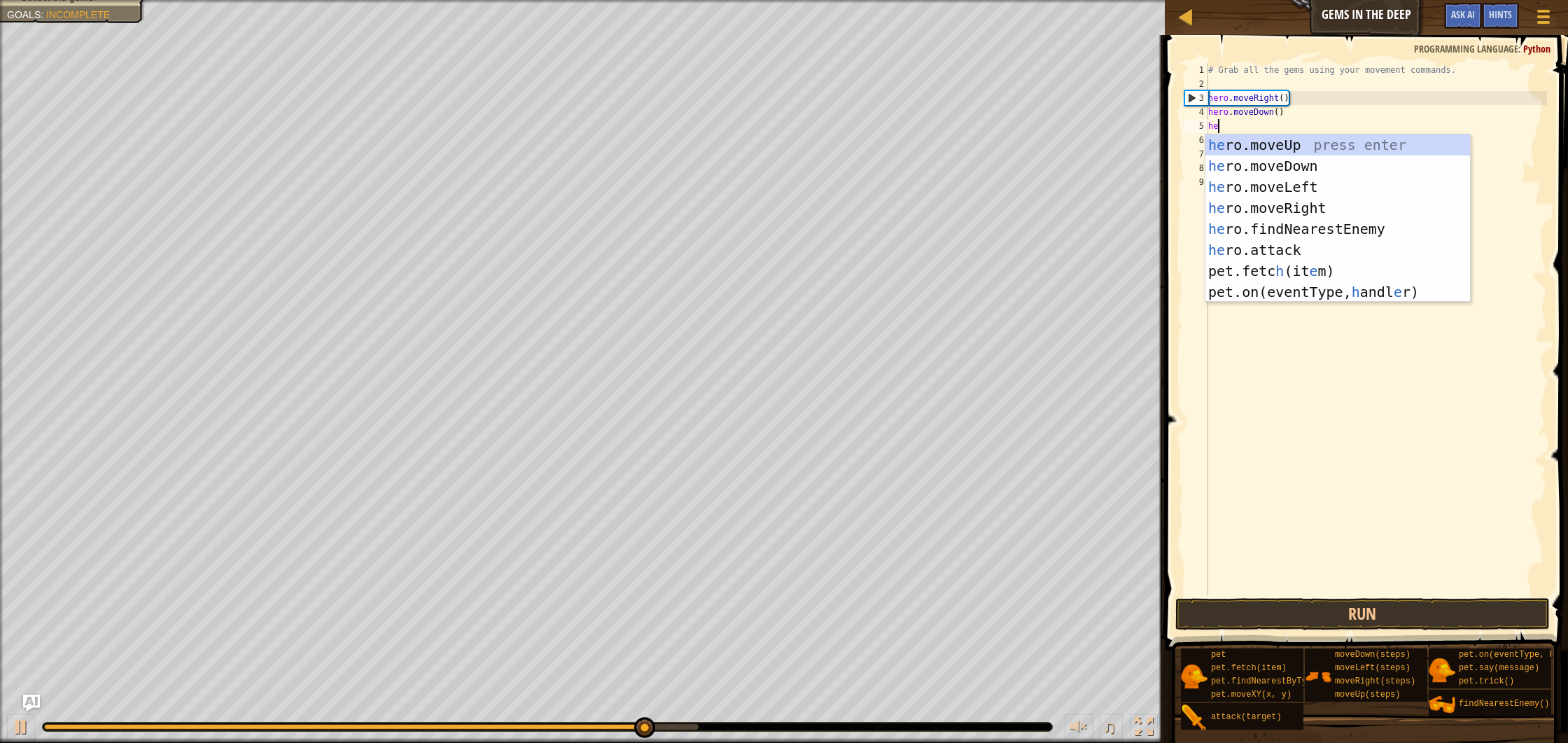
type textarea "hero"
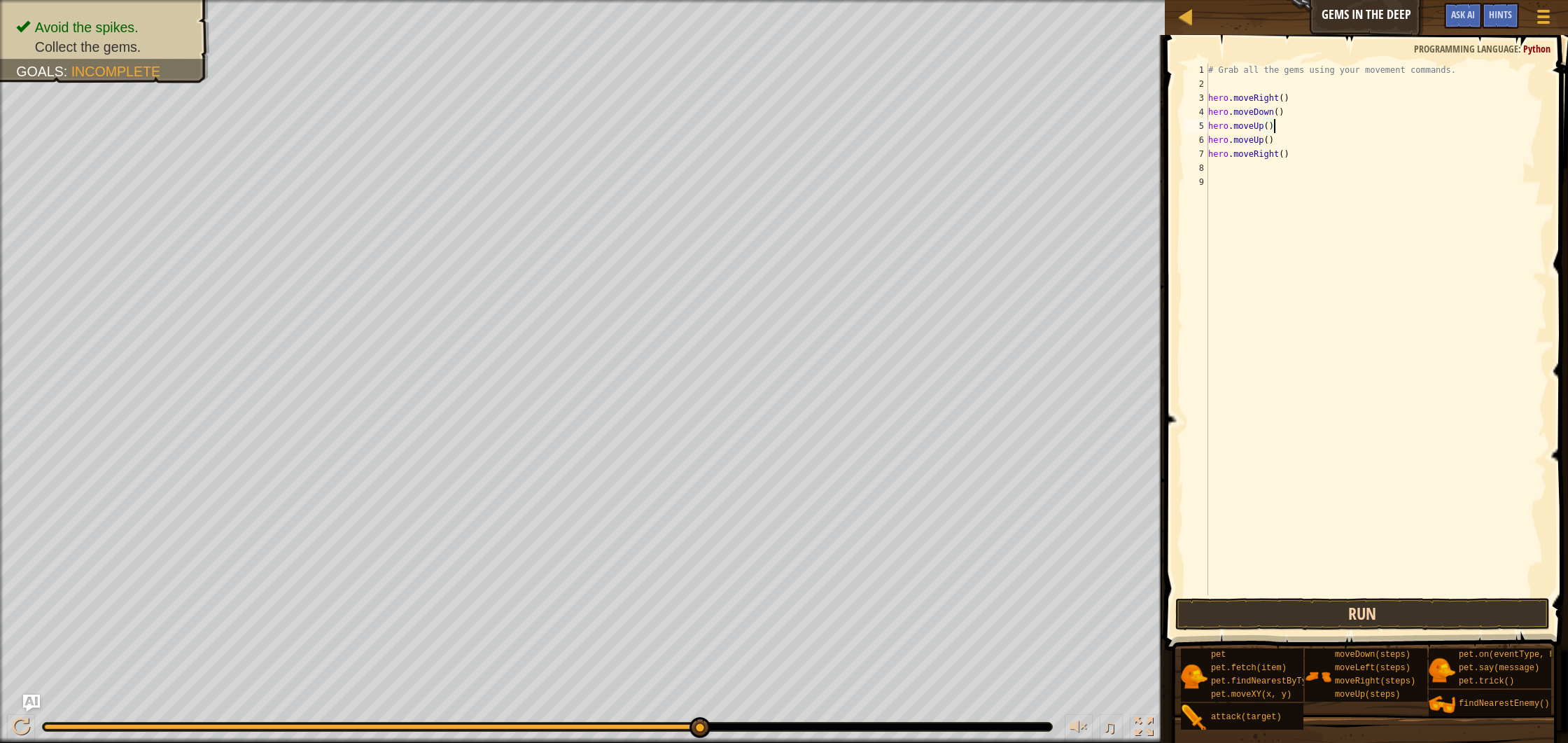
type textarea "hero.moveUp()"
drag, startPoint x: 1326, startPoint y: 624, endPoint x: 1320, endPoint y: 598, distance: 26.7
click at [1326, 624] on button "Run" at bounding box center [1363, 614] width 374 height 32
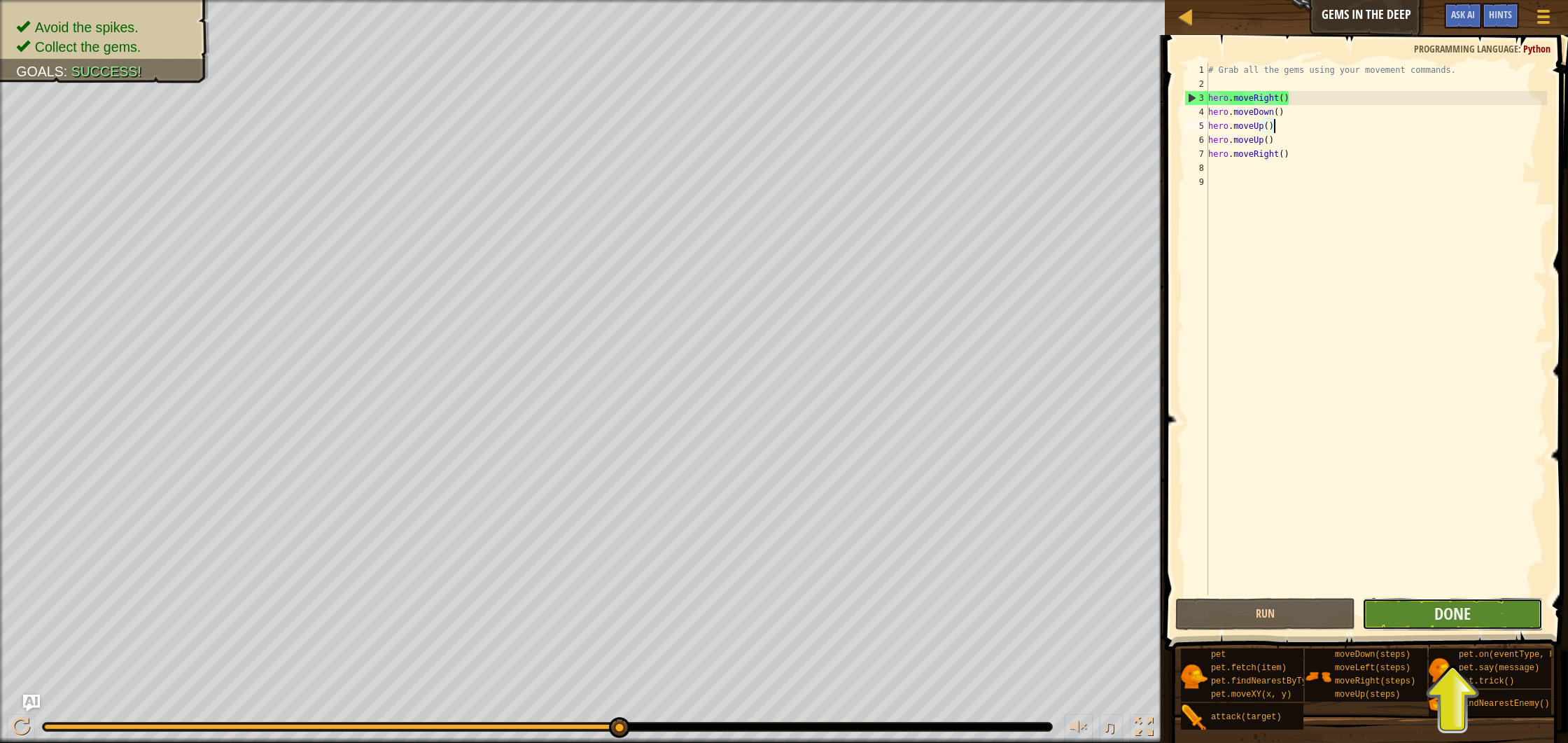
click at [1483, 604] on button "Done" at bounding box center [1453, 614] width 180 height 32
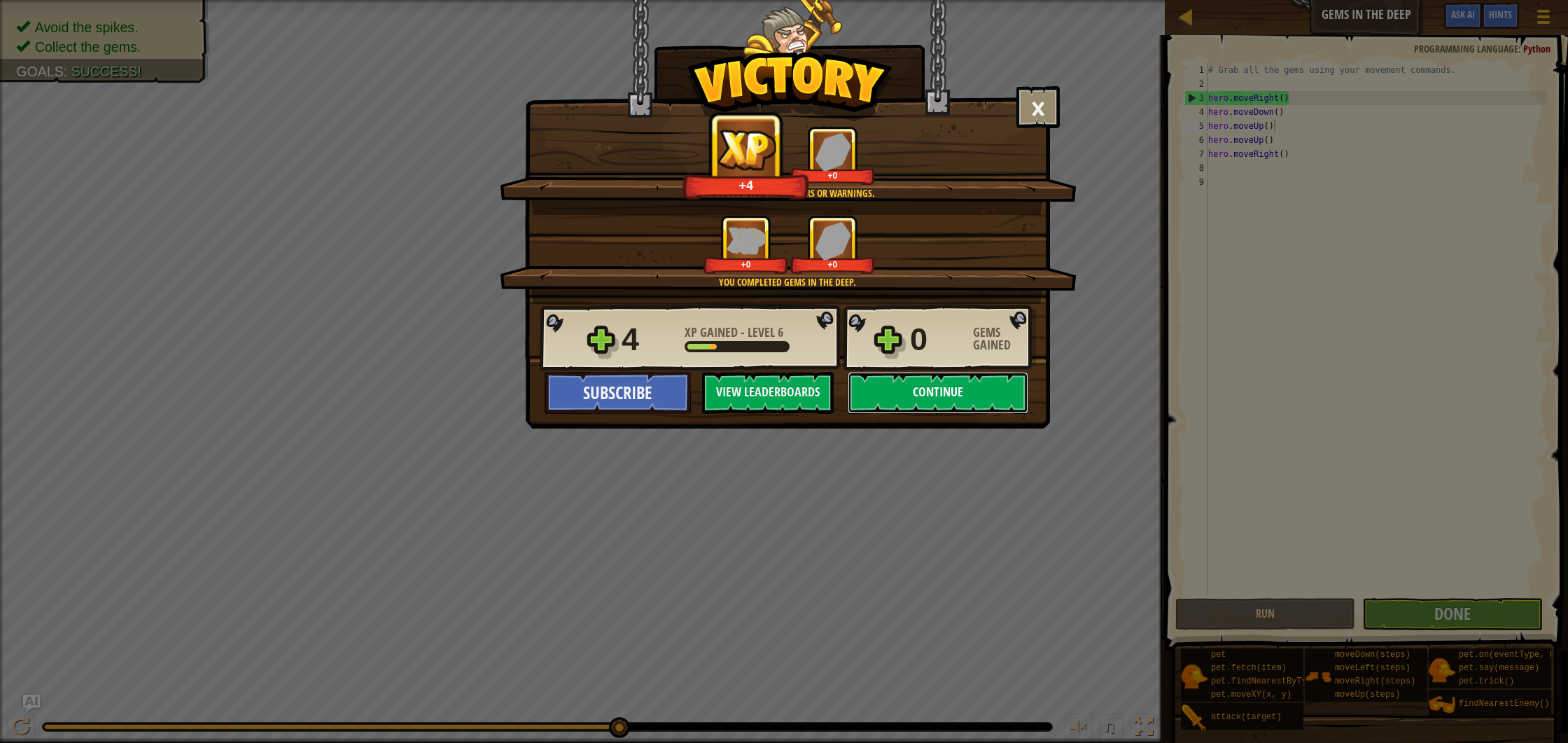
click at [886, 395] on button "Continue" at bounding box center [938, 393] width 181 height 42
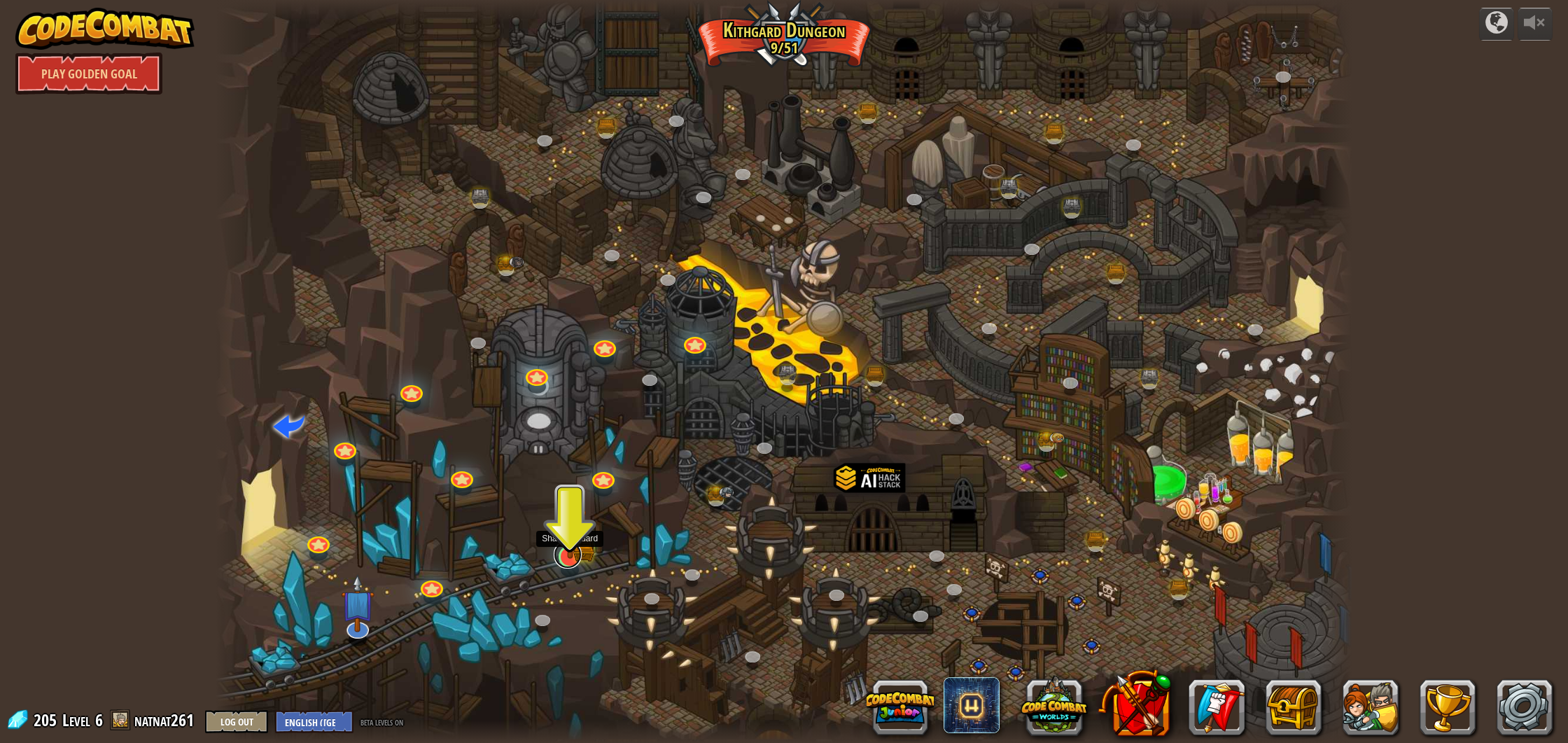
click at [570, 564] on link at bounding box center [567, 554] width 28 height 28
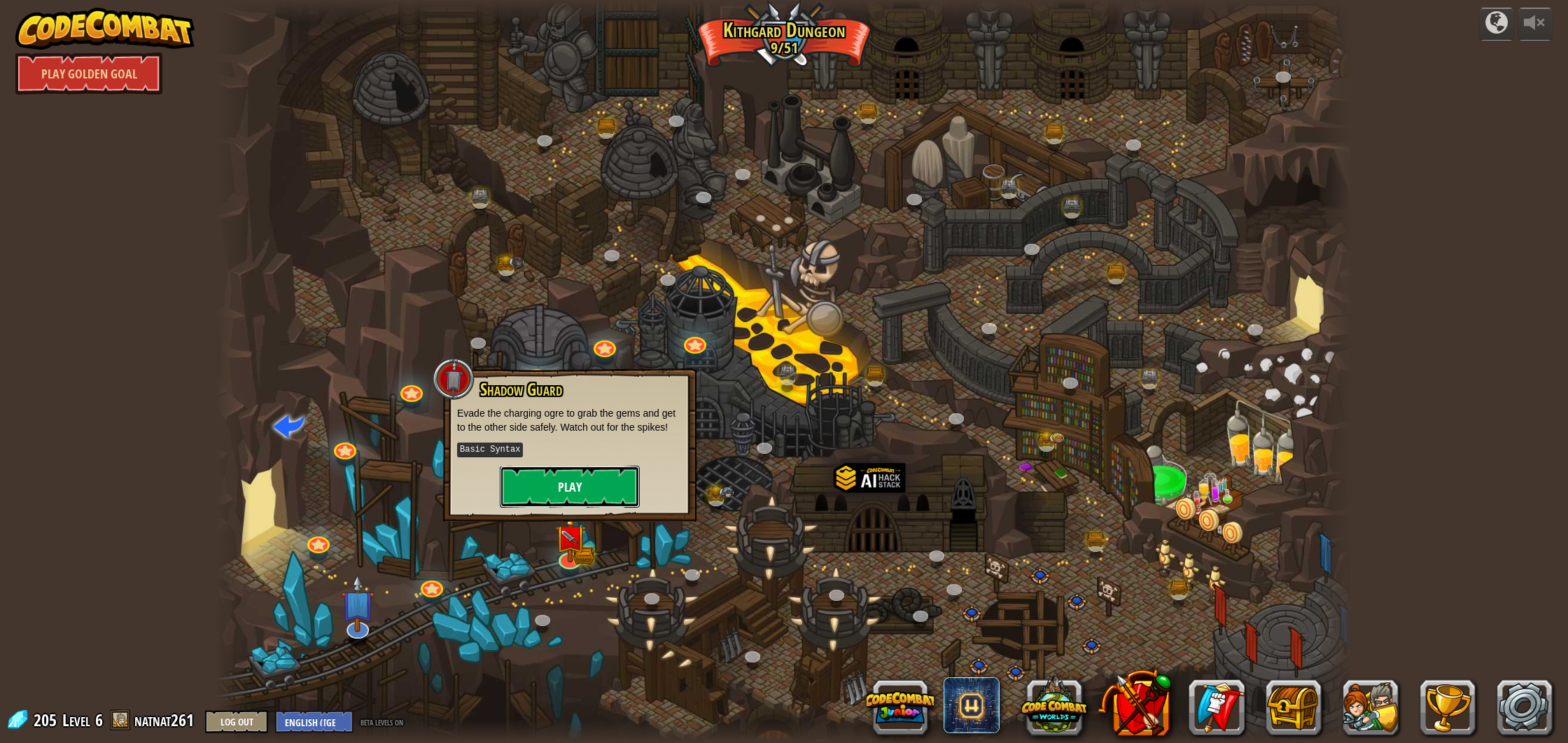
click at [613, 477] on button "Play" at bounding box center [570, 486] width 140 height 42
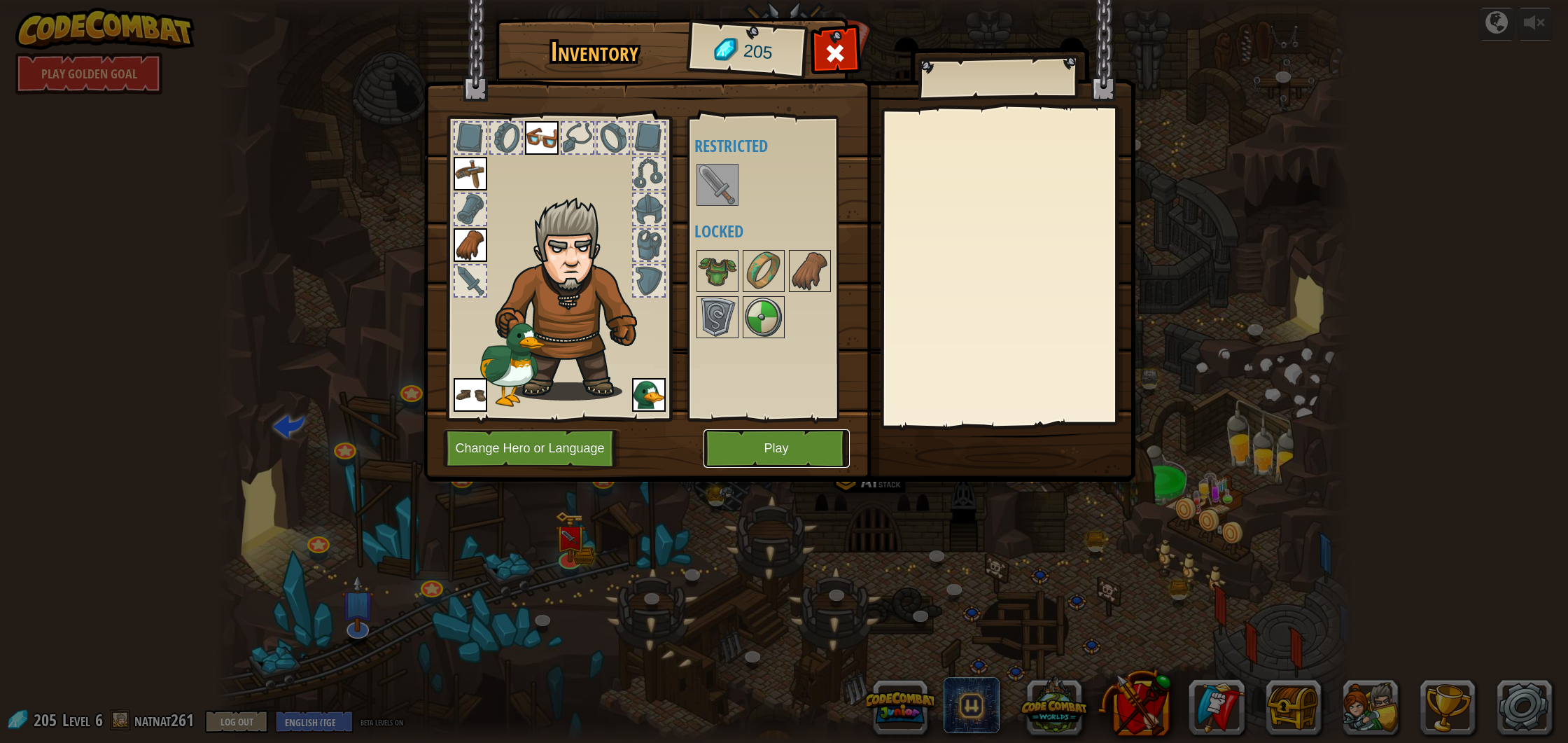
click at [810, 443] on button "Play" at bounding box center [776, 448] width 146 height 39
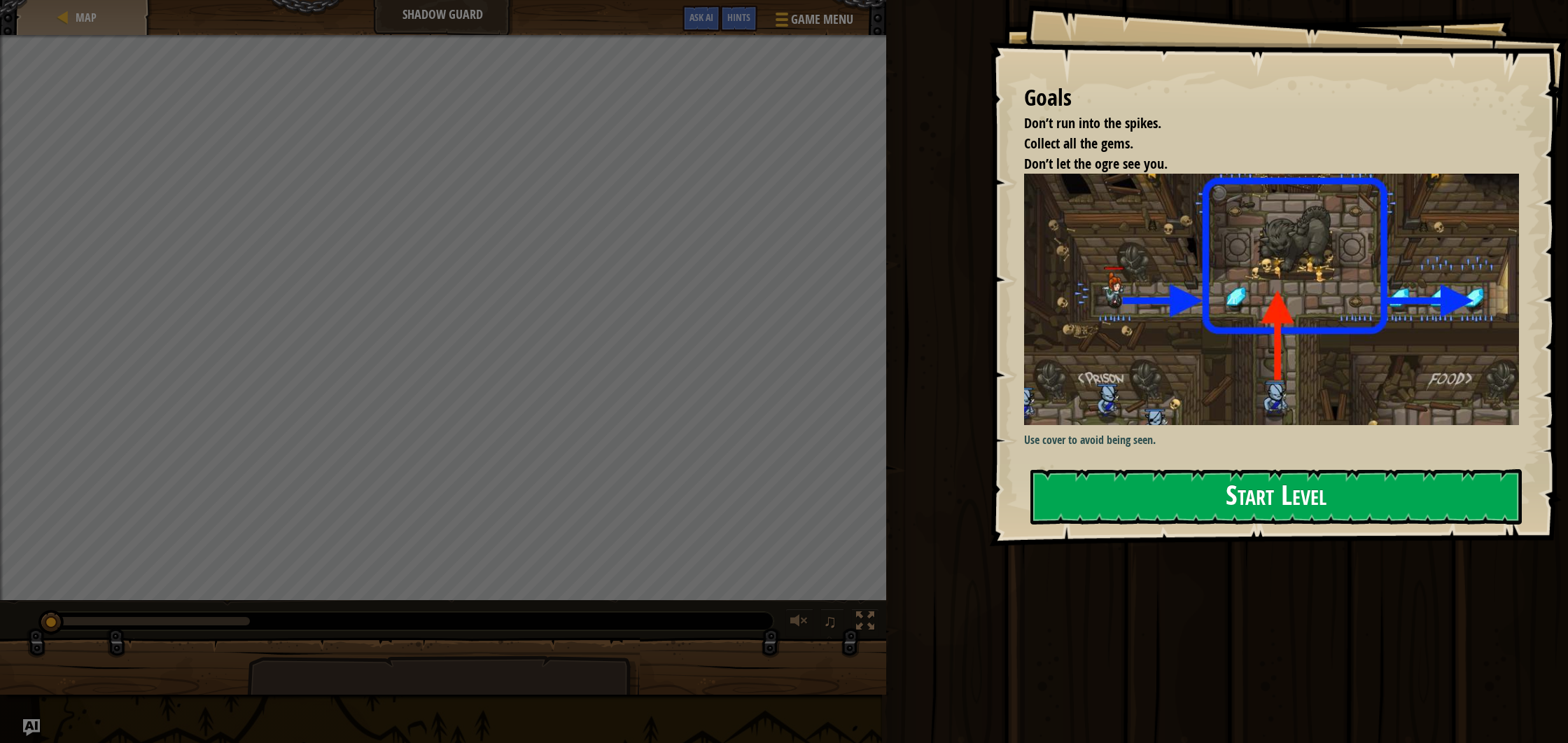
click at [1141, 509] on button "Start Level" at bounding box center [1277, 497] width 491 height 55
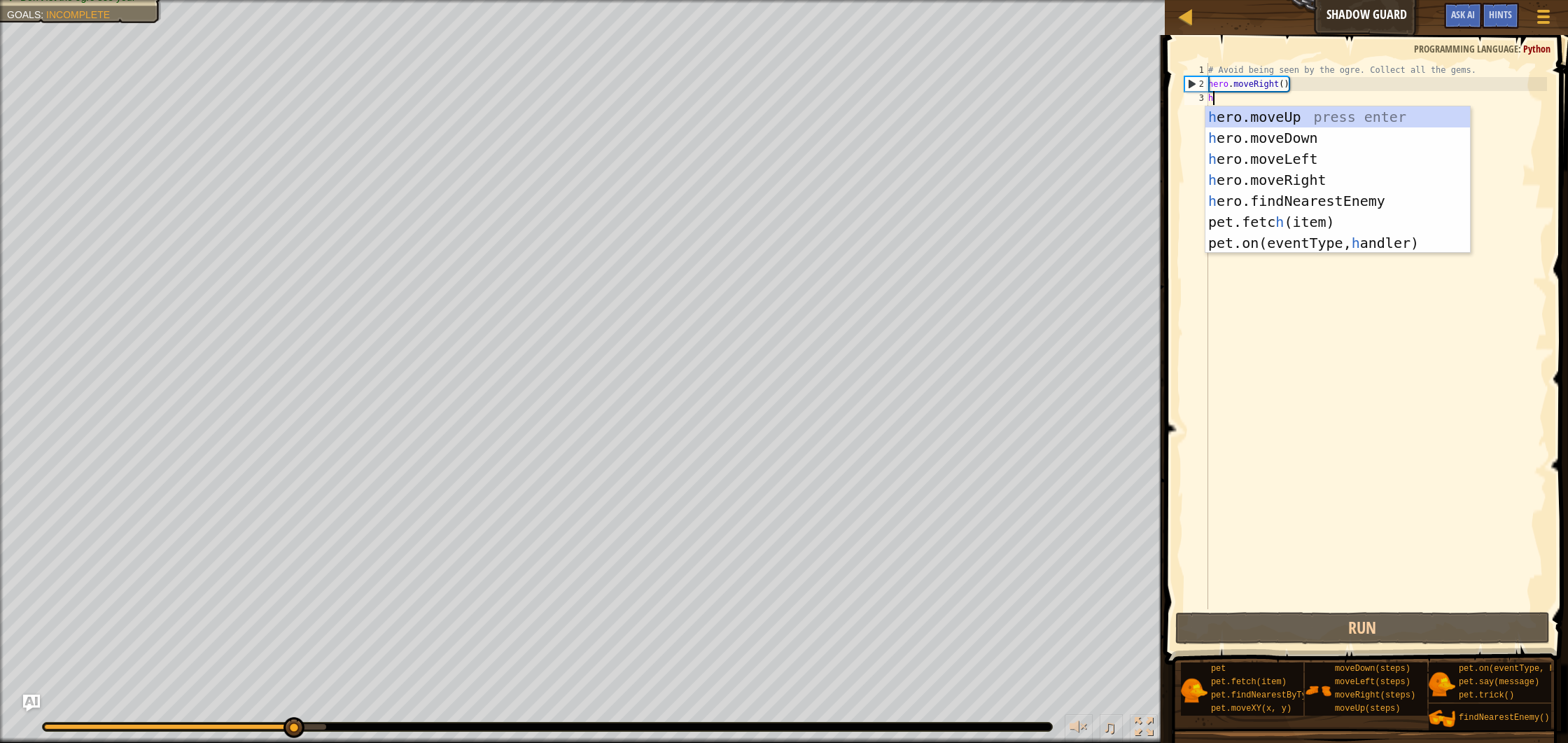
scroll to position [6, 0]
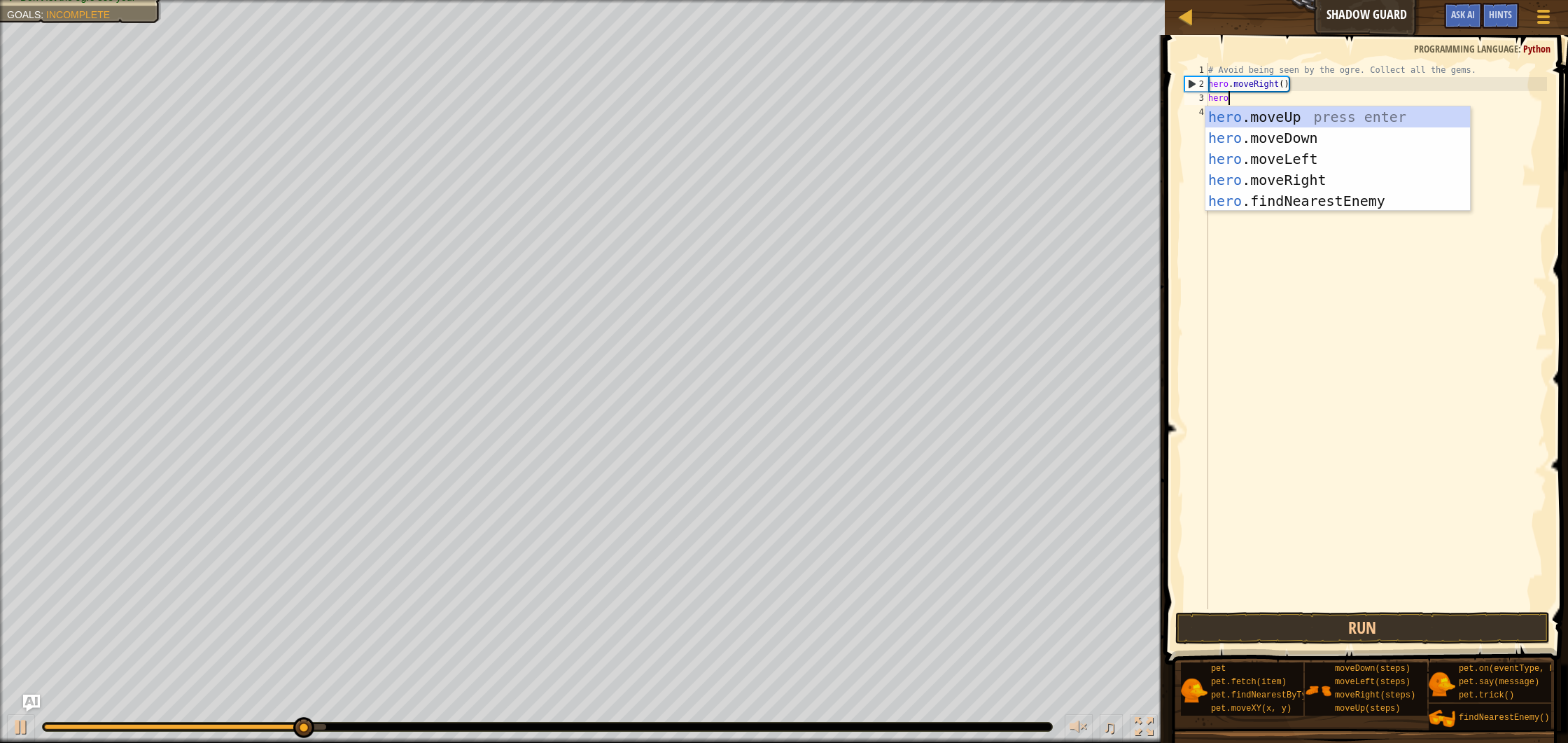
type textarea "hero"
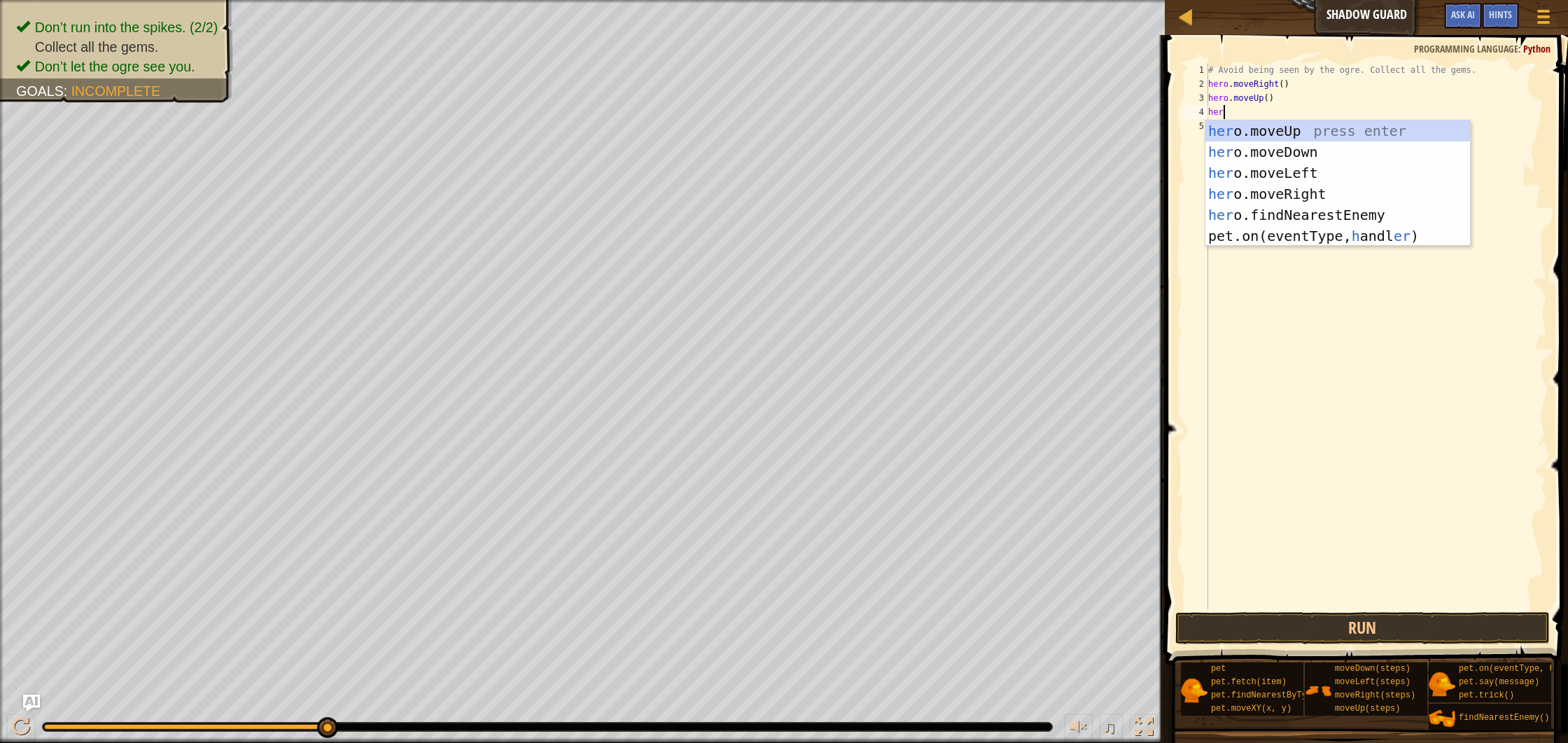
type textarea "hero"
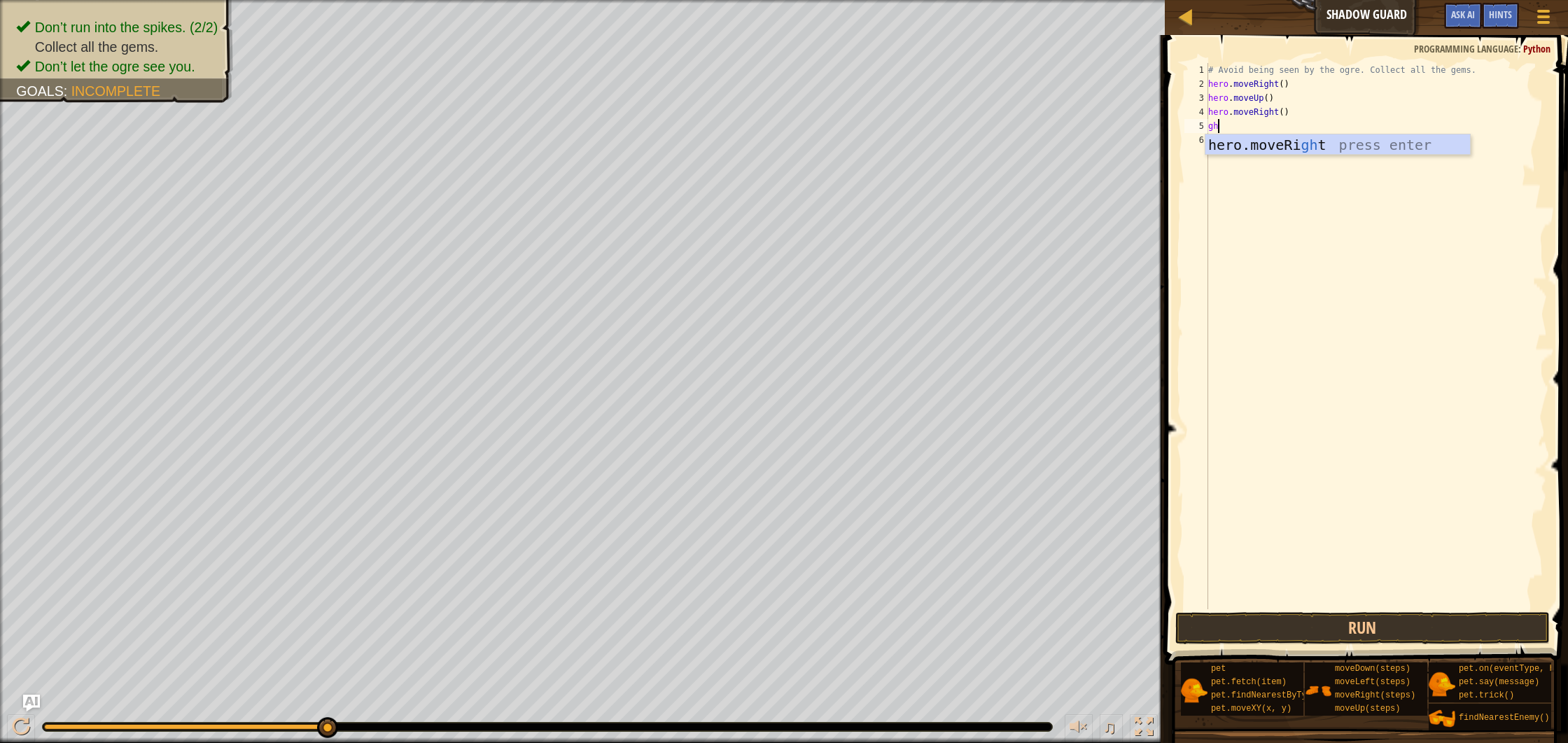
type textarea "g"
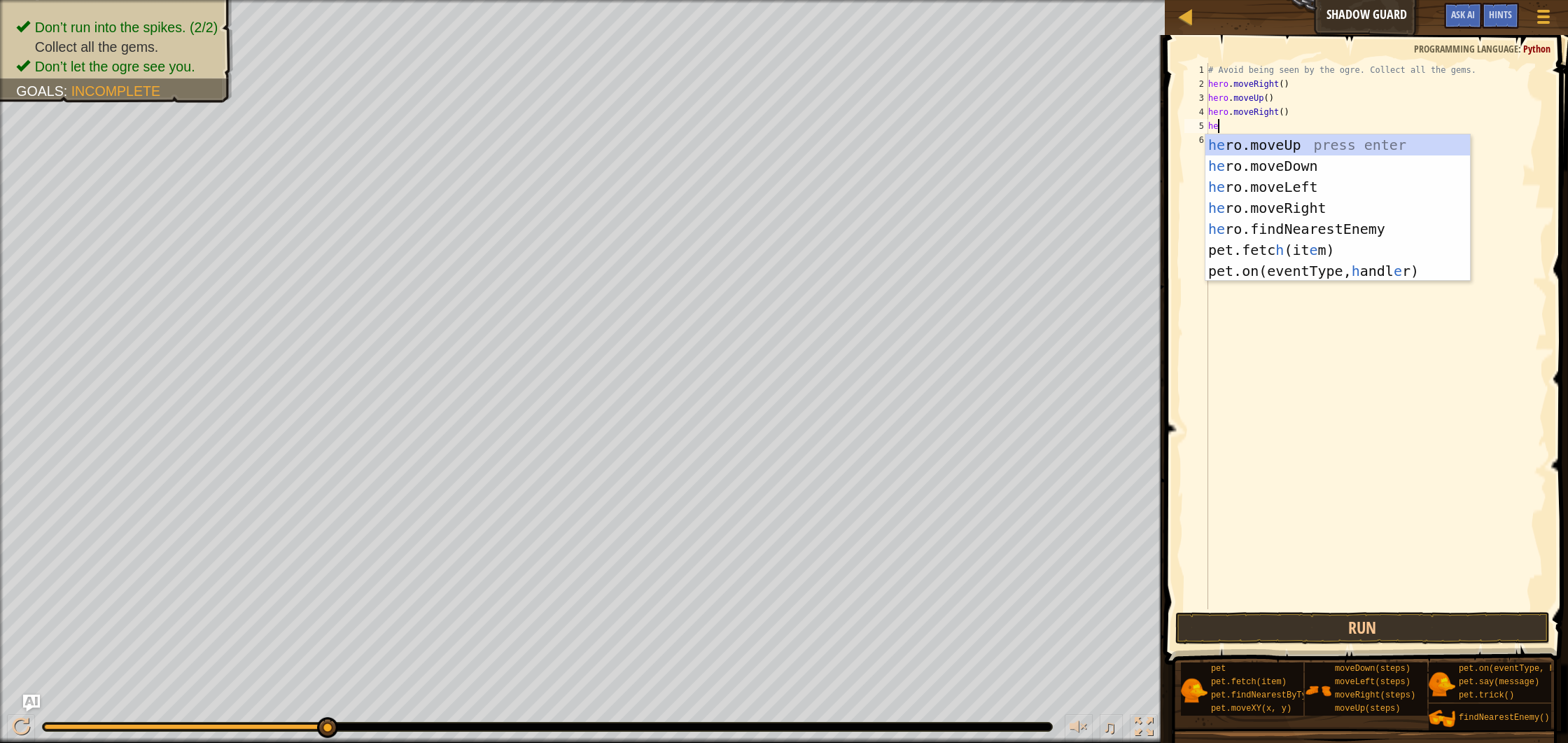
type textarea "hero"
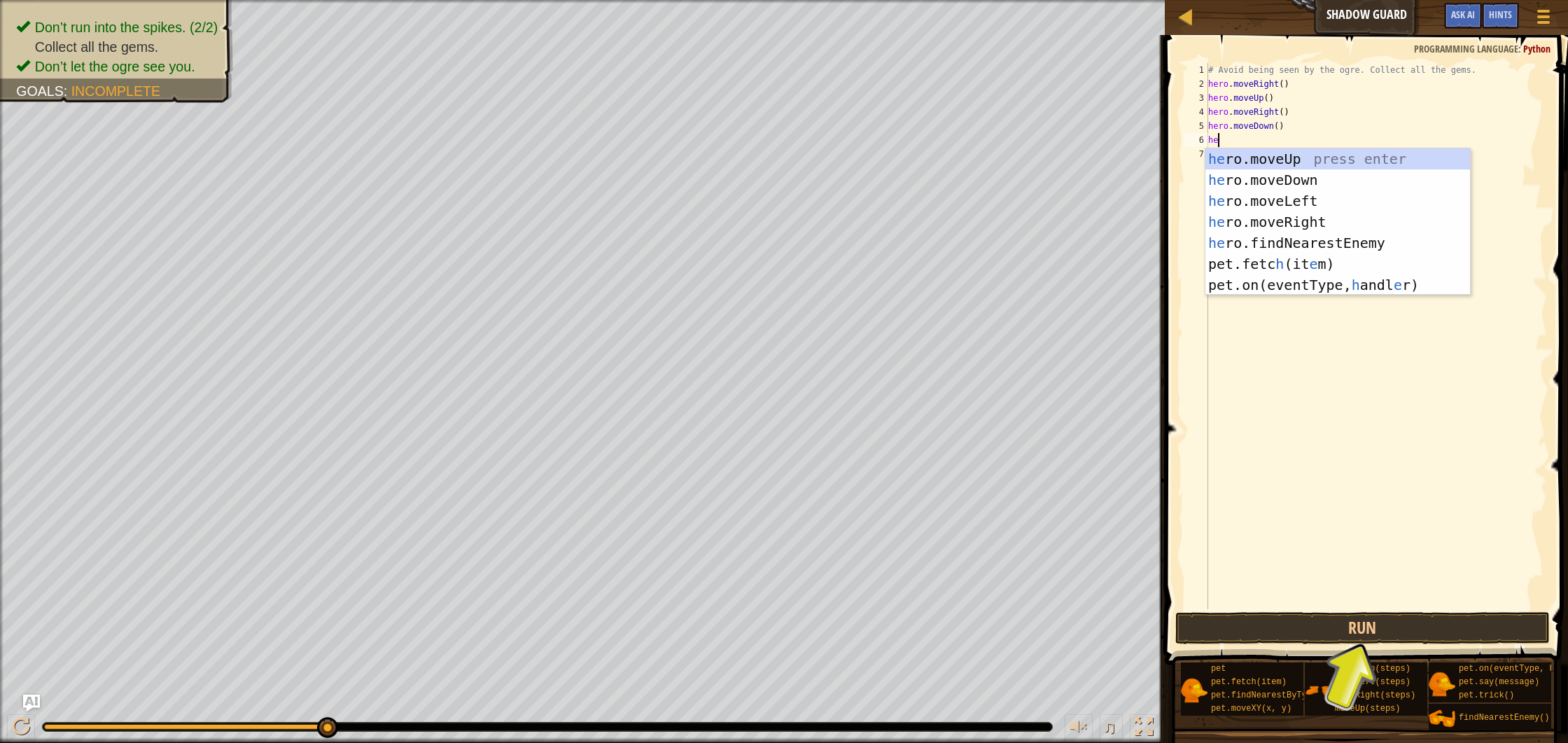
type textarea "hero"
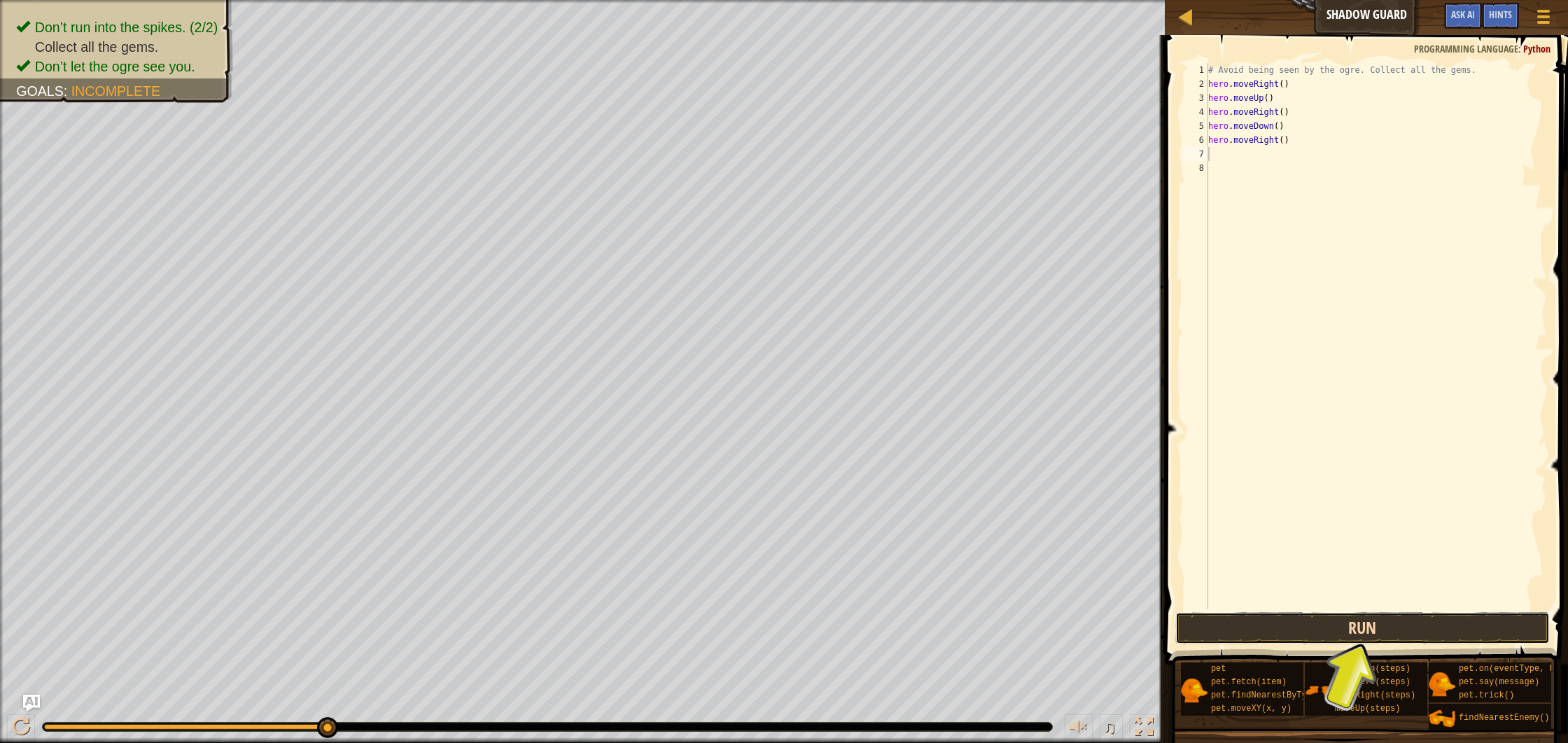
click at [1407, 619] on button "Run" at bounding box center [1363, 628] width 374 height 32
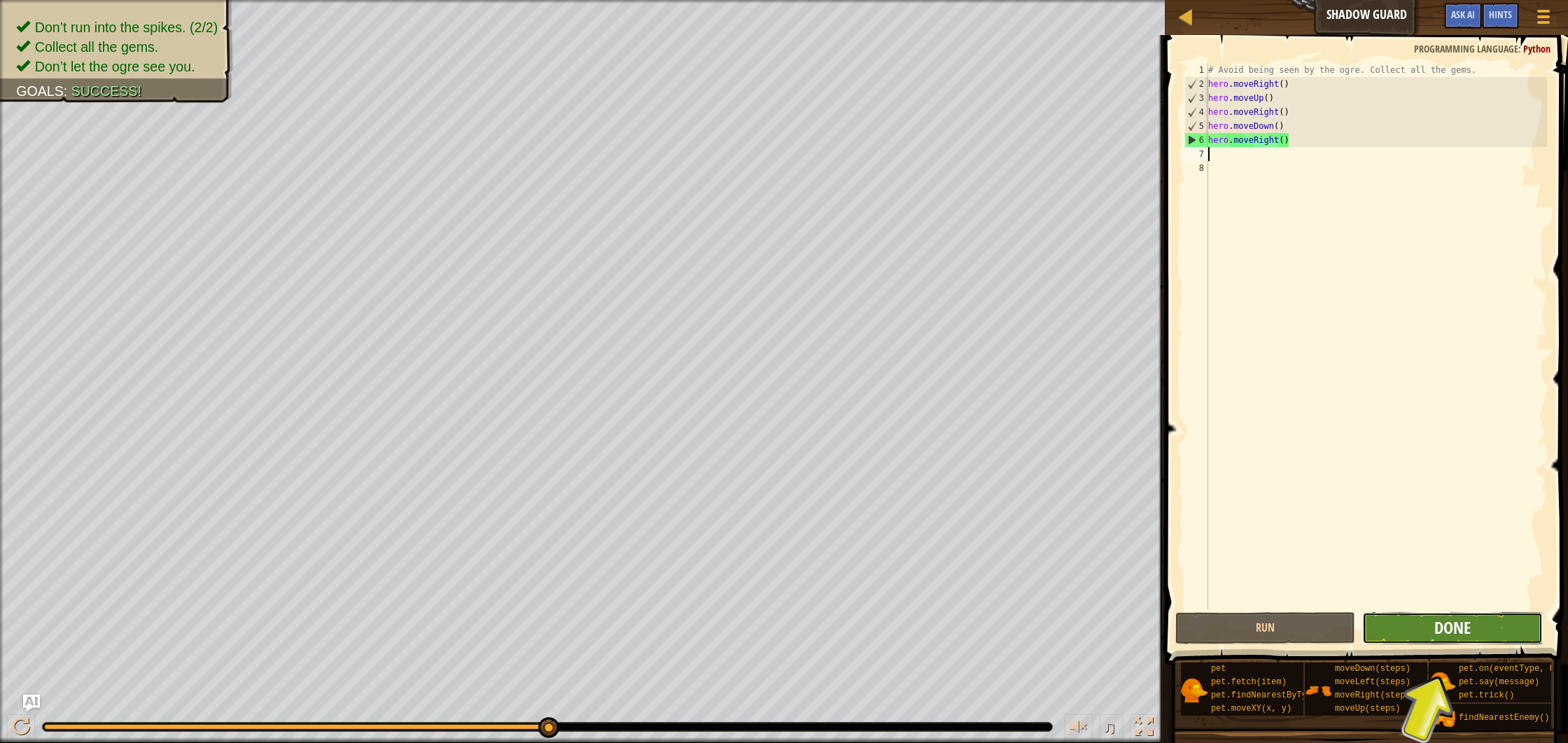
click at [1444, 629] on span "Done" at bounding box center [1453, 628] width 36 height 22
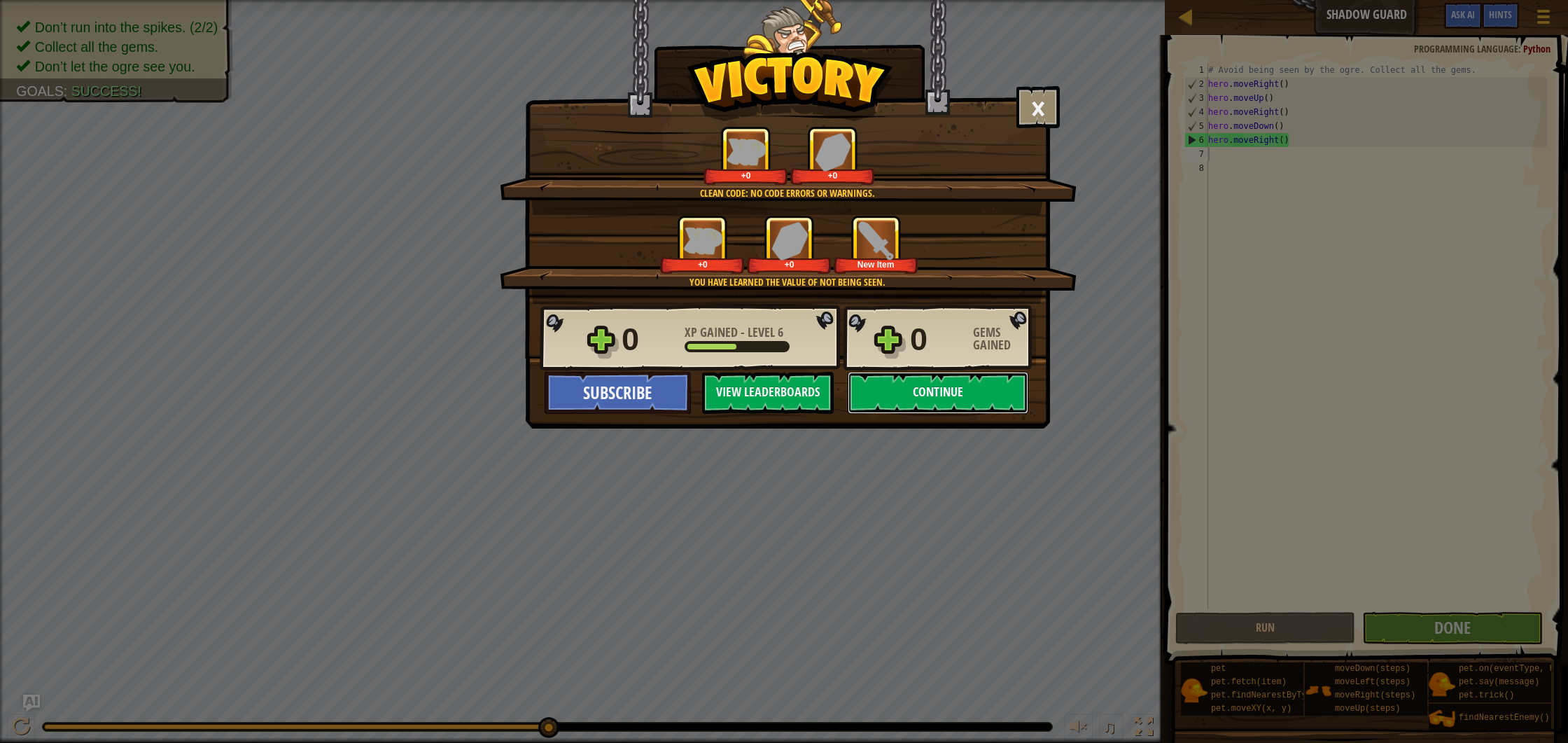
click at [934, 398] on button "Continue" at bounding box center [938, 393] width 181 height 42
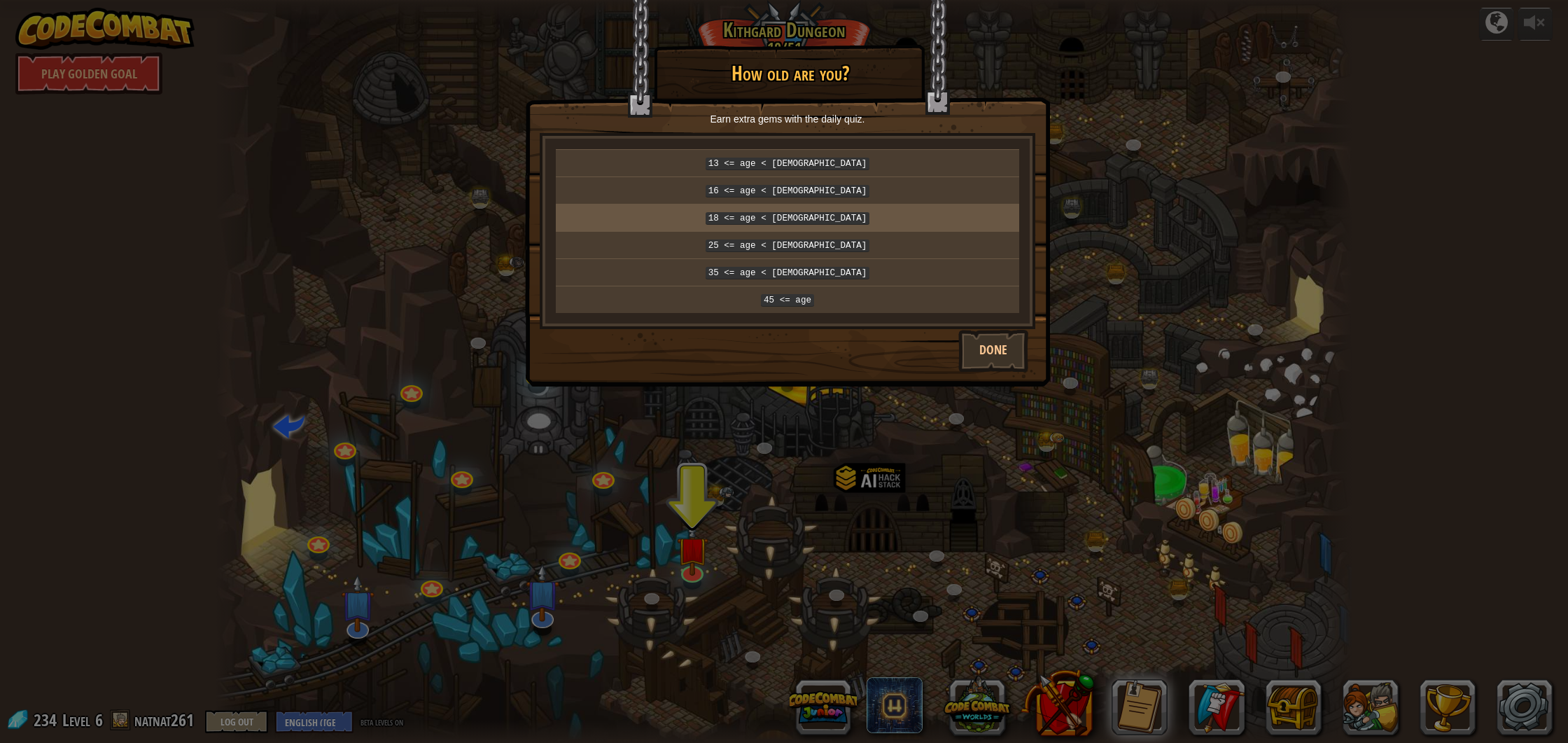
click at [761, 218] on code "18 <= age < [DEMOGRAPHIC_DATA]" at bounding box center [788, 219] width 164 height 13
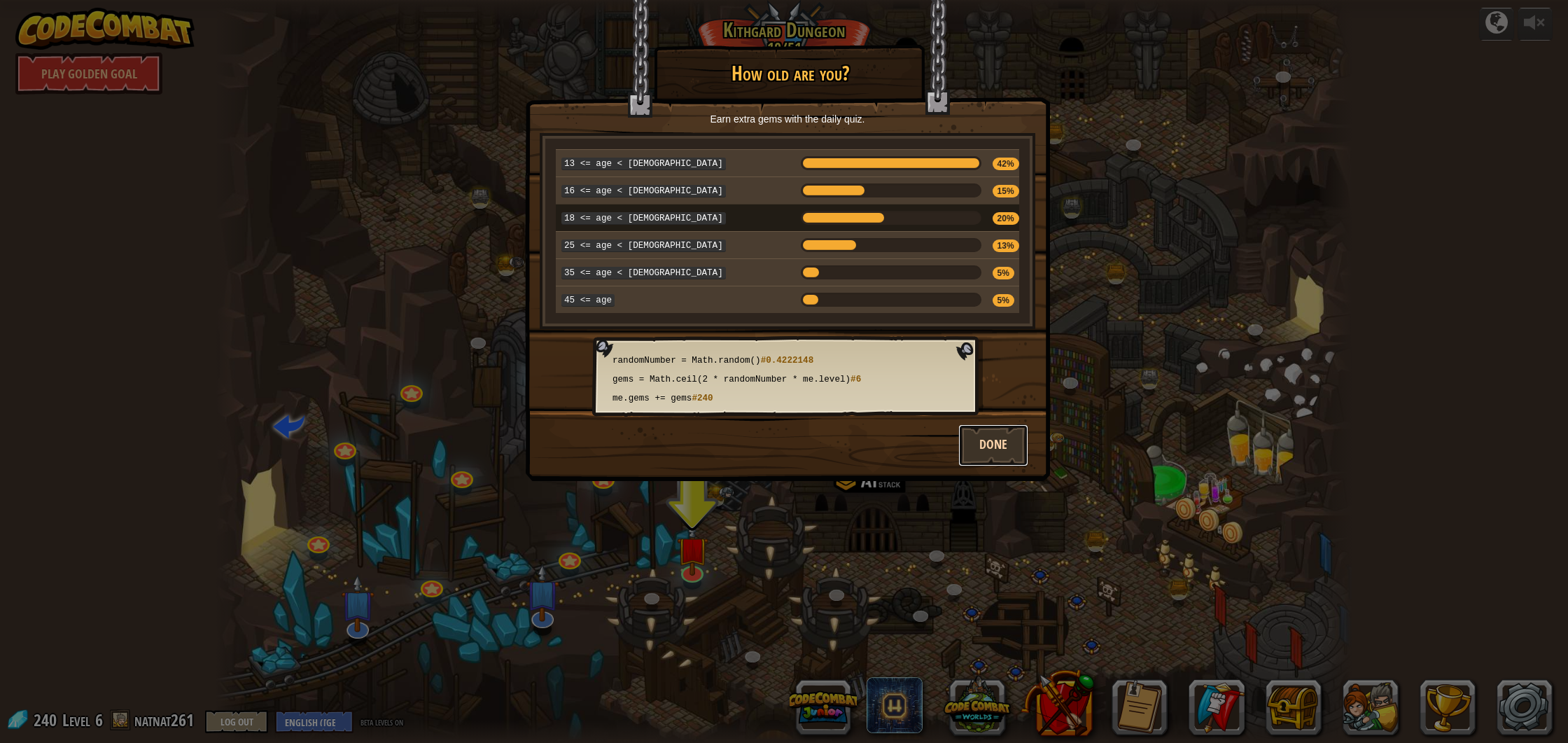
click at [986, 435] on button "Done" at bounding box center [993, 445] width 70 height 42
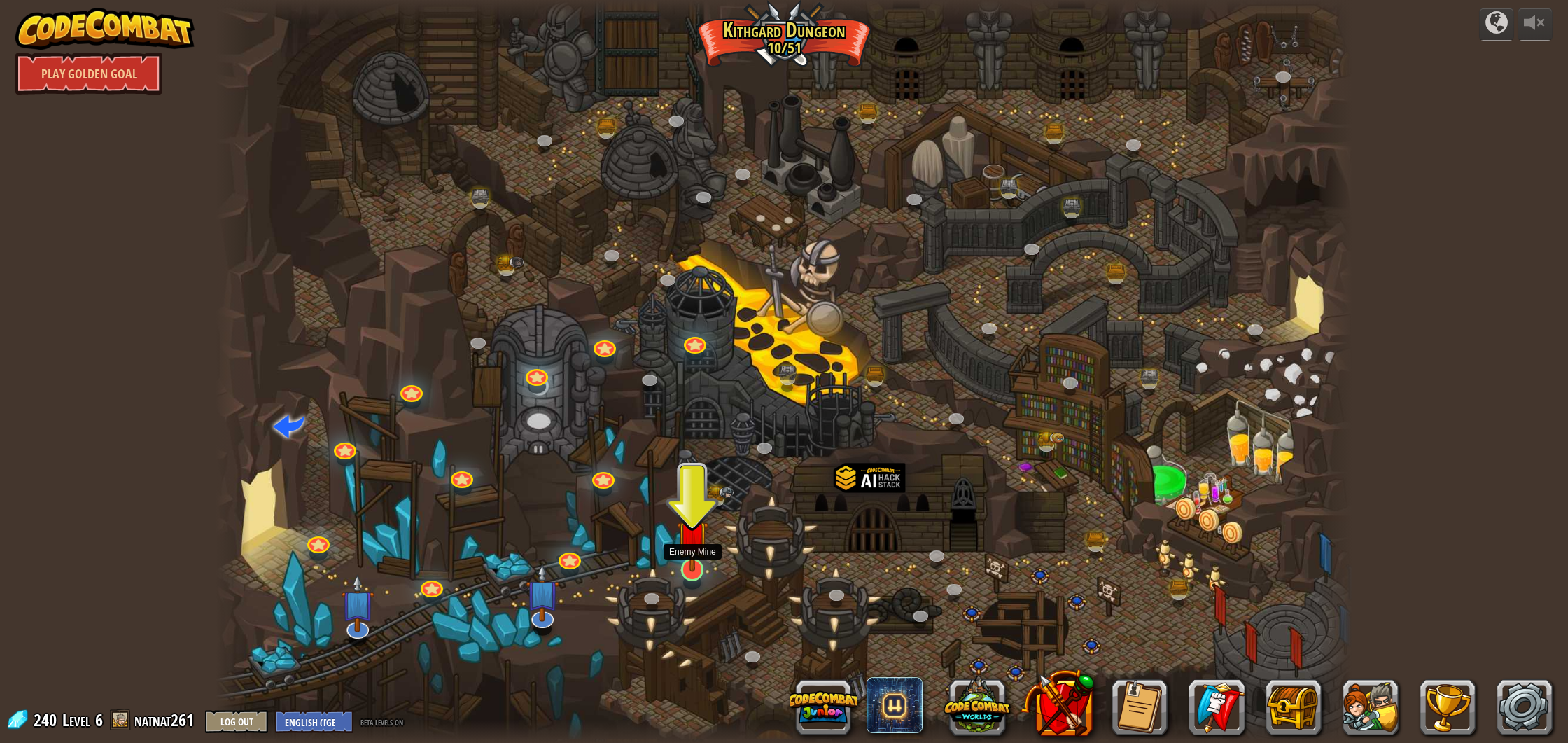
click at [702, 560] on img at bounding box center [693, 536] width 32 height 72
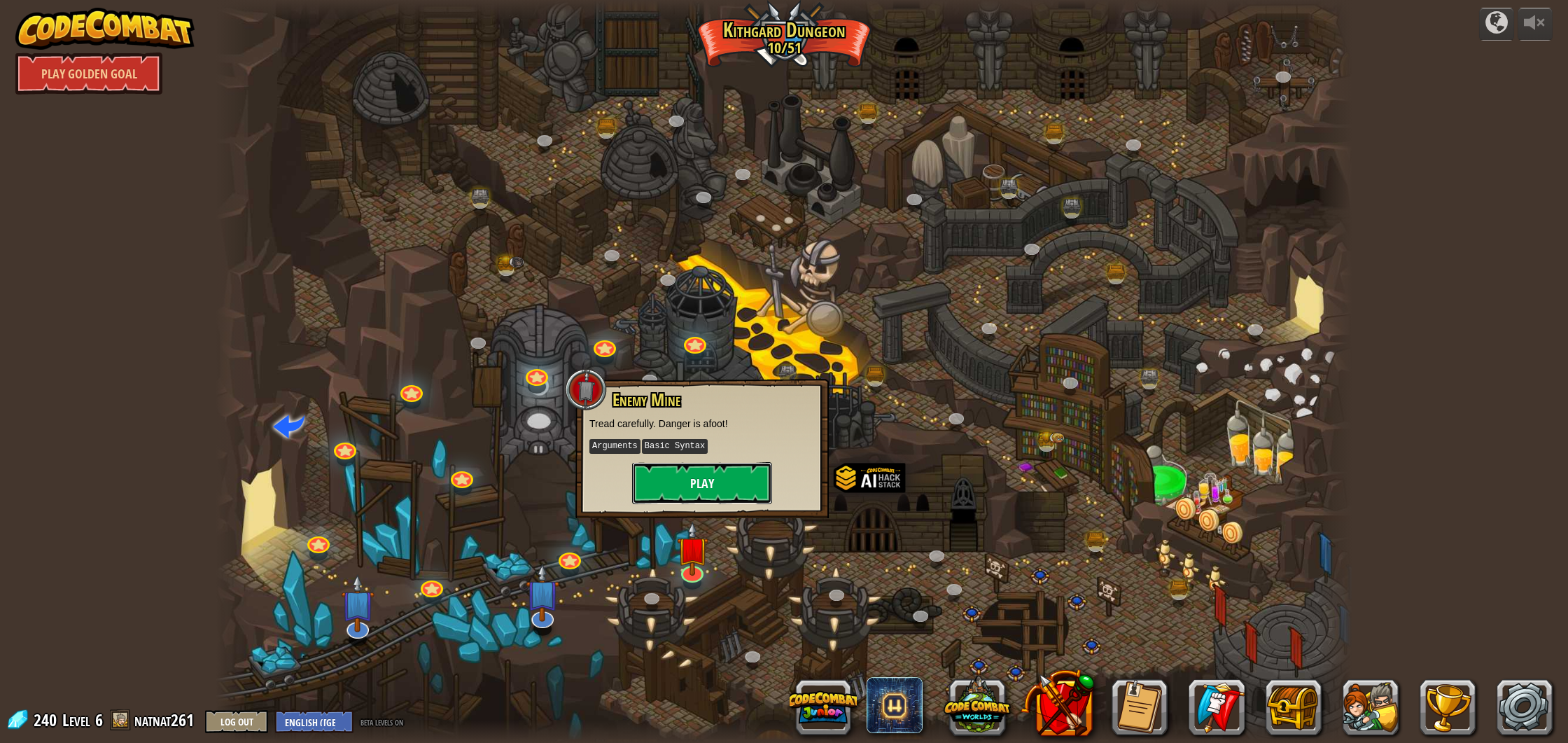
click at [746, 474] on button "Play" at bounding box center [701, 483] width 140 height 42
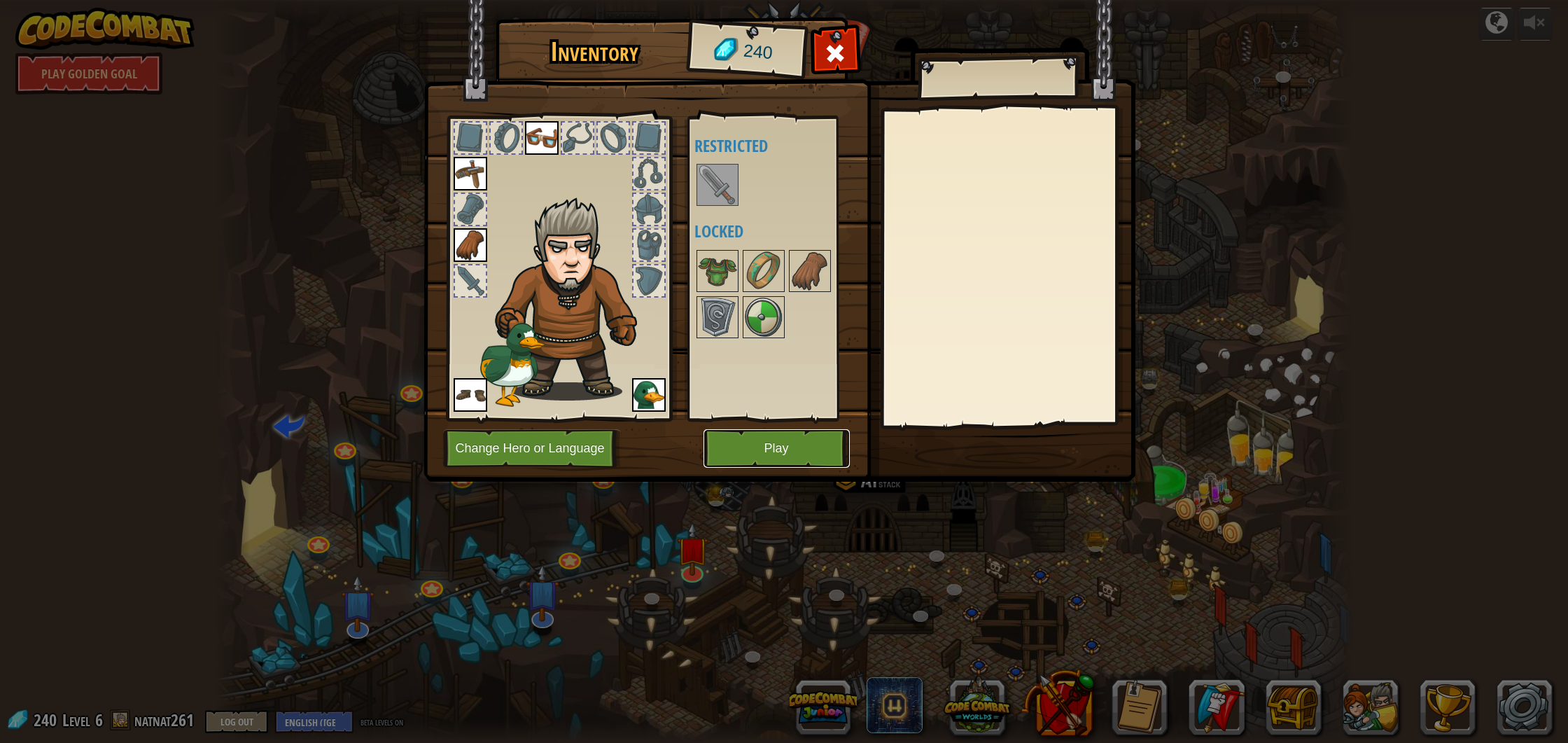
click at [769, 444] on button "Play" at bounding box center [776, 448] width 146 height 39
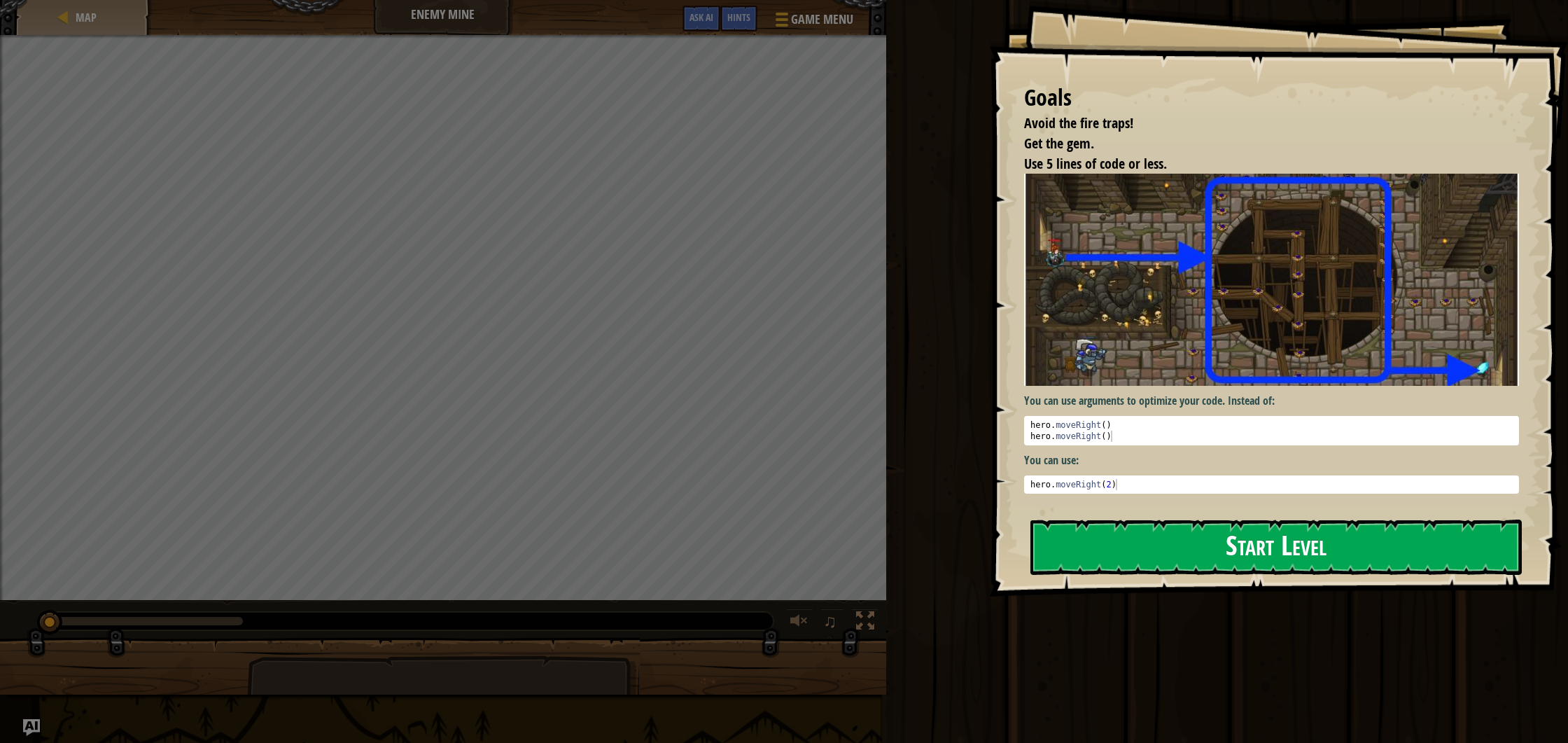
click at [1205, 553] on button "Start Level" at bounding box center [1277, 548] width 491 height 55
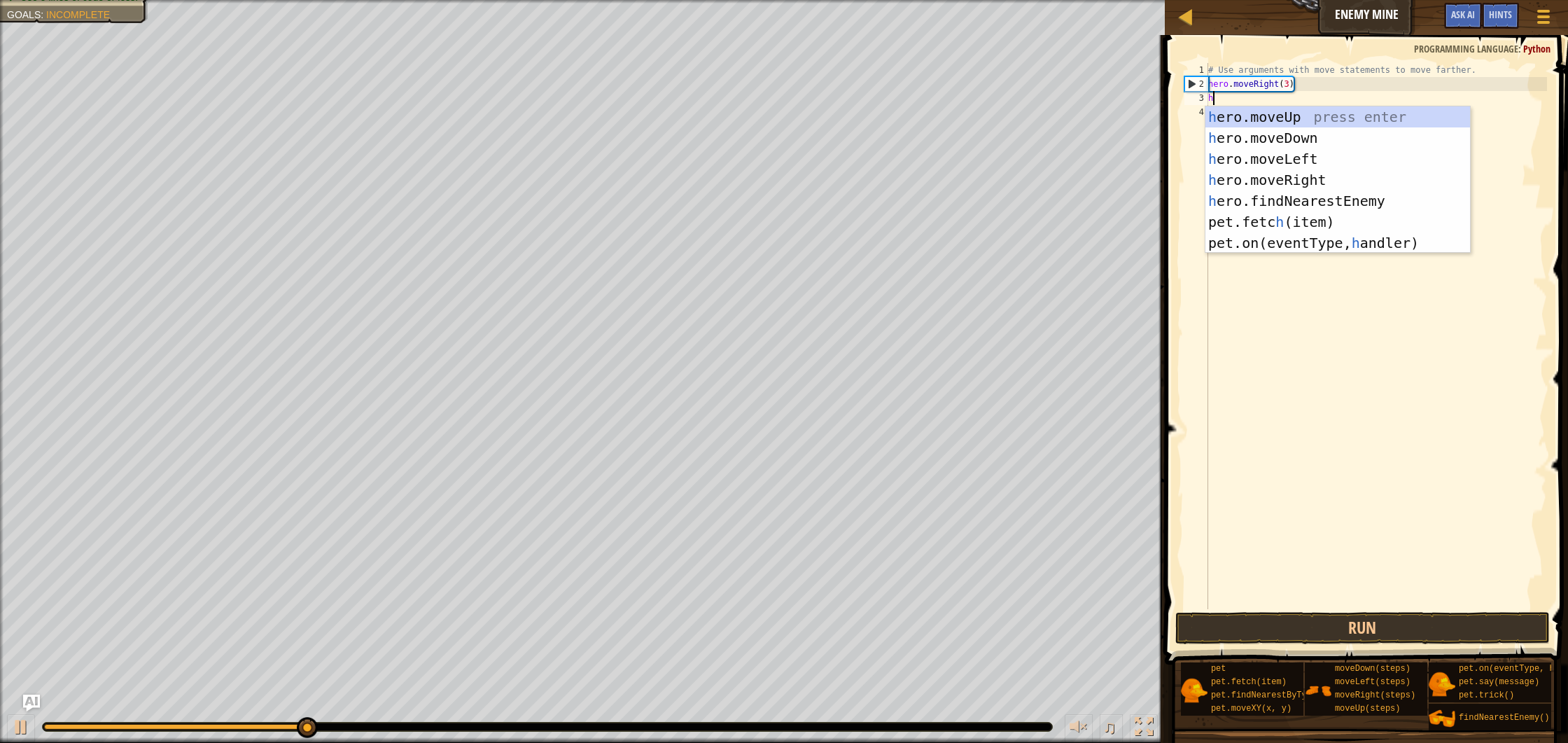
scroll to position [6, 0]
type textarea "hero"
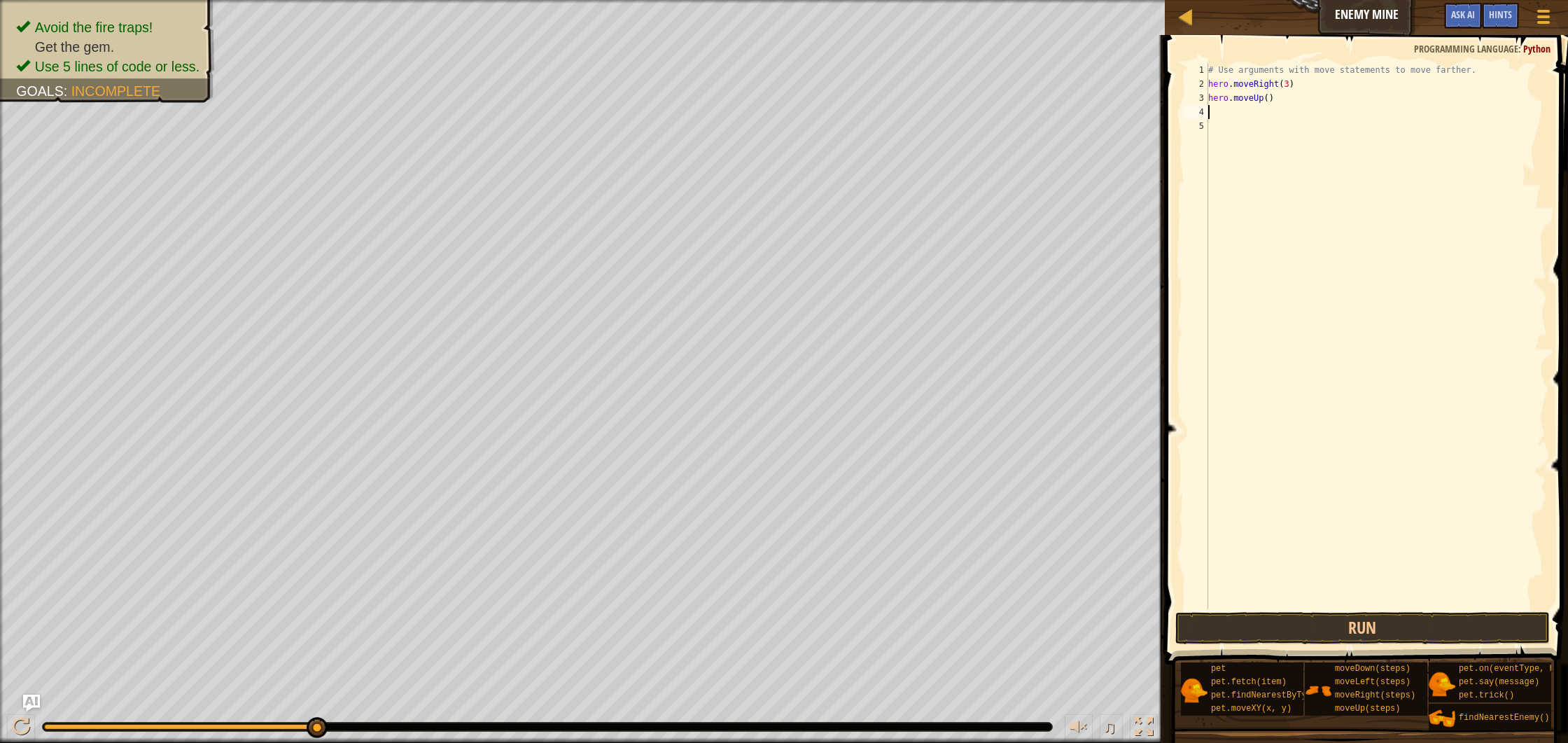
click at [1269, 97] on div "# Use arguments with move statements to move farther. hero . moveRight ( 3 ) he…" at bounding box center [1376, 350] width 342 height 575
type textarea "hero.moveUp(1)"
click at [1289, 99] on div "# Use arguments with move statements to move farther. hero . moveRight ( 3 ) he…" at bounding box center [1376, 350] width 342 height 575
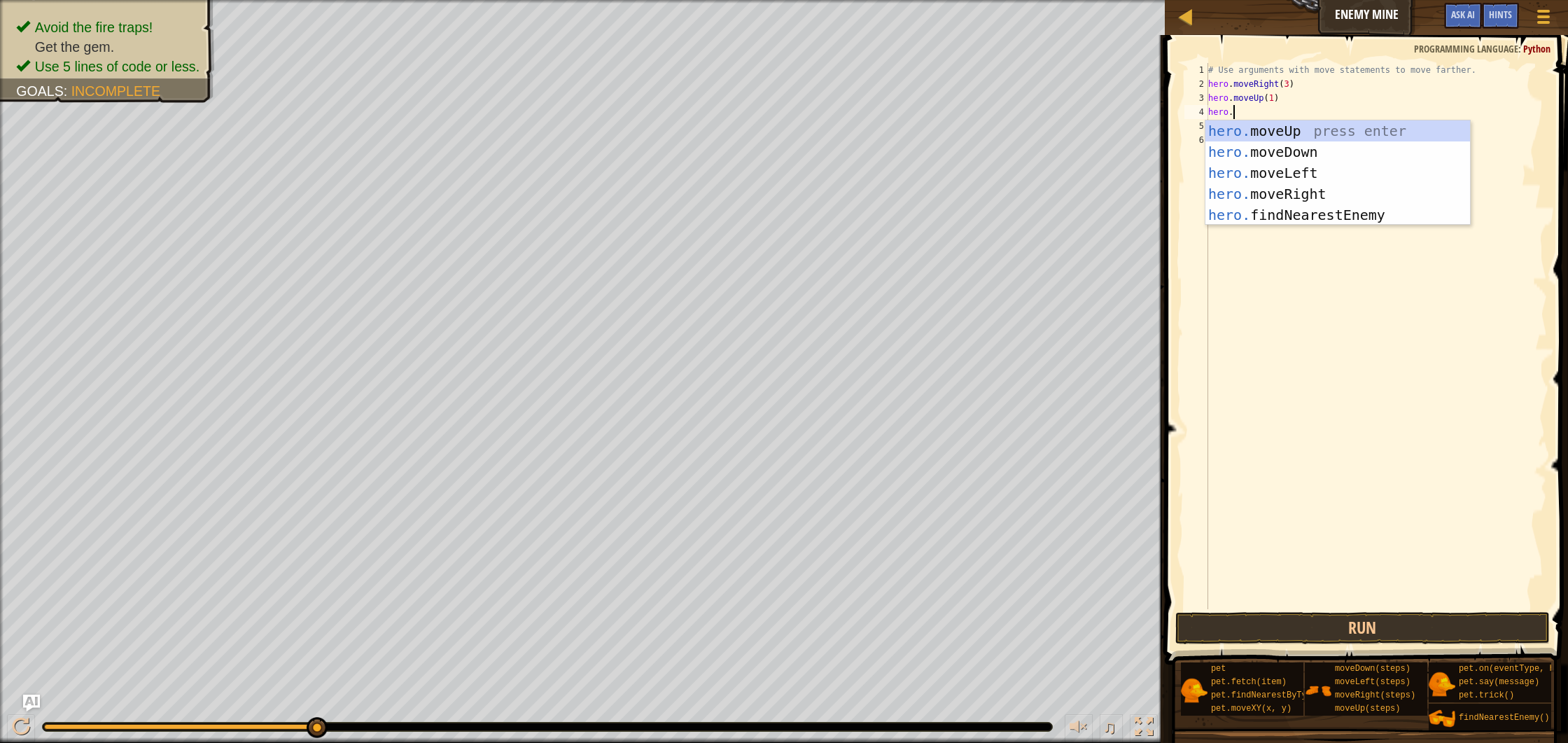
type textarea "hero.m"
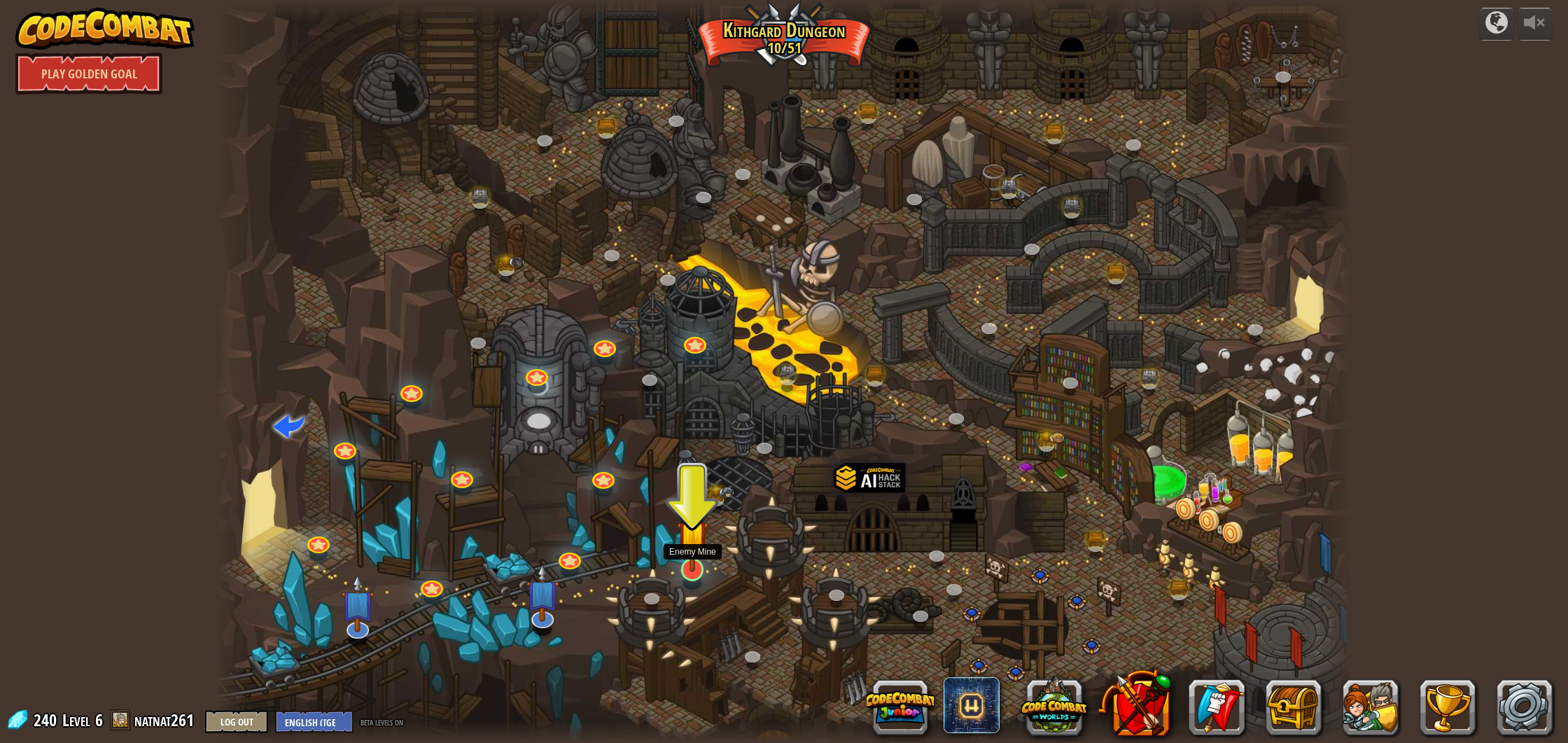
click at [702, 568] on img at bounding box center [693, 536] width 32 height 72
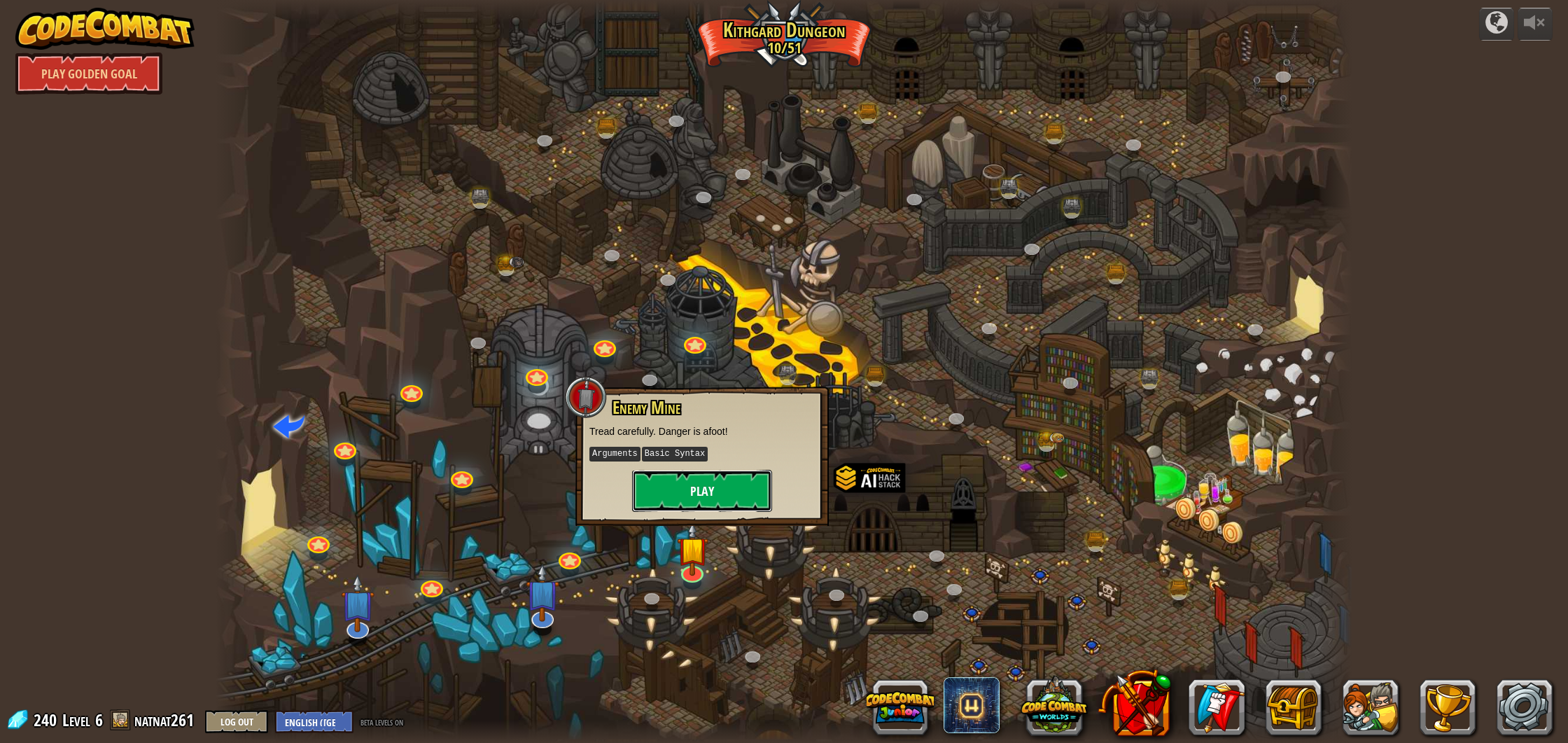
click at [704, 487] on button "Play" at bounding box center [701, 491] width 140 height 42
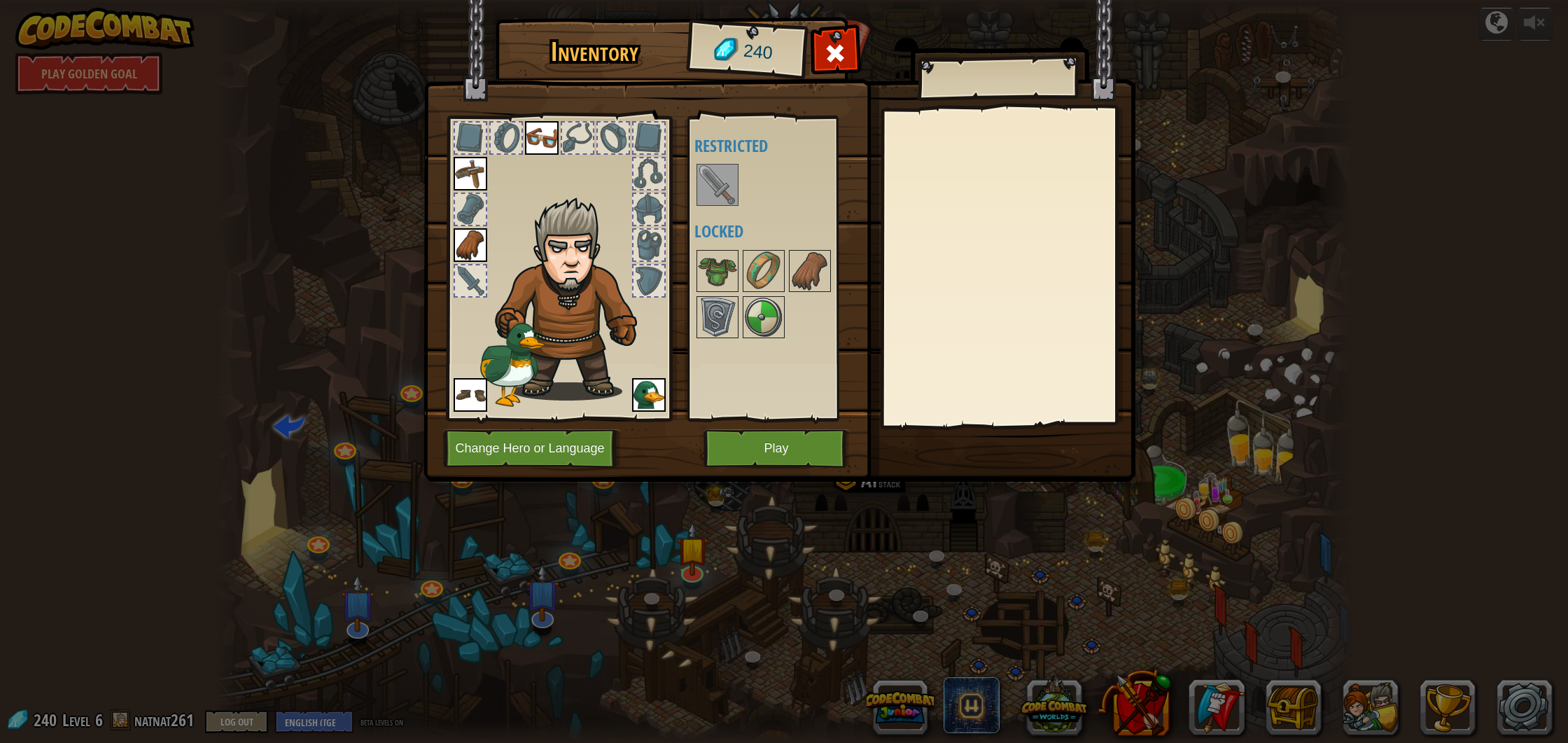
drag, startPoint x: 778, startPoint y: 471, endPoint x: 779, endPoint y: 458, distance: 13.0
click at [779, 459] on div "Inventory 240 Available Equip Equip Equip Equip Equip (double-click to equip) R…" at bounding box center [784, 252] width 712 height 462
click at [779, 458] on button "Play" at bounding box center [776, 448] width 146 height 39
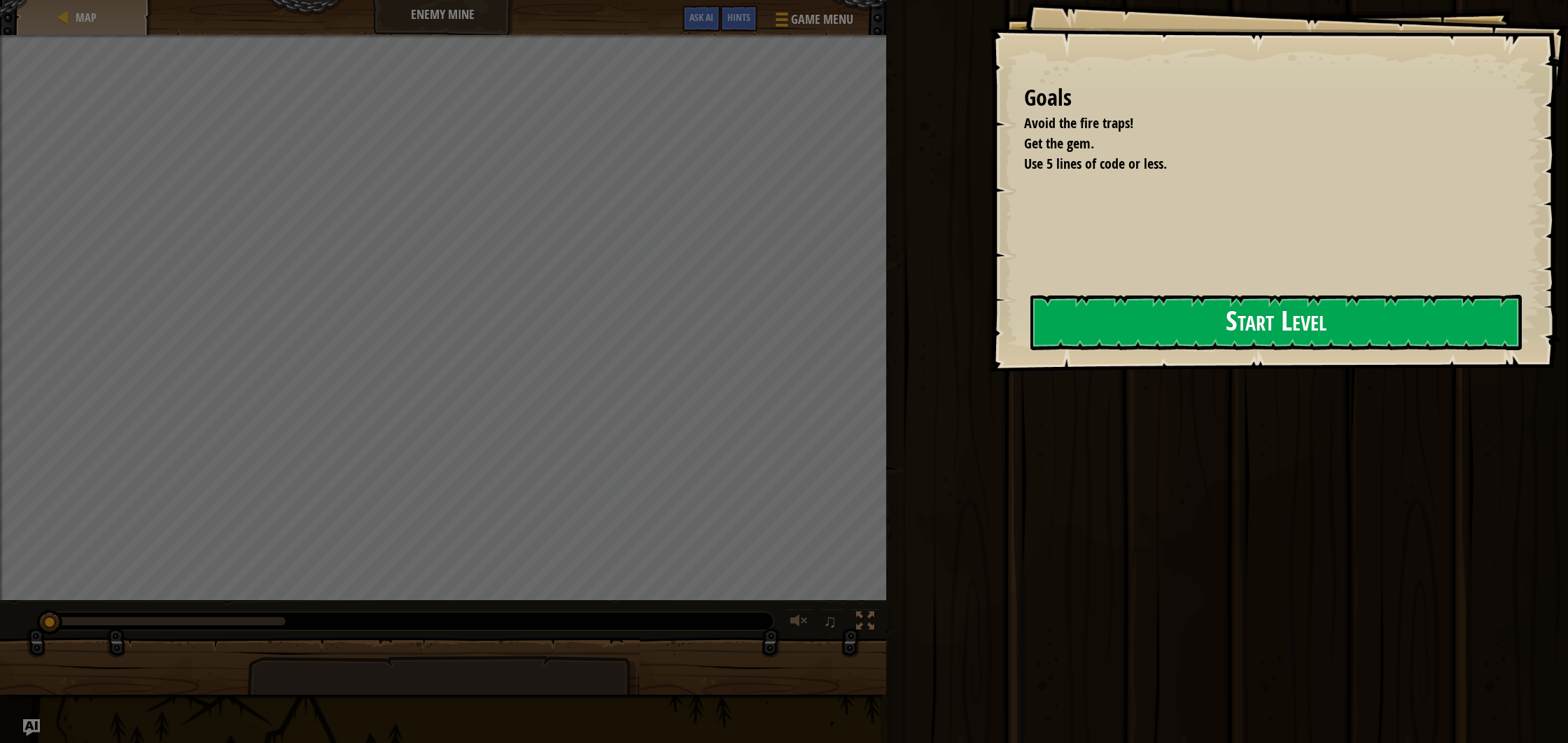
click at [1126, 334] on button "Start Level" at bounding box center [1277, 322] width 491 height 55
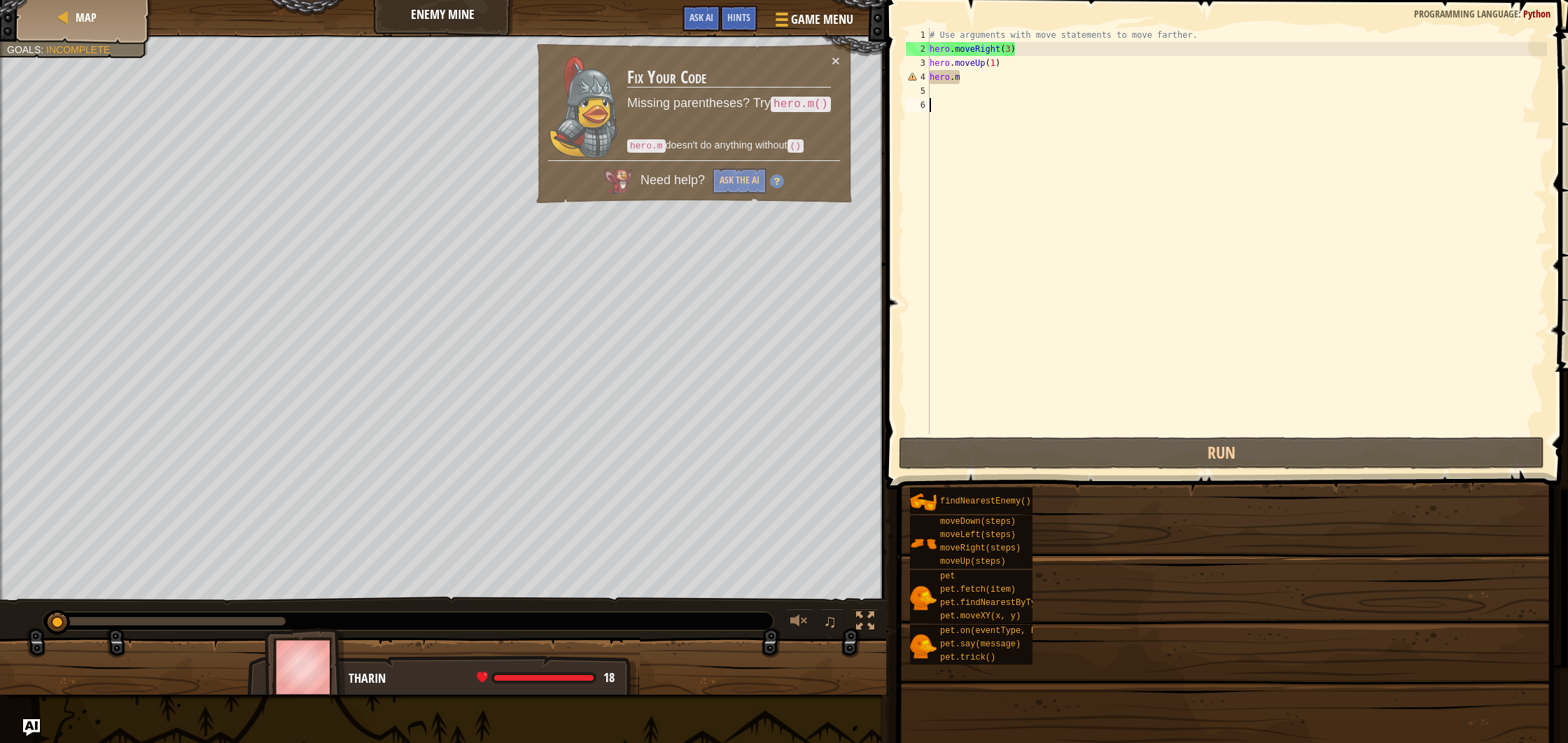
click at [1126, 334] on div "Goals Avoid the fire traps! Get the gem. Use 5 lines of code or less. Start Lev…" at bounding box center [784, 372] width 1568 height 743
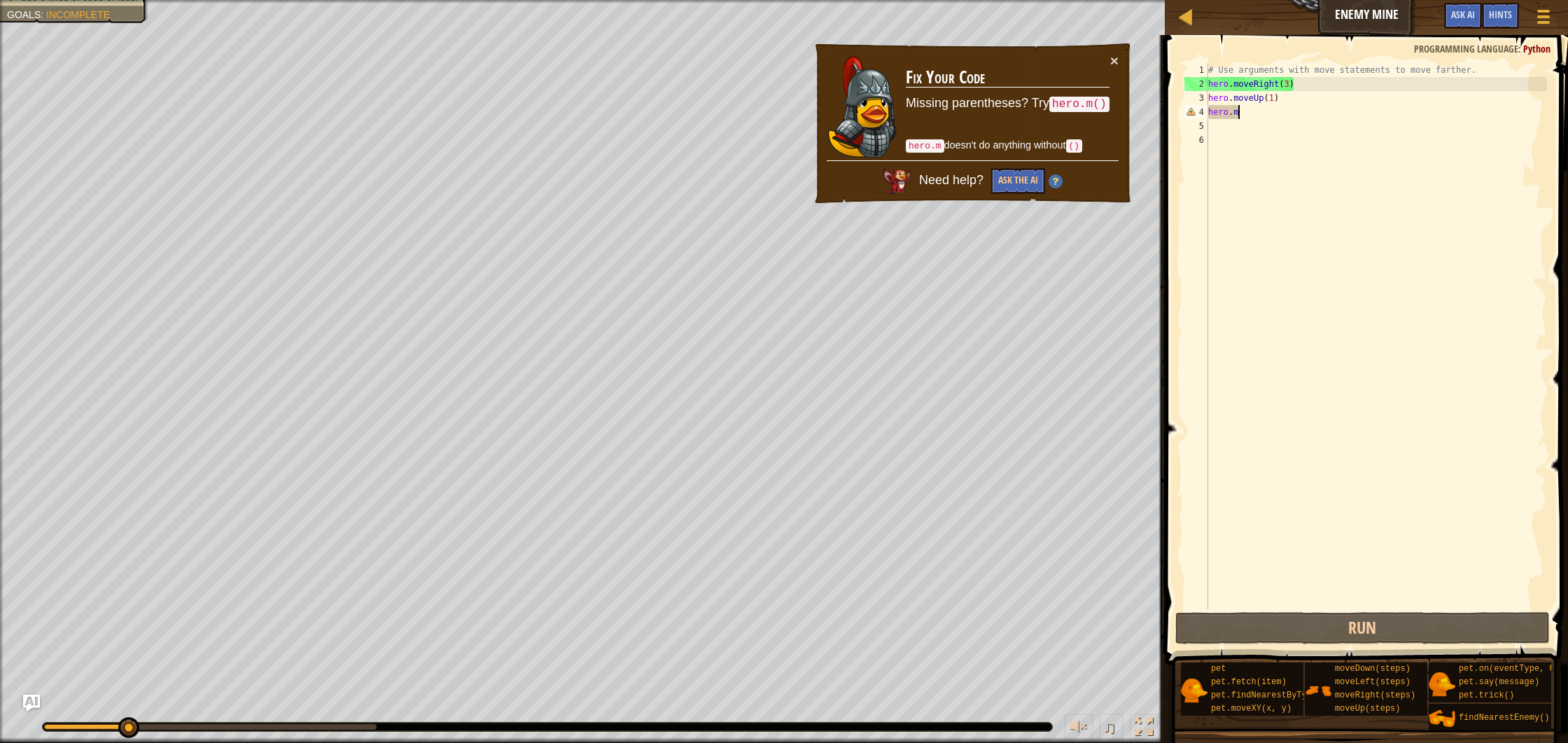
click at [1246, 111] on div "# Use arguments with move statements to move farther. hero . moveRight ( 3 ) he…" at bounding box center [1376, 350] width 342 height 575
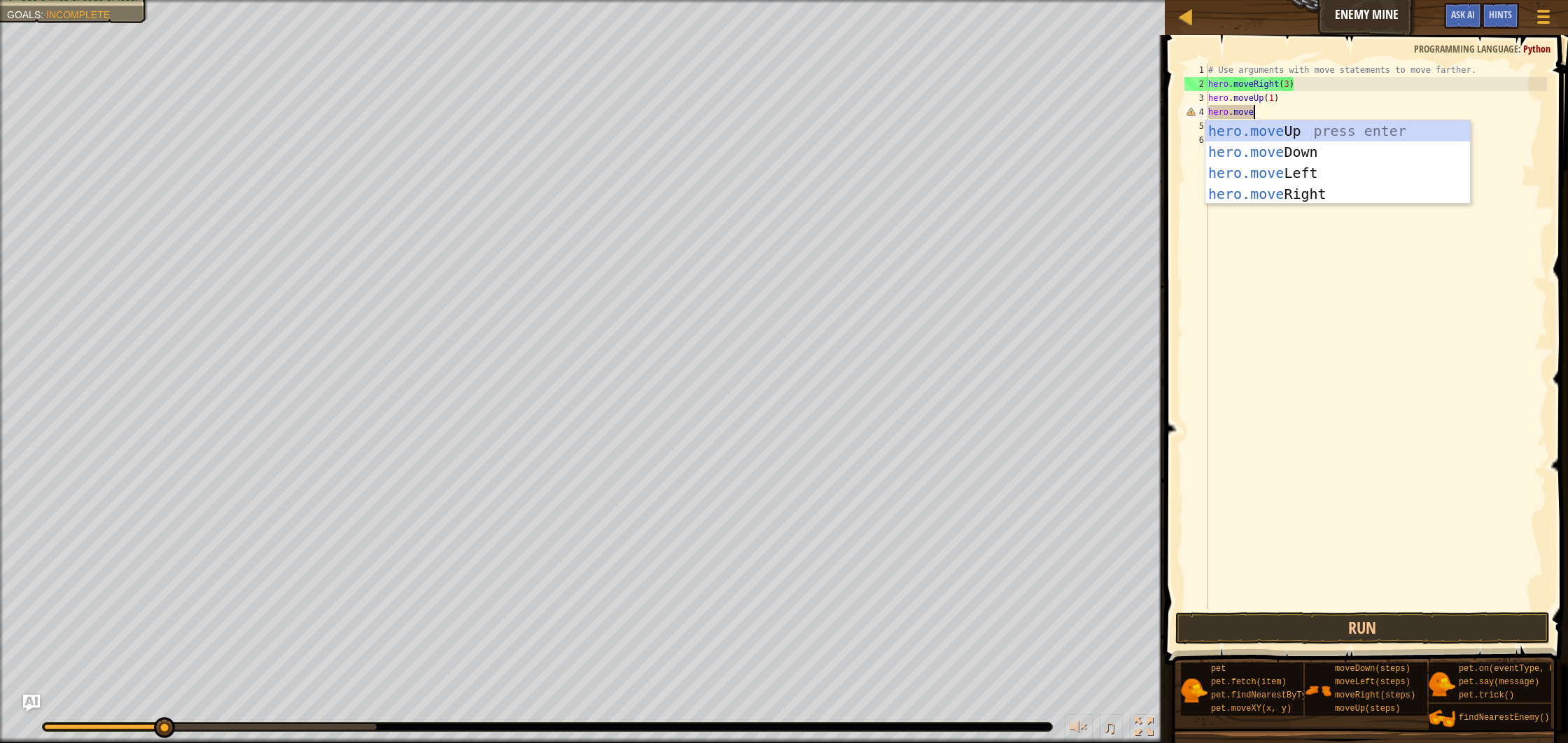
type textarea "hero.moveri"
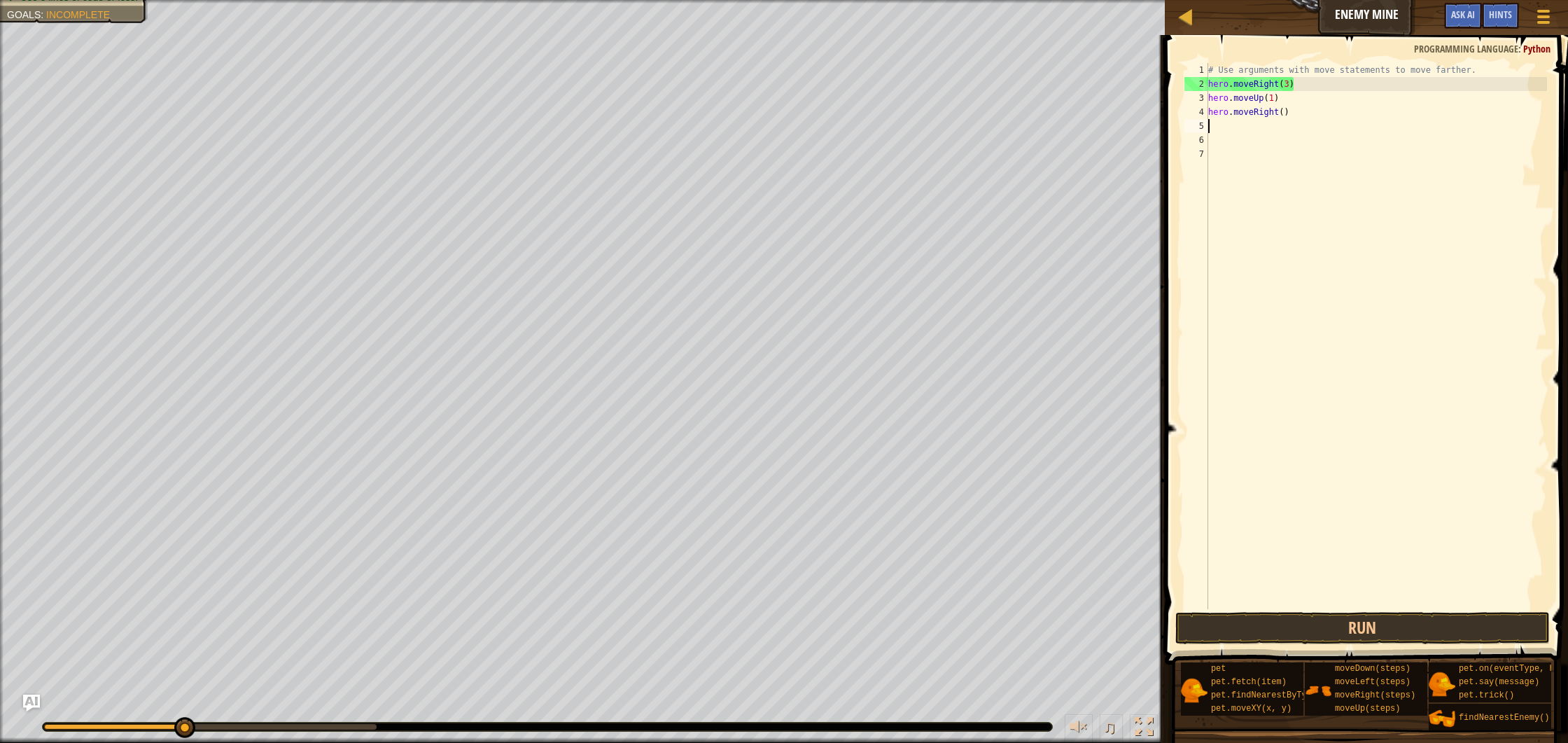
scroll to position [6, 0]
click at [1288, 115] on div "# Use arguments with move statements to move farther. hero . moveRight ( 3 ) he…" at bounding box center [1376, 350] width 342 height 575
click at [1286, 115] on div "# Use arguments with move statements to move farther. hero . moveRight ( 3 ) he…" at bounding box center [1376, 350] width 342 height 575
type textarea "hero.moveRight(1)"
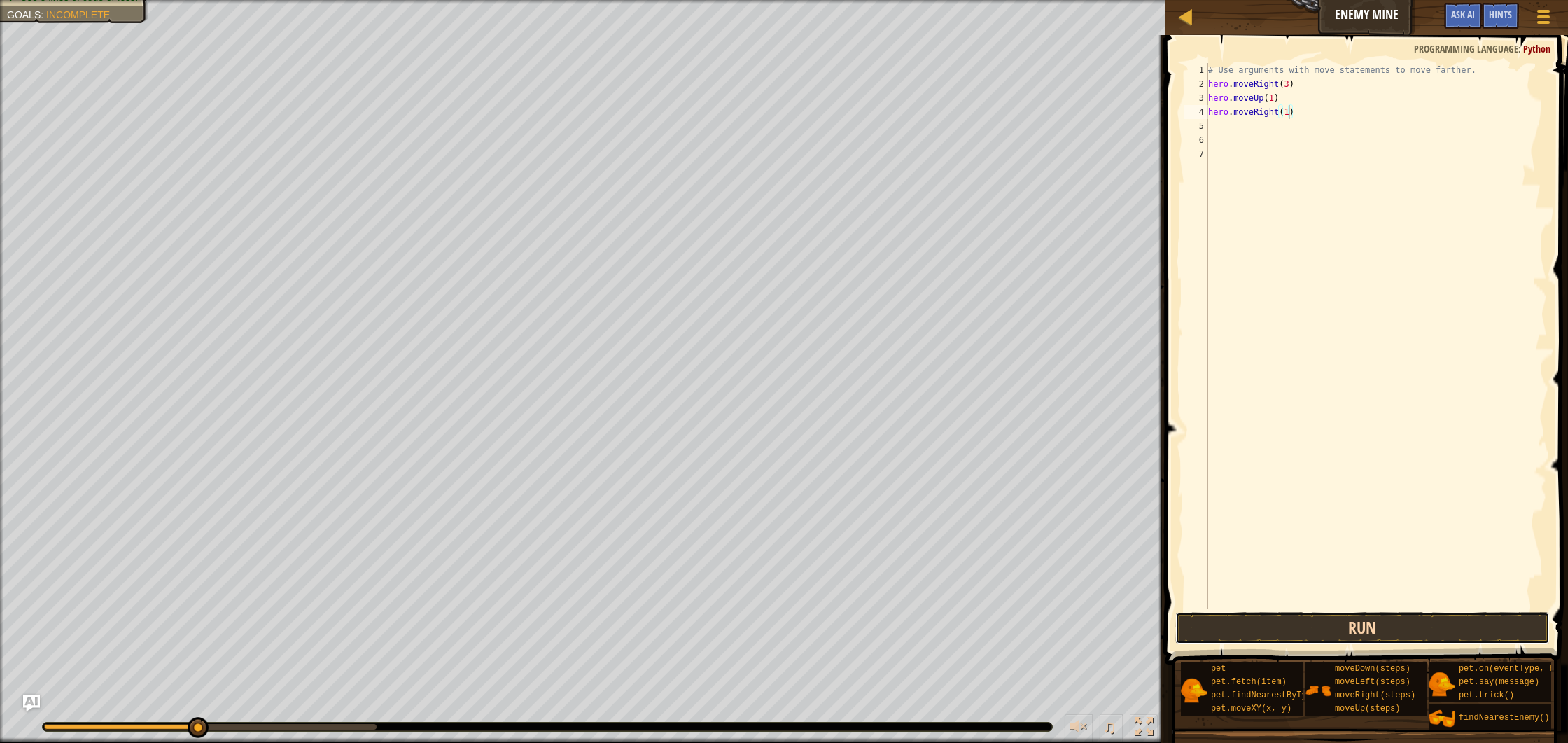
click at [1401, 635] on button "Run" at bounding box center [1363, 628] width 374 height 32
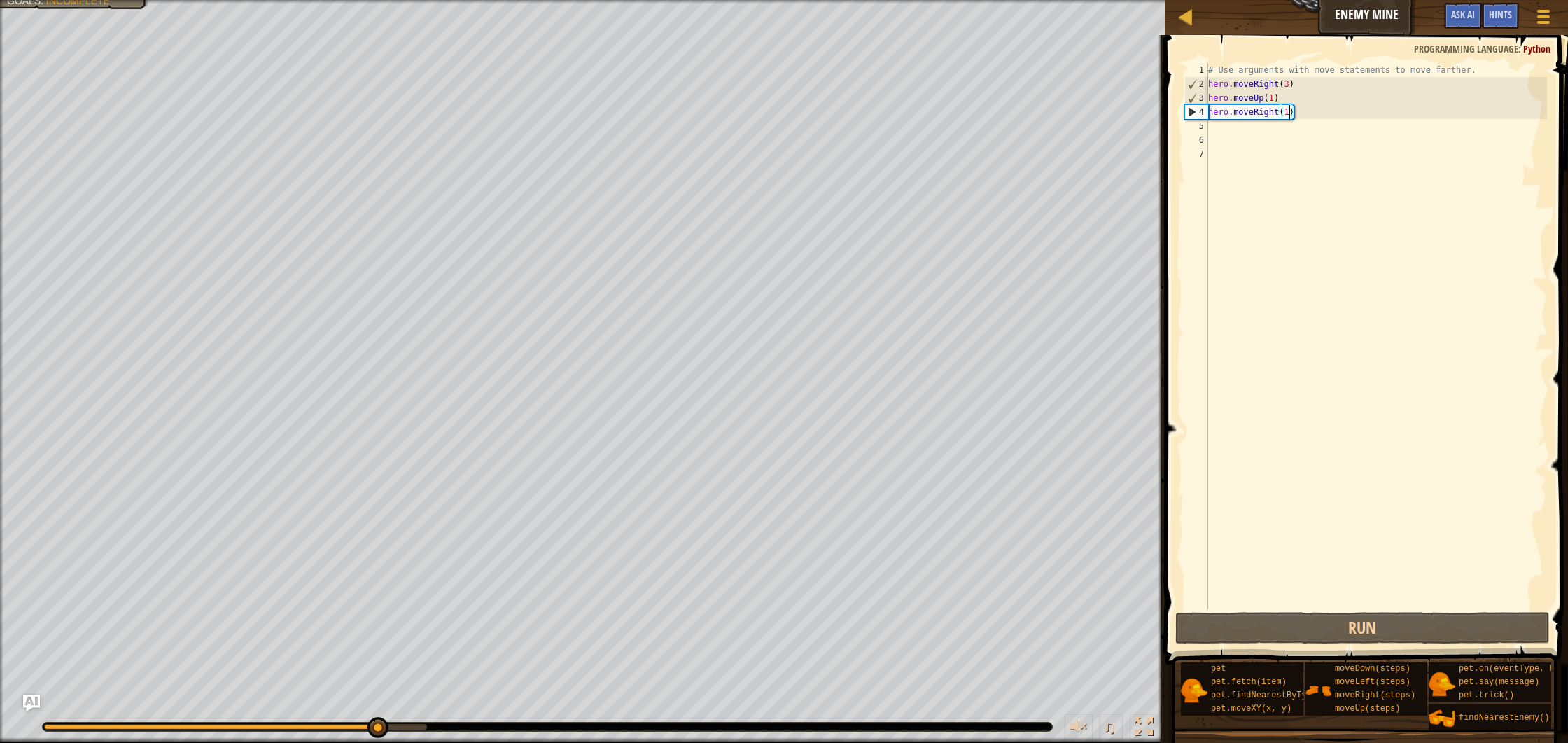
click at [1318, 119] on div "# Use arguments with move statements to move farther. hero . moveRight ( 3 ) he…" at bounding box center [1376, 350] width 342 height 575
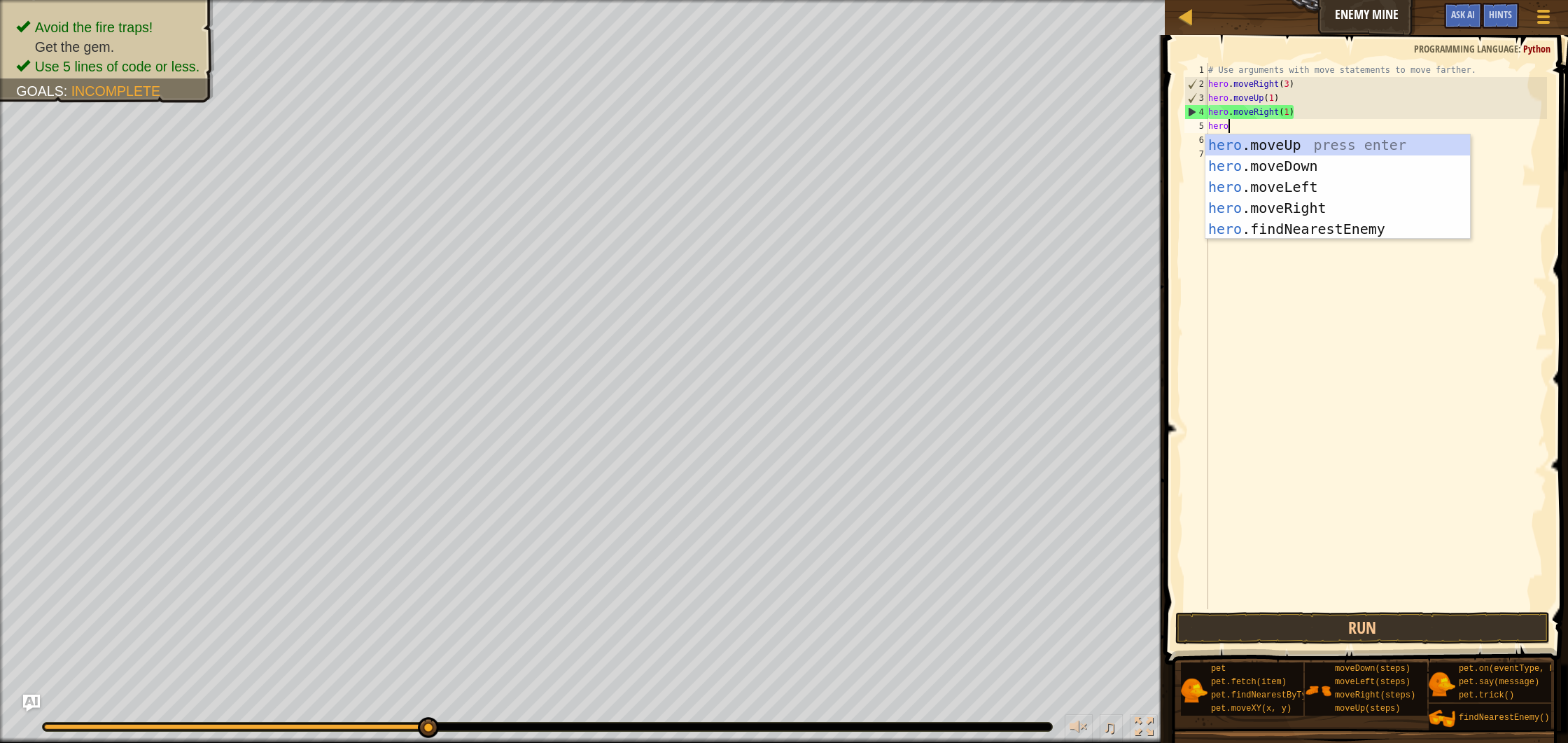
type textarea "hero."
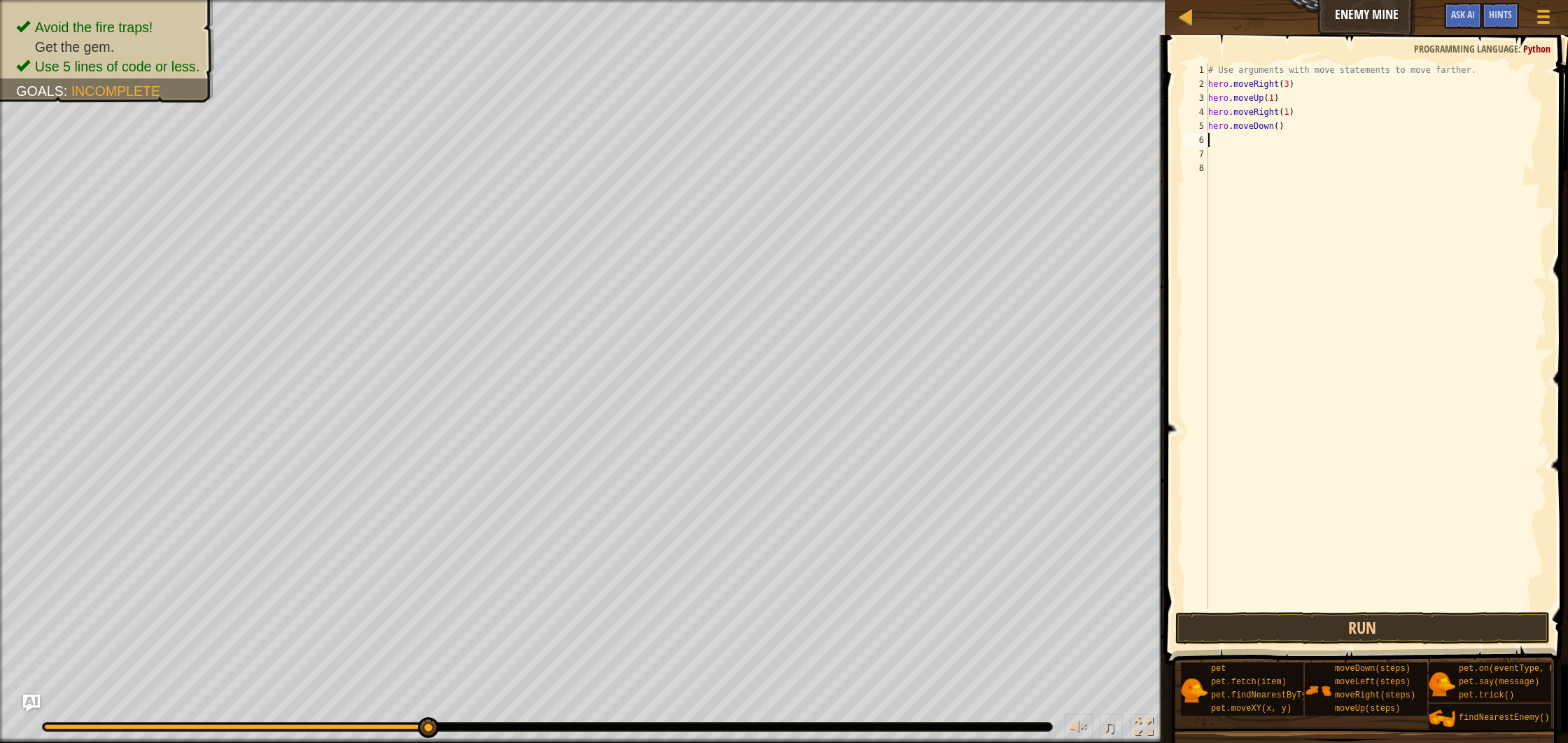
click at [1280, 129] on div "# Use arguments with move statements to move farther. hero . moveRight ( 3 ) he…" at bounding box center [1376, 350] width 342 height 575
type textarea "hero.moveDown(3)"
click at [1302, 127] on div "# Use arguments with move statements to move farther. hero . moveRight ( 3 ) he…" at bounding box center [1376, 350] width 342 height 575
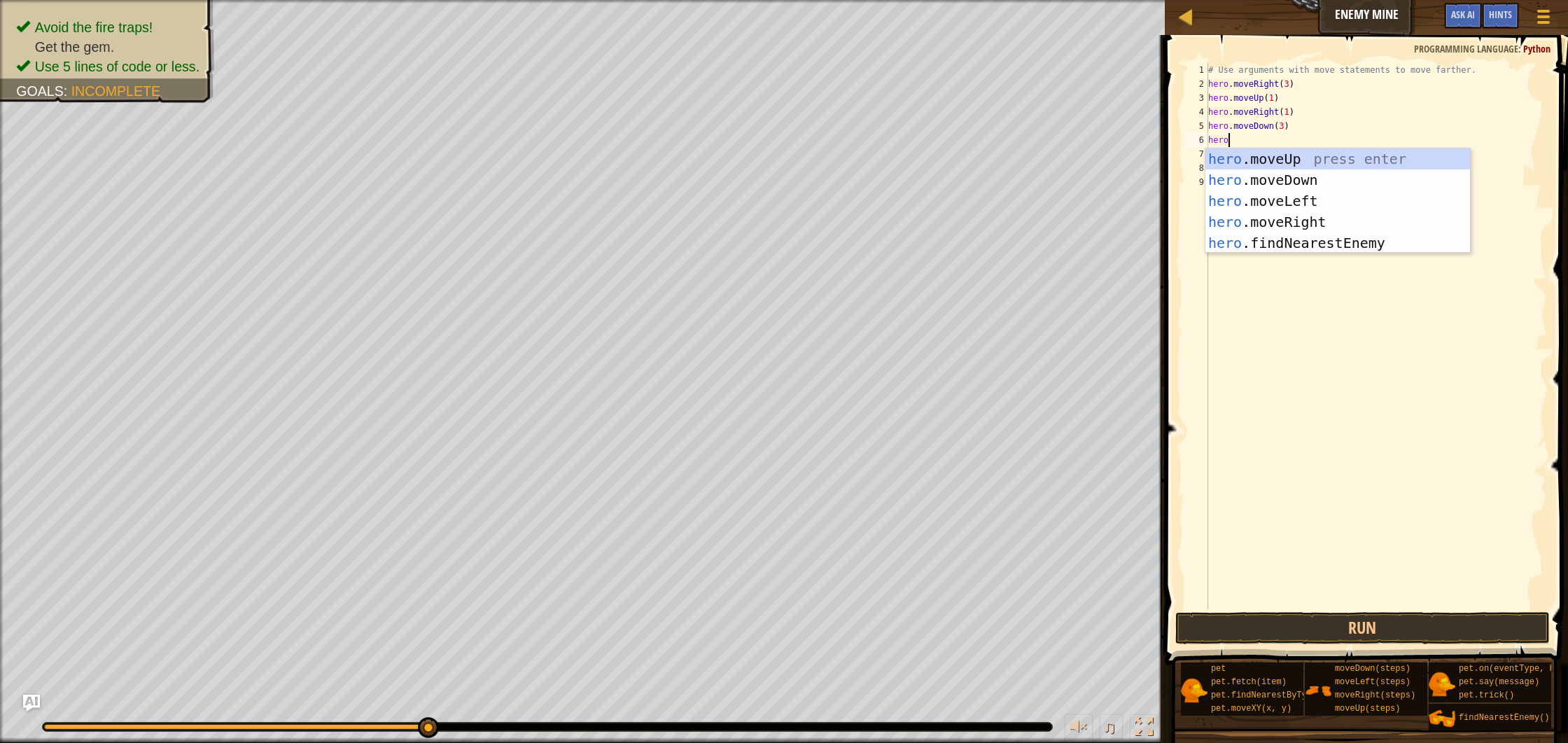
type textarea "hero."
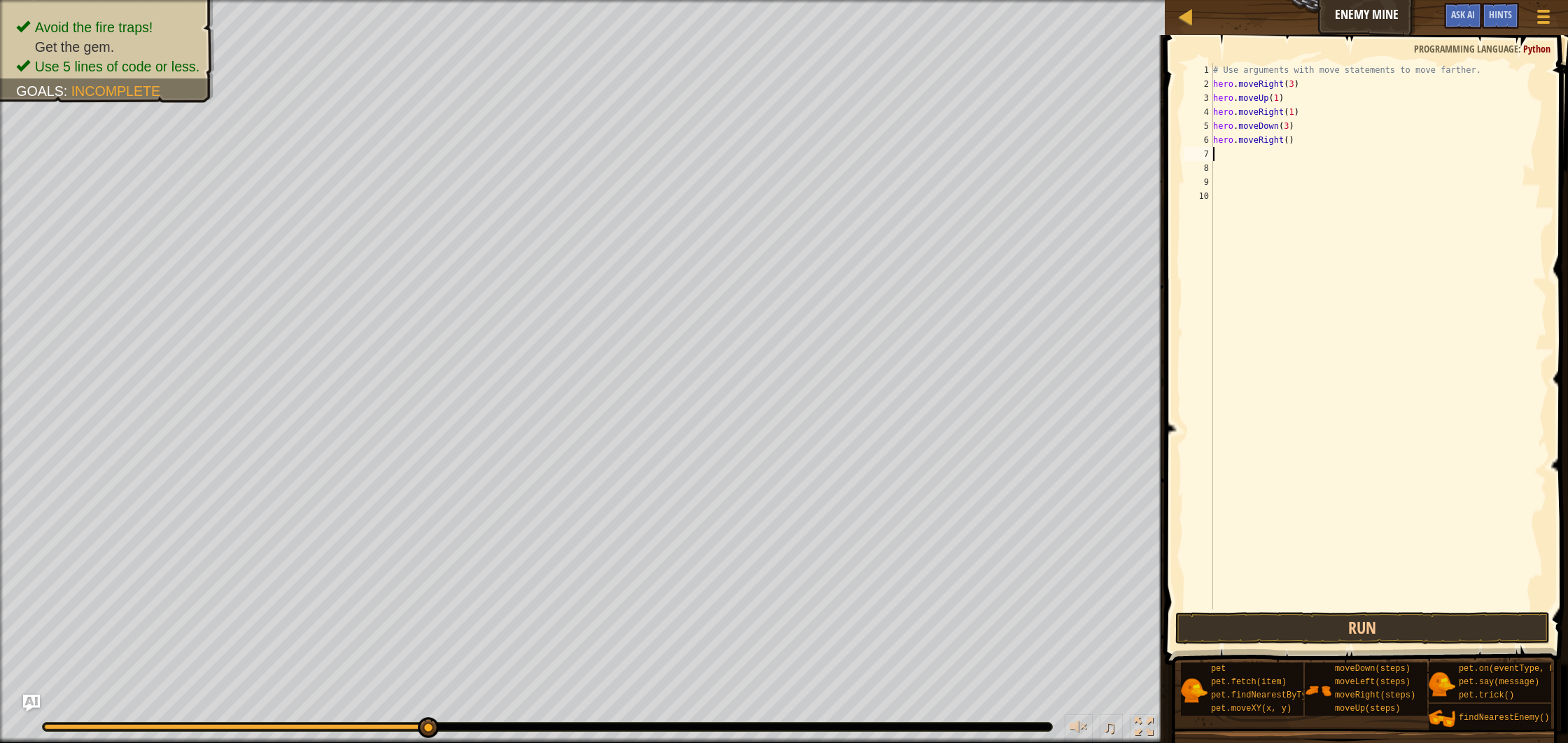
click at [1292, 139] on div "# Use arguments with move statements to move farther. hero . moveRight ( 3 ) he…" at bounding box center [1378, 350] width 337 height 575
click at [1290, 141] on div "# Use arguments with move statements to move farther. hero . moveRight ( 3 ) he…" at bounding box center [1378, 350] width 337 height 575
type textarea "hero.moveRight(3)"
click at [1317, 143] on div "# Use arguments with move statements to move farther. hero . moveRight ( 3 ) he…" at bounding box center [1378, 350] width 337 height 575
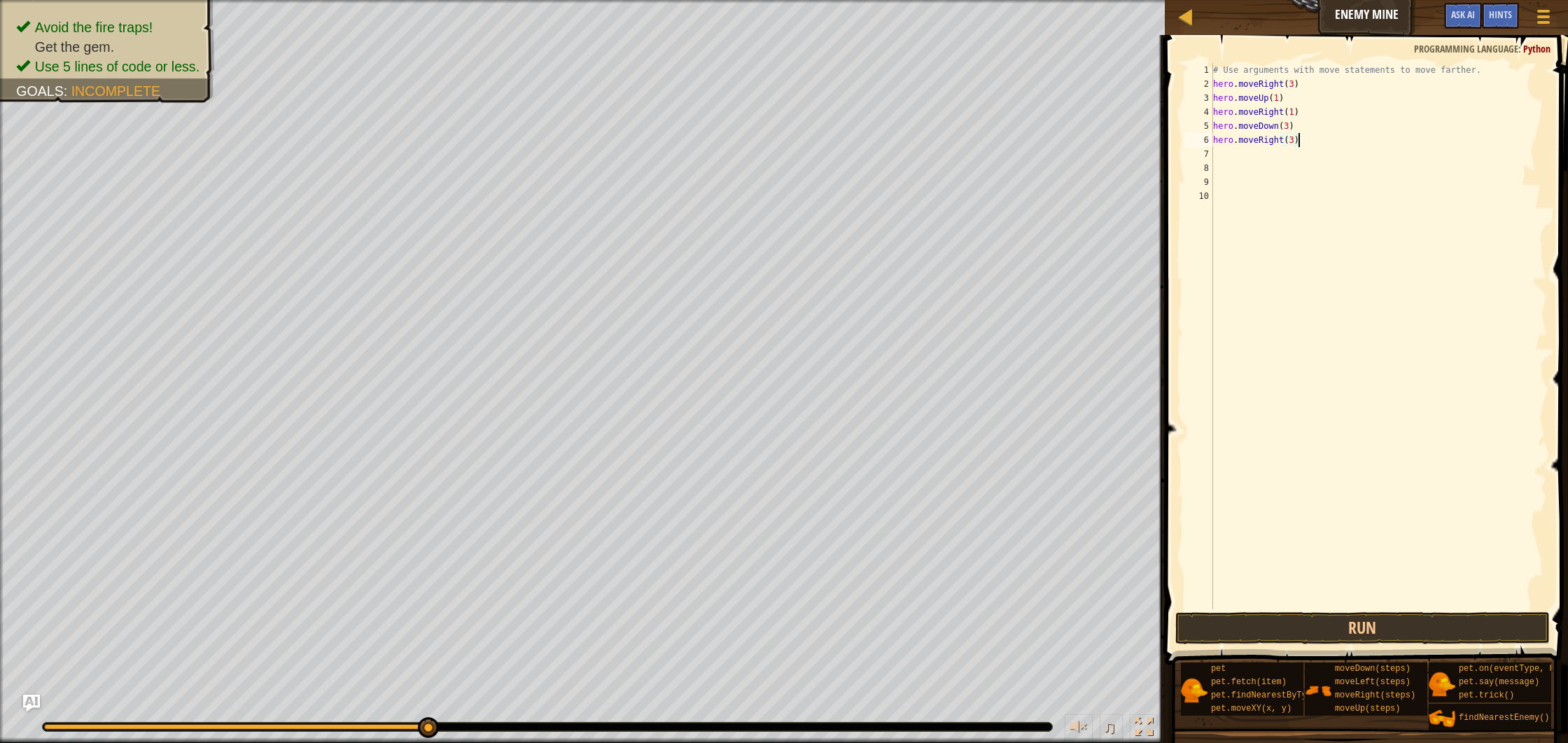
scroll to position [6, 0]
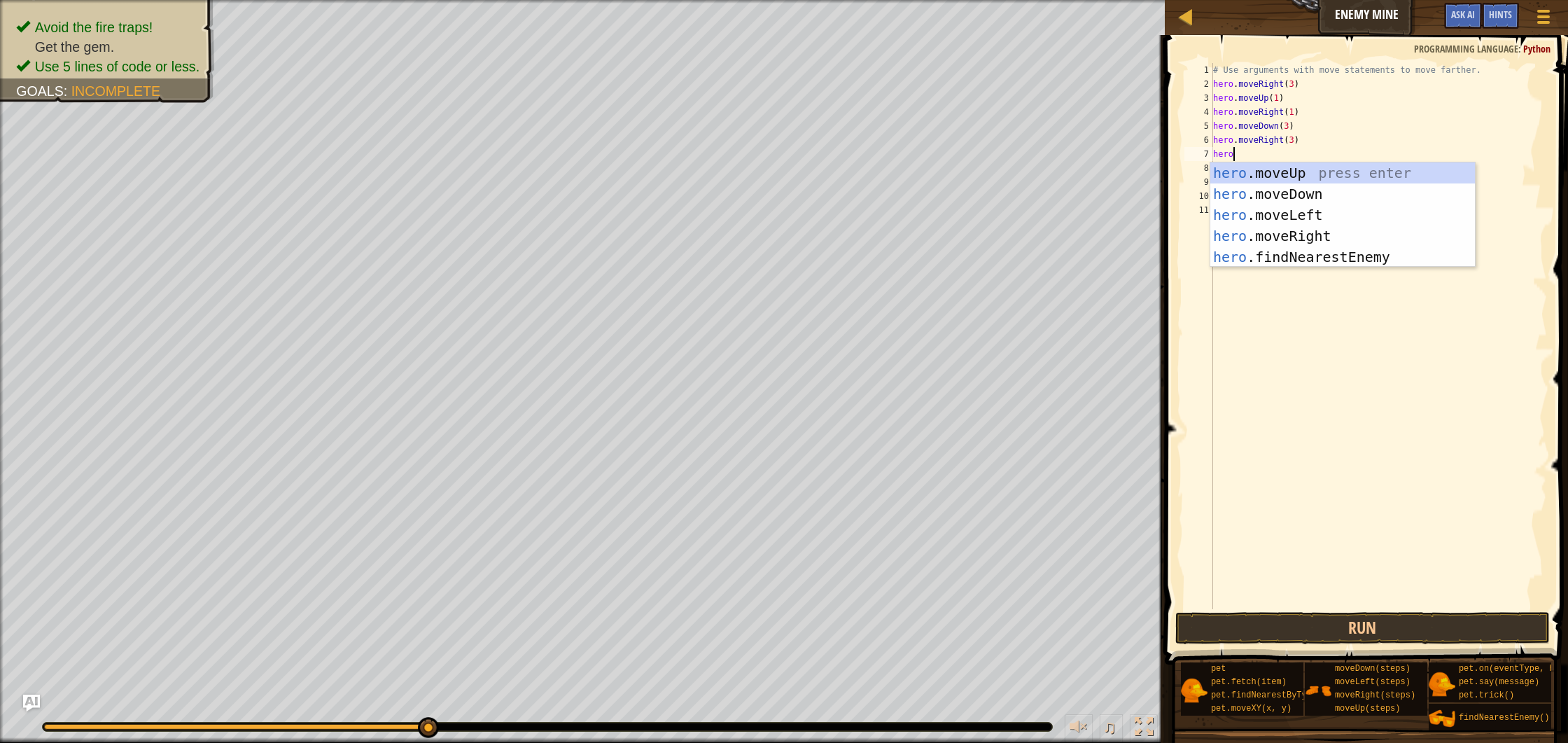
type textarea "hero."
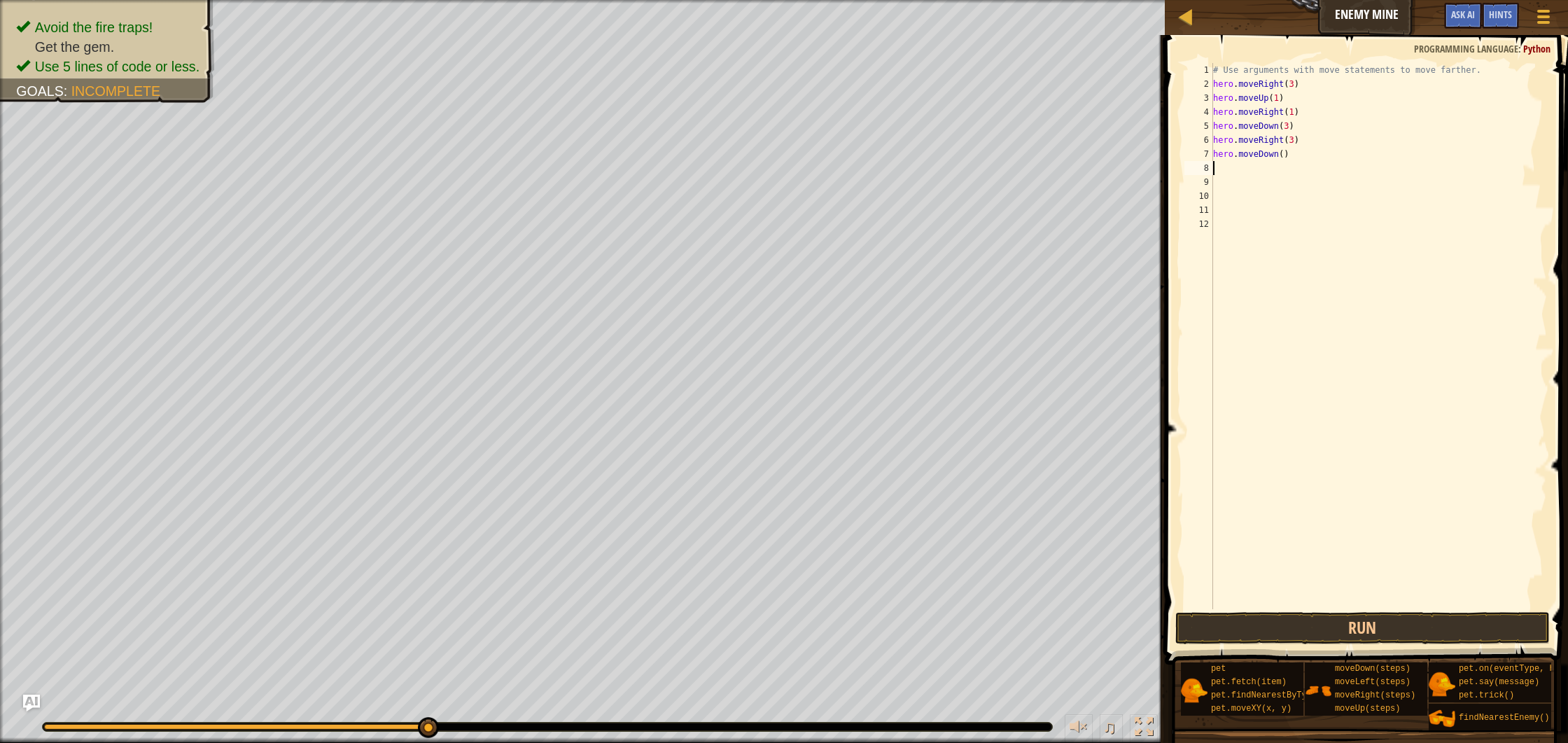
click at [1285, 158] on div "# Use arguments with move statements to move farther. hero . moveRight ( 3 ) he…" at bounding box center [1378, 350] width 337 height 575
click at [1292, 143] on div "# Use arguments with move statements to move farther. hero . moveRight ( 3 ) he…" at bounding box center [1378, 350] width 337 height 575
click at [1283, 153] on div "# Use arguments with move statements to move farther. hero . moveRight ( 3 ) he…" at bounding box center [1378, 350] width 337 height 575
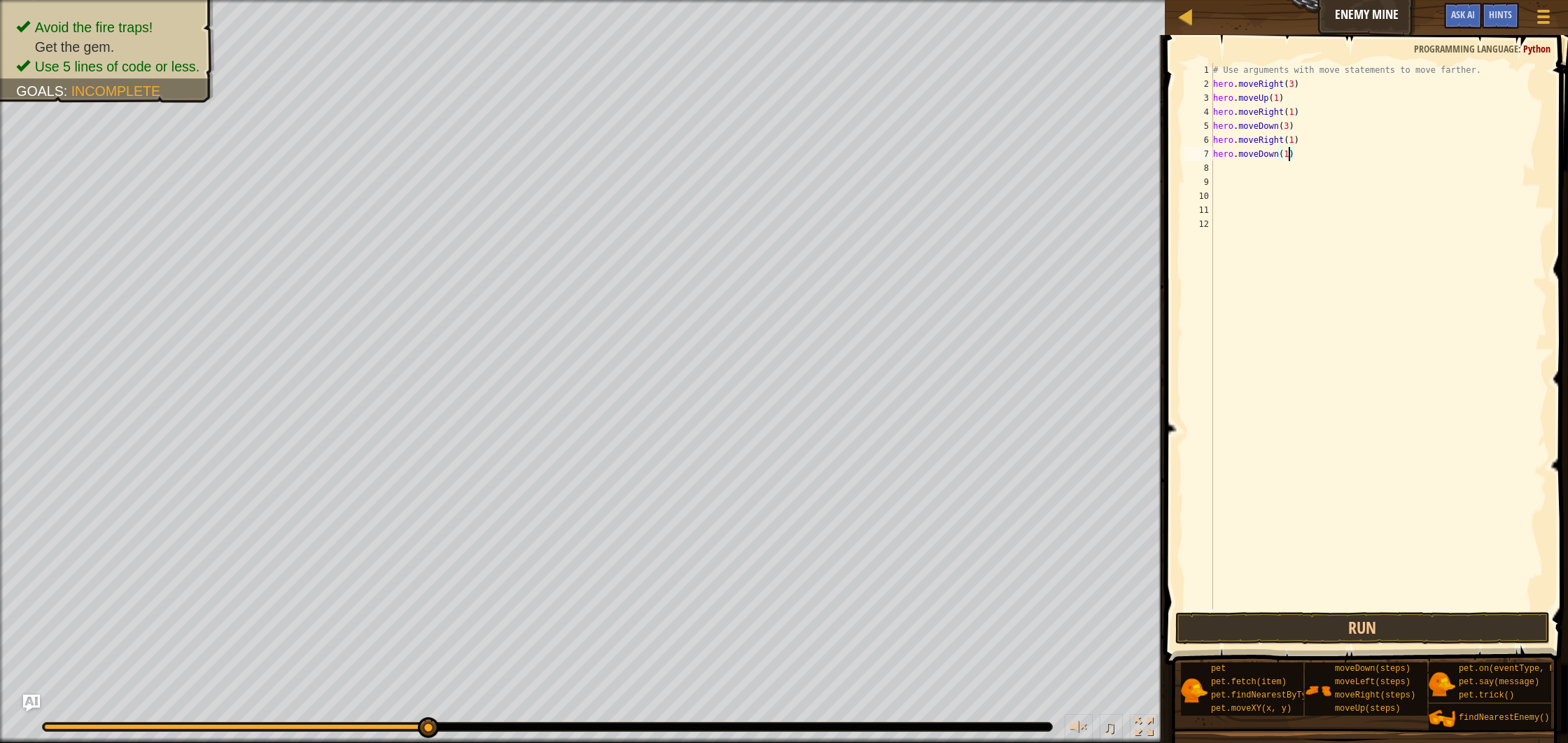
click at [1295, 140] on div "# Use arguments with move statements to move farther. hero . moveRight ( 3 ) he…" at bounding box center [1378, 350] width 337 height 575
type textarea "hero.moveRight(2)"
click at [1329, 164] on div "# Use arguments with move statements to move farther. hero . moveRight ( 3 ) he…" at bounding box center [1378, 350] width 337 height 575
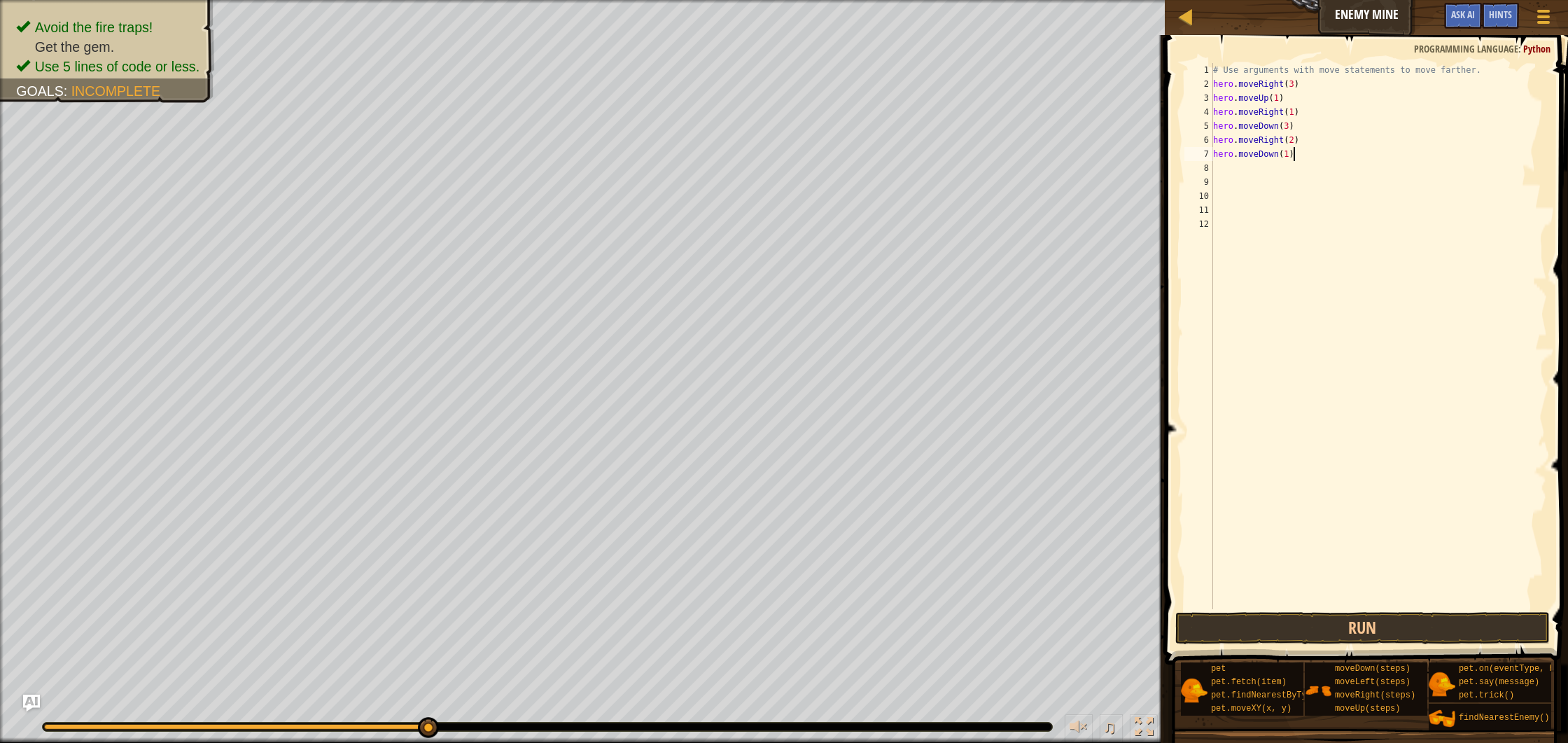
click at [1337, 154] on div "# Use arguments with move statements to move farther. hero . moveRight ( 3 ) he…" at bounding box center [1378, 350] width 337 height 575
type textarea "h"
click at [1377, 618] on button "Run" at bounding box center [1363, 628] width 374 height 32
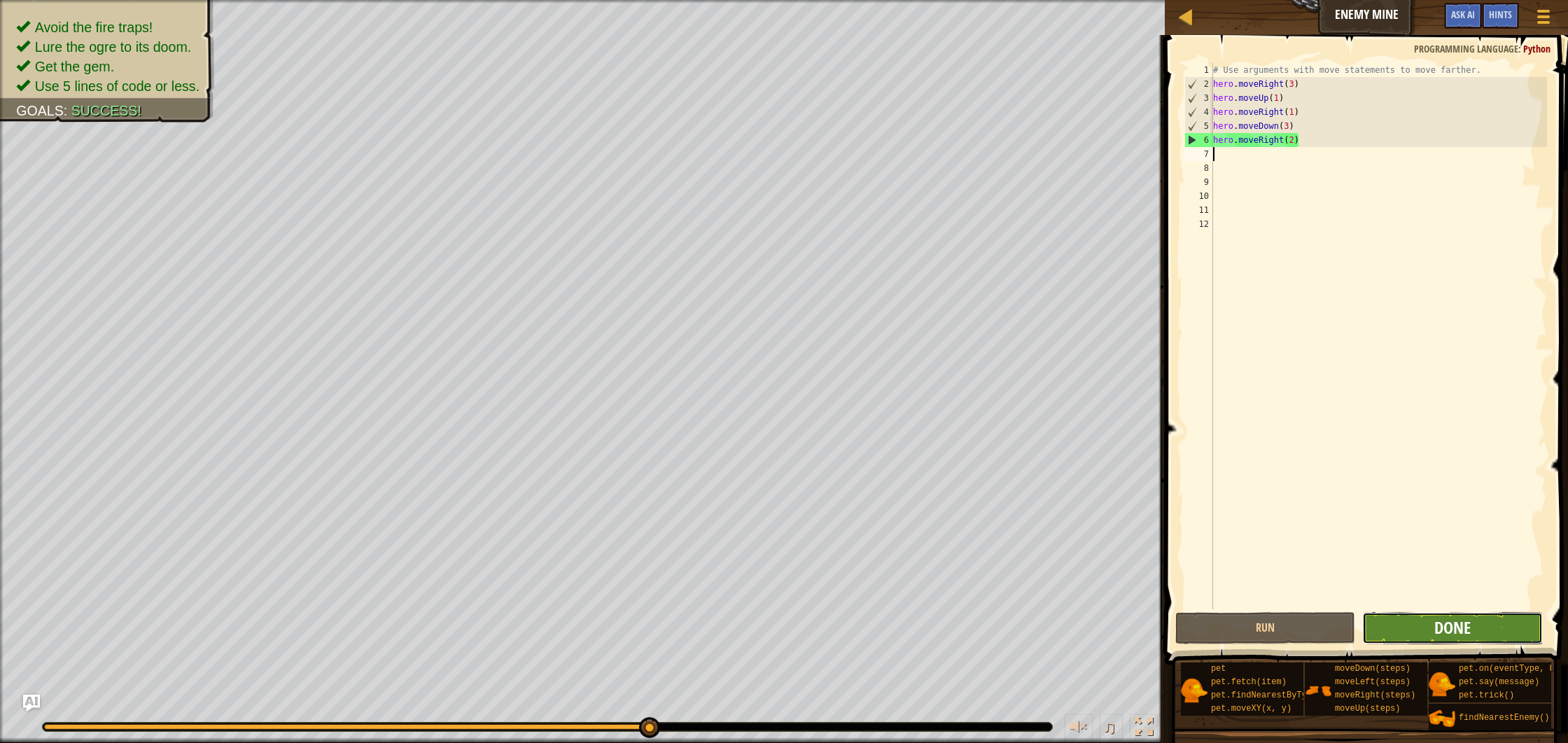
click at [1435, 636] on span "Done" at bounding box center [1453, 628] width 36 height 22
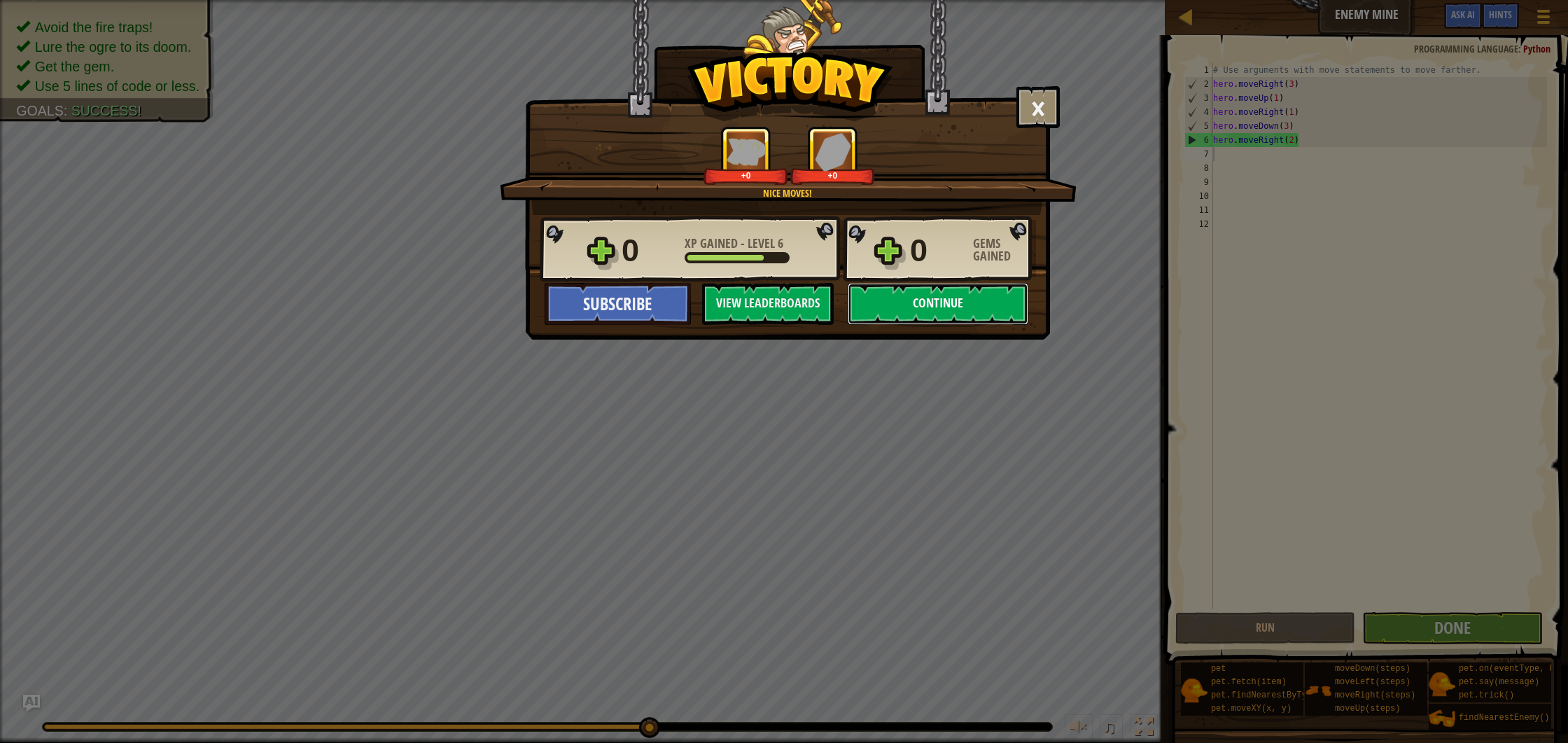
click at [949, 310] on button "Continue" at bounding box center [938, 304] width 181 height 42
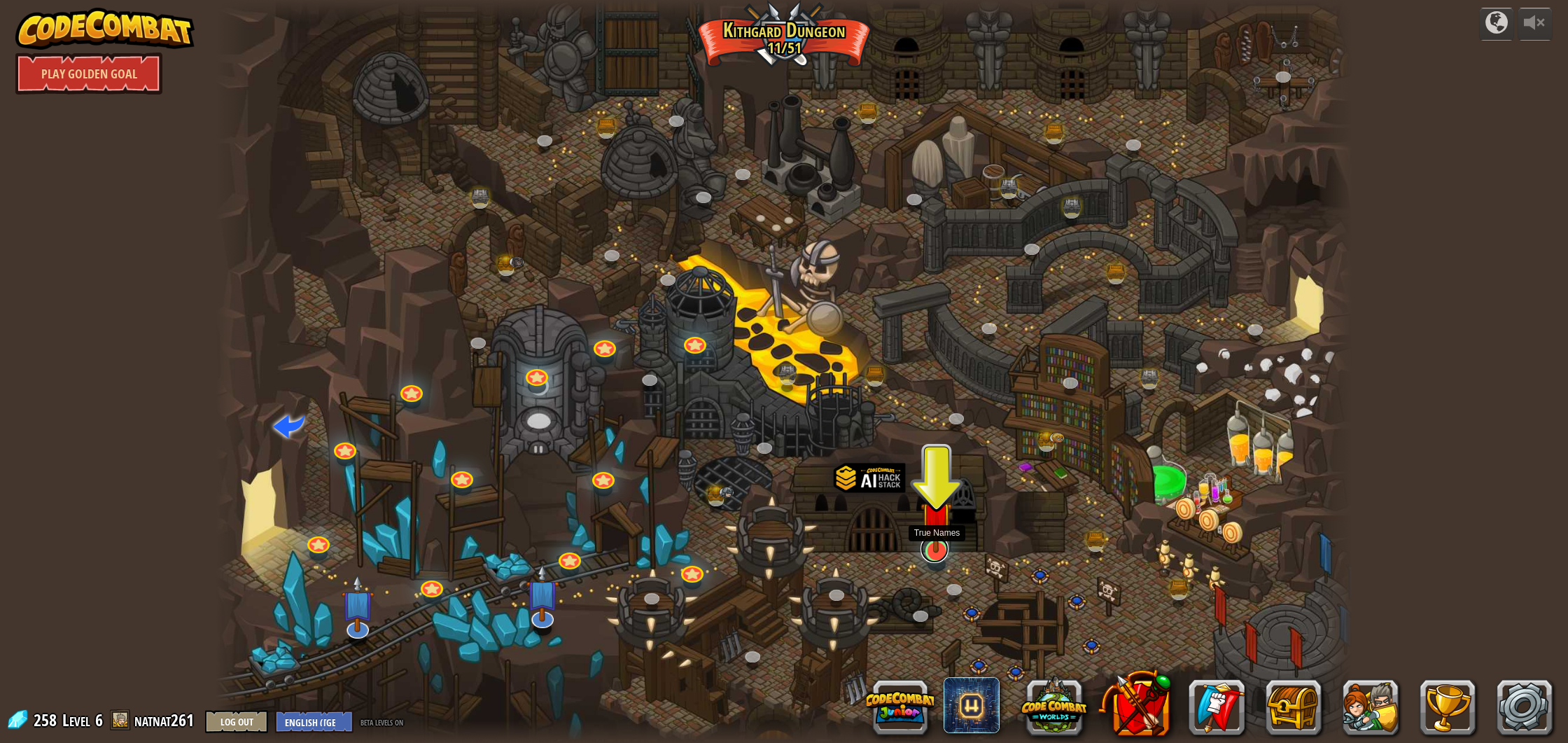
click at [942, 557] on link at bounding box center [934, 549] width 28 height 28
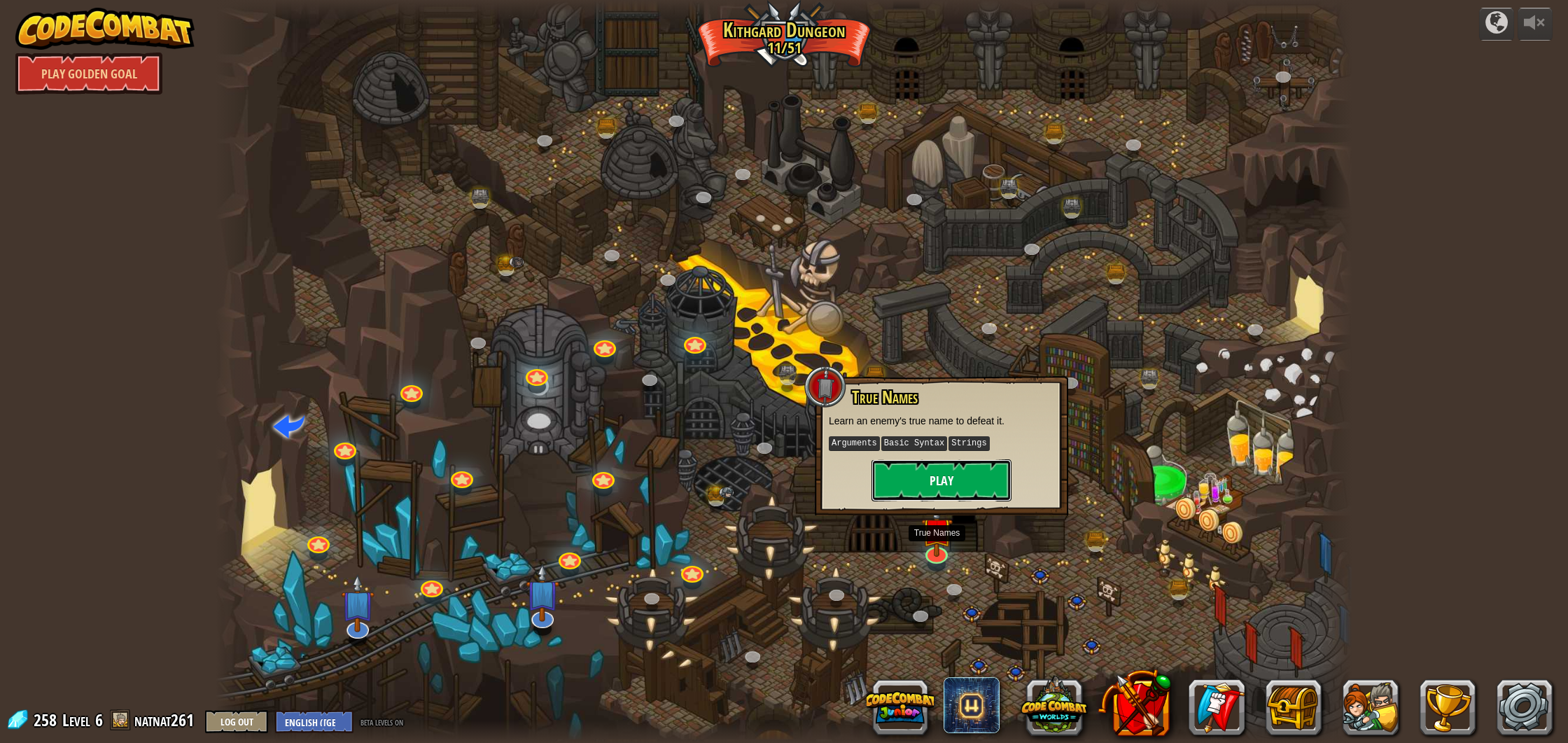
click at [970, 496] on button "Play" at bounding box center [941, 480] width 140 height 42
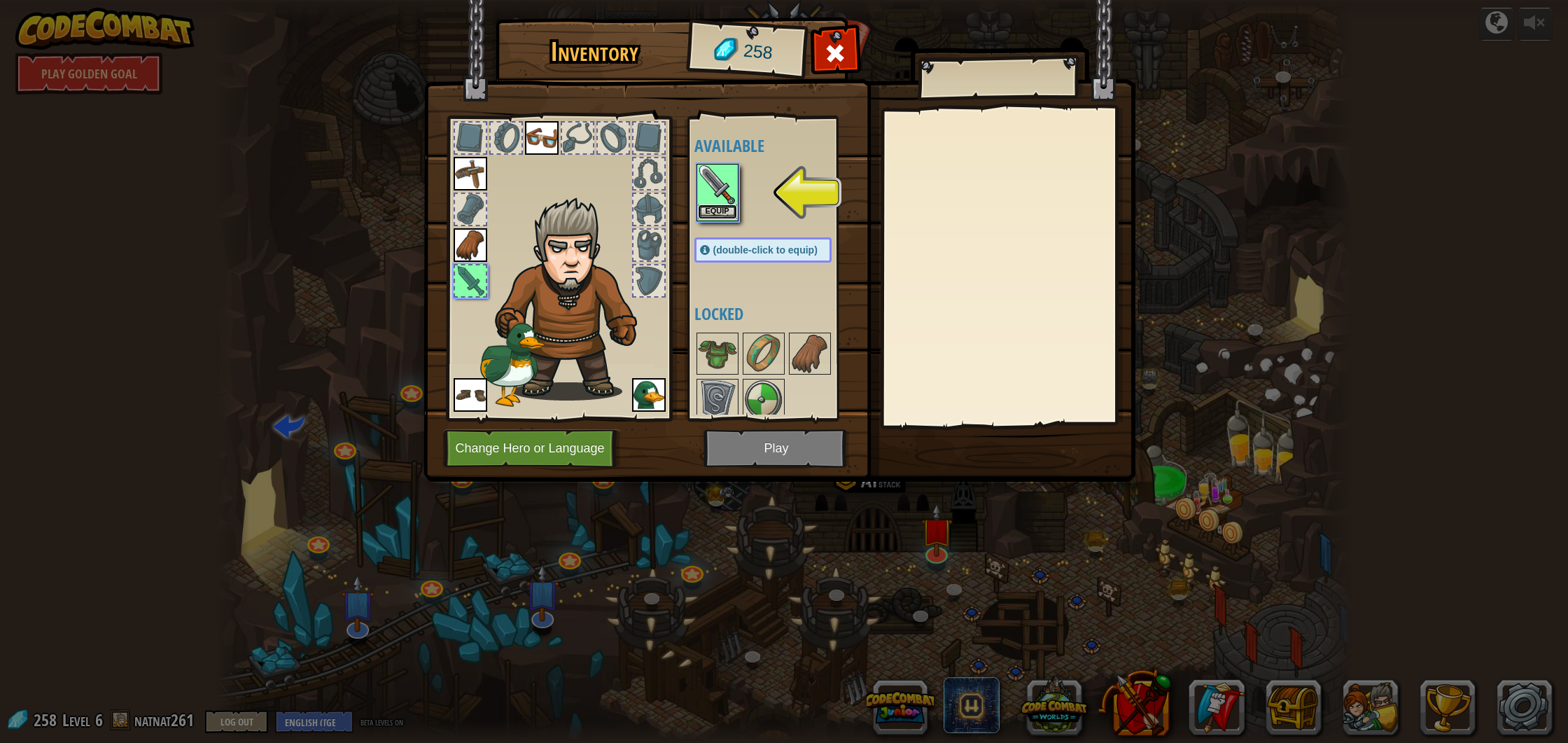
click at [719, 211] on button "Equip" at bounding box center [718, 212] width 39 height 15
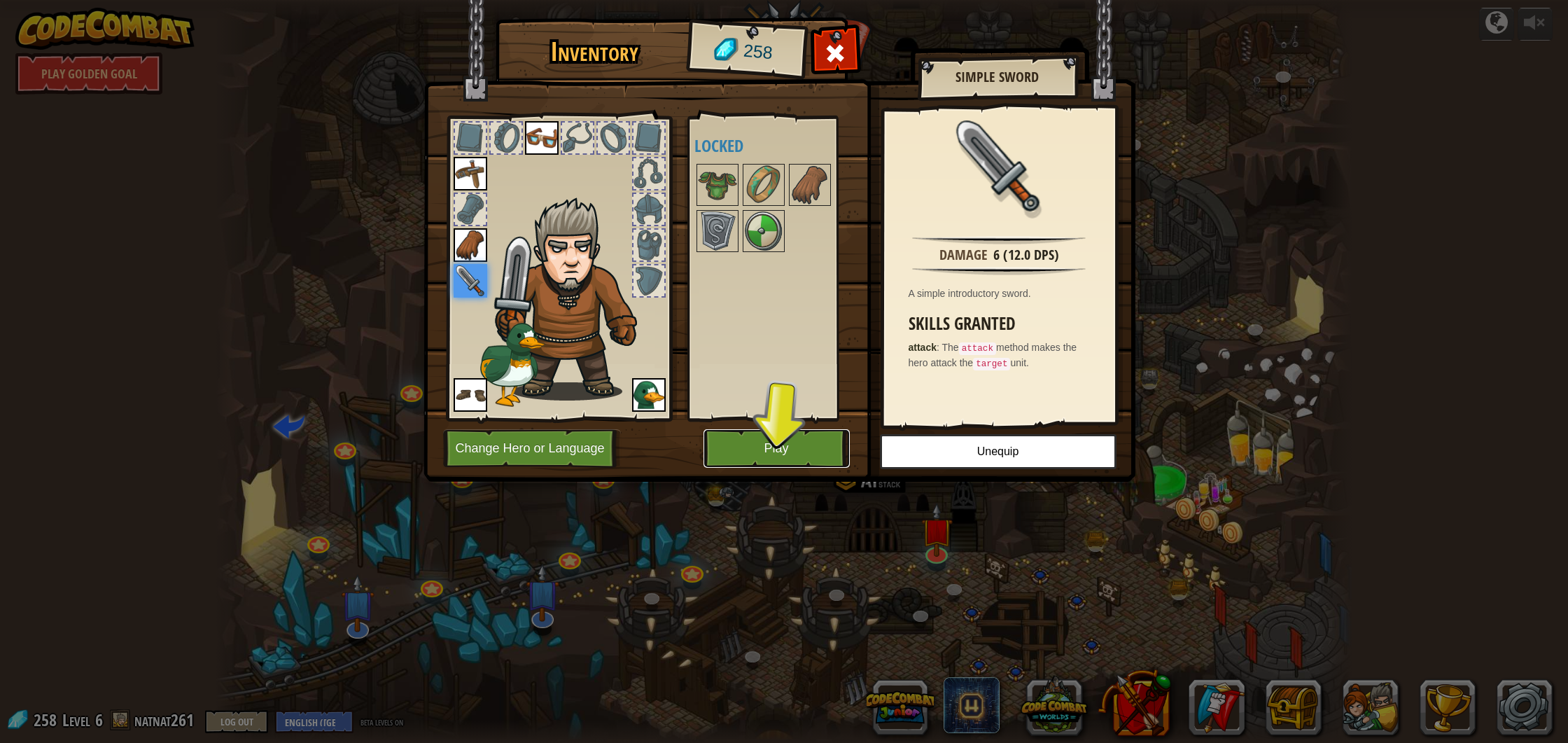
click at [807, 459] on button "Play" at bounding box center [776, 448] width 146 height 39
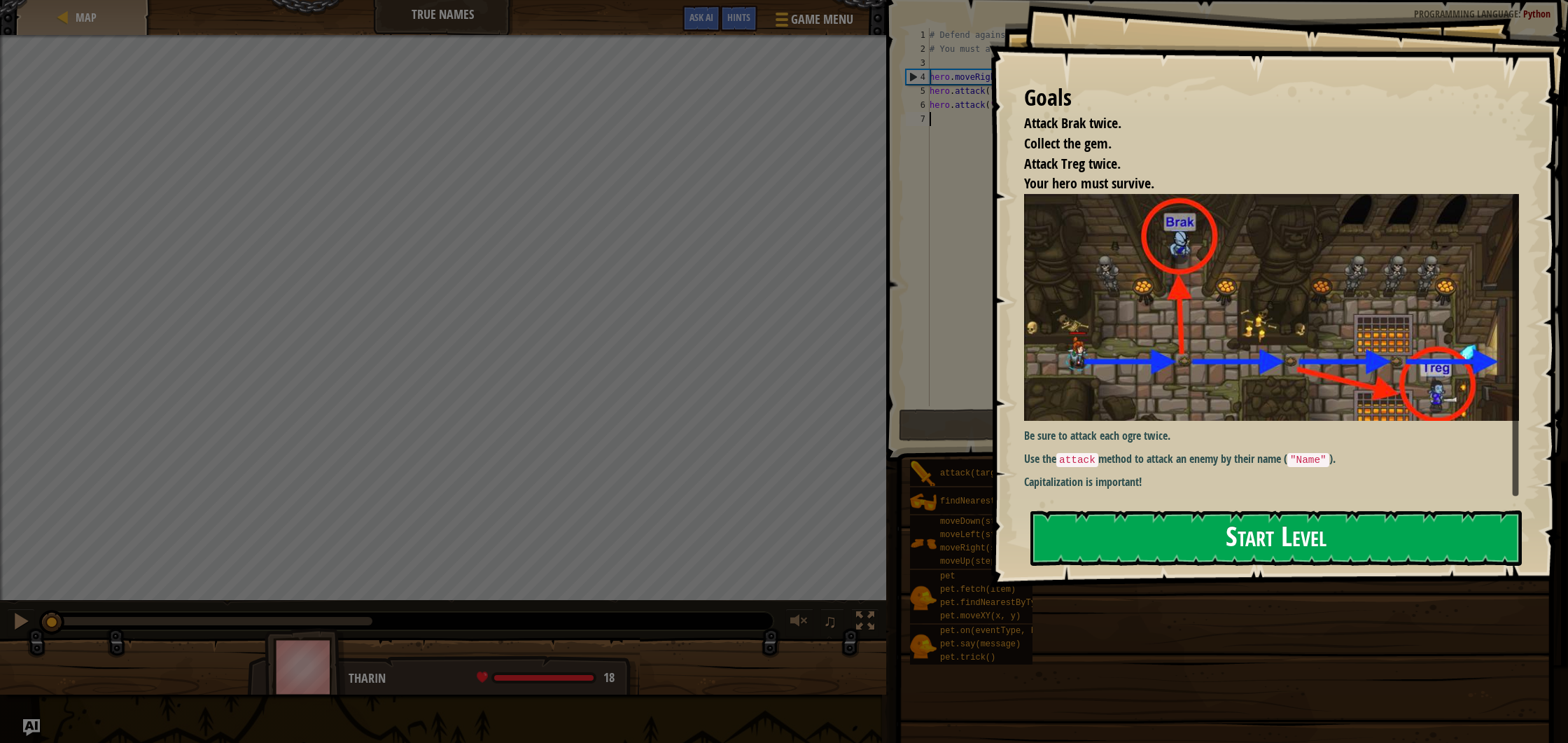
click at [1304, 511] on button "Start Level" at bounding box center [1277, 538] width 491 height 55
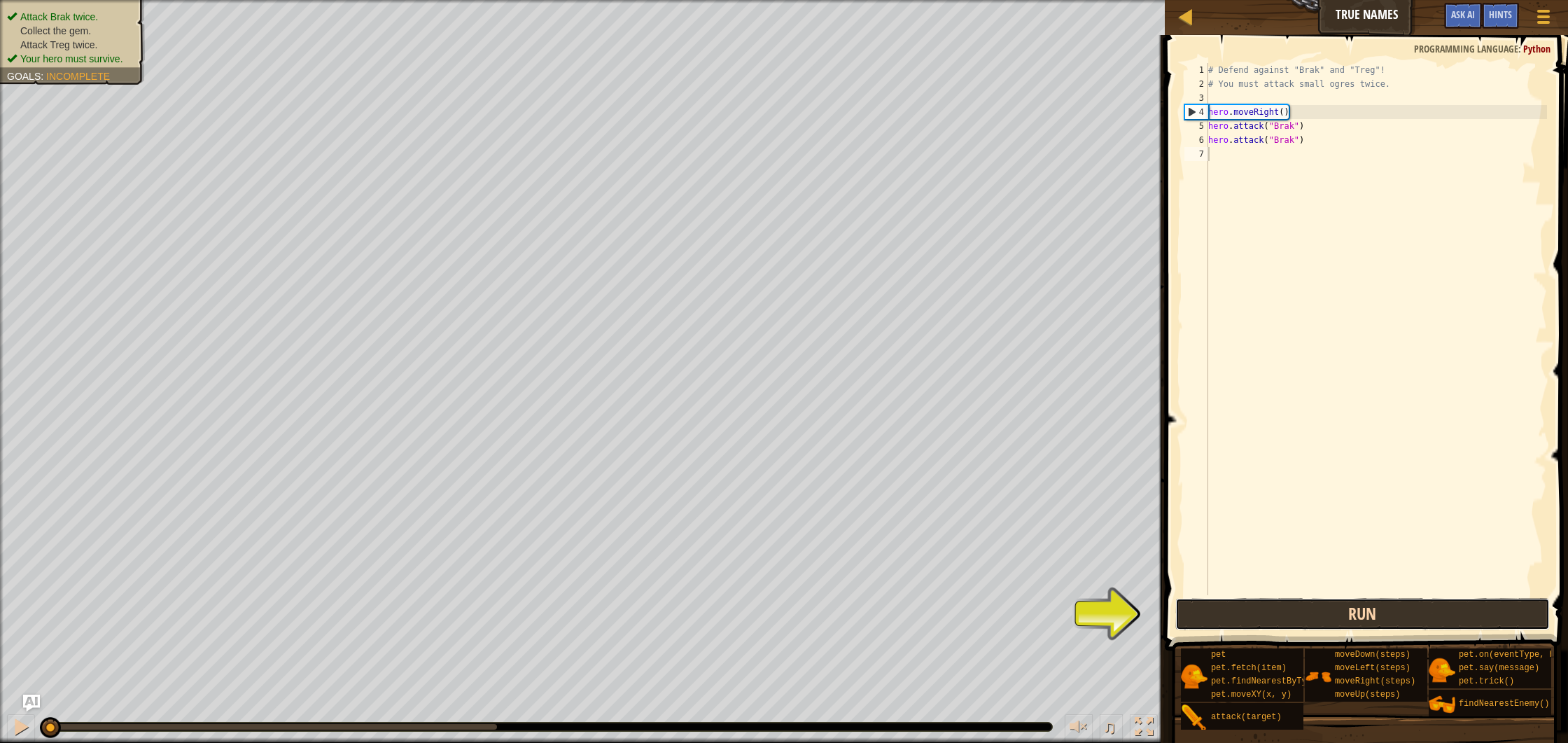
click at [1384, 619] on button "Run" at bounding box center [1363, 614] width 374 height 32
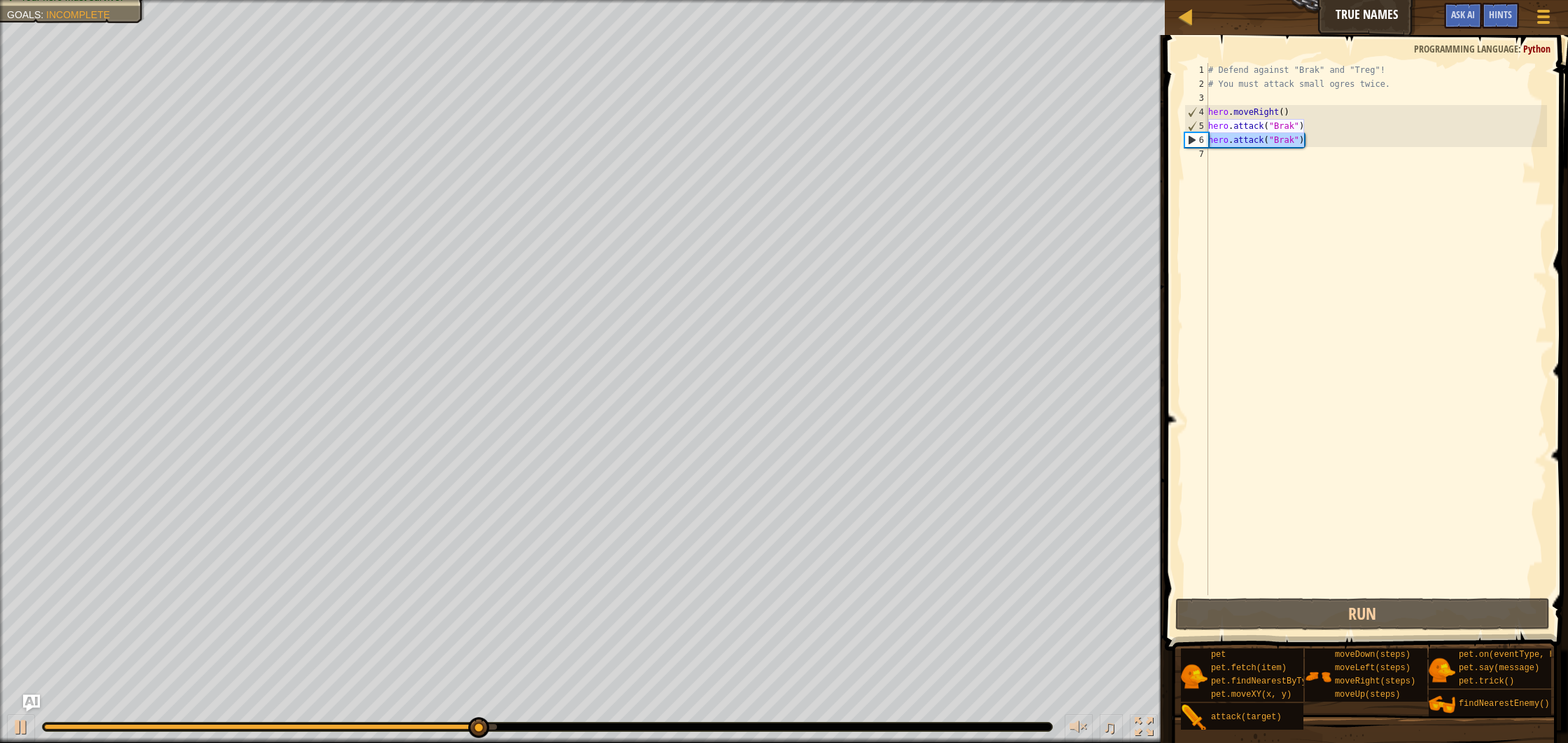
drag, startPoint x: 1322, startPoint y: 145, endPoint x: 1210, endPoint y: 145, distance: 112.0
click at [1210, 145] on div "# Defend against "Brak" and "Treg"! # You must attack small ogres twice. hero .…" at bounding box center [1376, 343] width 342 height 560
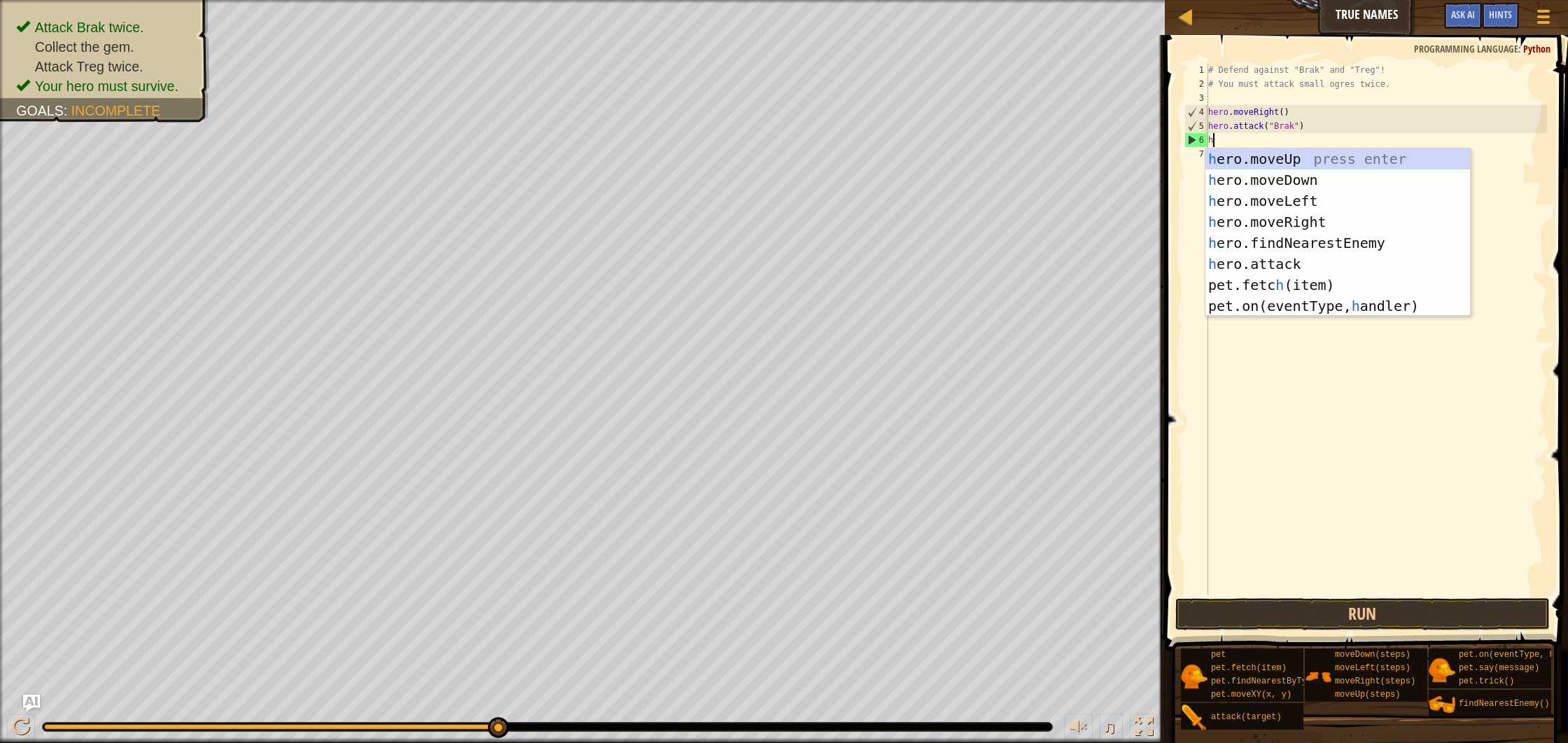
scroll to position [6, 0]
type textarea "hero"
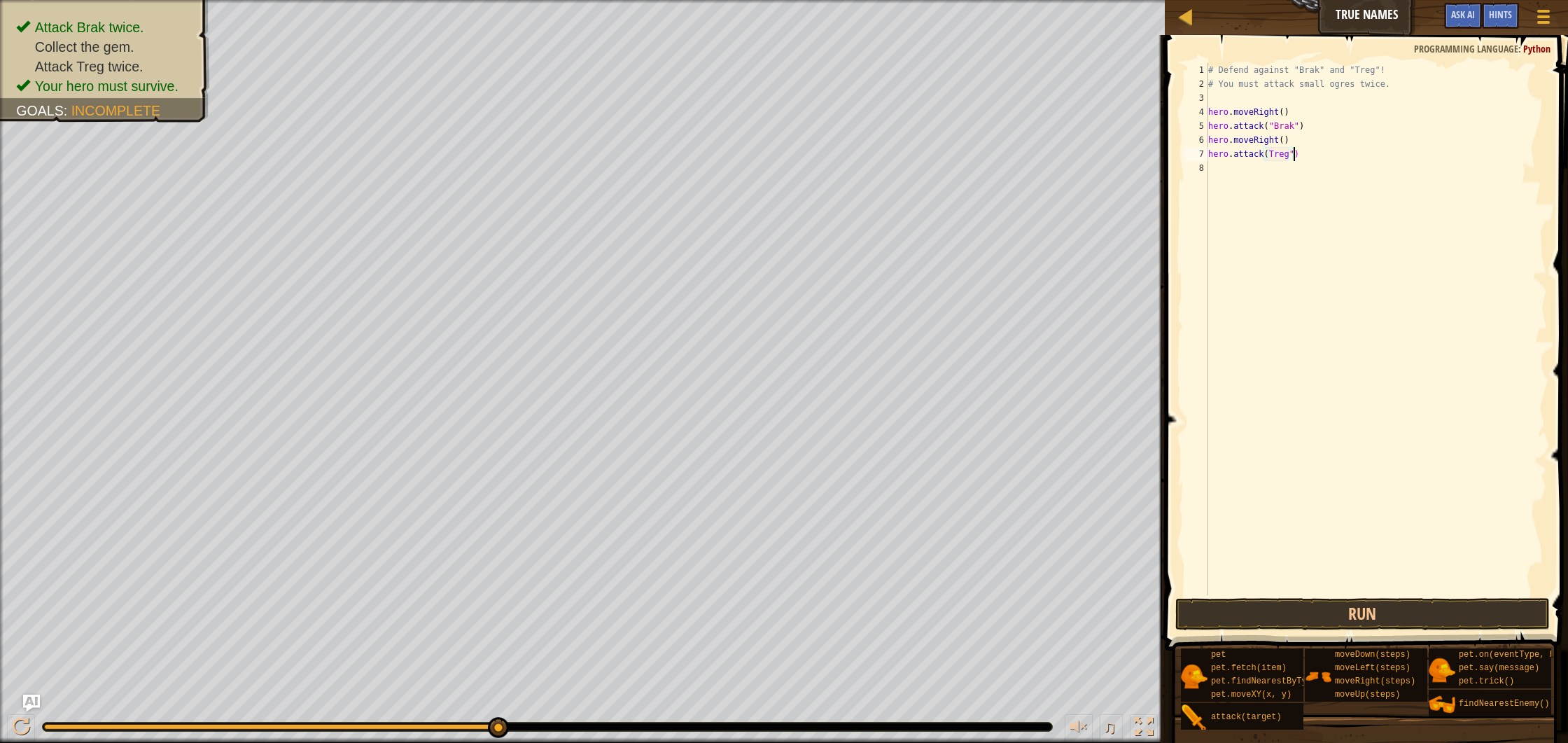
scroll to position [6, 6]
click at [1272, 157] on div "# Defend against "Brak" and "Treg"! # You must attack small ogres twice. hero .…" at bounding box center [1376, 343] width 342 height 560
click at [1270, 157] on div "# Defend against "Brak" and "Treg"! # You must attack small ogres twice. hero .…" at bounding box center [1376, 343] width 342 height 560
click at [1339, 613] on button "Run" at bounding box center [1363, 614] width 374 height 32
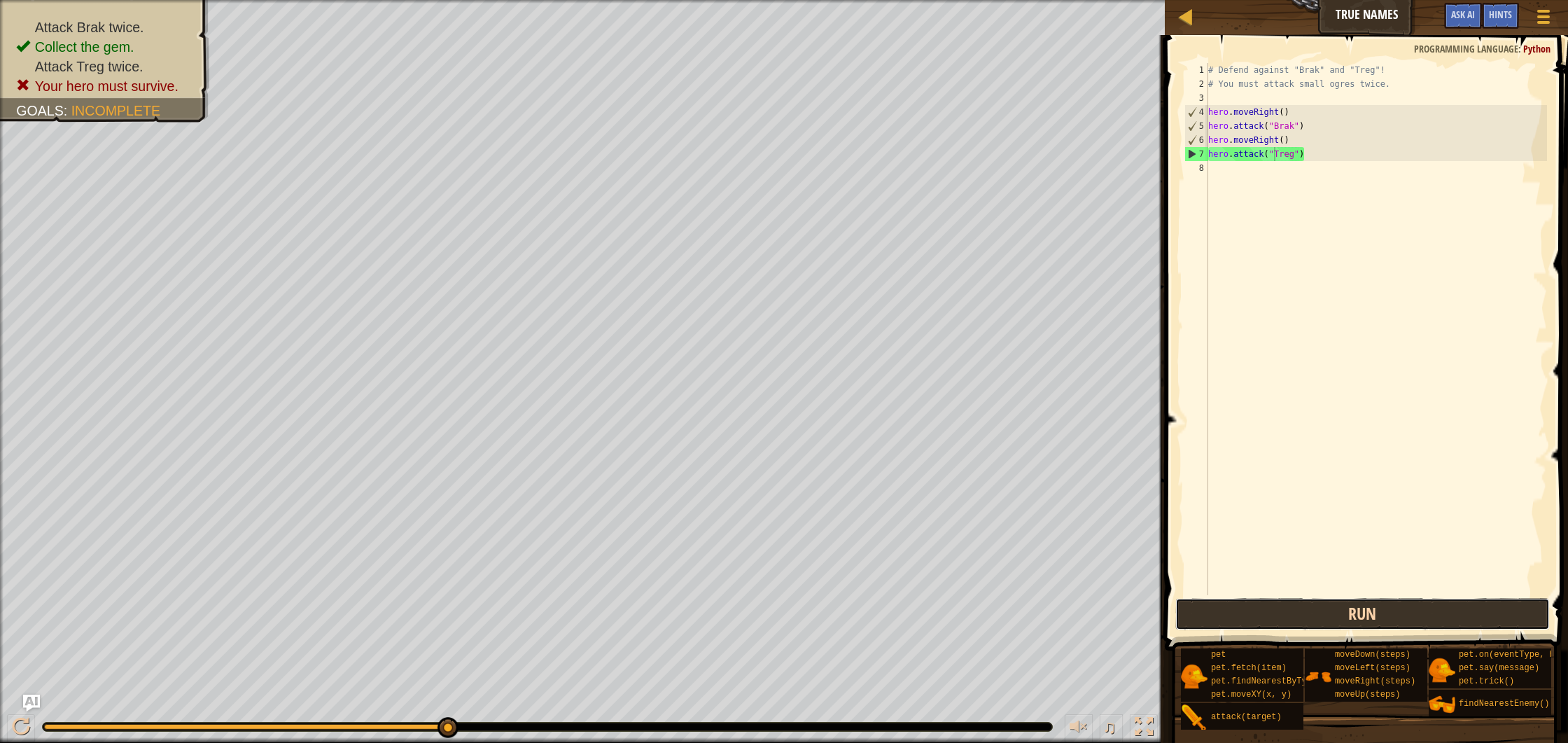
click at [1364, 607] on button "Run" at bounding box center [1363, 614] width 374 height 32
click at [1322, 145] on div "# Defend against "Brak" and "Treg"! # You must attack small ogres twice. hero .…" at bounding box center [1376, 343] width 342 height 560
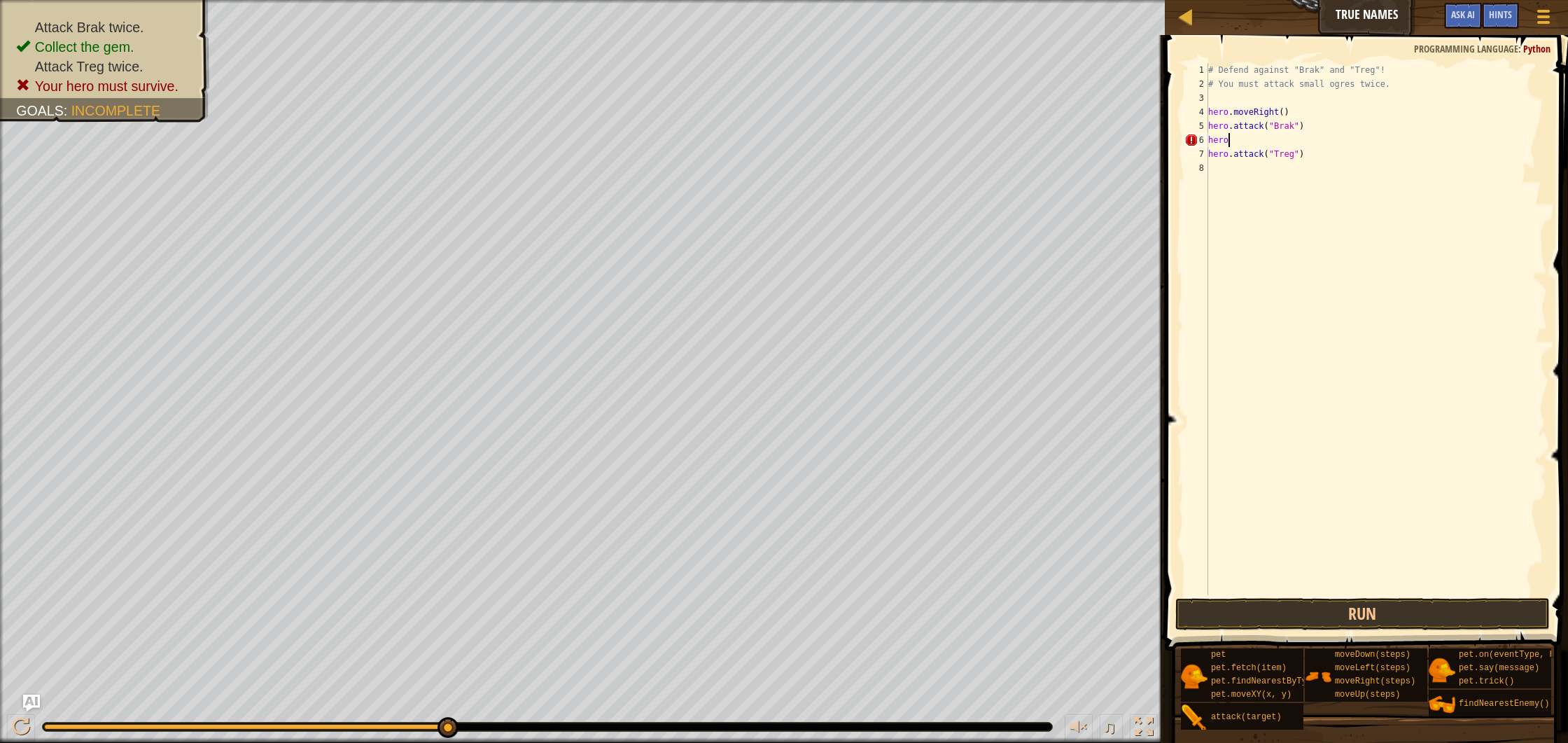
scroll to position [6, 1]
type textarea "h"
click at [1312, 111] on div "# Defend against "Brak" and "Treg"! # You must attack small ogres twice. hero .…" at bounding box center [1376, 343] width 342 height 560
type textarea "hero.moveRight()"
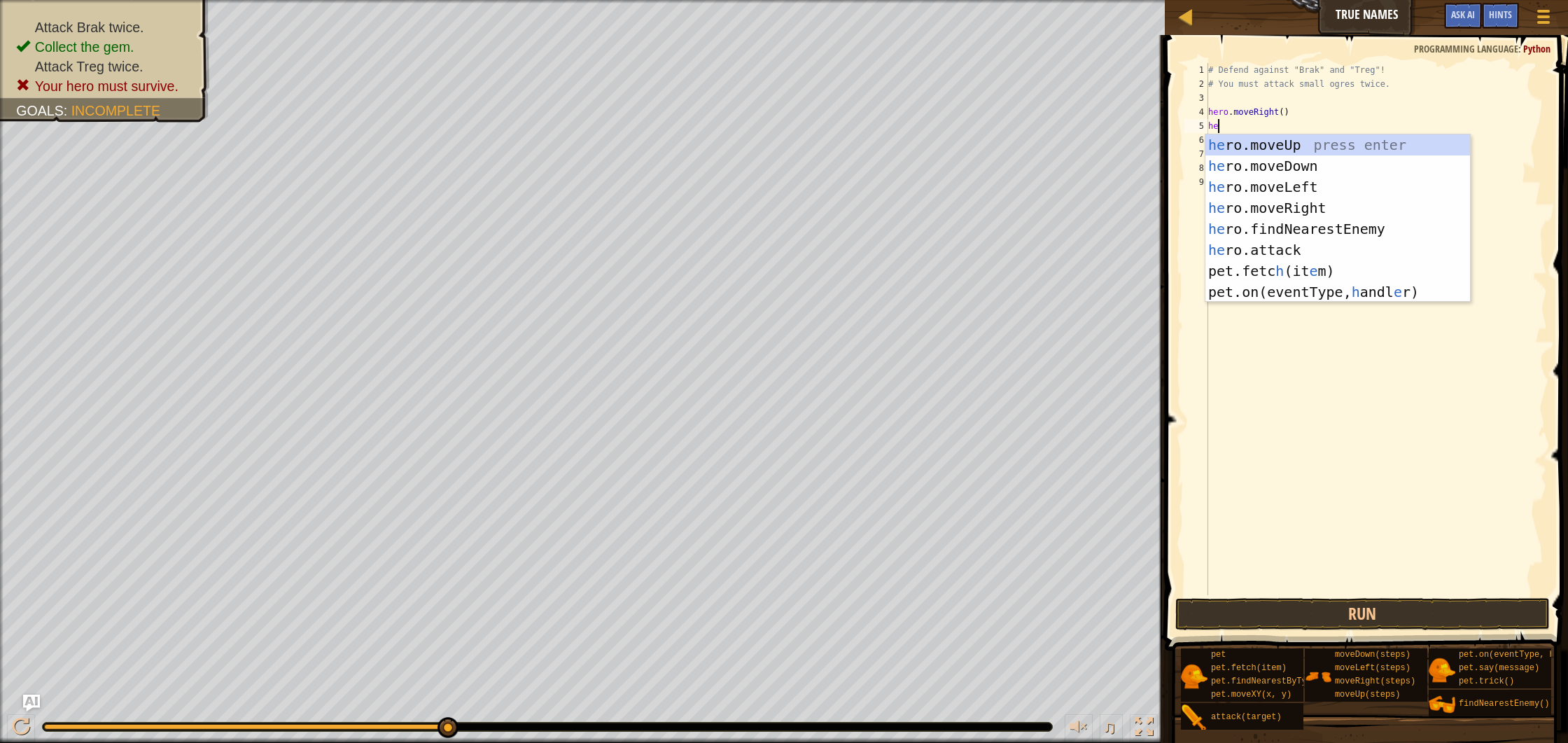
scroll to position [6, 0]
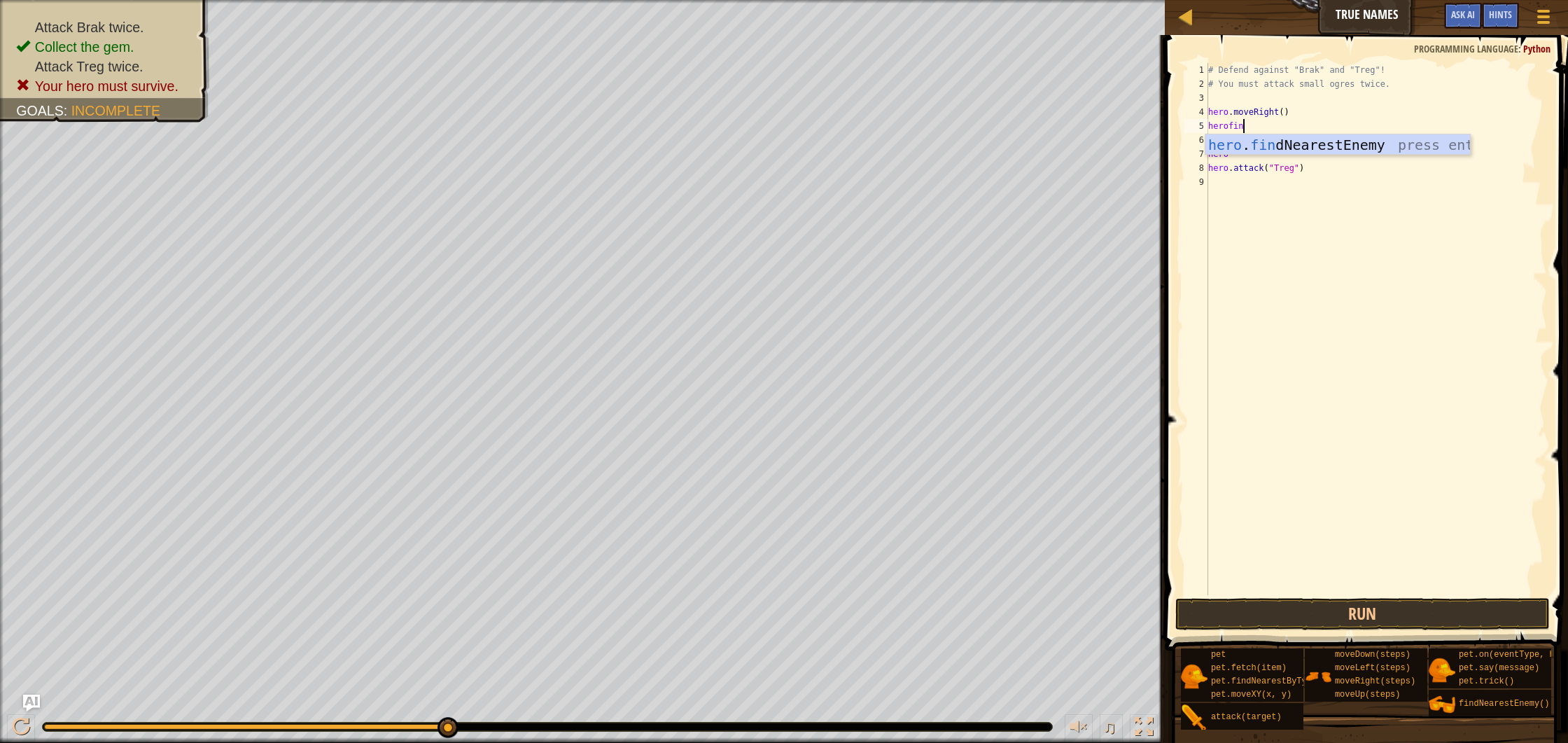
type textarea "herofind"
click at [1238, 151] on div "# Defend against "Brak" and "Treg"! # You must attack small ogres twice. hero .…" at bounding box center [1376, 343] width 342 height 560
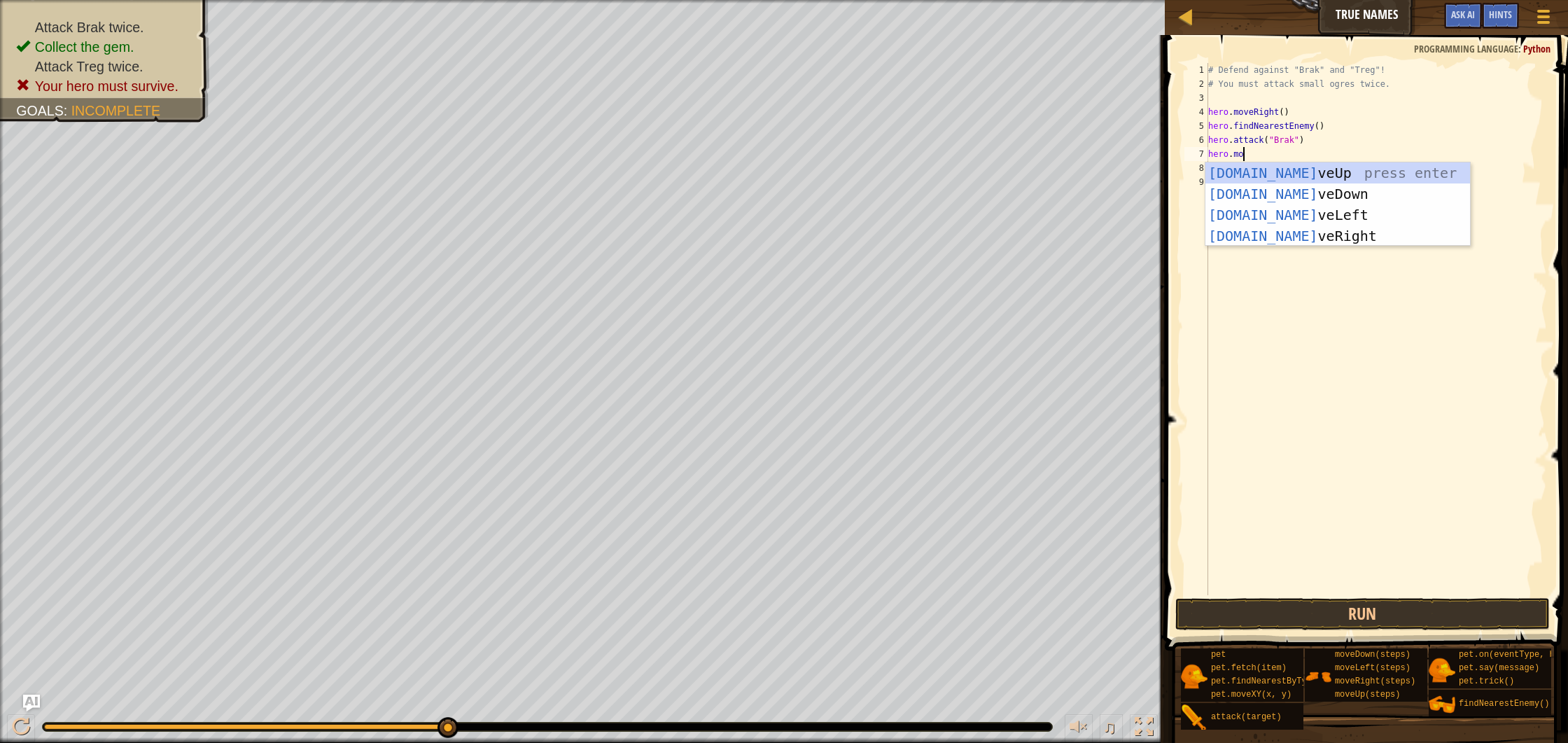
type textarea "hero.mov"
click at [1294, 175] on div "hero.mov eUp press enter hero.mov eDown press enter hero.mov eLeft press enter …" at bounding box center [1337, 226] width 265 height 126
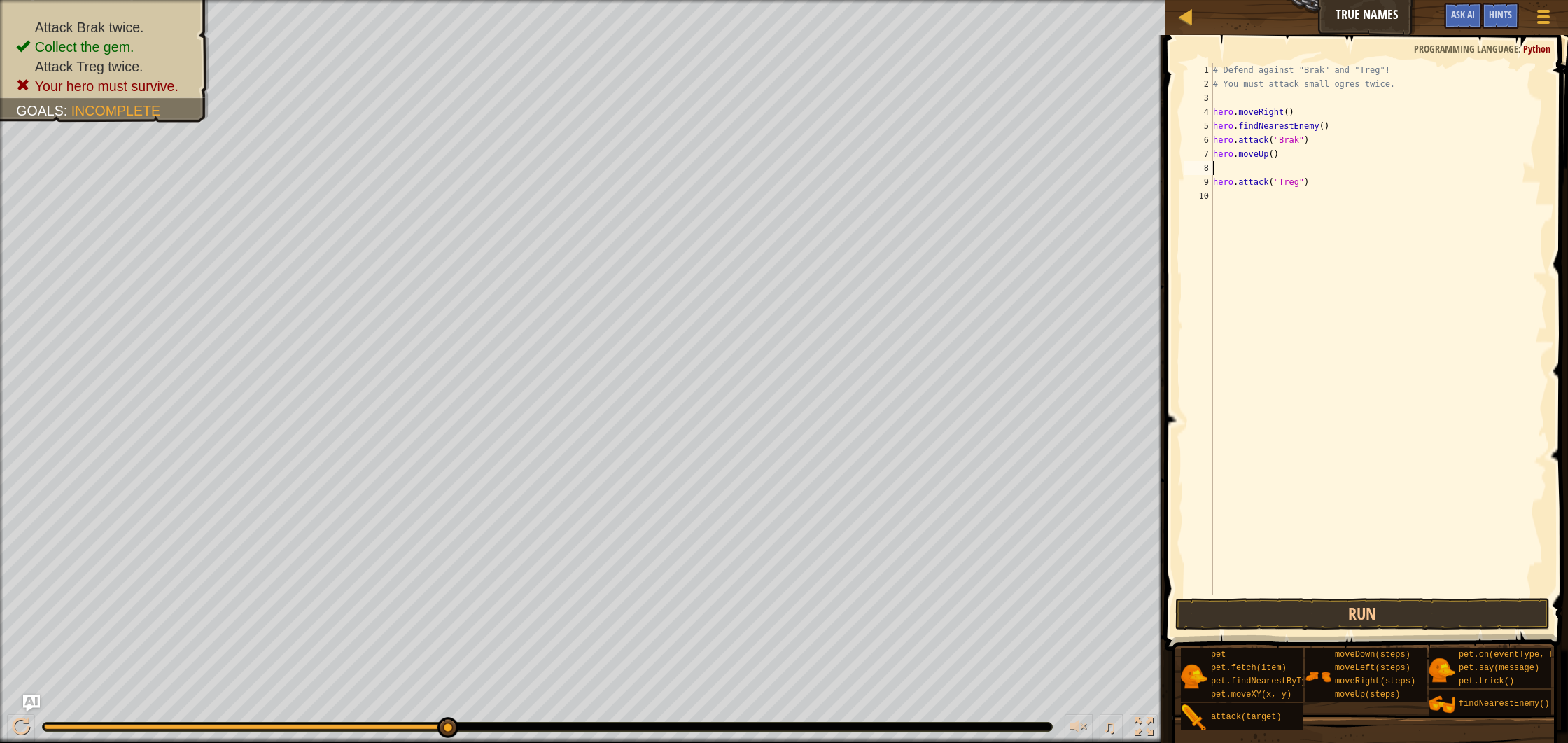
click at [1225, 169] on div "# Defend against "Brak" and "Treg"! # You must attack small ogres twice. hero .…" at bounding box center [1378, 343] width 337 height 560
click at [1427, 628] on button "Run" at bounding box center [1363, 614] width 374 height 32
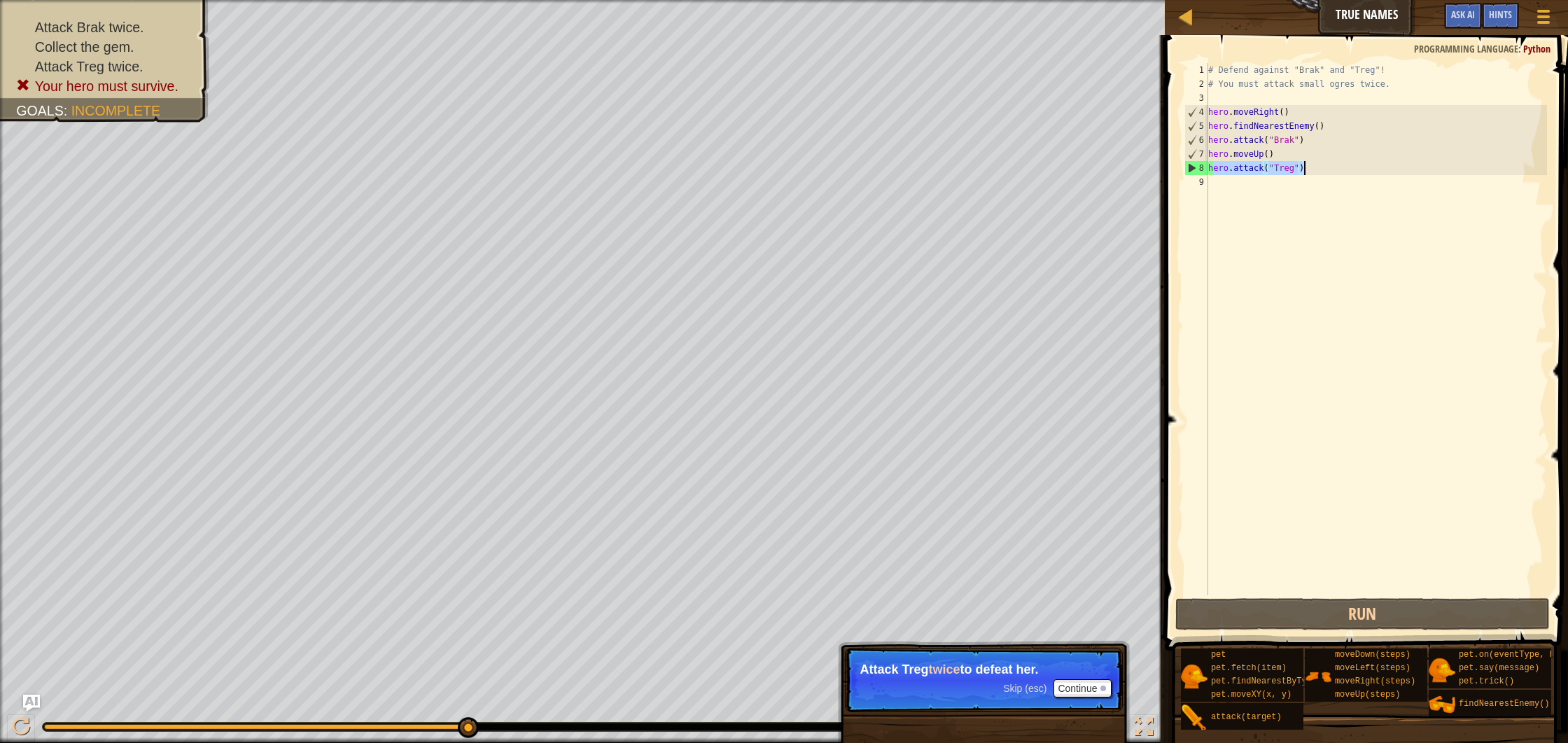
drag, startPoint x: 1212, startPoint y: 166, endPoint x: 1302, endPoint y: 167, distance: 90.0
click at [1302, 167] on div "# Defend against "Brak" and "Treg"! # You must attack small ogres twice. hero .…" at bounding box center [1376, 343] width 342 height 560
type textarea "hero.attack("Treg")"
click at [1308, 175] on div "# Defend against "Brak" and "Treg"! # You must attack small ogres twice. hero .…" at bounding box center [1376, 343] width 342 height 560
click at [1314, 172] on div "# Defend against "Brak" and "Treg"! # You must attack small ogres twice. hero .…" at bounding box center [1376, 343] width 342 height 560
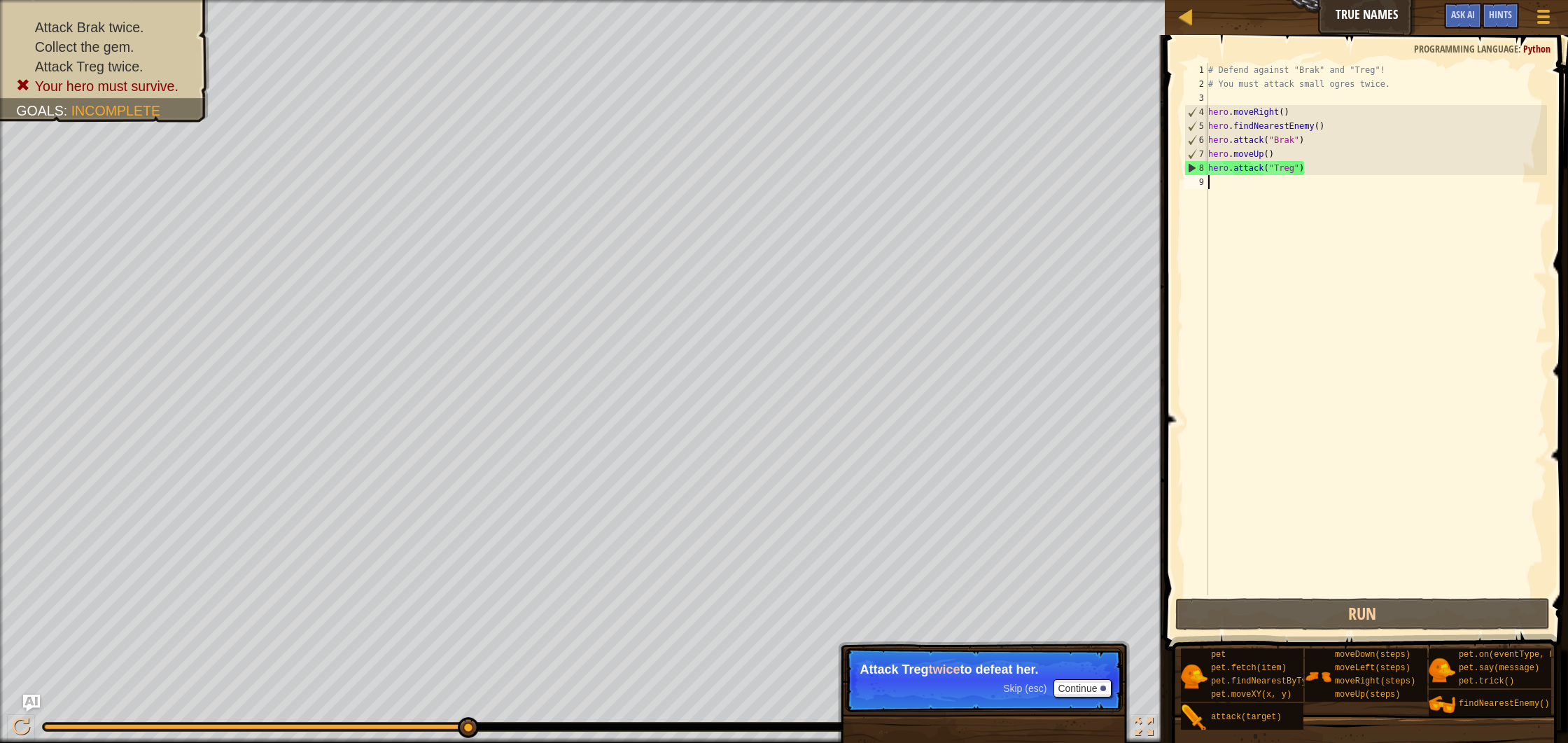
type textarea "hero.attack("Treg")"
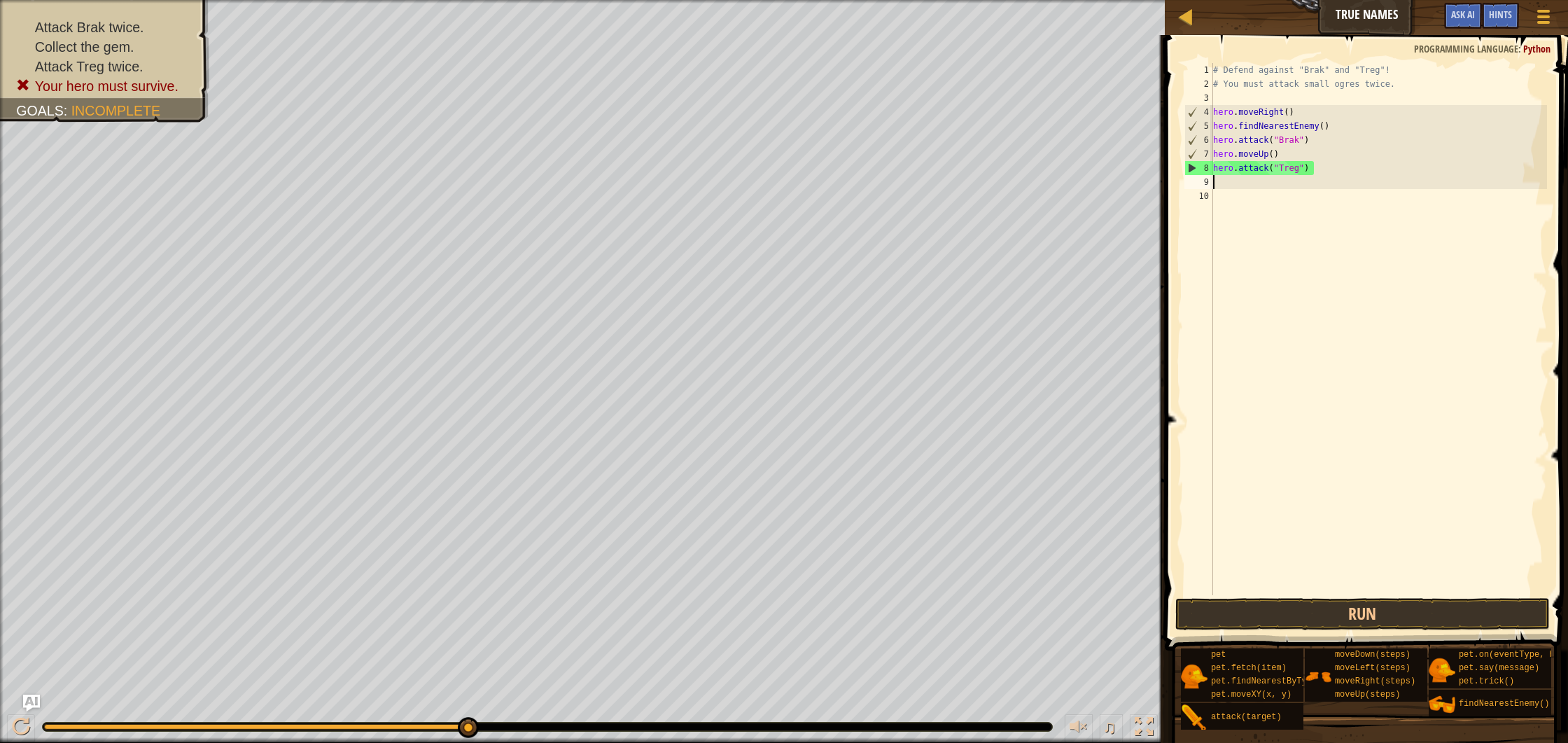
paste textarea "ero.attack("Treg")"
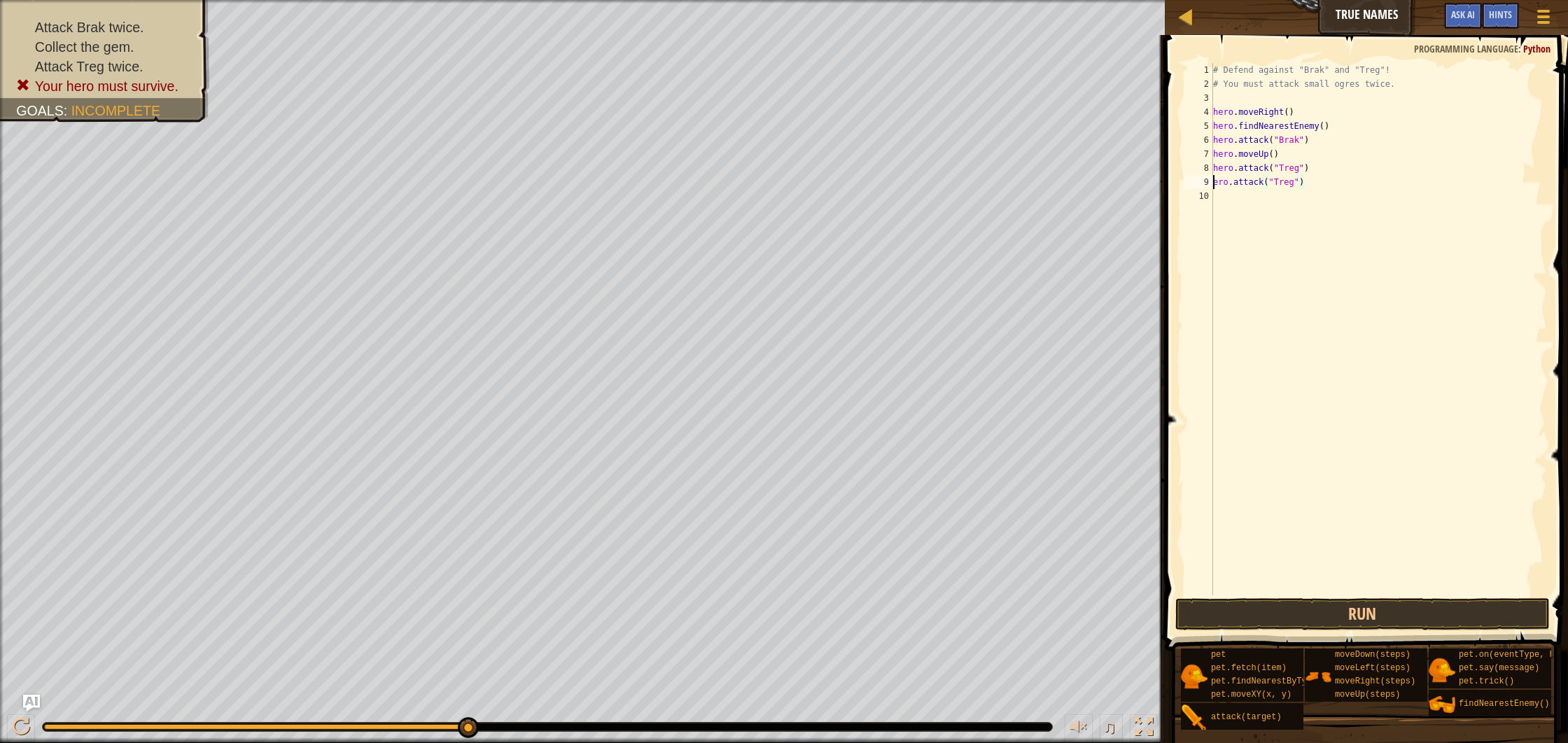
click at [1216, 185] on div "# Defend against "Brak" and "Treg"! # You must attack small ogres twice. hero .…" at bounding box center [1378, 343] width 337 height 560
drag, startPoint x: 1337, startPoint y: 122, endPoint x: 1215, endPoint y: 126, distance: 122.1
click at [1215, 126] on div "# Defend against "Brak" and "Treg"! # You must attack small ogres twice. hero .…" at bounding box center [1378, 343] width 337 height 560
type textarea "hero.findNearestEnemy()"
drag, startPoint x: 1294, startPoint y: 160, endPoint x: 1208, endPoint y: 153, distance: 86.3
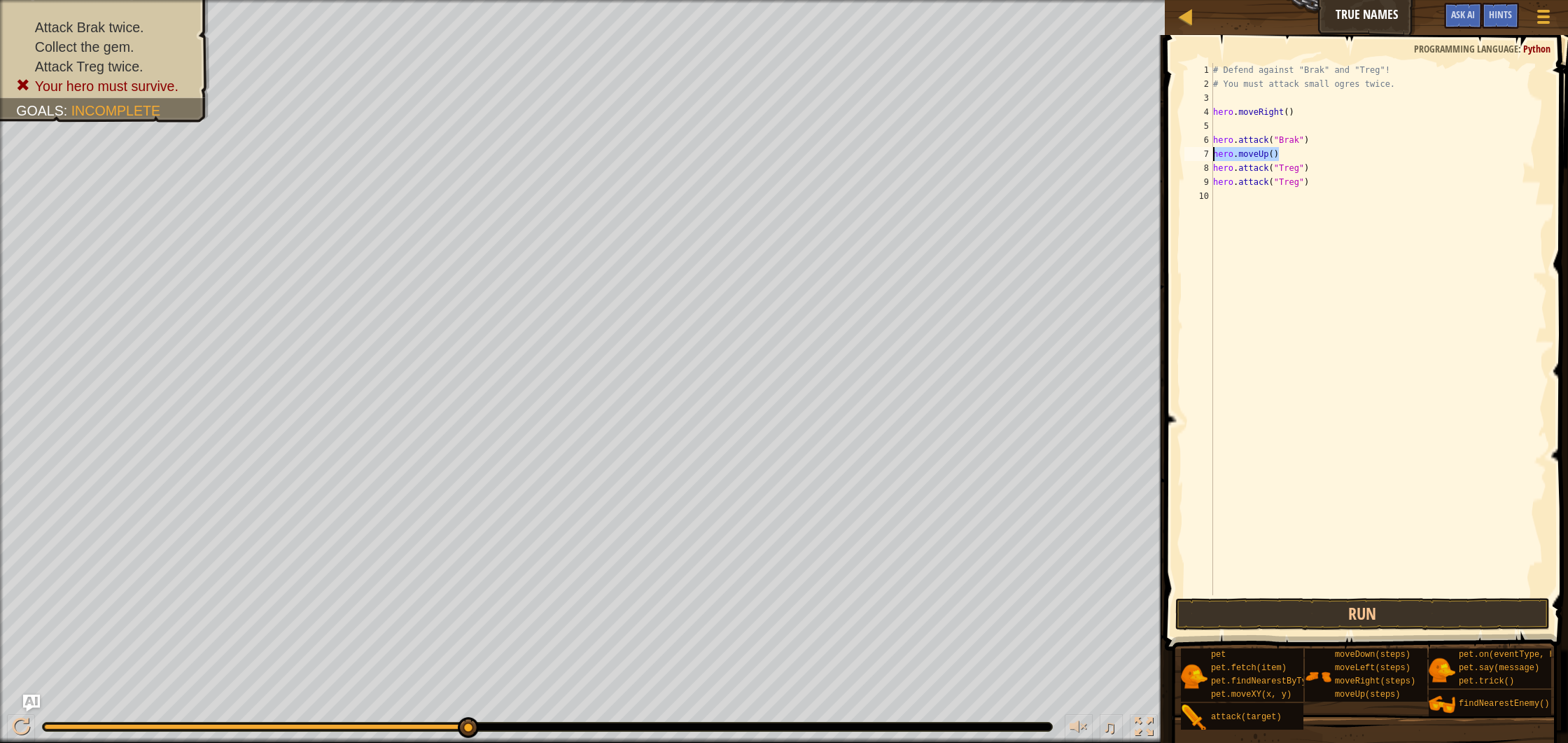
click at [1208, 153] on div "1 2 3 4 5 6 7 8 9 10 # Defend against "Brak" and "Treg"! # You must attack smal…" at bounding box center [1364, 330] width 366 height 533
click at [1284, 616] on button "Run" at bounding box center [1363, 614] width 374 height 32
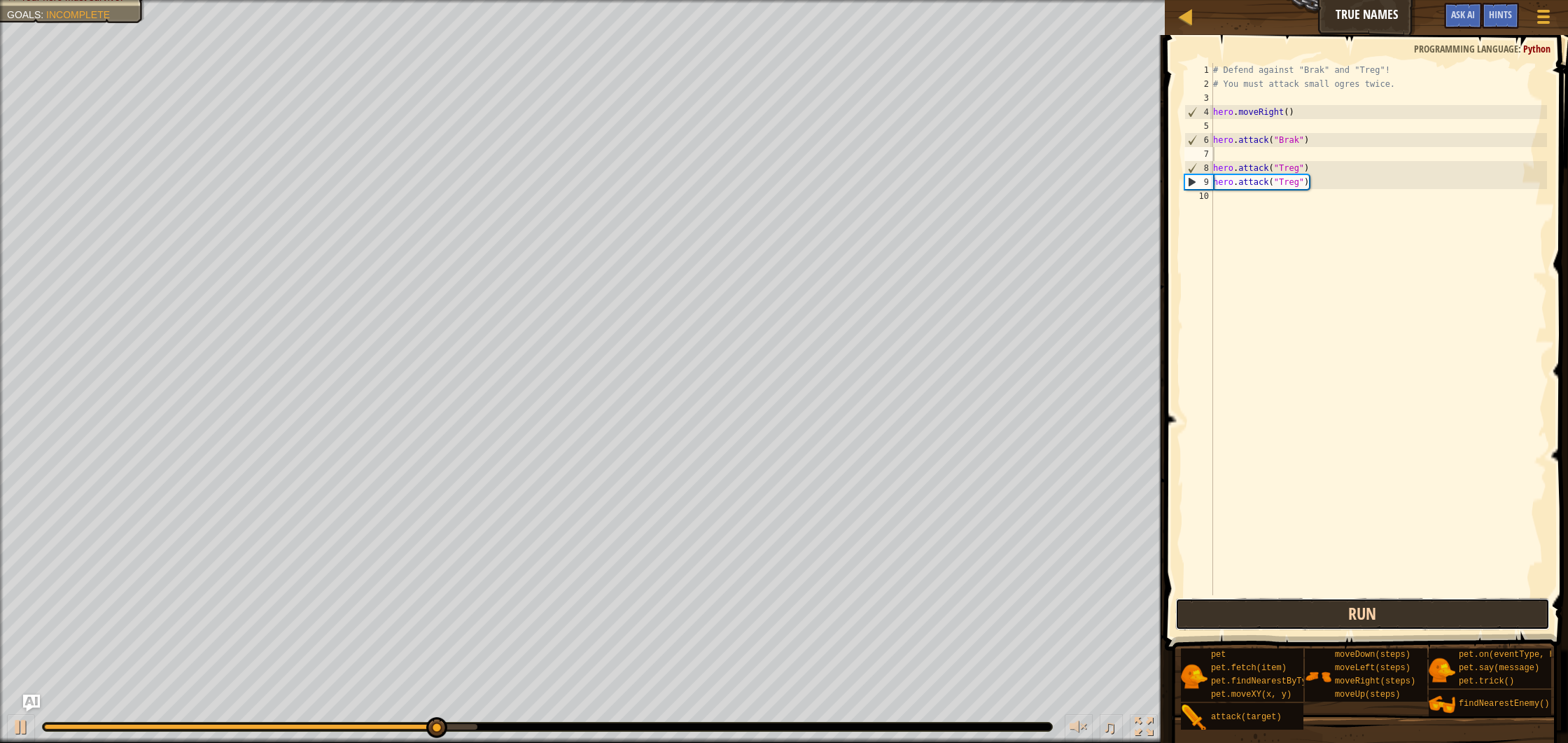
click at [1361, 626] on button "Run" at bounding box center [1363, 614] width 374 height 32
click at [1361, 624] on button "Run" at bounding box center [1363, 614] width 374 height 32
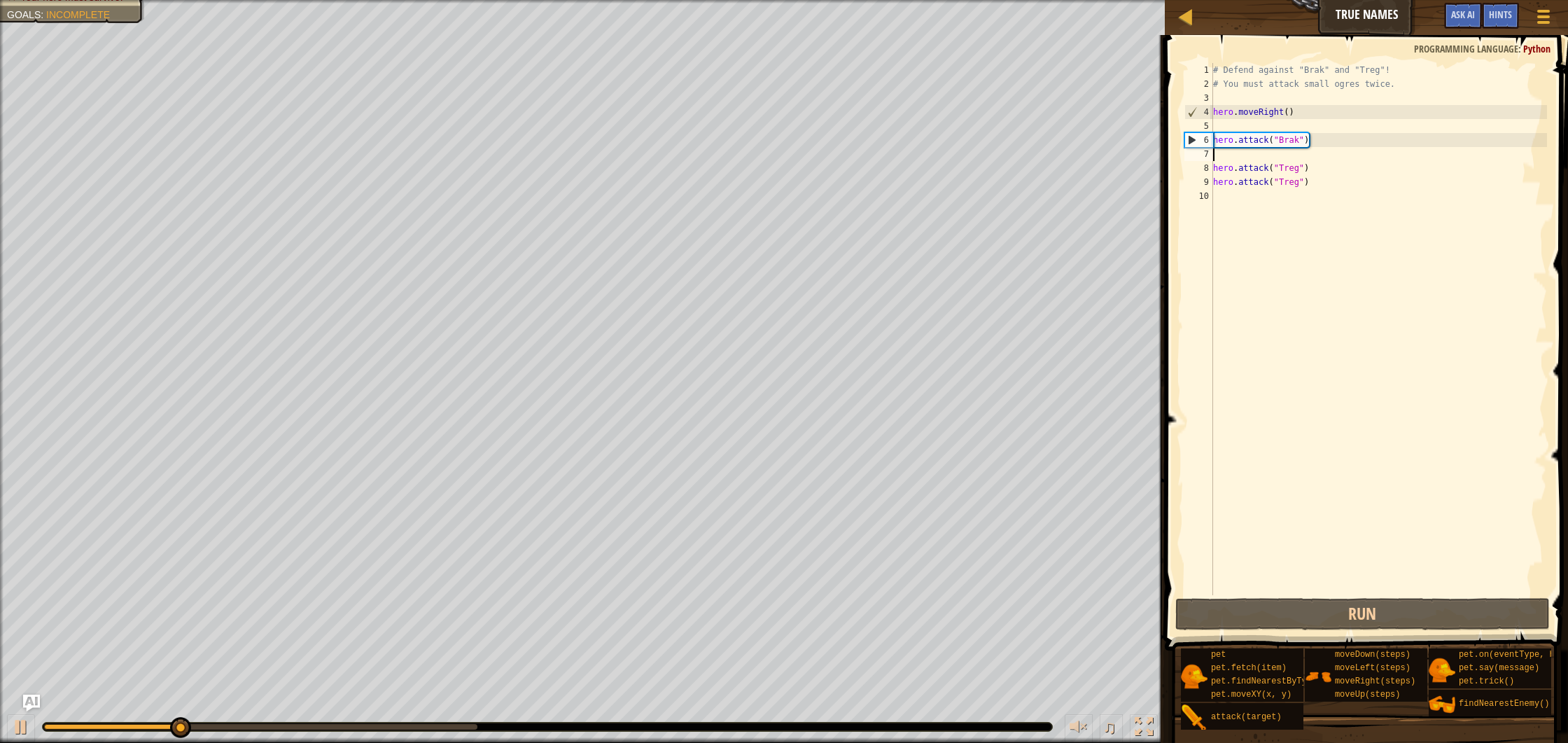
click at [1269, 157] on div "# Defend against "Brak" and "Treg"! # You must attack small ogres twice. hero .…" at bounding box center [1378, 343] width 337 height 560
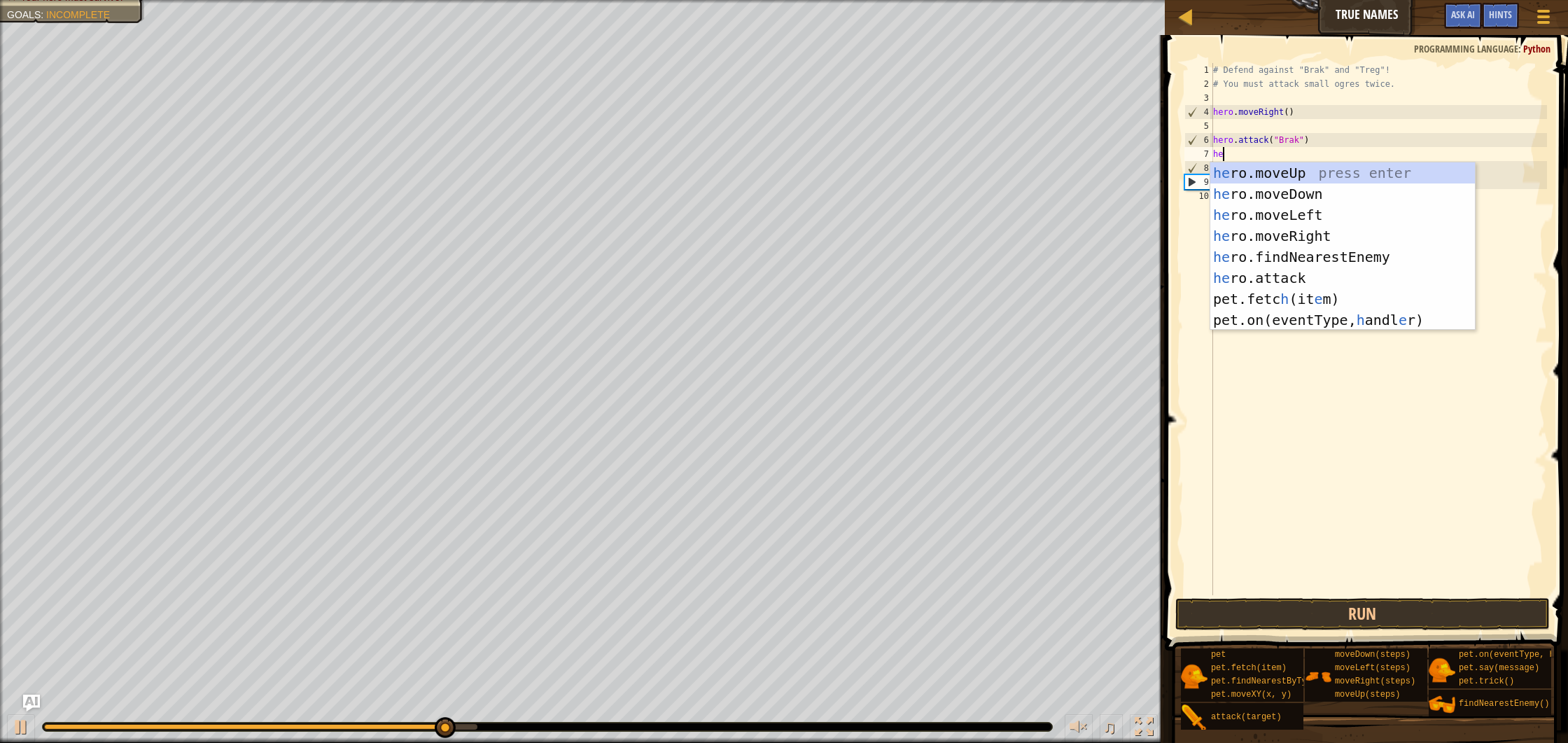
scroll to position [6, 1]
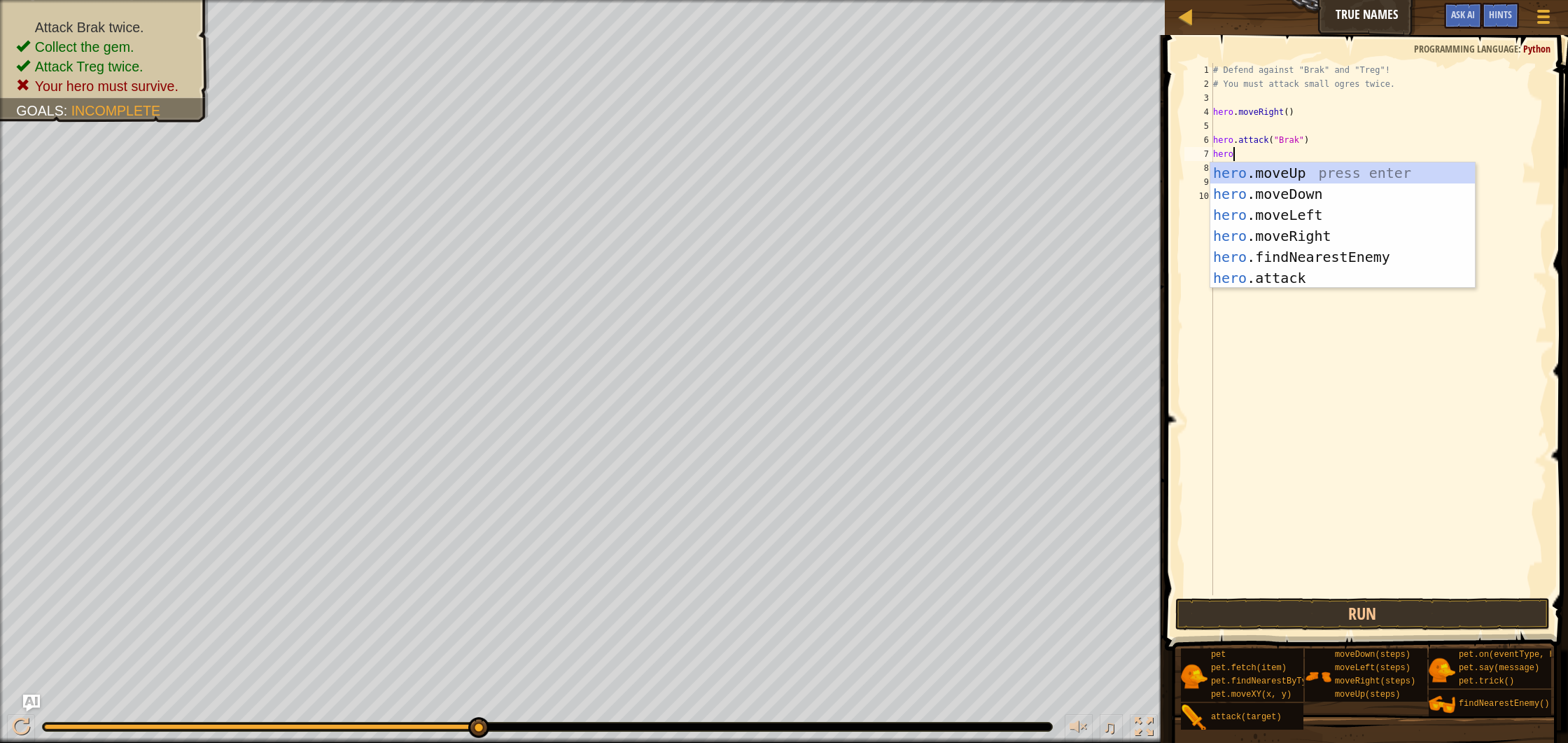
type textarea "hero."
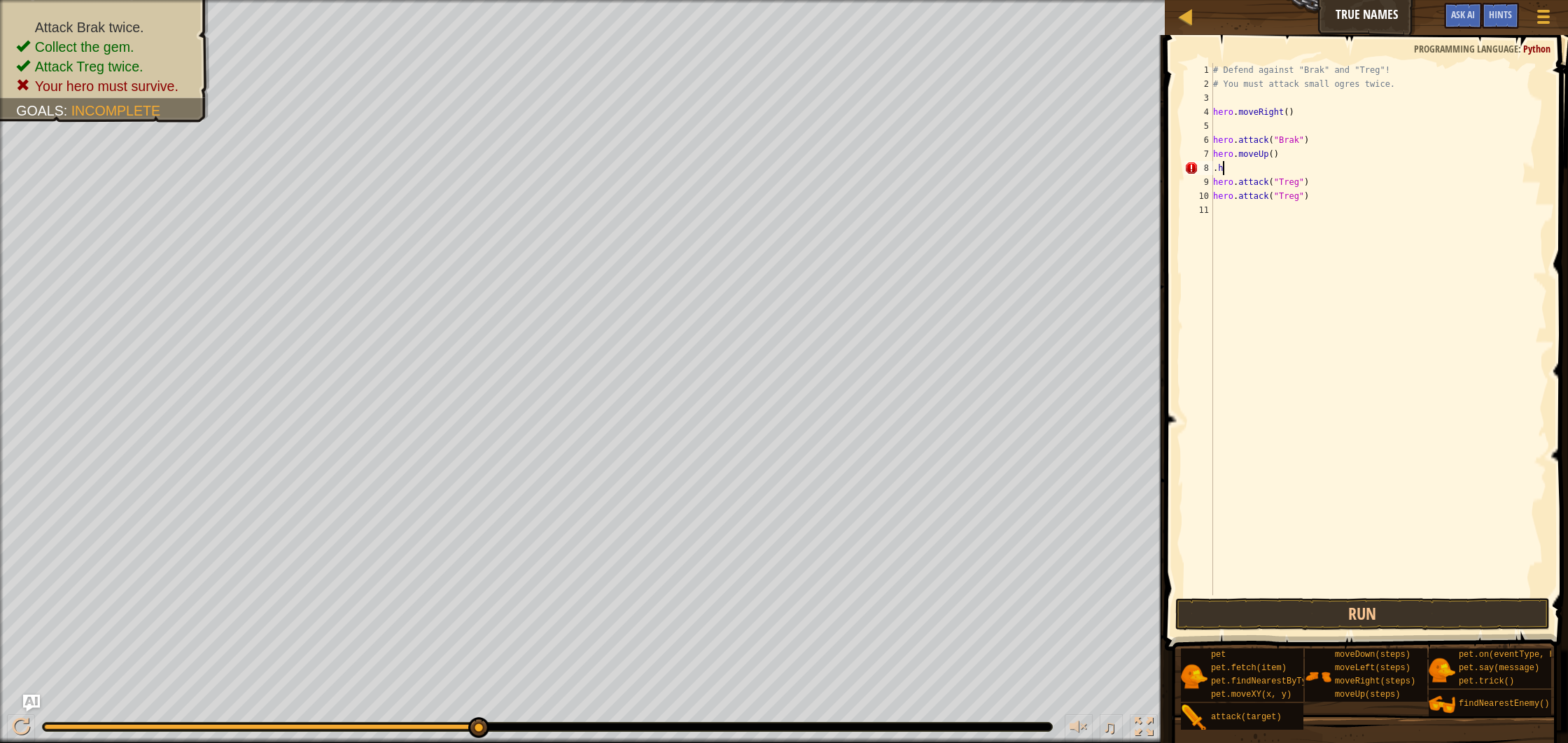
scroll to position [6, 0]
type textarea "."
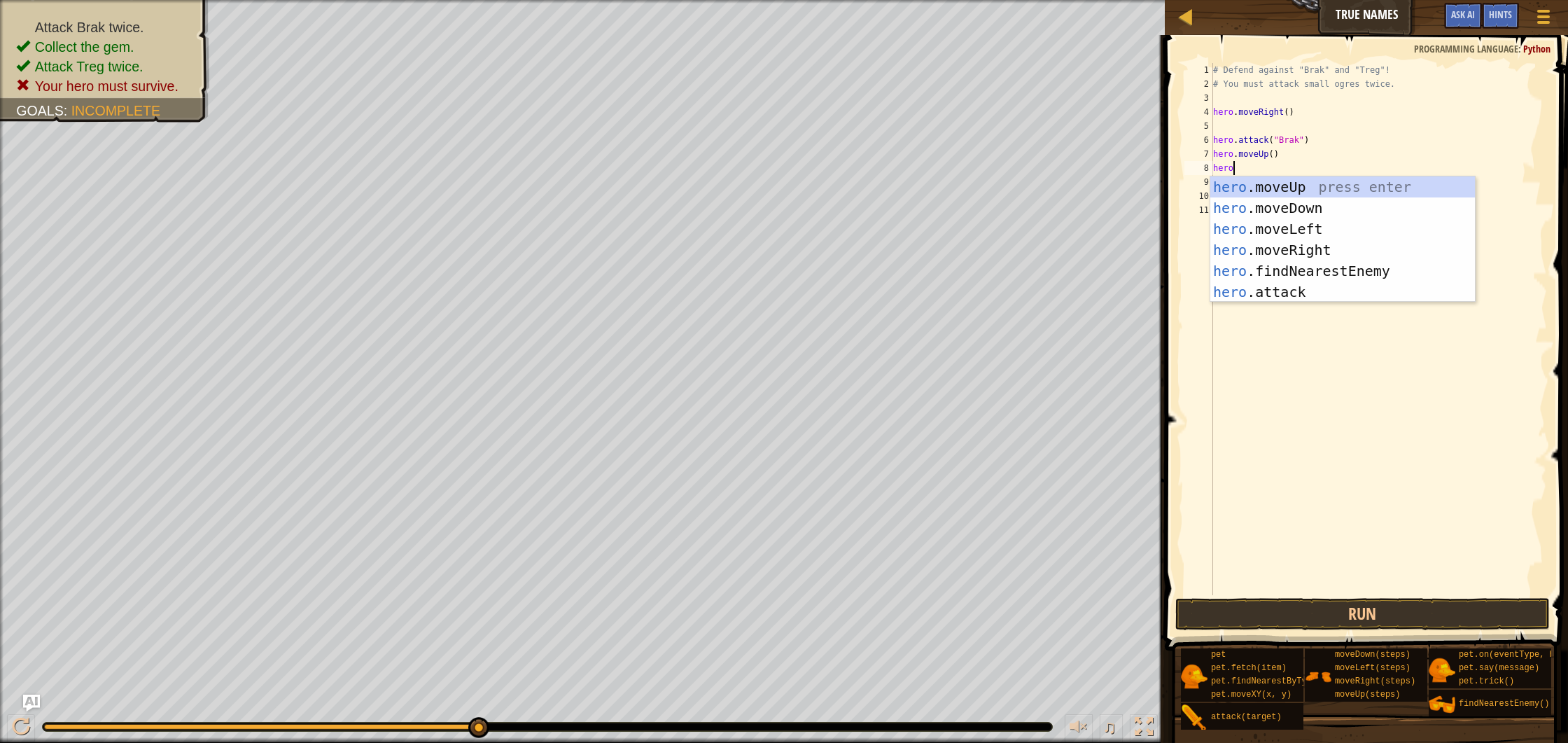
type textarea "hero."
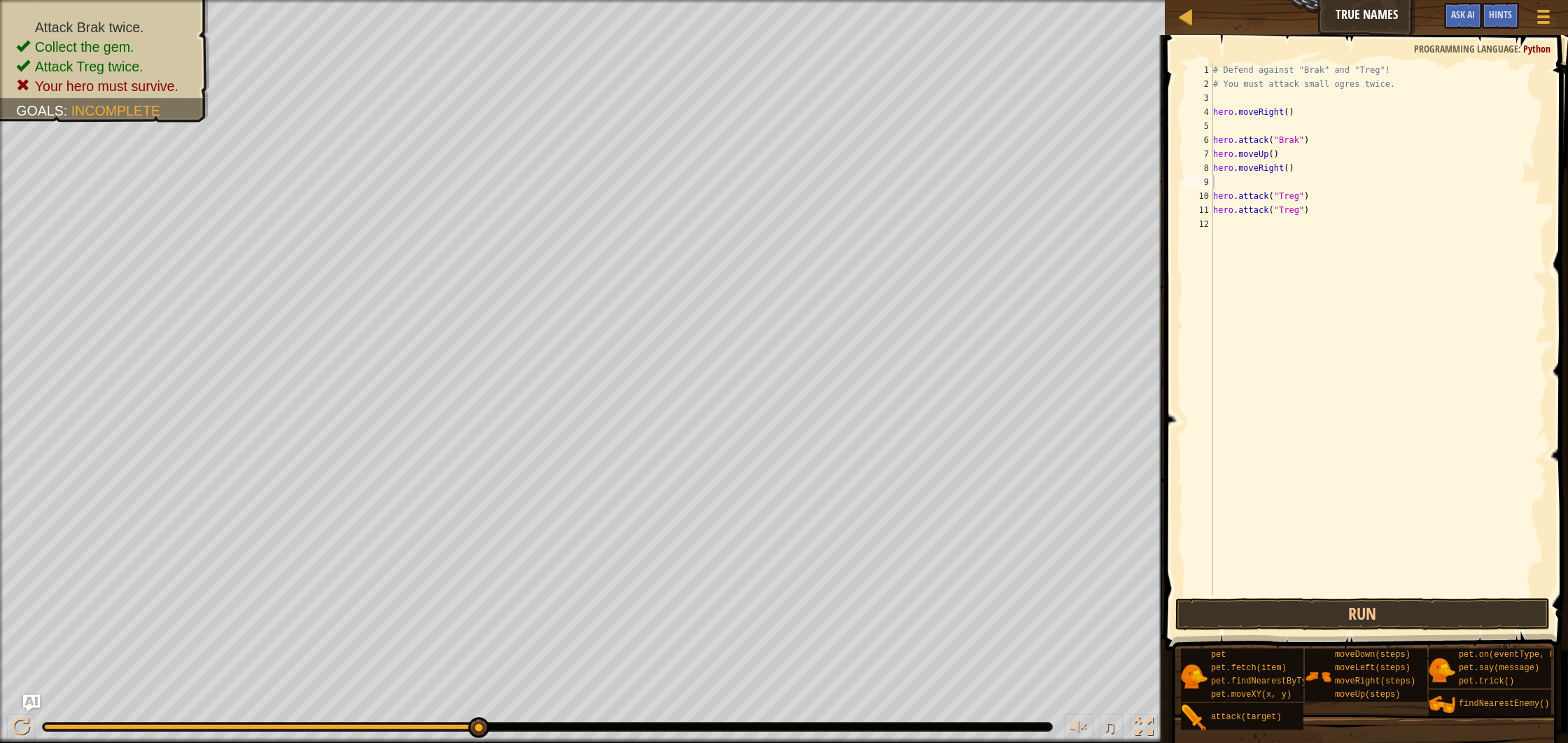
click at [1409, 631] on span at bounding box center [1367, 322] width 415 height 657
click at [1408, 619] on button "Run" at bounding box center [1363, 614] width 374 height 32
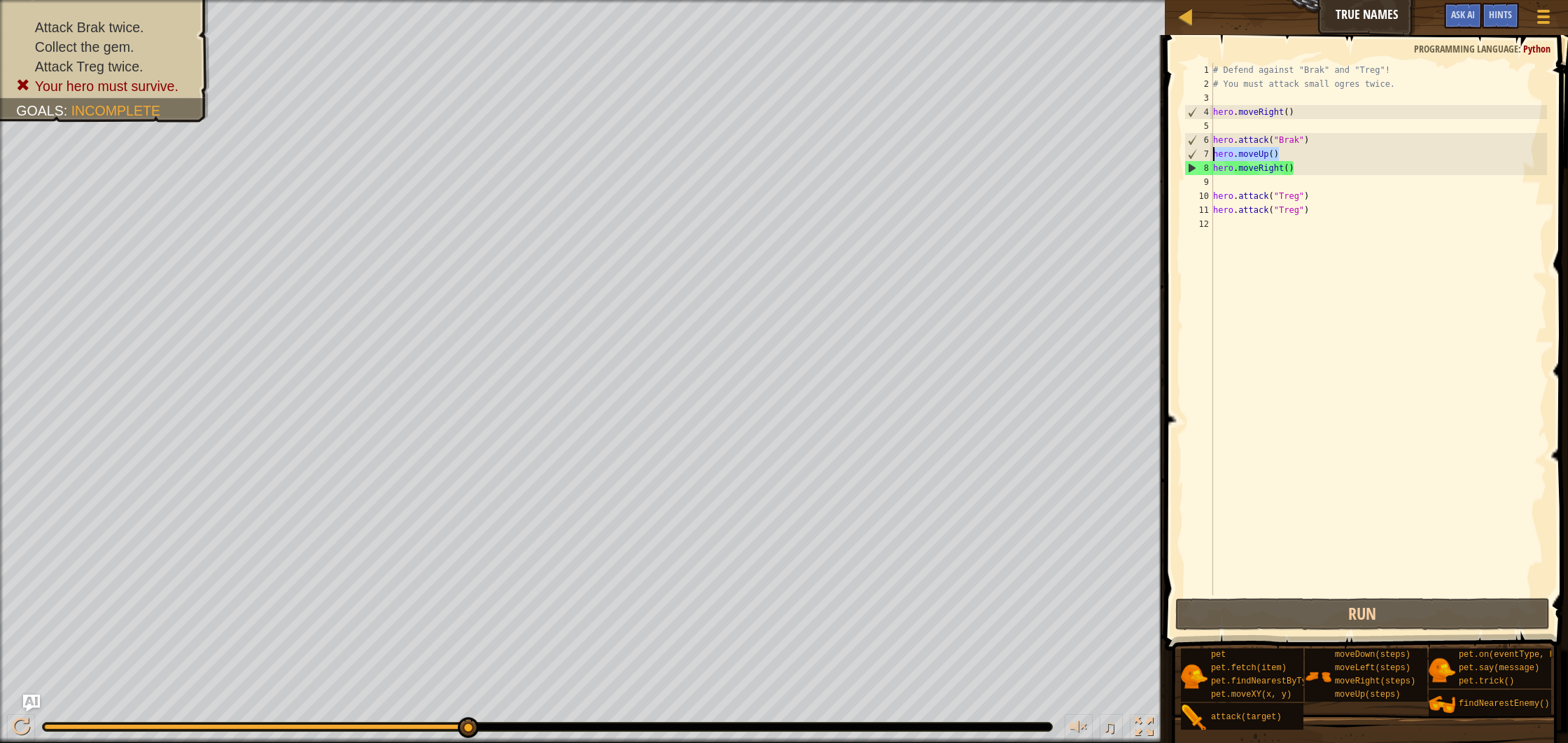
drag, startPoint x: 1283, startPoint y: 149, endPoint x: 1206, endPoint y: 150, distance: 77.0
click at [1206, 150] on div "1 2 3 4 5 6 7 8 9 10 11 12 # Defend against "Brak" and "Treg"! # You must attac…" at bounding box center [1364, 330] width 366 height 533
type textarea "hero.moveUp()"
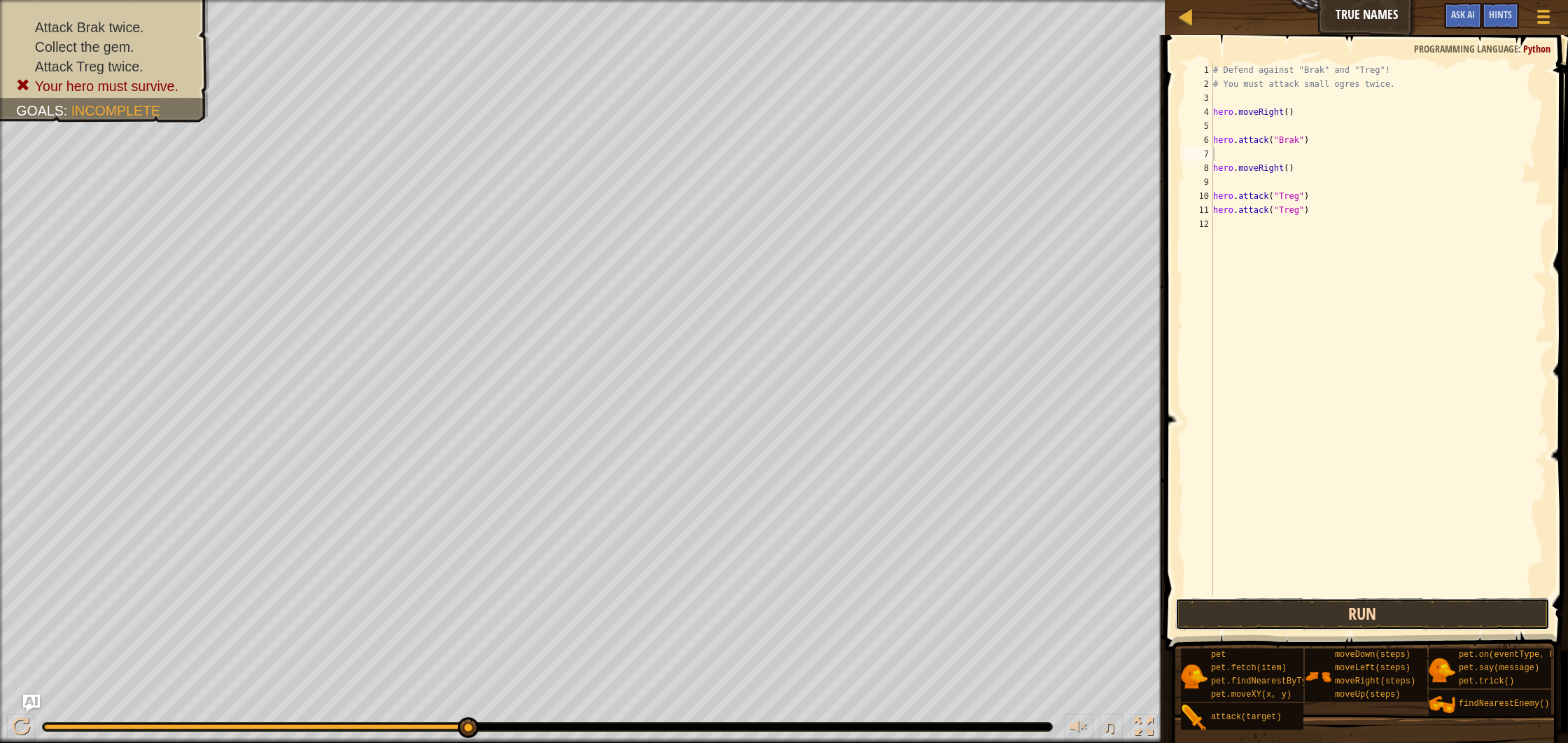
click at [1367, 621] on button "Run" at bounding box center [1363, 614] width 374 height 32
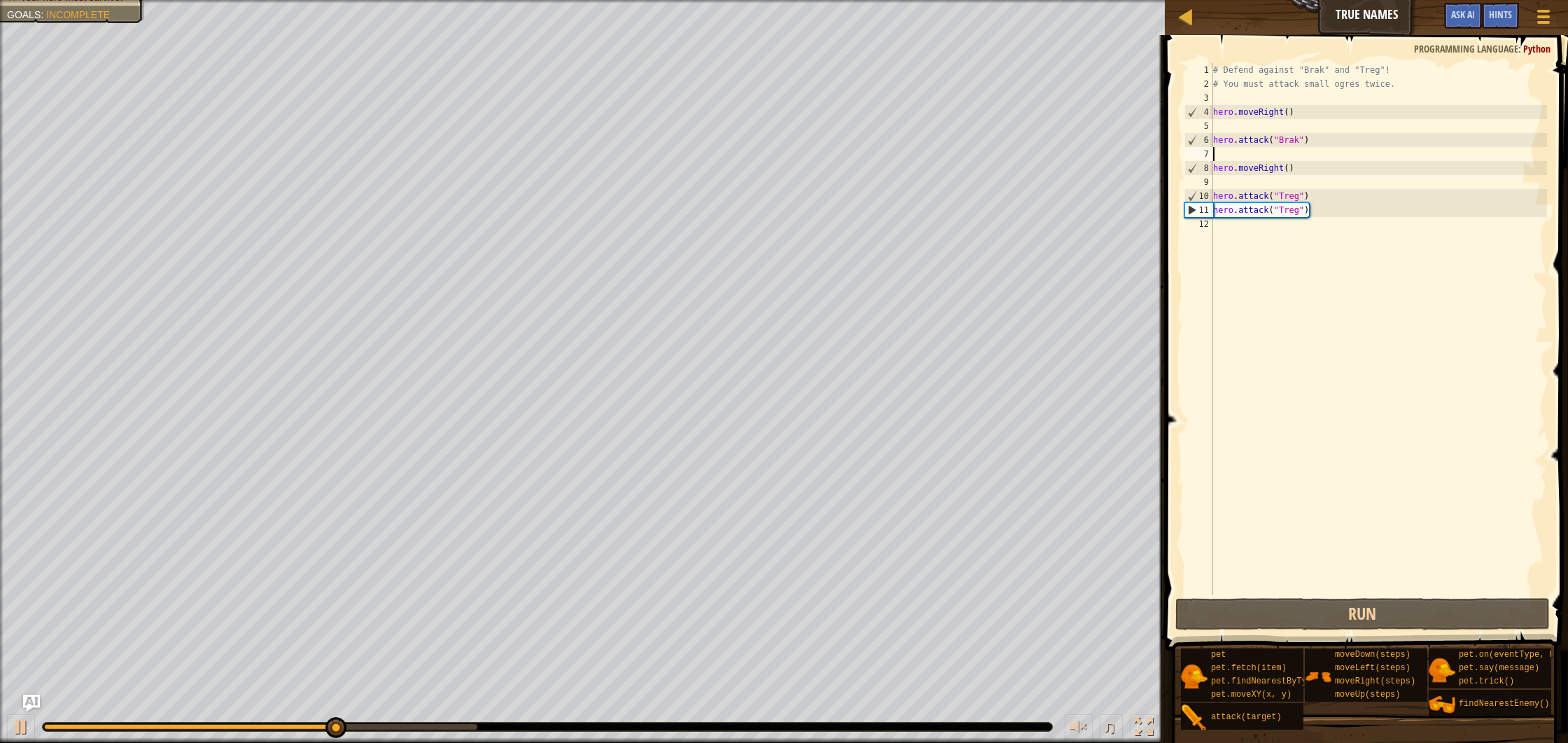
click at [1308, 156] on div "# Defend against "Brak" and "Treg"! # You must attack small ogres twice. hero .…" at bounding box center [1378, 343] width 337 height 560
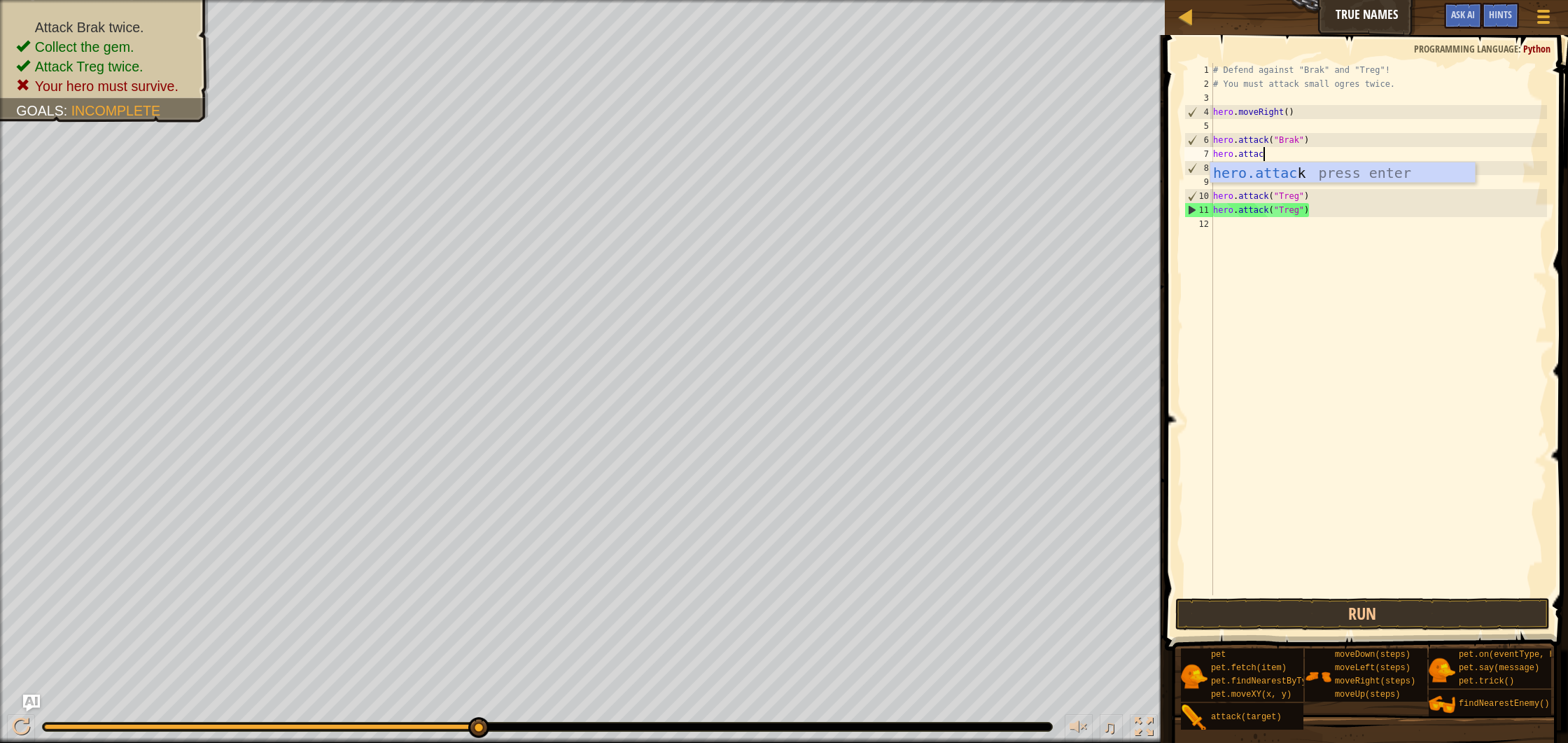
scroll to position [6, 3]
type textarea "hero.attacj"
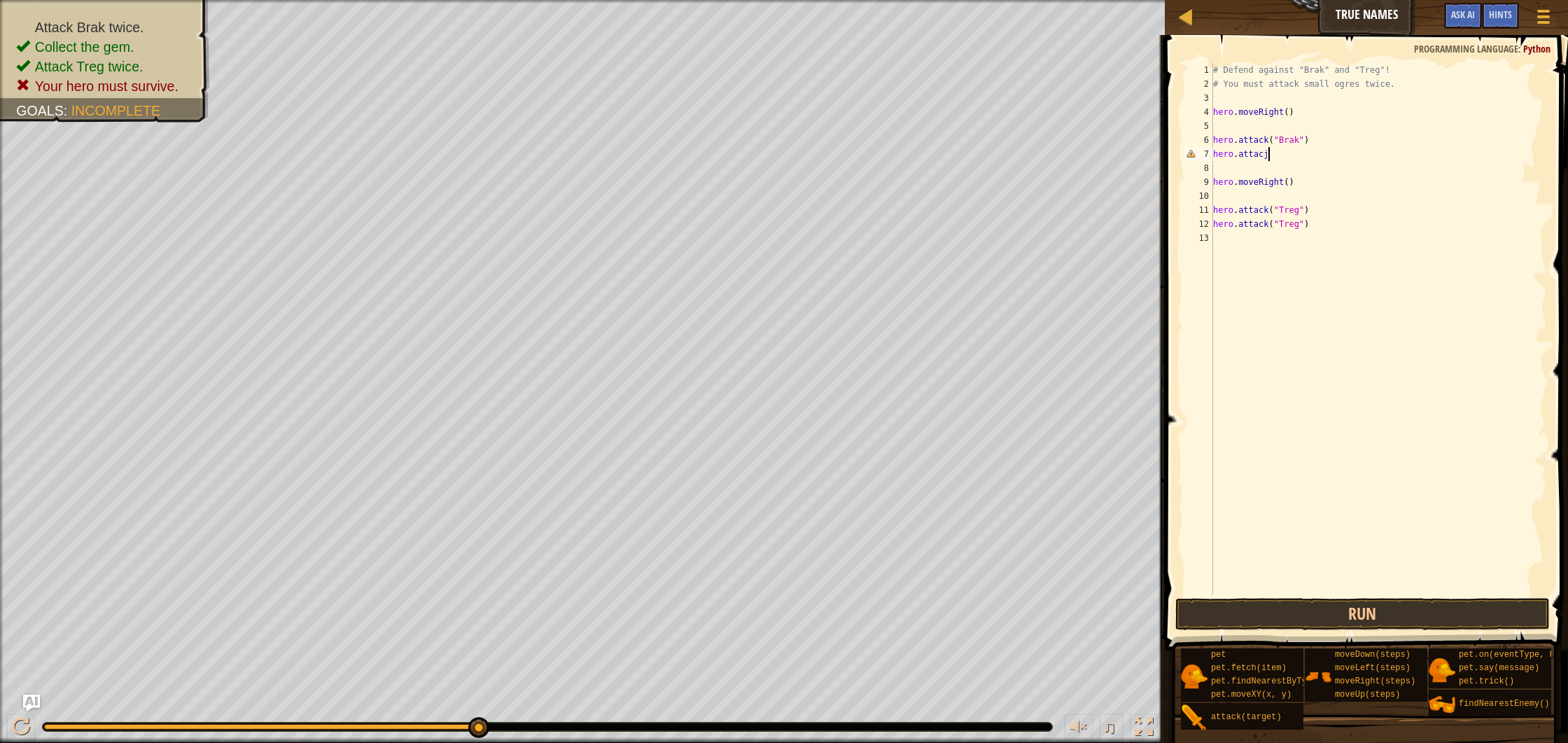
click at [1292, 148] on div "# Defend against "Brak" and "Treg"! # You must attack small ogres twice. hero .…" at bounding box center [1378, 343] width 337 height 560
click at [1275, 175] on div "hero.attack press enter" at bounding box center [1342, 194] width 265 height 63
click at [1274, 154] on div "# Defend against "Brak" and "Treg"! # You must attack small ogres twice. hero .…" at bounding box center [1378, 343] width 337 height 560
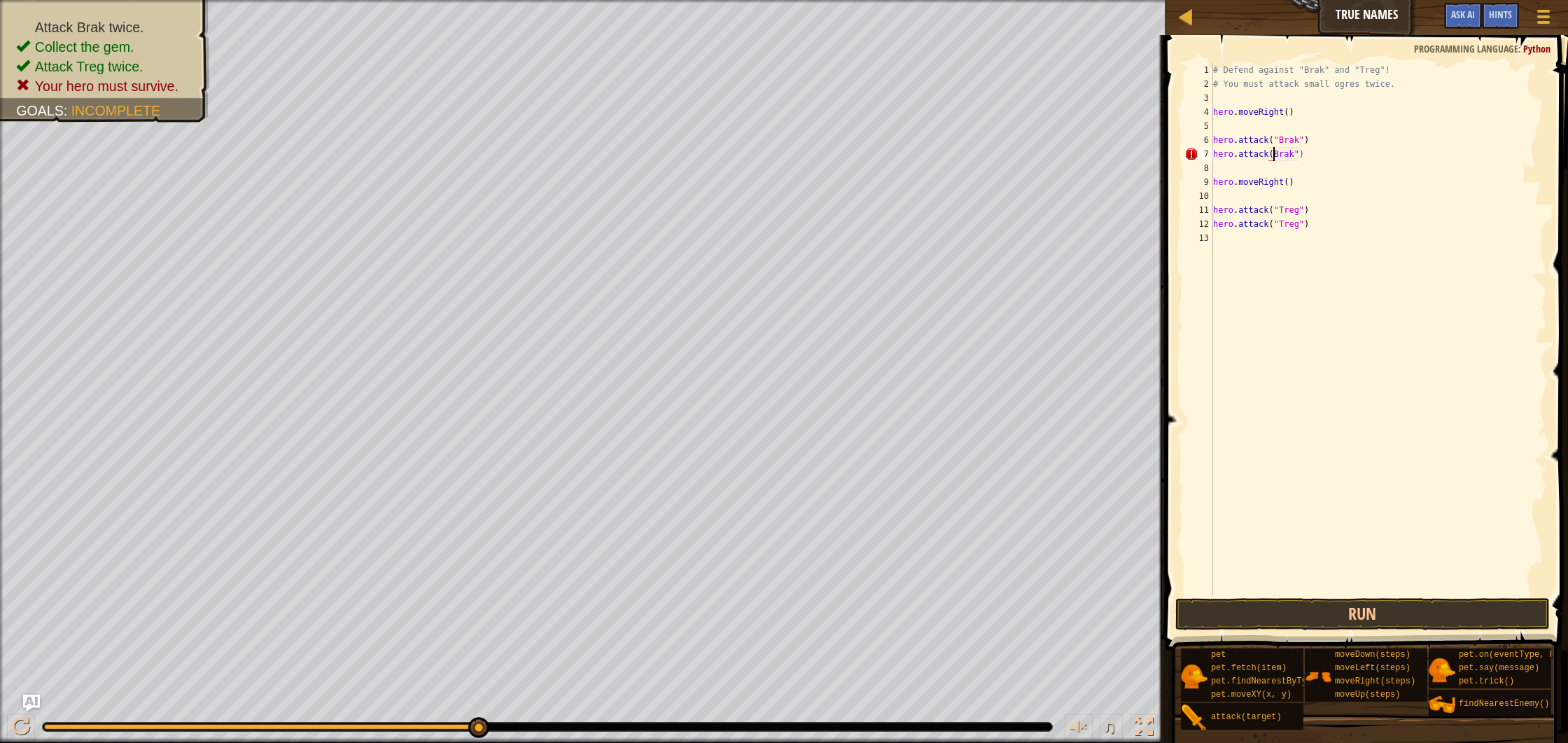
scroll to position [6, 6]
type textarea "hero.attack("Brak")"
drag, startPoint x: 1386, startPoint y: 609, endPoint x: 1198, endPoint y: 443, distance: 250.8
click at [1386, 609] on button "Run" at bounding box center [1363, 614] width 374 height 32
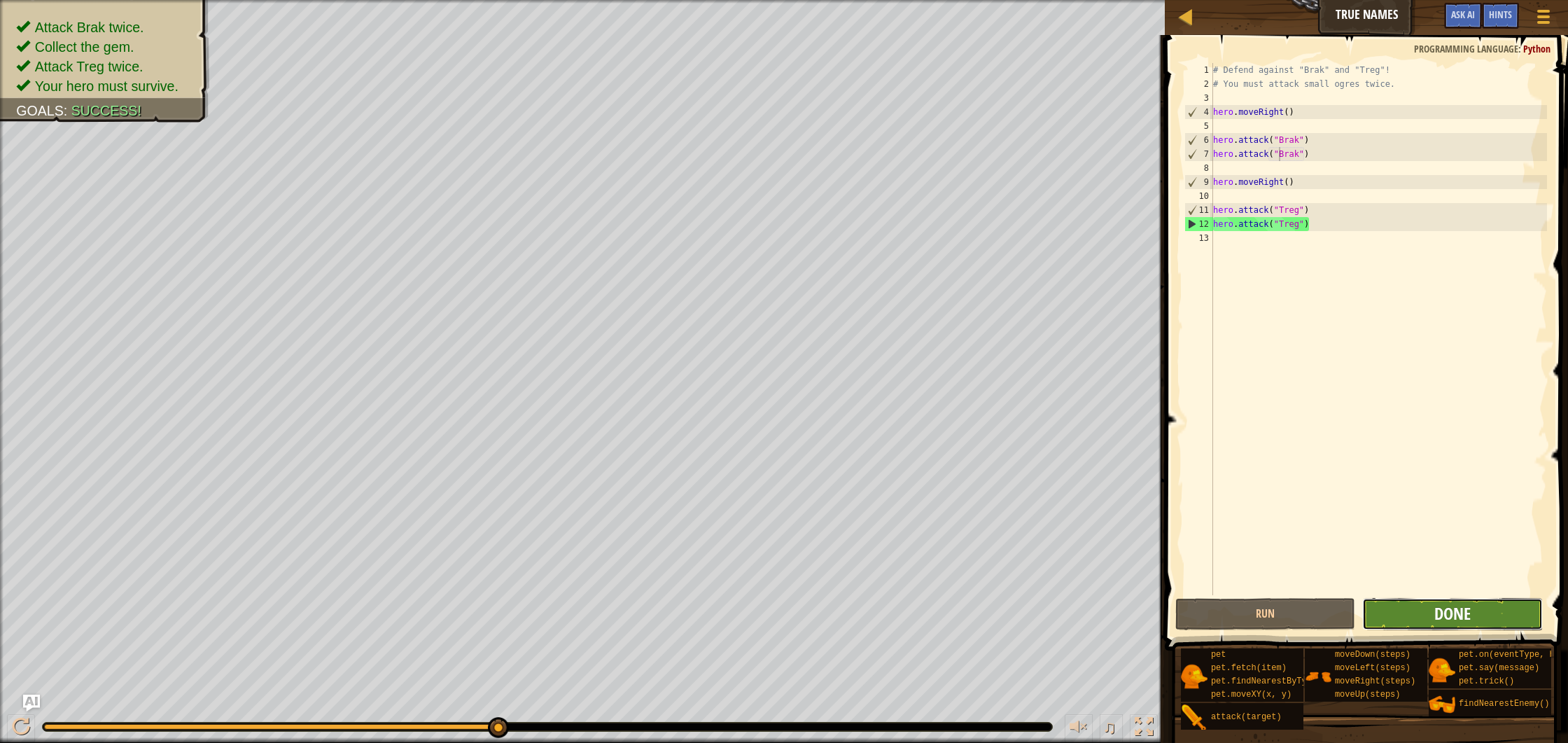
click at [1439, 613] on span "Done" at bounding box center [1453, 613] width 36 height 22
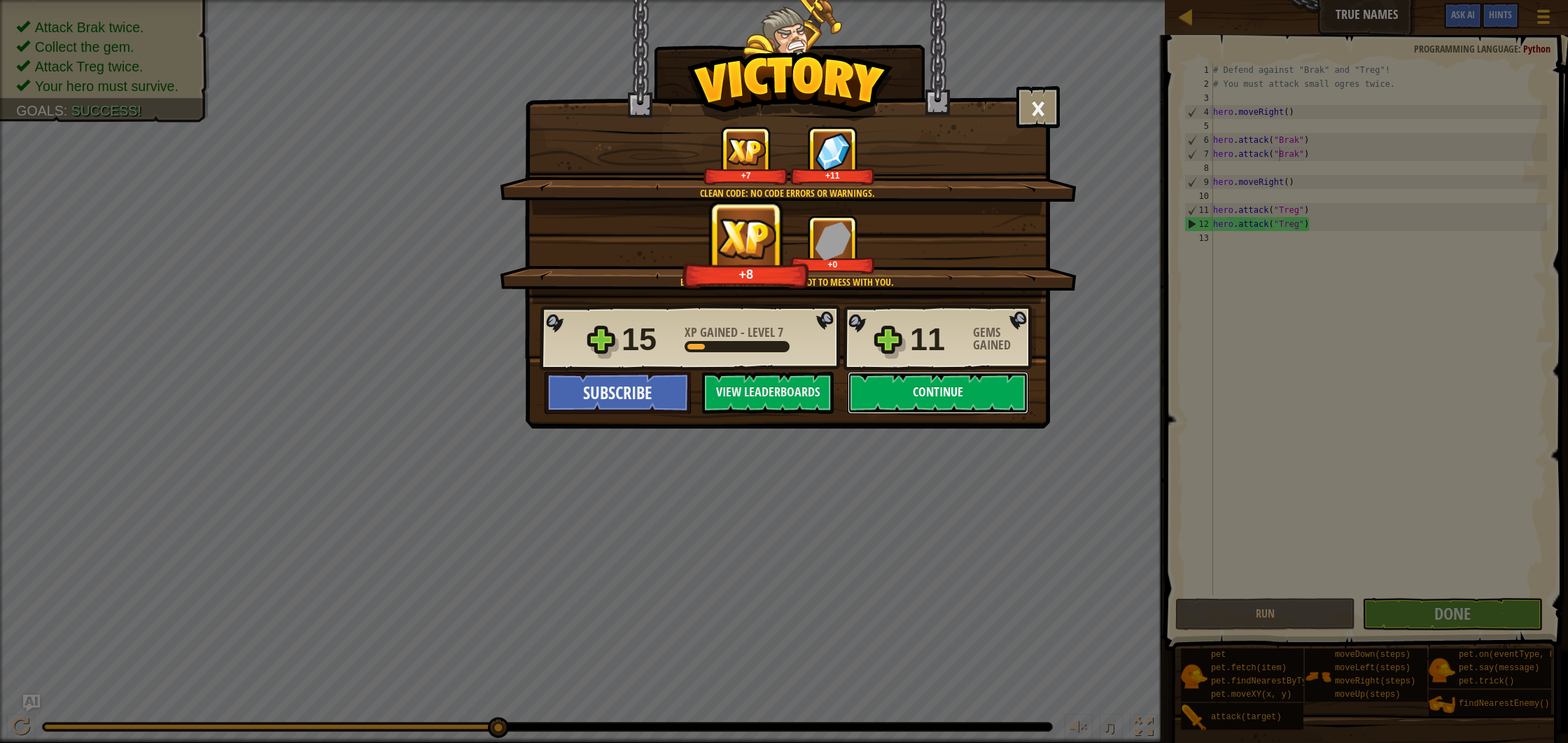
click at [938, 400] on button "Continue" at bounding box center [938, 393] width 181 height 42
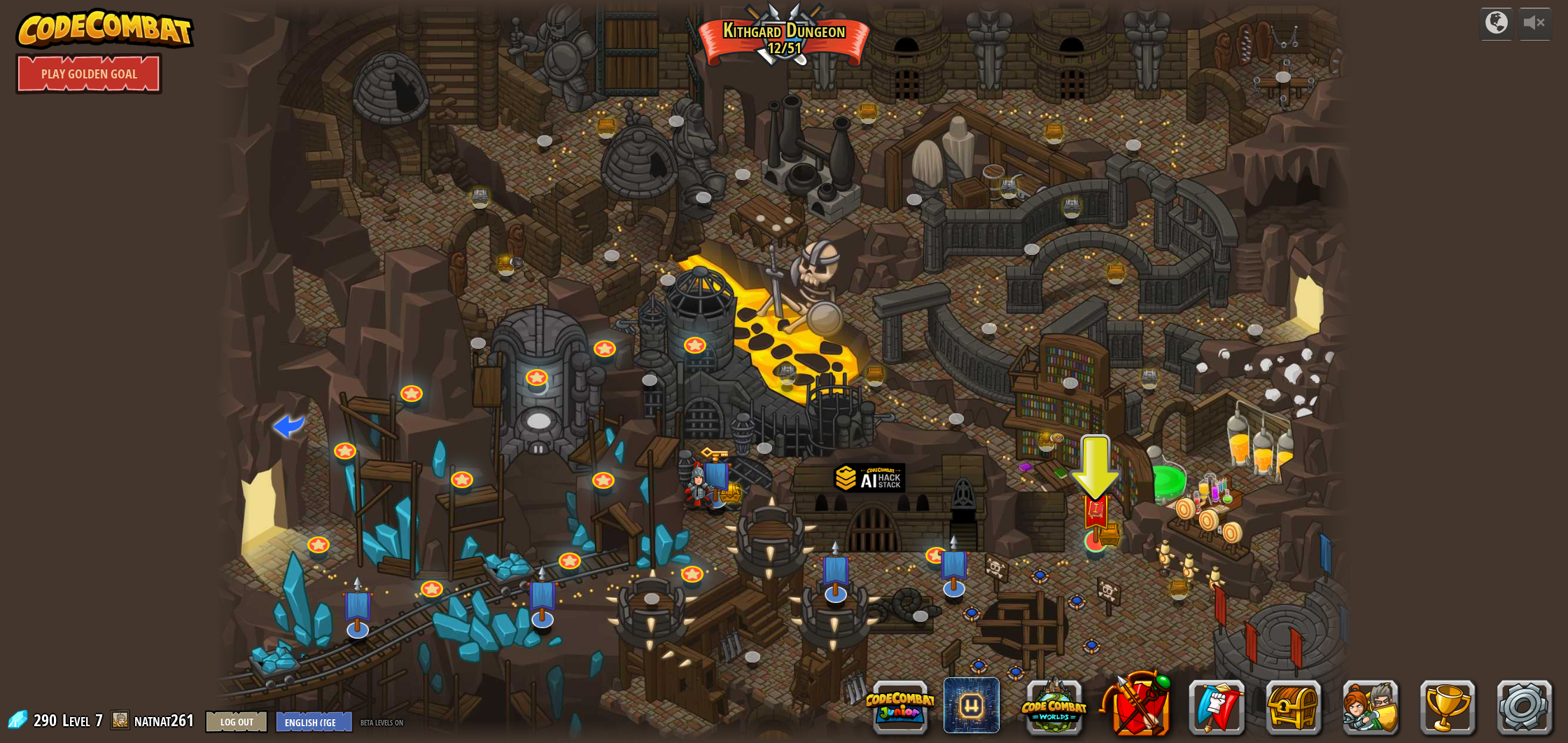
click at [1092, 544] on div at bounding box center [1096, 541] width 22 height 22
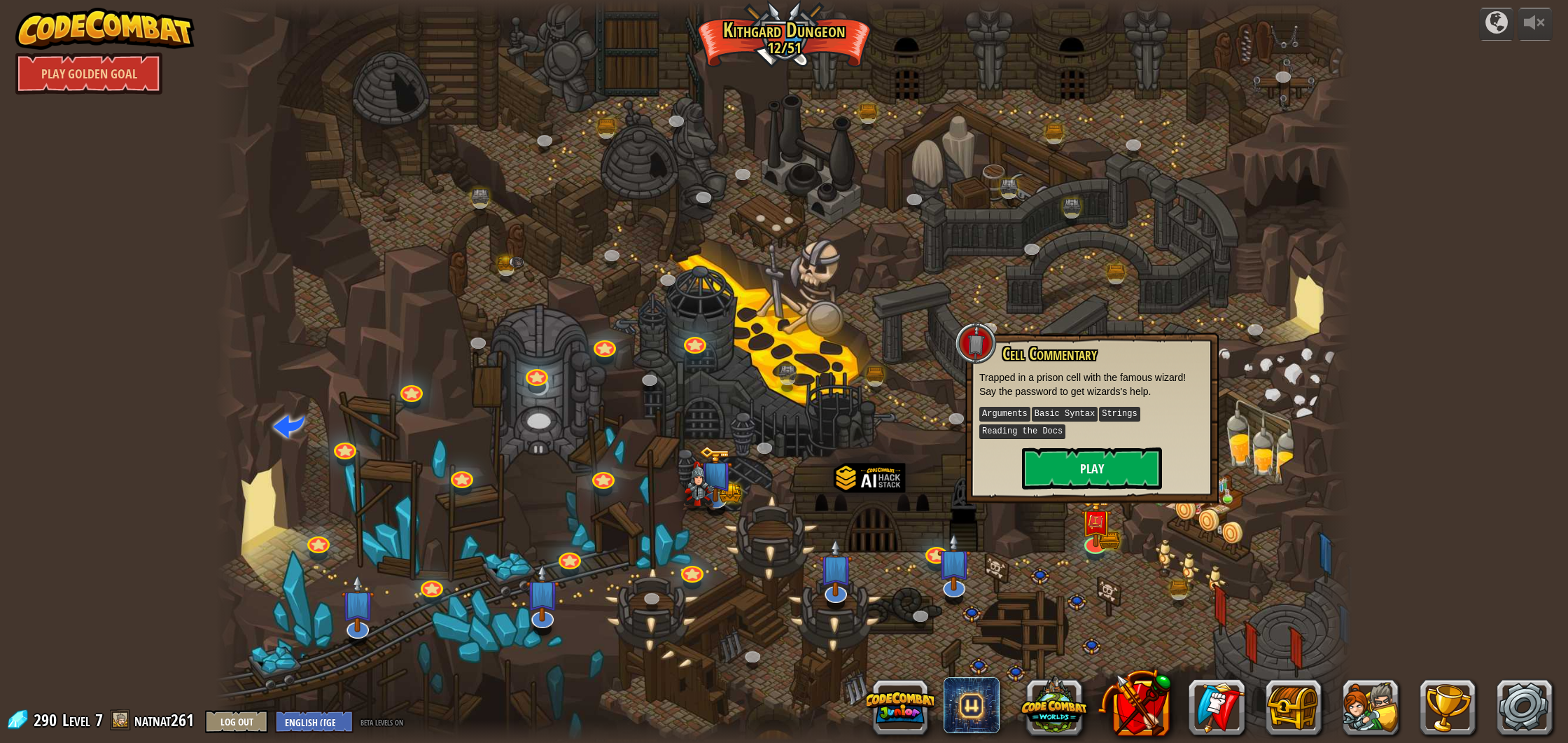
drag, startPoint x: 1085, startPoint y: 433, endPoint x: 1070, endPoint y: 452, distance: 24.2
click at [1081, 437] on p "Arguments Basic Syntax Strings Reading the Docs" at bounding box center [1092, 423] width 225 height 35
click at [1070, 452] on button "Play" at bounding box center [1092, 468] width 140 height 42
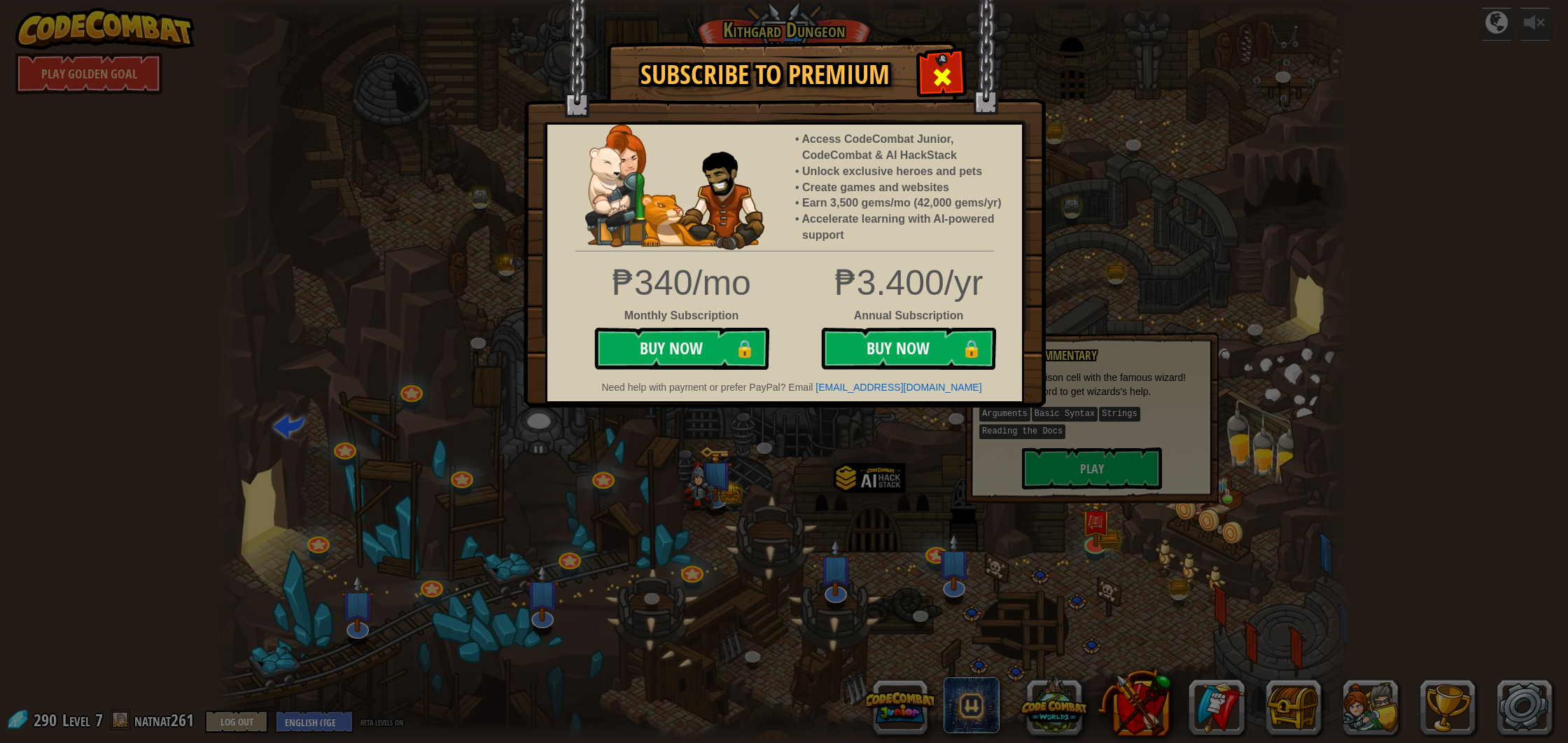
click at [945, 76] on span at bounding box center [942, 77] width 22 height 22
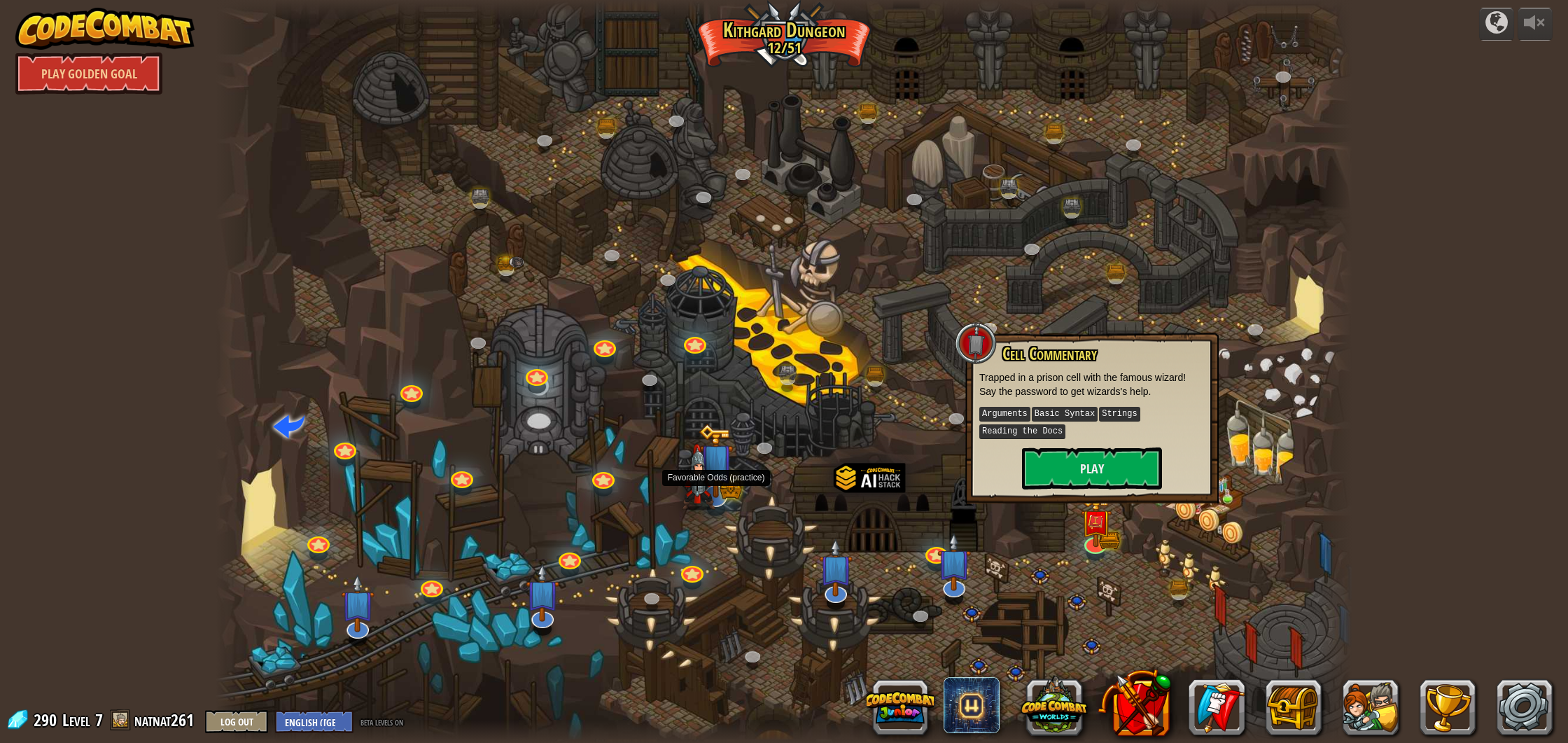
click at [710, 480] on img at bounding box center [699, 477] width 34 height 66
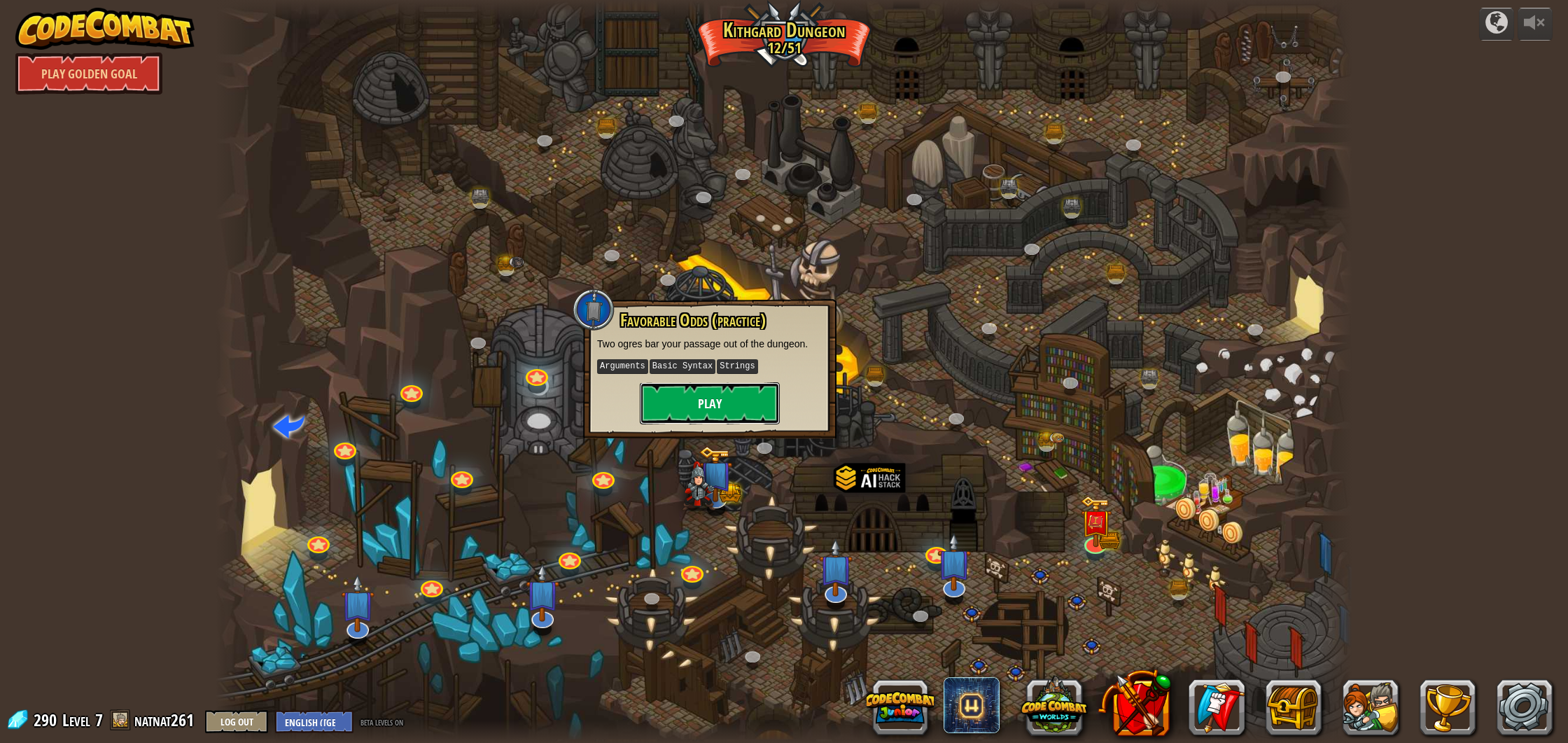
click at [739, 409] on button "Play" at bounding box center [709, 403] width 140 height 42
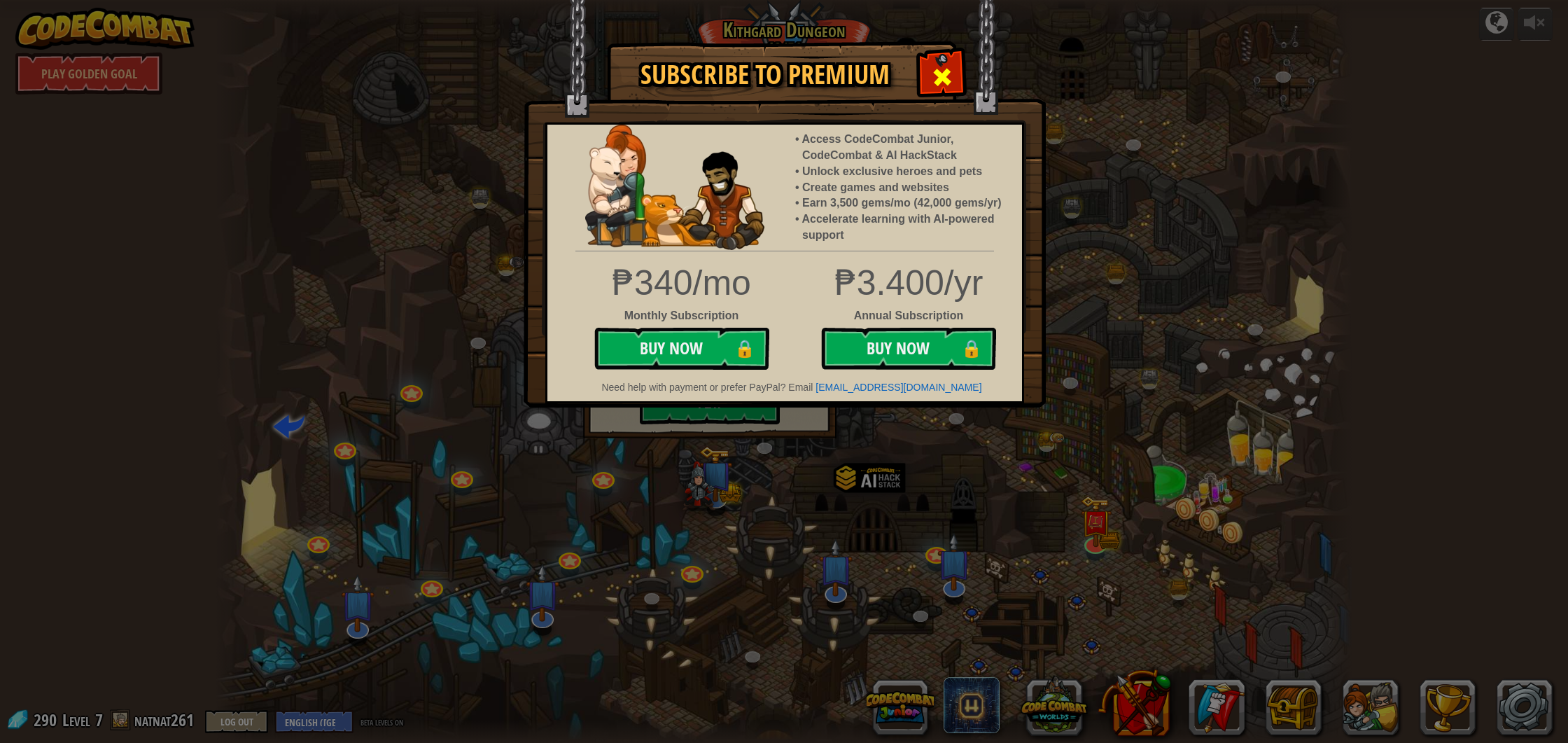
click at [959, 72] on div at bounding box center [942, 75] width 44 height 44
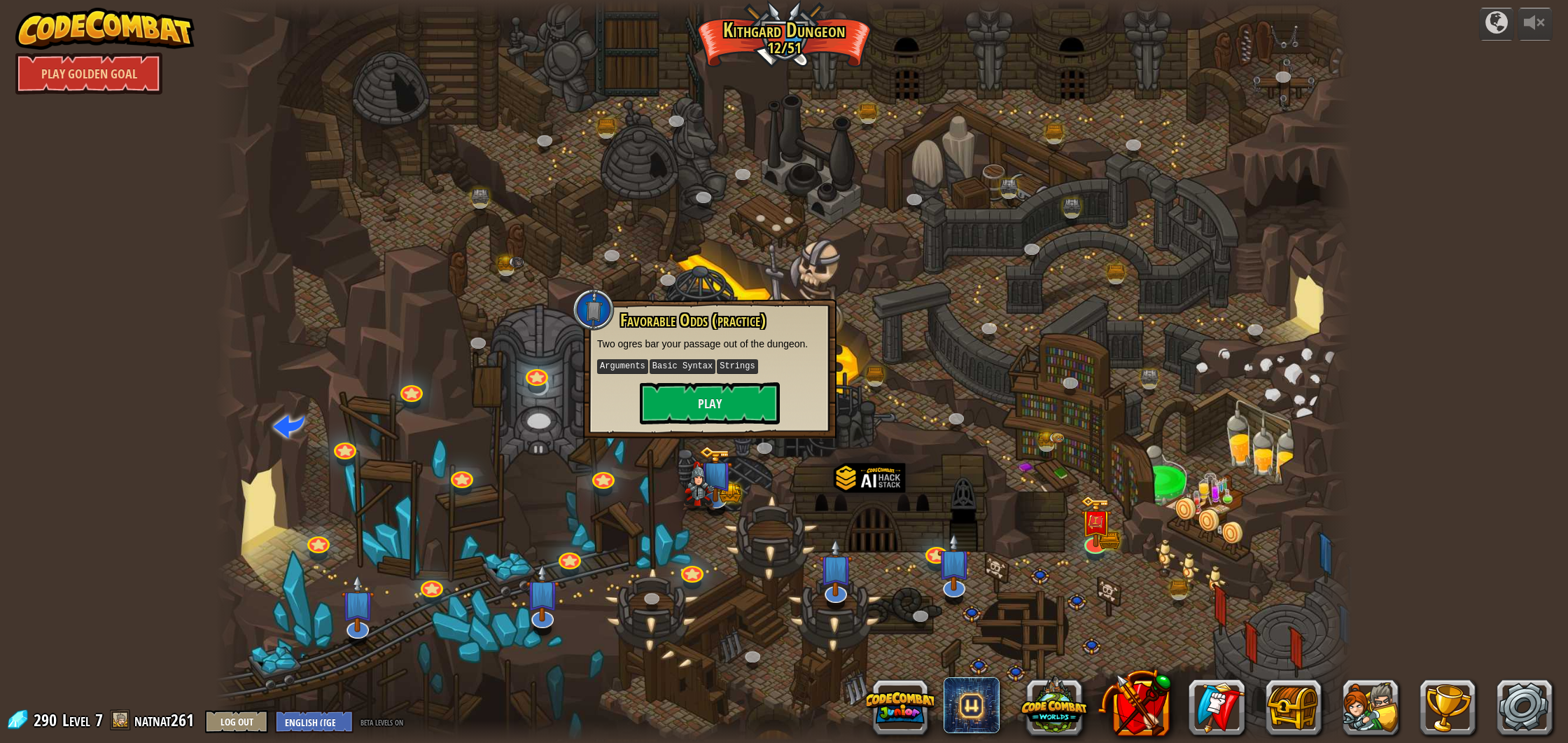
click at [107, 23] on img at bounding box center [104, 28] width 179 height 42
